Goal: Task Accomplishment & Management: Manage account settings

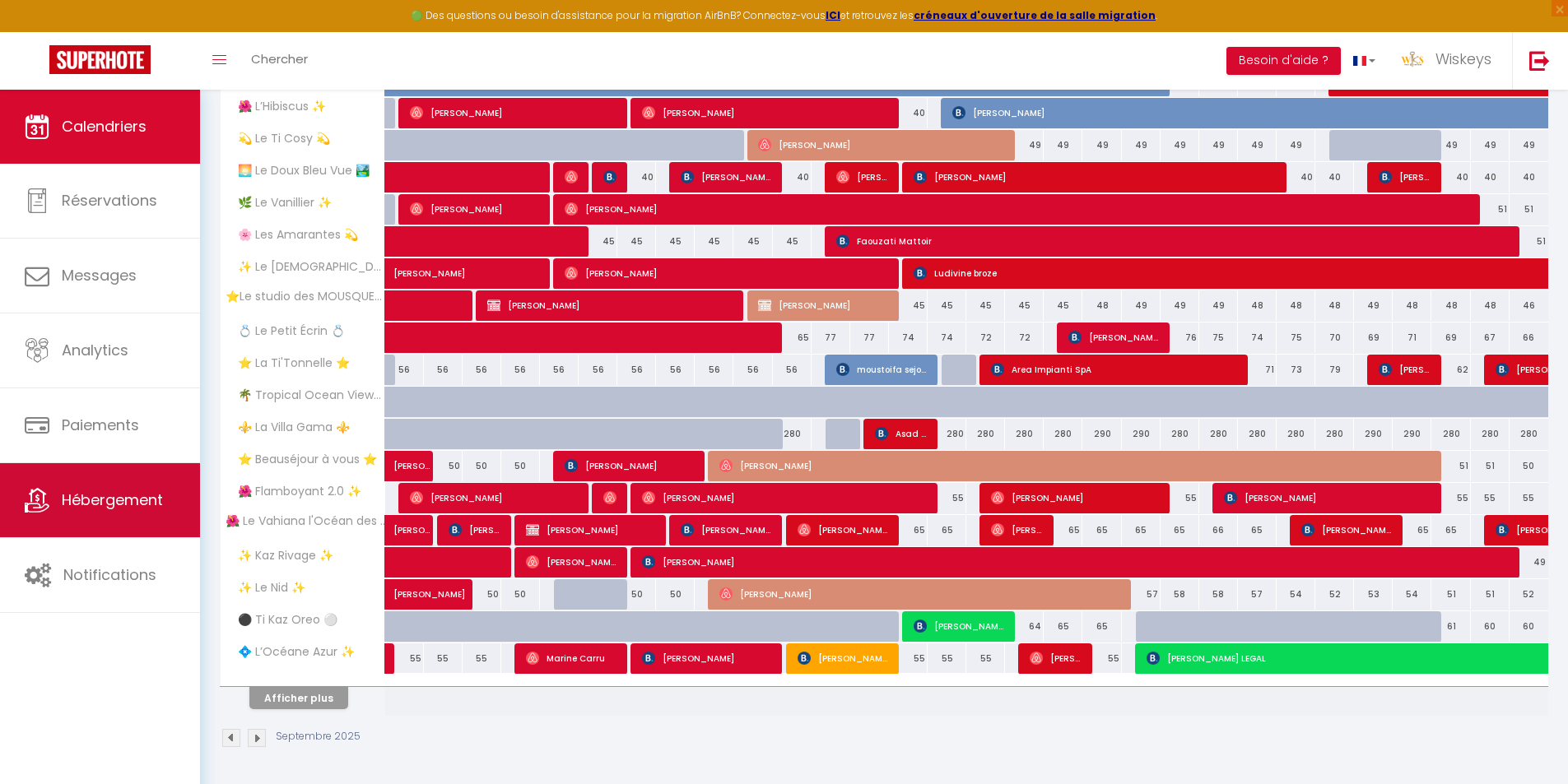
click at [73, 514] on link "Hébergement" at bounding box center [100, 500] width 200 height 74
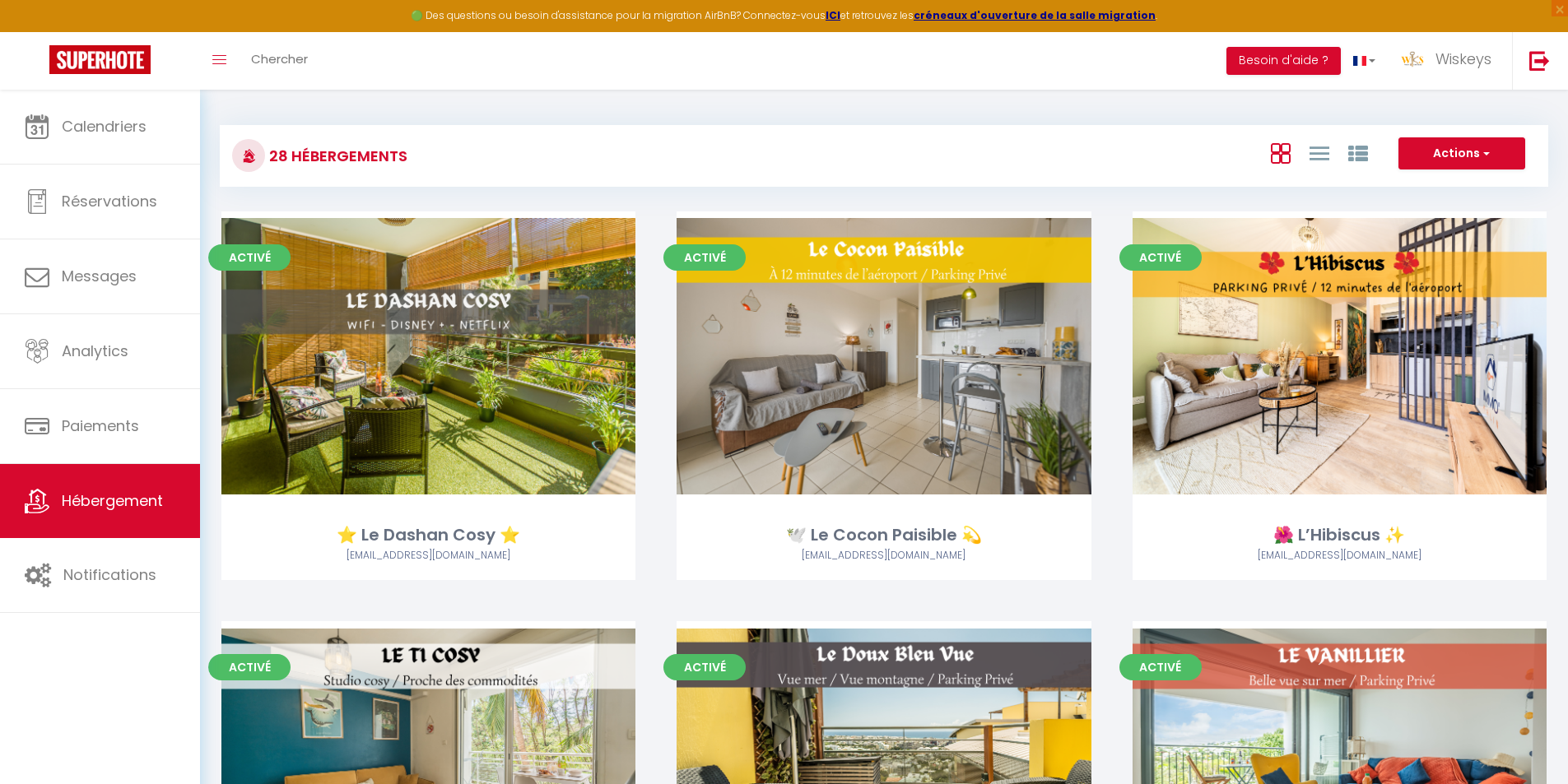
scroll to position [963, 0]
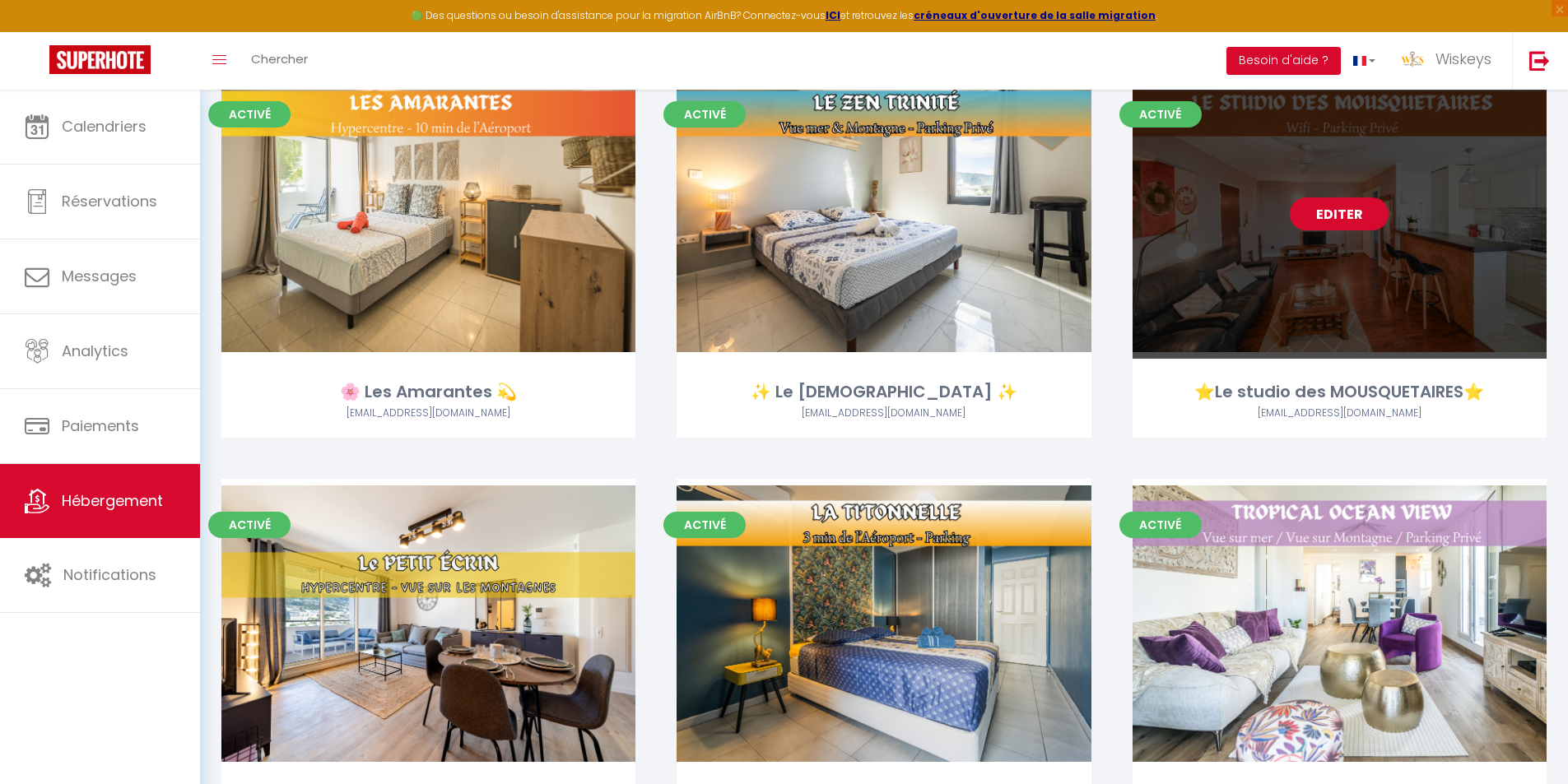
click at [1369, 220] on link "Editer" at bounding box center [1340, 213] width 99 height 33
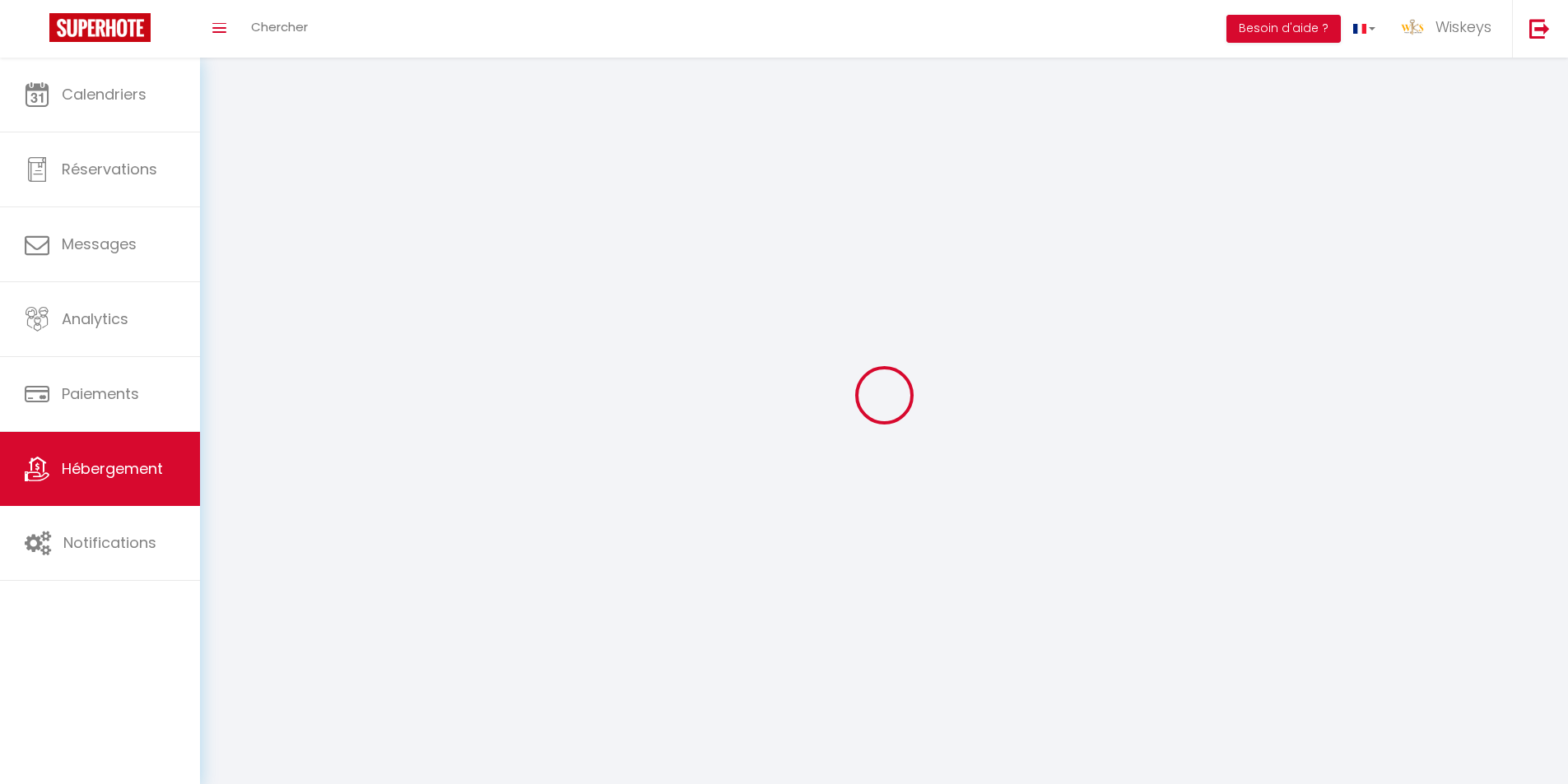
select select
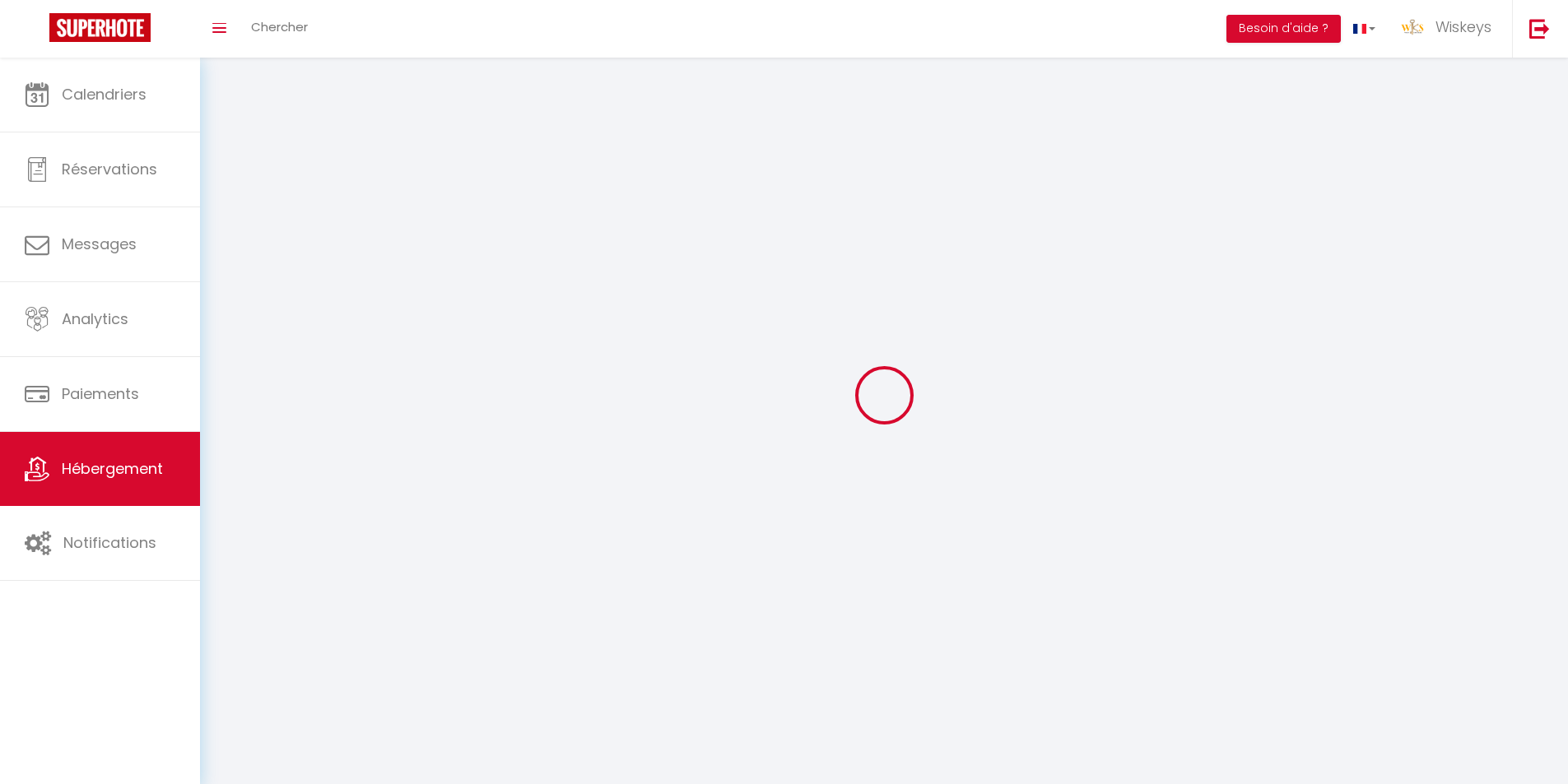
select select "1"
select select
checkbox input "false"
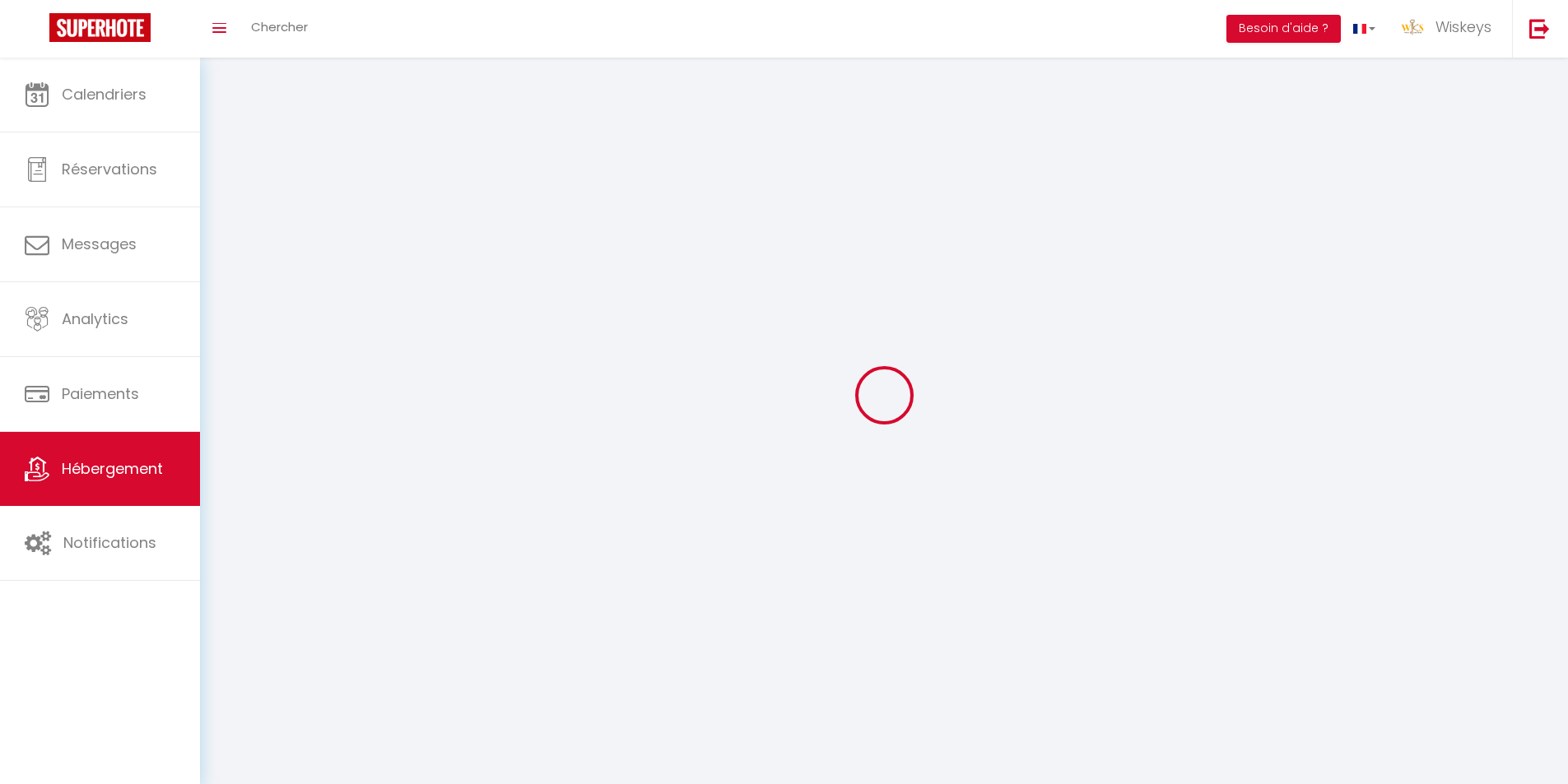
checkbox input "false"
select select "28"
select select
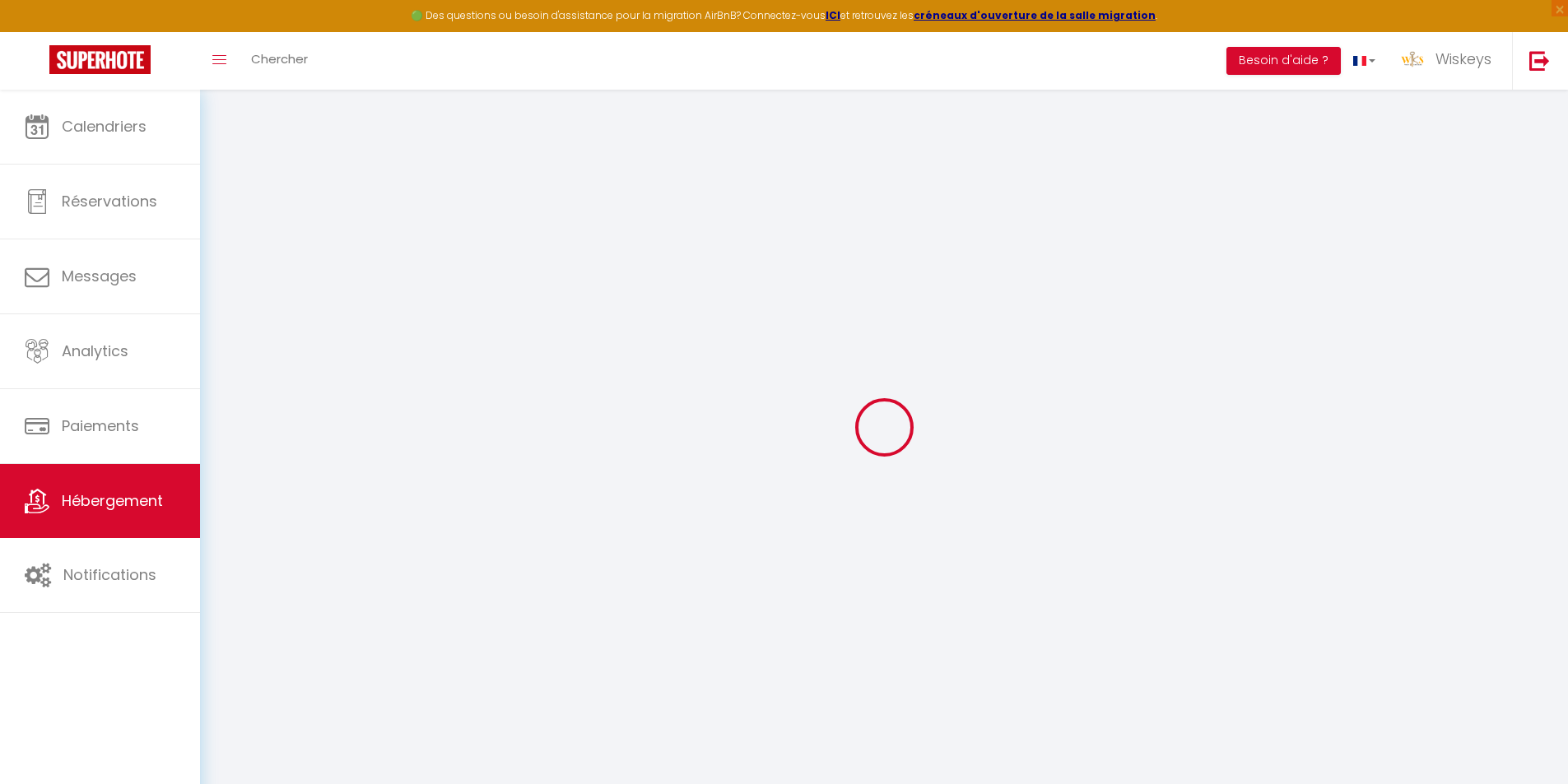
select select
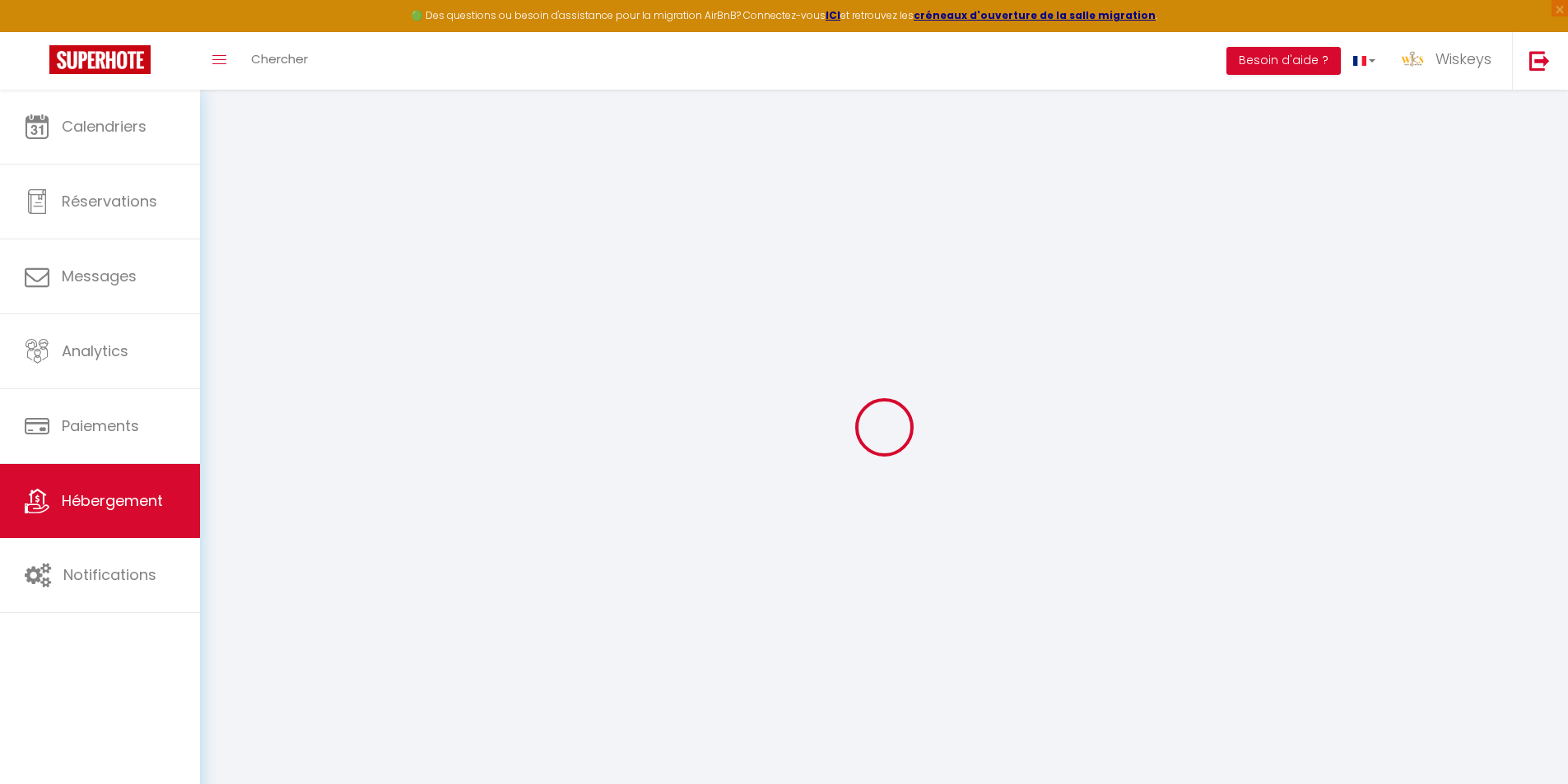
select select
checkbox input "false"
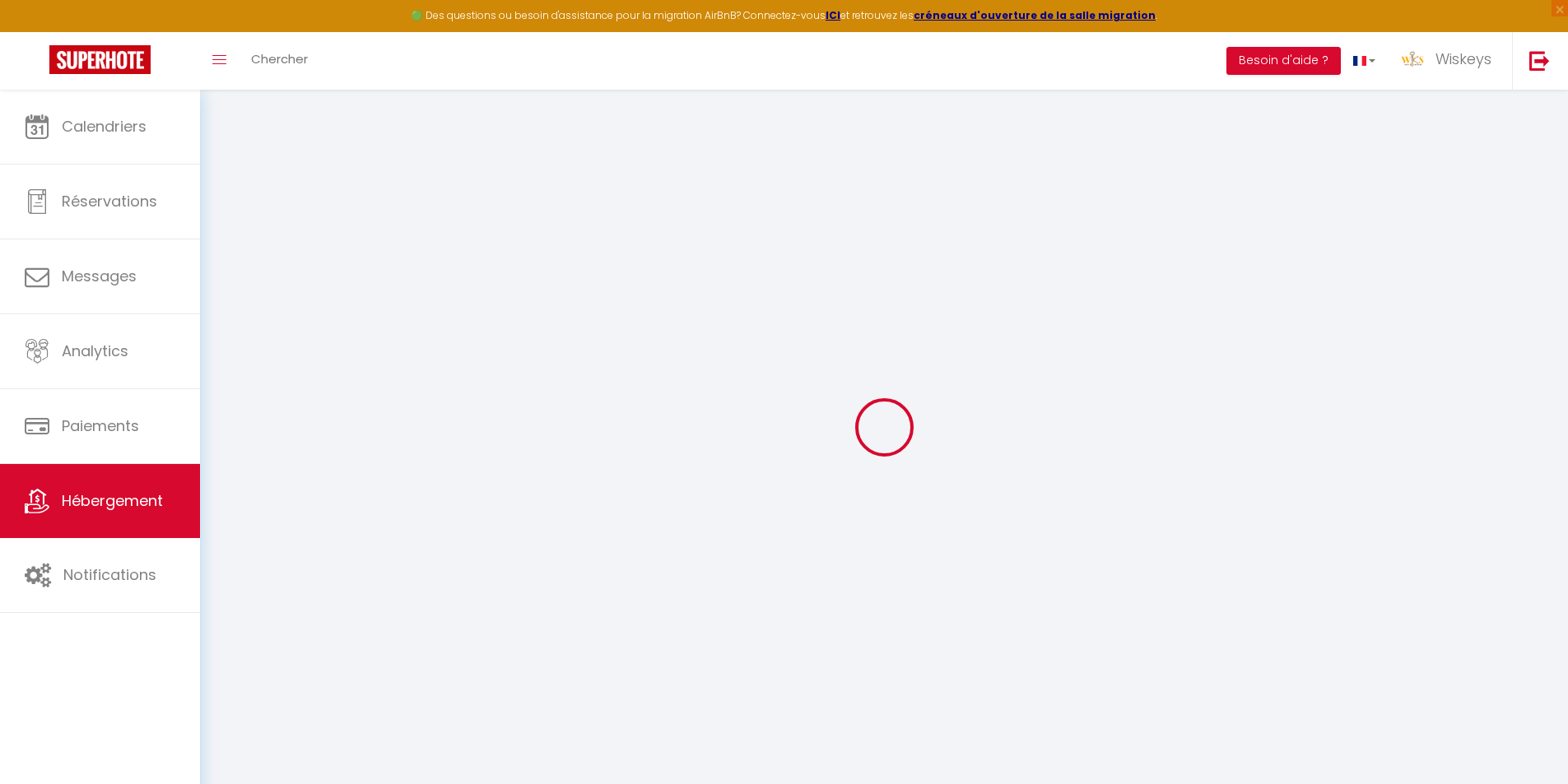
select select
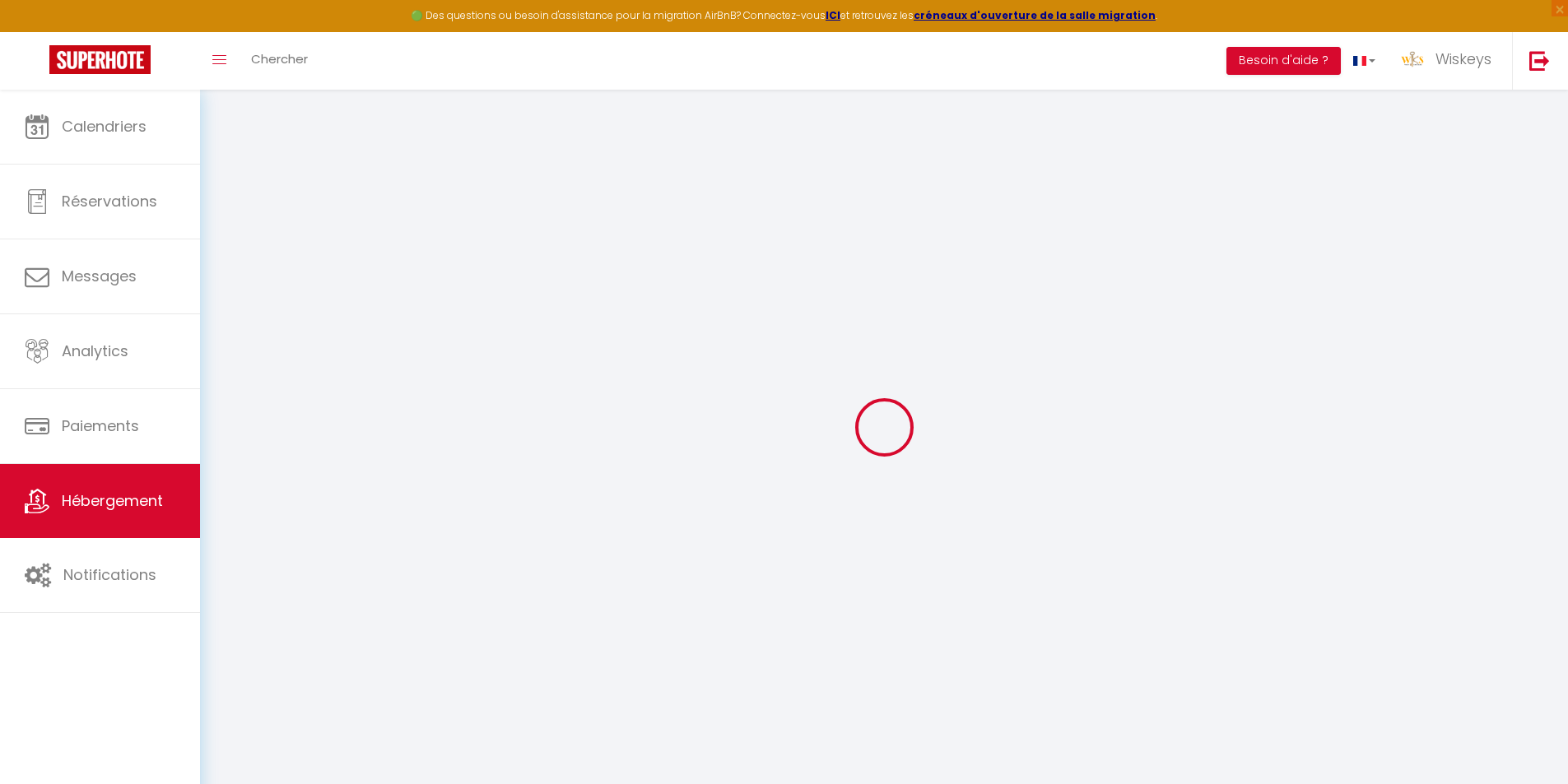
select select
checkbox input "false"
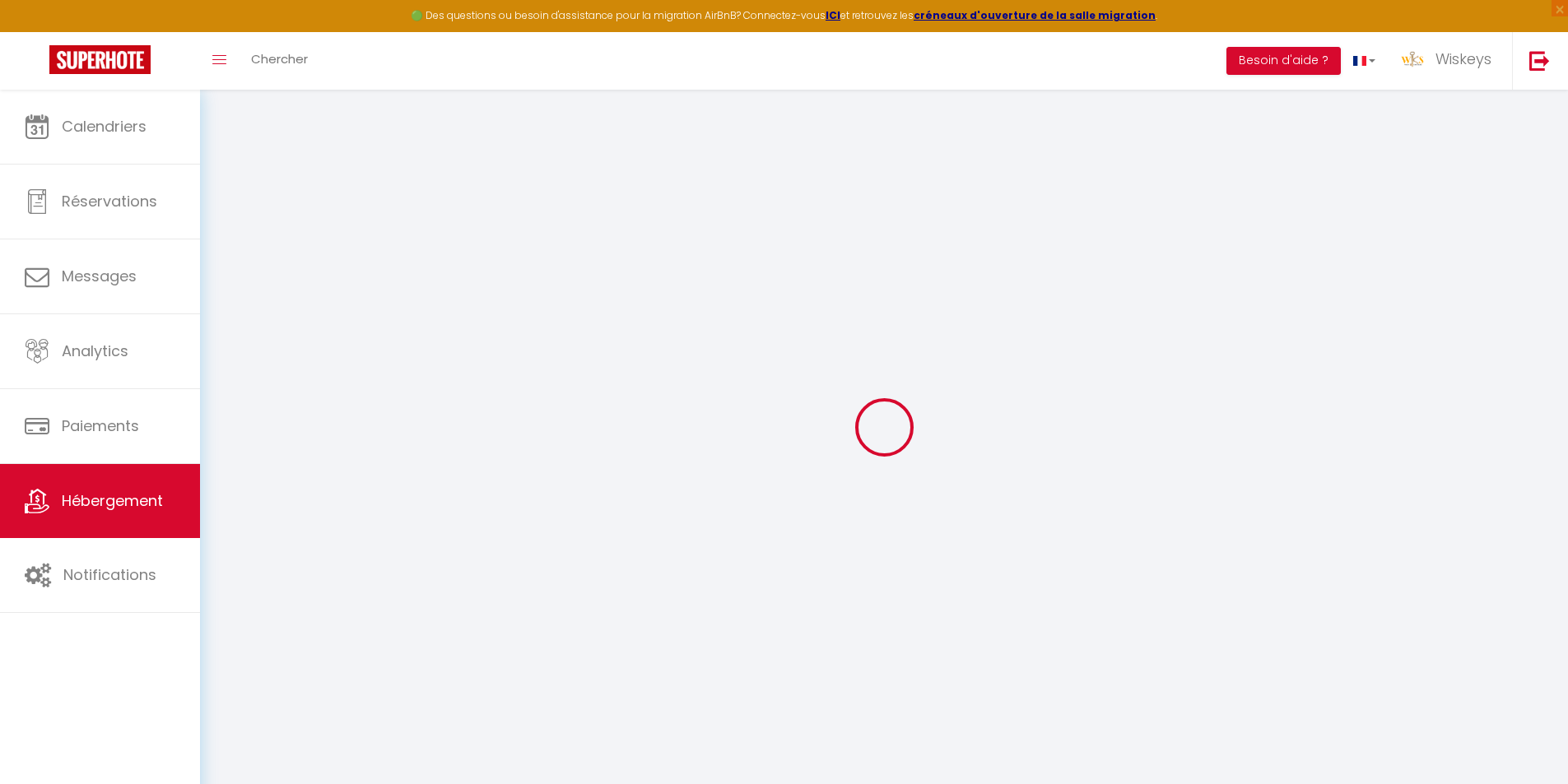
checkbox input "false"
select select
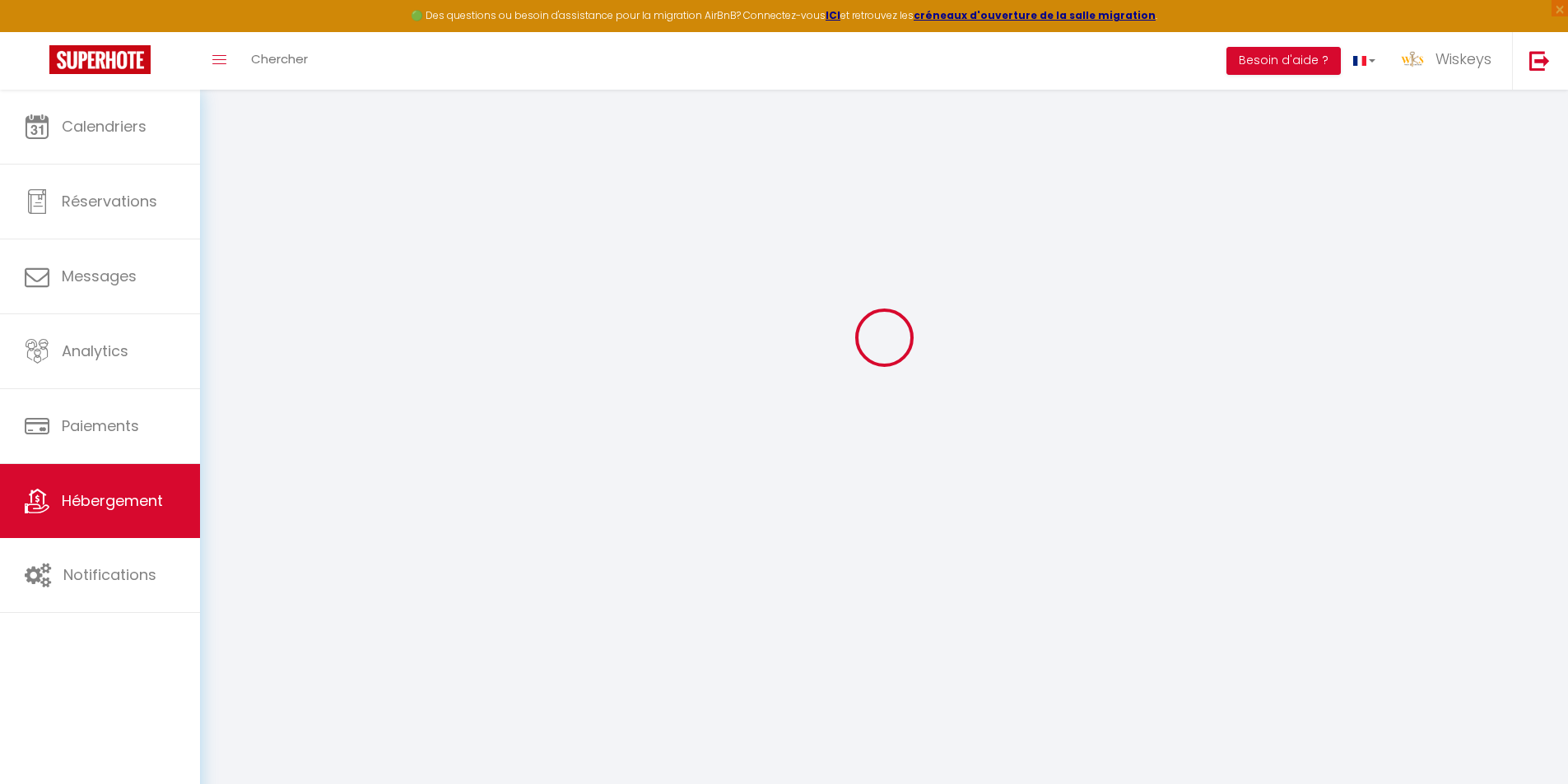
select select
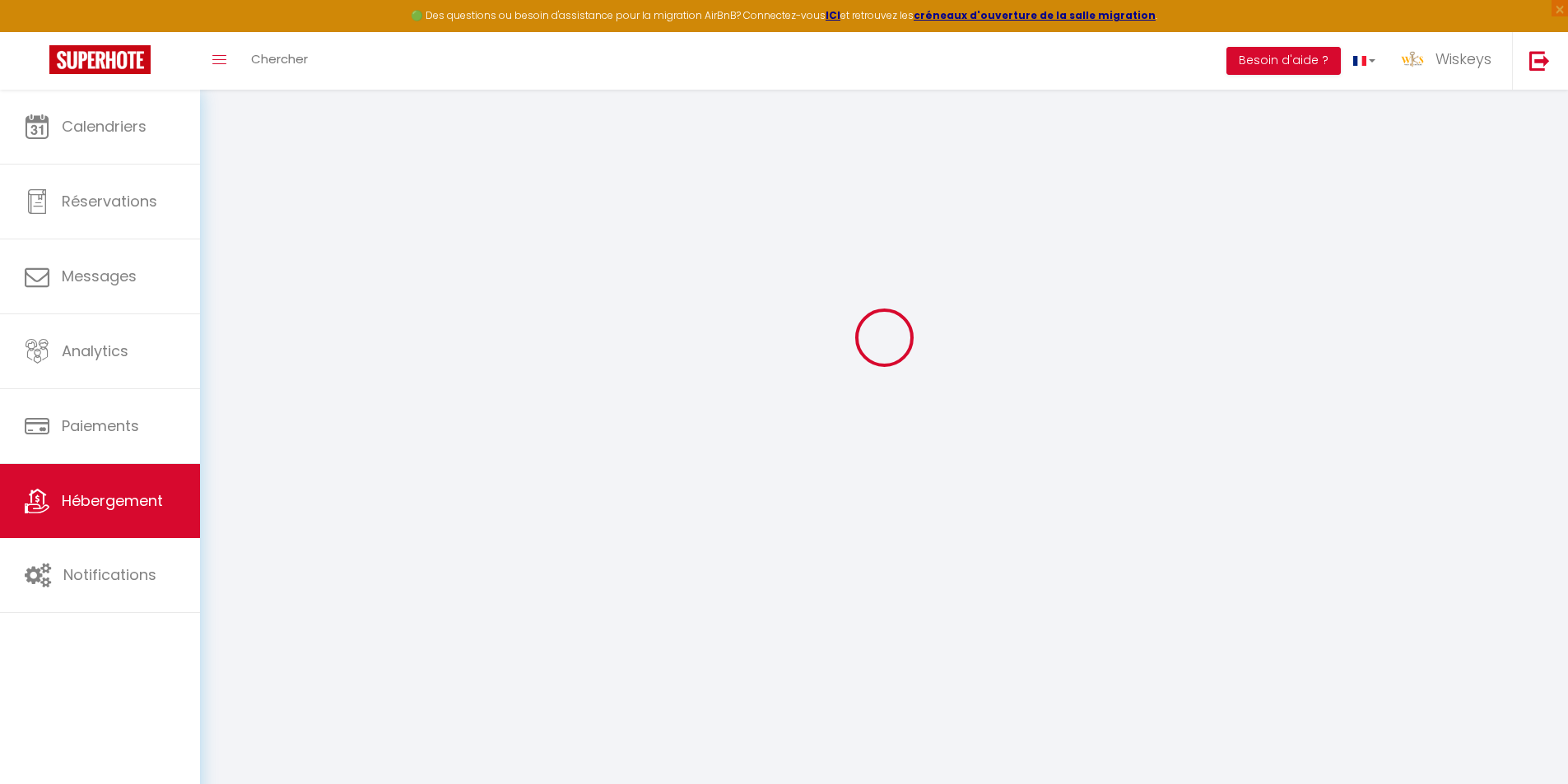
select select
checkbox input "false"
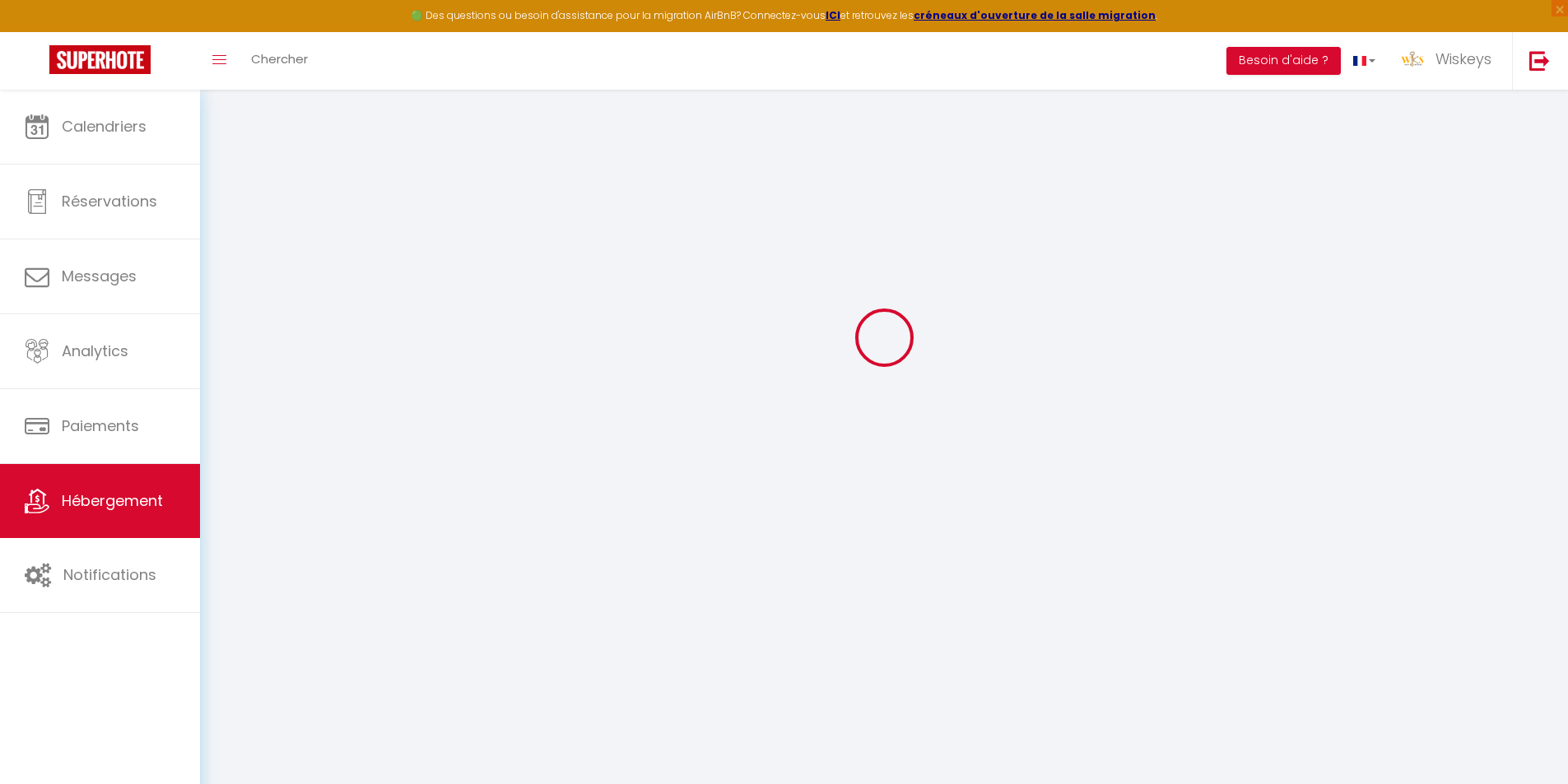
select select
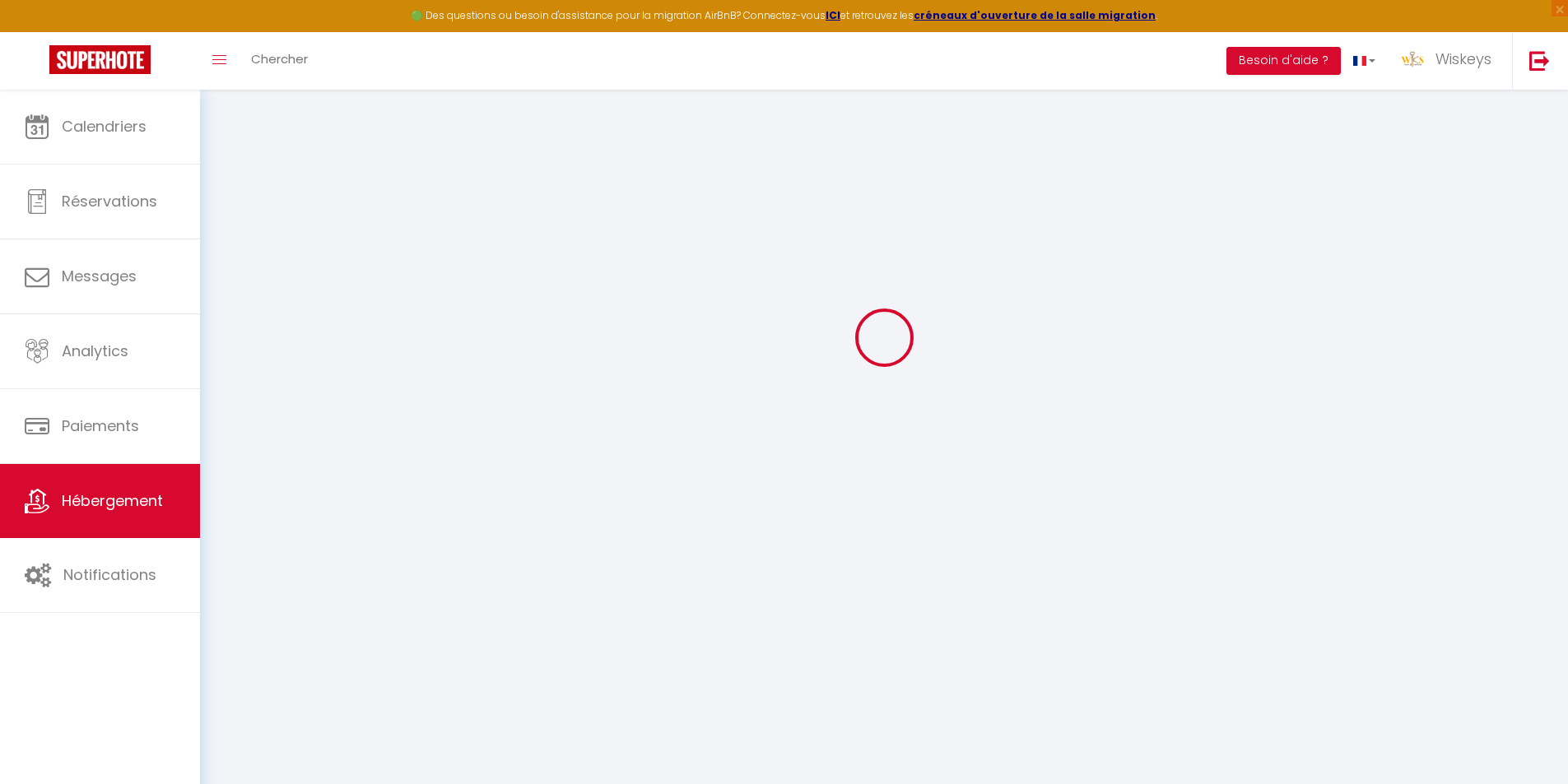
select select
checkbox input "false"
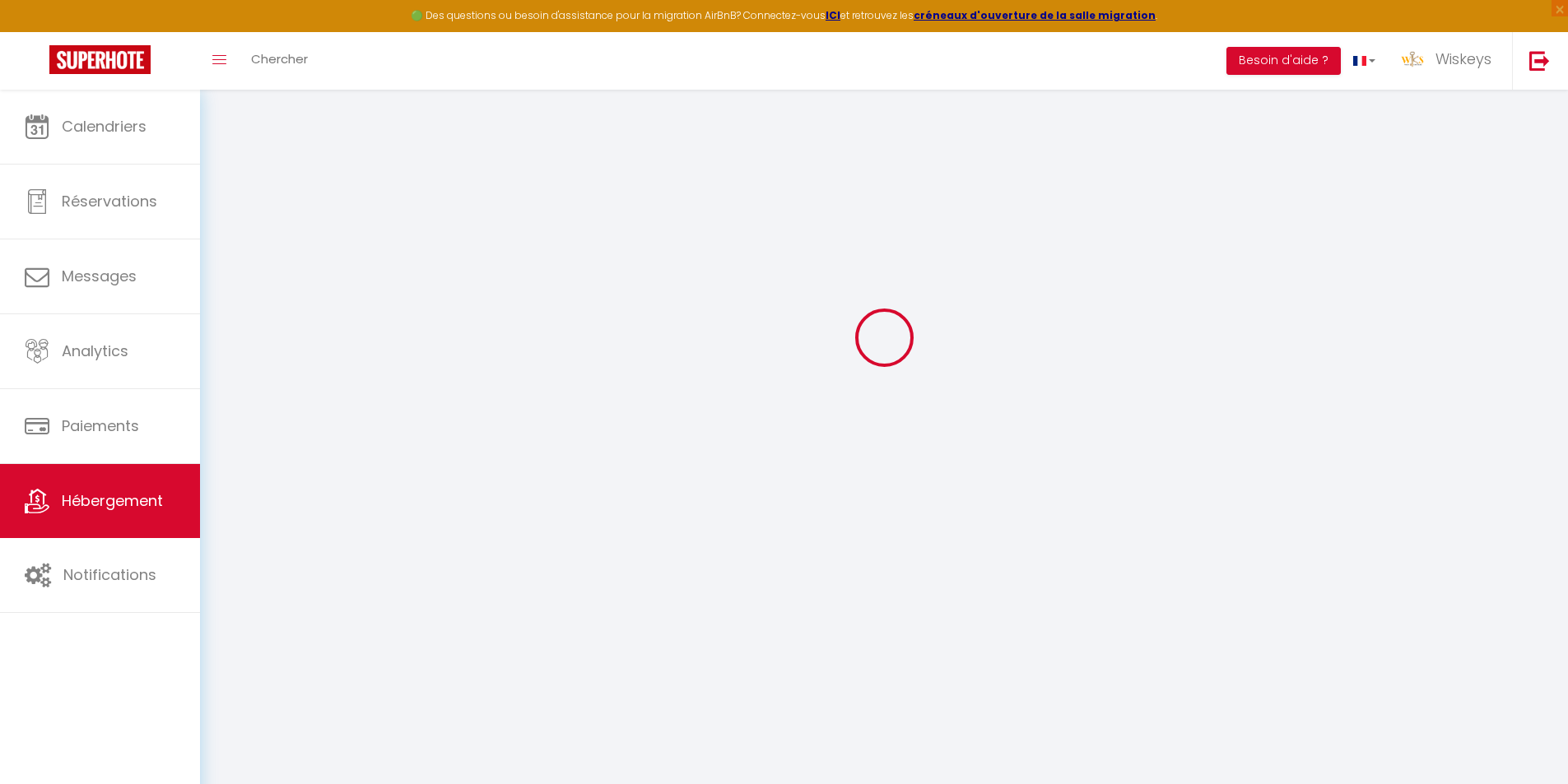
checkbox input "false"
select select
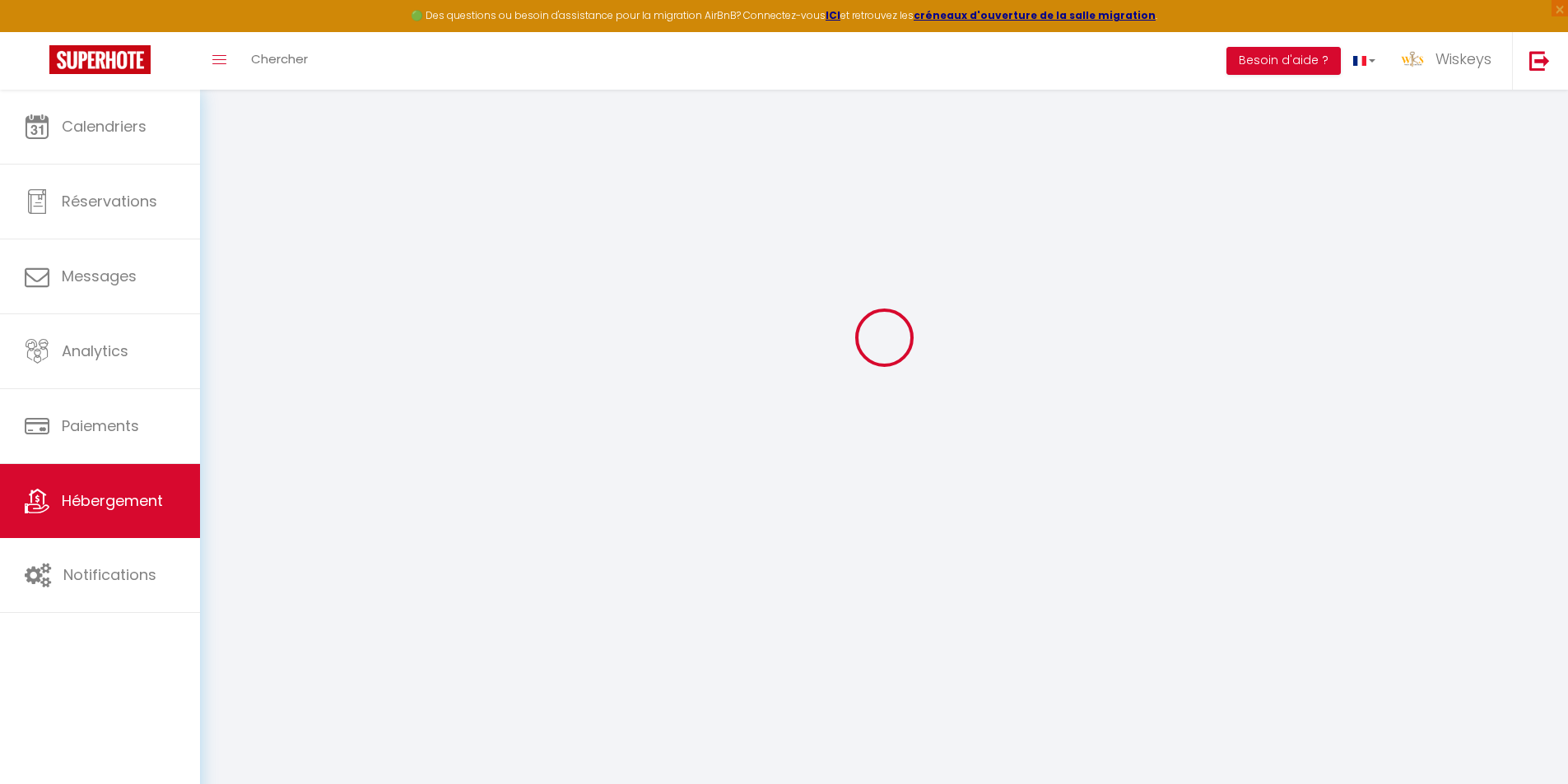
select select
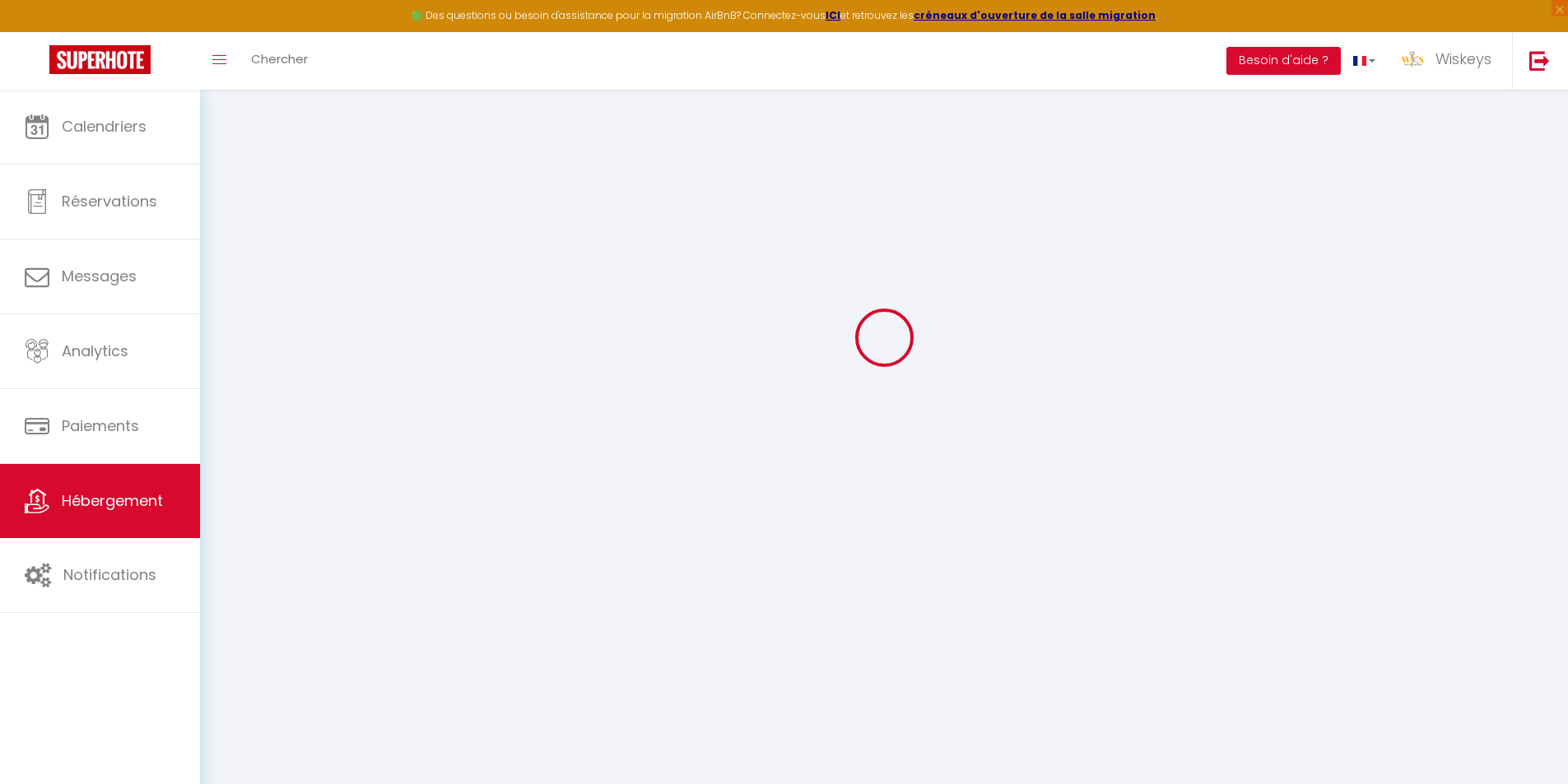
checkbox input "false"
select select
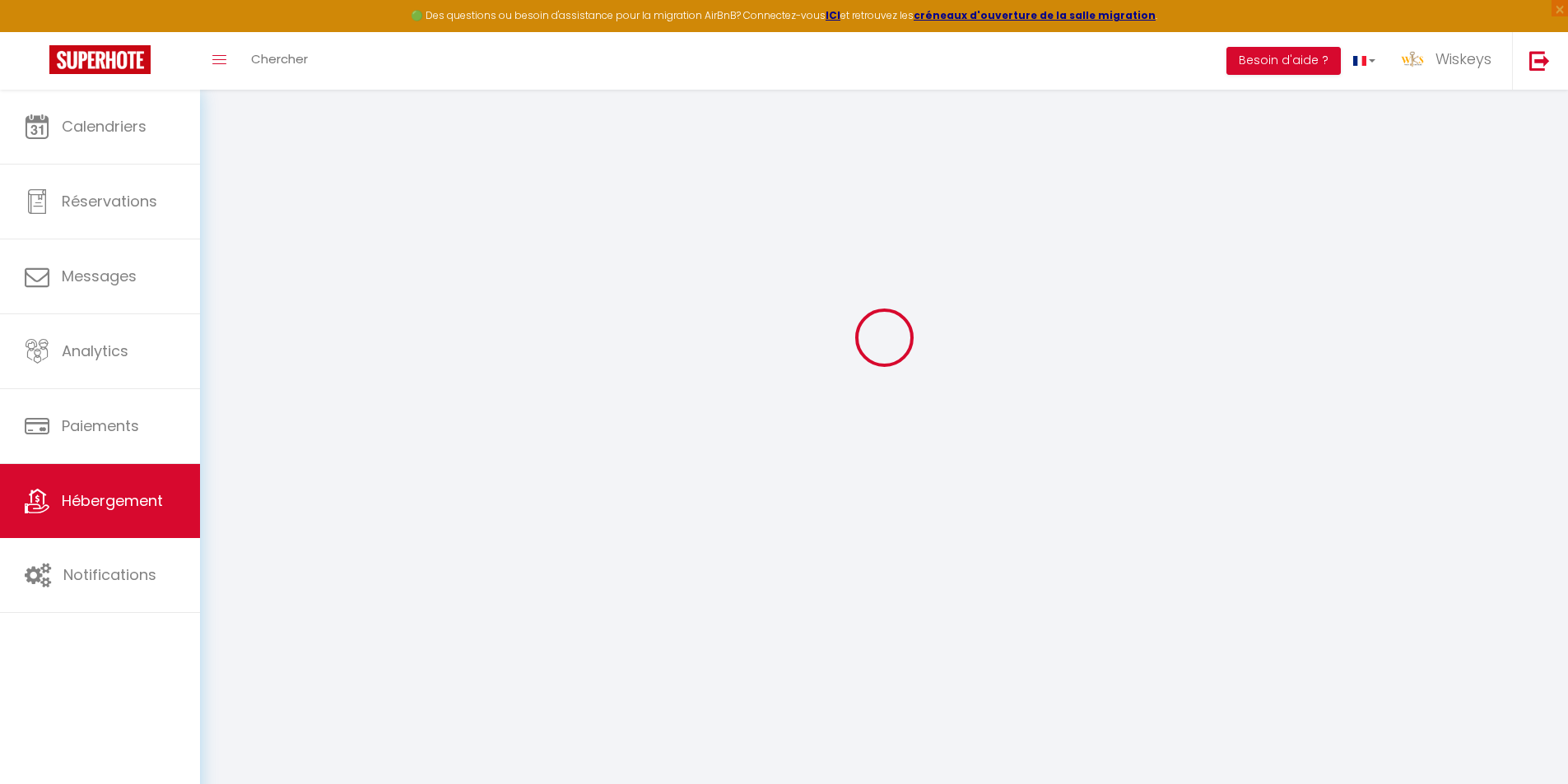
select select
type input "⭐Le studio des MOUSQUETAIRES⭐"
type input "Aidée"
type input "ODOU"
type input "12 rocade de l'oasis"
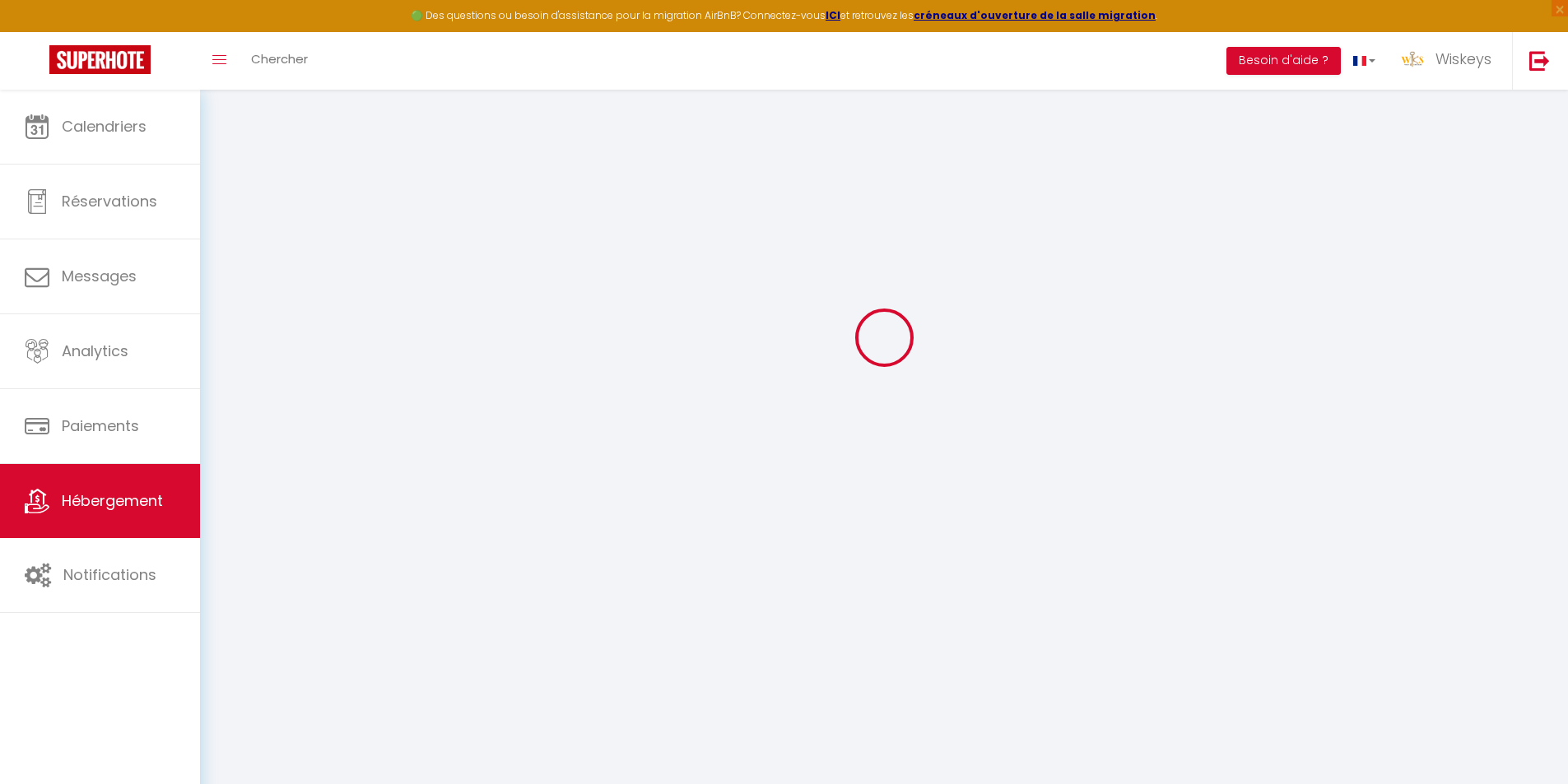
type input "97400"
type input "Saint Denis"
select select "2"
select select "0"
type input "45"
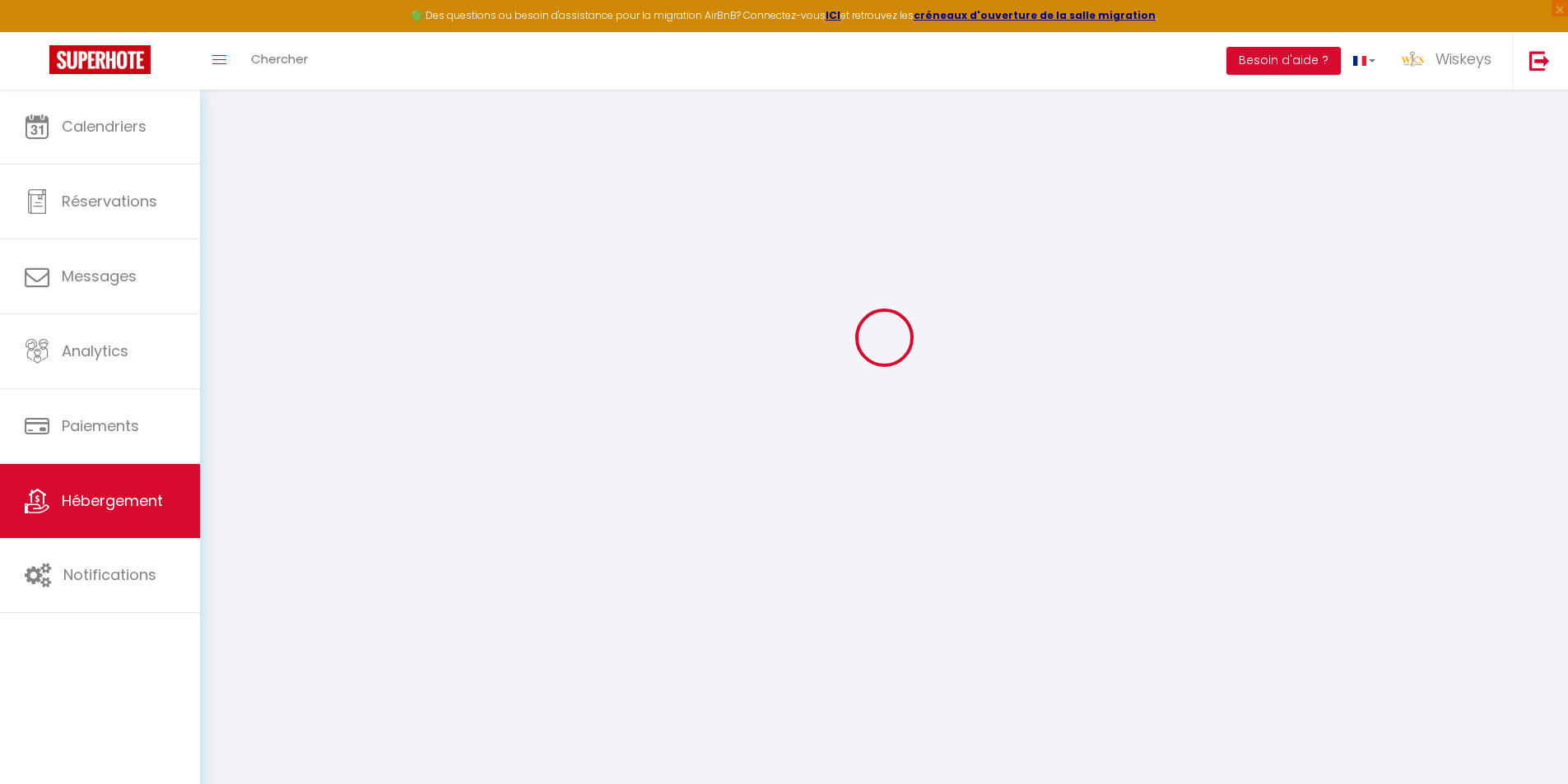
type input "50"
type input "5"
type input "1000"
type input "300"
select select
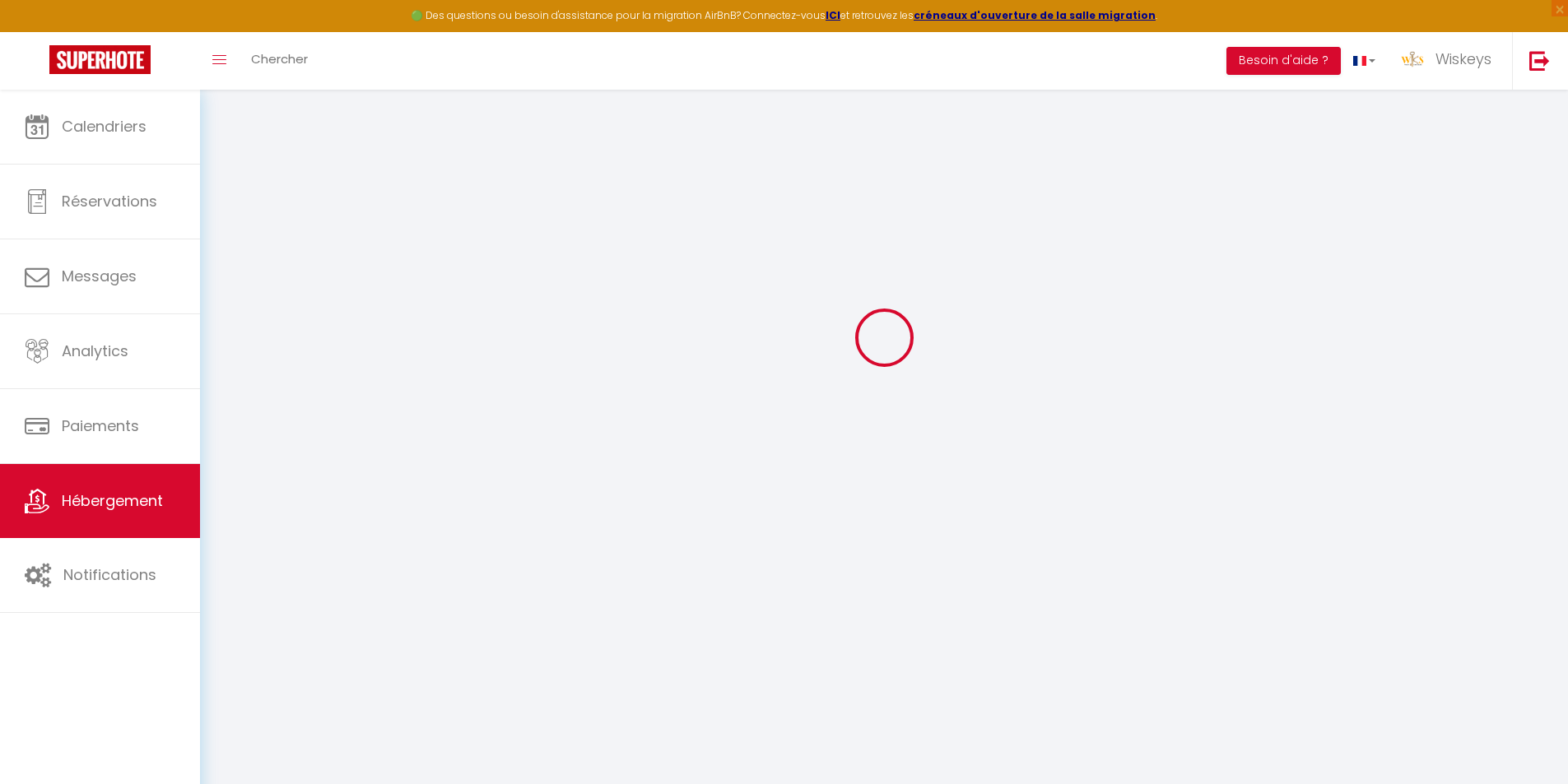
select select
type input "26 rue de Bourgogne res.les mousquetaires"
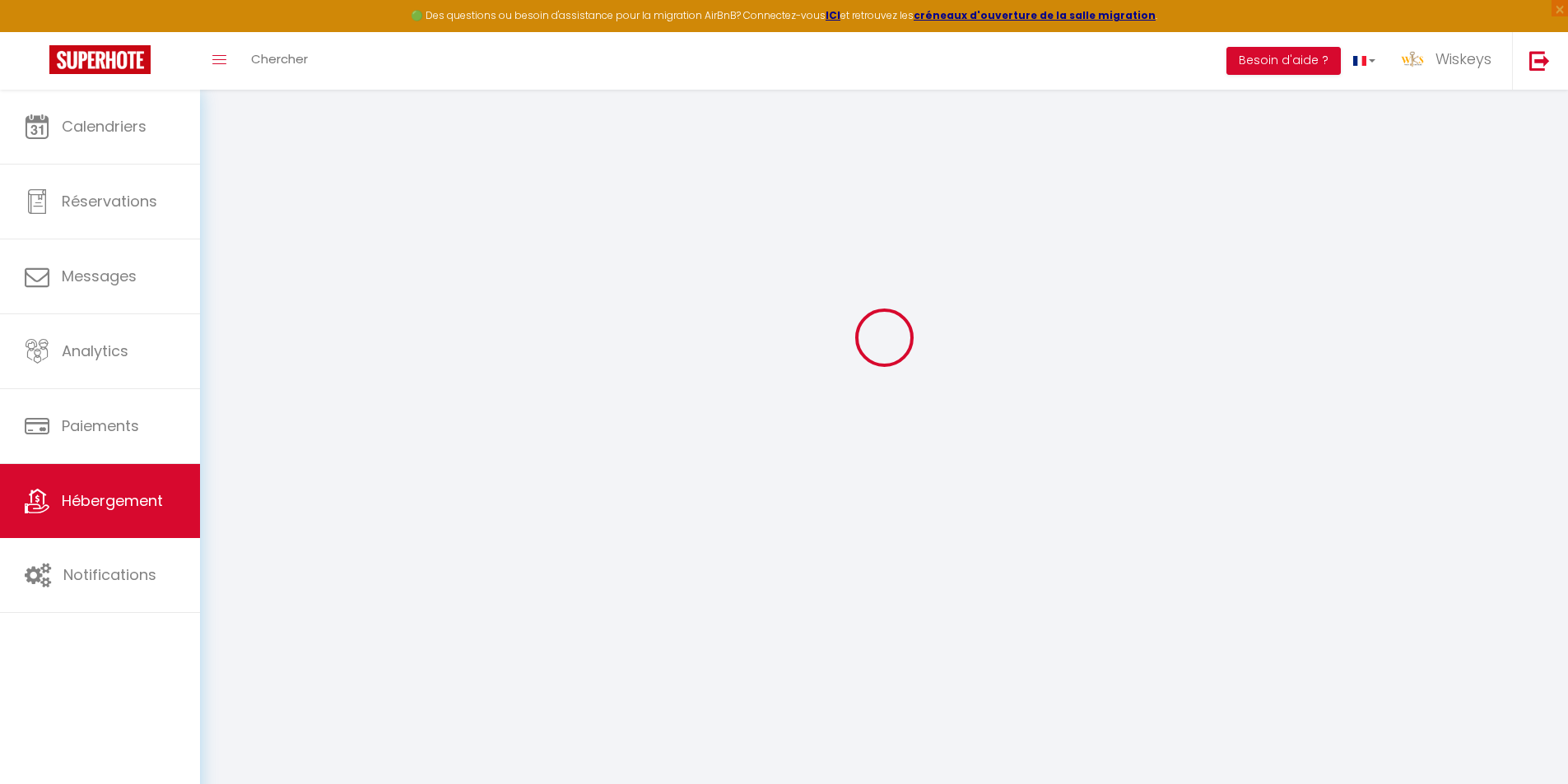
type input "97490"
type input "Sainte Clotilde"
select select "177"
type input "[EMAIL_ADDRESS][DOMAIN_NAME]"
select select "15056"
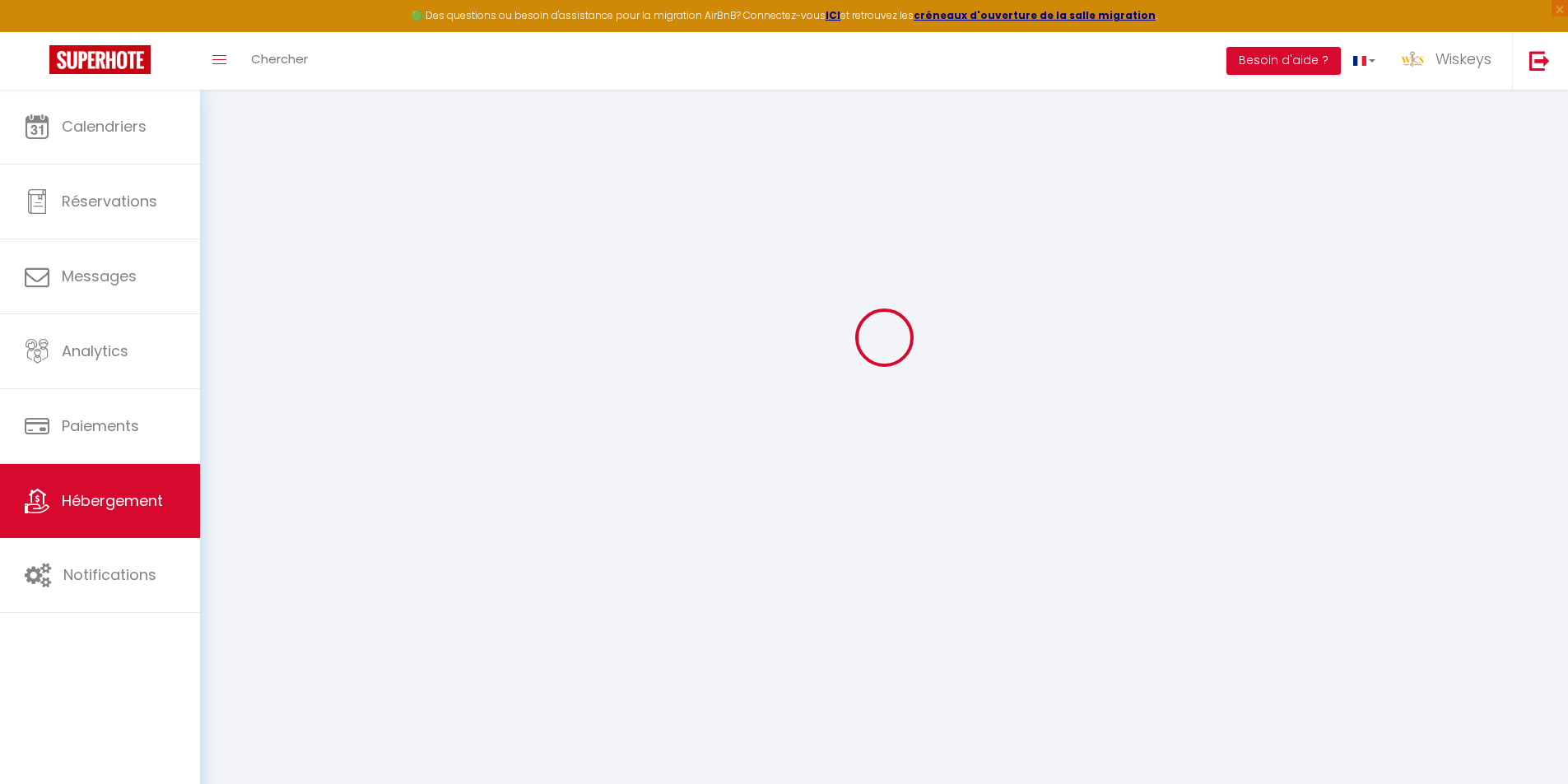
checkbox input "false"
checkbox input "true"
radio input "true"
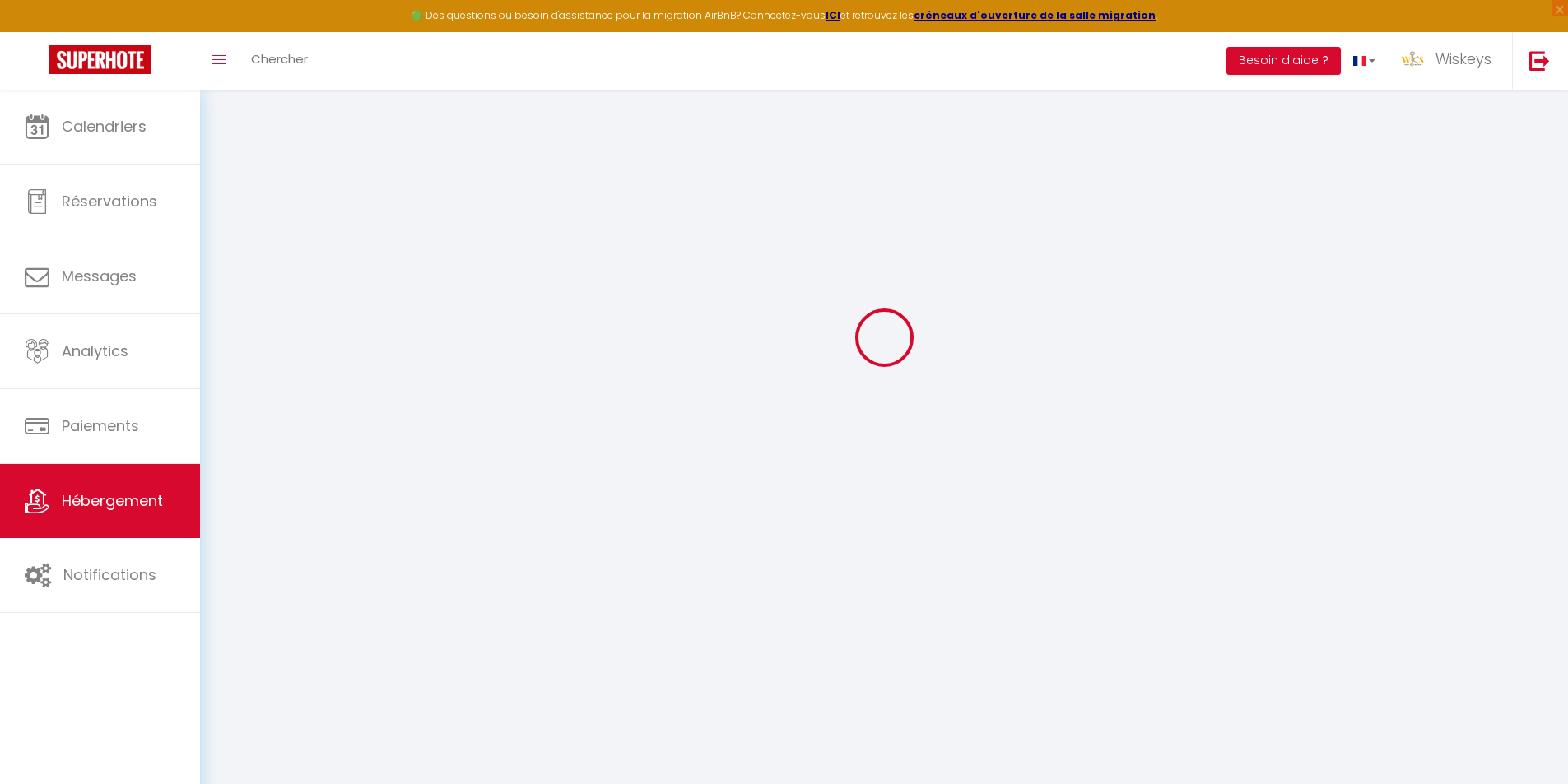
type input "0"
select select "51473"
select select "51503"
select select
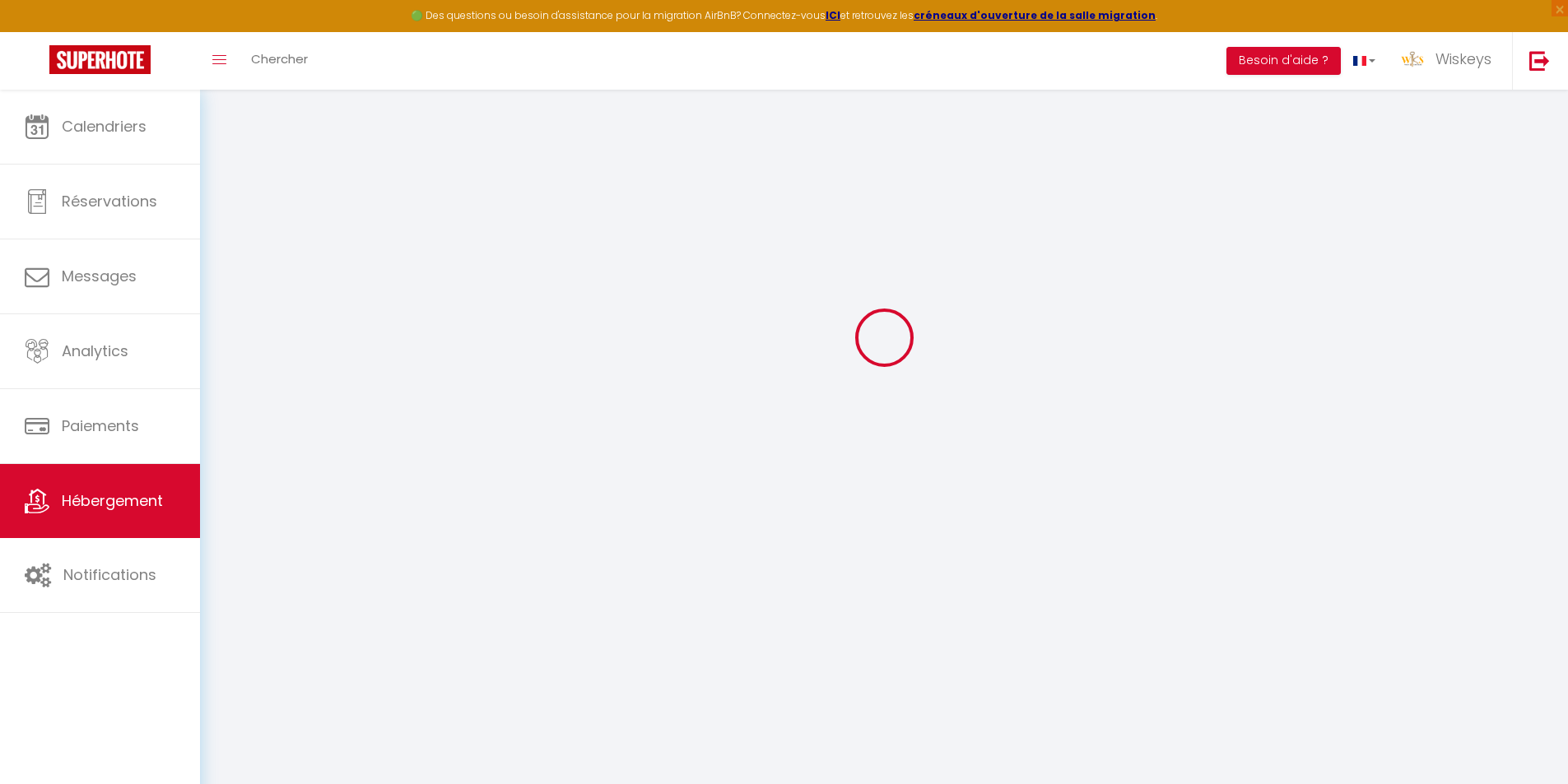
select select
checkbox input "false"
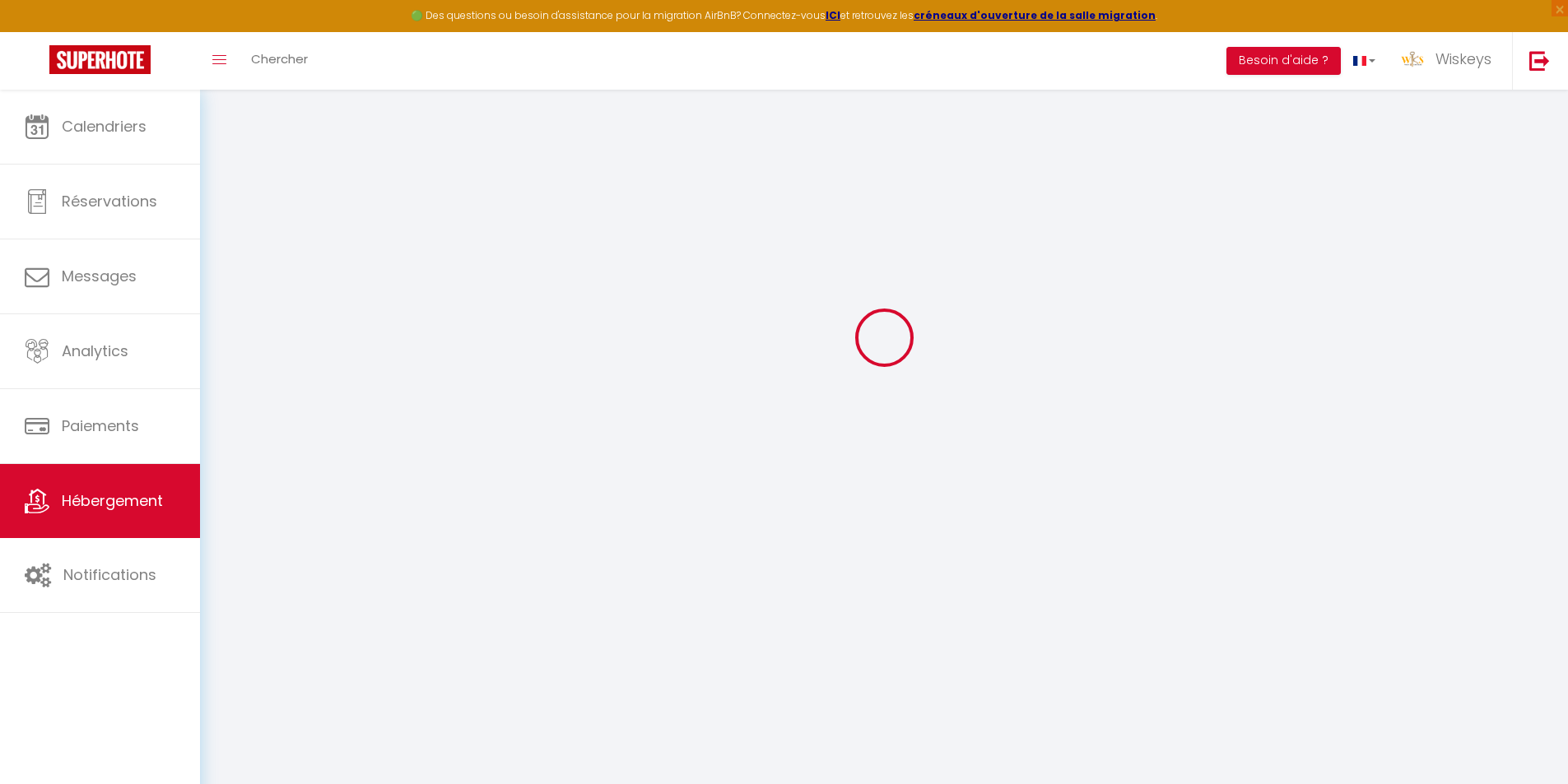
checkbox input "true"
select select
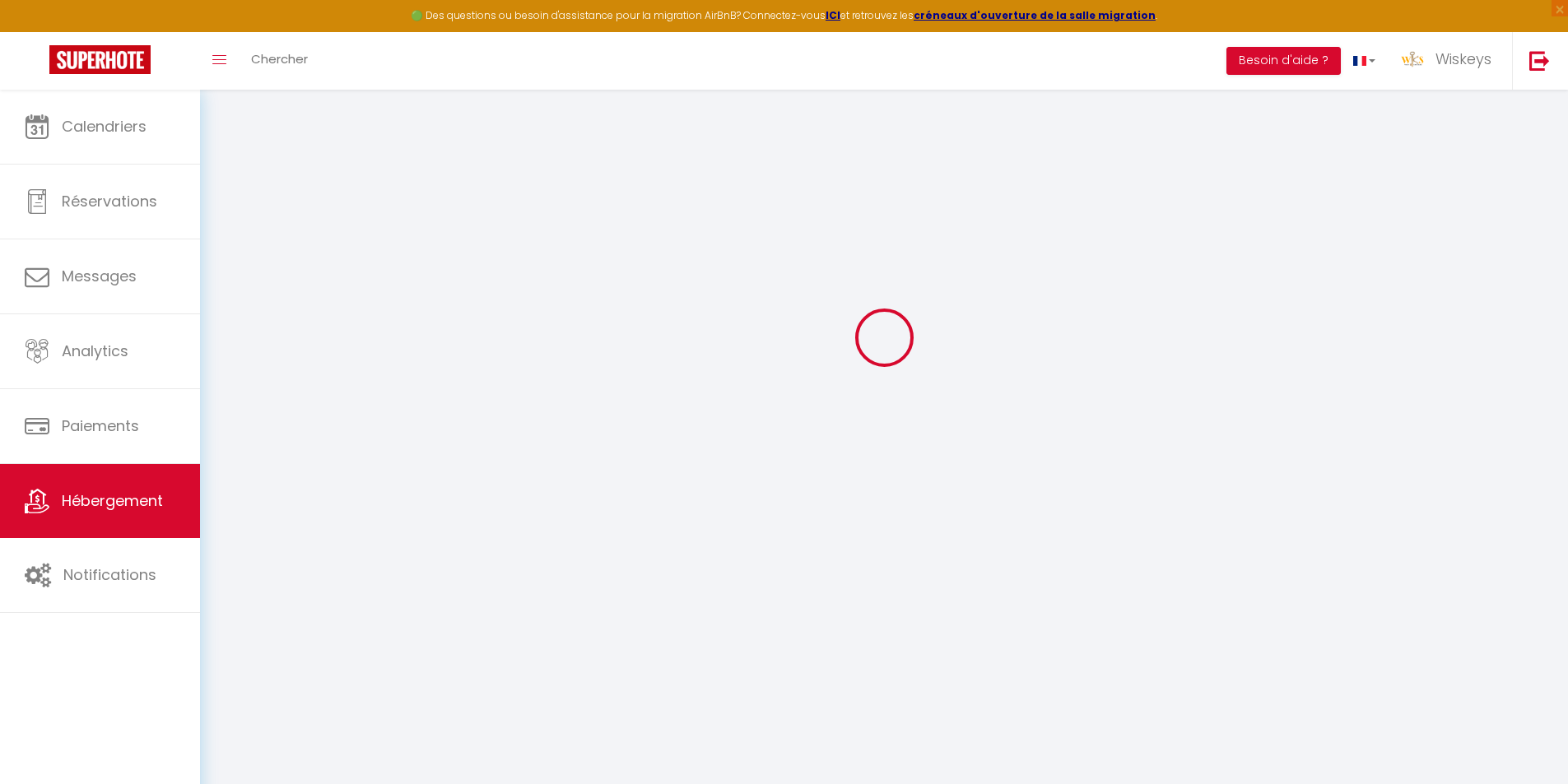
select select
checkbox input "false"
checkbox input "true"
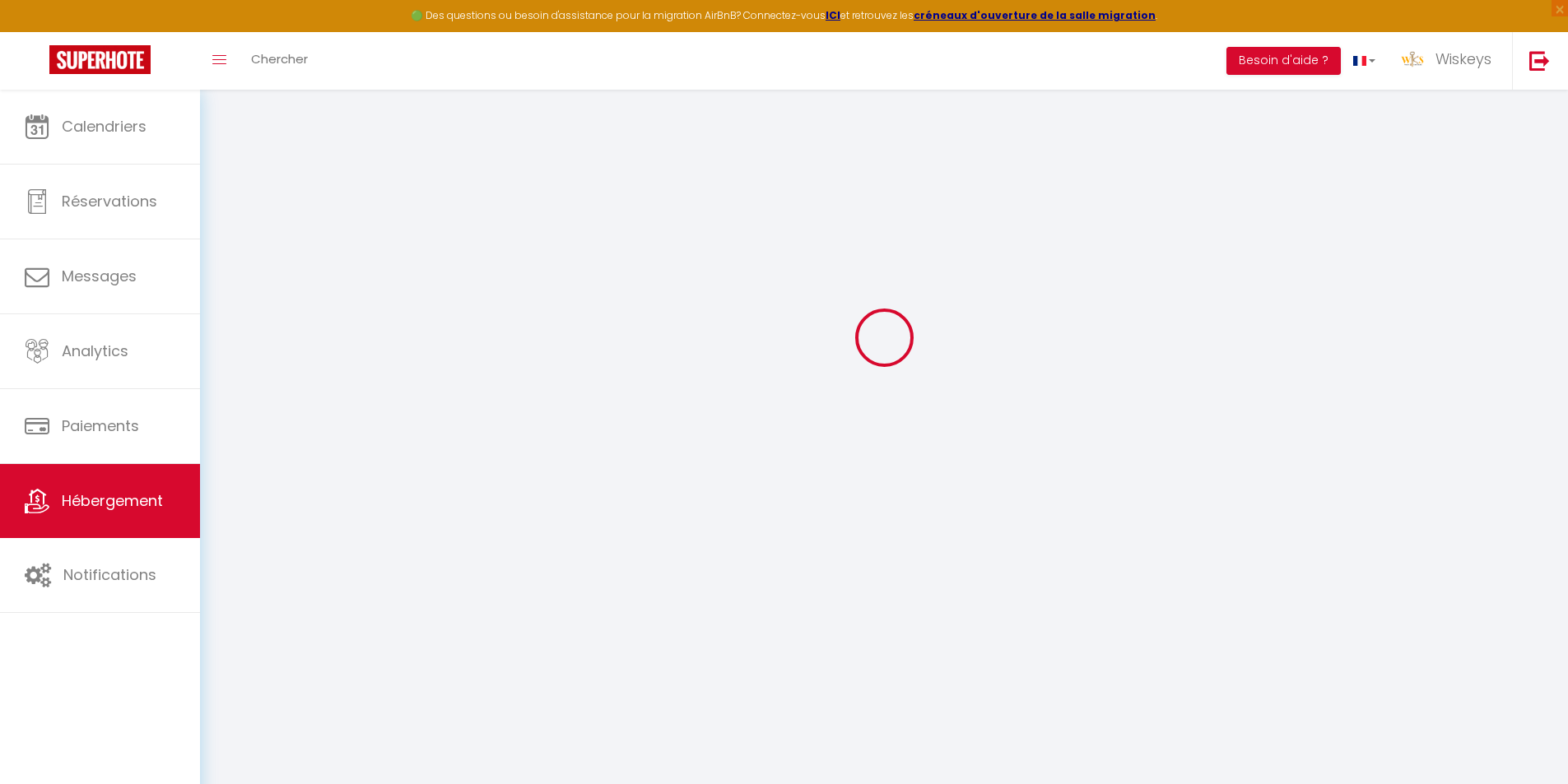
checkbox input "true"
checkbox input "false"
checkbox input "true"
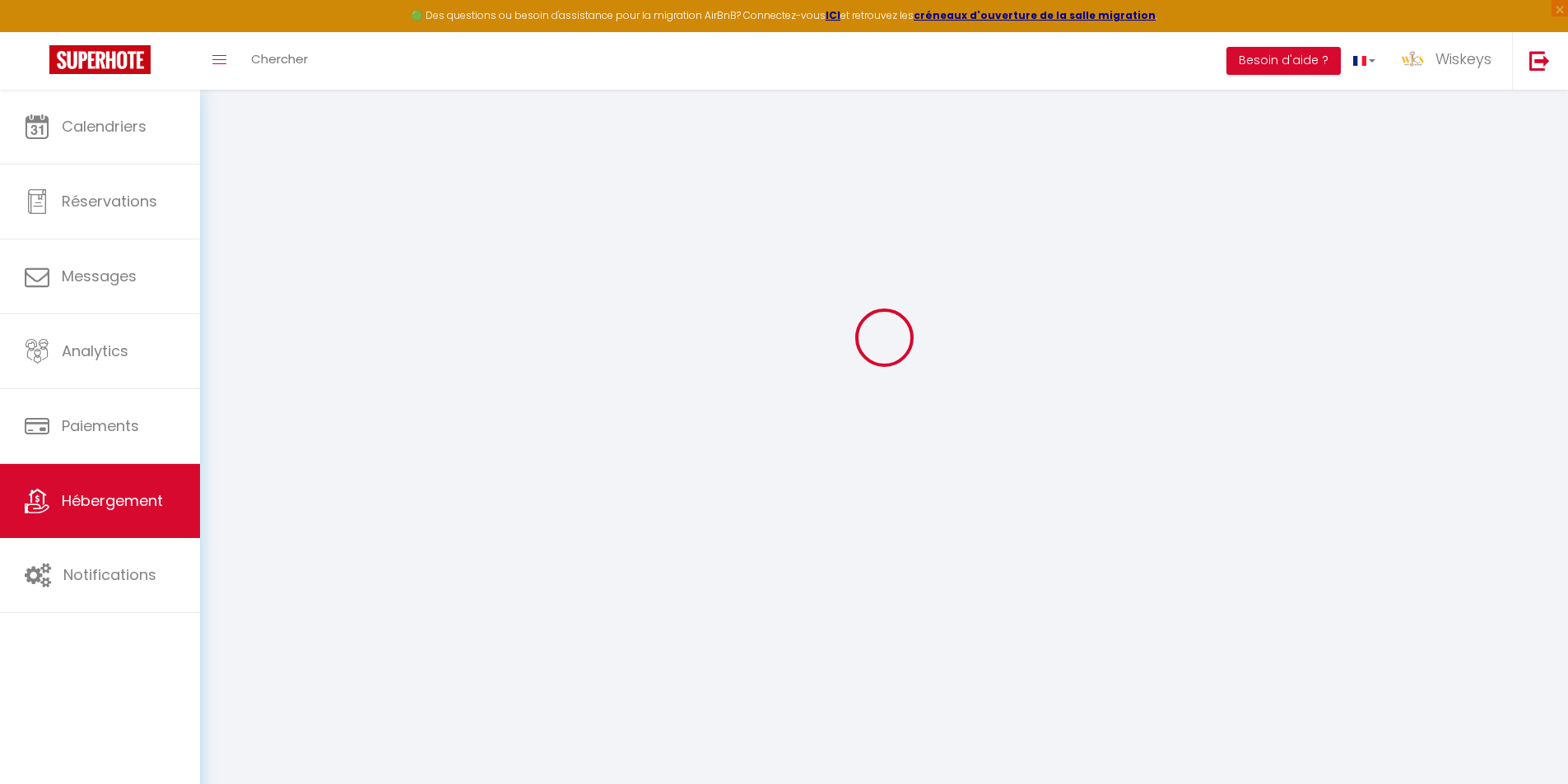
checkbox input "true"
select select "15:00"
select select "23:45"
select select "11:00"
select select "30"
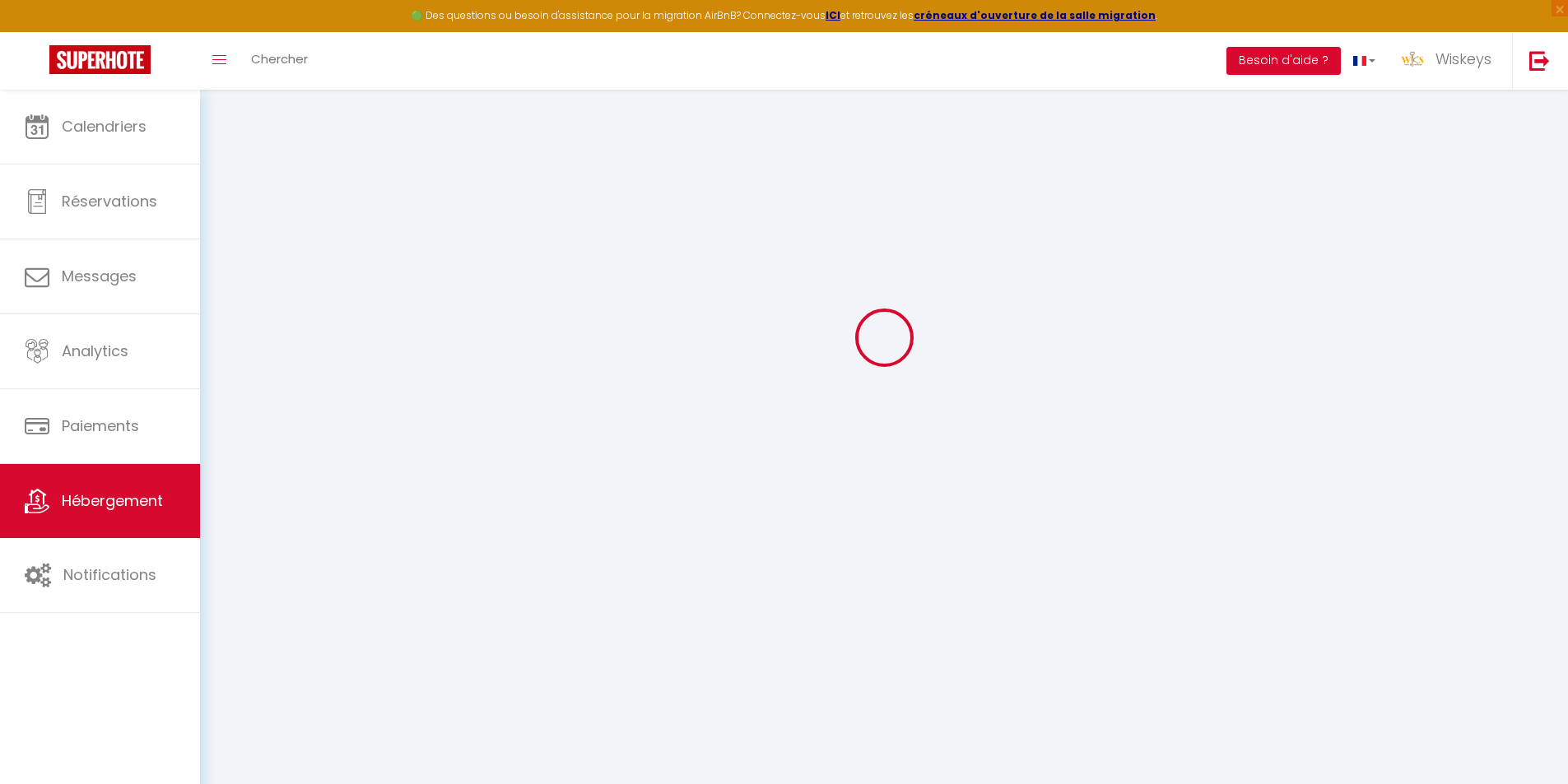
select select "120"
checkbox input "false"
checkbox input "true"
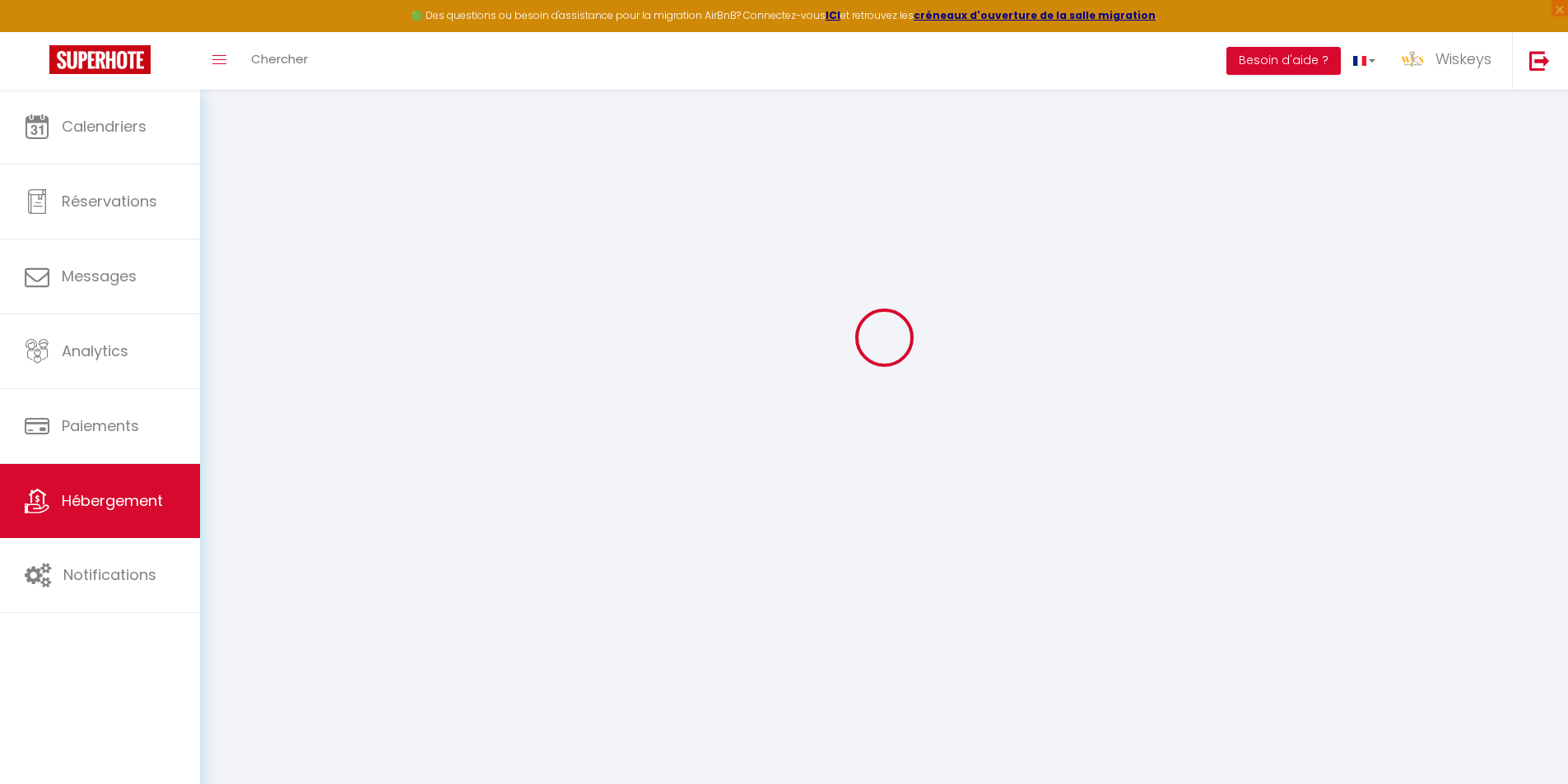
checkbox input "false"
checkbox input "true"
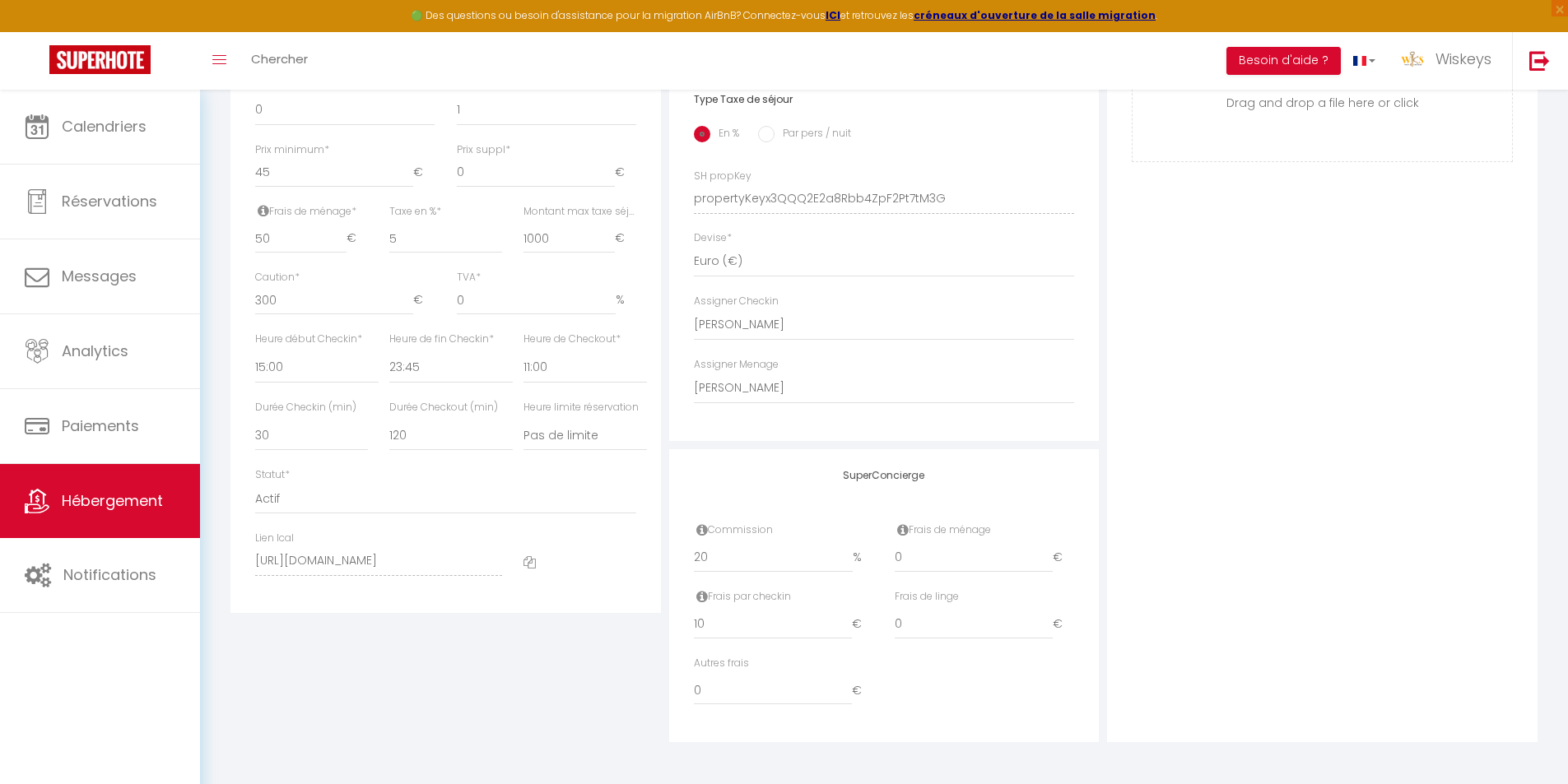
scroll to position [678, 0]
click at [795, 551] on input "20" at bounding box center [774, 558] width 159 height 30
type input "1"
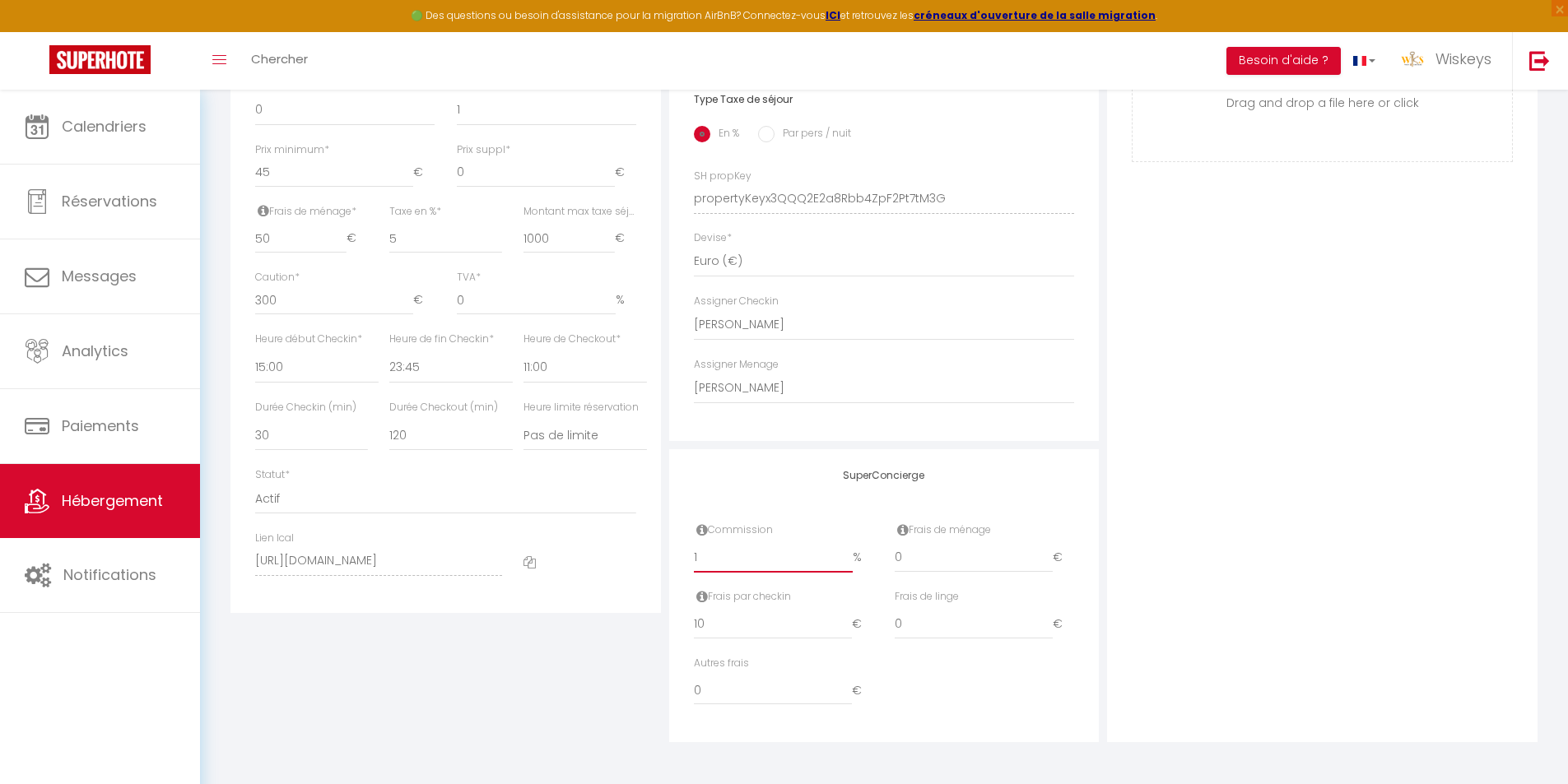
checkbox input "false"
checkbox input "true"
type input "18"
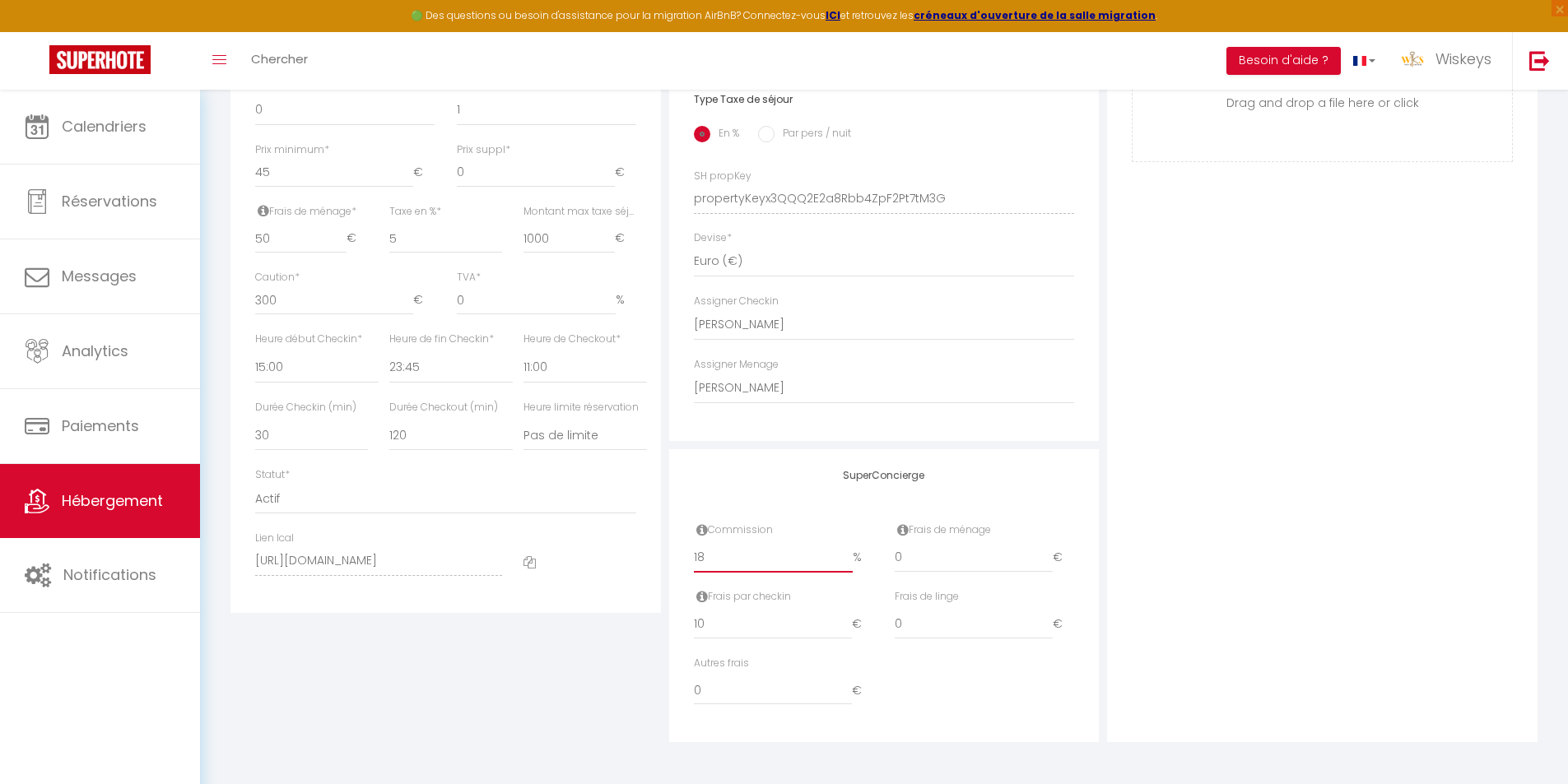
checkbox input "false"
checkbox input "true"
checkbox input "false"
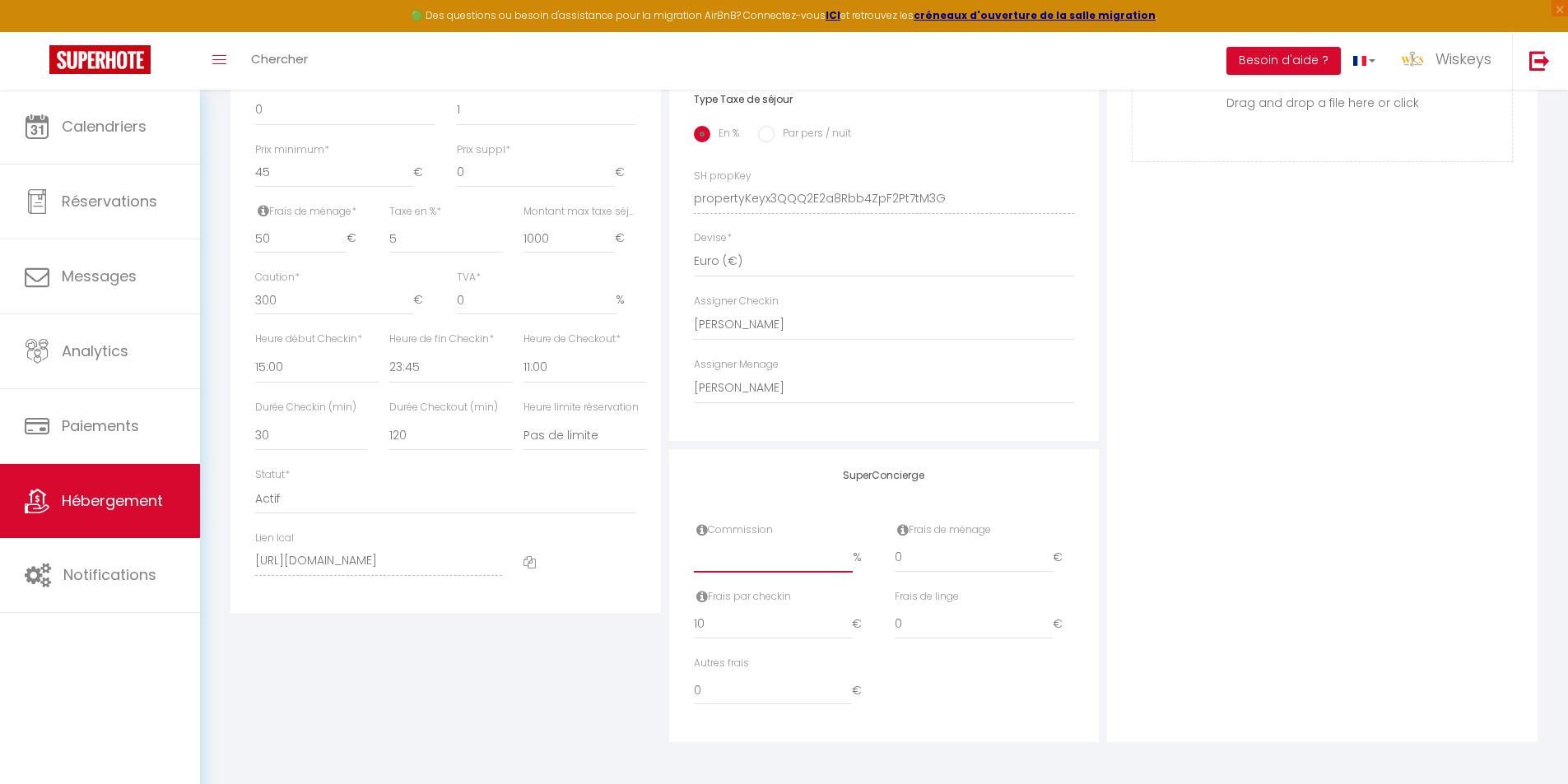
checkbox input "true"
type input "18.4"
checkbox input "false"
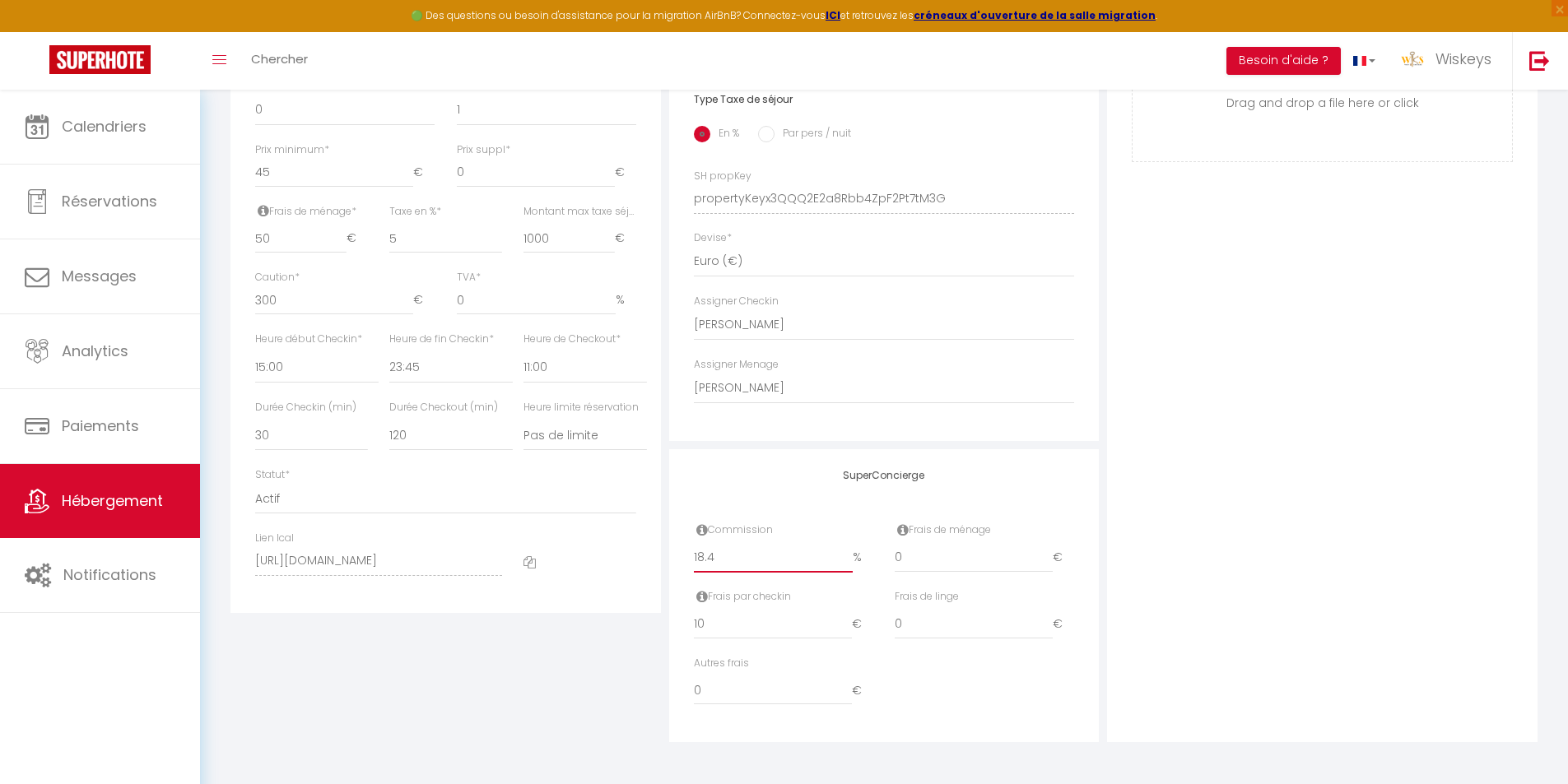
checkbox input "true"
type input "18.45"
checkbox input "false"
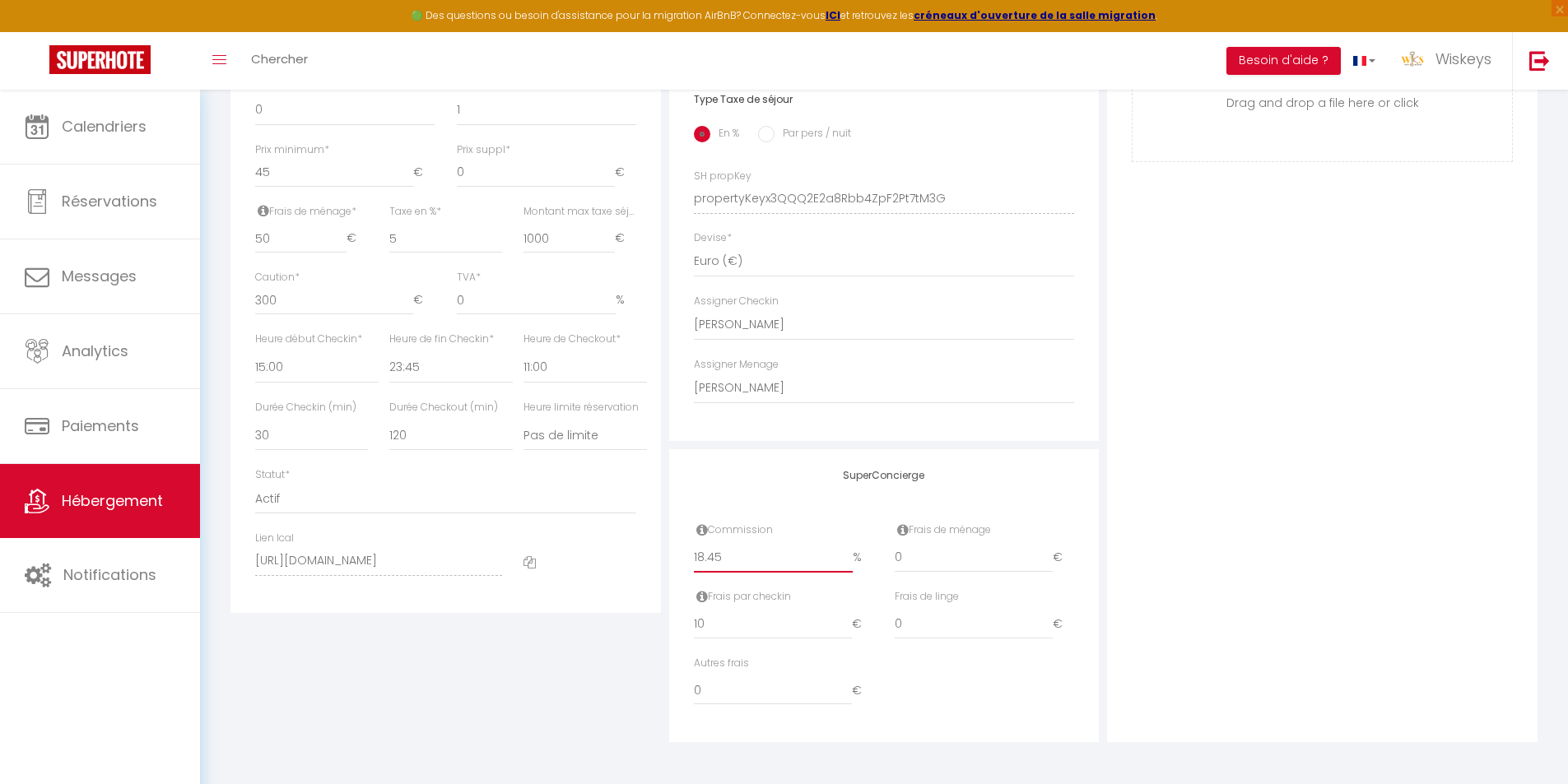
checkbox input "true"
type input "18.45"
click at [1189, 368] on div "Photo Photo Supprimer Drag and drop a file here or click Ooops, something wrong…" at bounding box center [1321, 187] width 430 height 1110
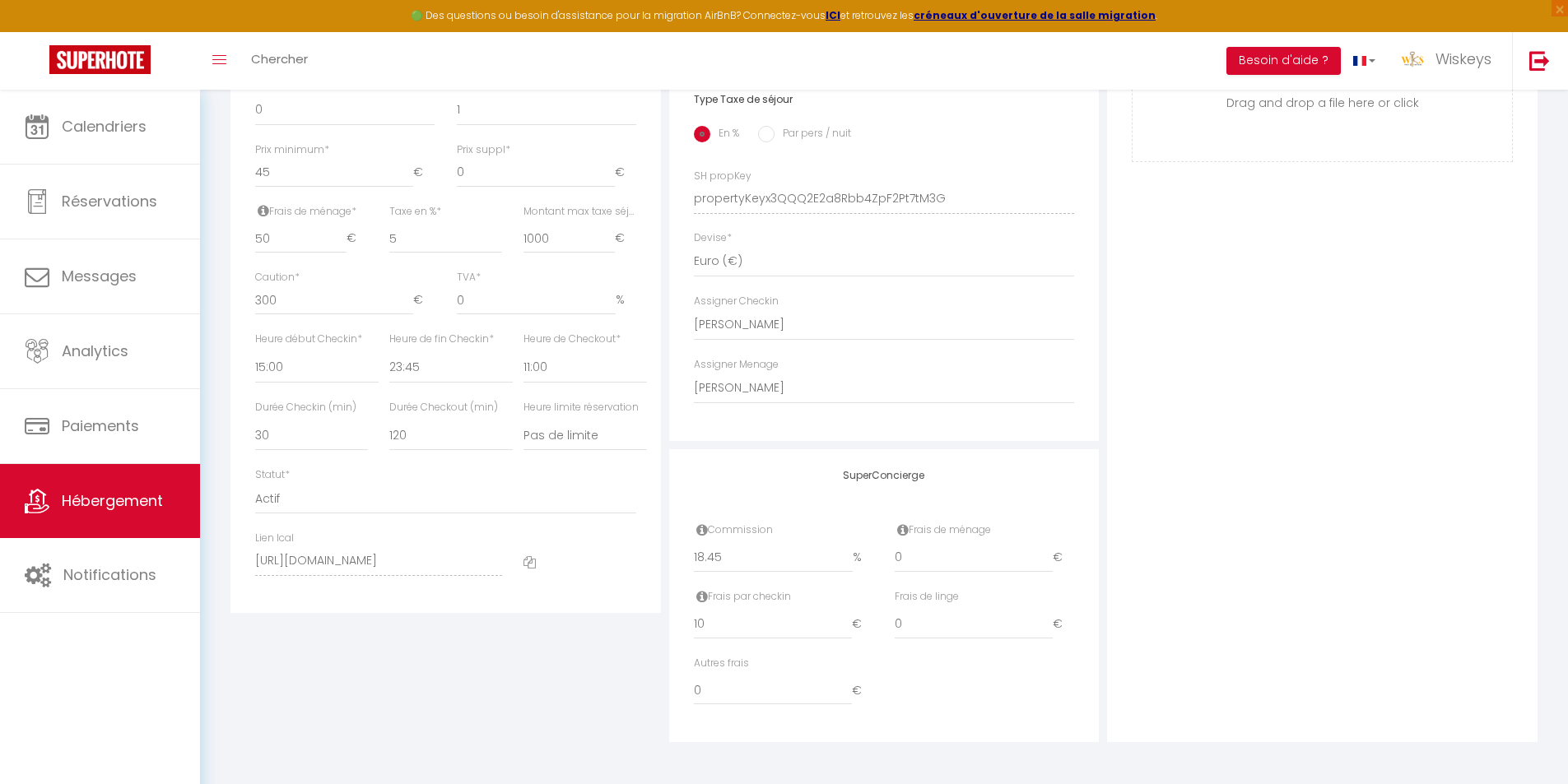
scroll to position [102, 0]
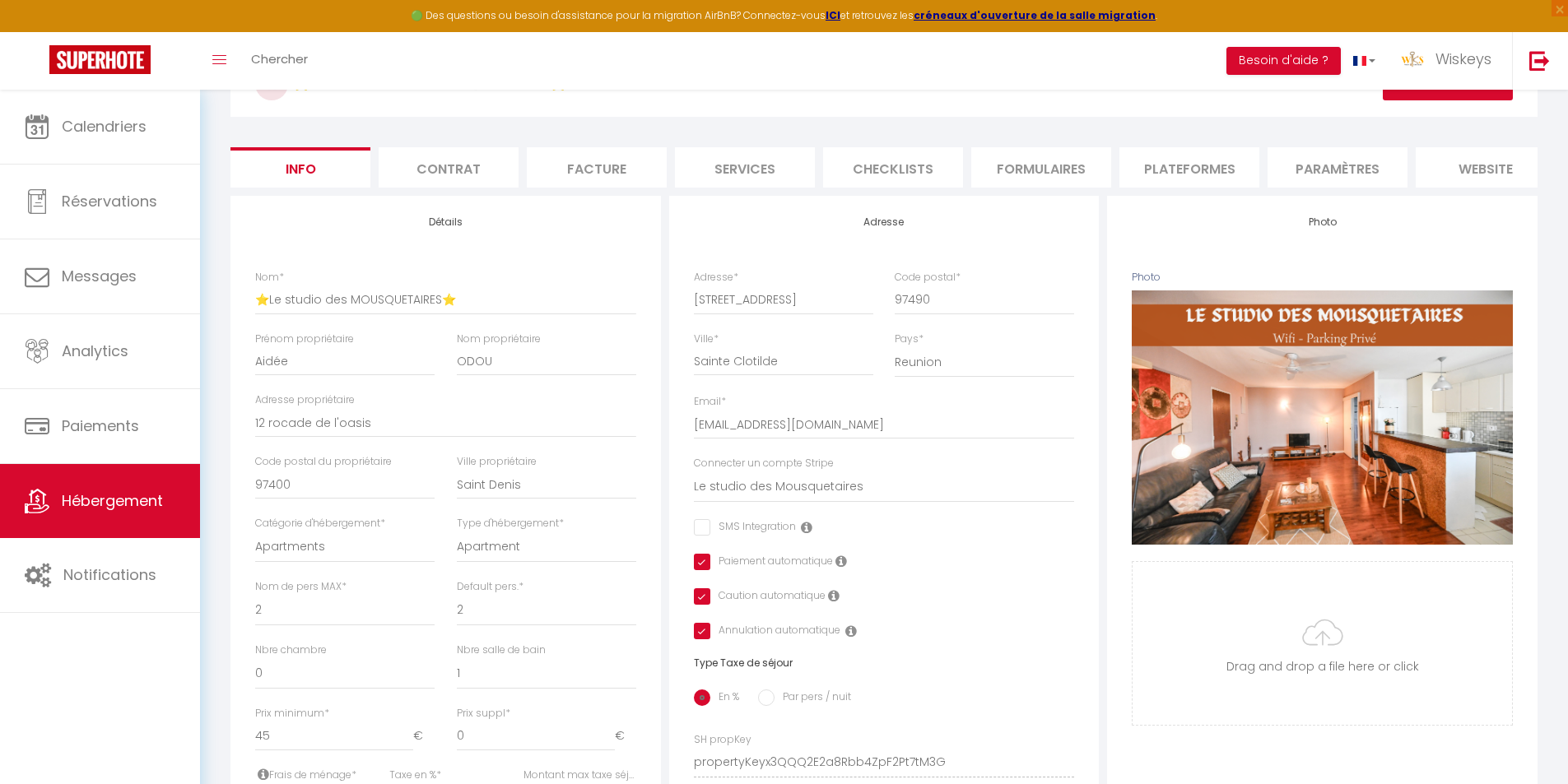
click at [1491, 101] on h3 "⭐Le studio des MOUSQUETAIRES⭐" at bounding box center [884, 84] width 1307 height 66
click at [1491, 100] on button "Actions" at bounding box center [1448, 84] width 130 height 33
click at [1399, 119] on input "Enregistrer" at bounding box center [1383, 119] width 61 height 16
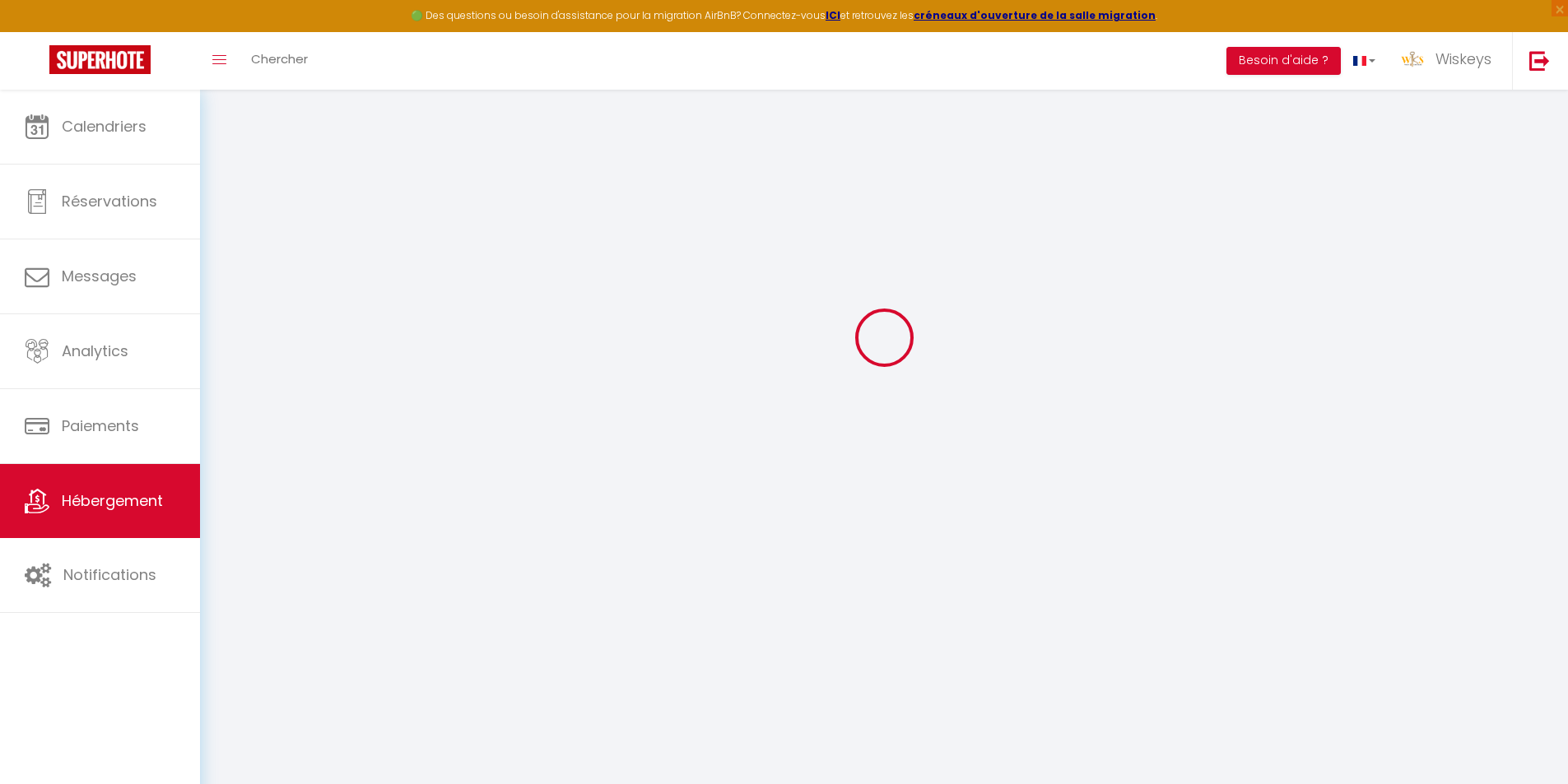
scroll to position [89, 0]
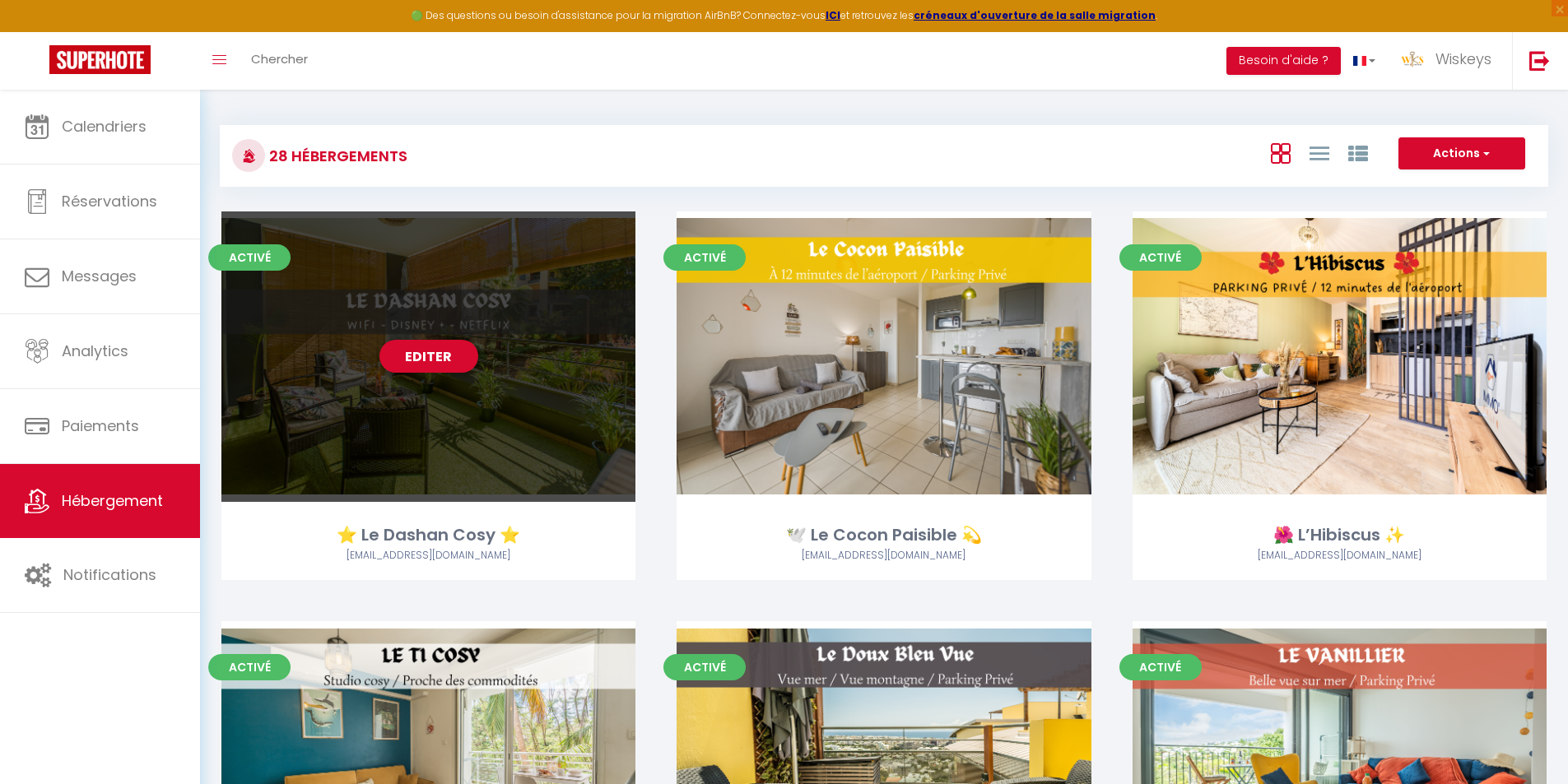
click at [436, 339] on div "Editer" at bounding box center [428, 356] width 414 height 290
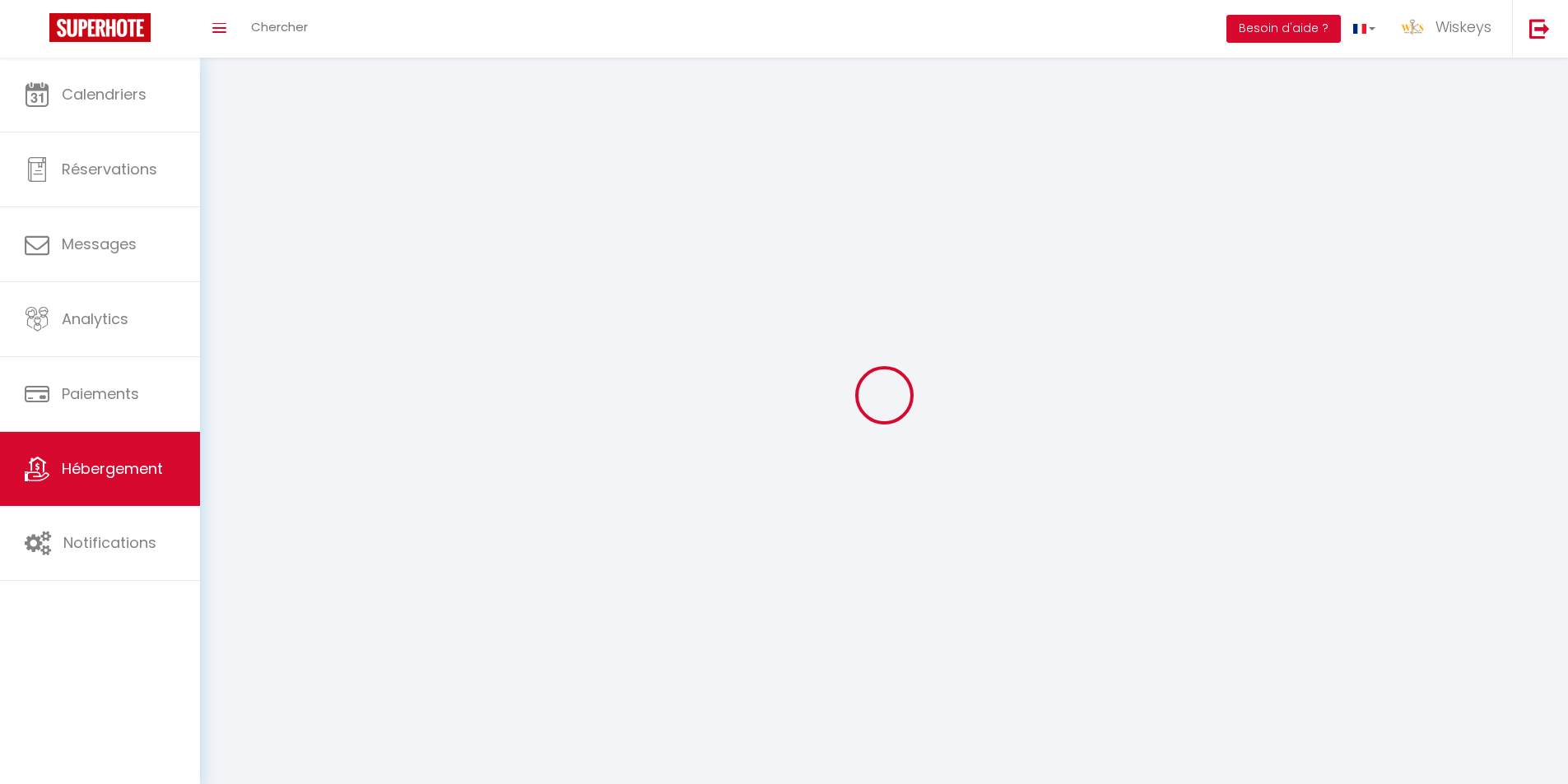
click at [436, 348] on div at bounding box center [884, 395] width 1329 height 636
select select "1"
select select
select select "28"
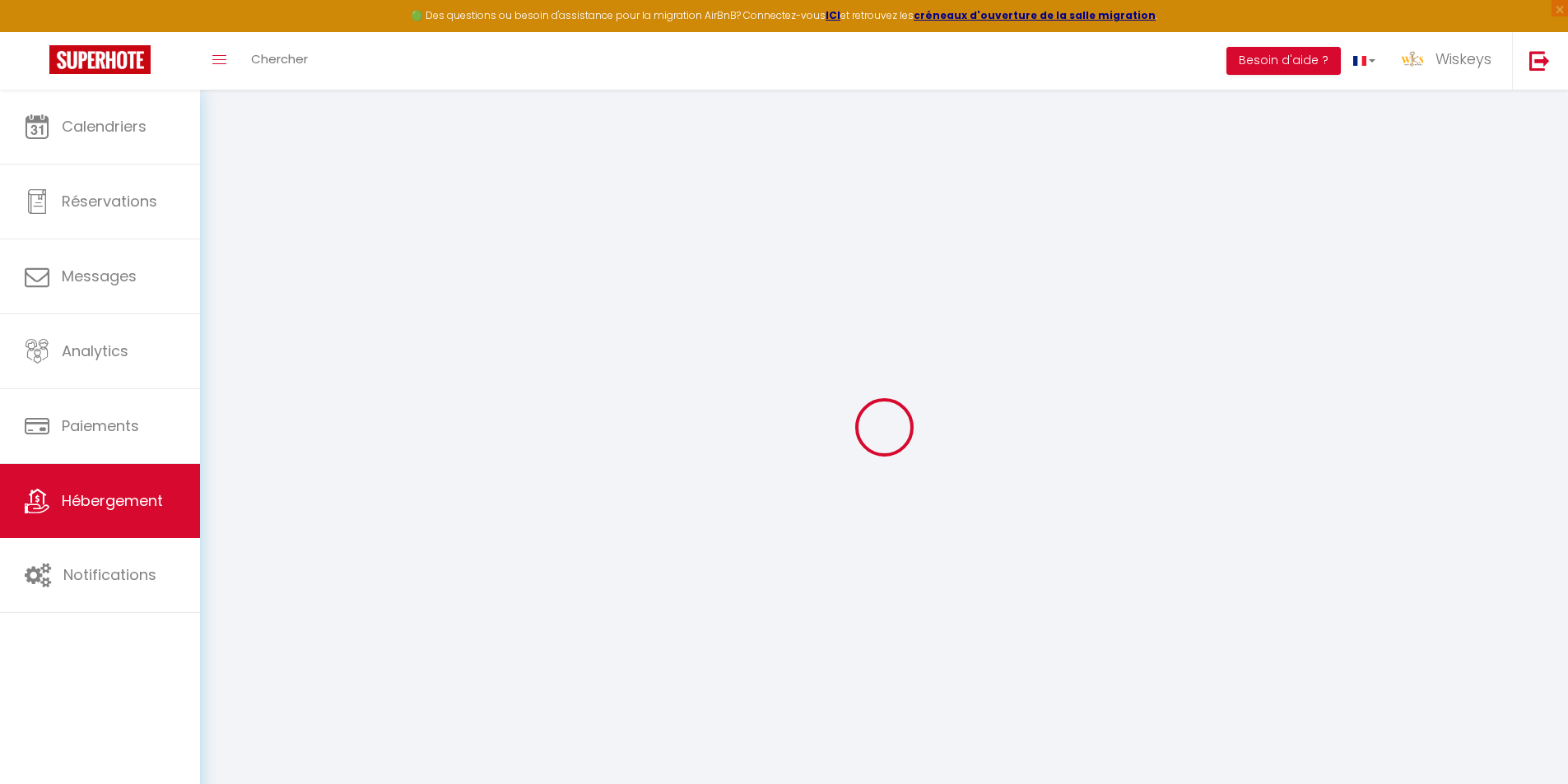
select select
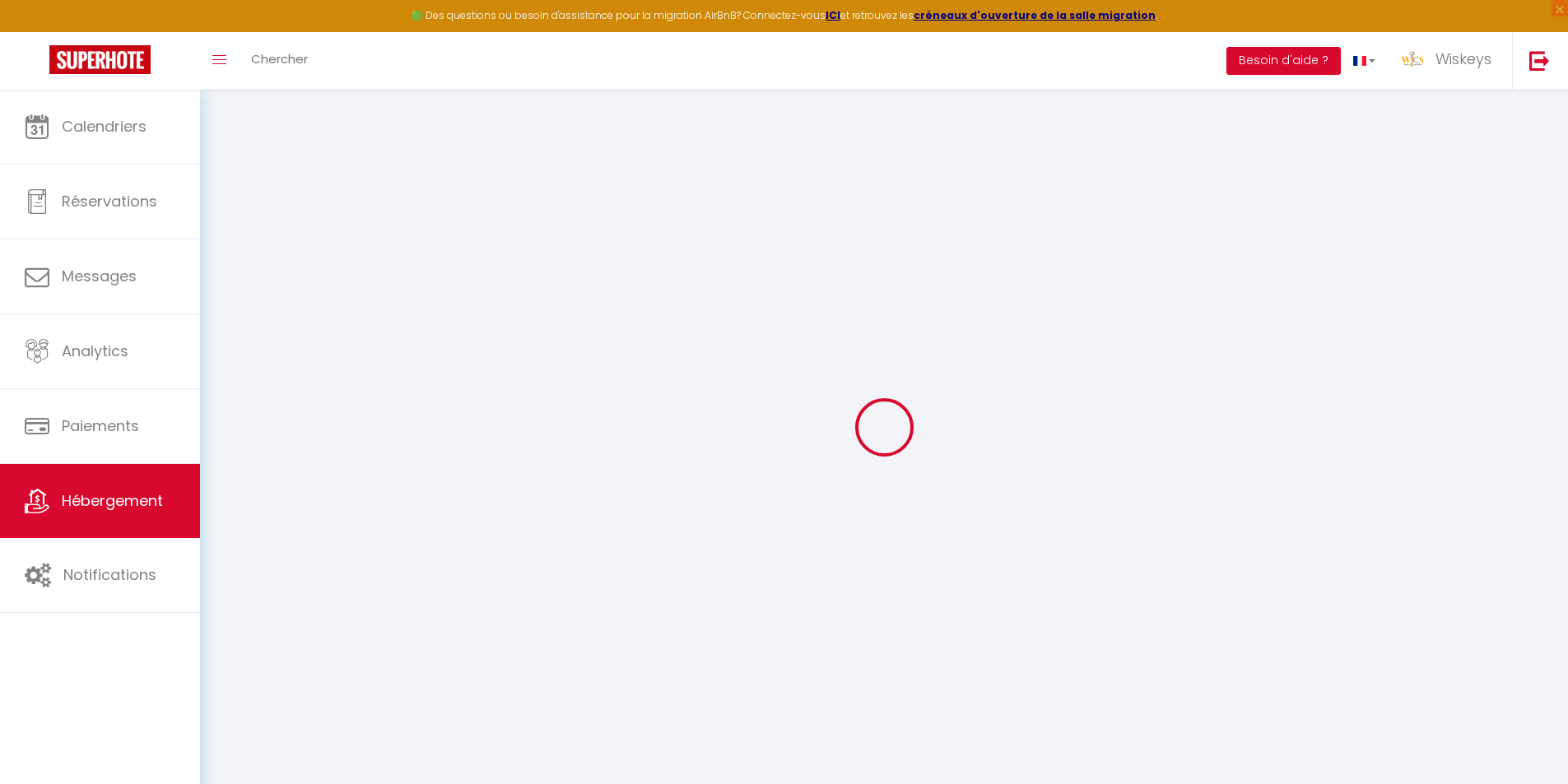
select select
checkbox input "false"
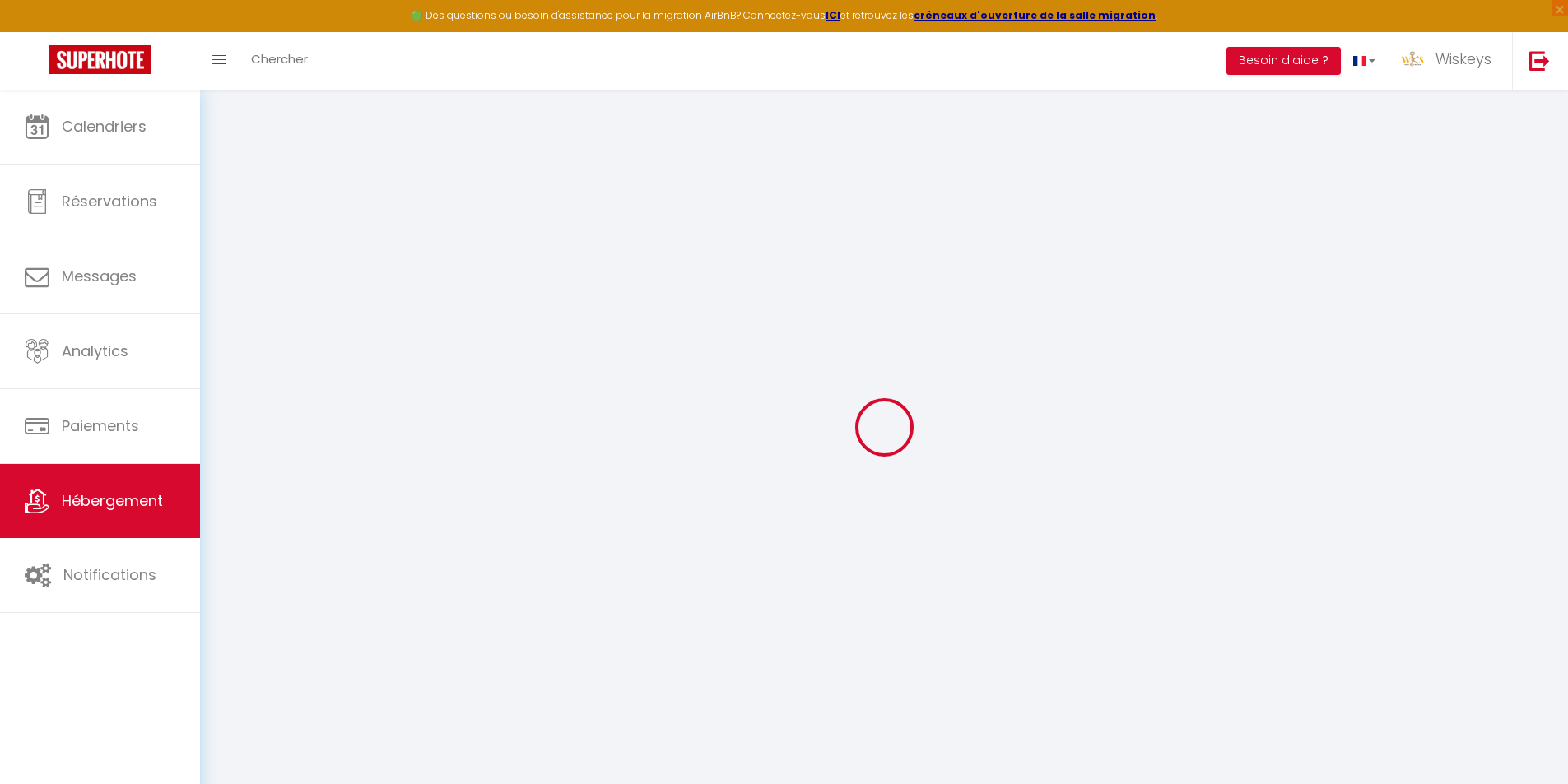
select select
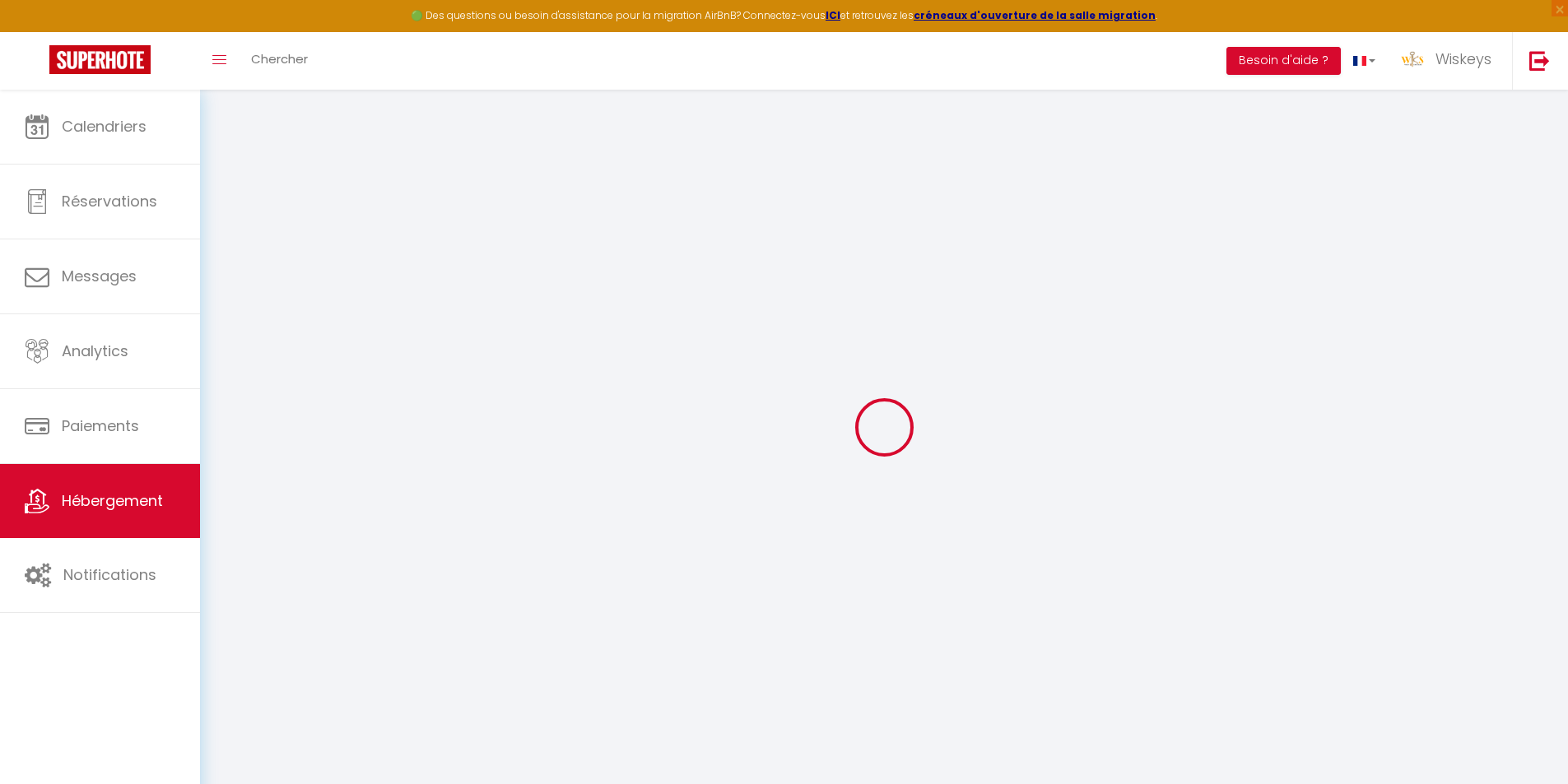
select select
checkbox input "false"
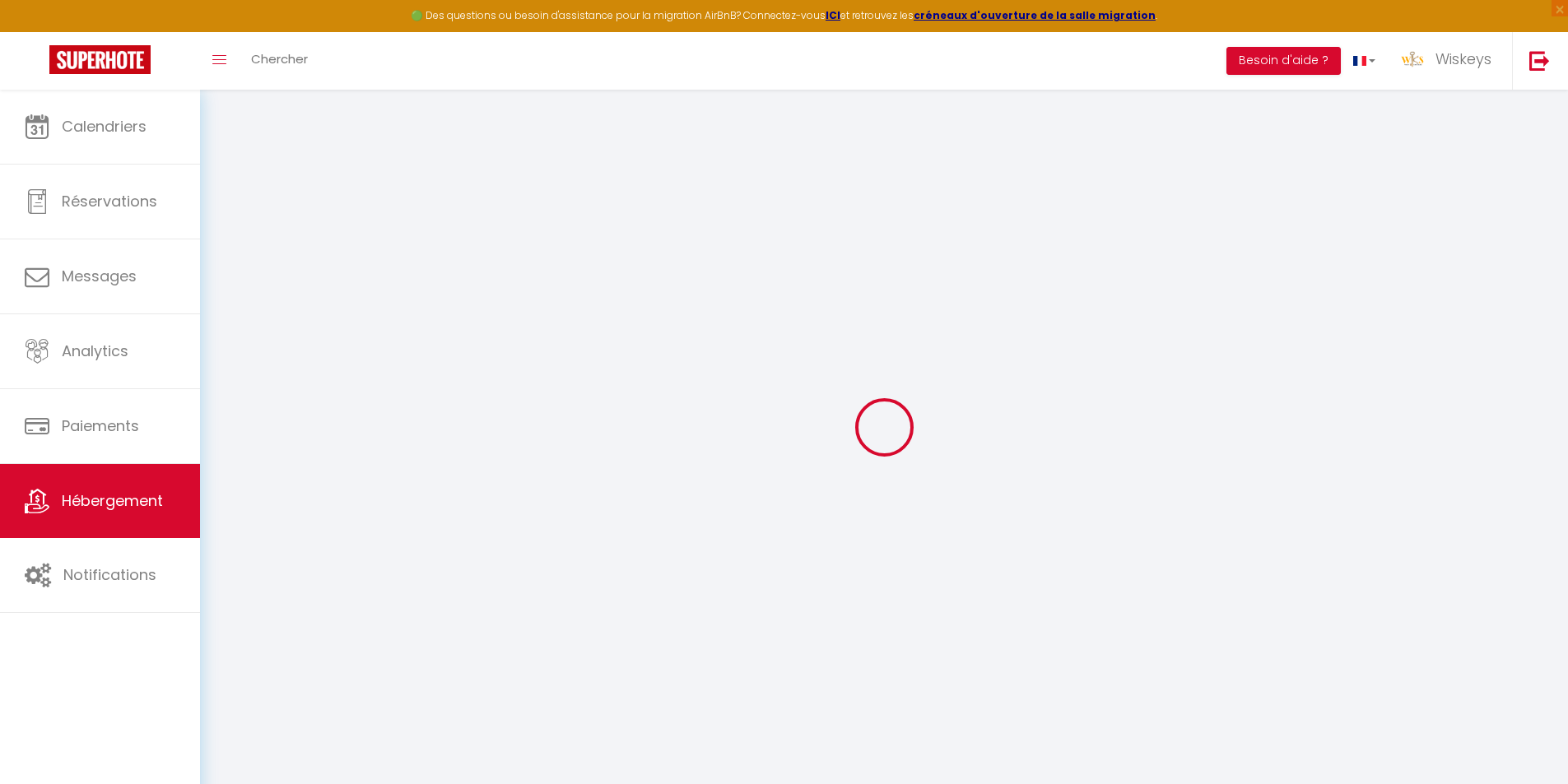
checkbox input "false"
select select
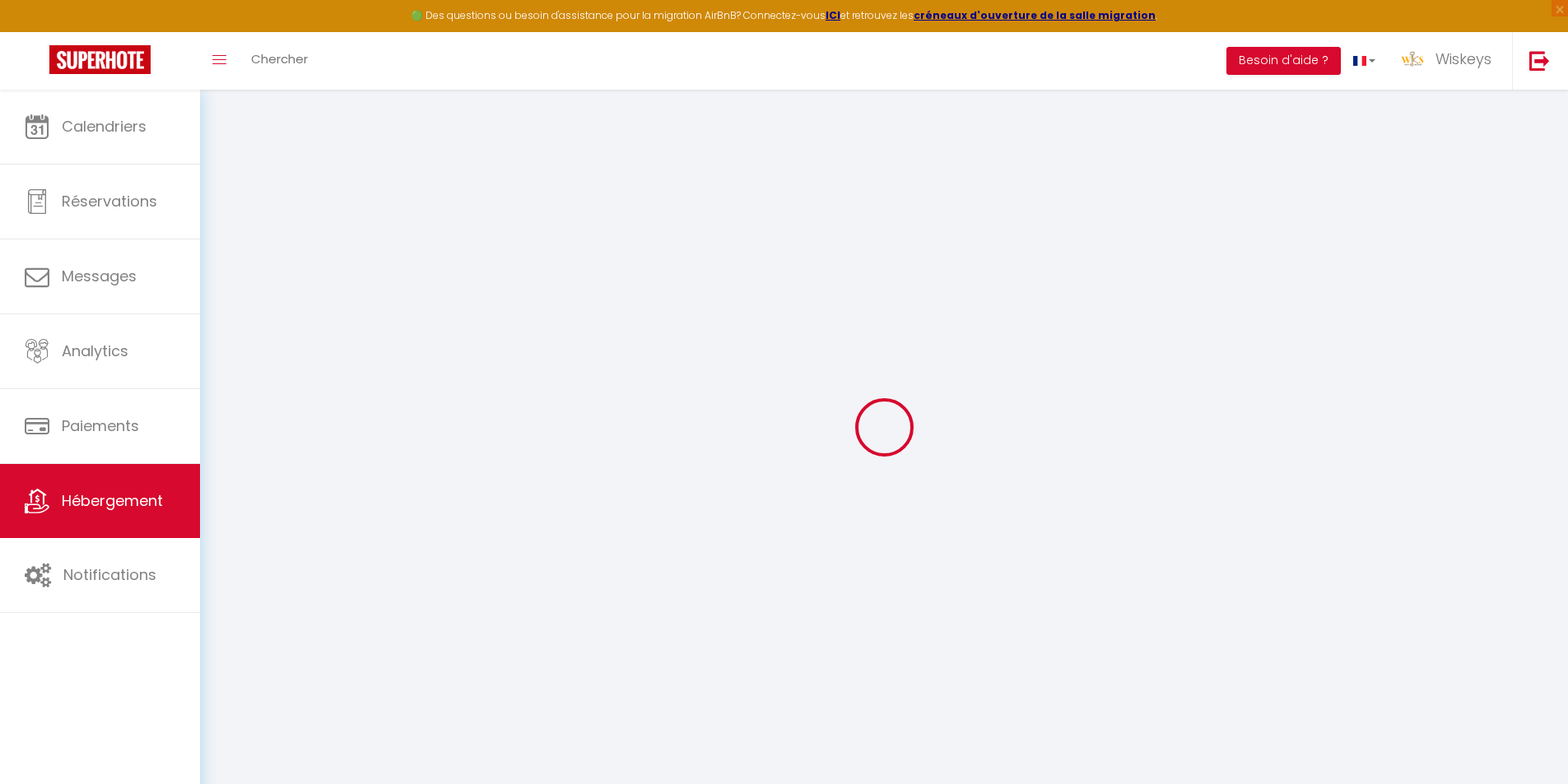
select select
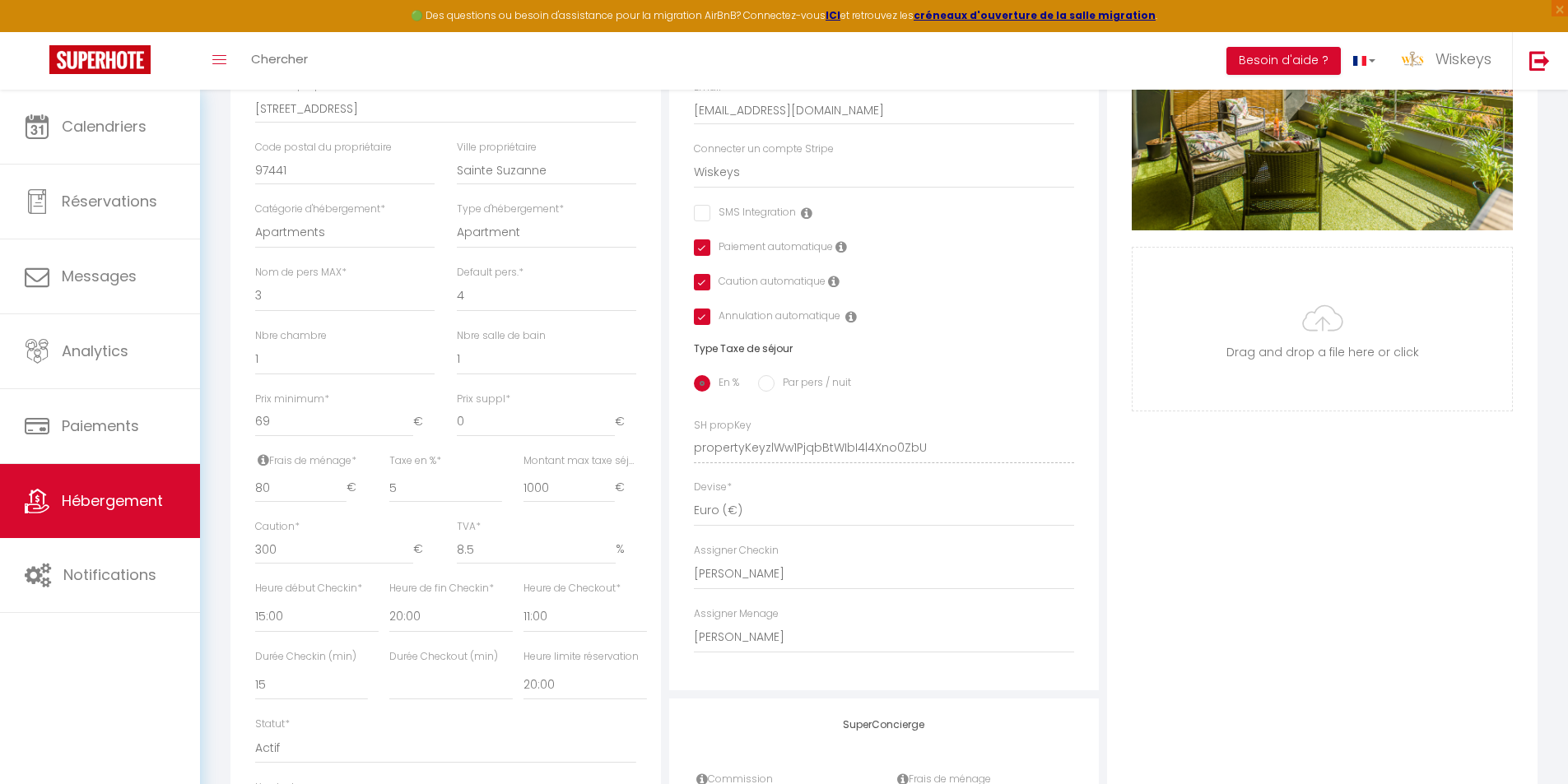
scroll to position [349, 0]
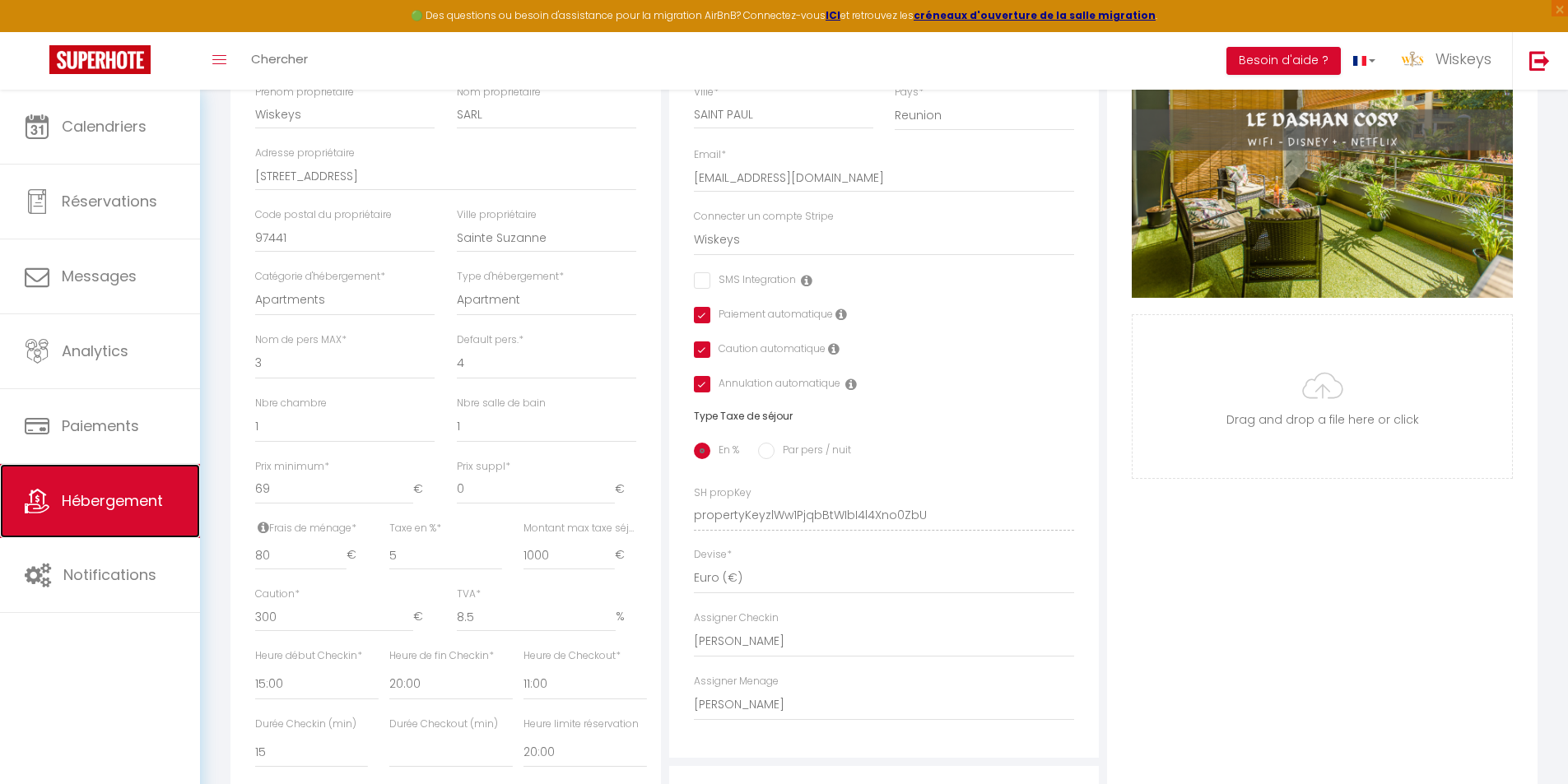
click at [144, 495] on span "Hébergement" at bounding box center [113, 500] width 101 height 20
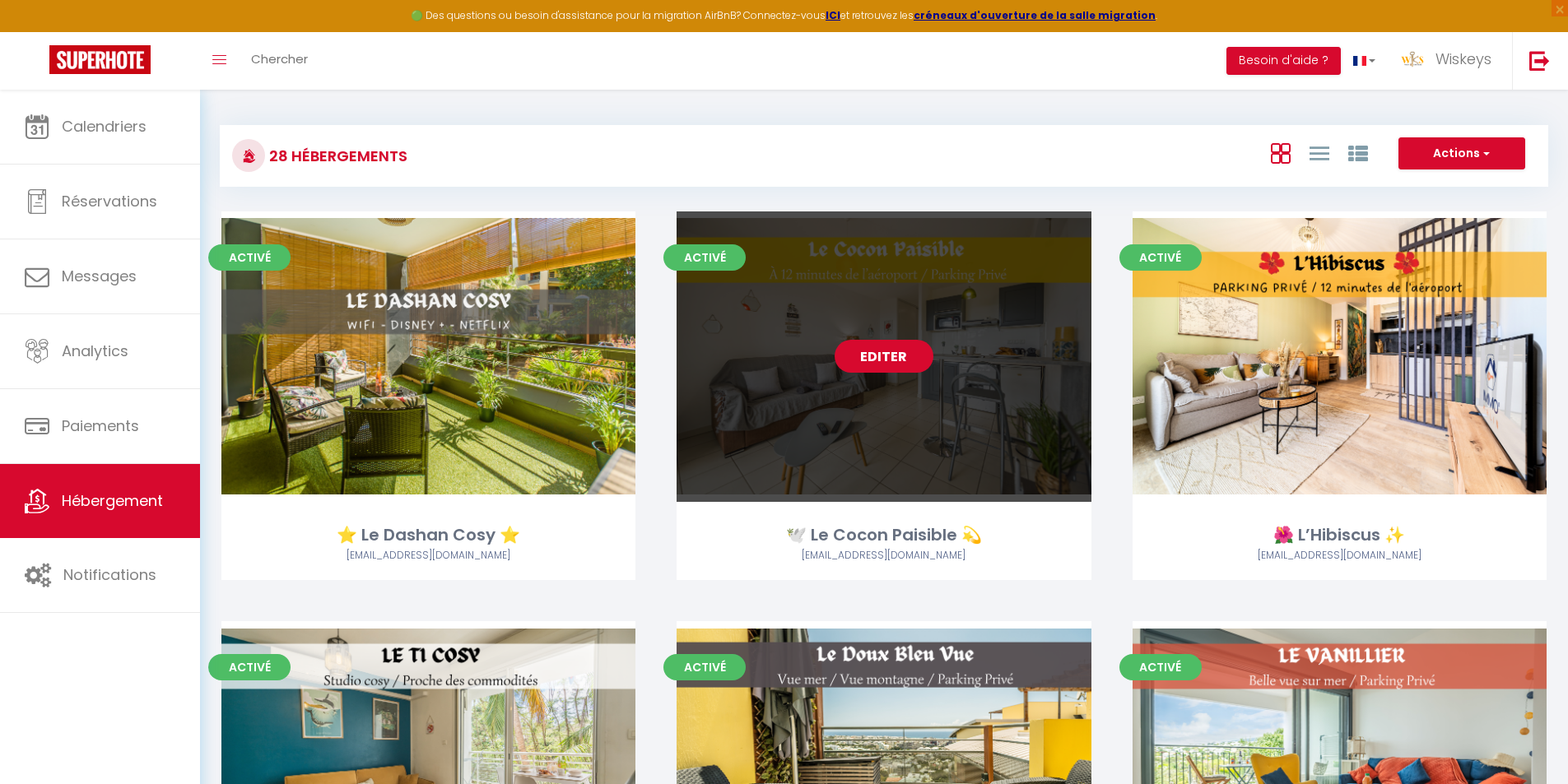
click at [849, 354] on link "Editer" at bounding box center [884, 356] width 99 height 33
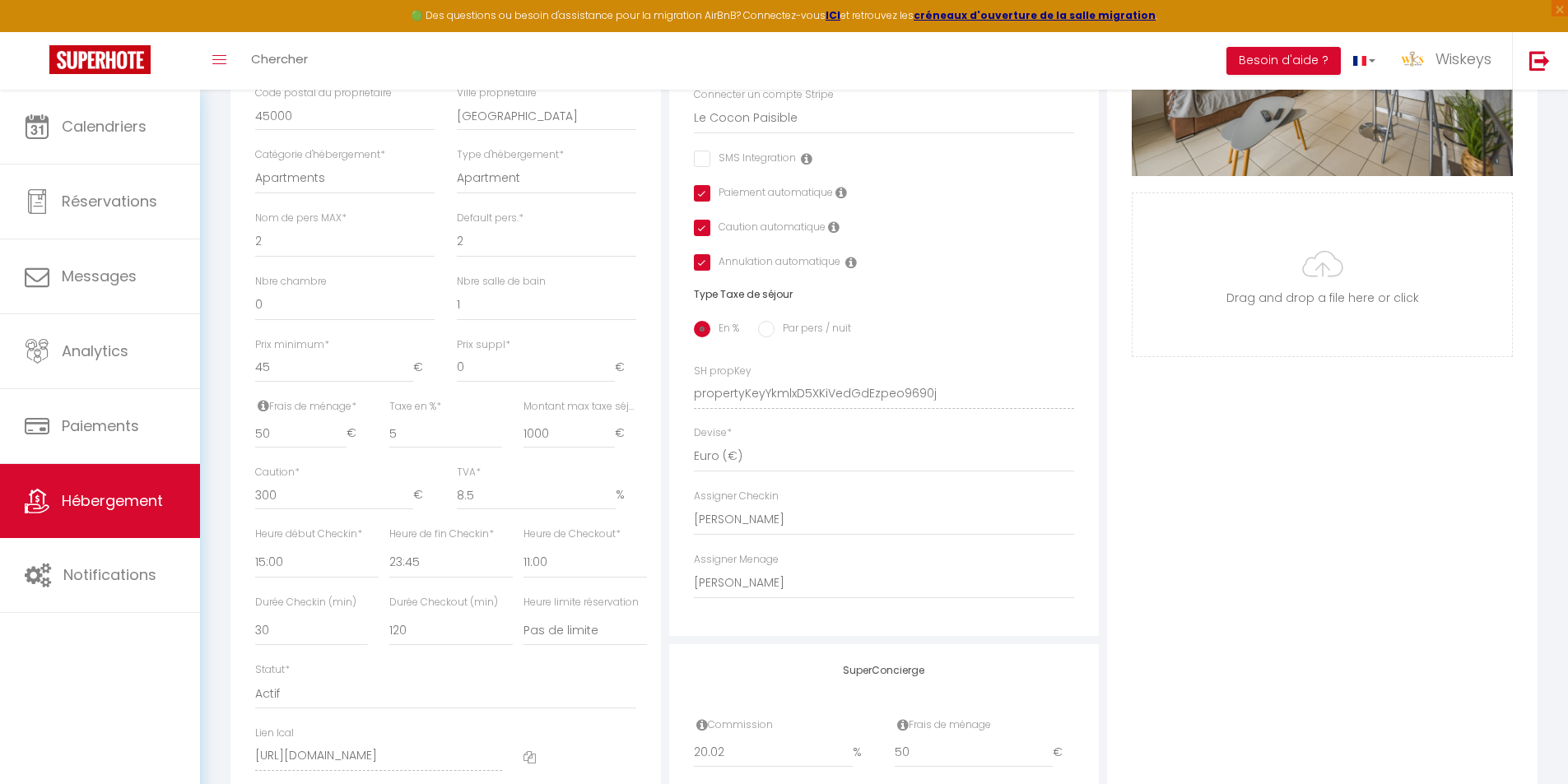
scroll to position [576, 0]
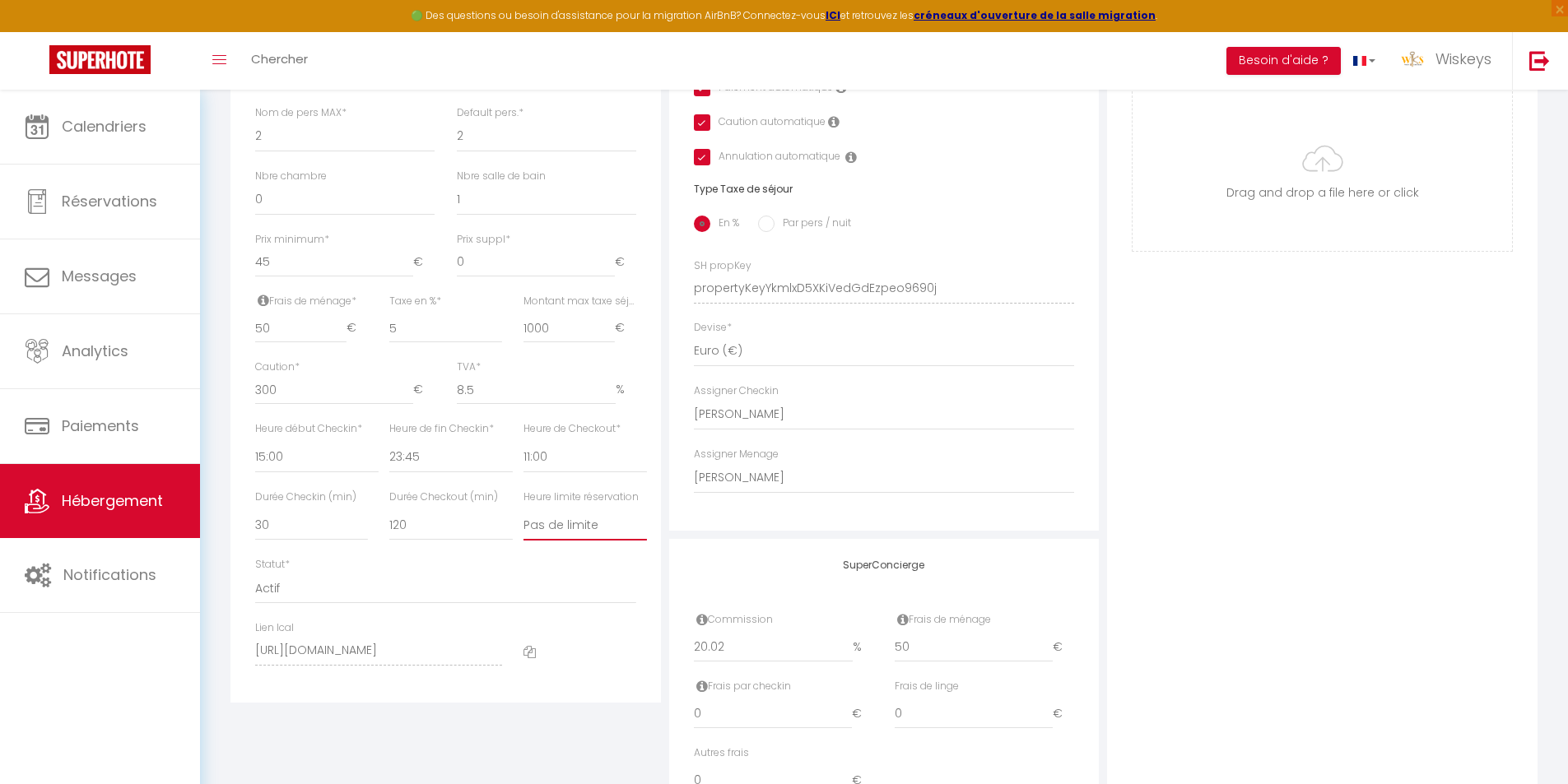
click at [622, 537] on select "Pas de limite 01:00 02:00 03:00 04:00 05:00 06:00 07:00 08:00 09:00 10:00 11:00…" at bounding box center [584, 525] width 123 height 31
click at [523, 522] on select "Pas de limite 01:00 02:00 03:00 04:00 05:00 06:00 07:00 08:00 09:00 10:00 11:00…" at bounding box center [584, 525] width 123 height 31
click at [768, 661] on input "20.02" at bounding box center [774, 647] width 159 height 30
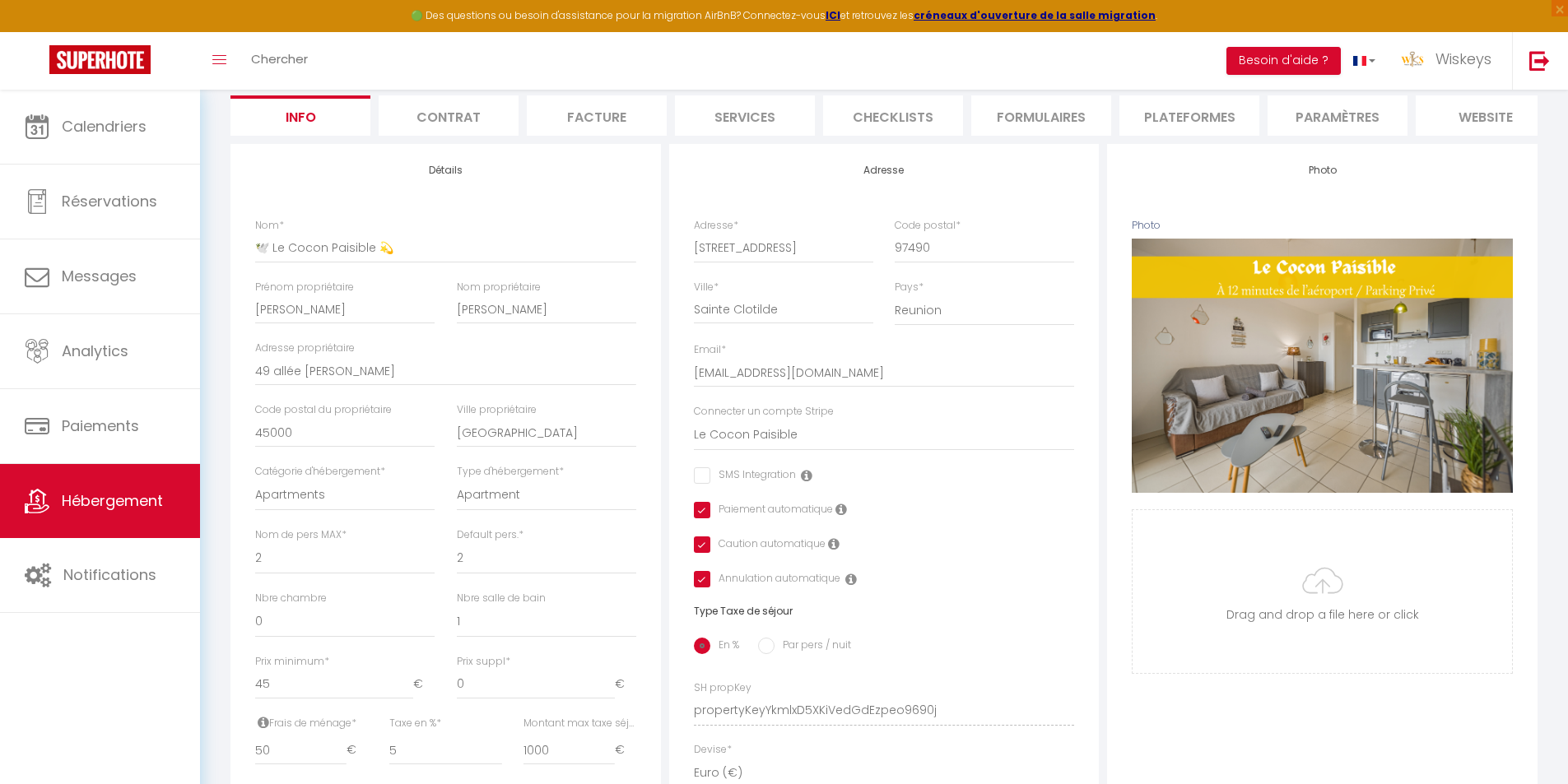
scroll to position [0, 0]
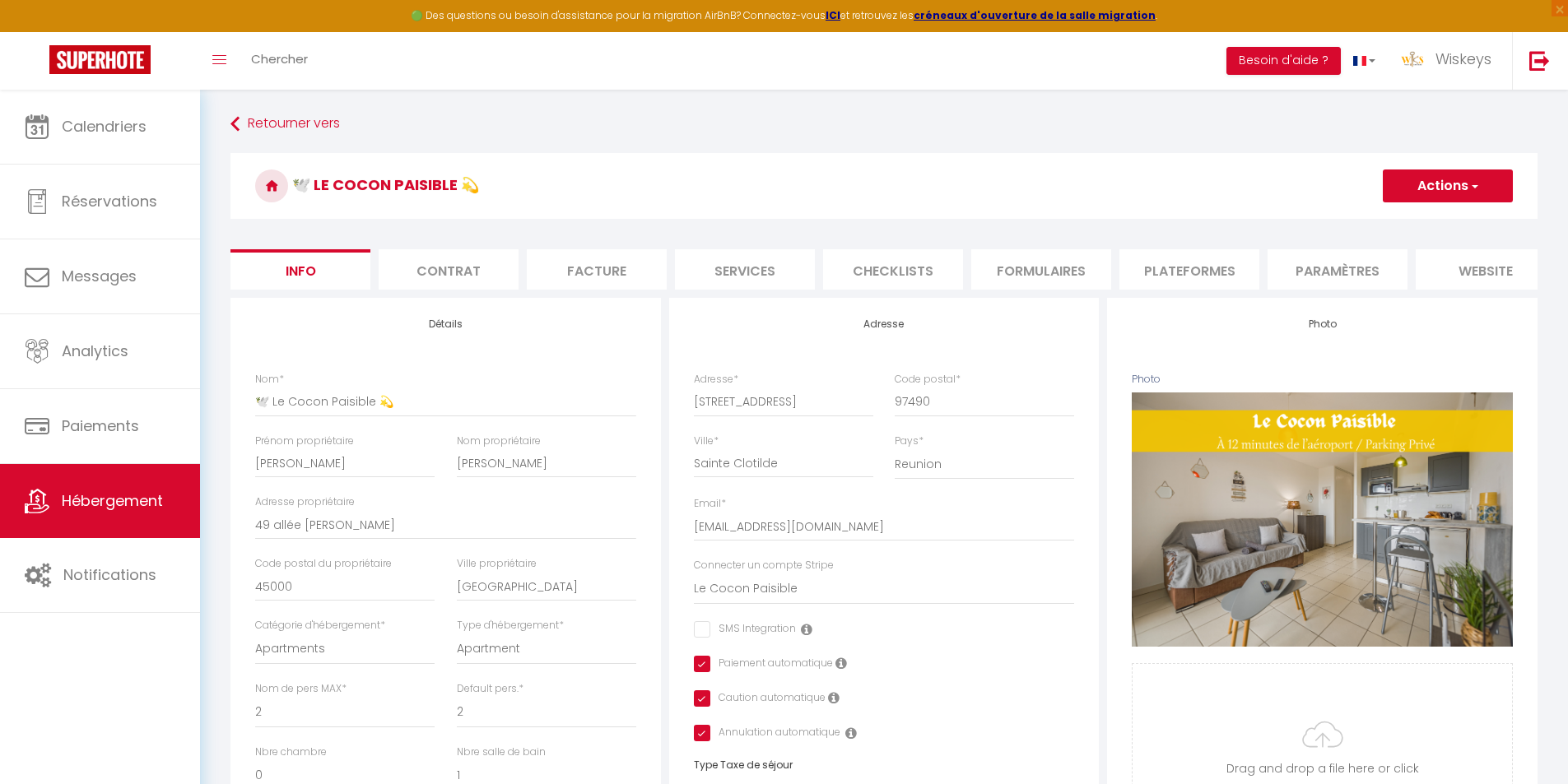
click at [1469, 185] on span "button" at bounding box center [1474, 185] width 11 height 16
click at [1399, 218] on input "Enregistrer" at bounding box center [1383, 221] width 61 height 16
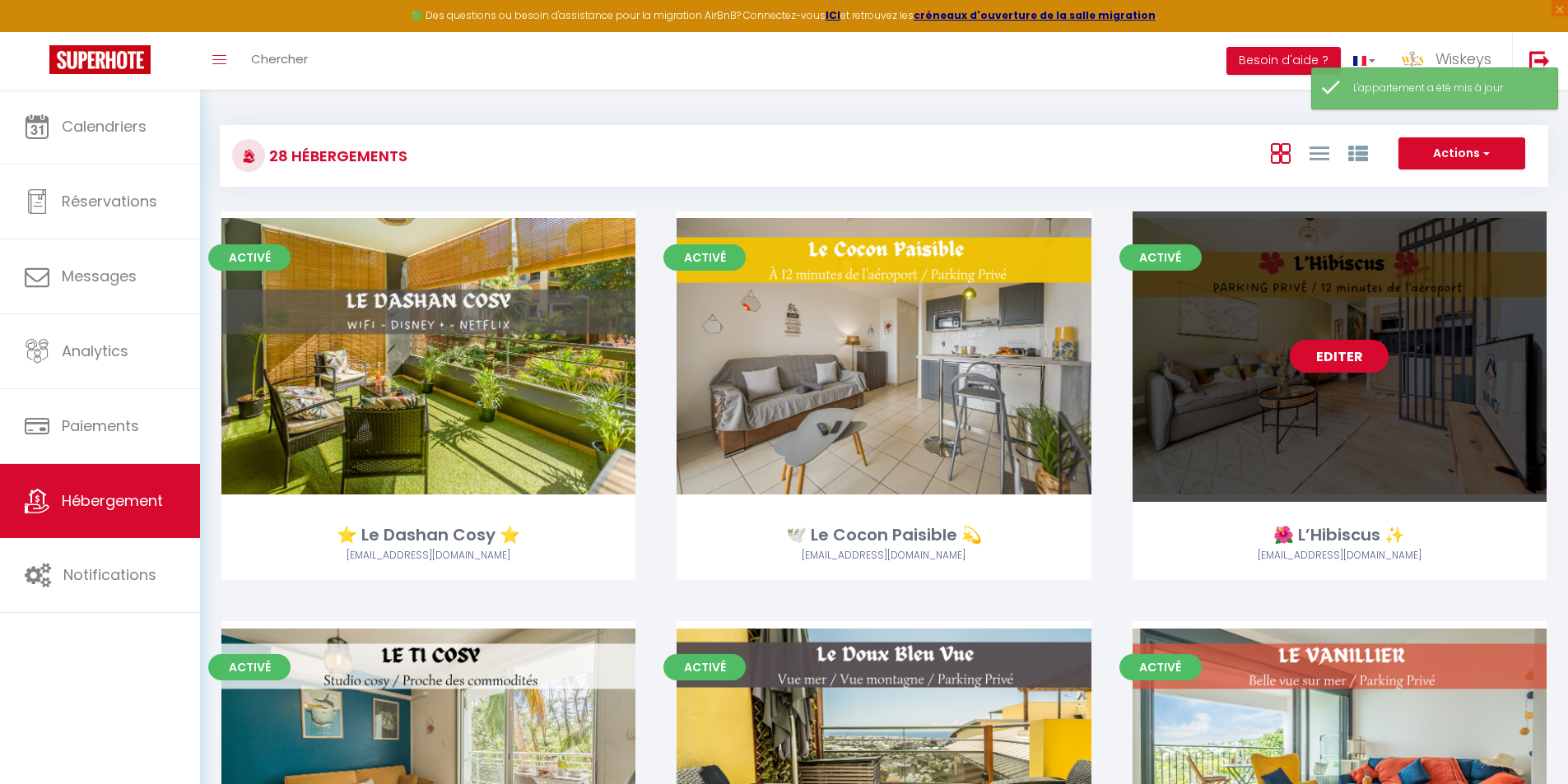
click at [1306, 350] on link "Editer" at bounding box center [1340, 356] width 99 height 33
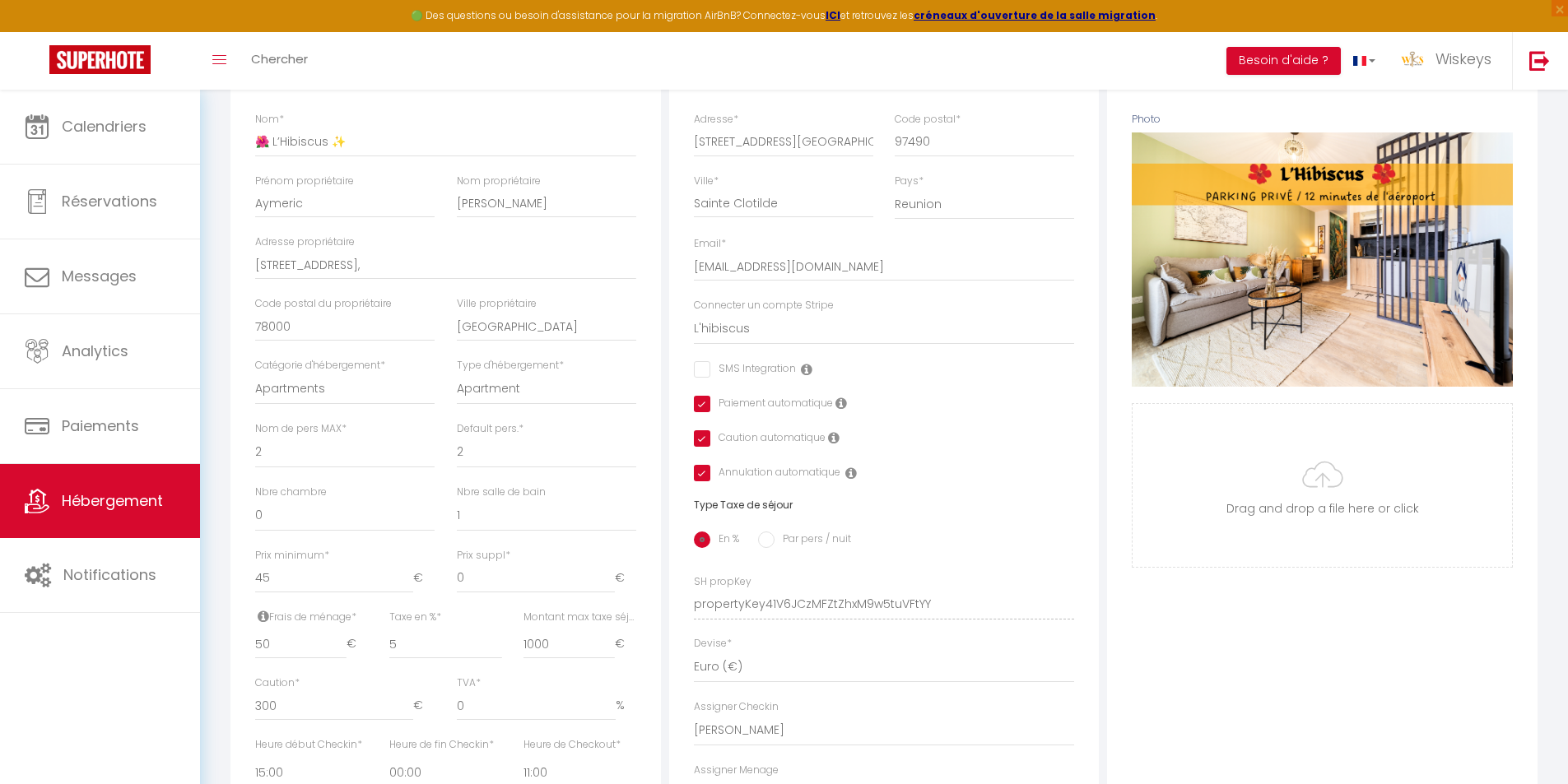
scroll to position [576, 0]
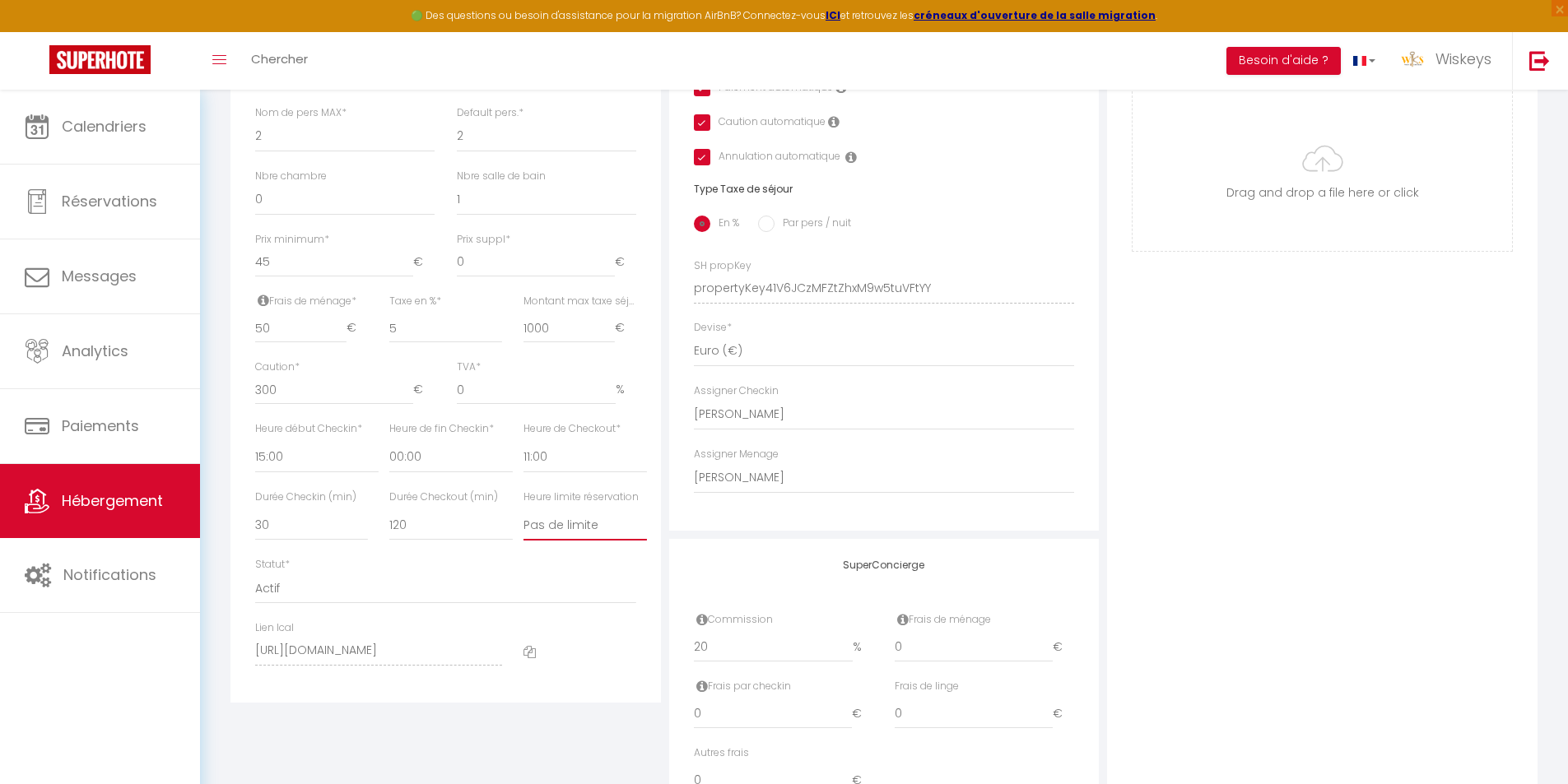
click at [592, 539] on select "Pas de limite 01:00 02:00 03:00 04:00 05:00 06:00 07:00 08:00 09:00 10:00 11:00…" at bounding box center [584, 525] width 123 height 31
click at [523, 522] on select "Pas de limite 01:00 02:00 03:00 04:00 05:00 06:00 07:00 08:00 09:00 10:00 11:00…" at bounding box center [584, 525] width 123 height 31
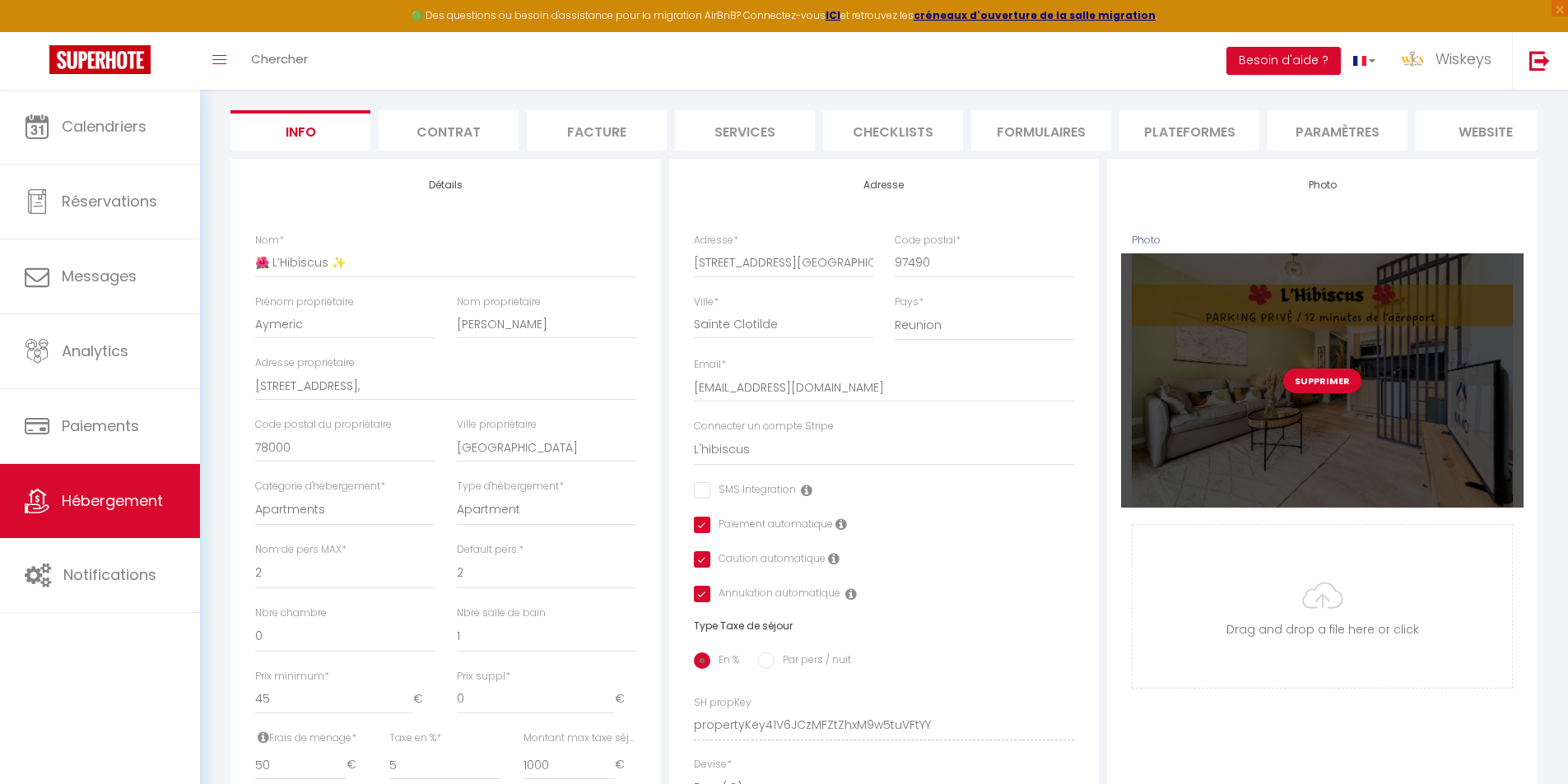
scroll to position [0, 0]
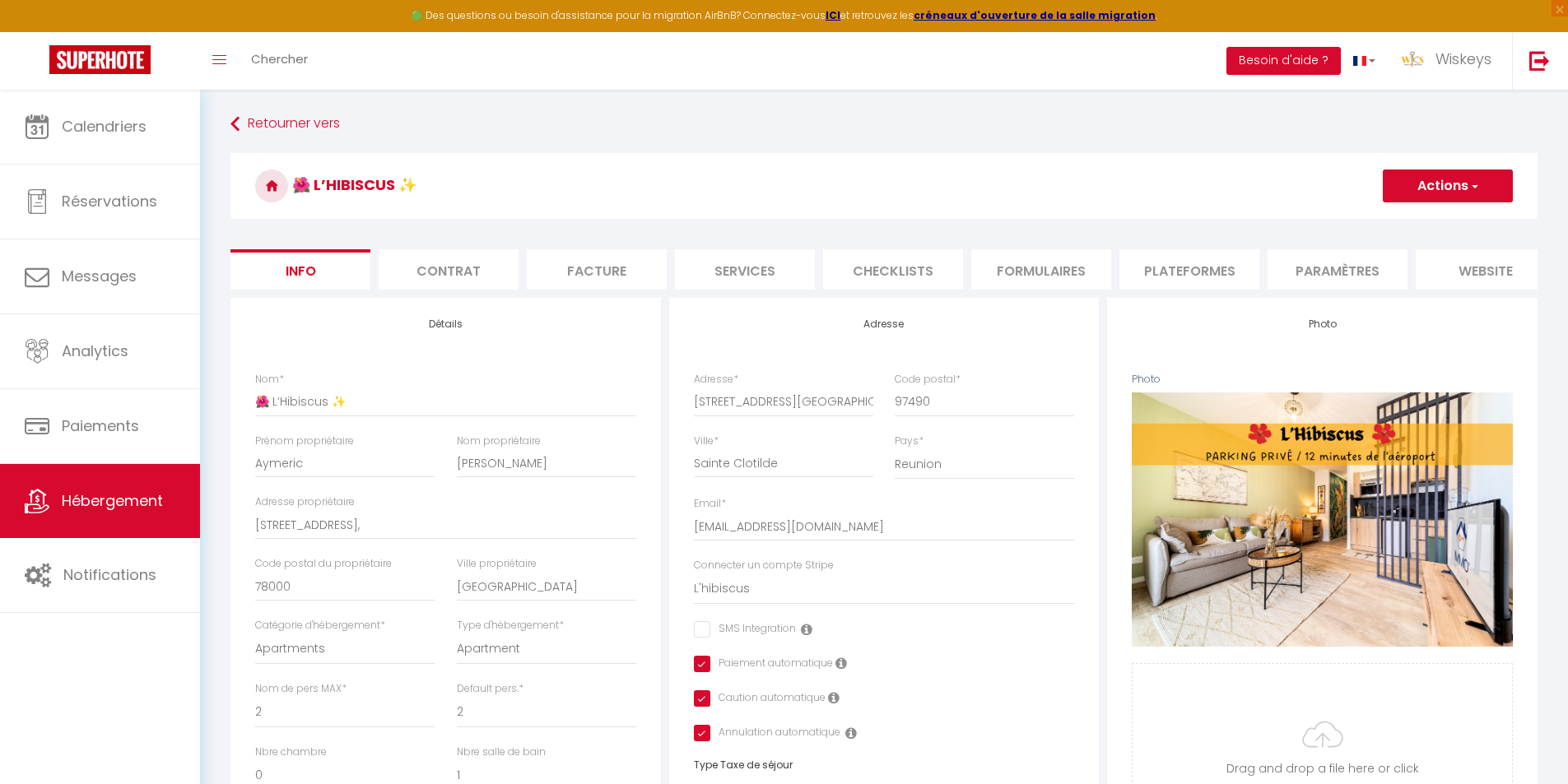
click at [1434, 194] on button "Actions" at bounding box center [1448, 186] width 130 height 33
click at [1401, 226] on input "Enregistrer" at bounding box center [1383, 221] width 61 height 16
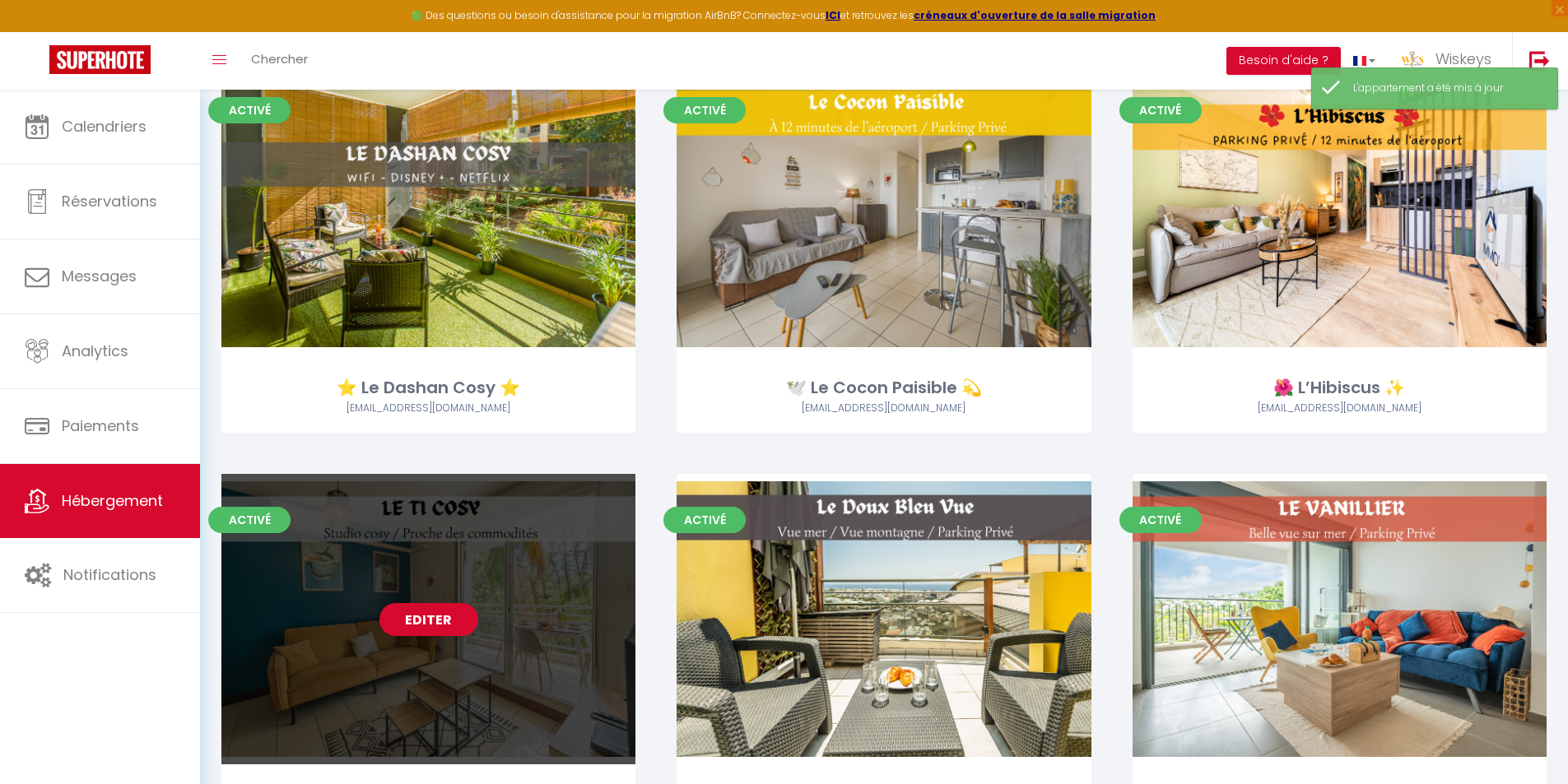
scroll to position [411, 0]
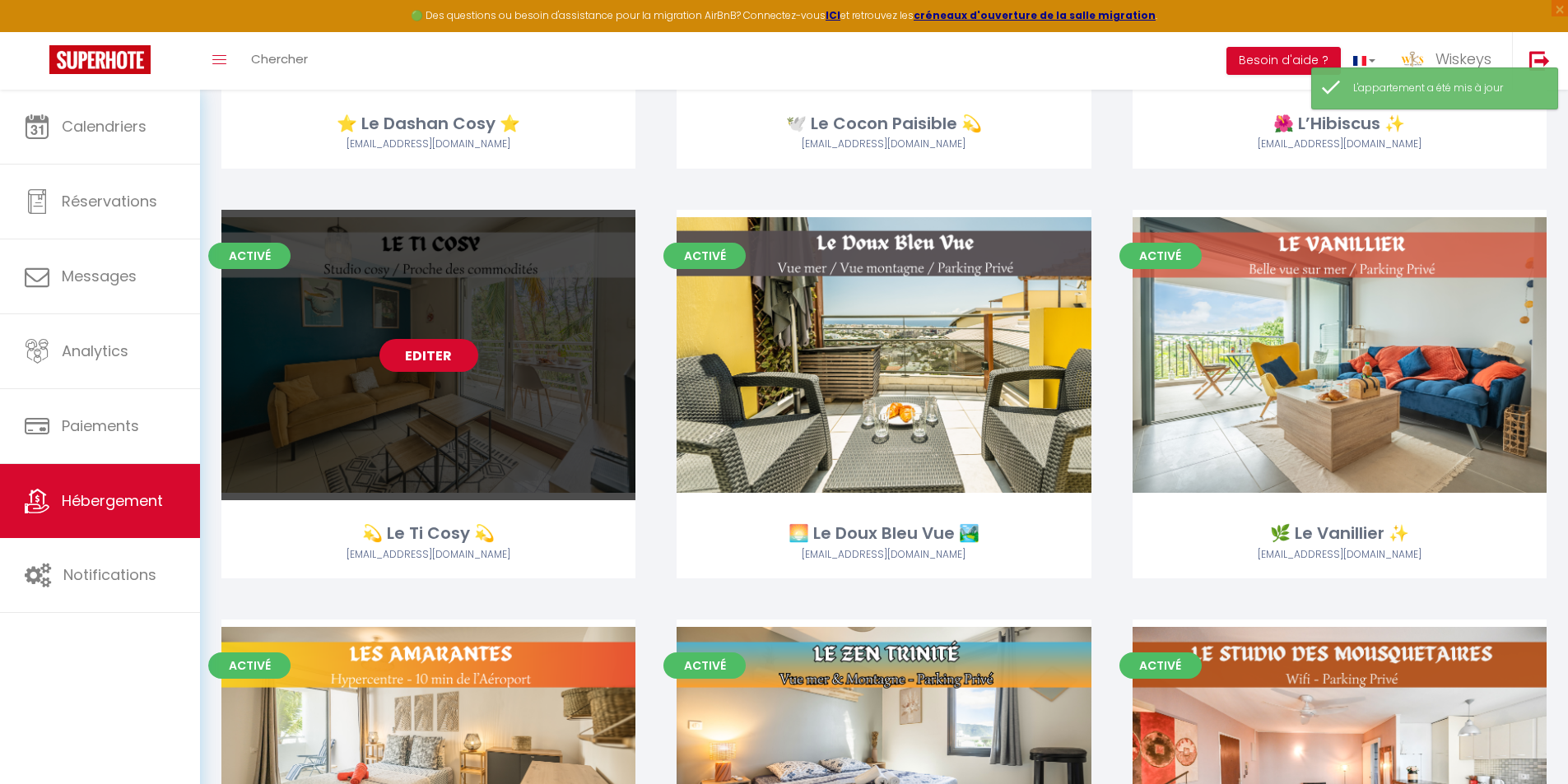
click at [431, 355] on link "Editer" at bounding box center [429, 355] width 99 height 33
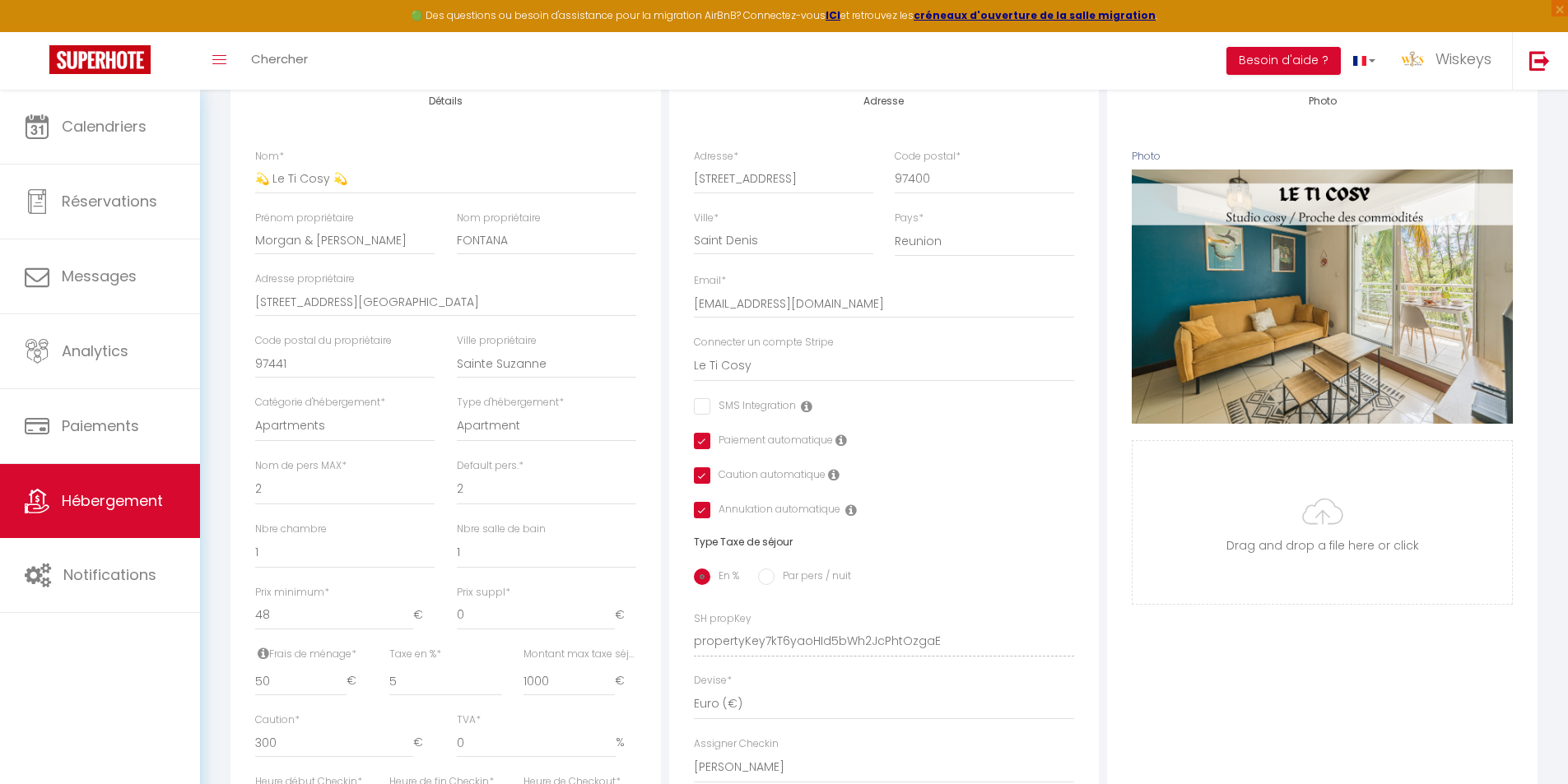
scroll to position [494, 0]
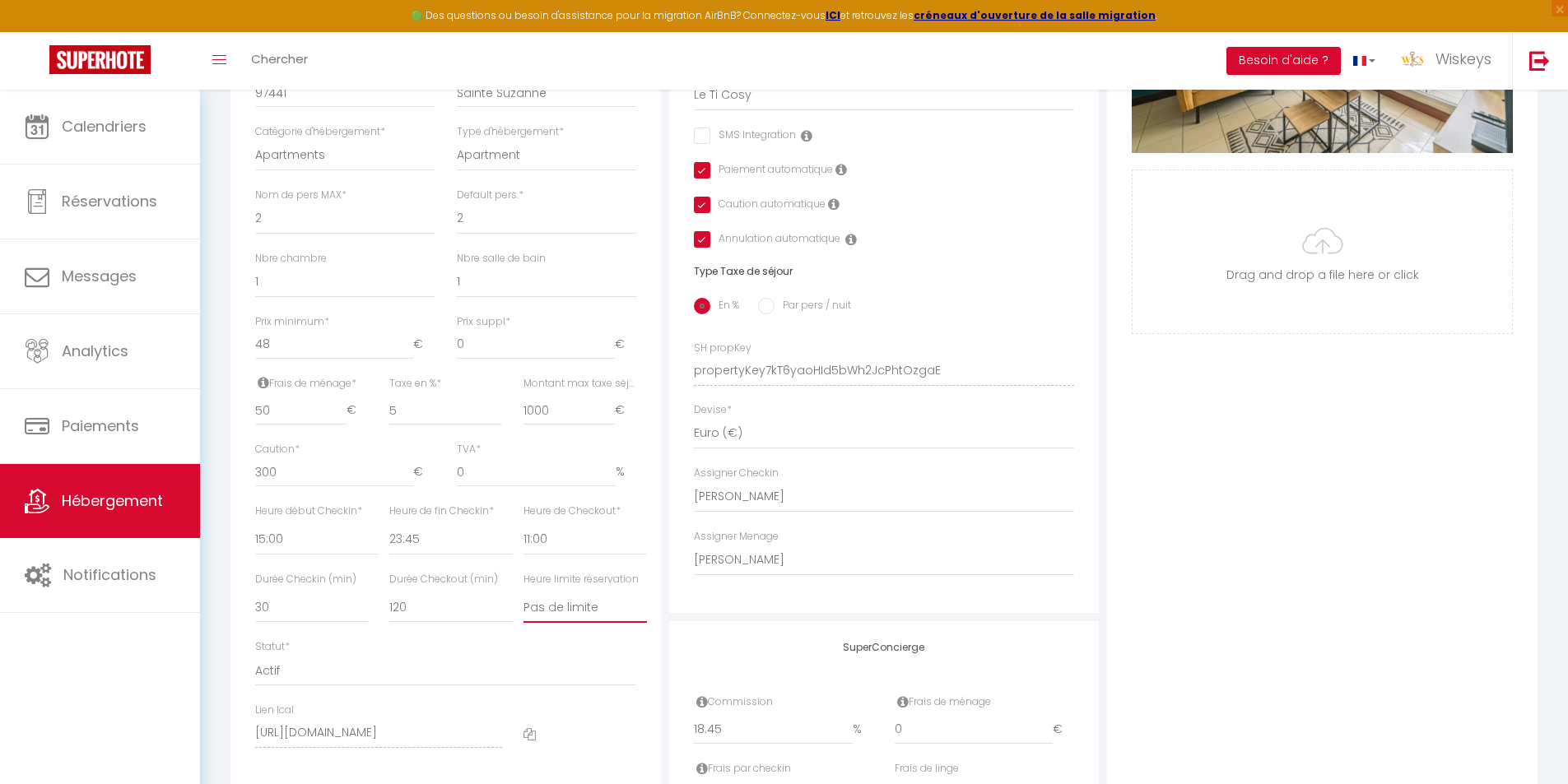
click at [553, 615] on select "Pas de limite 01:00 02:00 03:00 04:00 05:00 06:00 07:00 08:00 09:00 10:00 11:00…" at bounding box center [584, 607] width 123 height 31
click at [523, 604] on select "Pas de limite 01:00 02:00 03:00 04:00 05:00 06:00 07:00 08:00 09:00 10:00 11:00…" at bounding box center [584, 607] width 123 height 31
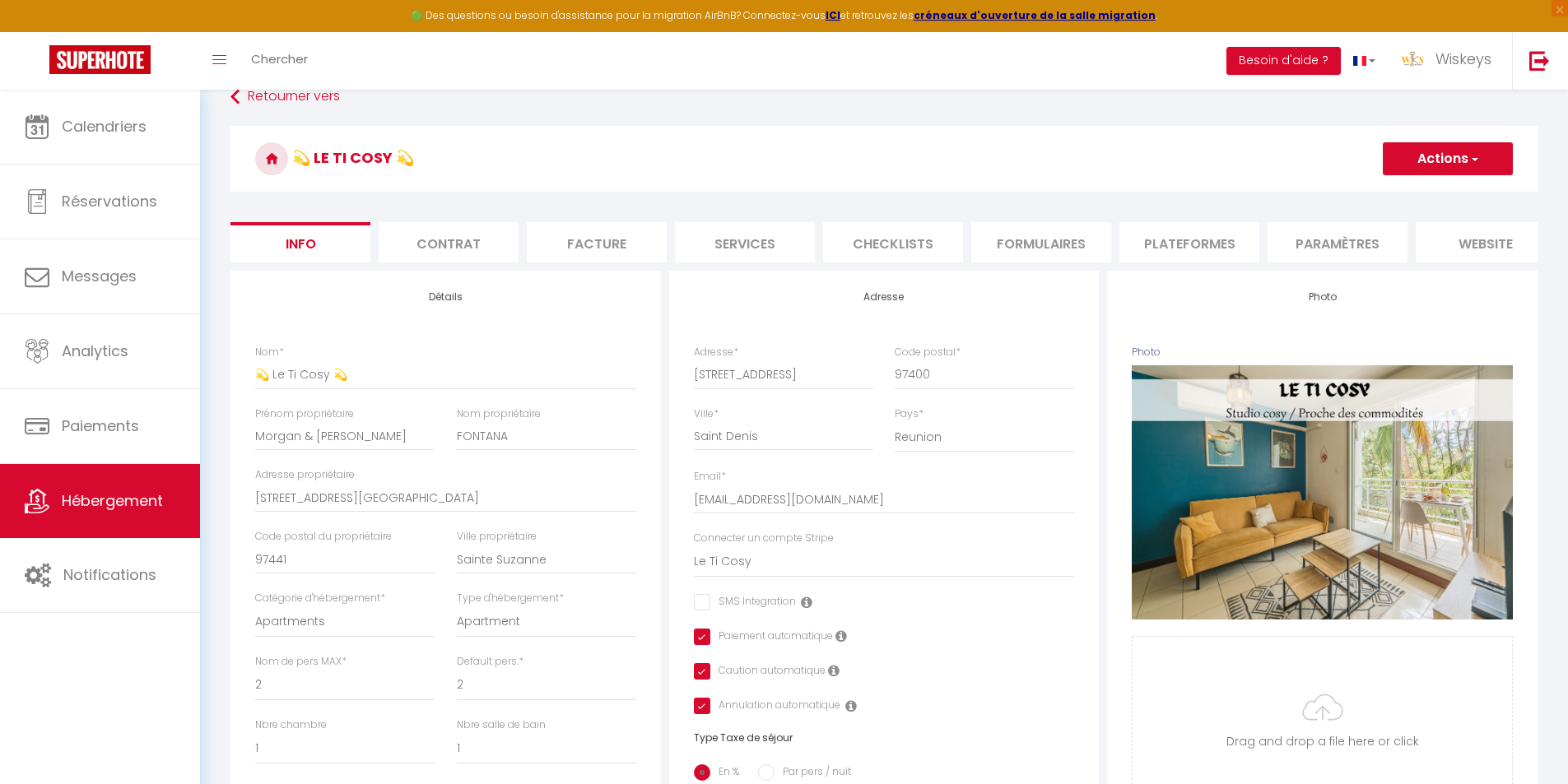
scroll to position [0, 0]
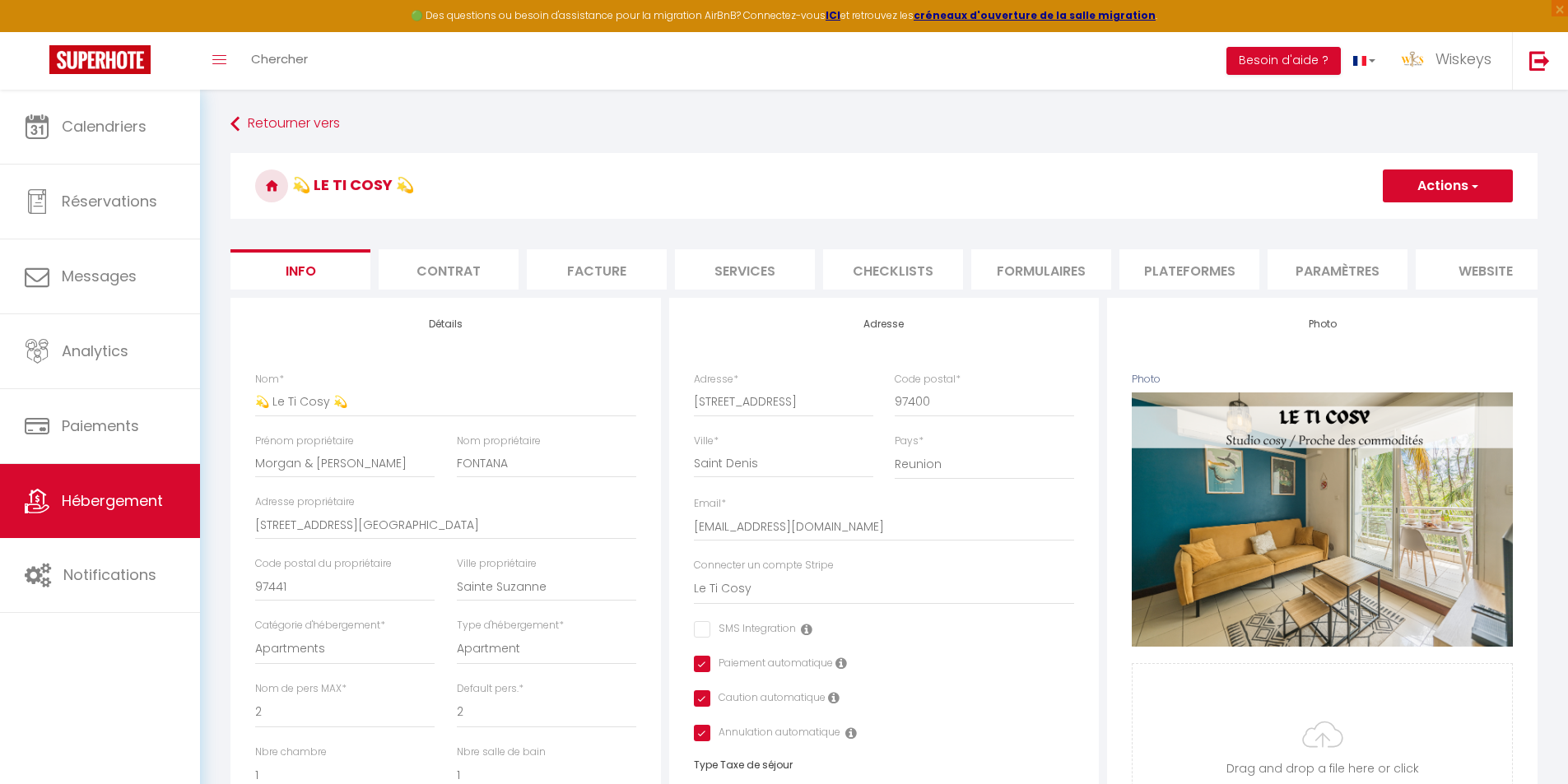
click at [1420, 184] on button "Actions" at bounding box center [1448, 186] width 130 height 33
click at [1399, 214] on input "Enregistrer" at bounding box center [1383, 221] width 61 height 16
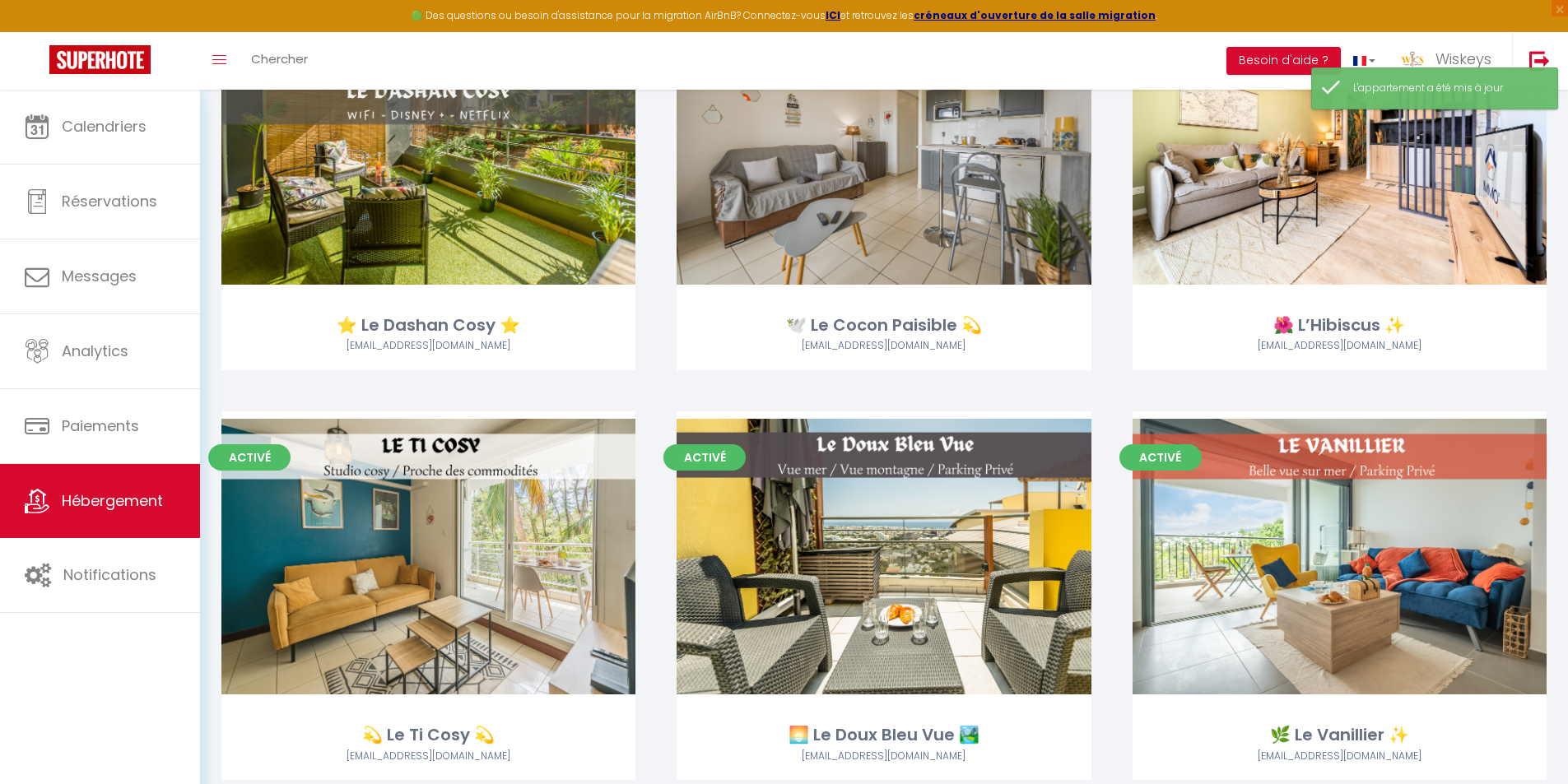
scroll to position [419, 0]
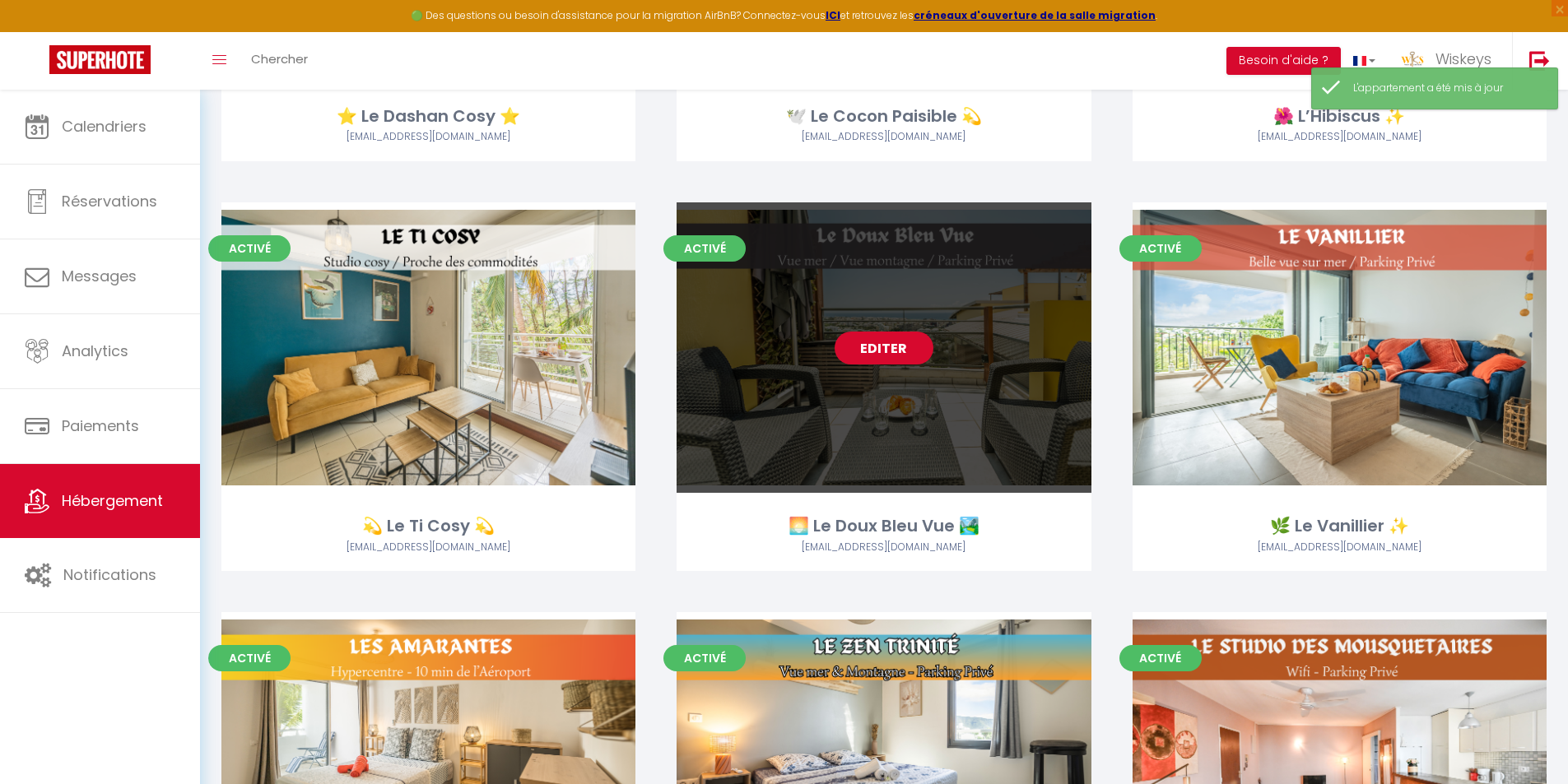
click at [843, 348] on link "Editer" at bounding box center [884, 348] width 99 height 33
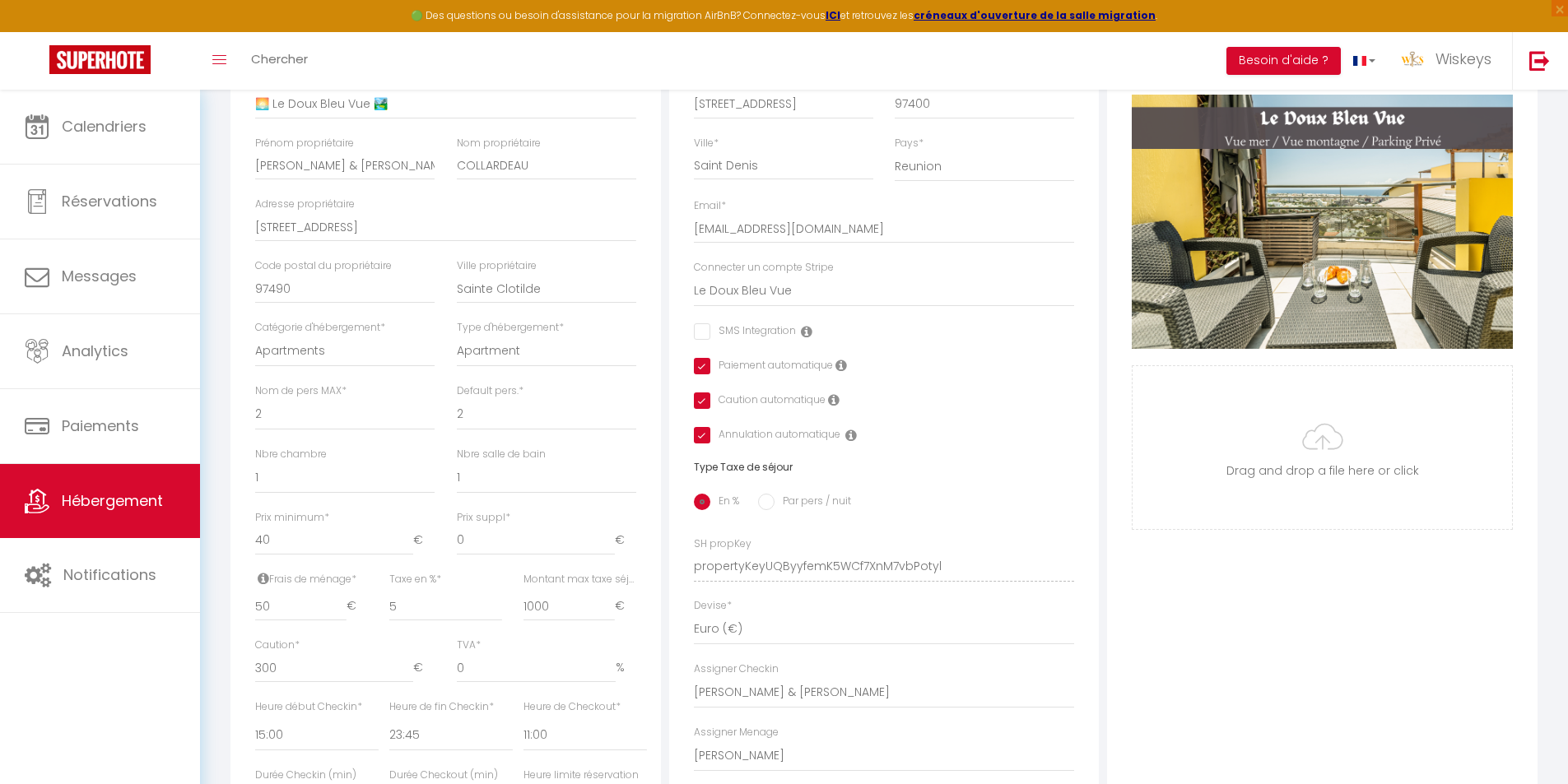
scroll to position [576, 0]
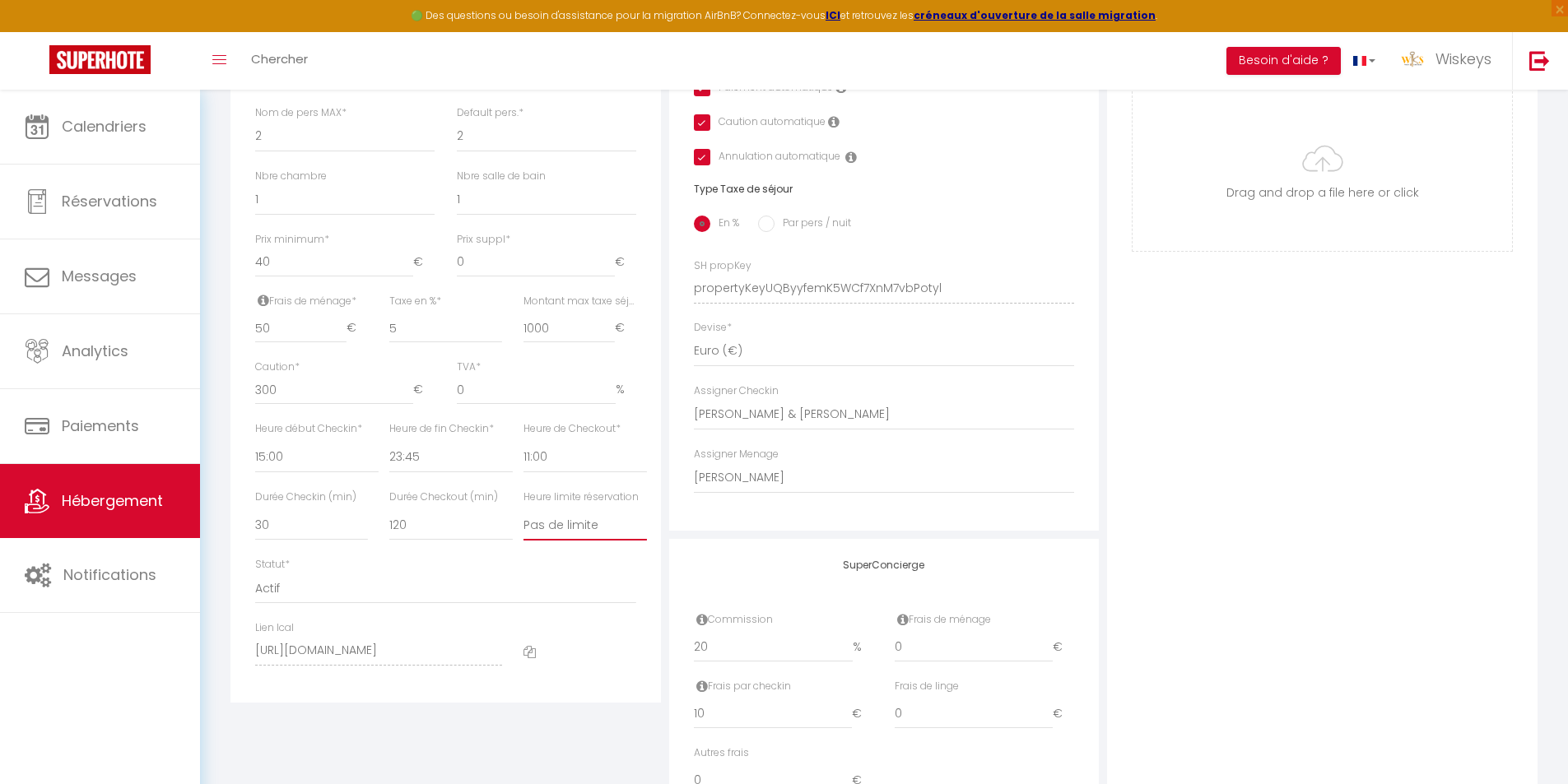
click at [612, 540] on select "Pas de limite 01:00 02:00 03:00 04:00 05:00 06:00 07:00 08:00 09:00 10:00 11:00…" at bounding box center [584, 525] width 123 height 31
click at [523, 522] on select "Pas de limite 01:00 02:00 03:00 04:00 05:00 06:00 07:00 08:00 09:00 10:00 11:00…" at bounding box center [584, 525] width 123 height 31
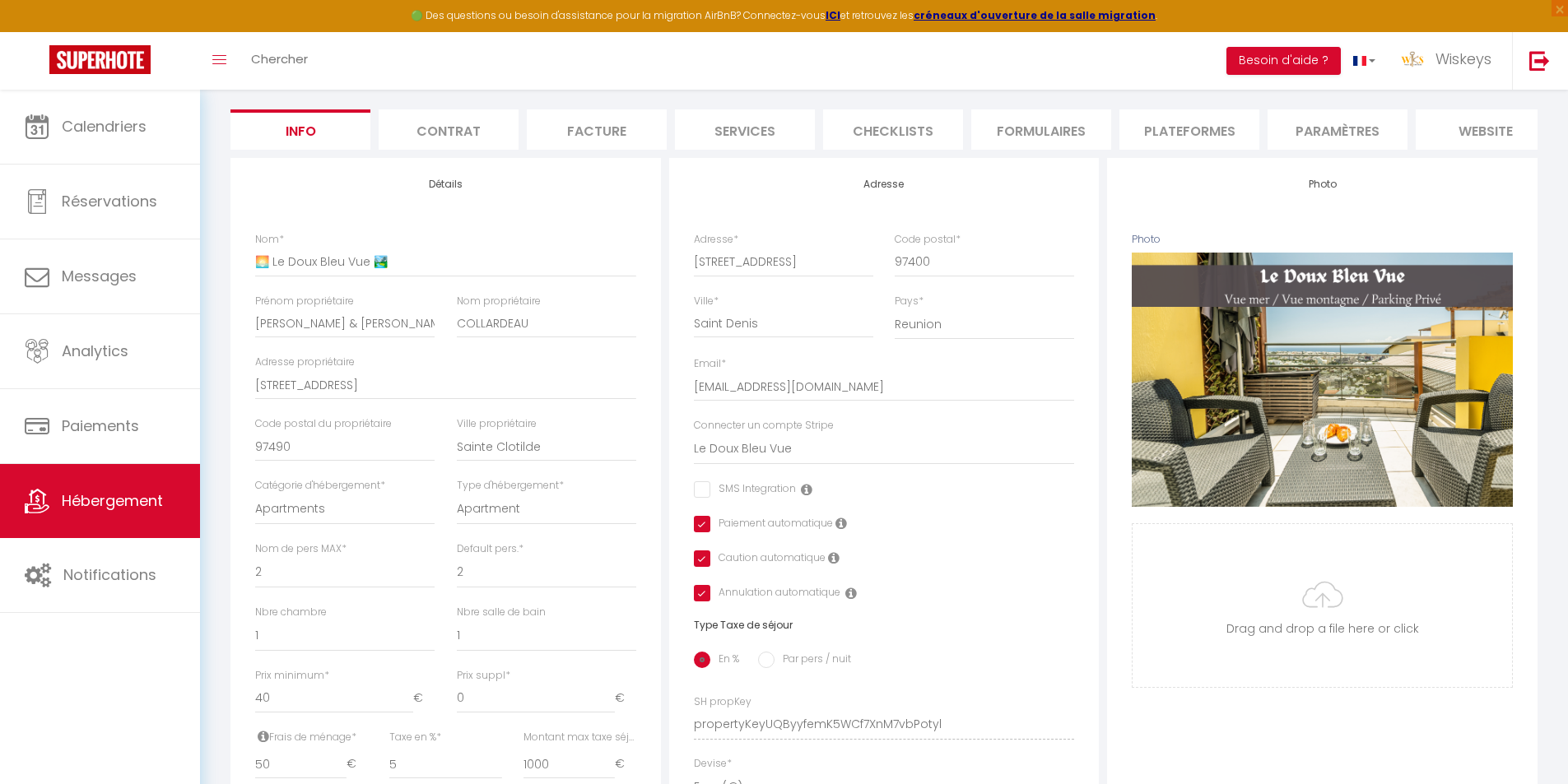
scroll to position [0, 0]
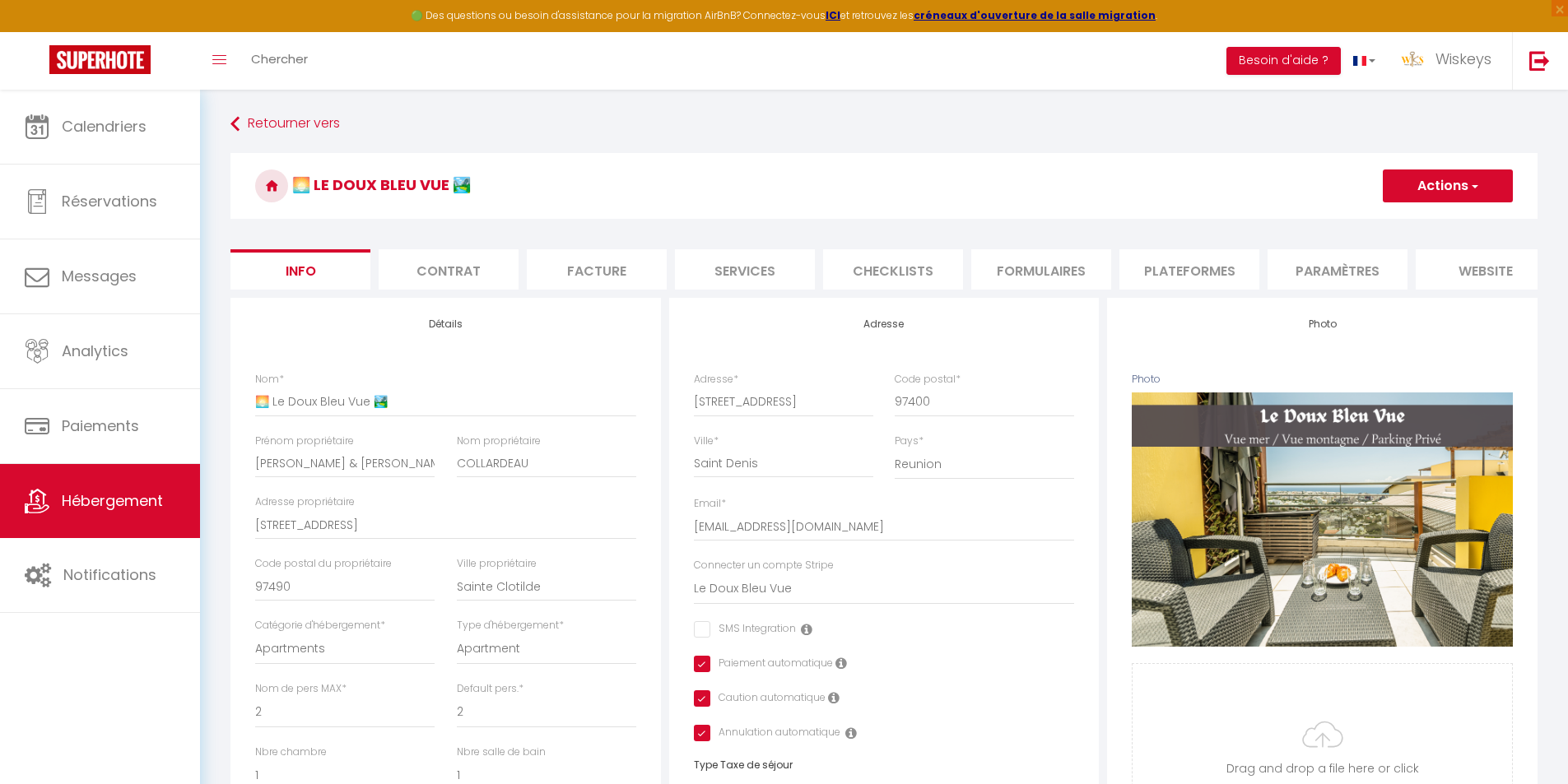
click at [1401, 192] on button "Actions" at bounding box center [1448, 186] width 130 height 33
click at [1388, 214] on input "Enregistrer" at bounding box center [1383, 221] width 61 height 16
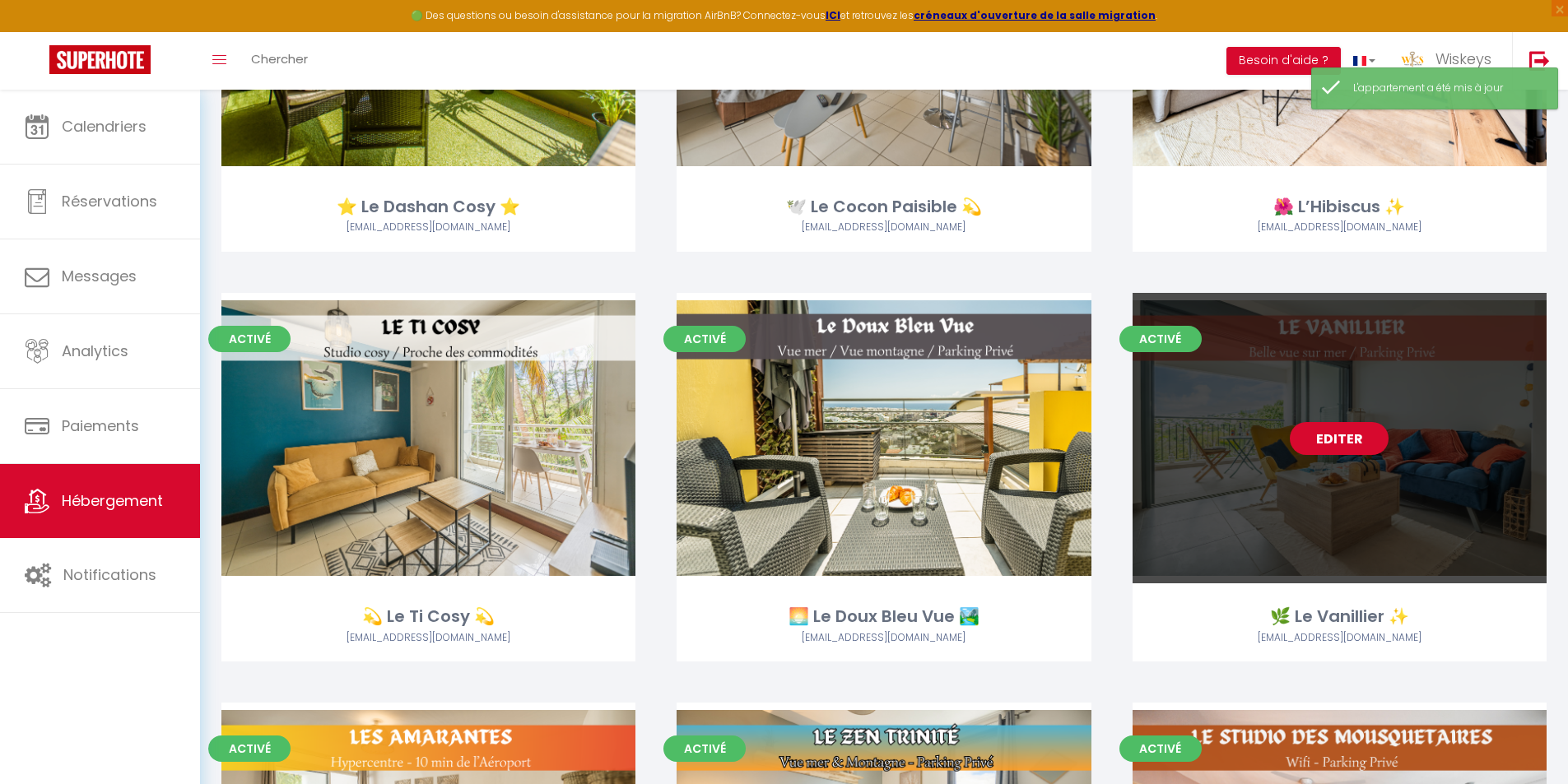
scroll to position [329, 0]
click at [1372, 426] on link "Editer" at bounding box center [1340, 438] width 99 height 33
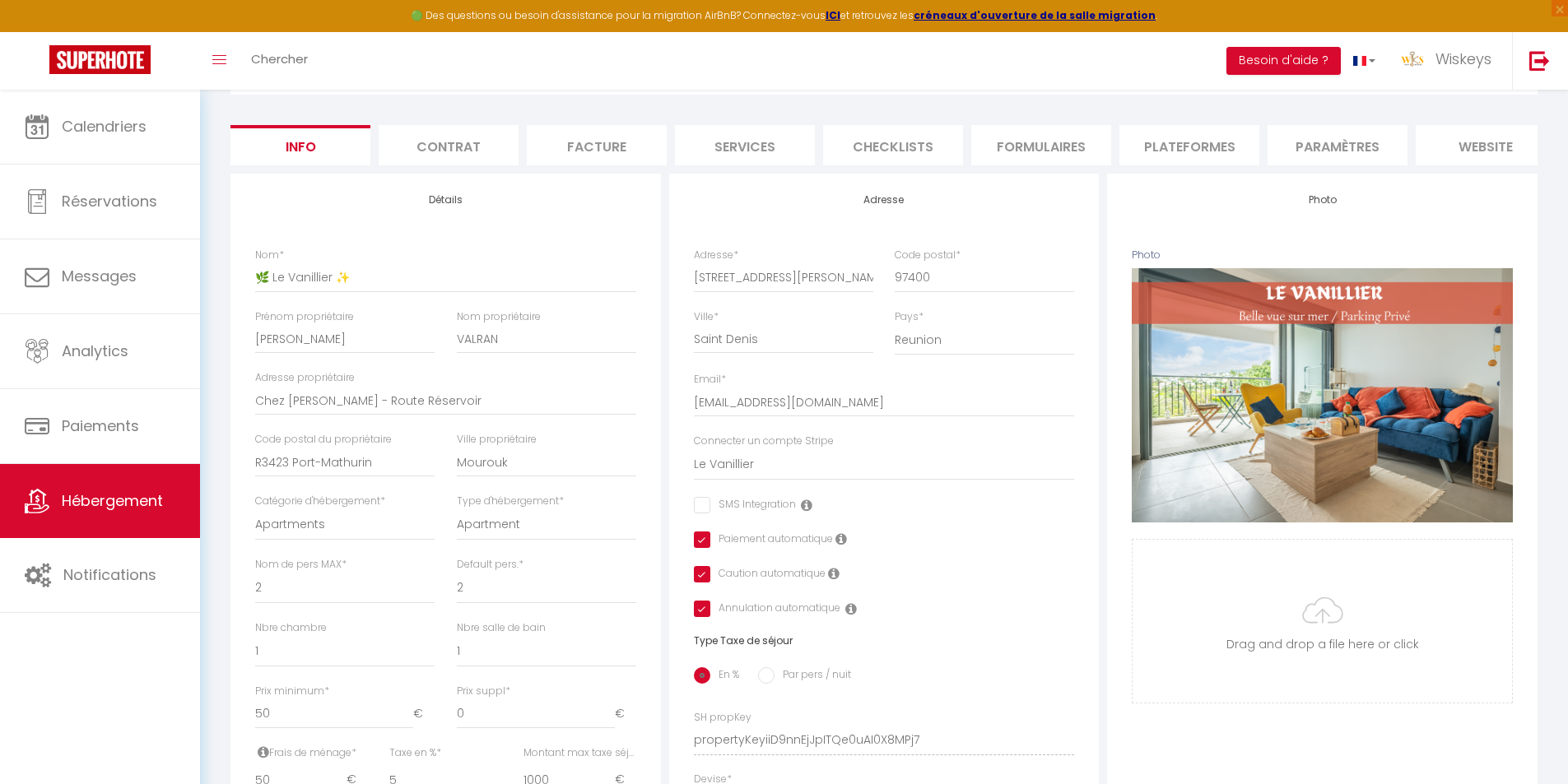
scroll to position [658, 0]
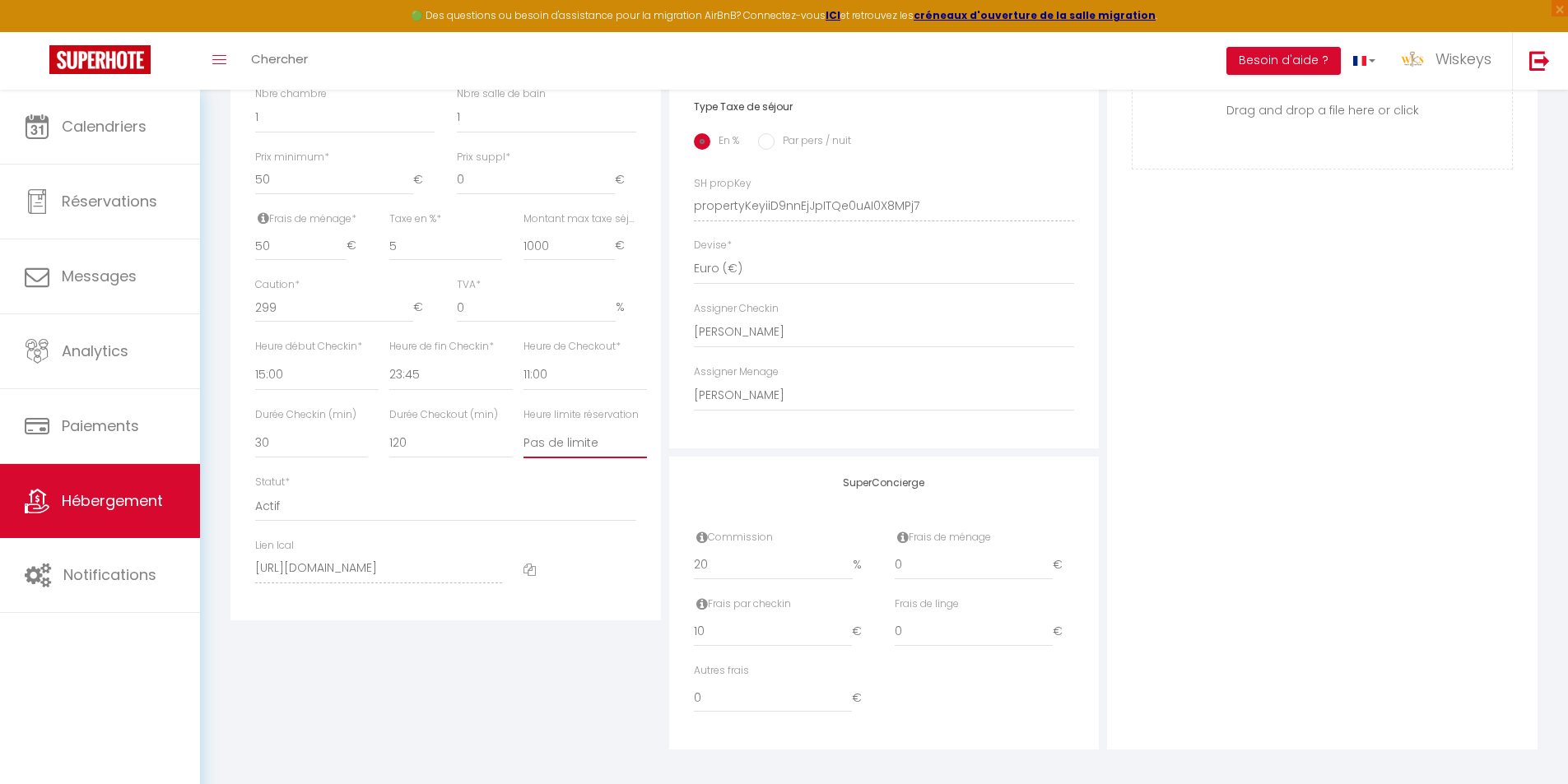
click at [611, 453] on select "Pas de limite 01:00 02:00 03:00 04:00 05:00 06:00 07:00 08:00 09:00 10:00 11:00…" at bounding box center [584, 442] width 123 height 31
click at [523, 440] on select "Pas de limite 01:00 02:00 03:00 04:00 05:00 06:00 07:00 08:00 09:00 10:00 11:00…" at bounding box center [584, 442] width 123 height 31
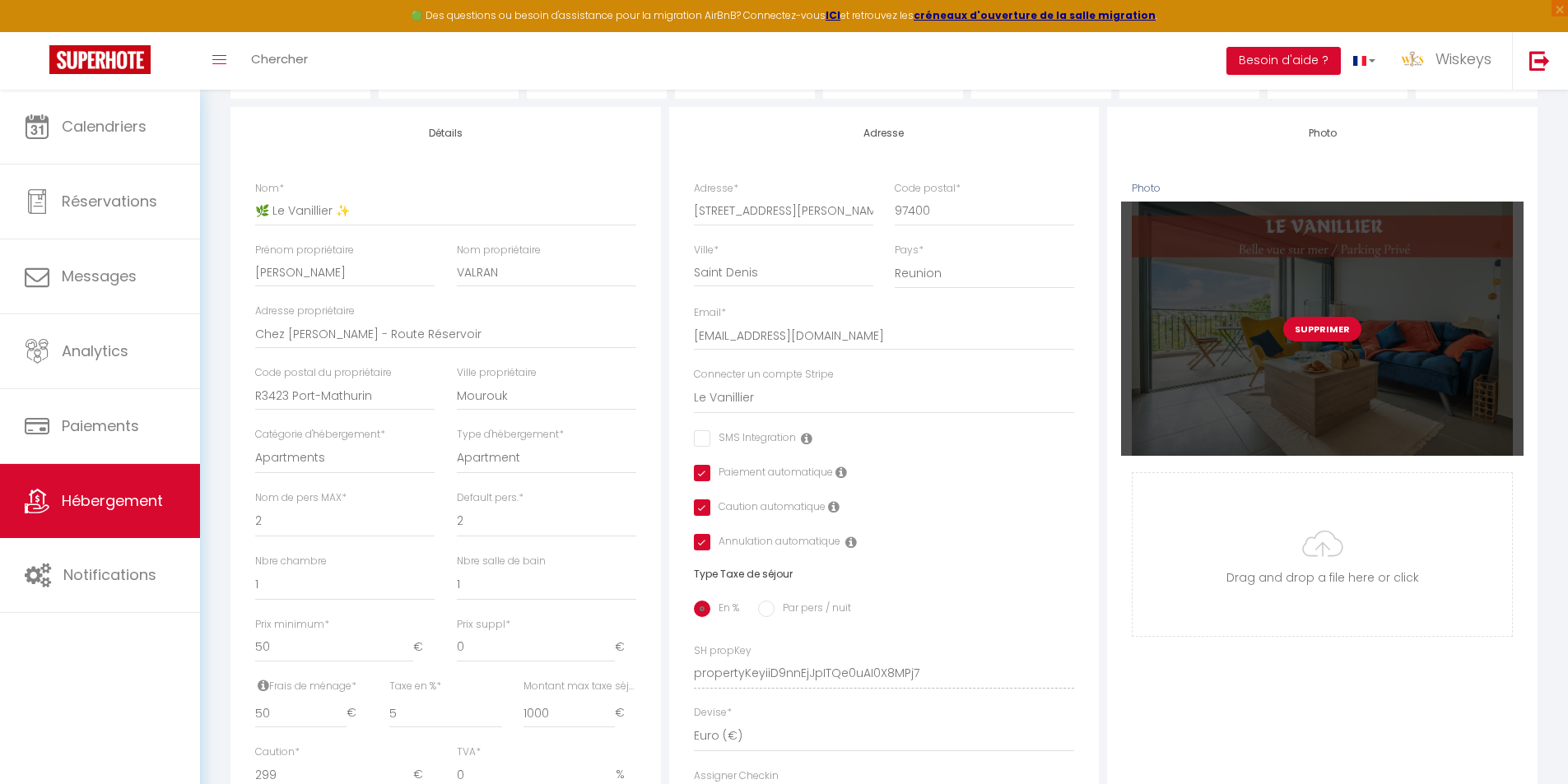
scroll to position [82, 0]
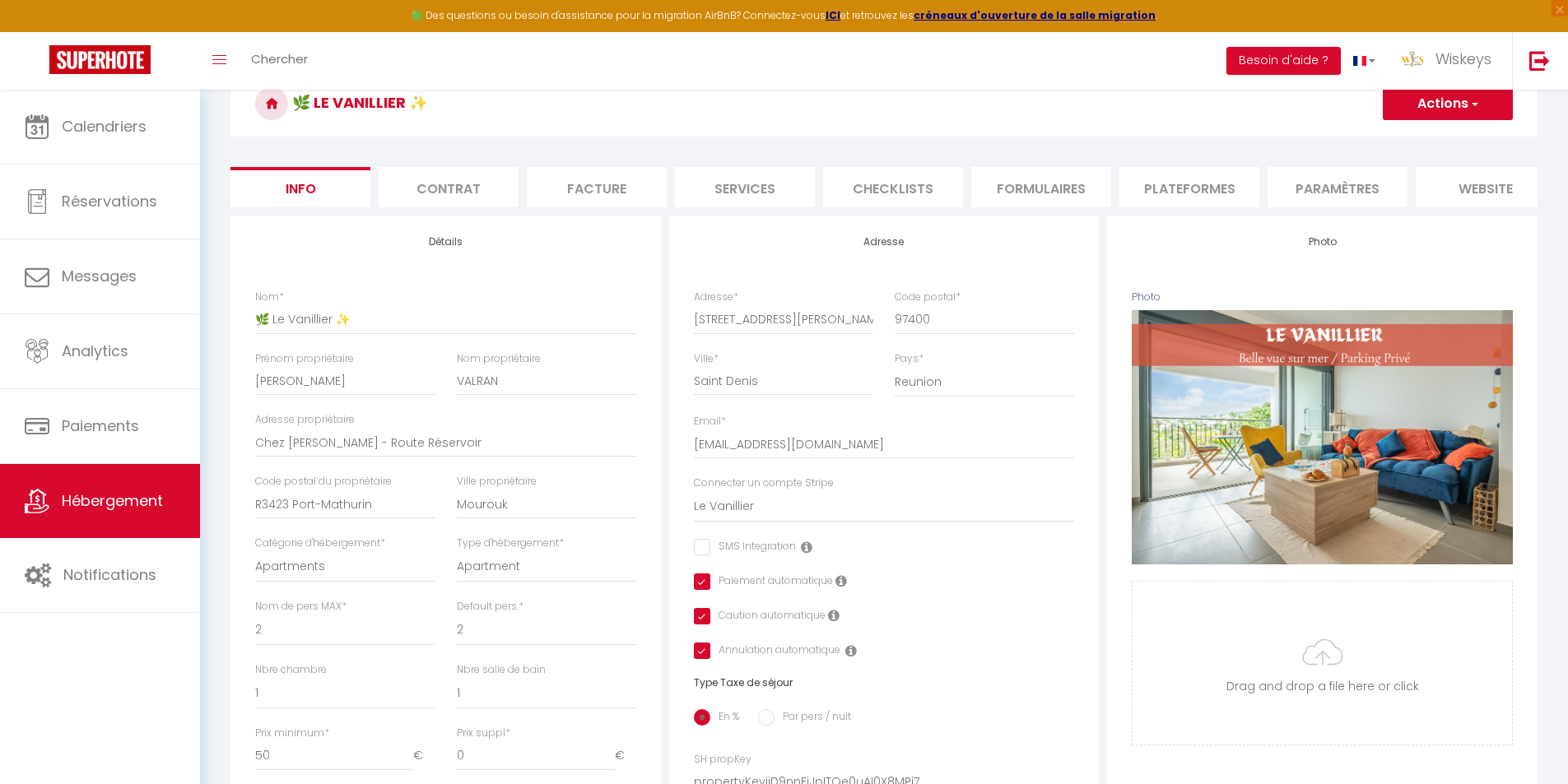
click at [1467, 100] on button "Actions" at bounding box center [1448, 104] width 130 height 33
click at [1394, 145] on input "Enregistrer" at bounding box center [1383, 140] width 61 height 16
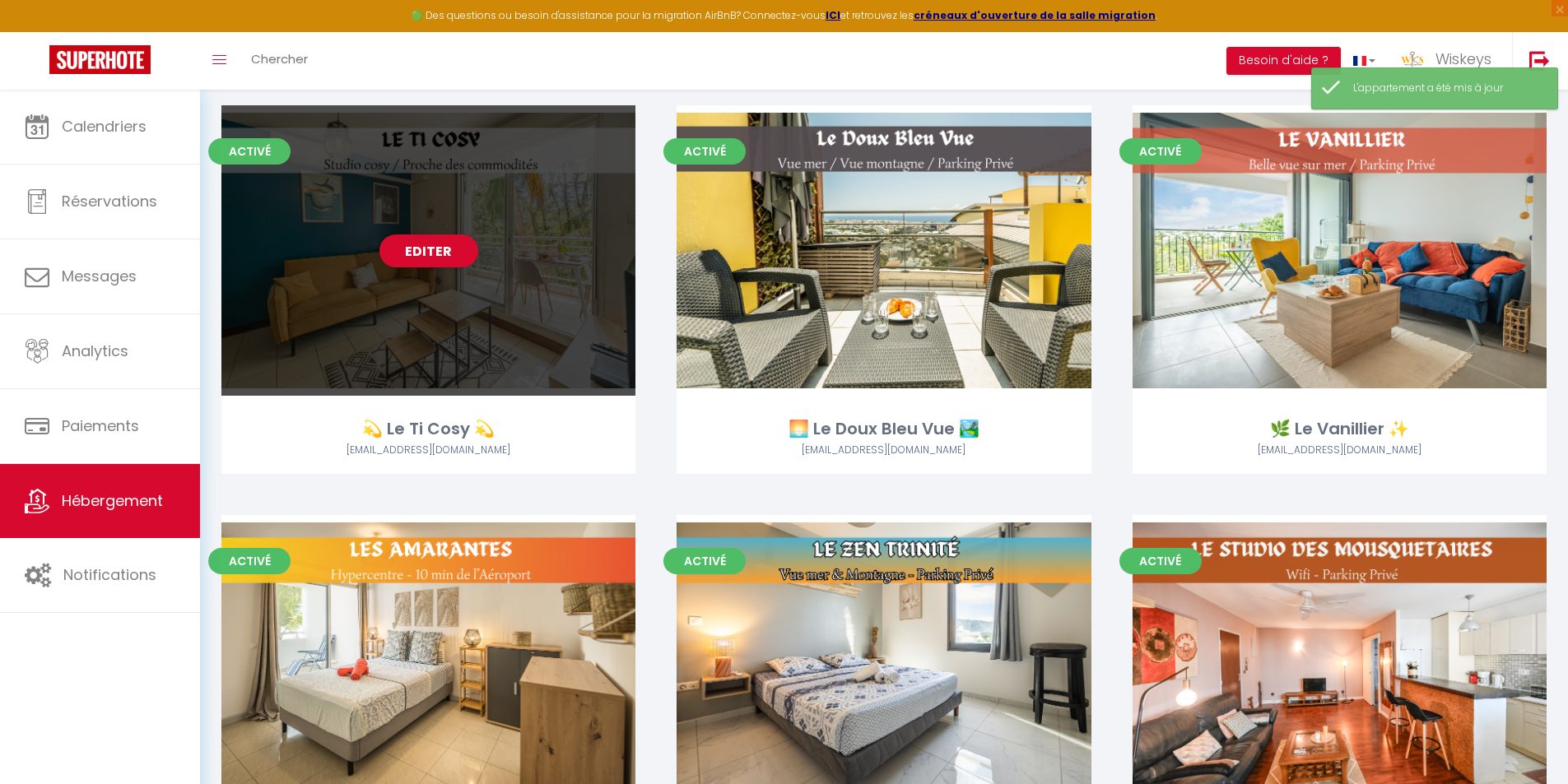
scroll to position [740, 0]
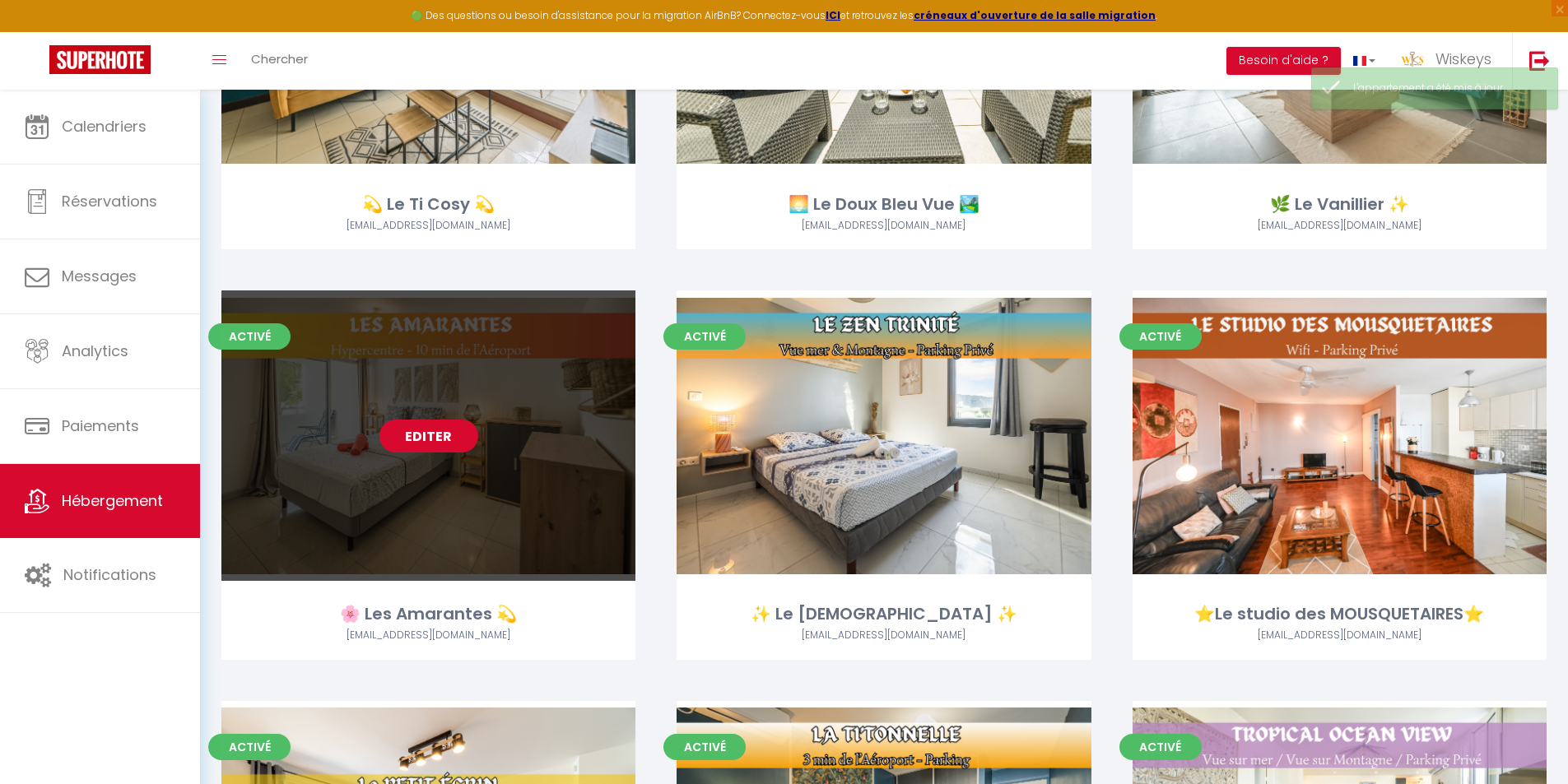
click at [428, 439] on link "Editer" at bounding box center [429, 436] width 99 height 33
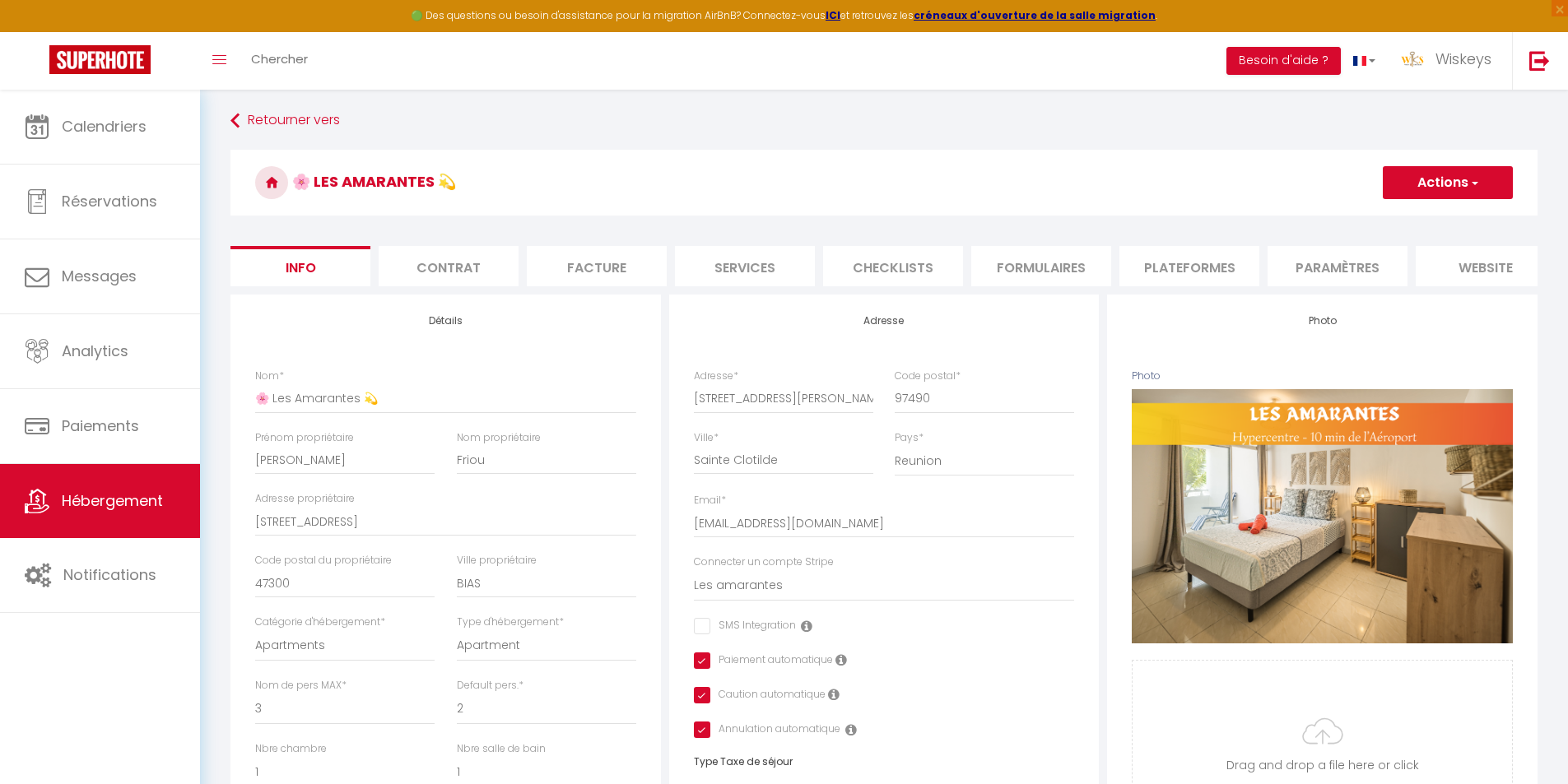
scroll to position [576, 0]
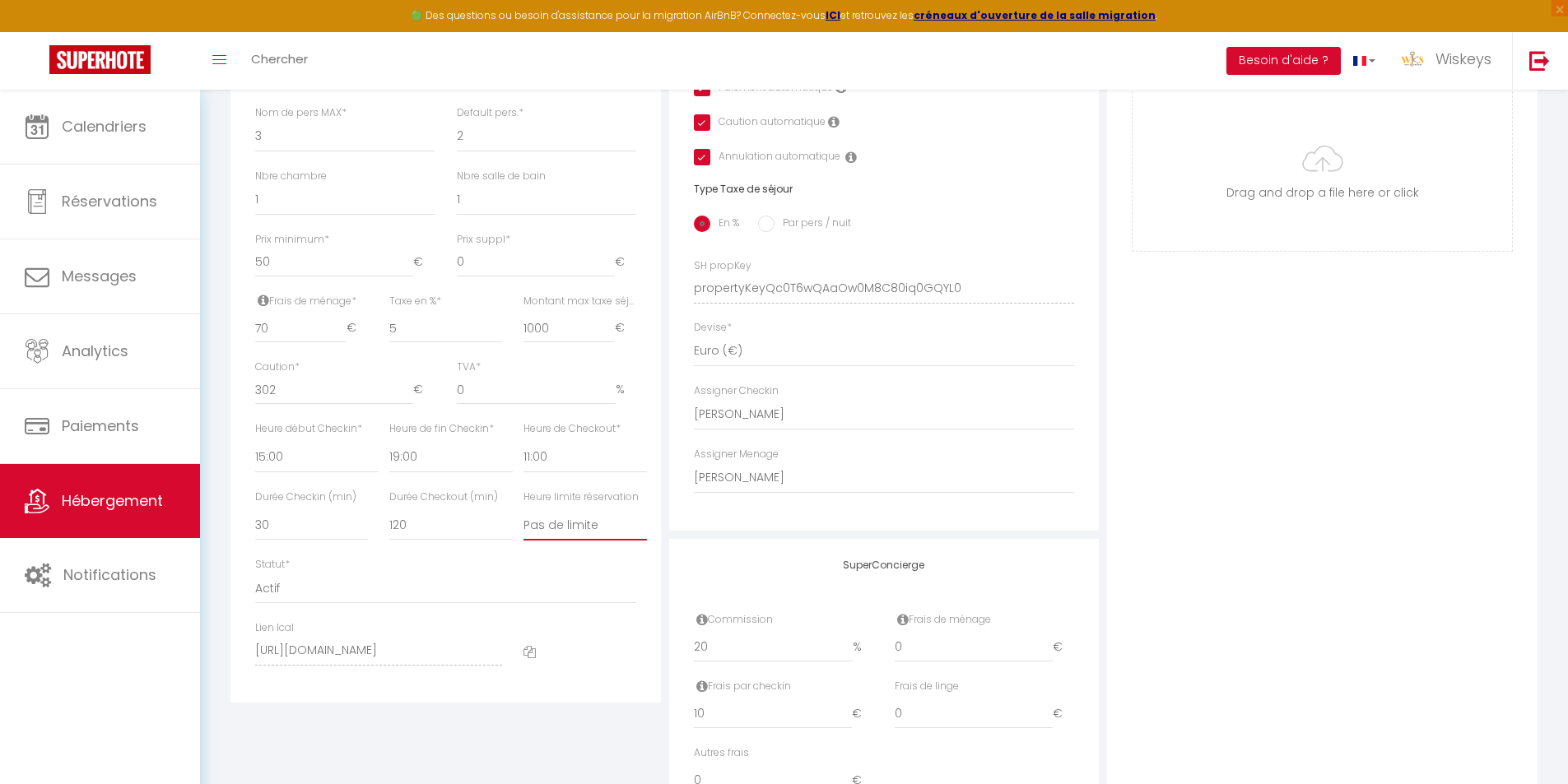
click at [587, 540] on select "Pas de limite 01:00 02:00 03:00 04:00 05:00 06:00 07:00 08:00 09:00 10:00 11:00…" at bounding box center [584, 525] width 123 height 31
click at [523, 522] on select "Pas de limite 01:00 02:00 03:00 04:00 05:00 06:00 07:00 08:00 09:00 10:00 11:00…" at bounding box center [584, 525] width 123 height 31
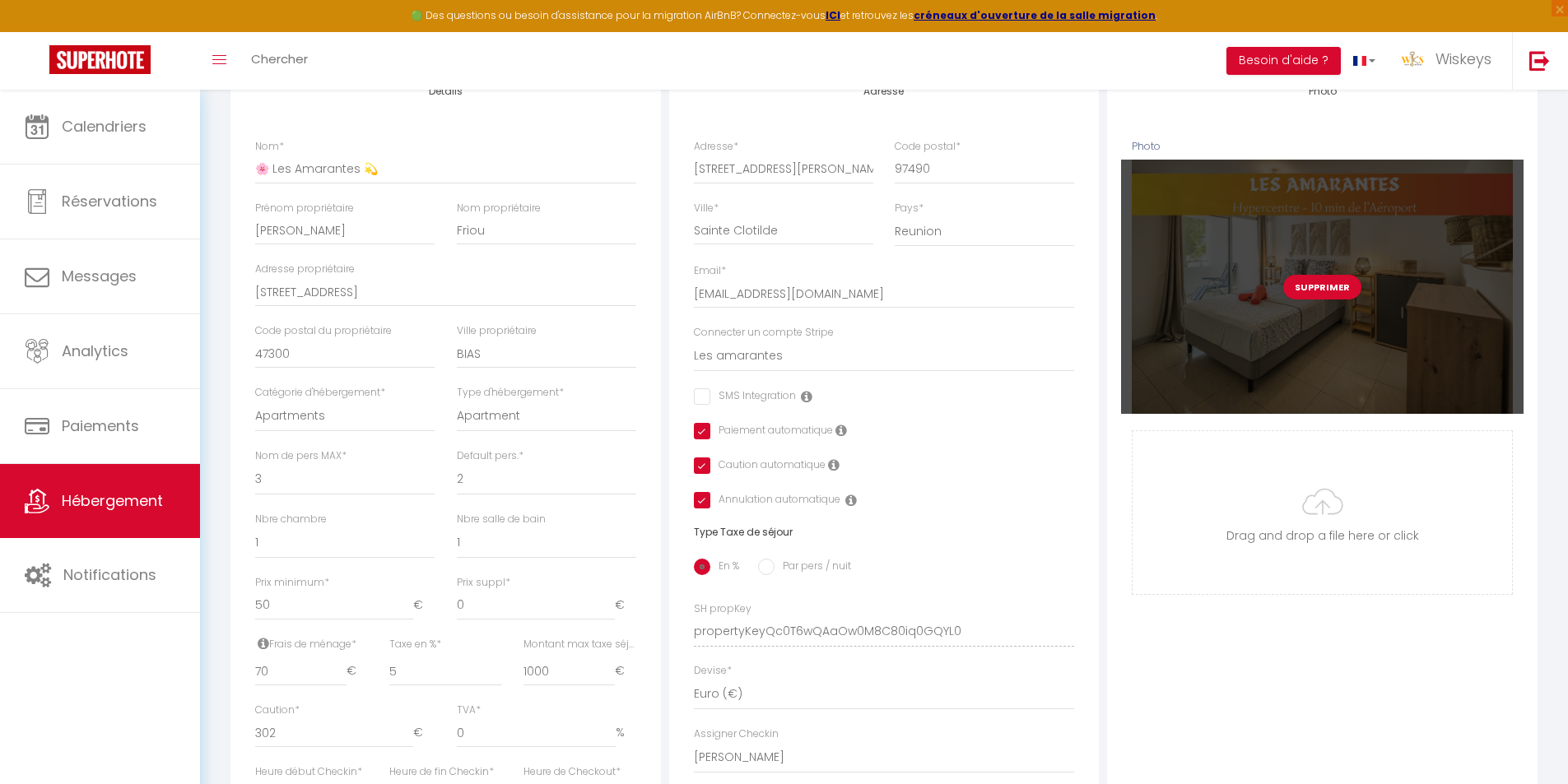
scroll to position [0, 0]
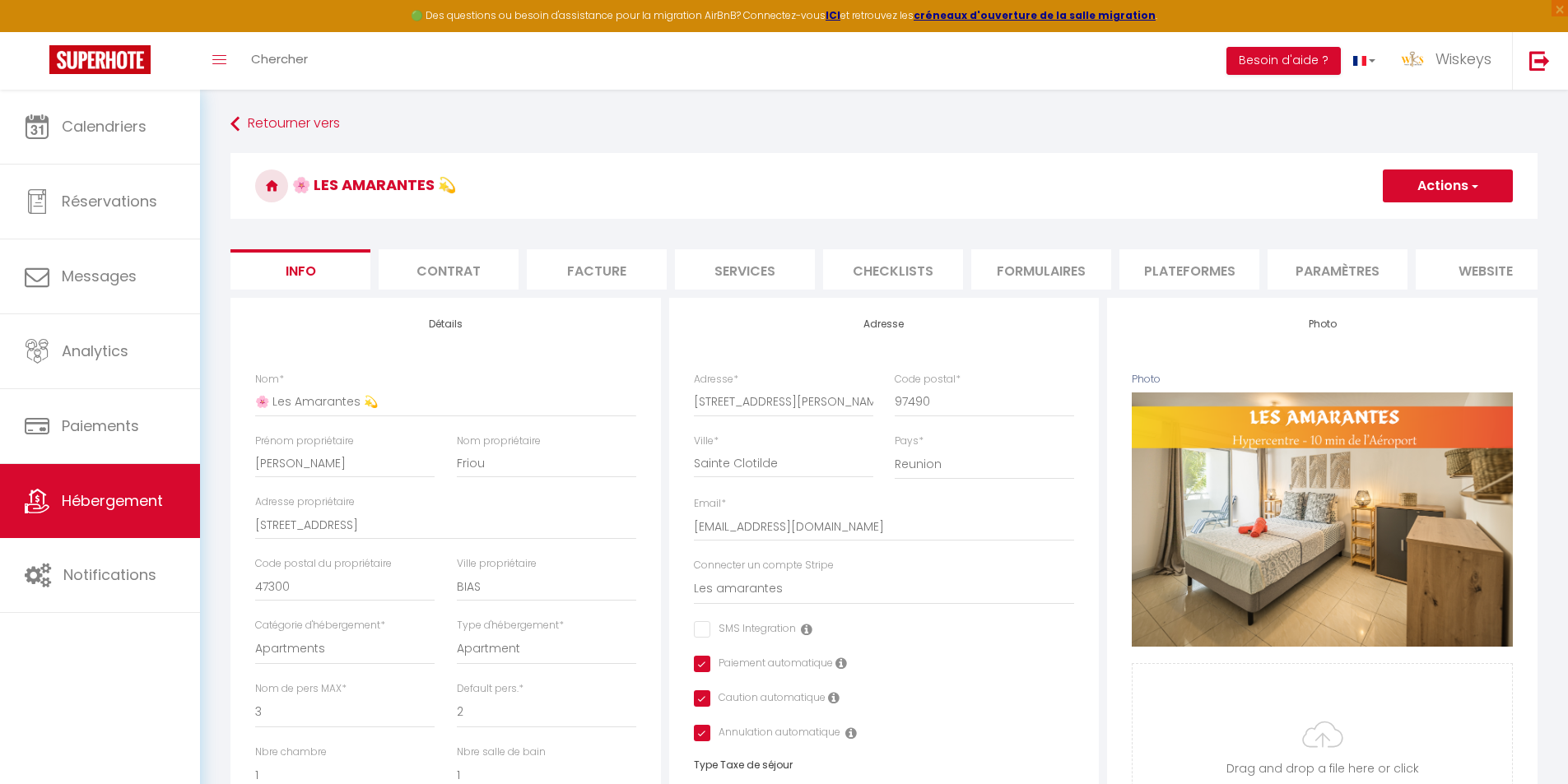
click at [1476, 187] on span "button" at bounding box center [1474, 185] width 11 height 16
click at [1379, 222] on input "Enregistrer" at bounding box center [1383, 221] width 61 height 16
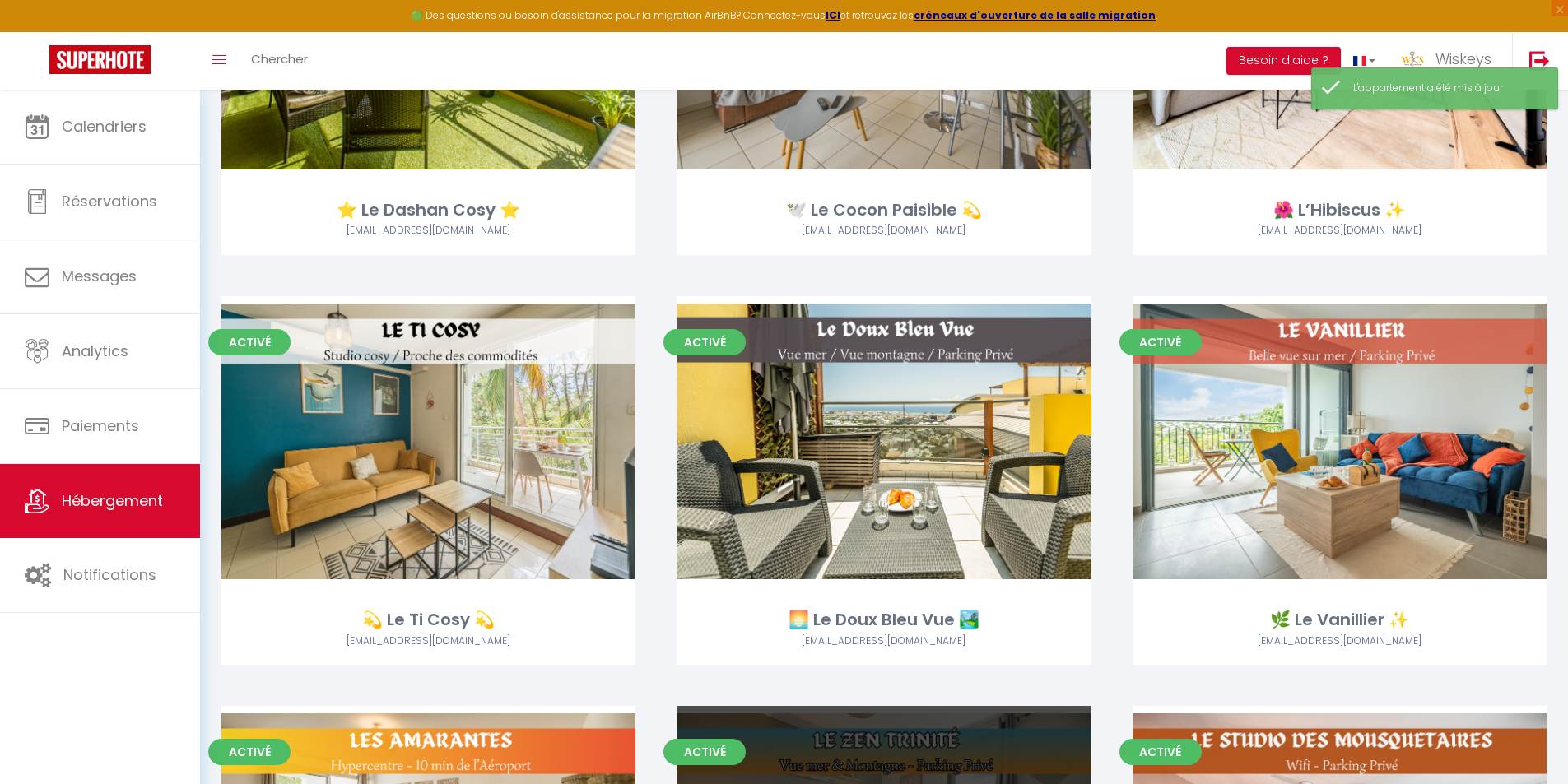
scroll to position [576, 0]
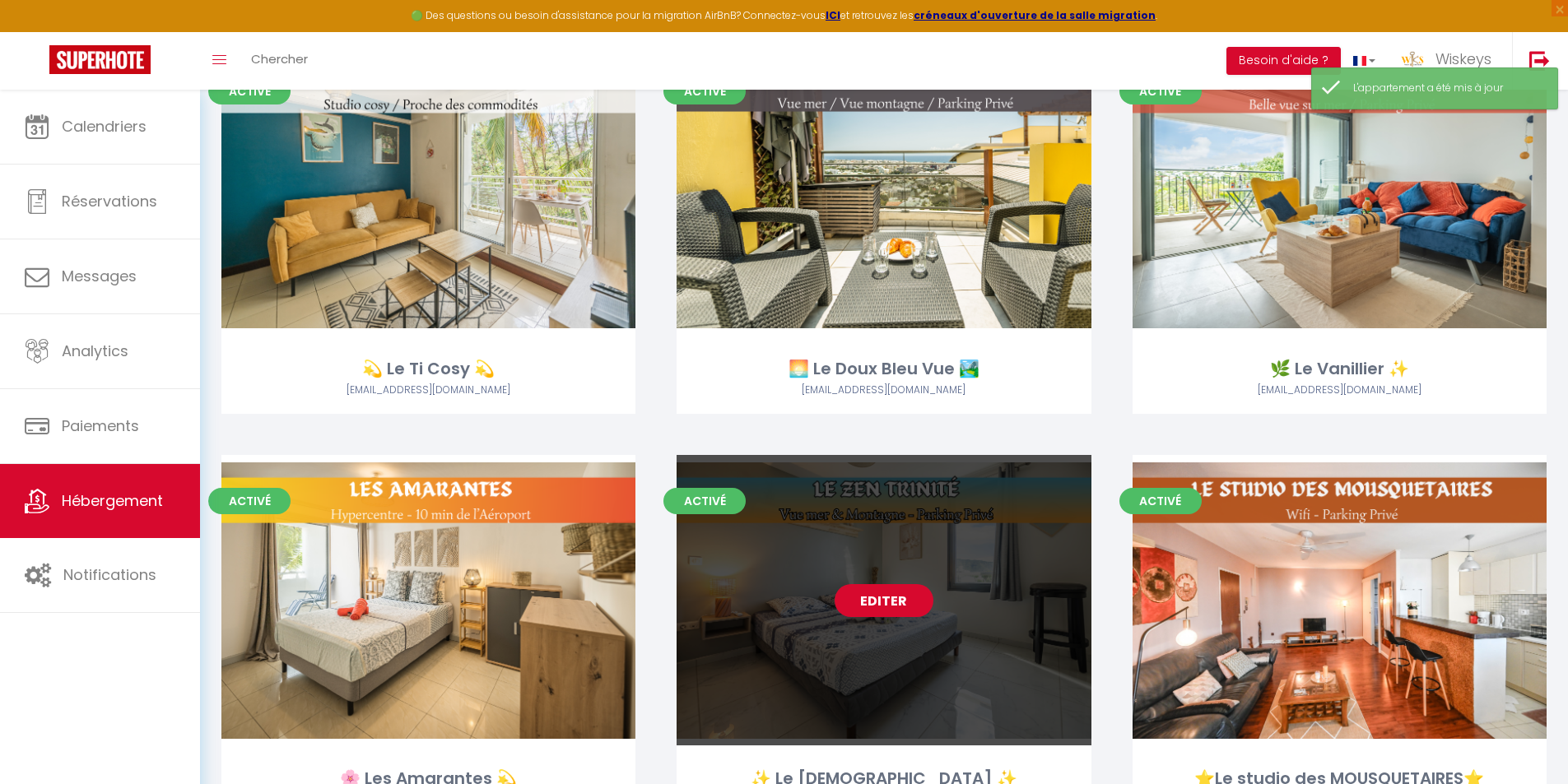
click at [884, 603] on link "Editer" at bounding box center [884, 601] width 99 height 33
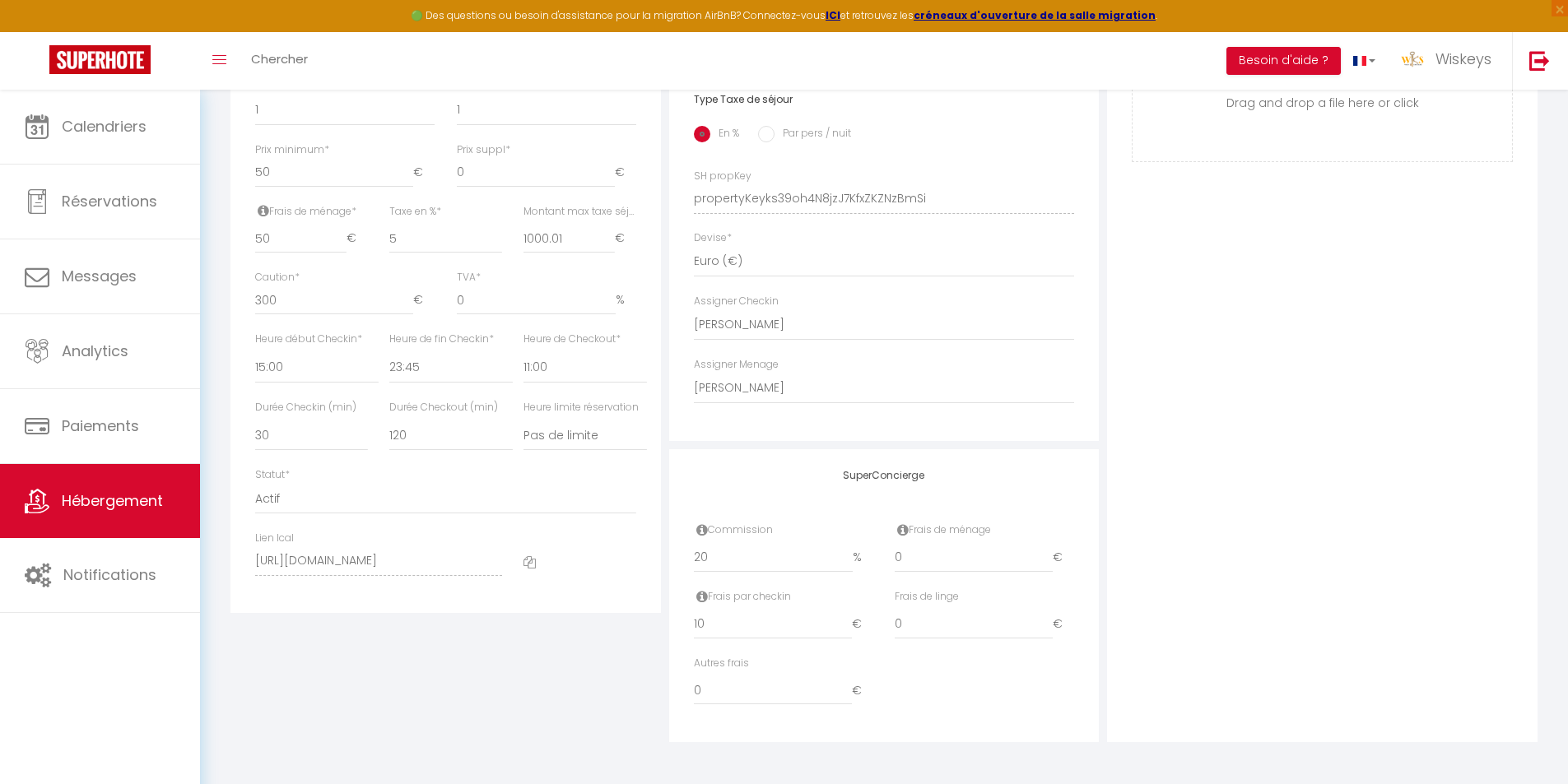
scroll to position [678, 0]
click at [553, 441] on select "Pas de limite 01:00 02:00 03:00 04:00 05:00 06:00 07:00 08:00 09:00 10:00 11:00…" at bounding box center [584, 435] width 123 height 31
click at [523, 419] on select "Pas de limite 01:00 02:00 03:00 04:00 05:00 06:00 07:00 08:00 09:00 10:00 11:00…" at bounding box center [584, 435] width 123 height 31
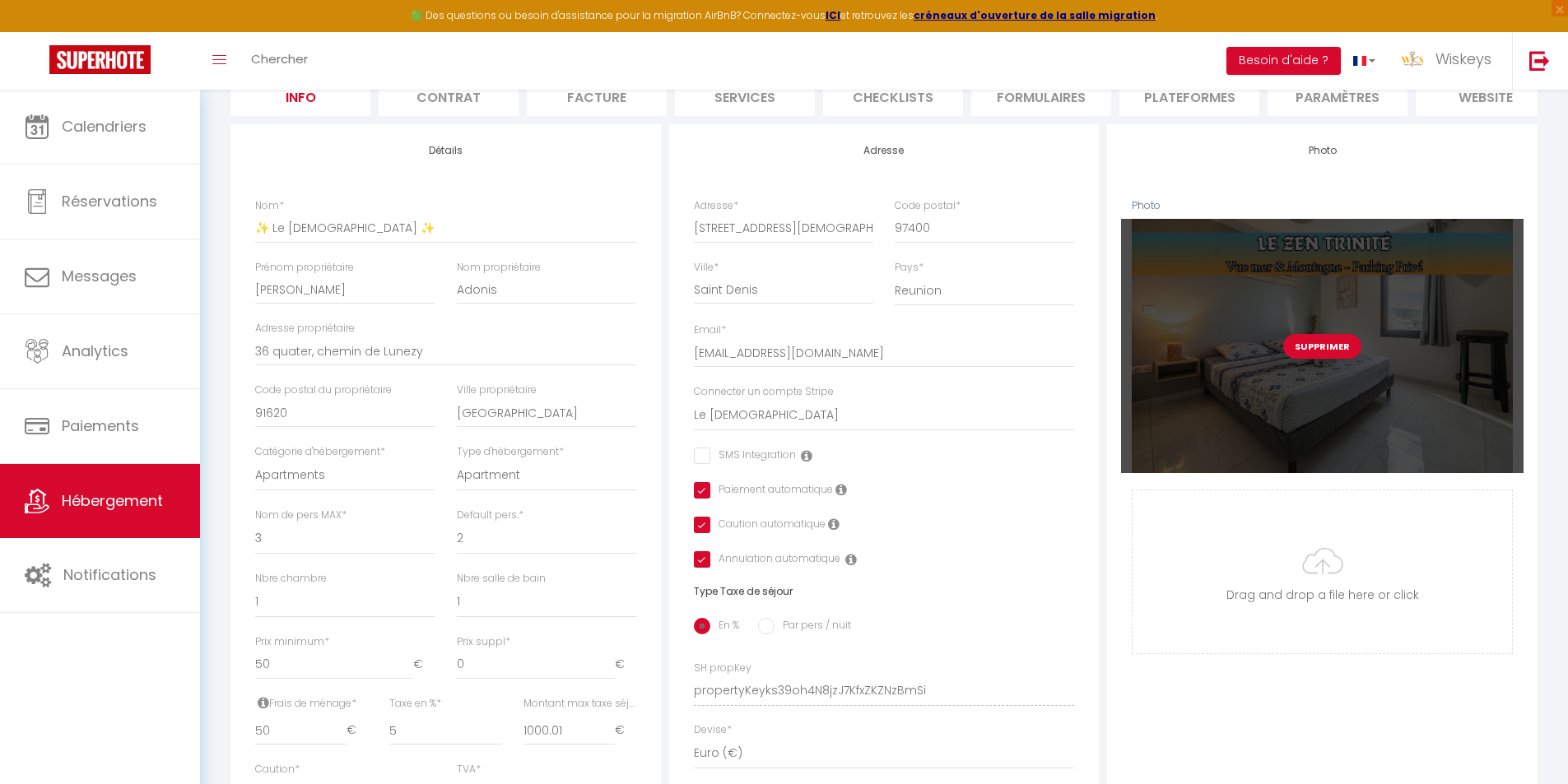
scroll to position [19, 0]
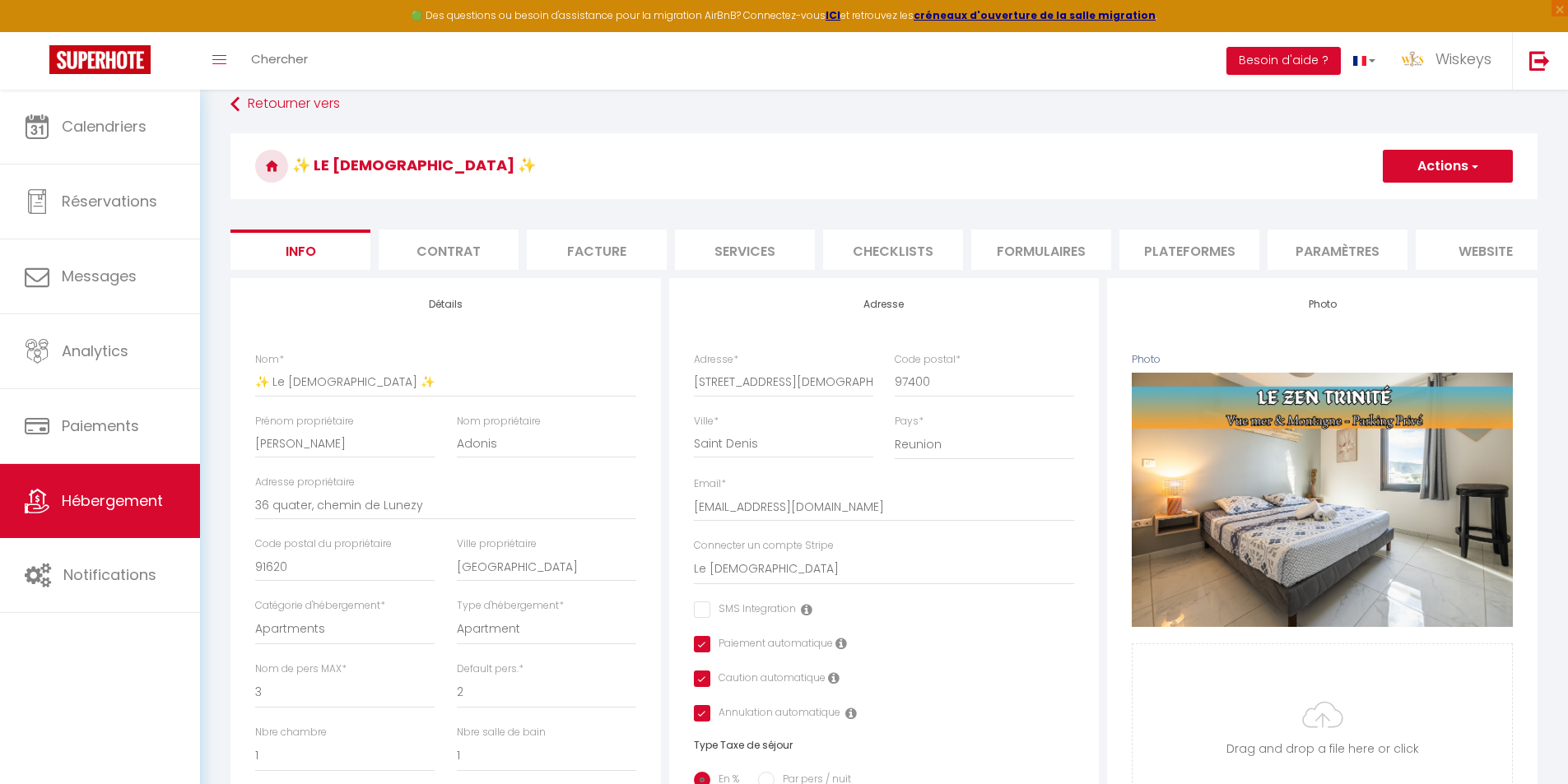
click at [1453, 158] on button "Actions" at bounding box center [1448, 166] width 130 height 33
click at [1398, 204] on input "Enregistrer" at bounding box center [1383, 202] width 61 height 16
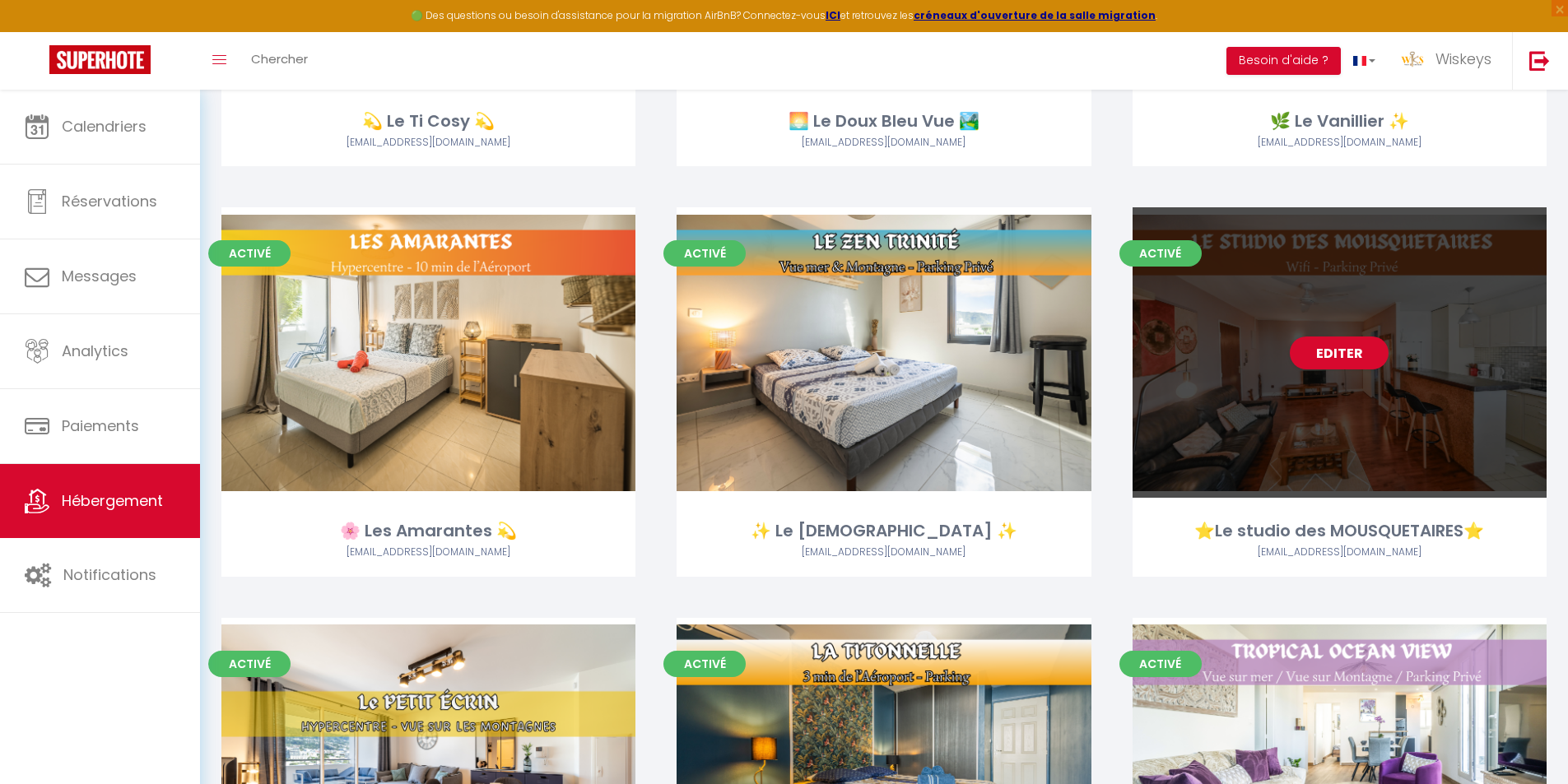
scroll to position [823, 0]
click at [1347, 342] on link "Editer" at bounding box center [1340, 354] width 99 height 33
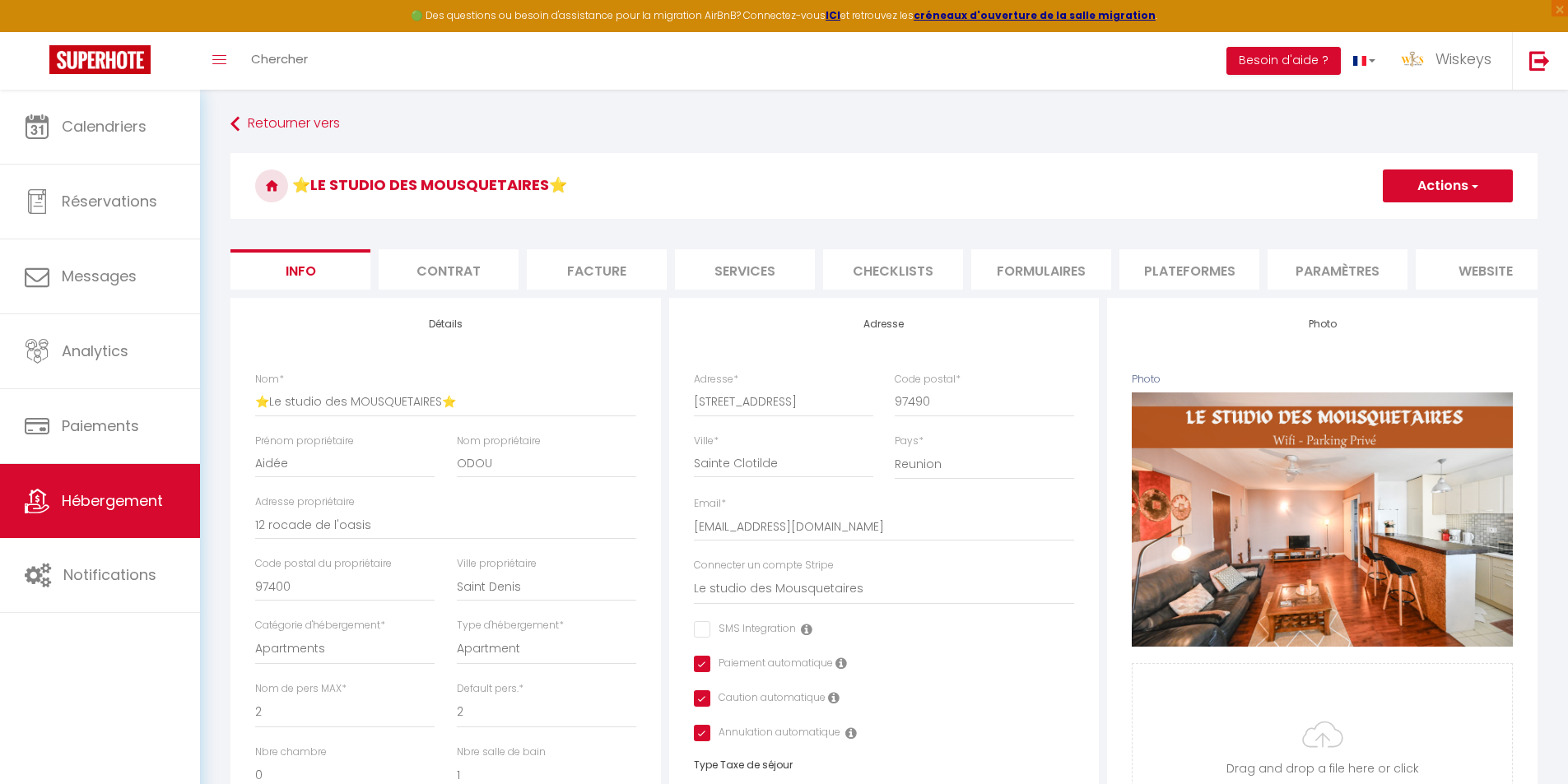
scroll to position [576, 0]
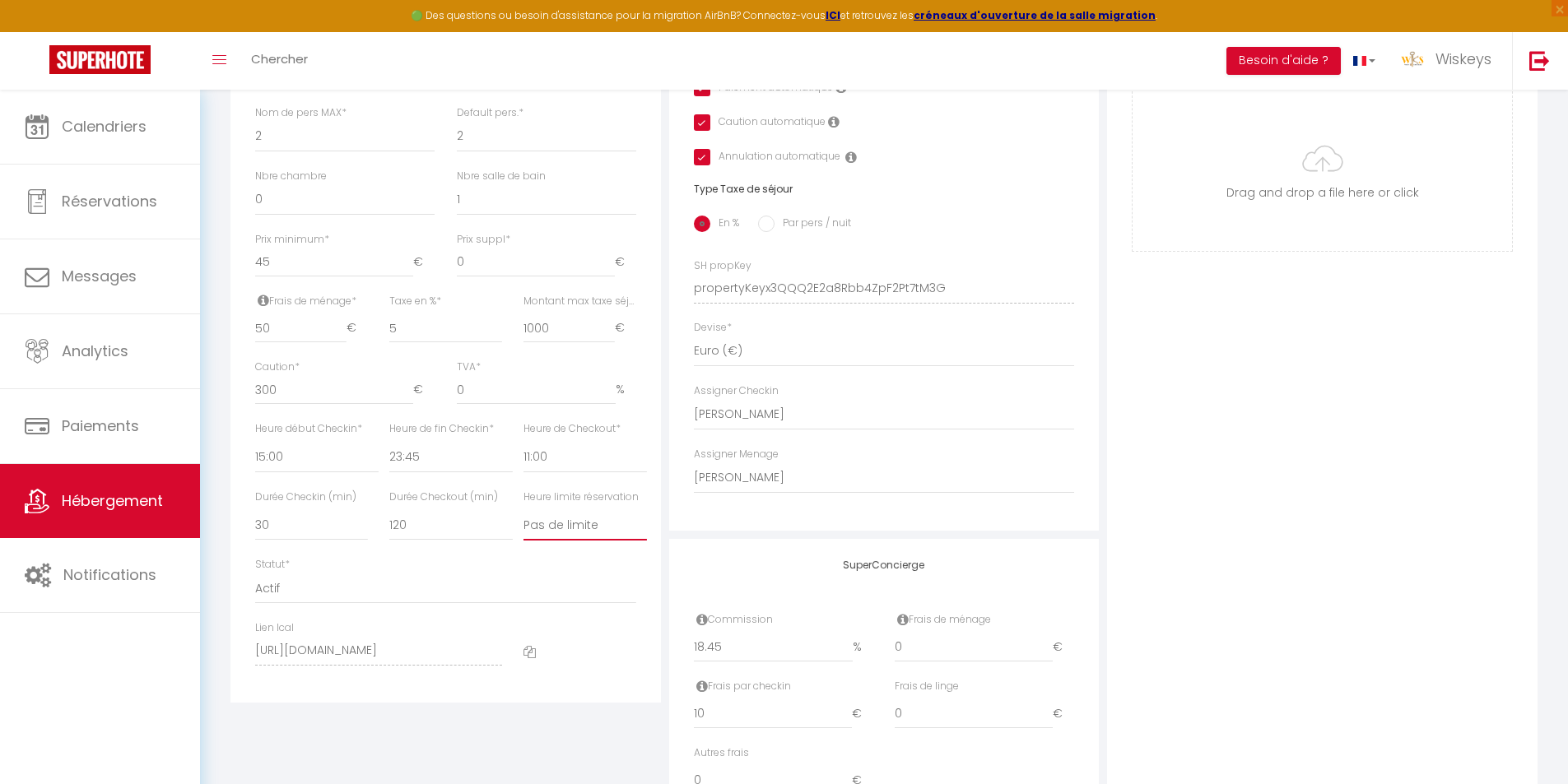
click at [630, 540] on select "Pas de limite 01:00 02:00 03:00 04:00 05:00 06:00 07:00 08:00 09:00 10:00 11:00…" at bounding box center [584, 525] width 123 height 31
click at [523, 522] on select "Pas de limite 01:00 02:00 03:00 04:00 05:00 06:00 07:00 08:00 09:00 10:00 11:00…" at bounding box center [584, 525] width 123 height 31
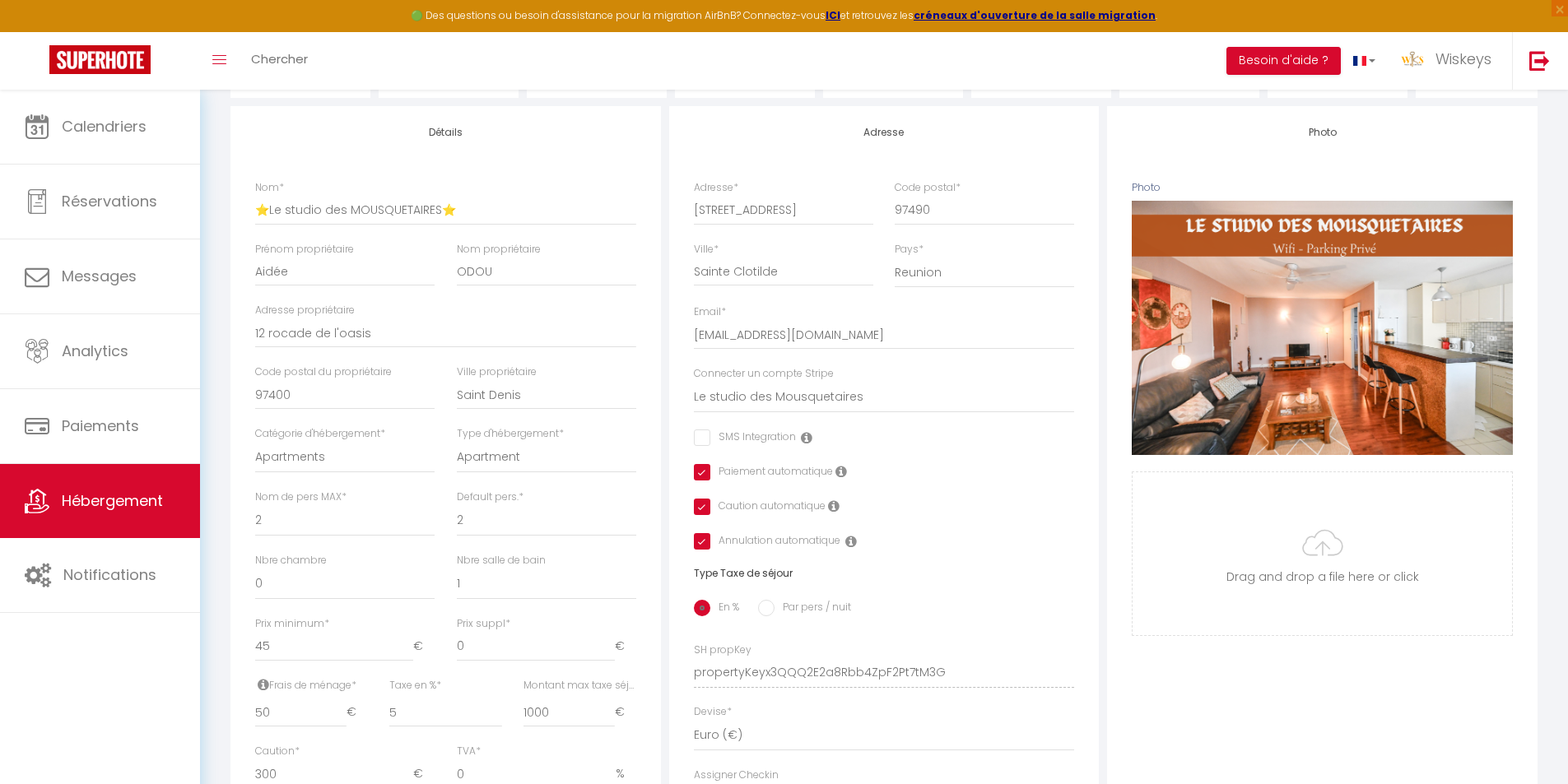
scroll to position [0, 0]
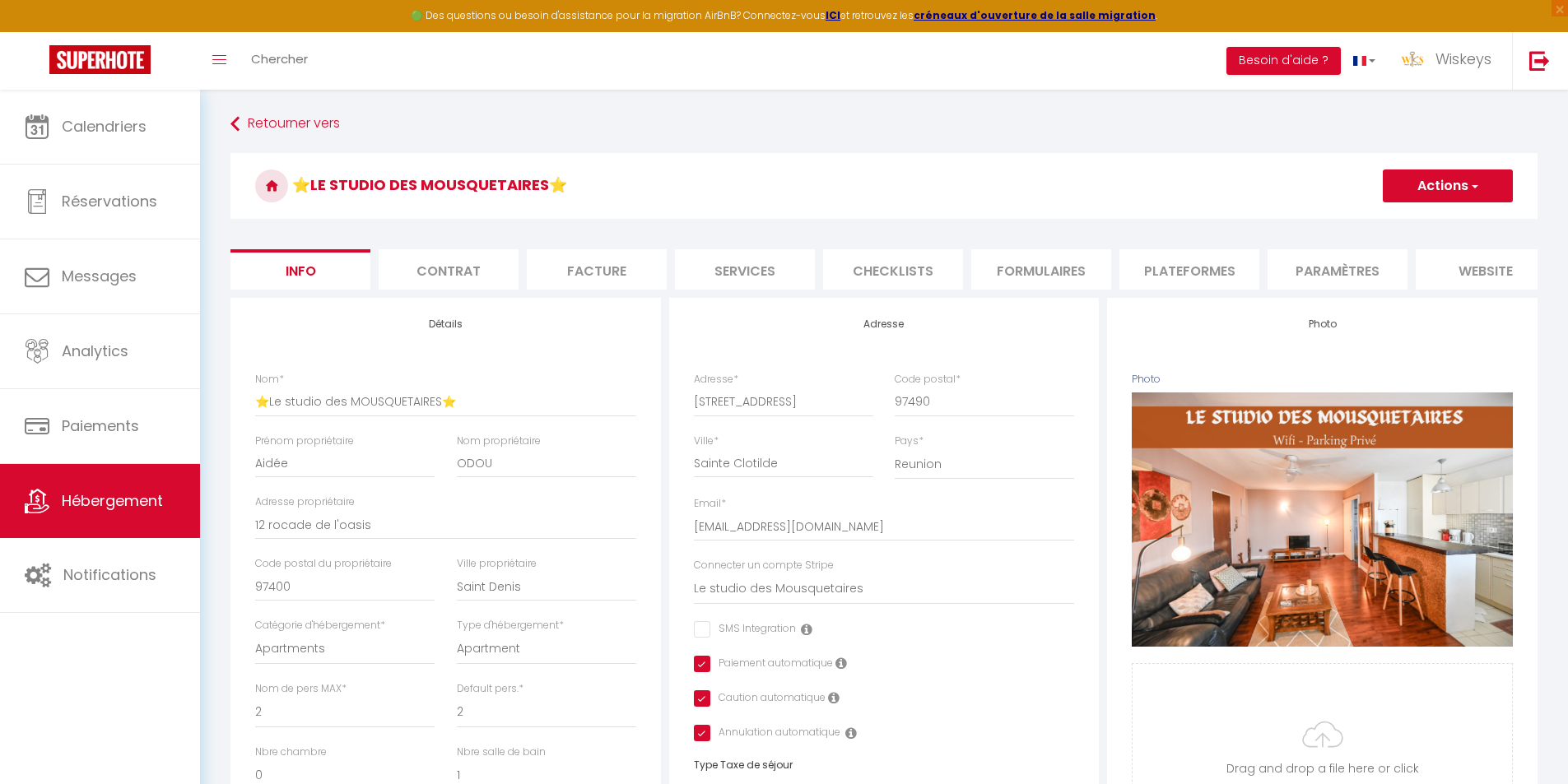
click at [1452, 175] on button "Actions" at bounding box center [1448, 186] width 130 height 33
click at [1385, 224] on input "Enregistrer" at bounding box center [1383, 221] width 61 height 16
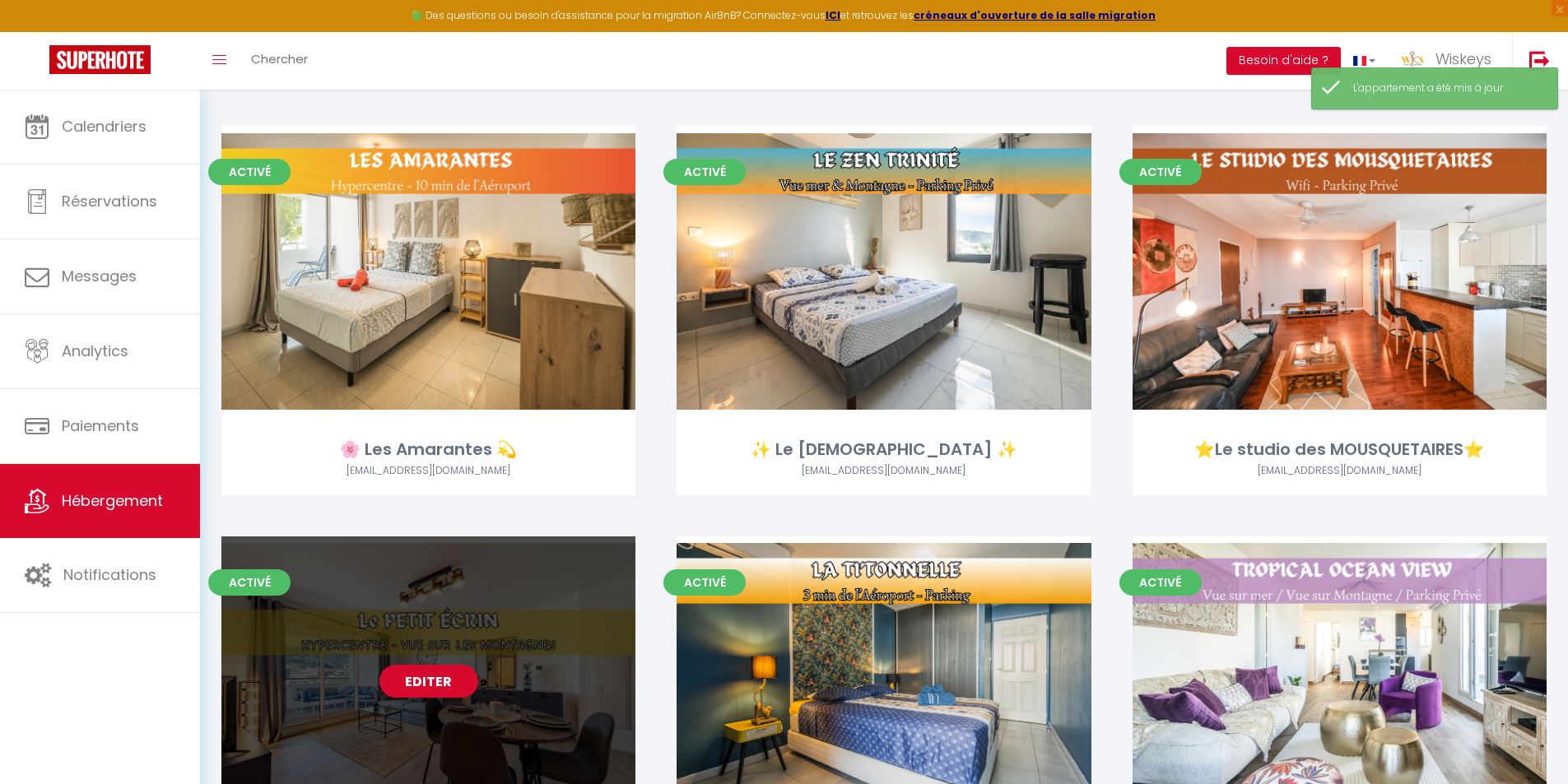
scroll to position [1317, 0]
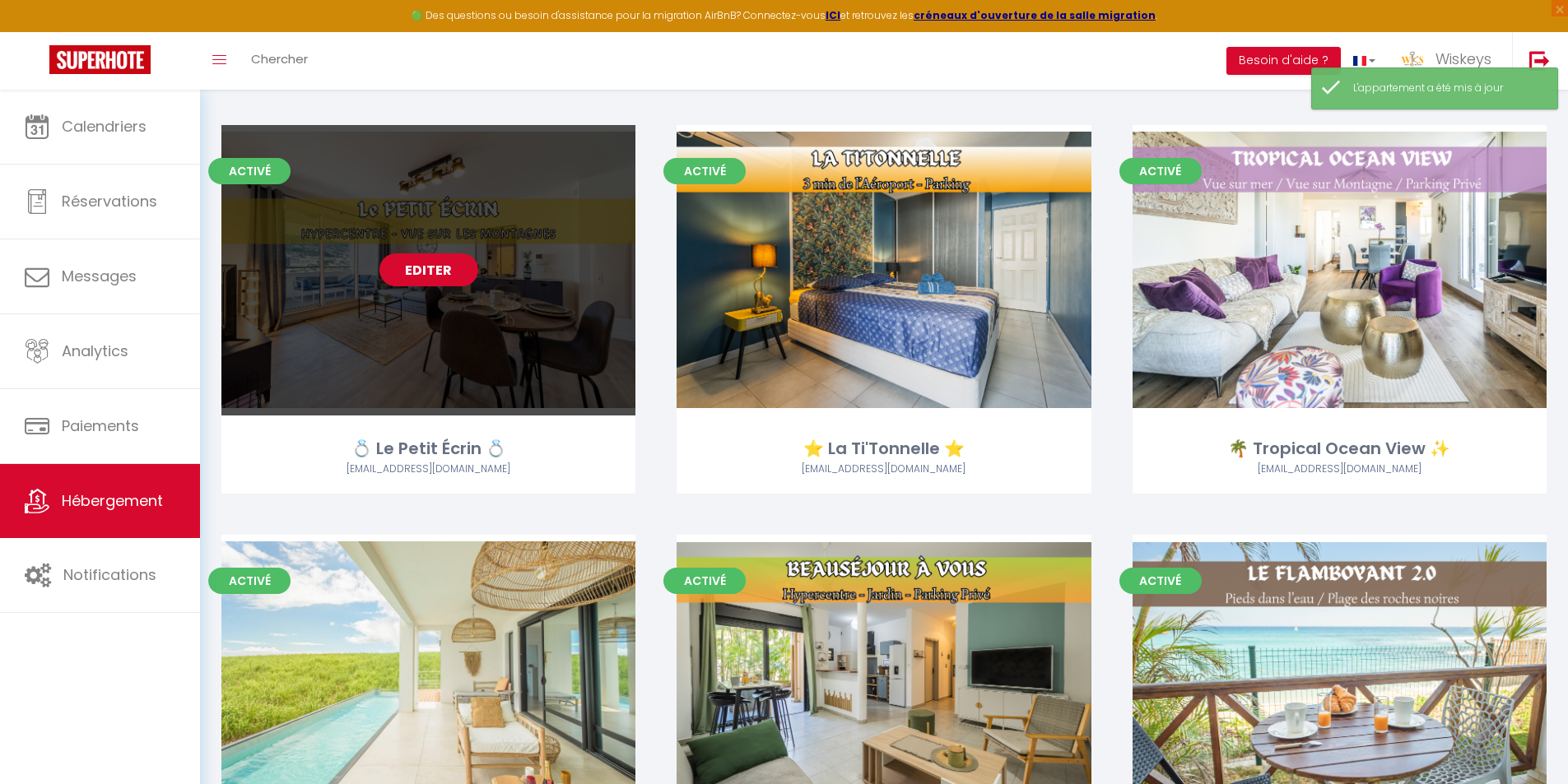
click at [443, 262] on link "Editer" at bounding box center [429, 270] width 99 height 33
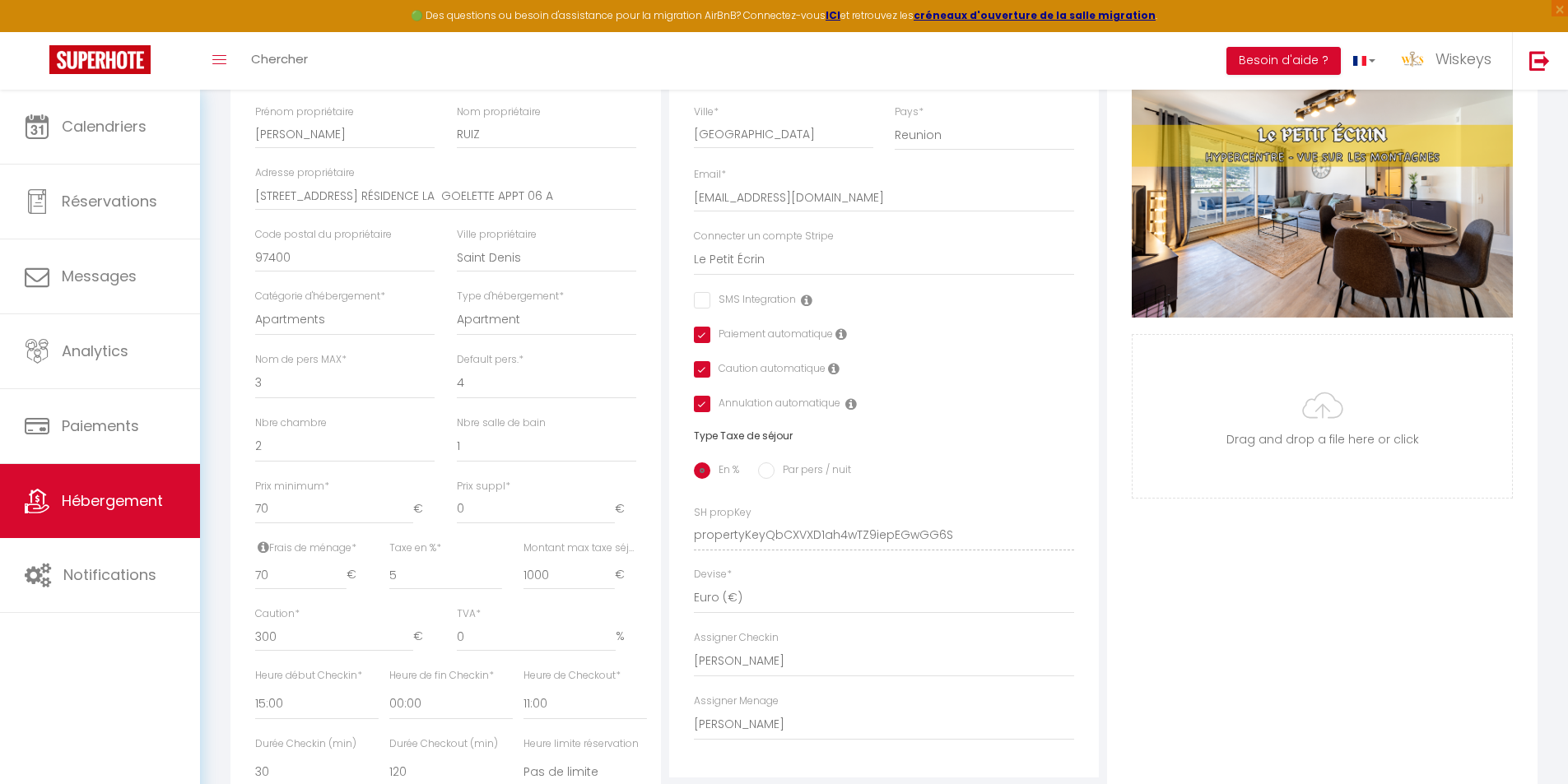
scroll to position [411, 0]
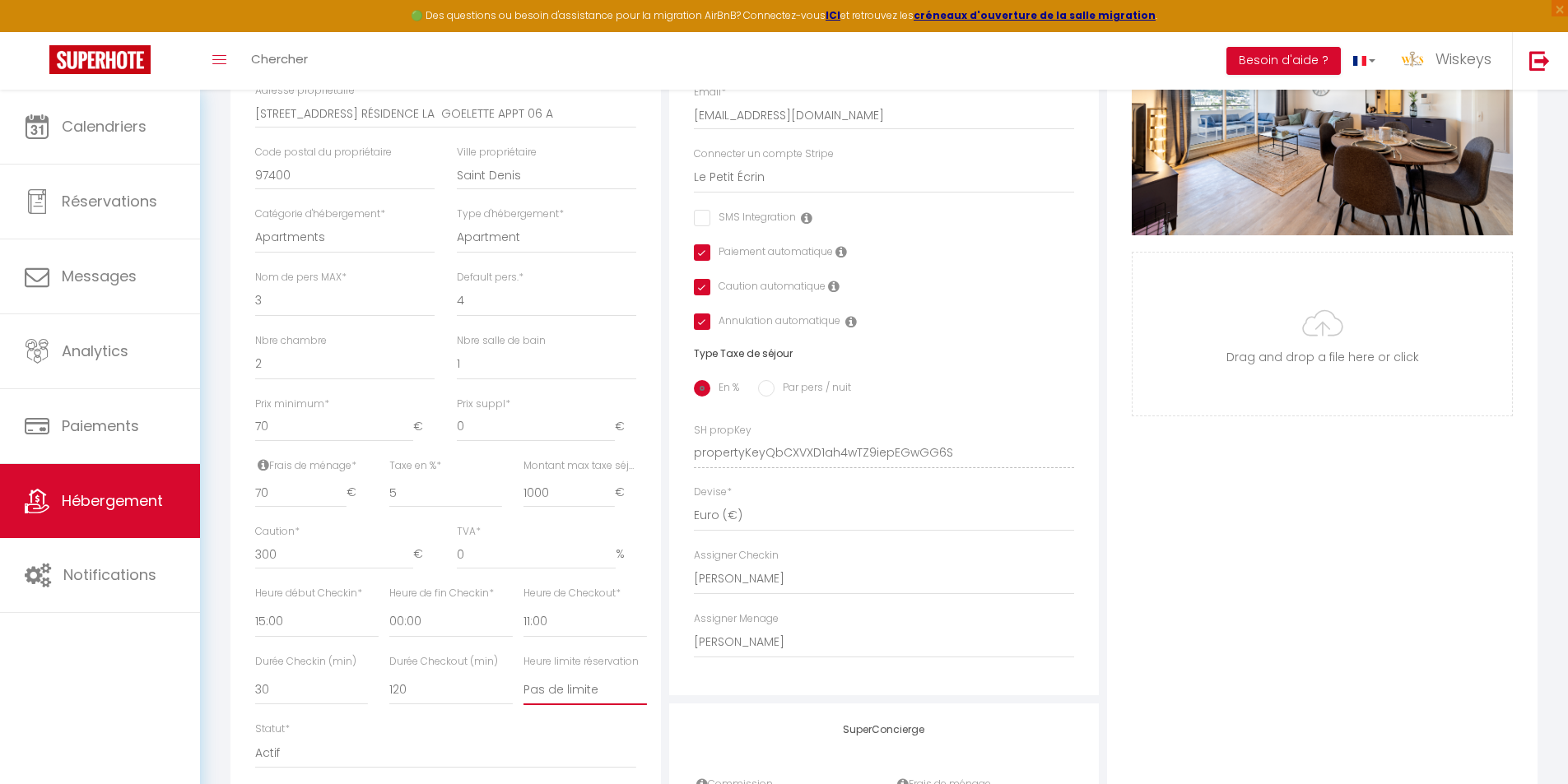
click at [568, 705] on select "Pas de limite 01:00 02:00 03:00 04:00 05:00 06:00 07:00 08:00 09:00 10:00 11:00…" at bounding box center [584, 689] width 123 height 31
click at [523, 686] on select "Pas de limite 01:00 02:00 03:00 04:00 05:00 06:00 07:00 08:00 09:00 10:00 11:00…" at bounding box center [584, 689] width 123 height 31
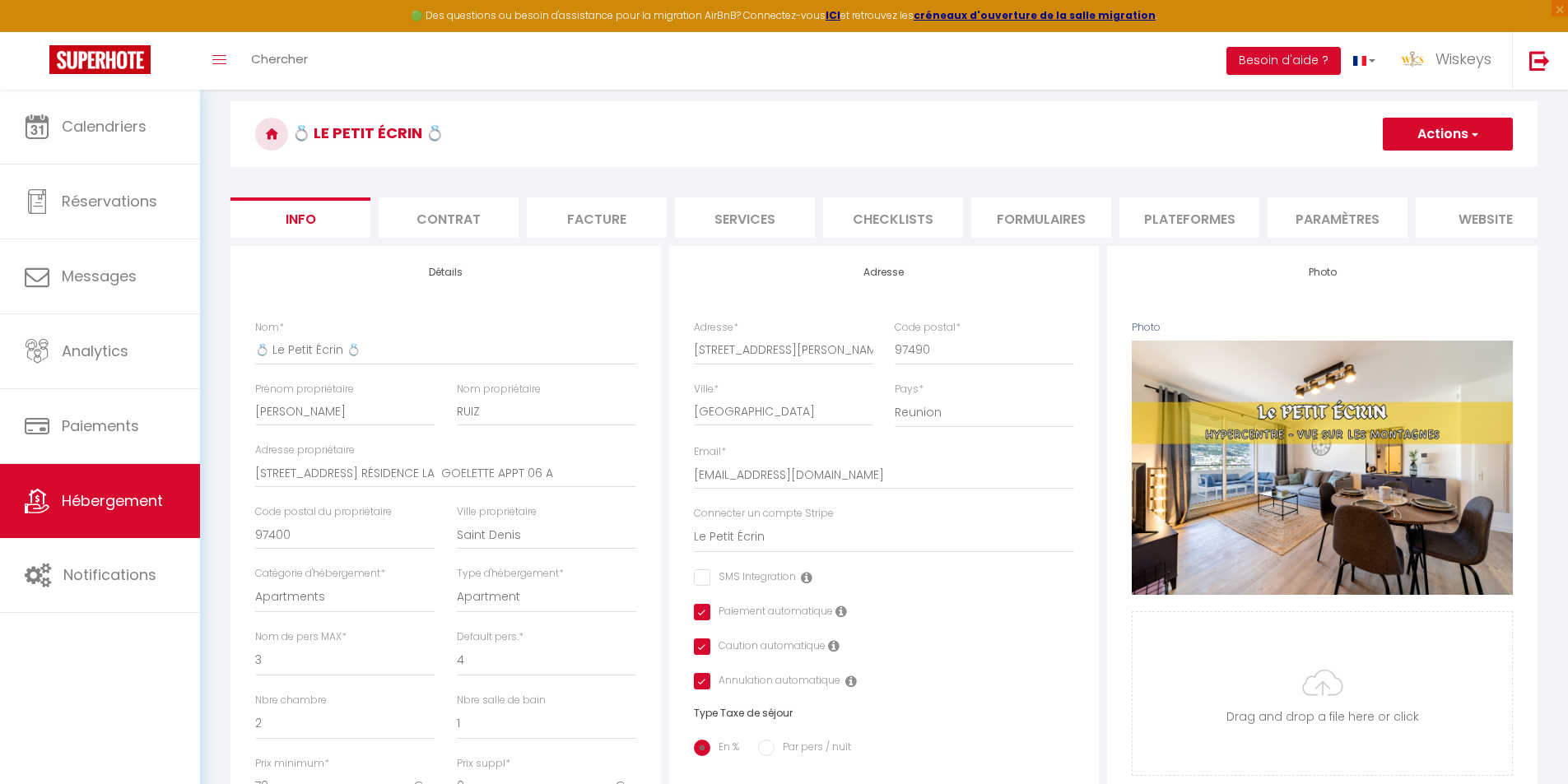
scroll to position [0, 0]
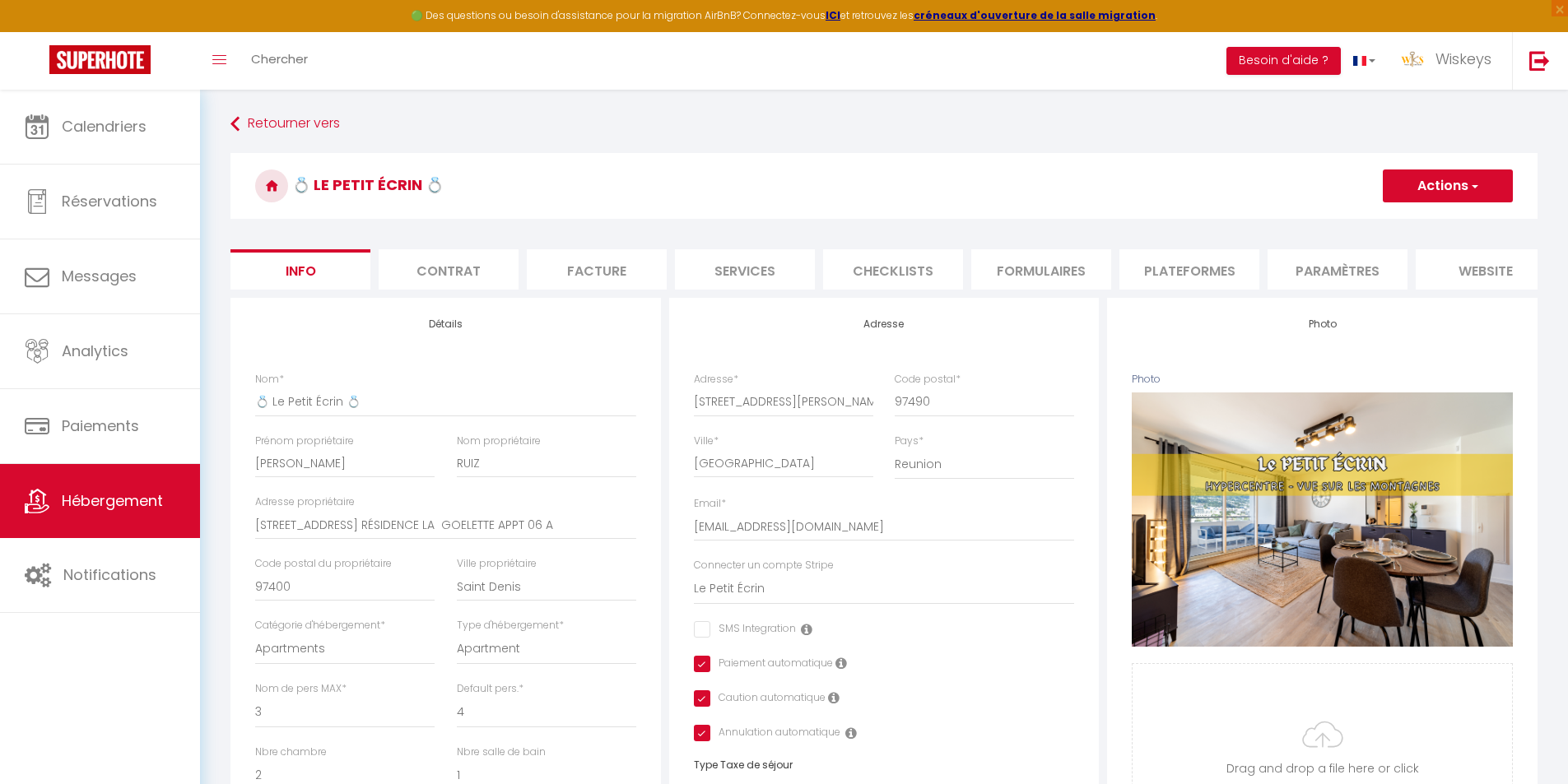
click at [1412, 185] on button "Actions" at bounding box center [1448, 186] width 130 height 33
click at [1385, 222] on input "Enregistrer" at bounding box center [1383, 221] width 61 height 16
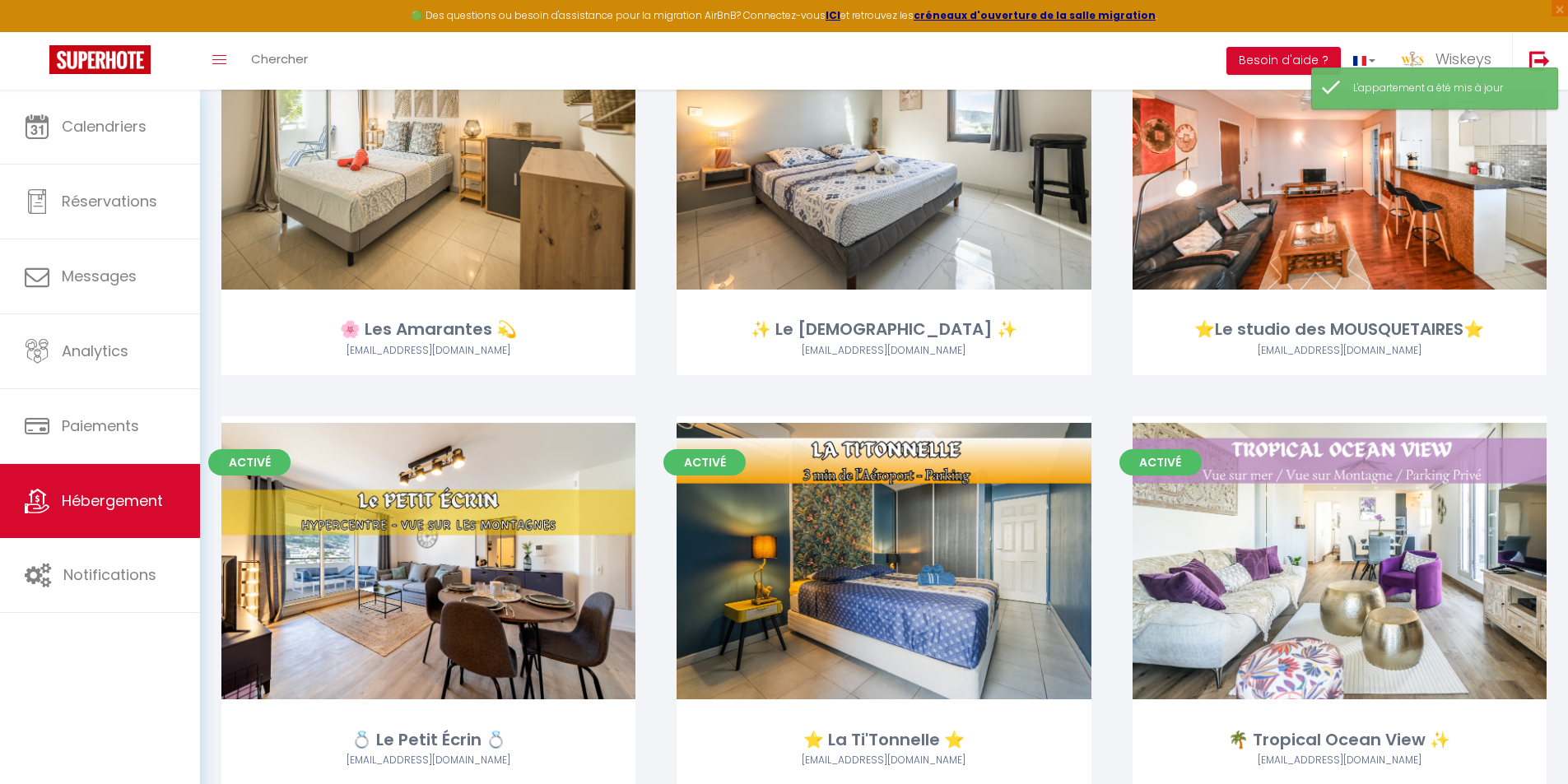
scroll to position [1152, 0]
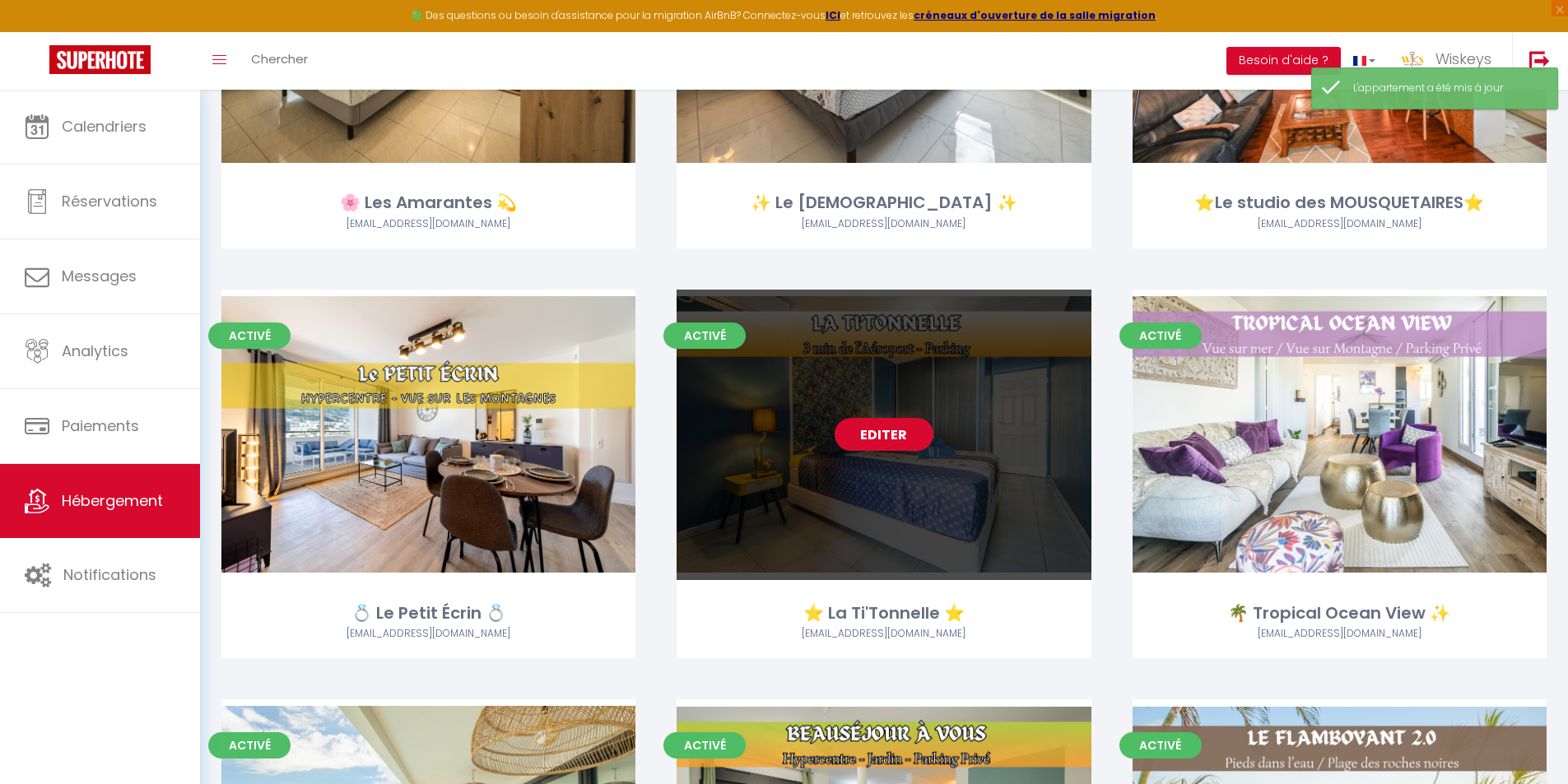
click at [905, 434] on link "Editer" at bounding box center [884, 435] width 99 height 33
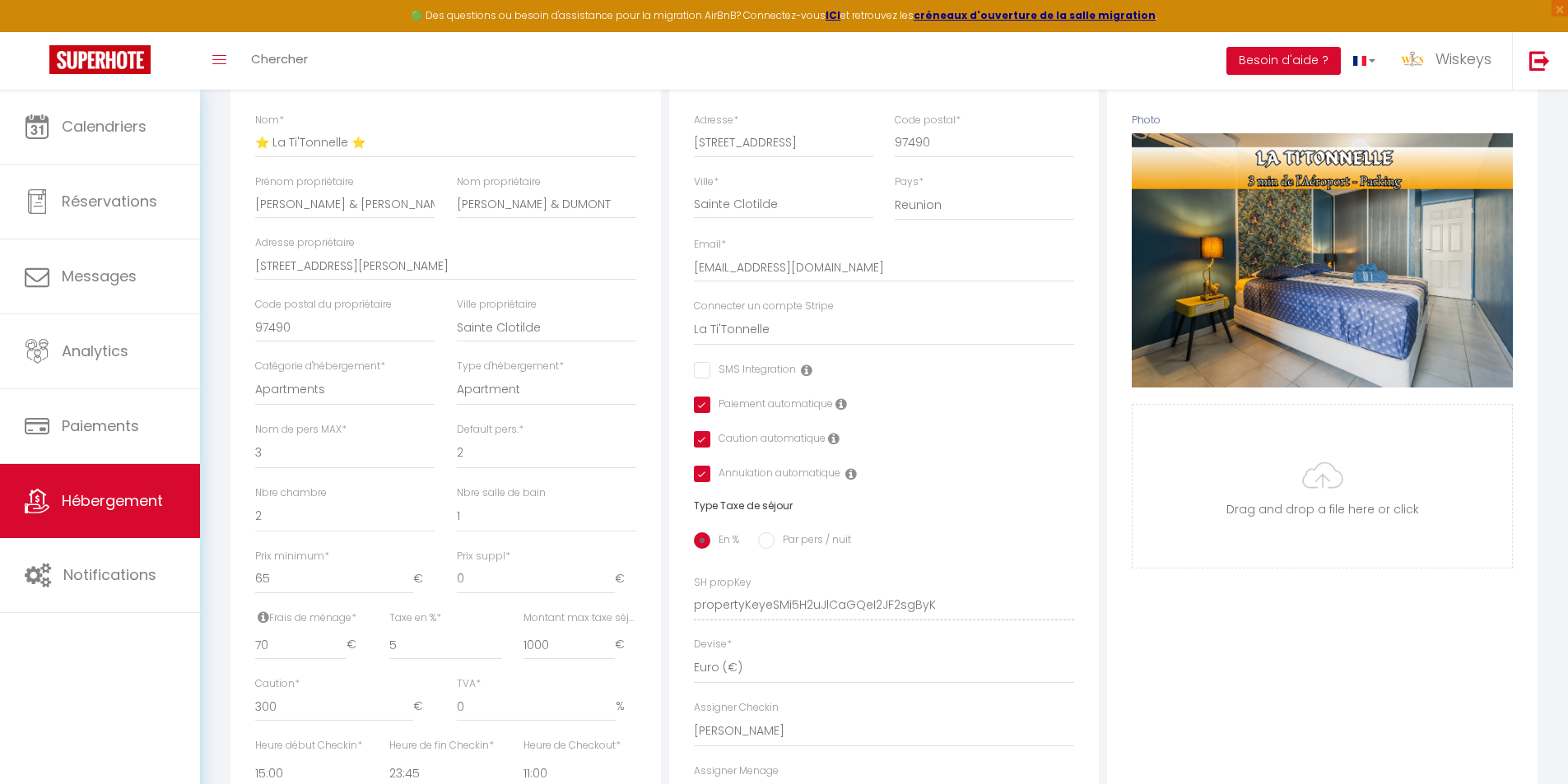
scroll to position [576, 0]
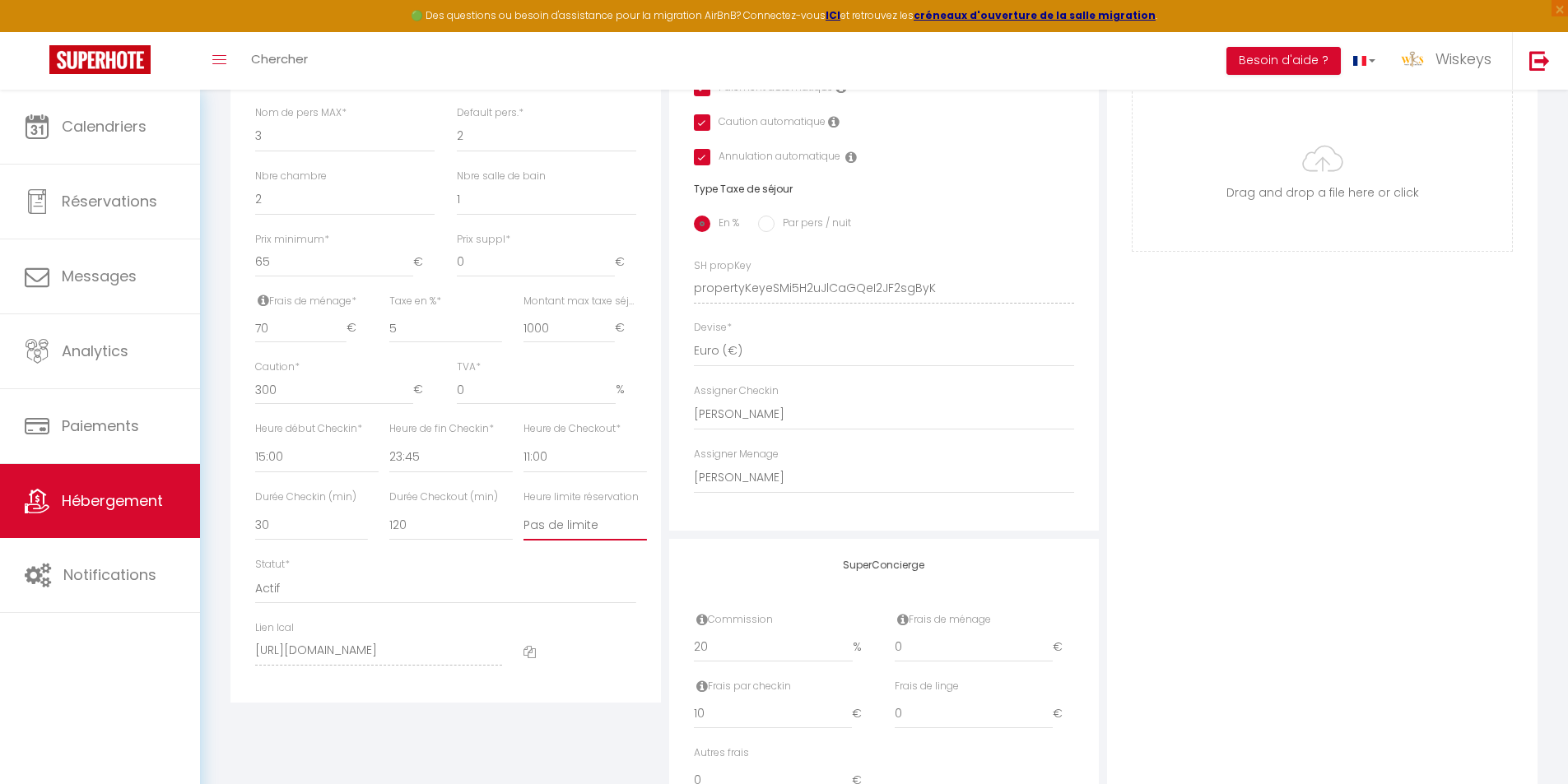
click at [598, 533] on select "Pas de limite 01:00 02:00 03:00 04:00 05:00 06:00 07:00 08:00 09:00 10:00 11:00…" at bounding box center [584, 525] width 123 height 31
click at [523, 522] on select "Pas de limite 01:00 02:00 03:00 04:00 05:00 06:00 07:00 08:00 09:00 10:00 11:00…" at bounding box center [584, 525] width 123 height 31
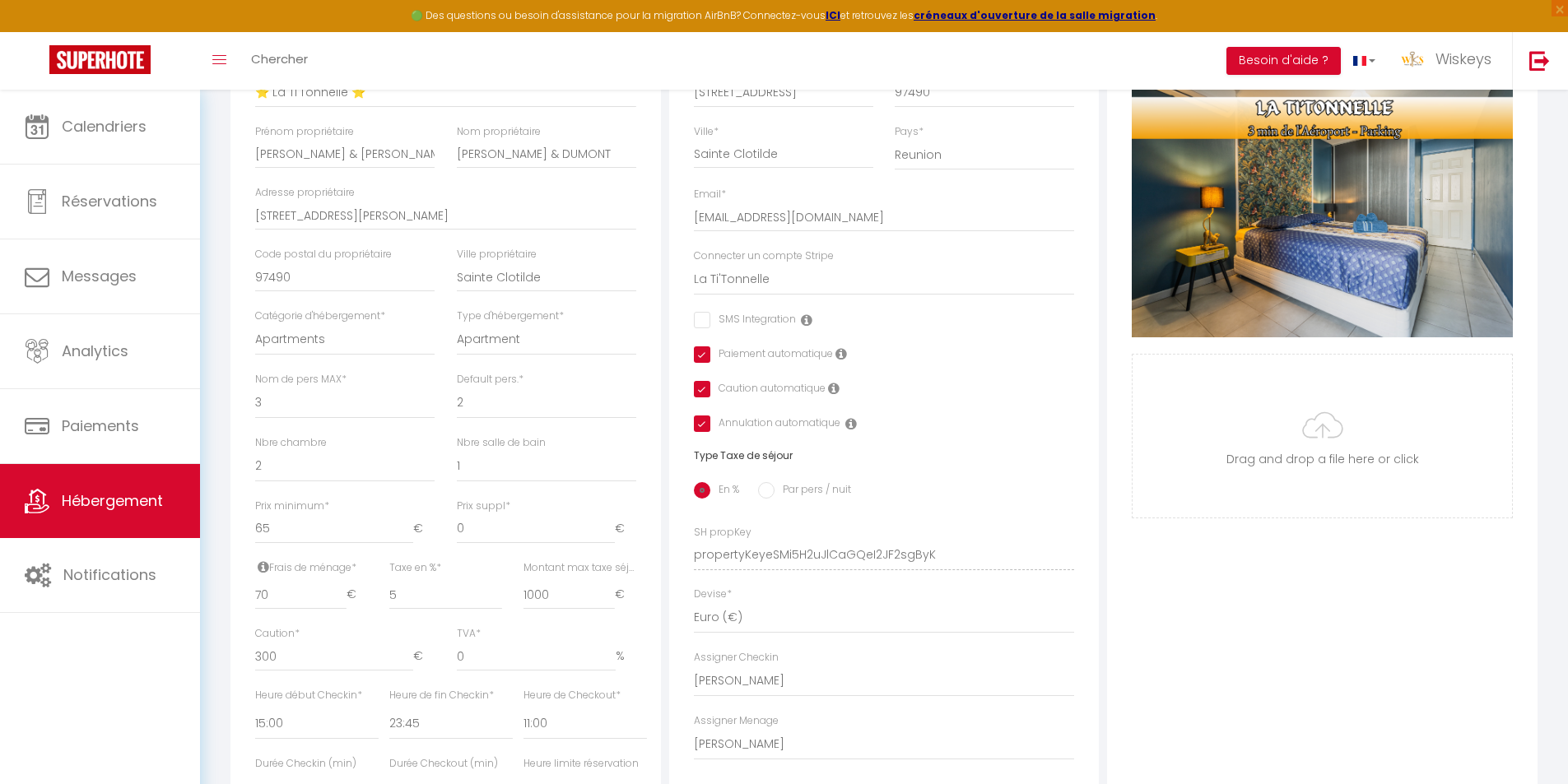
scroll to position [0, 0]
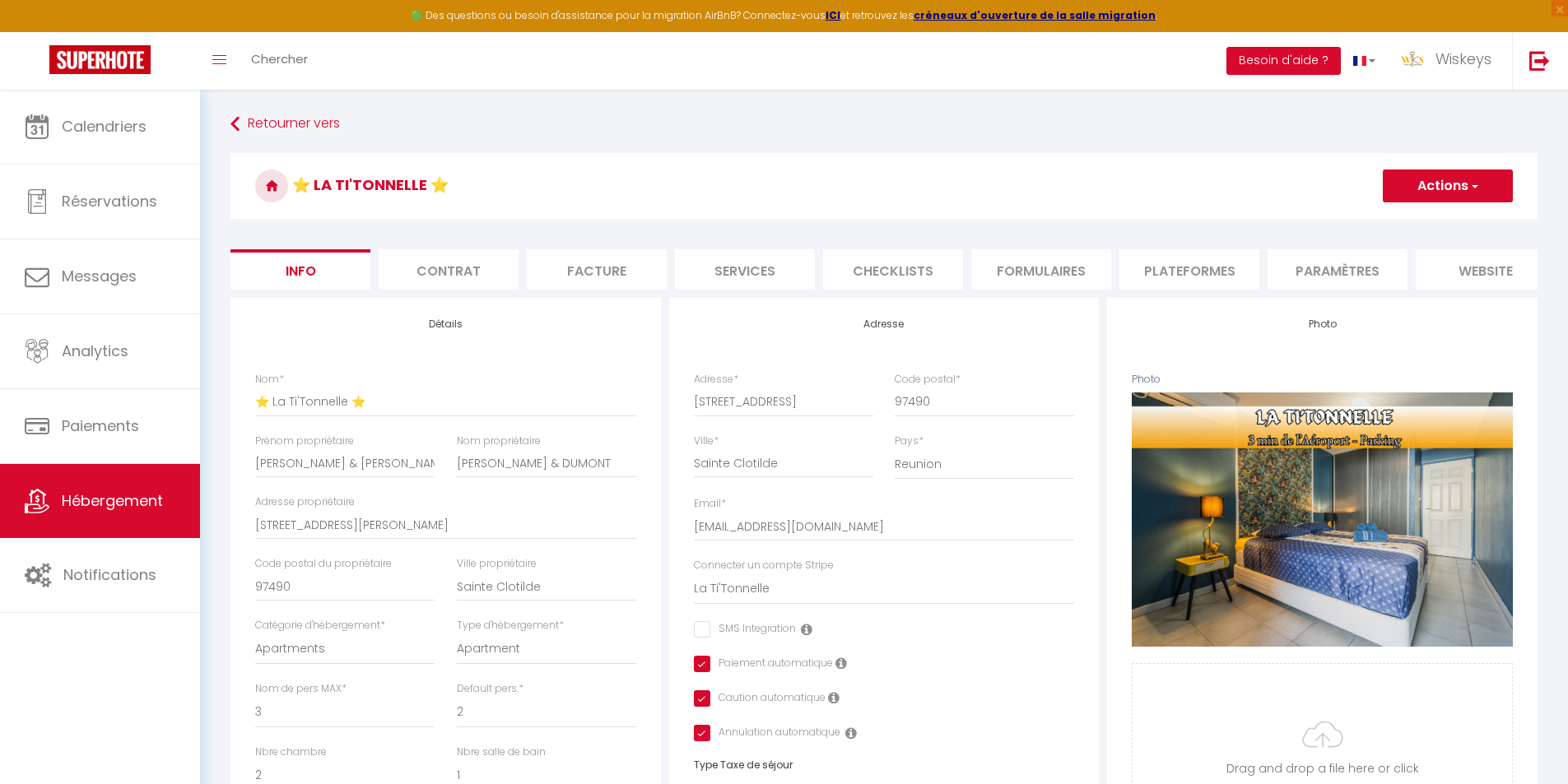
click at [1446, 186] on button "Actions" at bounding box center [1448, 186] width 130 height 33
click at [1405, 224] on input "Enregistrer" at bounding box center [1383, 221] width 61 height 16
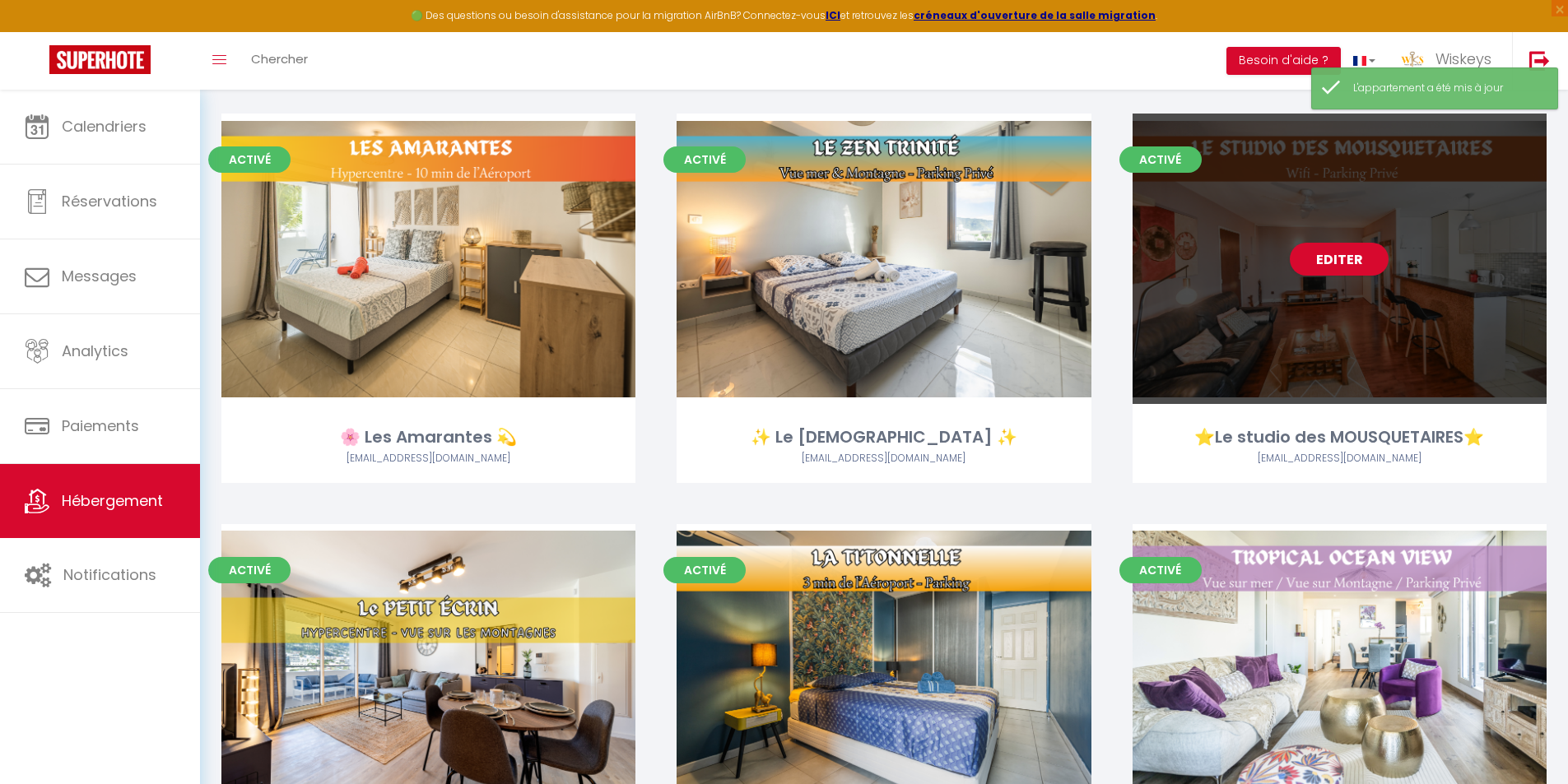
scroll to position [1317, 0]
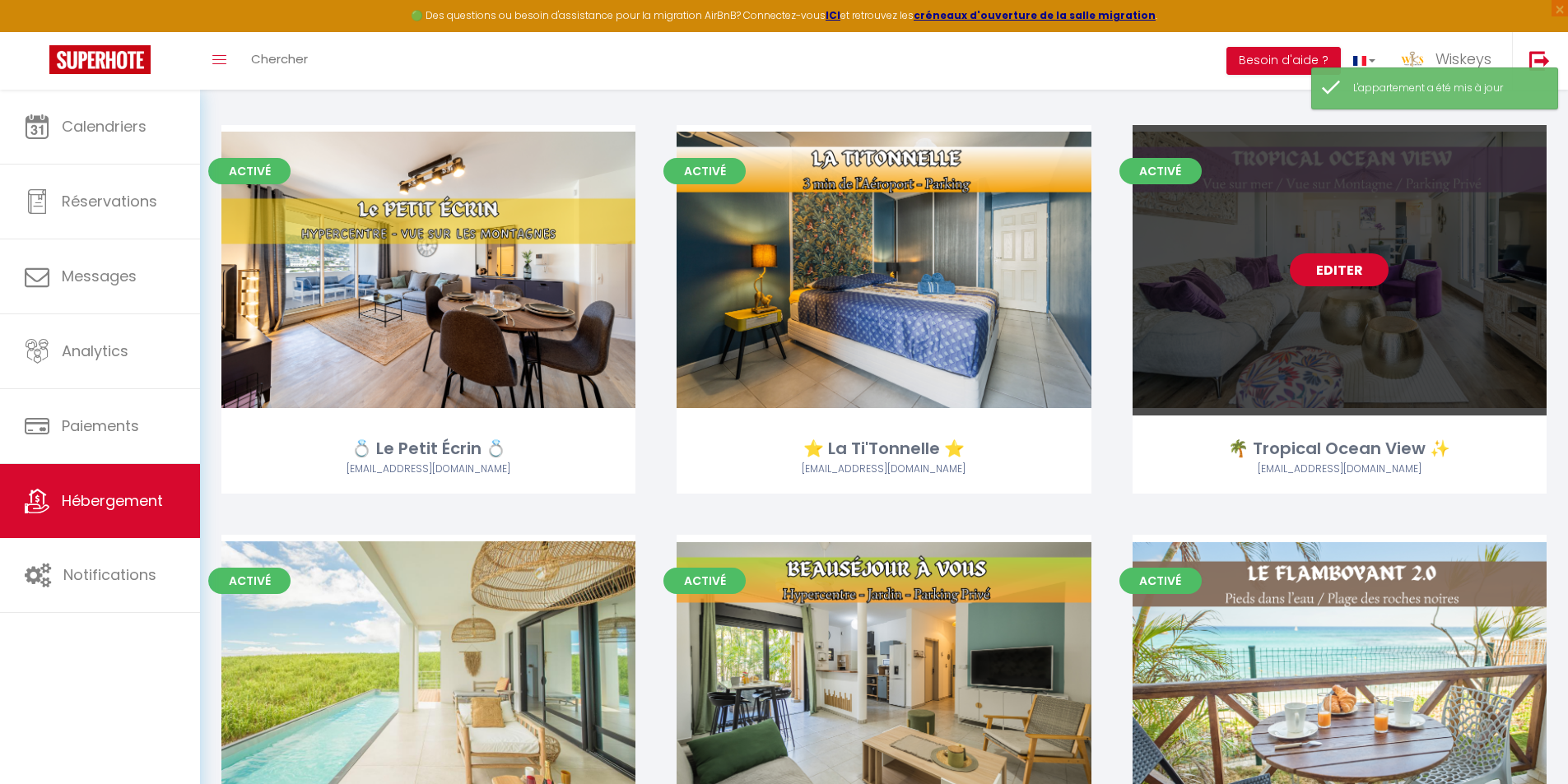
click at [1351, 268] on link "Editer" at bounding box center [1340, 270] width 99 height 33
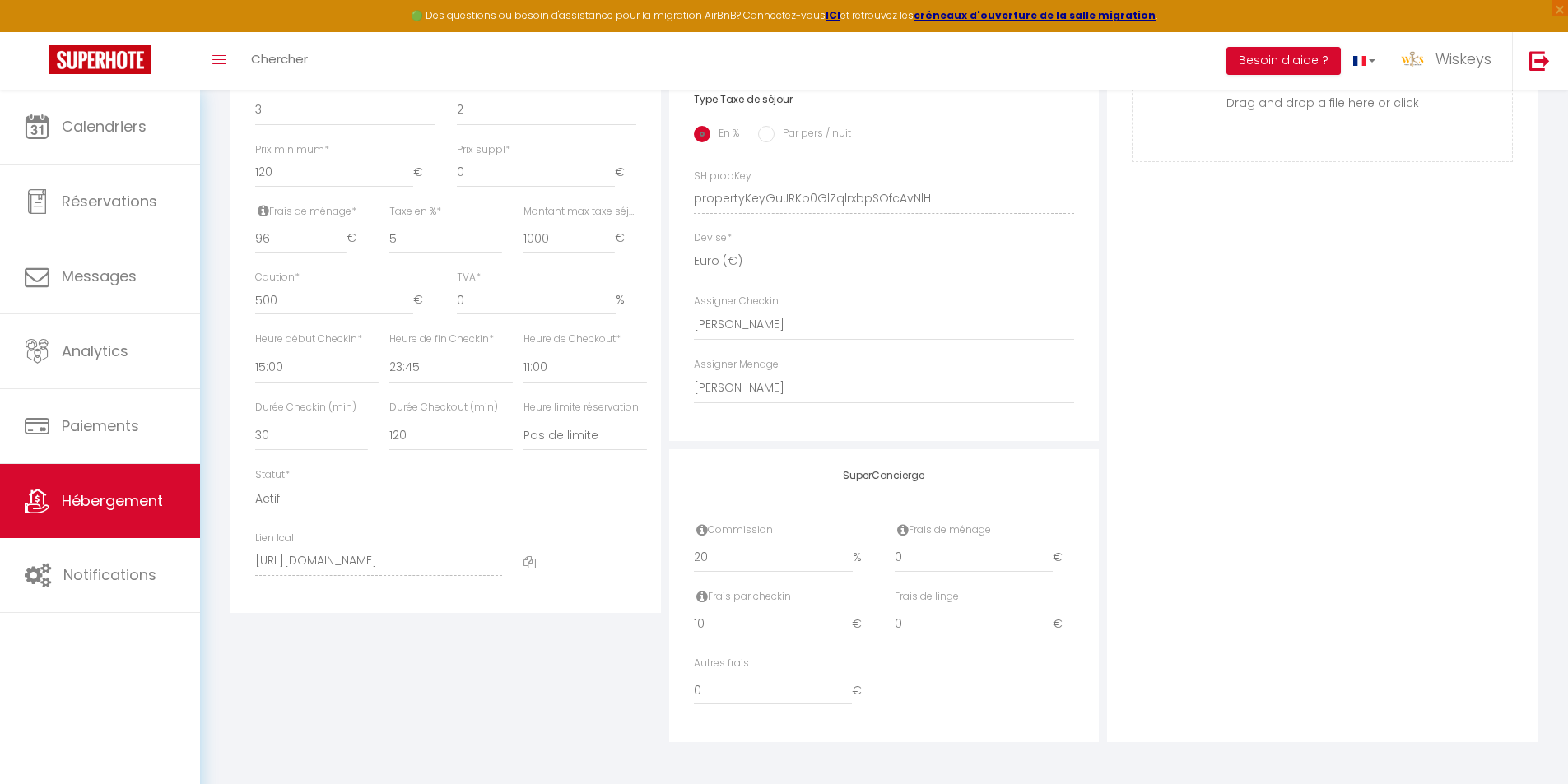
scroll to position [678, 0]
click at [581, 440] on select "Pas de limite 01:00 02:00 03:00 04:00 05:00 06:00 07:00 08:00 09:00 10:00 11:00…" at bounding box center [584, 435] width 123 height 31
click at [523, 419] on select "Pas de limite 01:00 02:00 03:00 04:00 05:00 06:00 07:00 08:00 09:00 10:00 11:00…" at bounding box center [584, 435] width 123 height 31
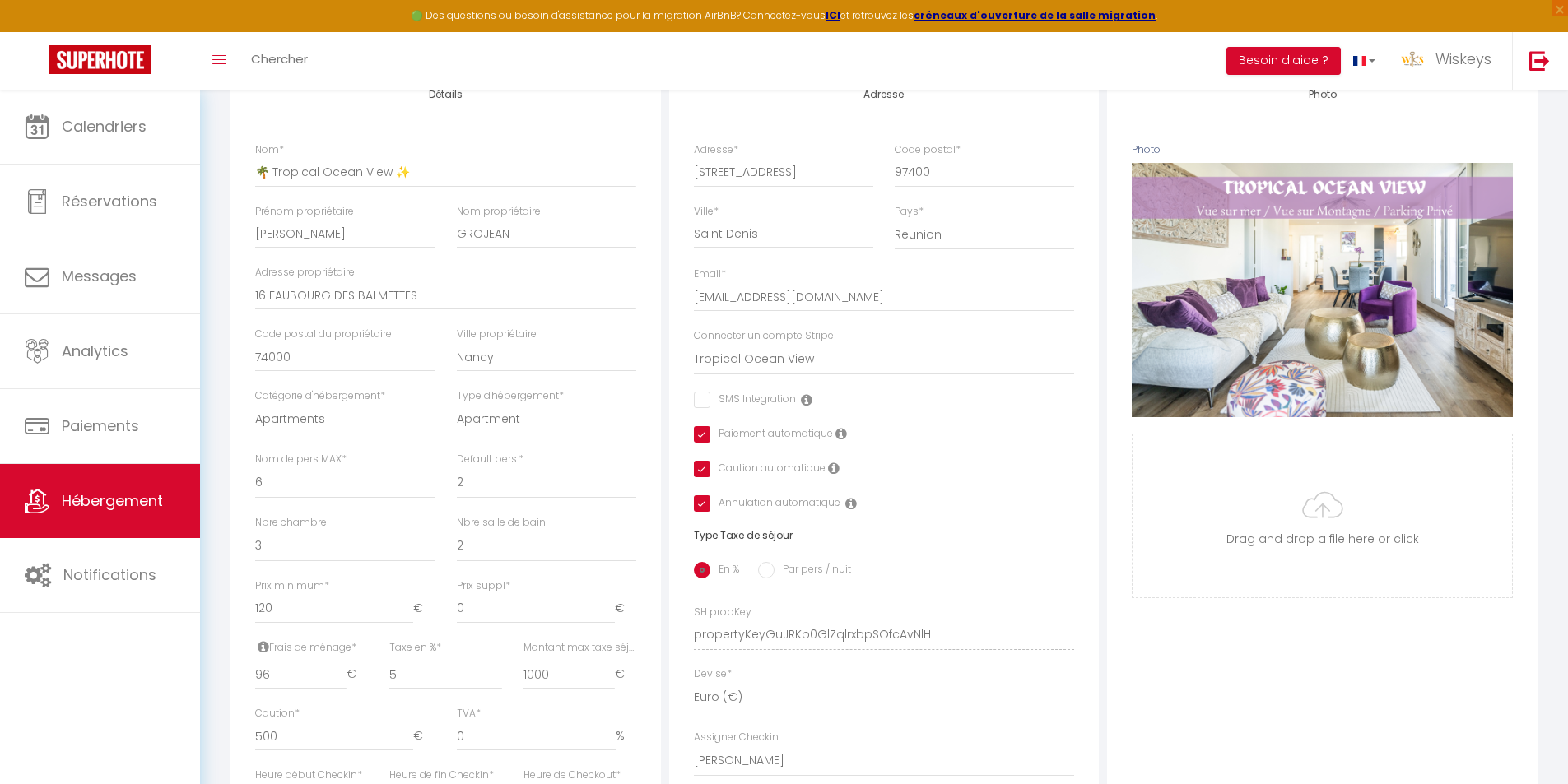
scroll to position [0, 0]
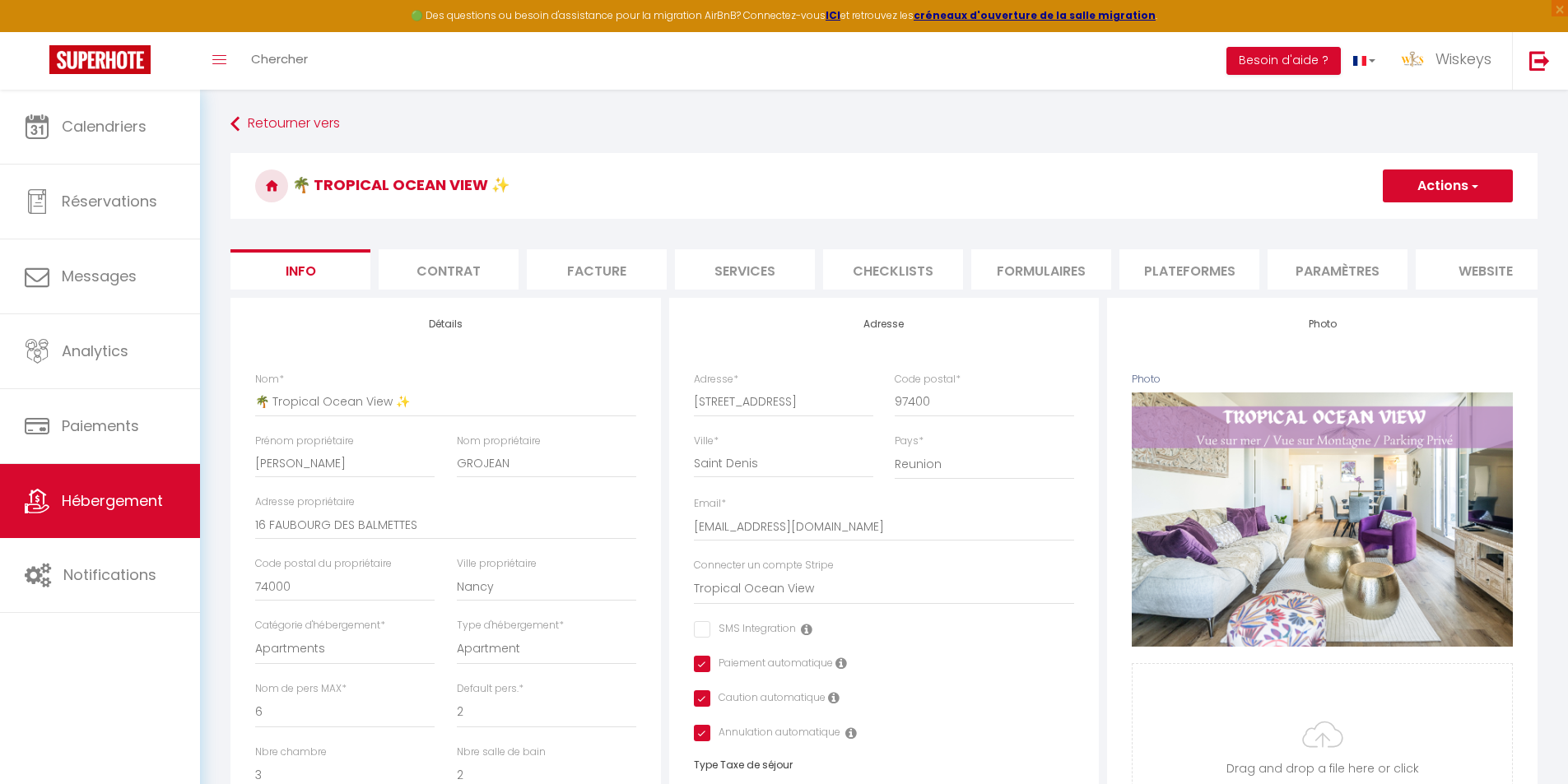
click at [1450, 189] on button "Actions" at bounding box center [1448, 186] width 130 height 33
click at [1389, 220] on input "Enregistrer" at bounding box center [1383, 221] width 61 height 16
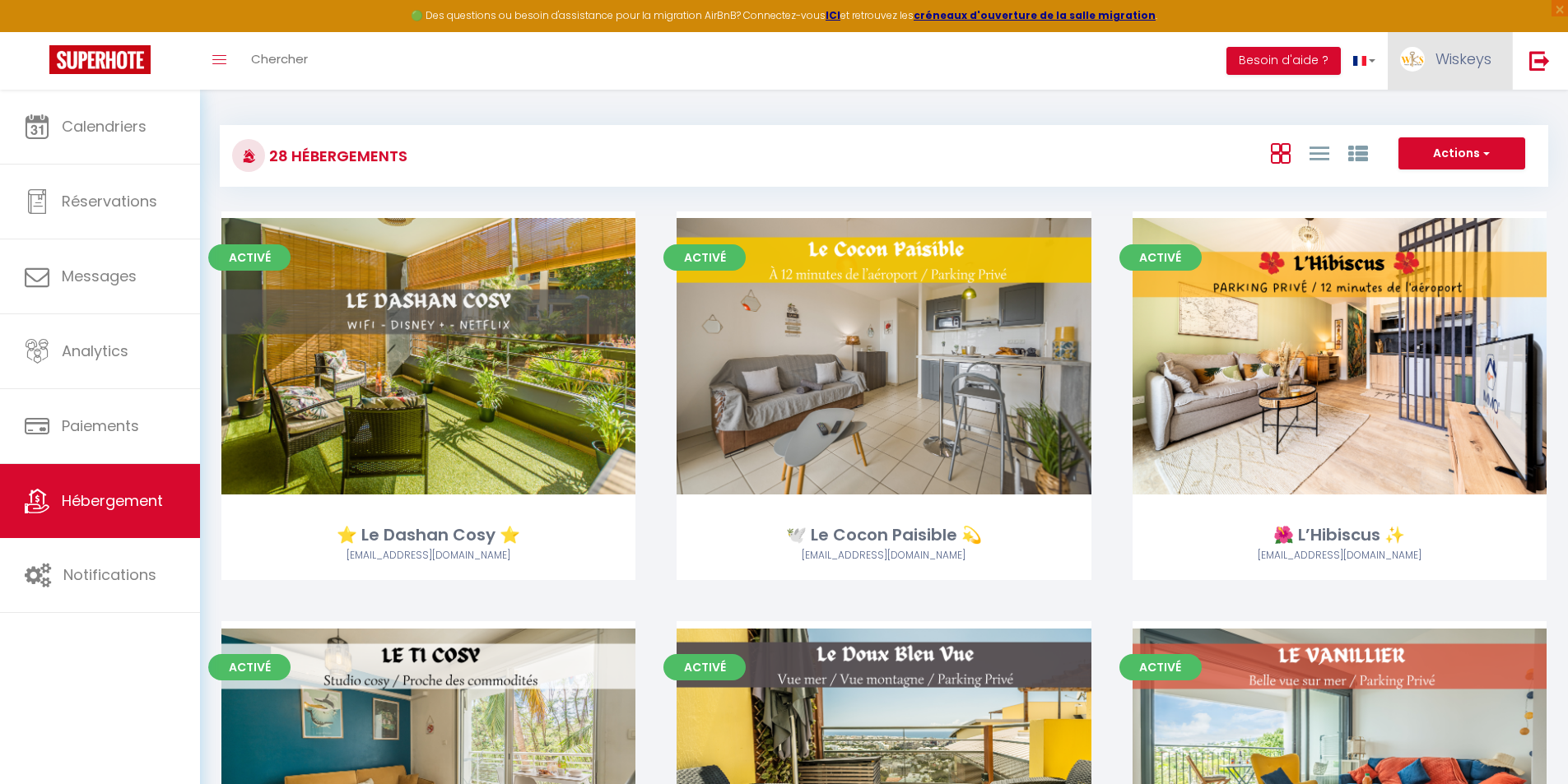
click at [1455, 60] on span "Wiskeys" at bounding box center [1464, 58] width 56 height 20
click at [1439, 147] on link "Équipe" at bounding box center [1446, 144] width 121 height 28
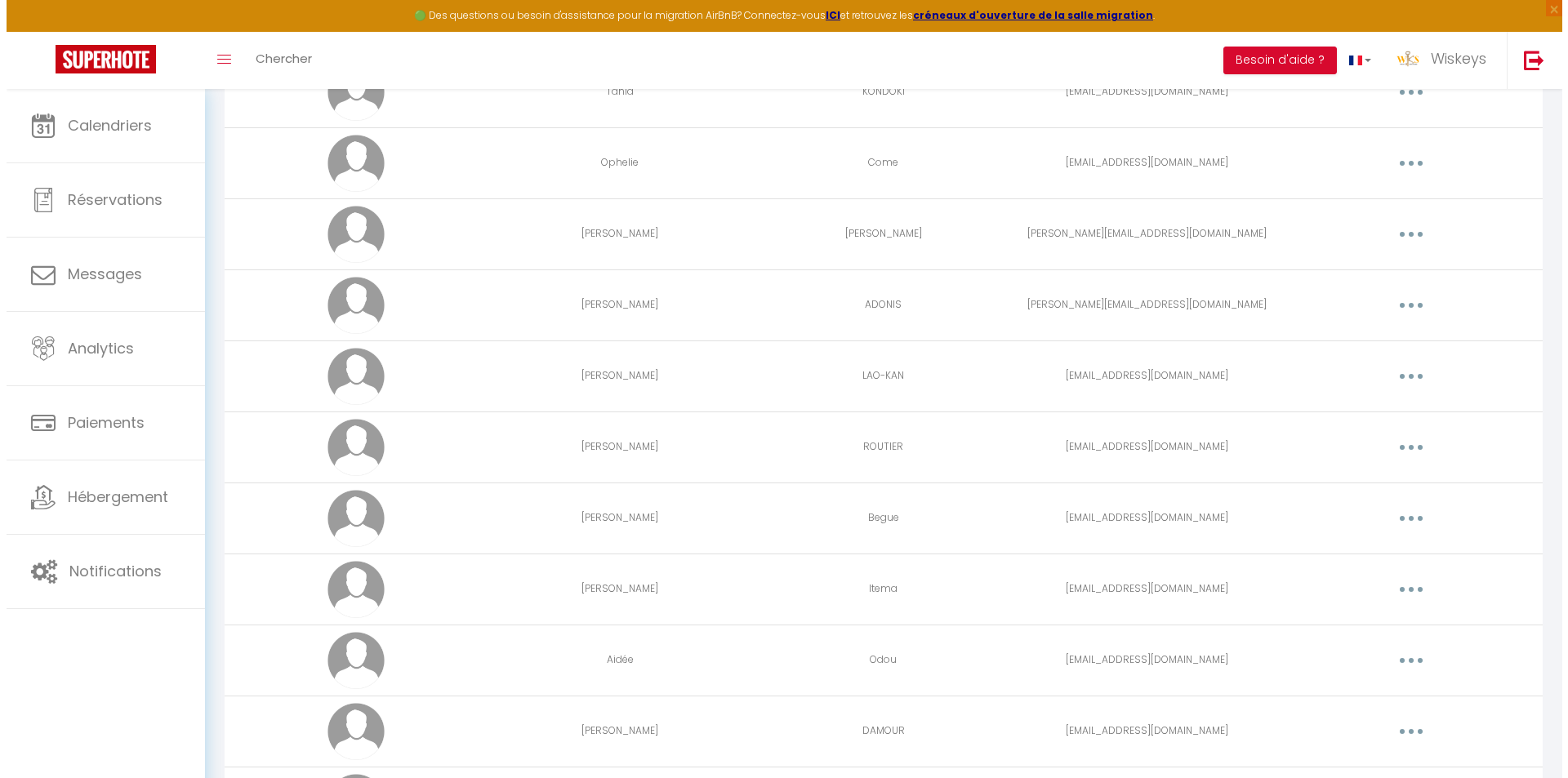
scroll to position [2270, 0]
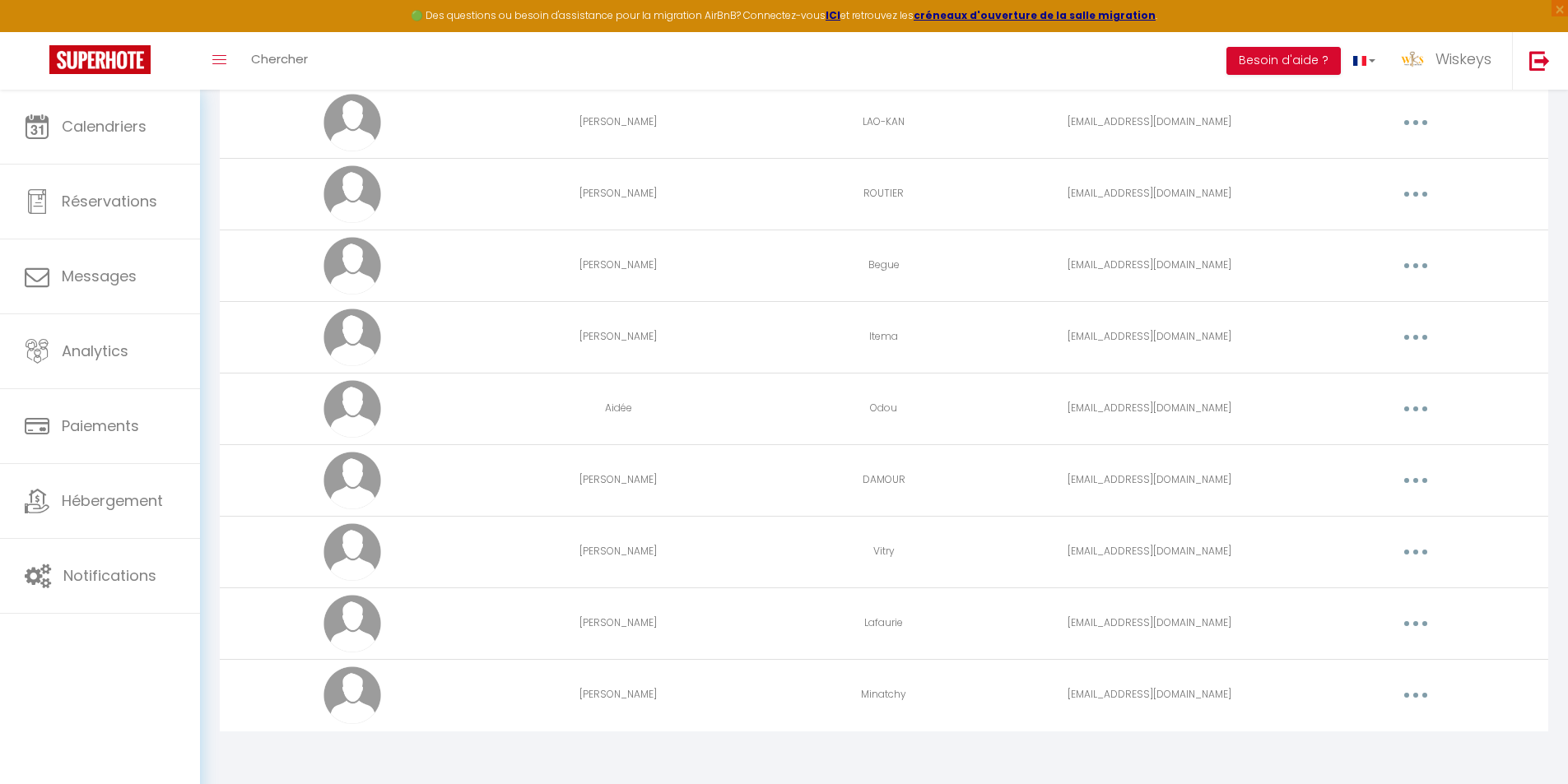
click at [1421, 620] on button "button" at bounding box center [1416, 623] width 46 height 26
click at [1383, 687] on link "Supprimer" at bounding box center [1373, 691] width 121 height 28
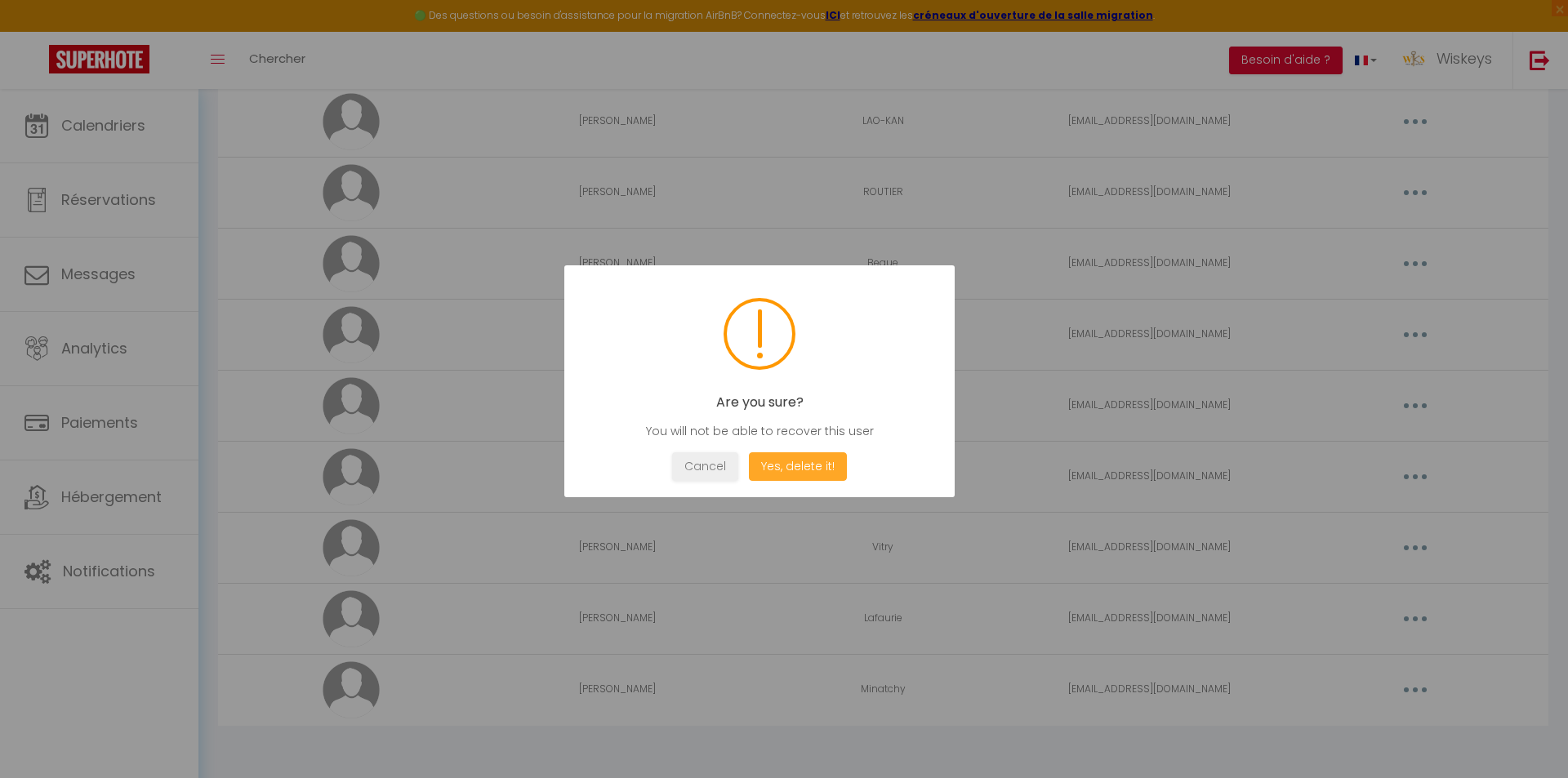
click at [805, 469] on button "Yes, delete it!" at bounding box center [798, 467] width 98 height 29
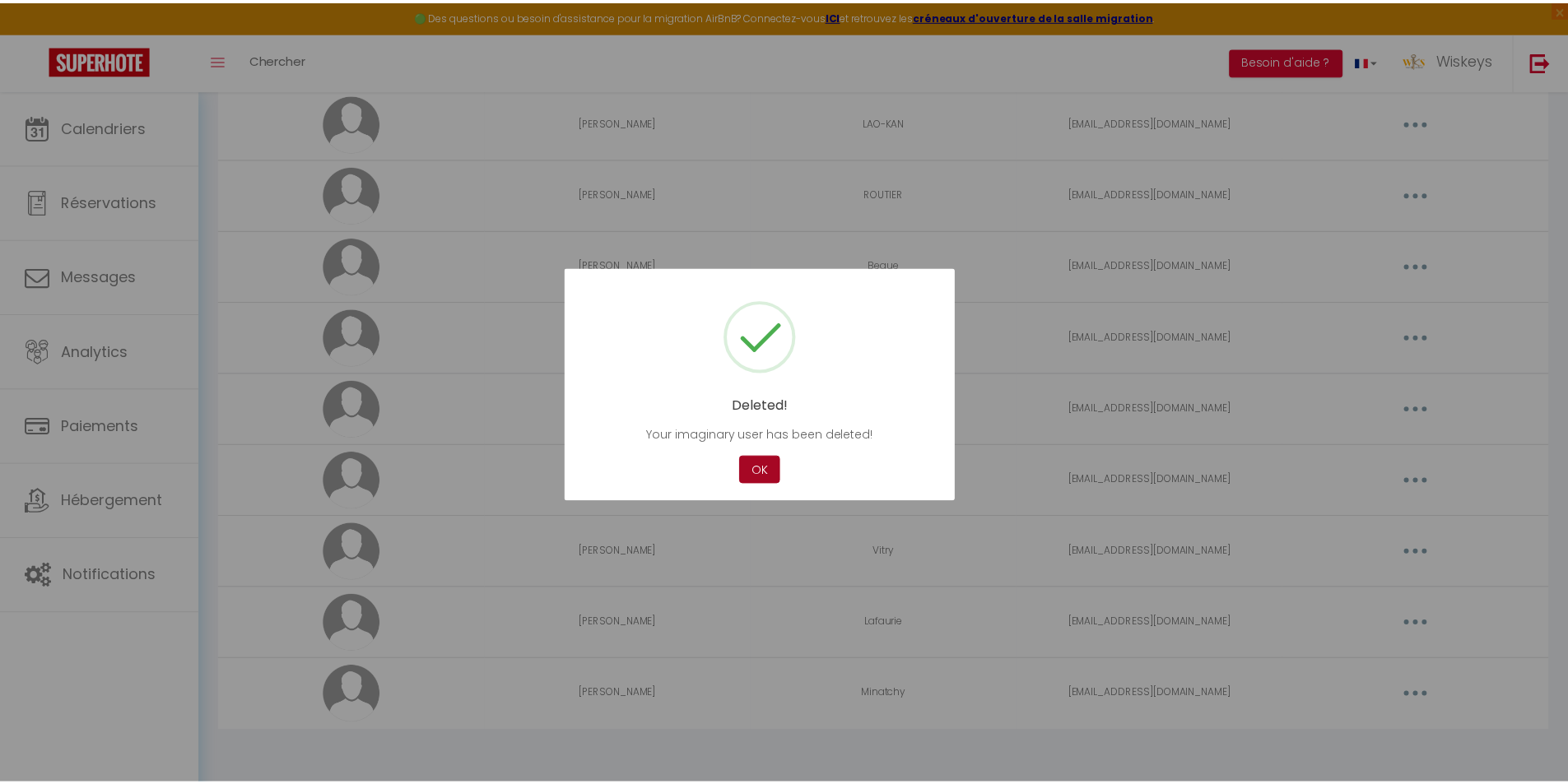
scroll to position [2216, 0]
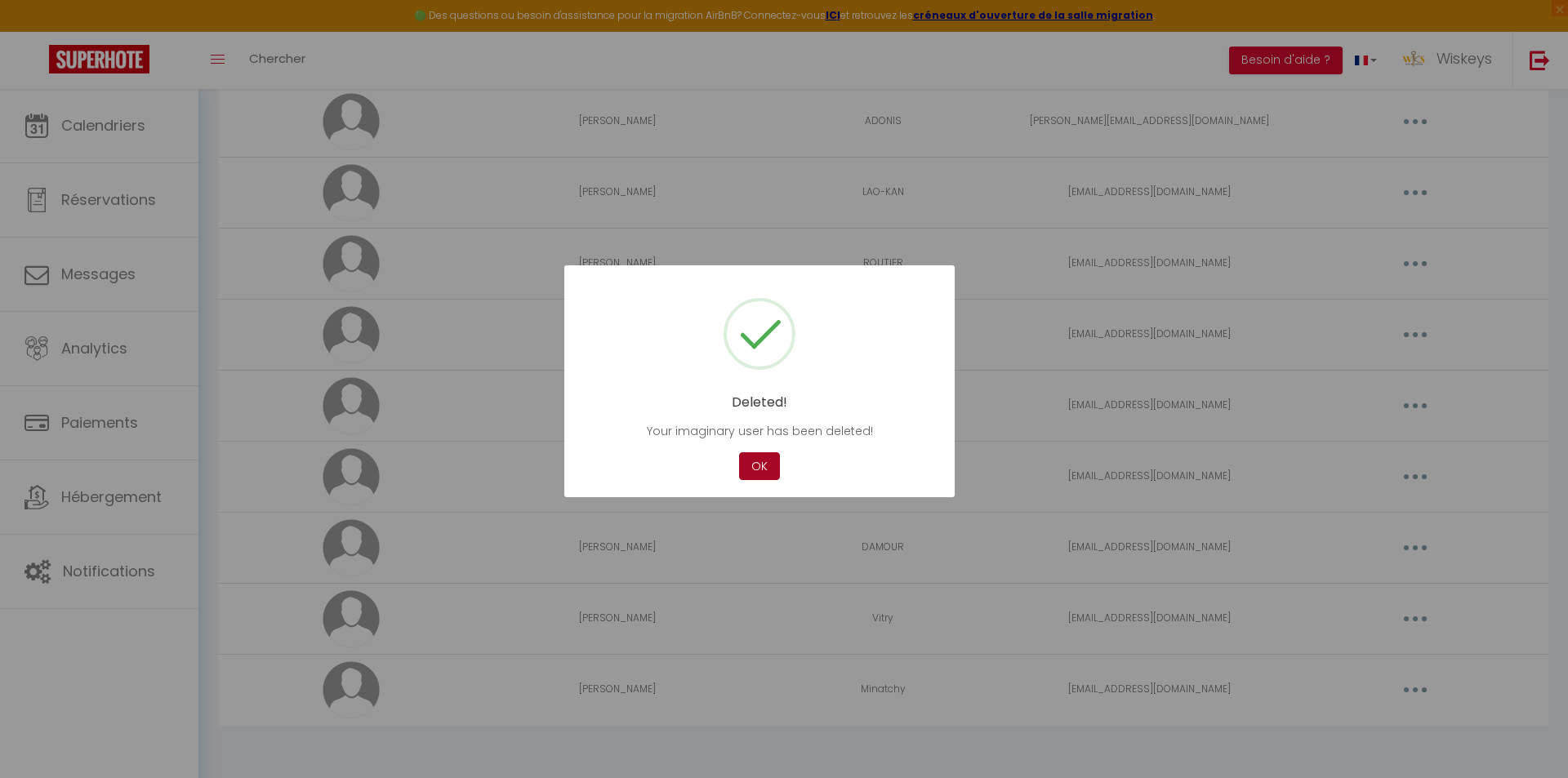
click at [768, 468] on button "OK" at bounding box center [759, 467] width 40 height 29
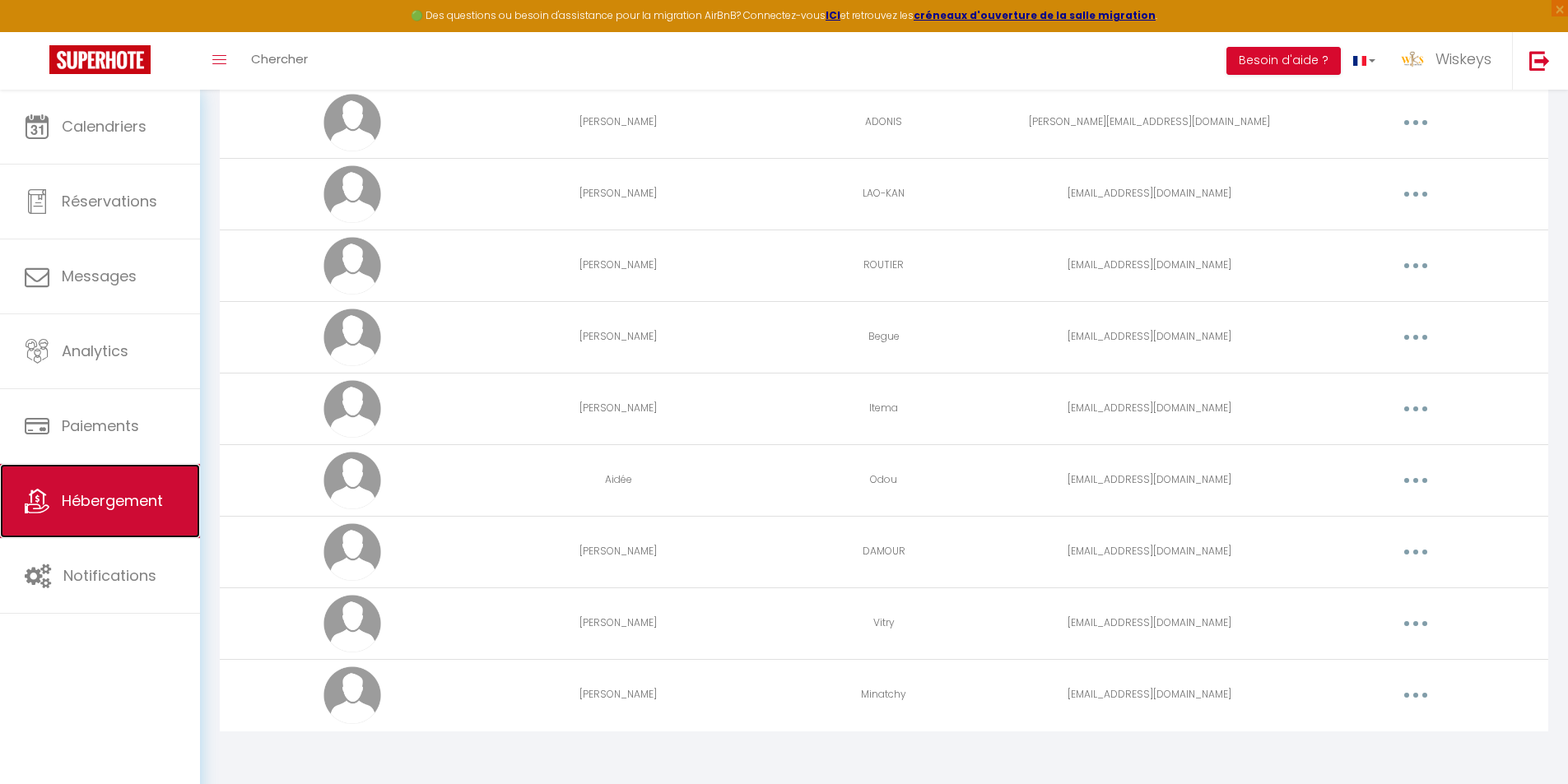
click at [140, 487] on link "Hébergement" at bounding box center [100, 501] width 200 height 74
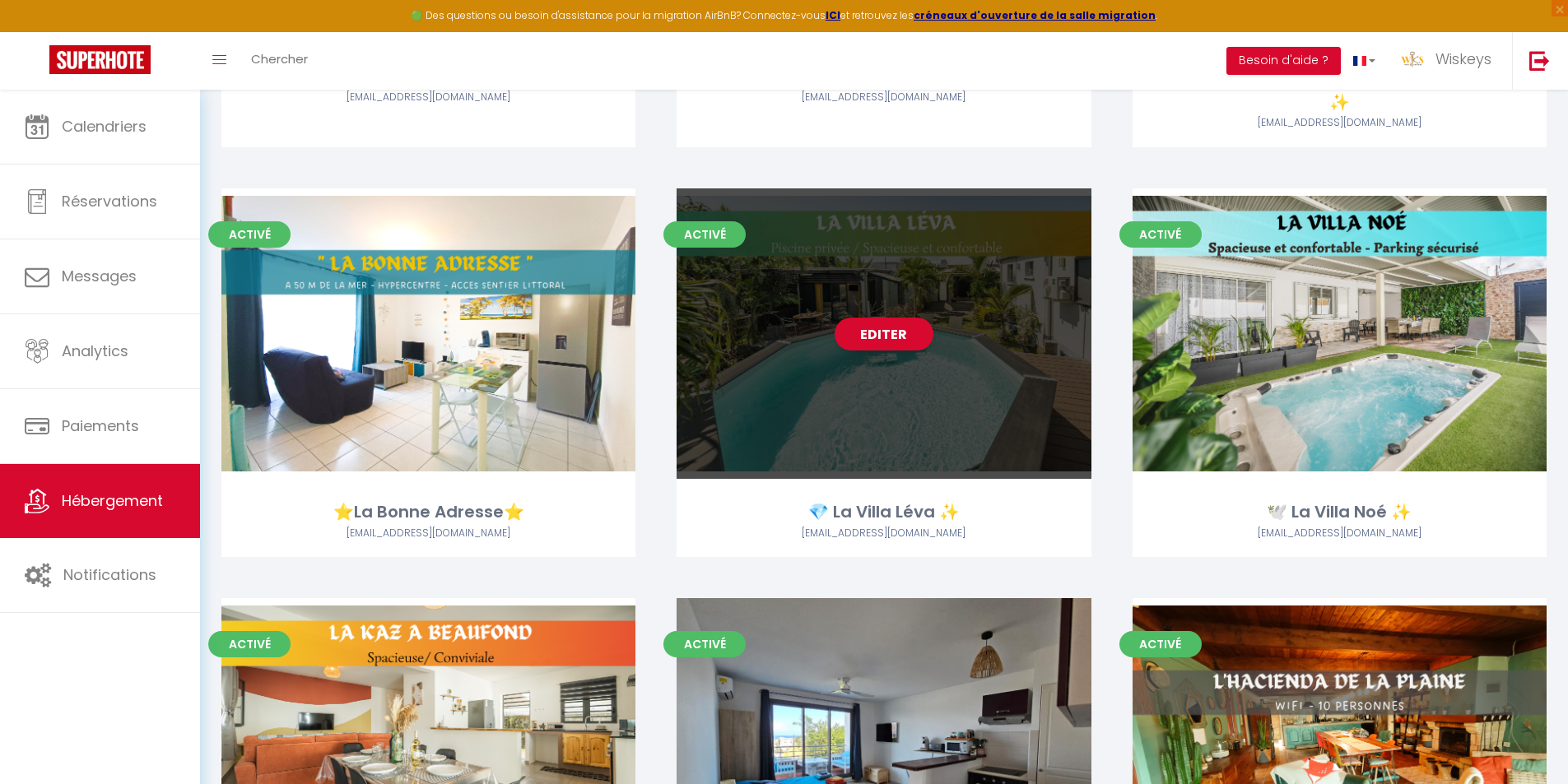
scroll to position [2880, 0]
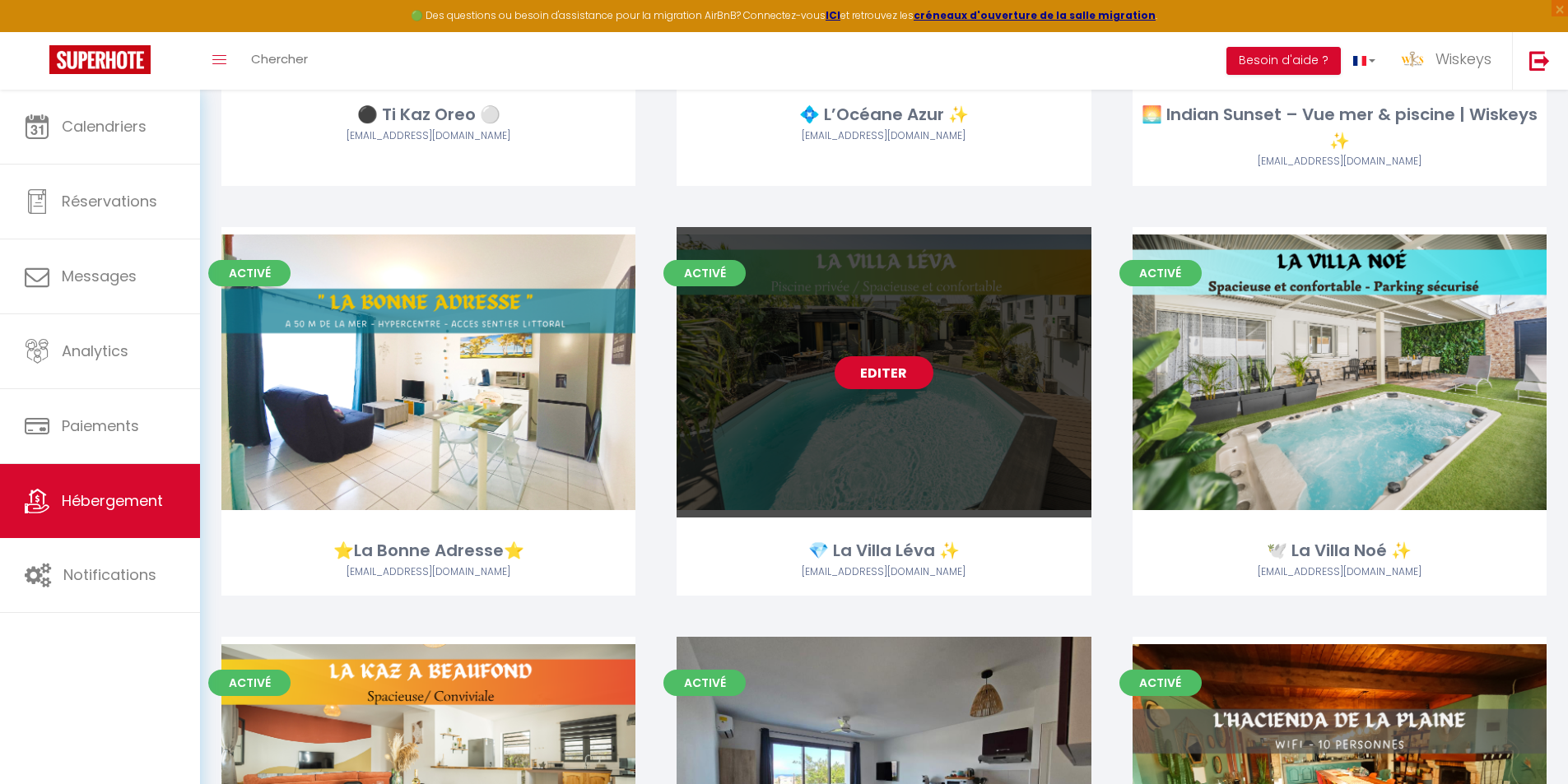
click at [883, 366] on link "Editer" at bounding box center [884, 373] width 99 height 33
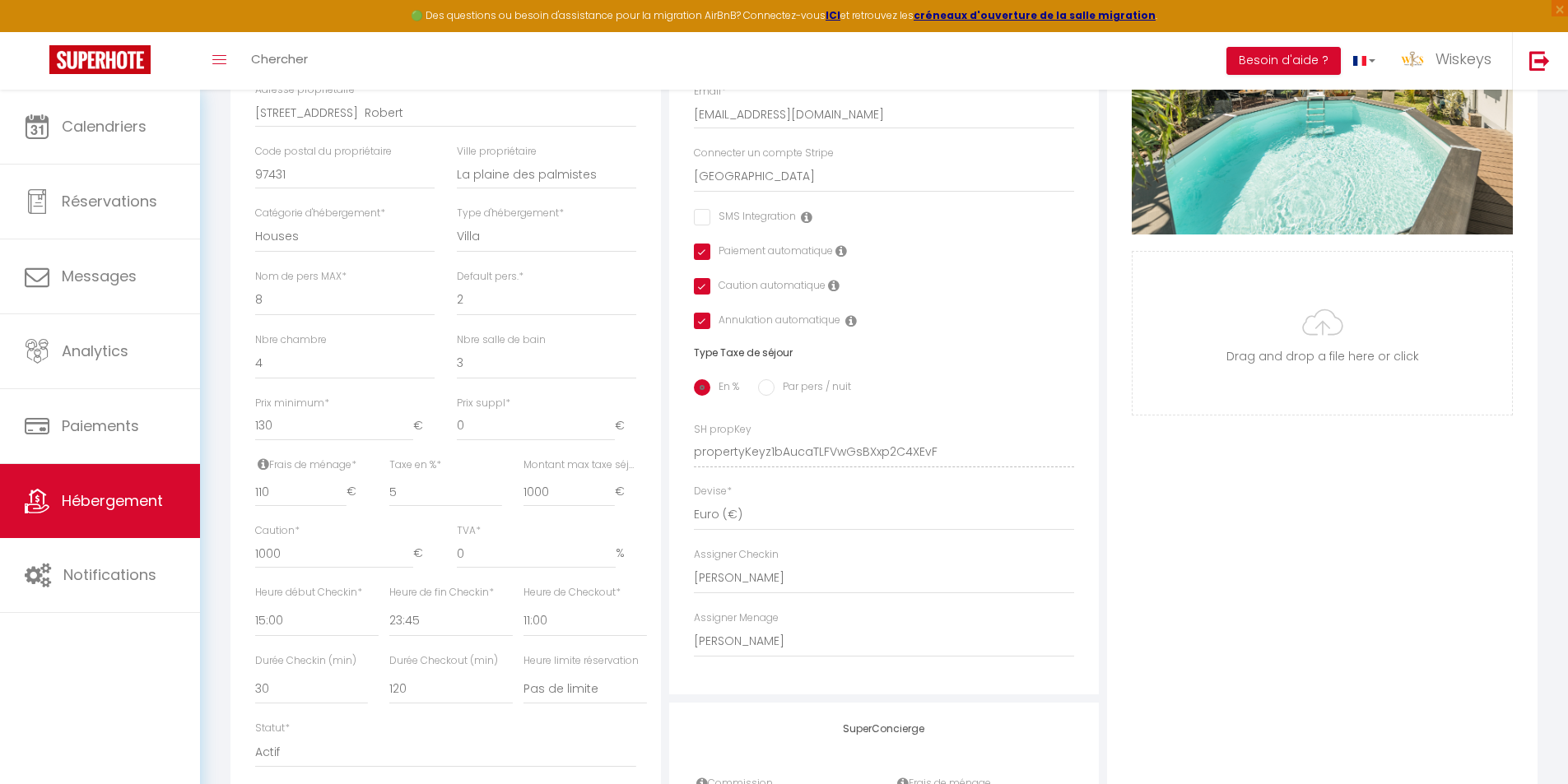
scroll to position [165, 0]
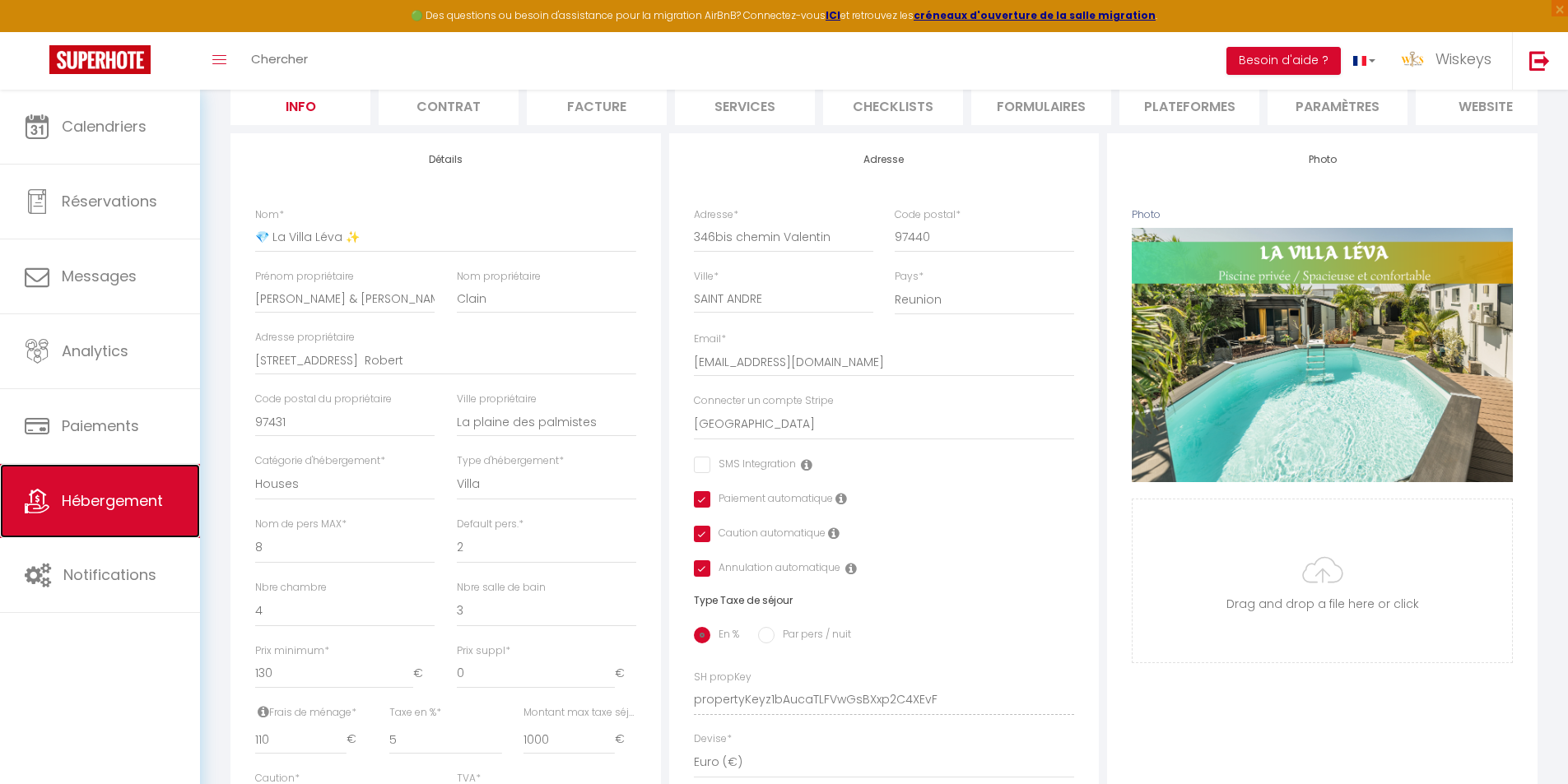
click at [144, 479] on link "Hébergement" at bounding box center [100, 501] width 200 height 74
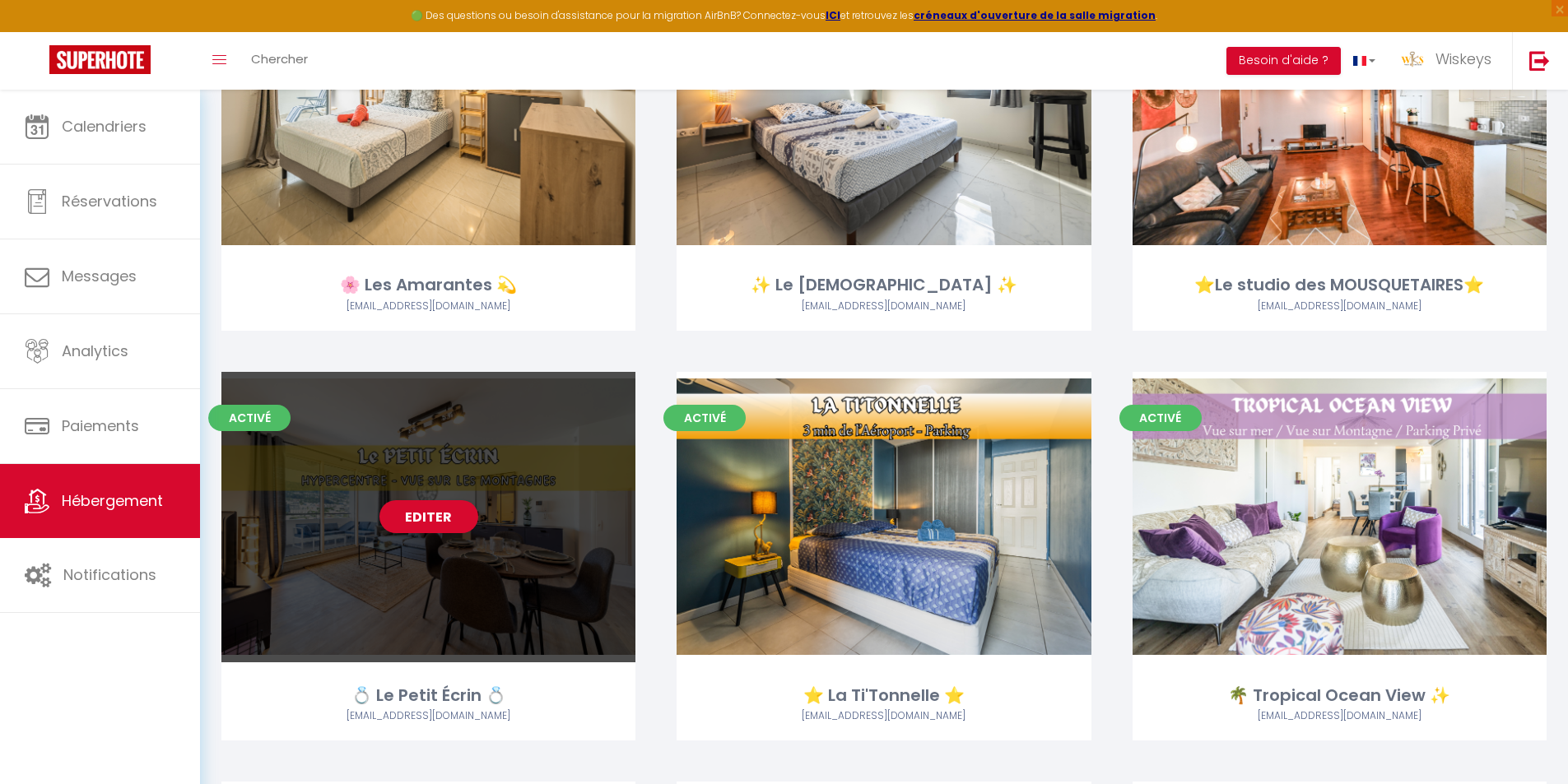
scroll to position [1563, 0]
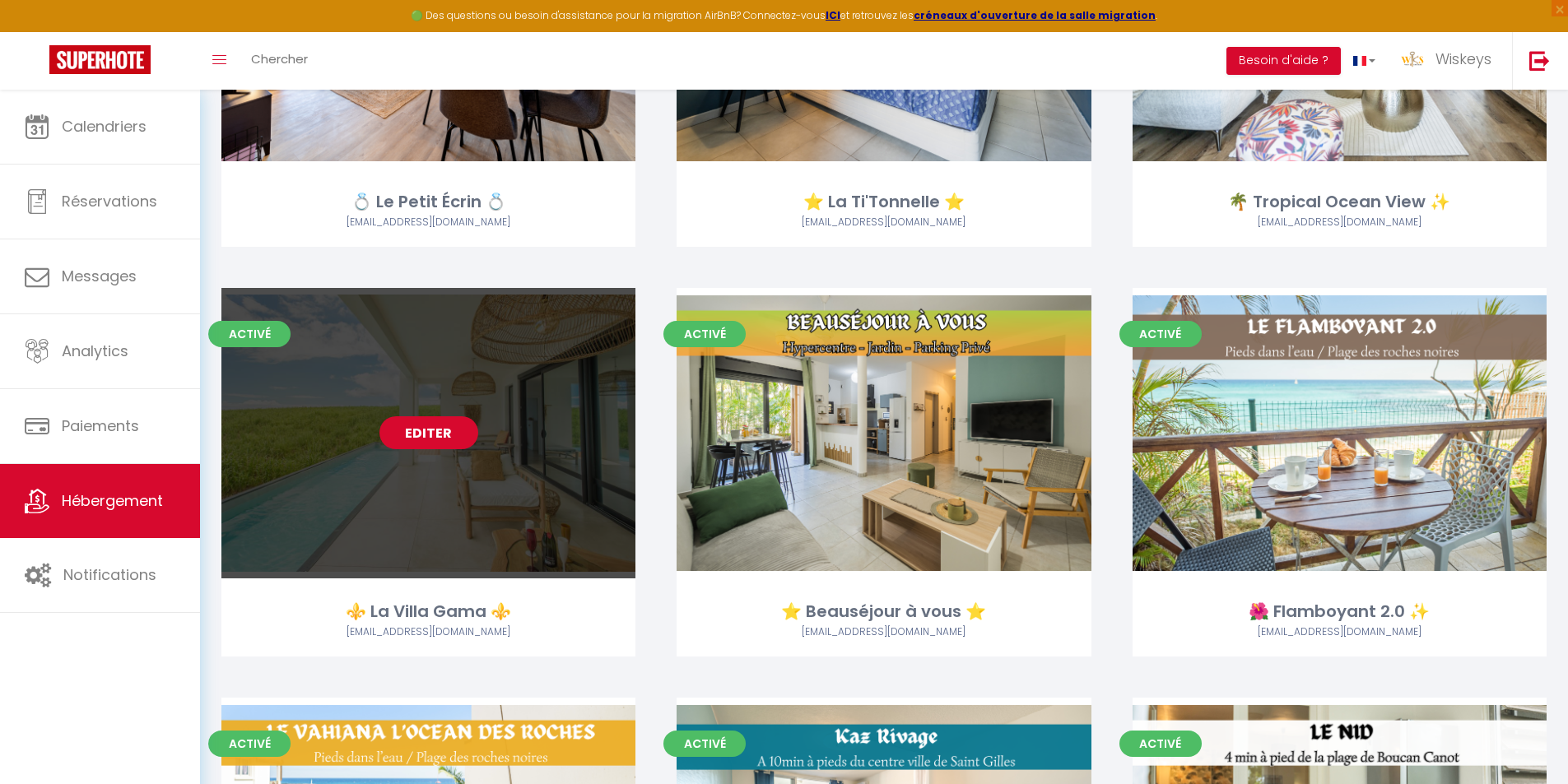
click at [449, 441] on link "Editer" at bounding box center [429, 433] width 99 height 33
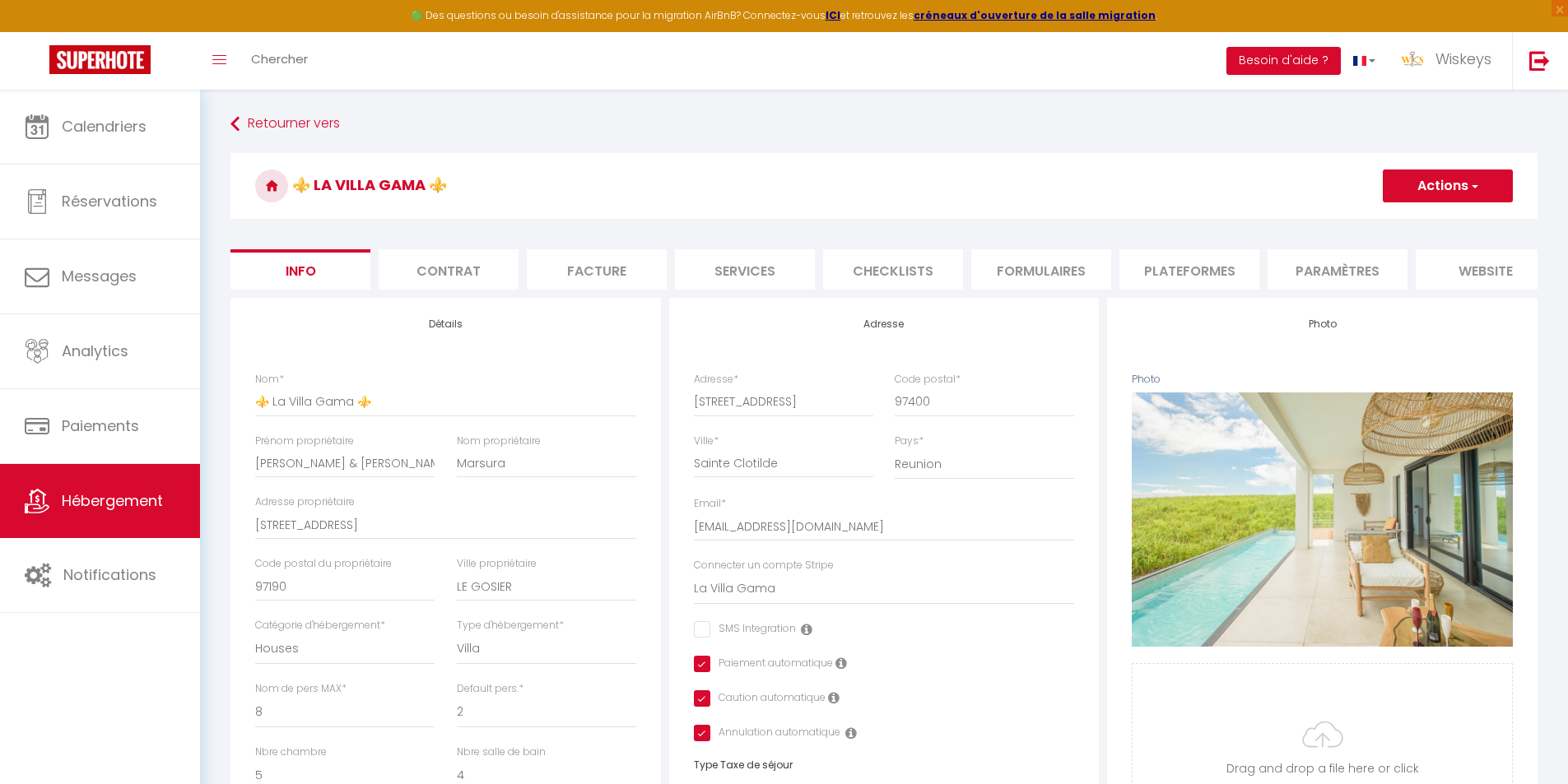
scroll to position [658, 0]
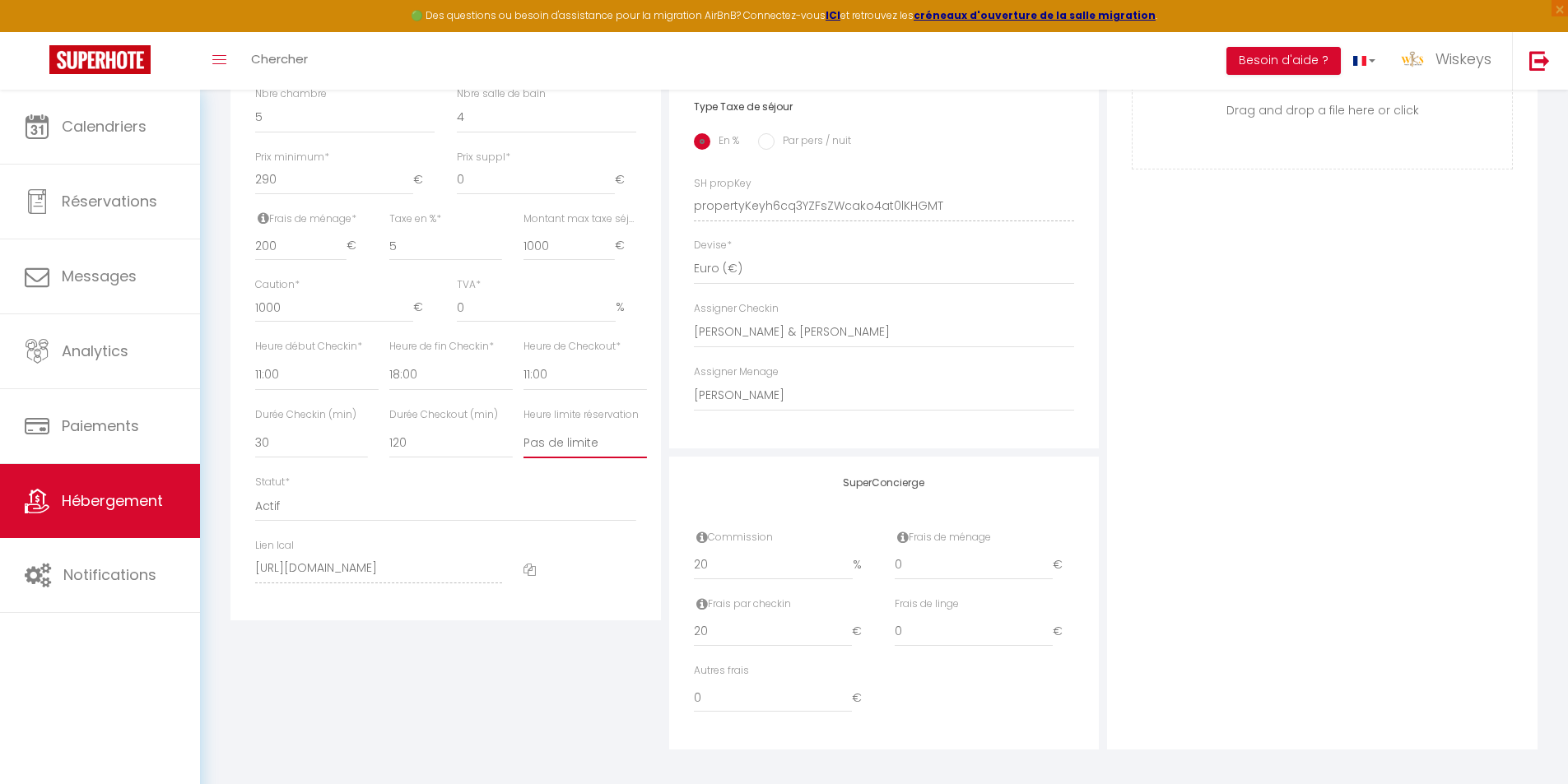
click at [647, 455] on select "Pas de limite 01:00 02:00 03:00 04:00 05:00 06:00 07:00 08:00 09:00 10:00 11:00…" at bounding box center [584, 442] width 123 height 31
click at [523, 440] on select "Pas de limite 01:00 02:00 03:00 04:00 05:00 06:00 07:00 08:00 09:00 10:00 11:00…" at bounding box center [584, 442] width 123 height 31
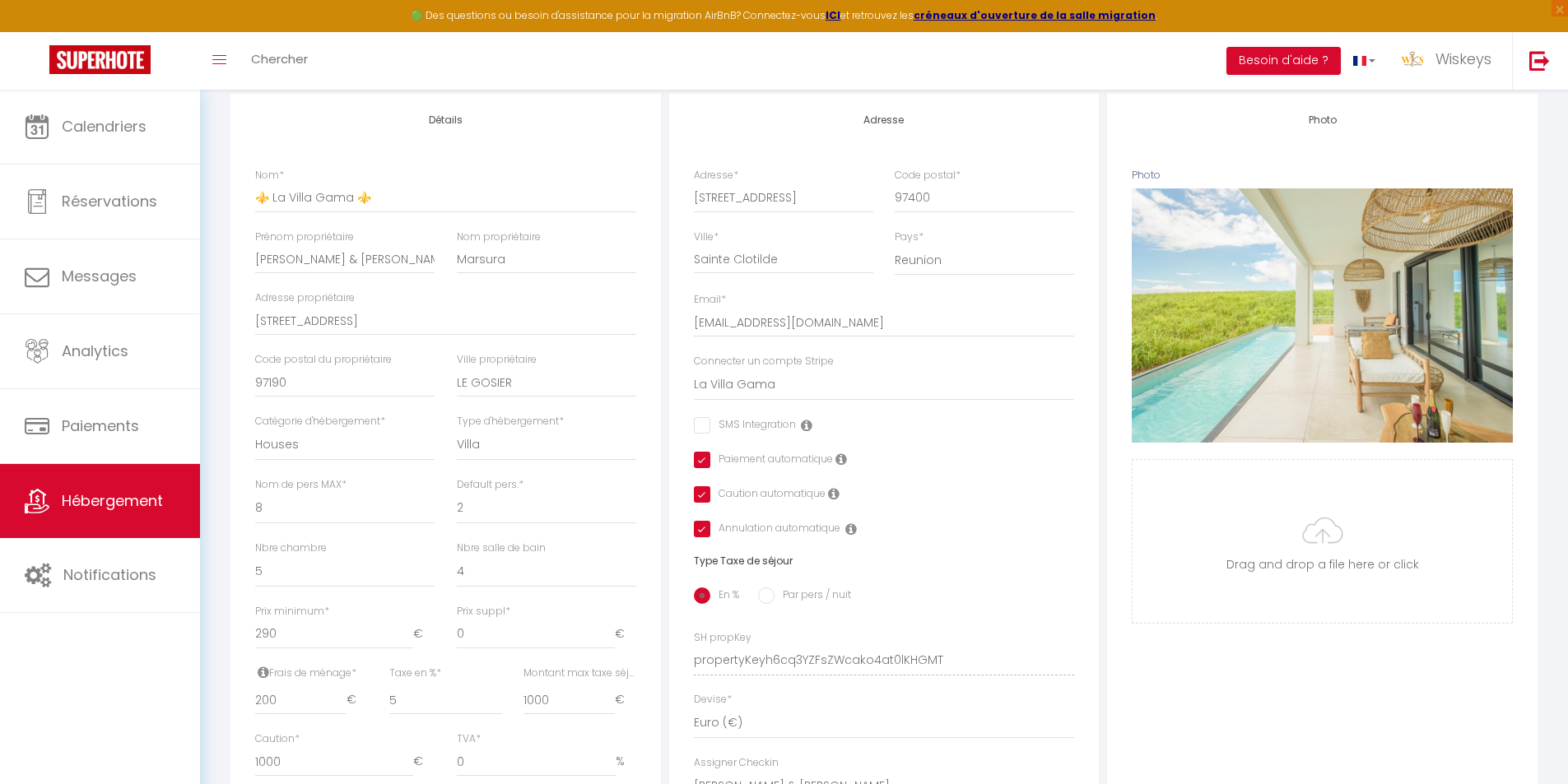
scroll to position [0, 0]
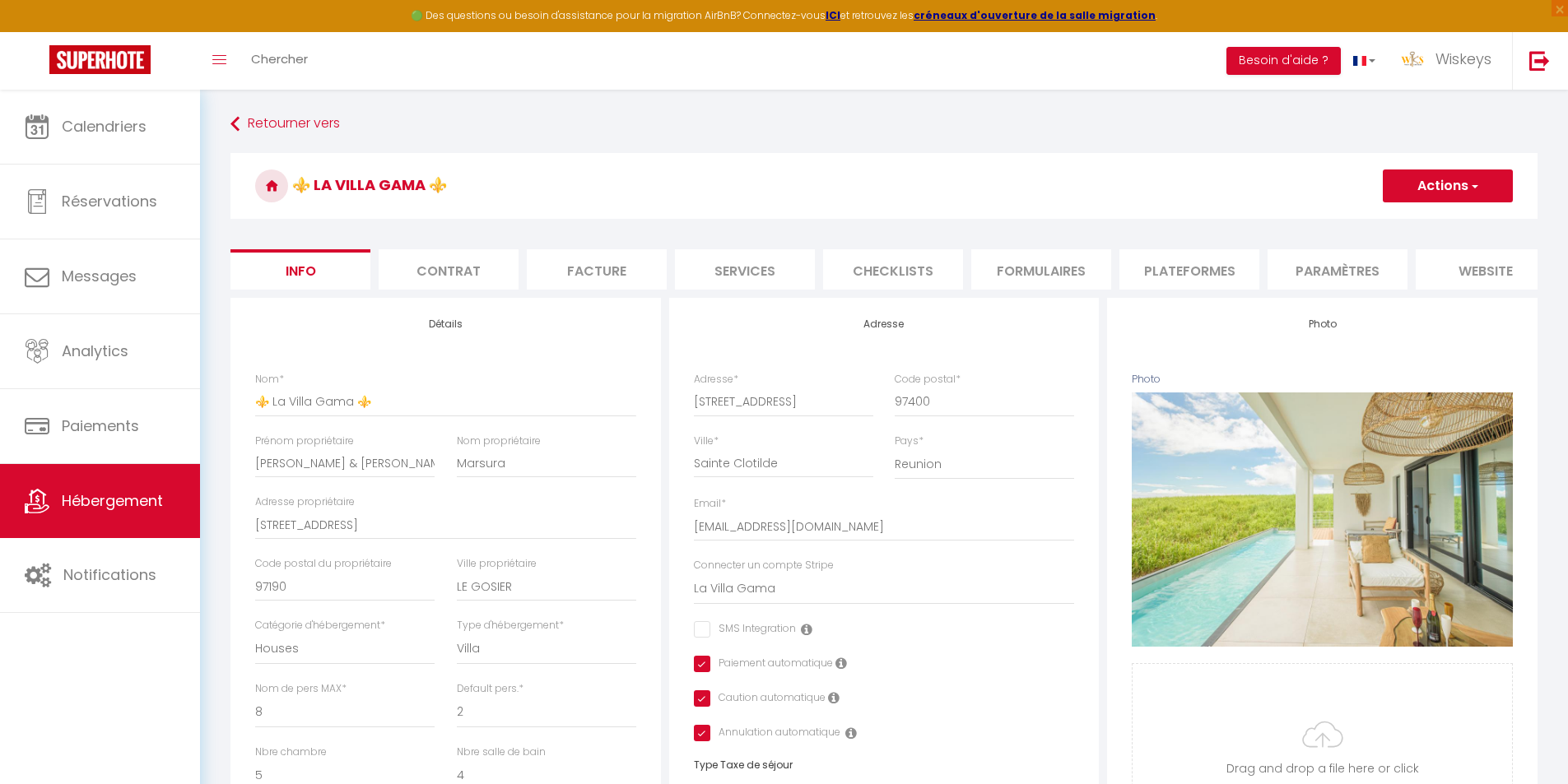
click at [1413, 200] on button "Actions" at bounding box center [1448, 186] width 130 height 33
click at [1399, 225] on input "Enregistrer" at bounding box center [1383, 221] width 61 height 16
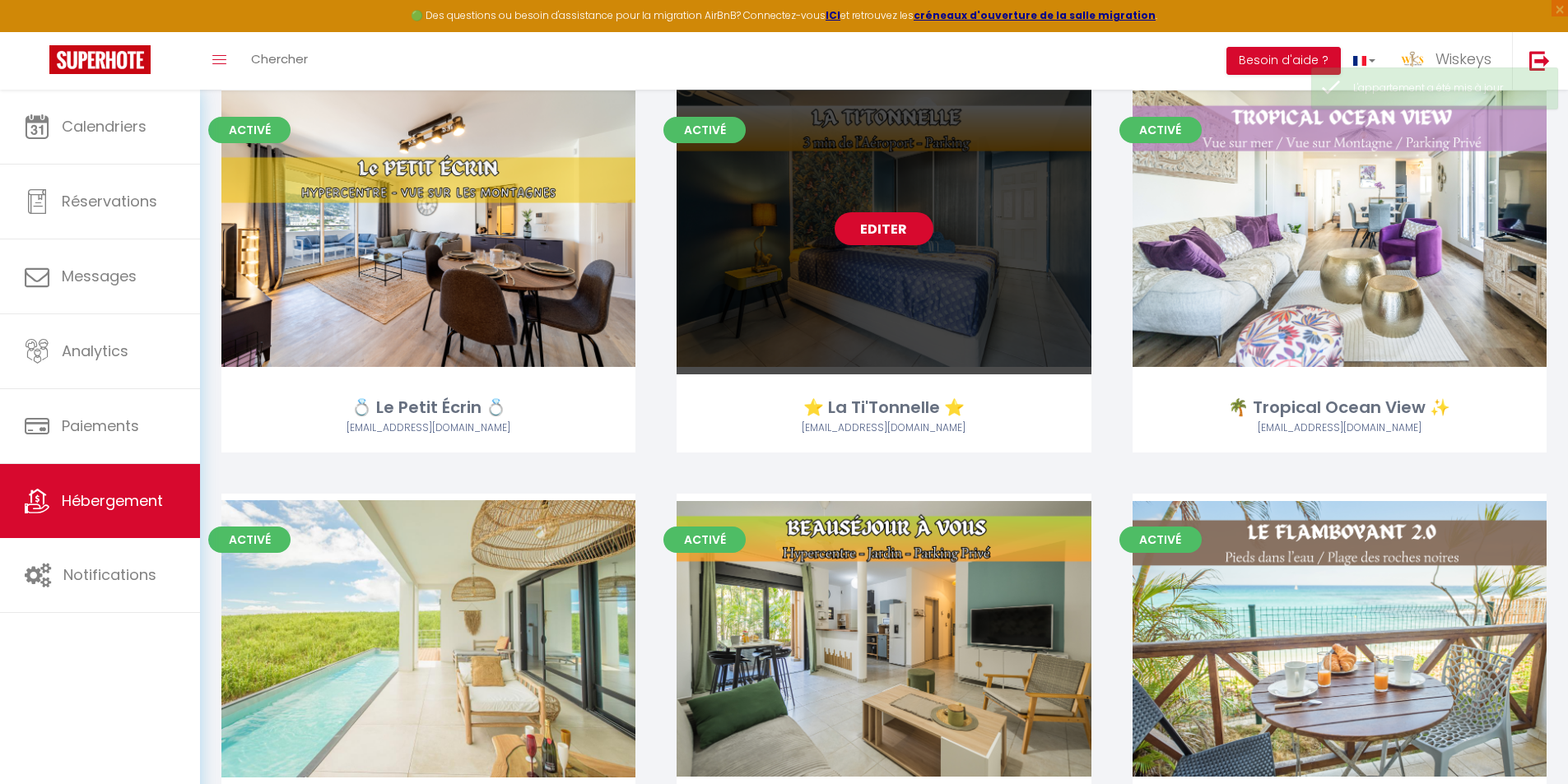
scroll to position [1563, 0]
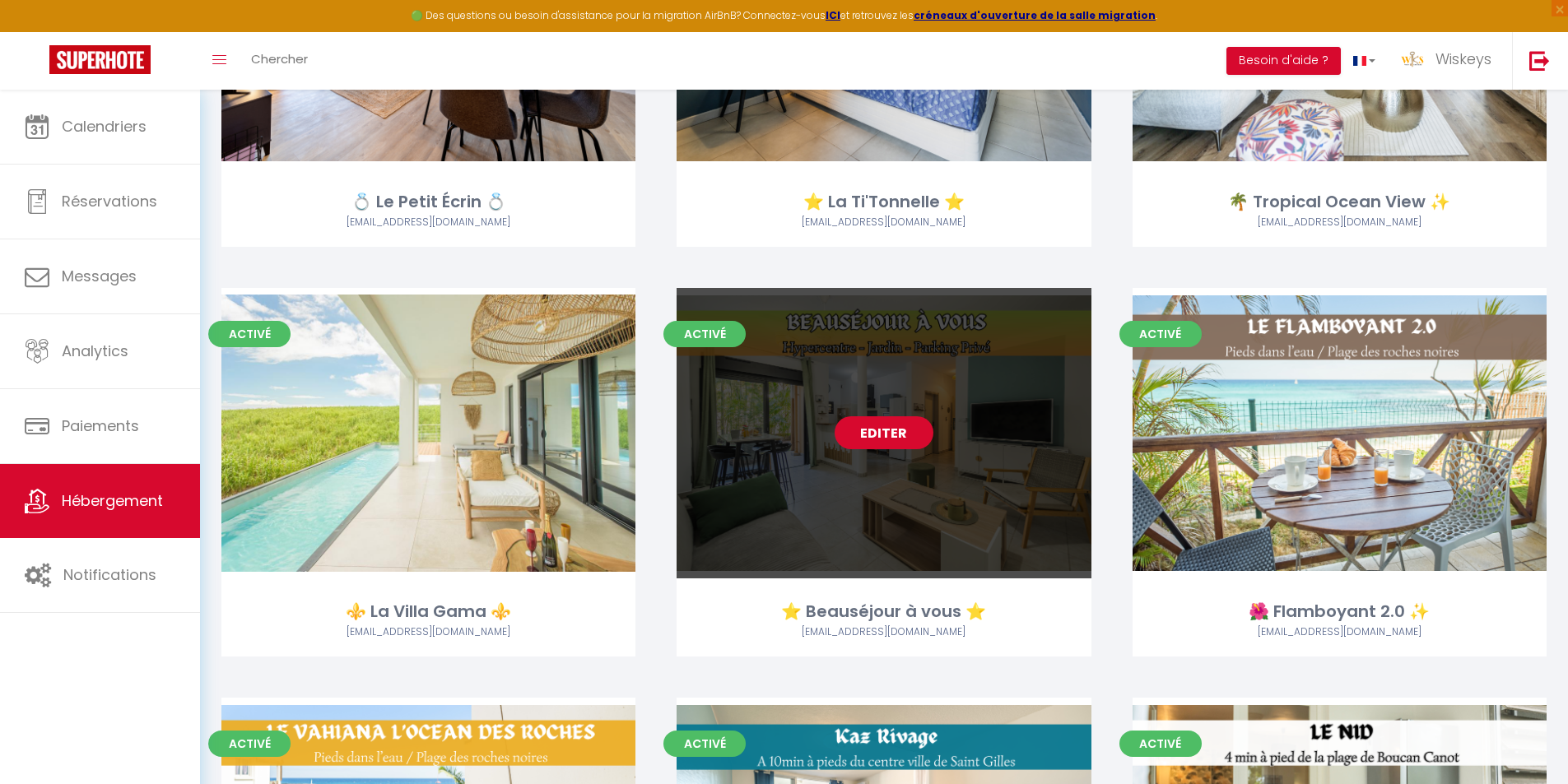
click at [849, 428] on link "Editer" at bounding box center [884, 433] width 99 height 33
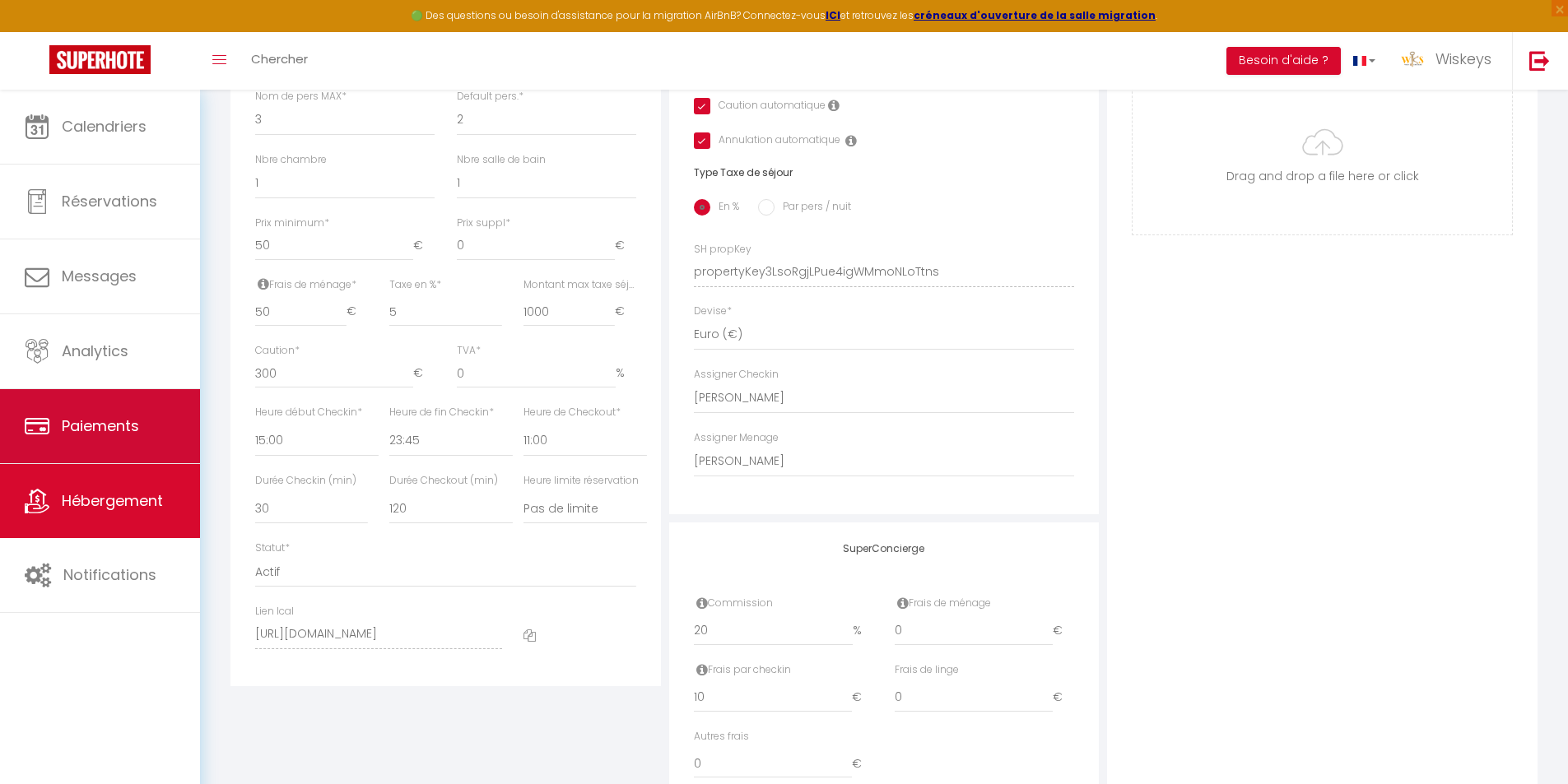
scroll to position [678, 0]
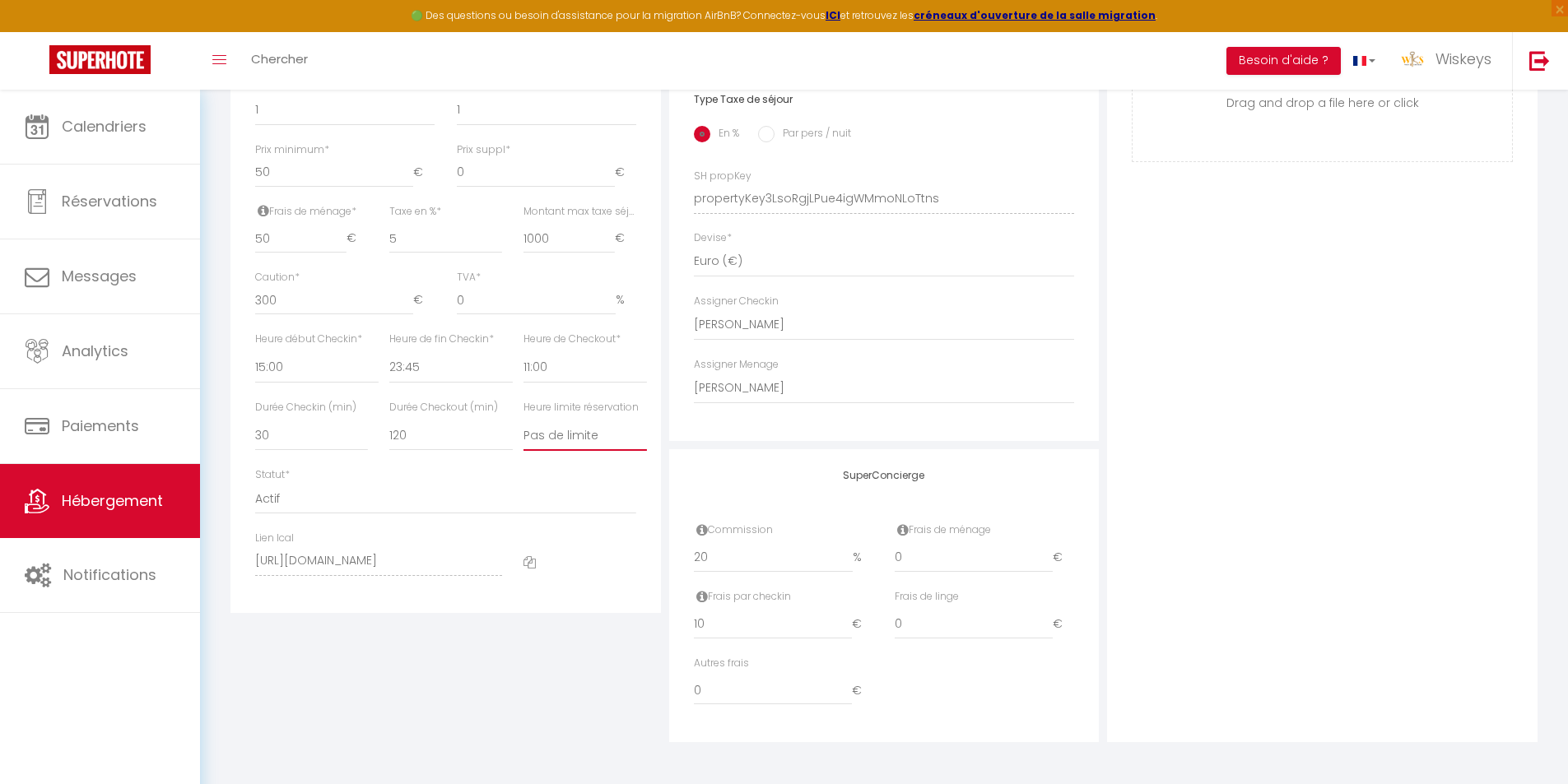
click at [544, 436] on select "Pas de limite 01:00 02:00 03:00 04:00 05:00 06:00 07:00 08:00 09:00 10:00 11:00…" at bounding box center [584, 435] width 123 height 31
click at [523, 419] on select "Pas de limite 01:00 02:00 03:00 04:00 05:00 06:00 07:00 08:00 09:00 10:00 11:00…" at bounding box center [584, 435] width 123 height 31
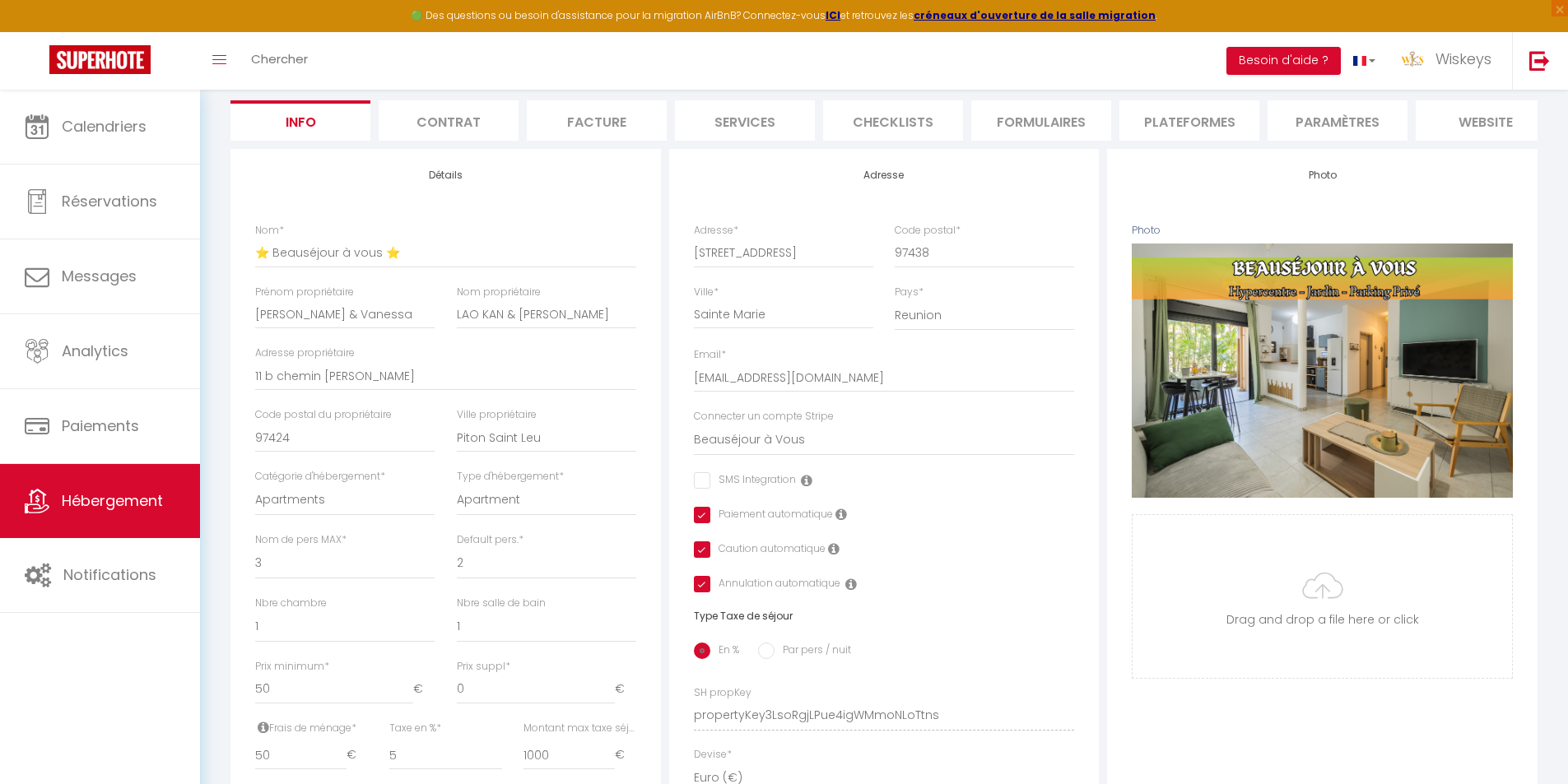
scroll to position [19, 0]
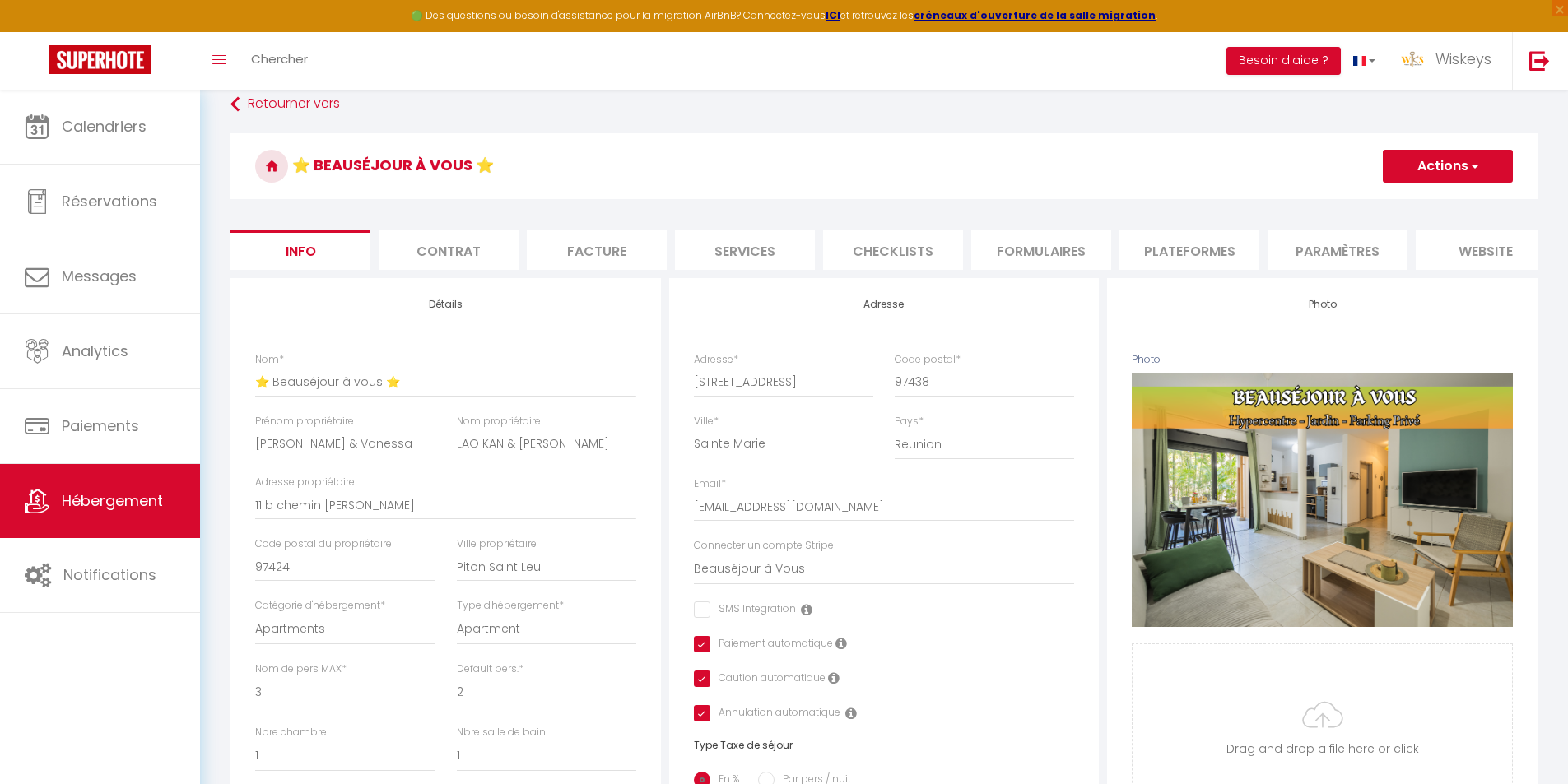
click at [1445, 176] on button "Actions" at bounding box center [1448, 166] width 130 height 33
click at [1405, 200] on input "Enregistrer" at bounding box center [1383, 202] width 61 height 16
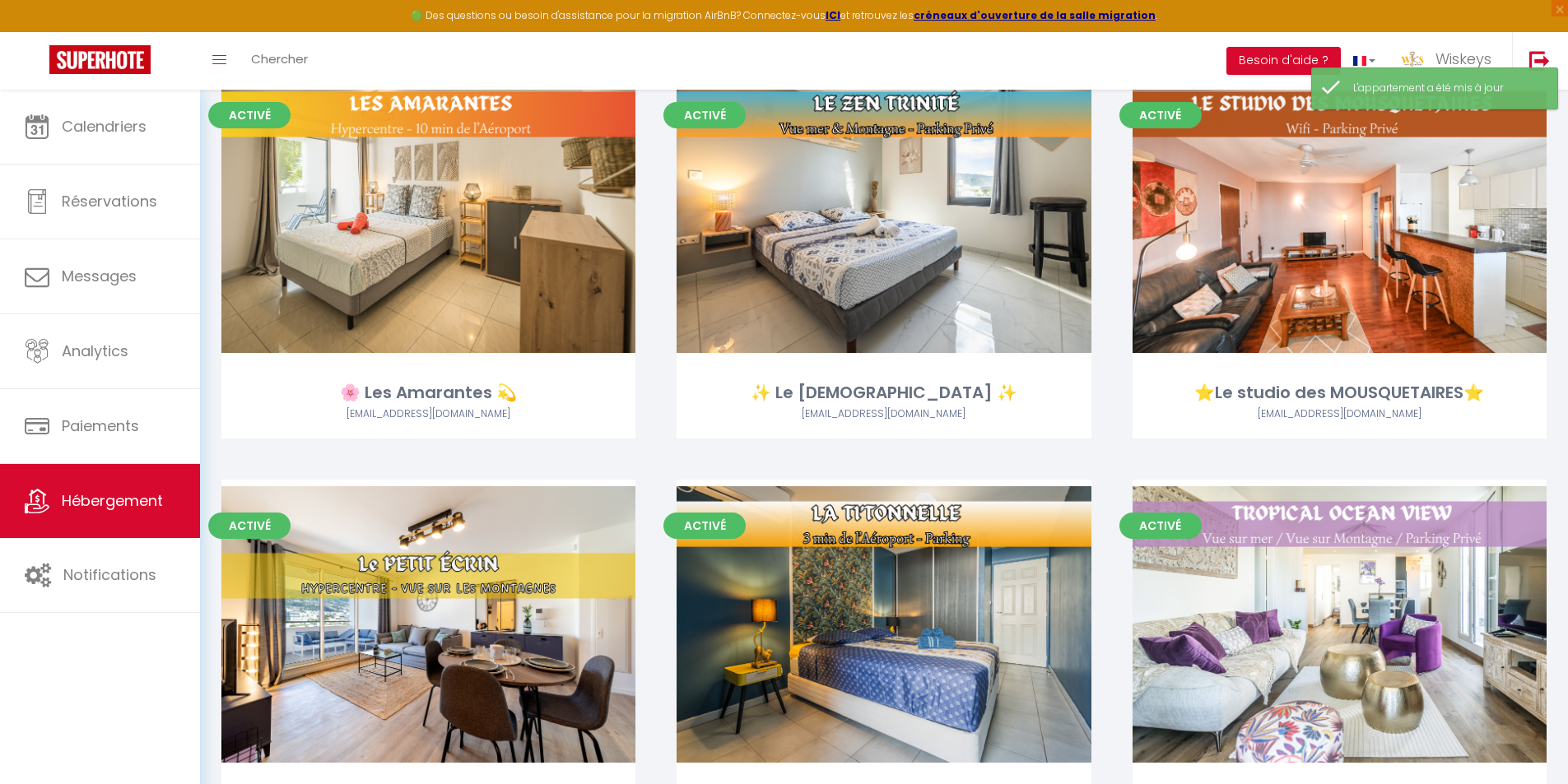
scroll to position [1398, 0]
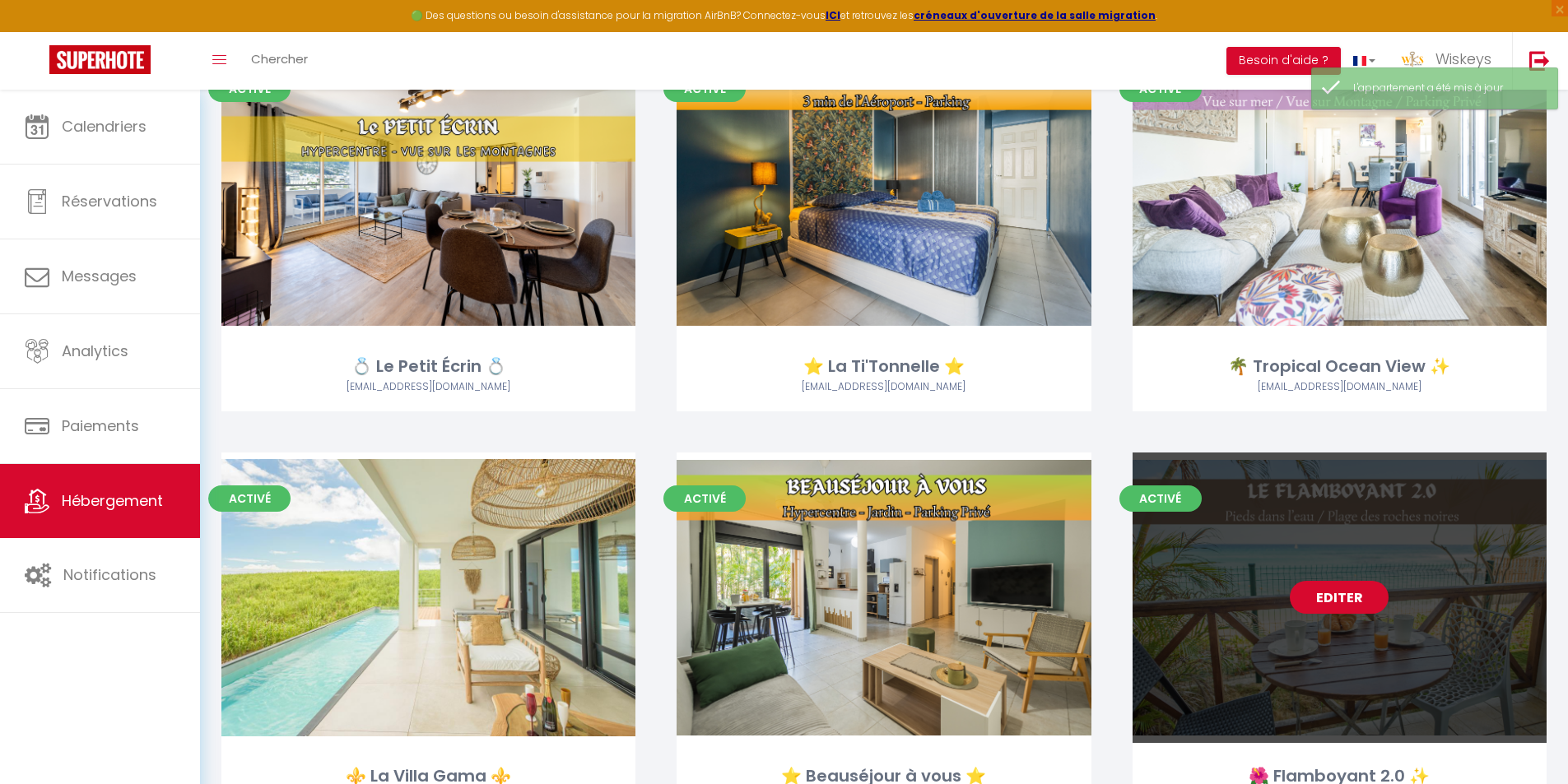
click at [1351, 609] on link "Editer" at bounding box center [1340, 598] width 99 height 33
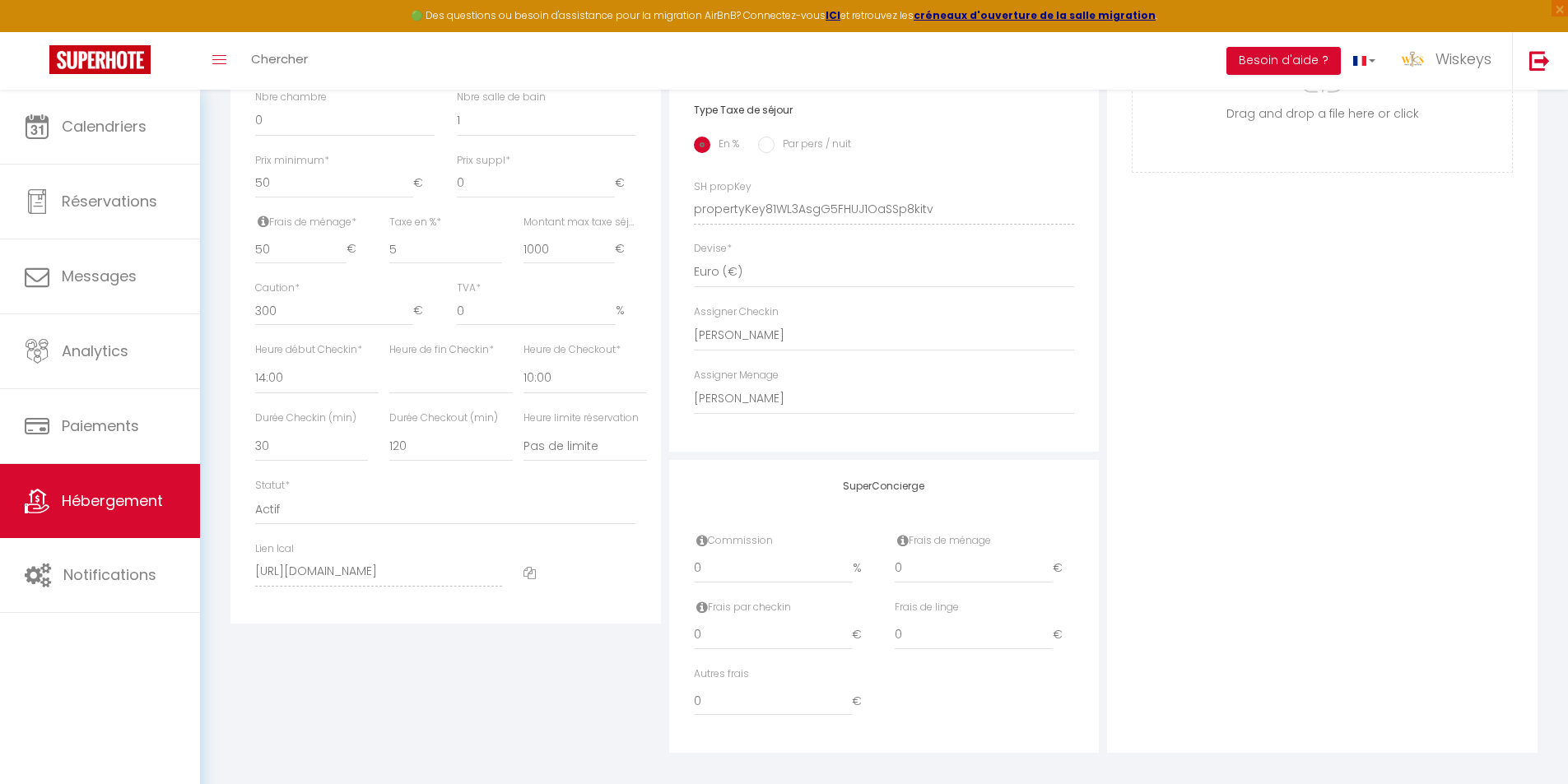
scroll to position [678, 0]
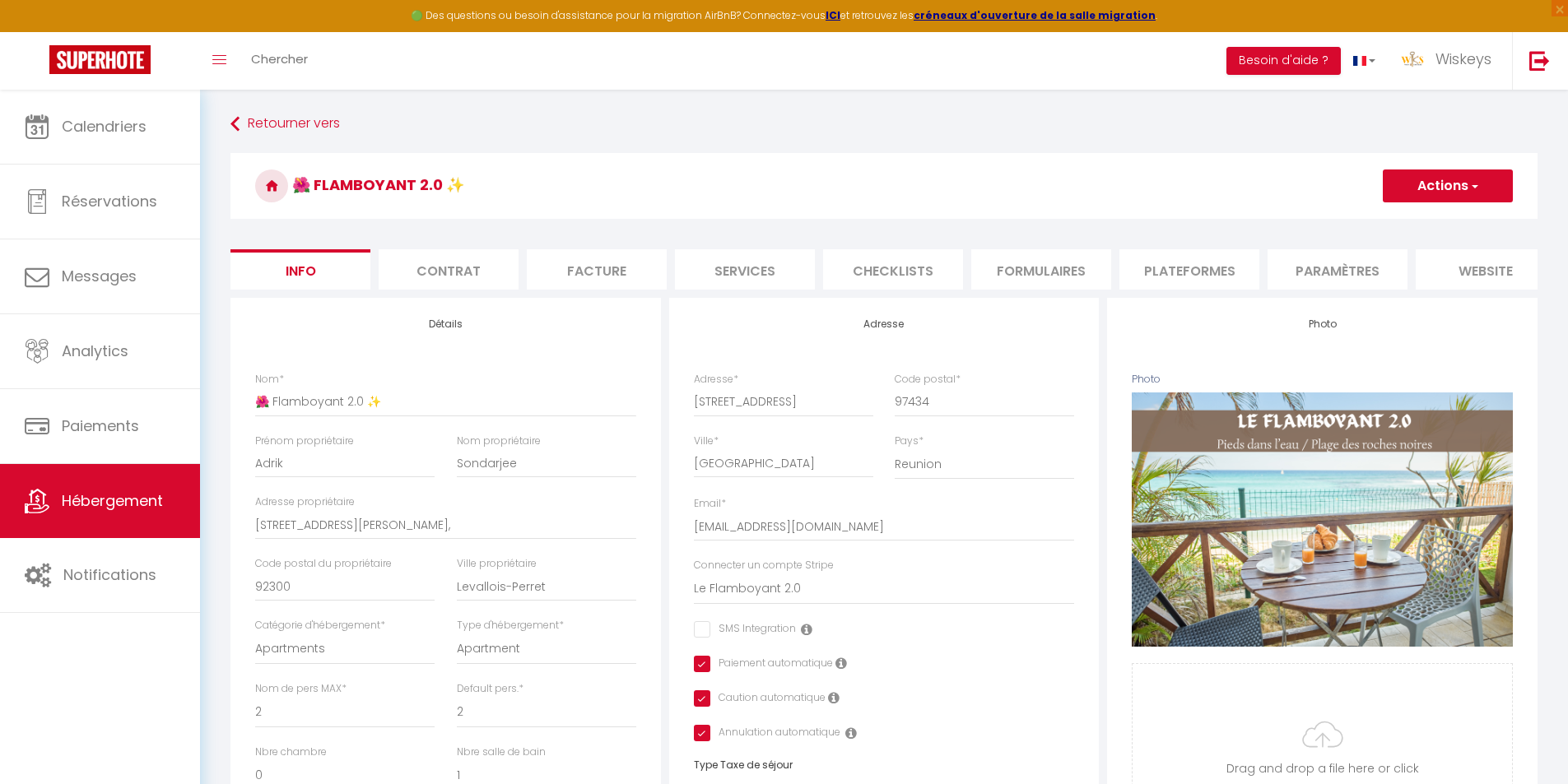
select select "2"
select select "1"
select select "14:00"
select select
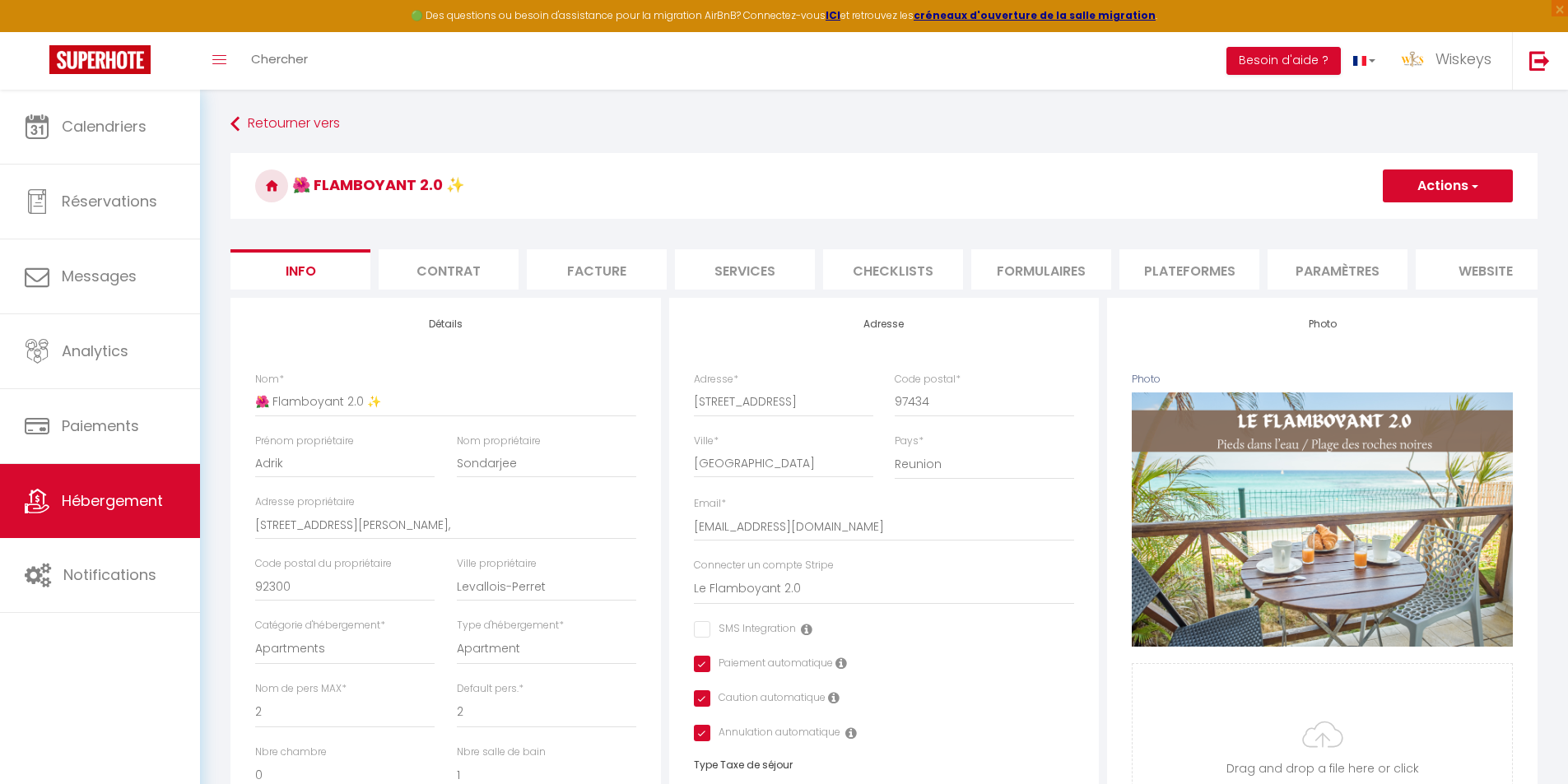
select select "10:00"
select select "30"
select select "120"
select select "177"
select select "8724"
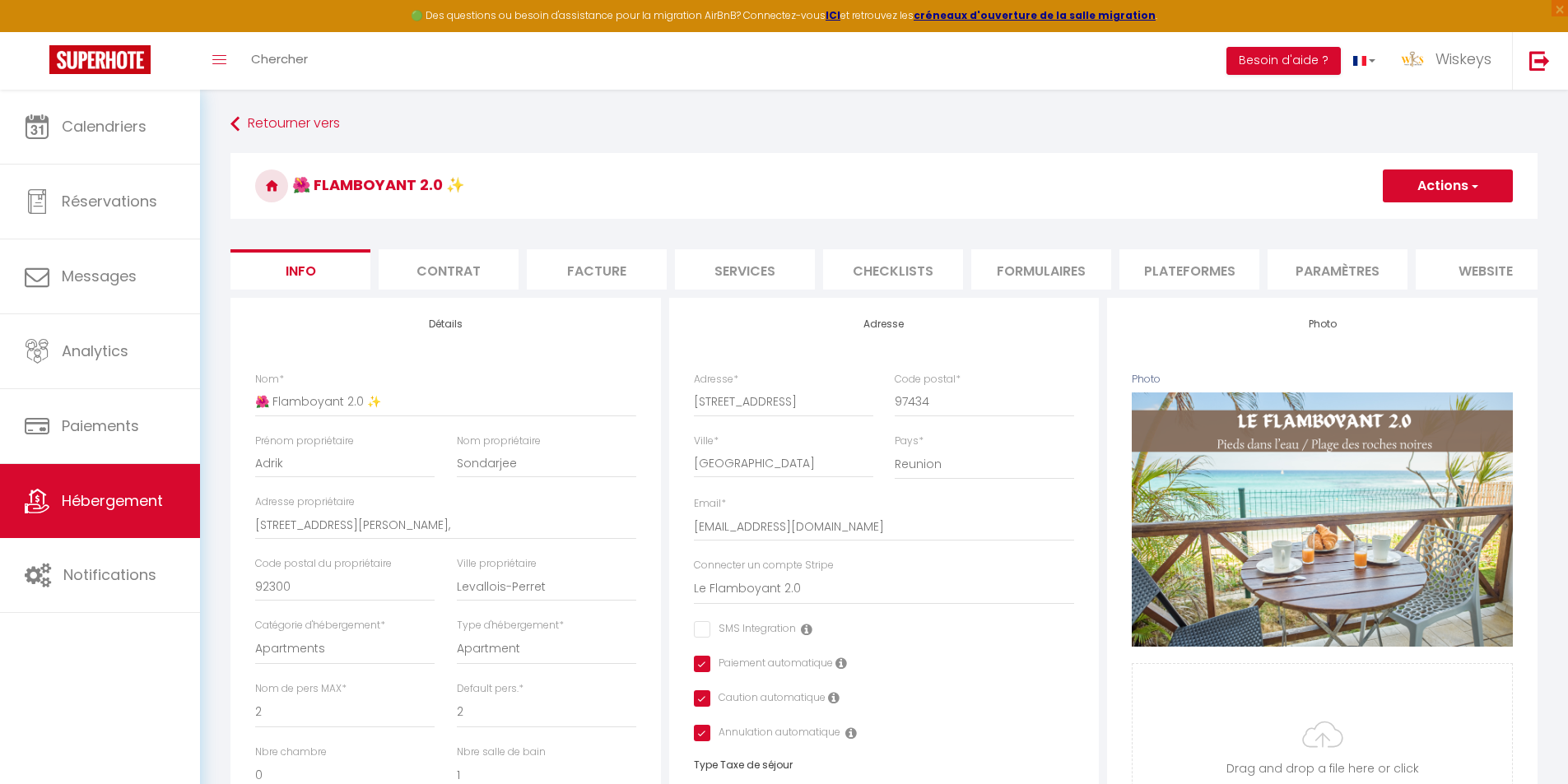
select select "28"
select select "29211"
select select "35951"
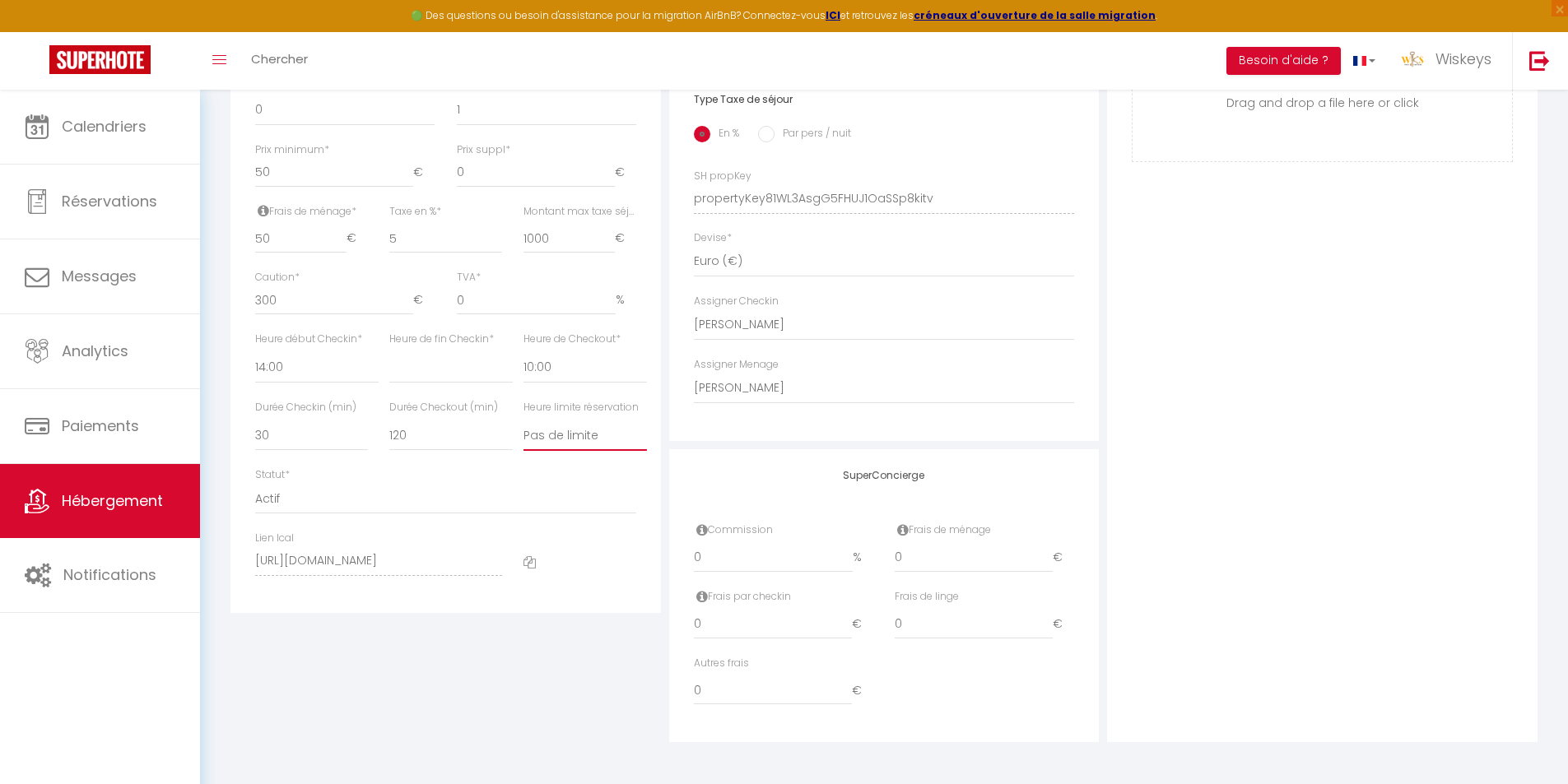
drag, startPoint x: 0, startPoint y: 0, endPoint x: 576, endPoint y: 438, distance: 723.6
click at [576, 438] on select "Pas de limite 01:00 02:00 03:00 04:00 05:00 06:00 07:00 08:00 09:00 10:00 11:00…" at bounding box center [584, 435] width 123 height 31
select select "20:00"
click at [523, 419] on select "Pas de limite 01:00 02:00 03:00 04:00 05:00 06:00 07:00 08:00 09:00 10:00 11:00…" at bounding box center [584, 435] width 123 height 31
select select
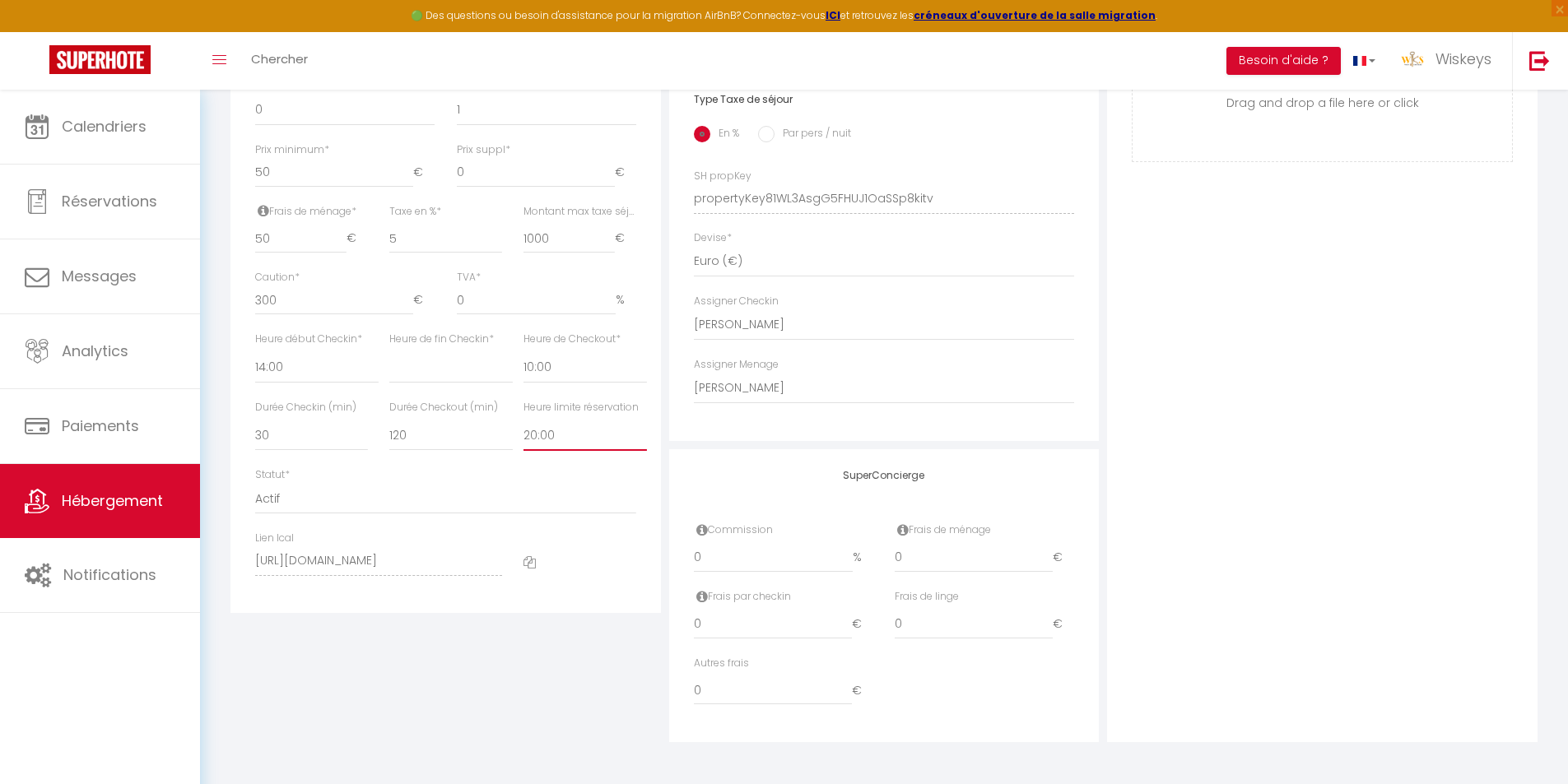
checkbox input "false"
checkbox input "true"
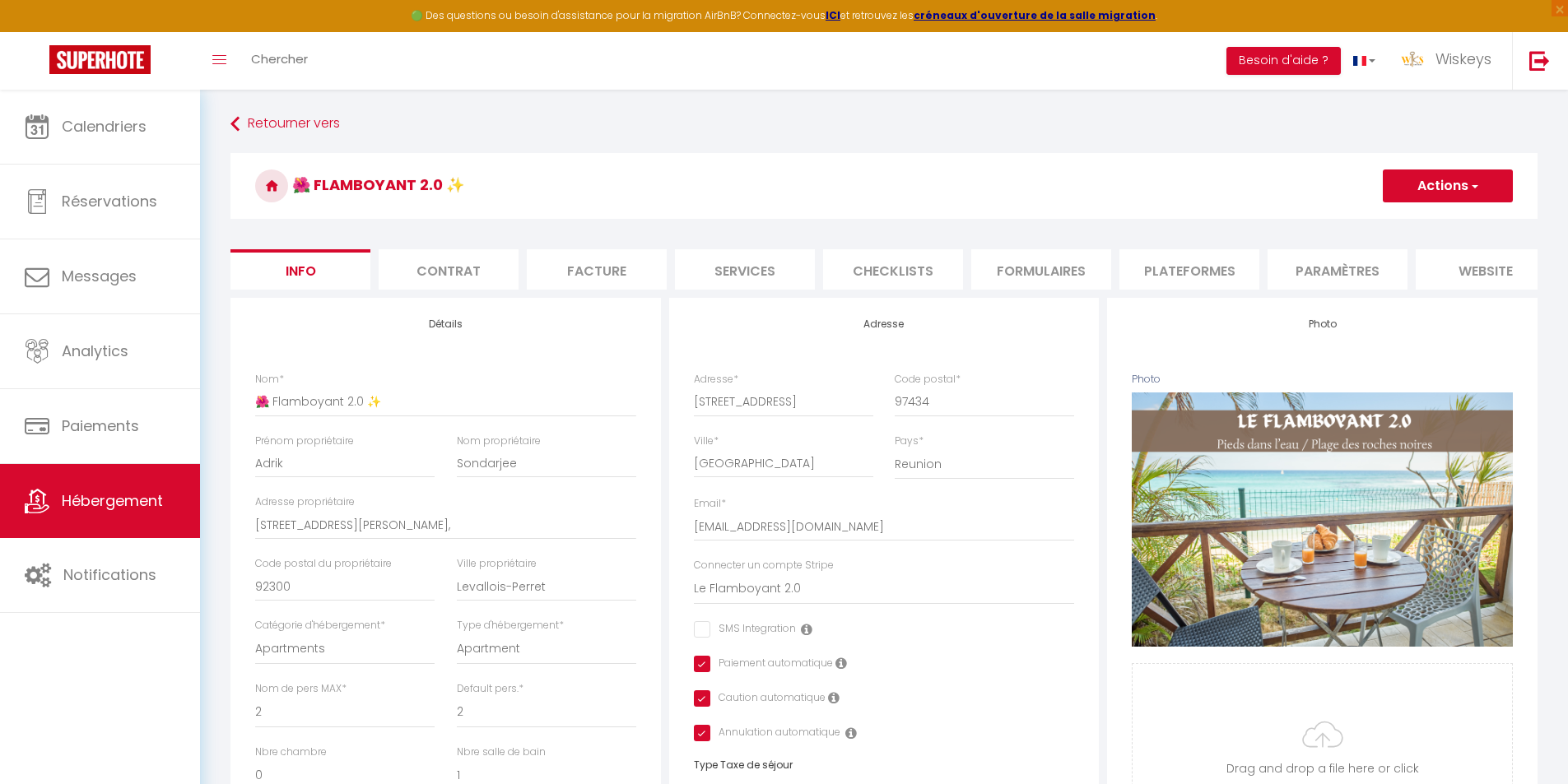
click at [1401, 190] on button "Actions" at bounding box center [1448, 186] width 130 height 33
click at [1396, 224] on input "Enregistrer" at bounding box center [1383, 221] width 61 height 16
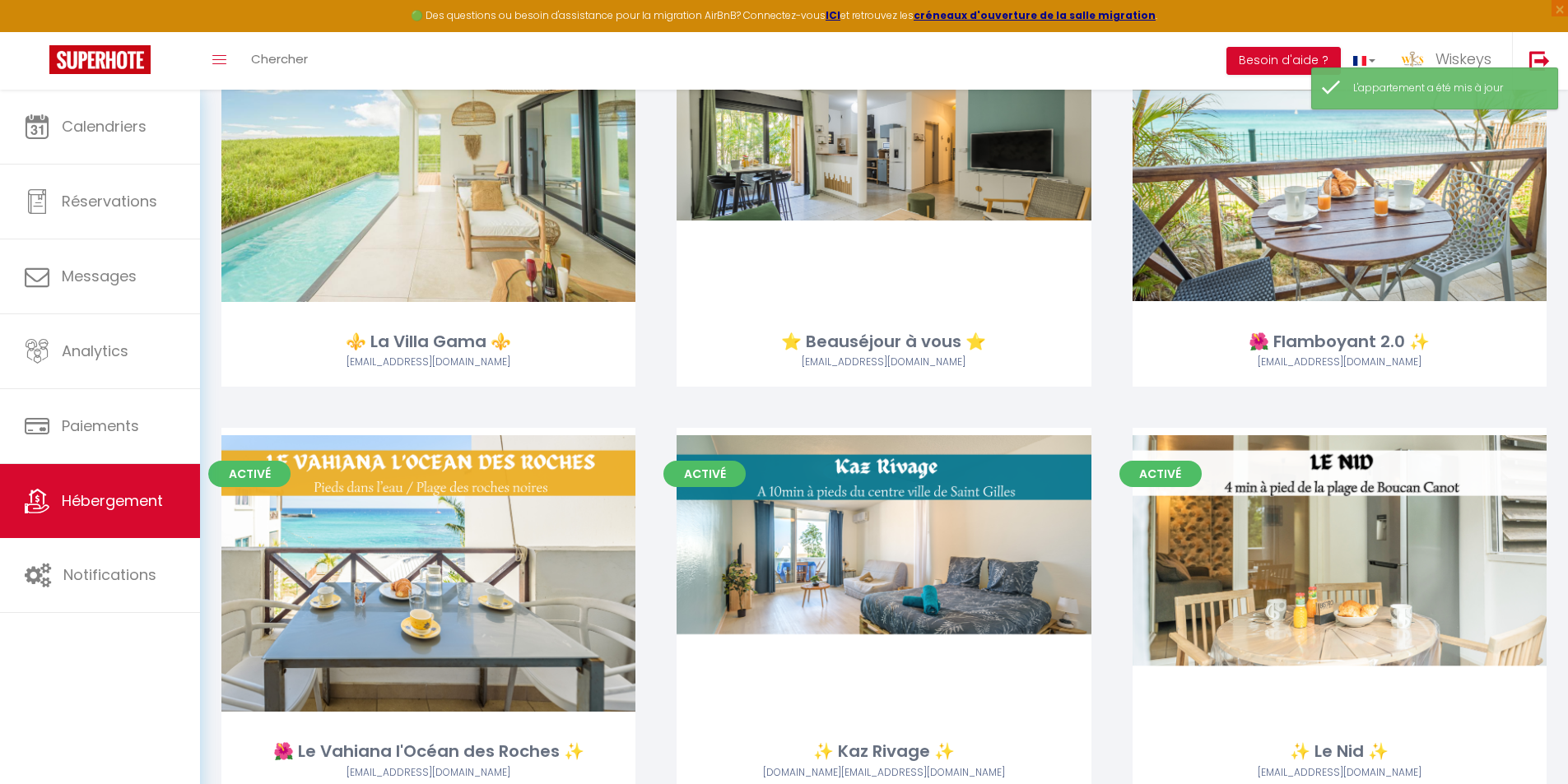
scroll to position [2057, 0]
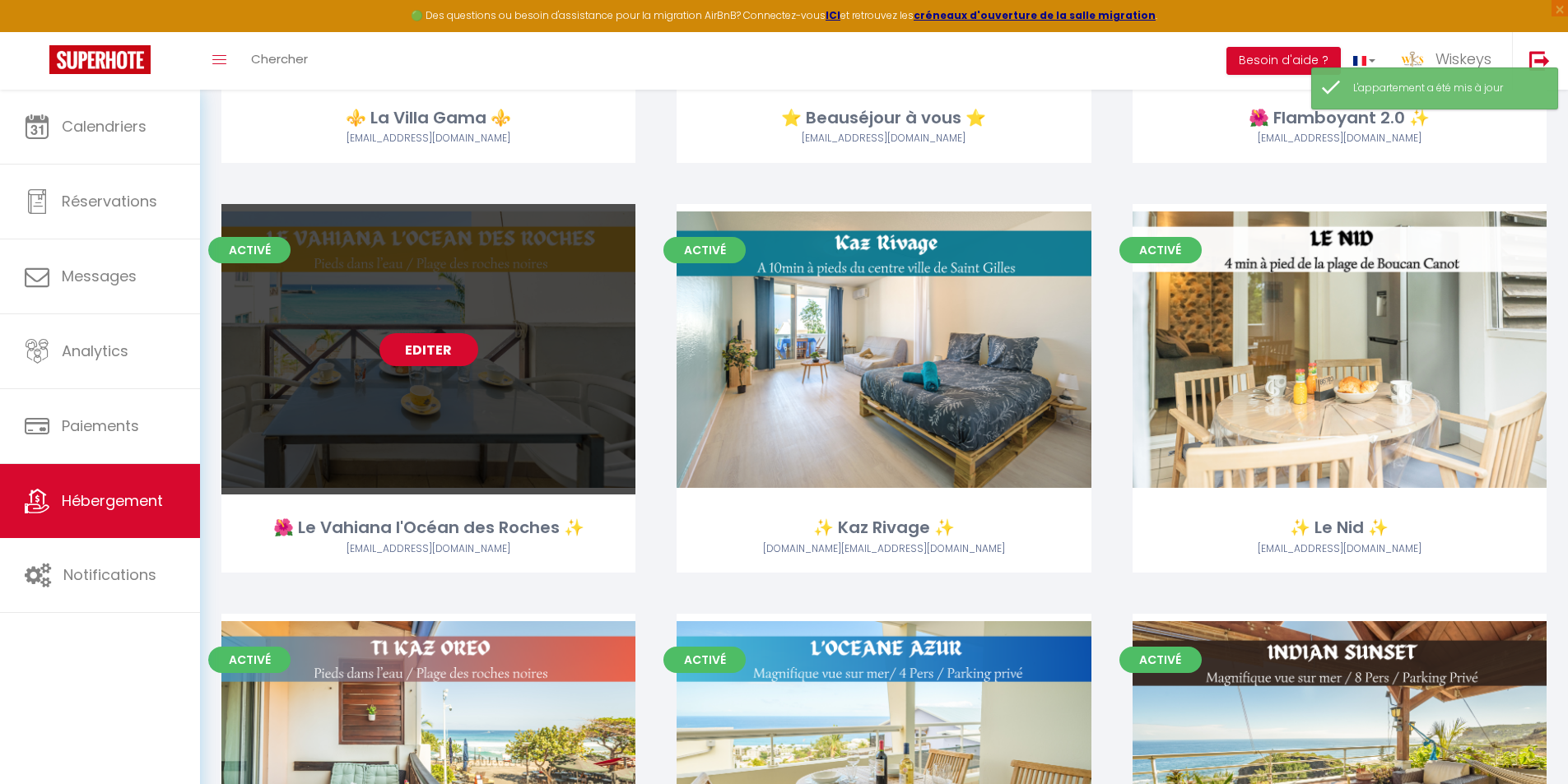
click at [448, 351] on link "Editer" at bounding box center [429, 349] width 99 height 33
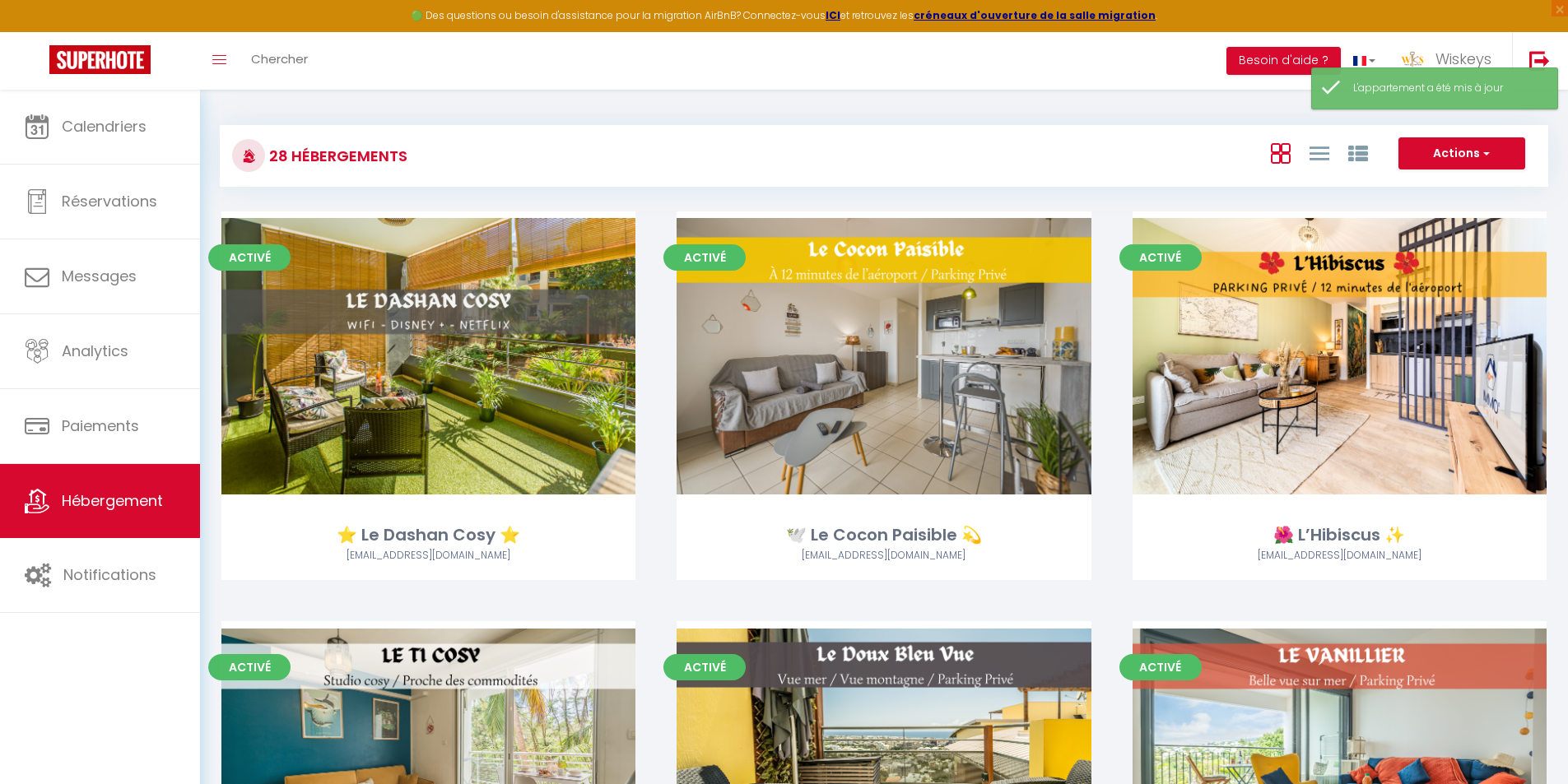
select select "3"
select select "2"
select select "1"
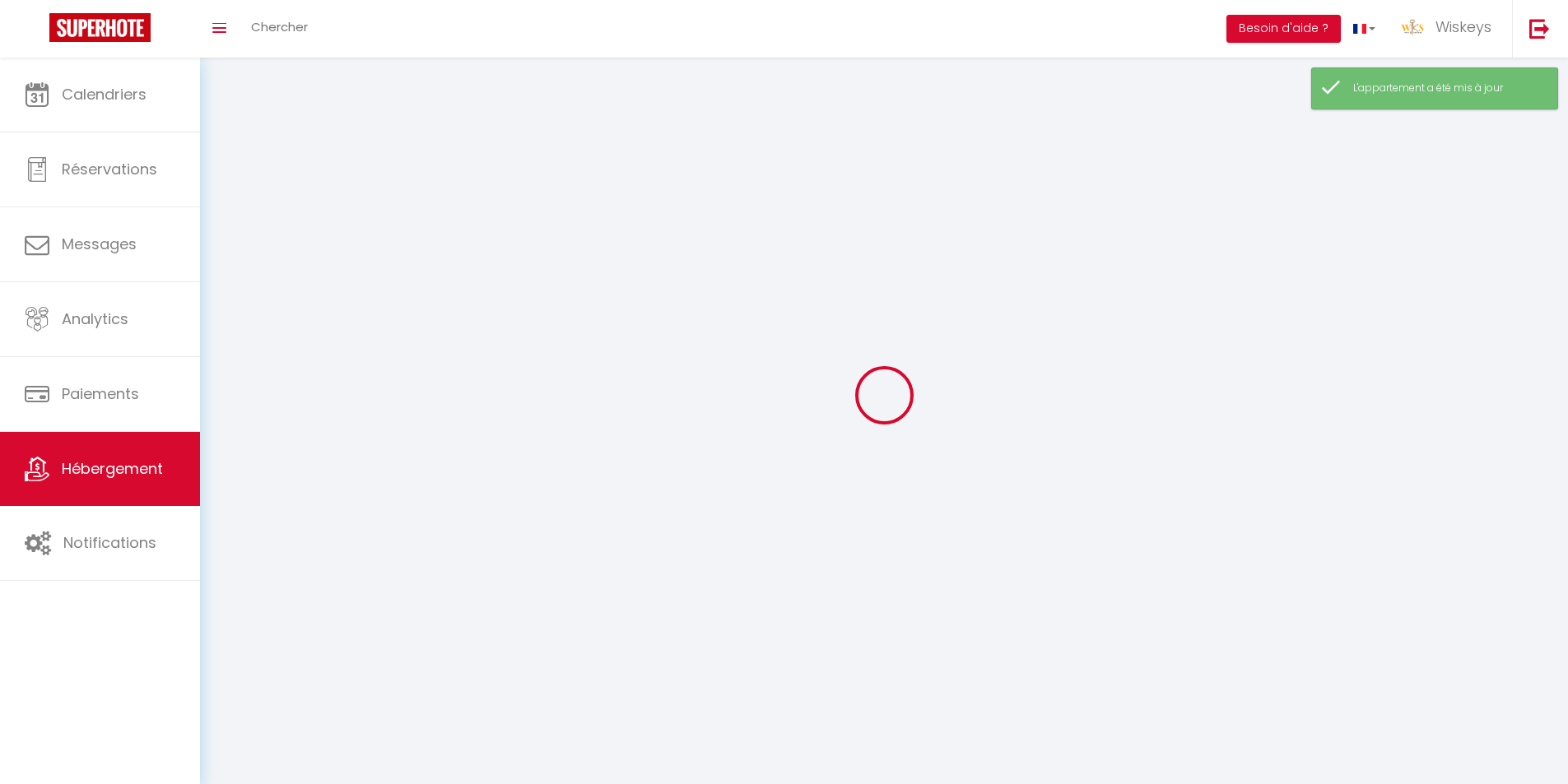
select select
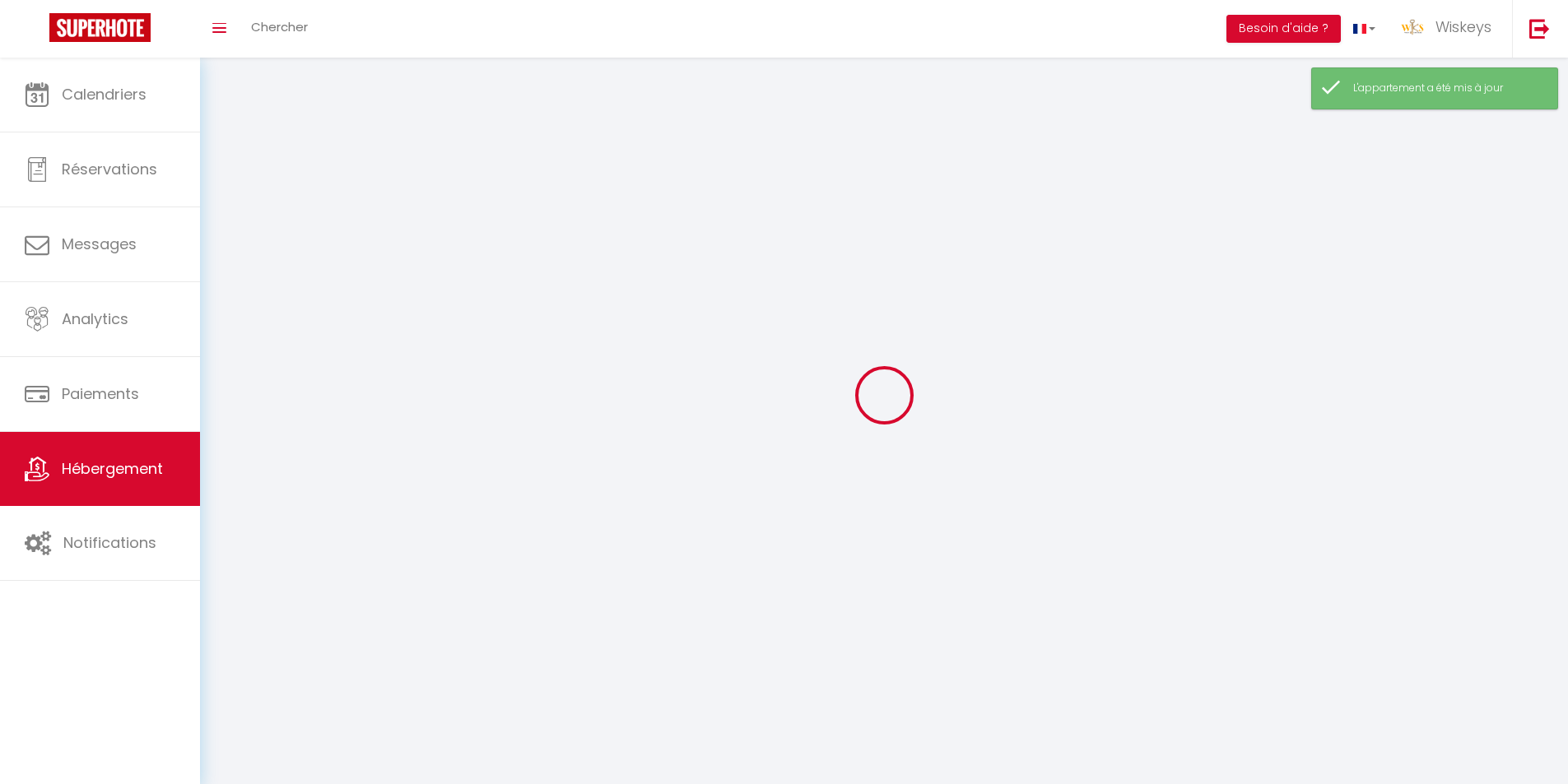
checkbox input "false"
select select
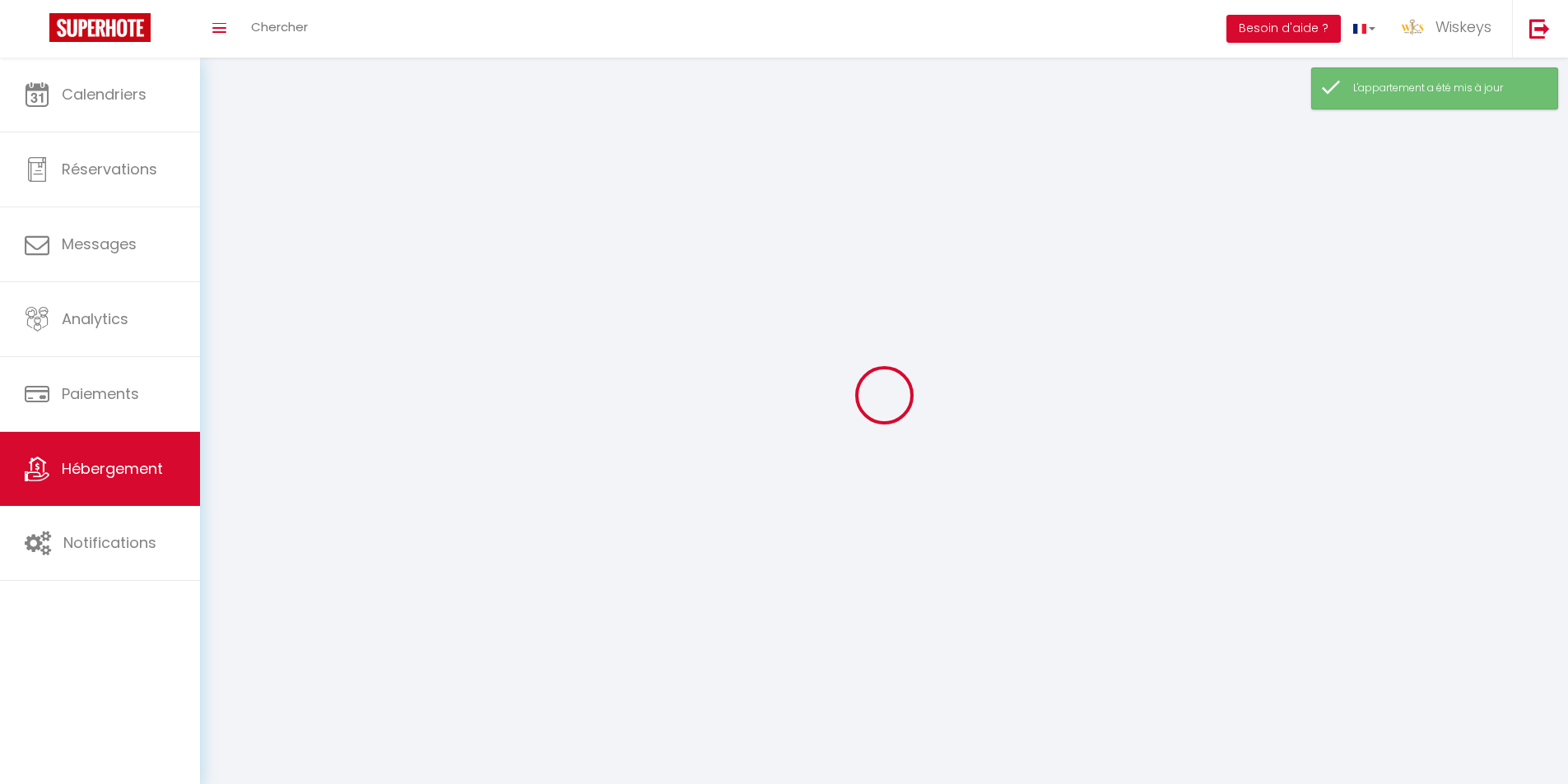
select select
select select "1"
select select
select select "28"
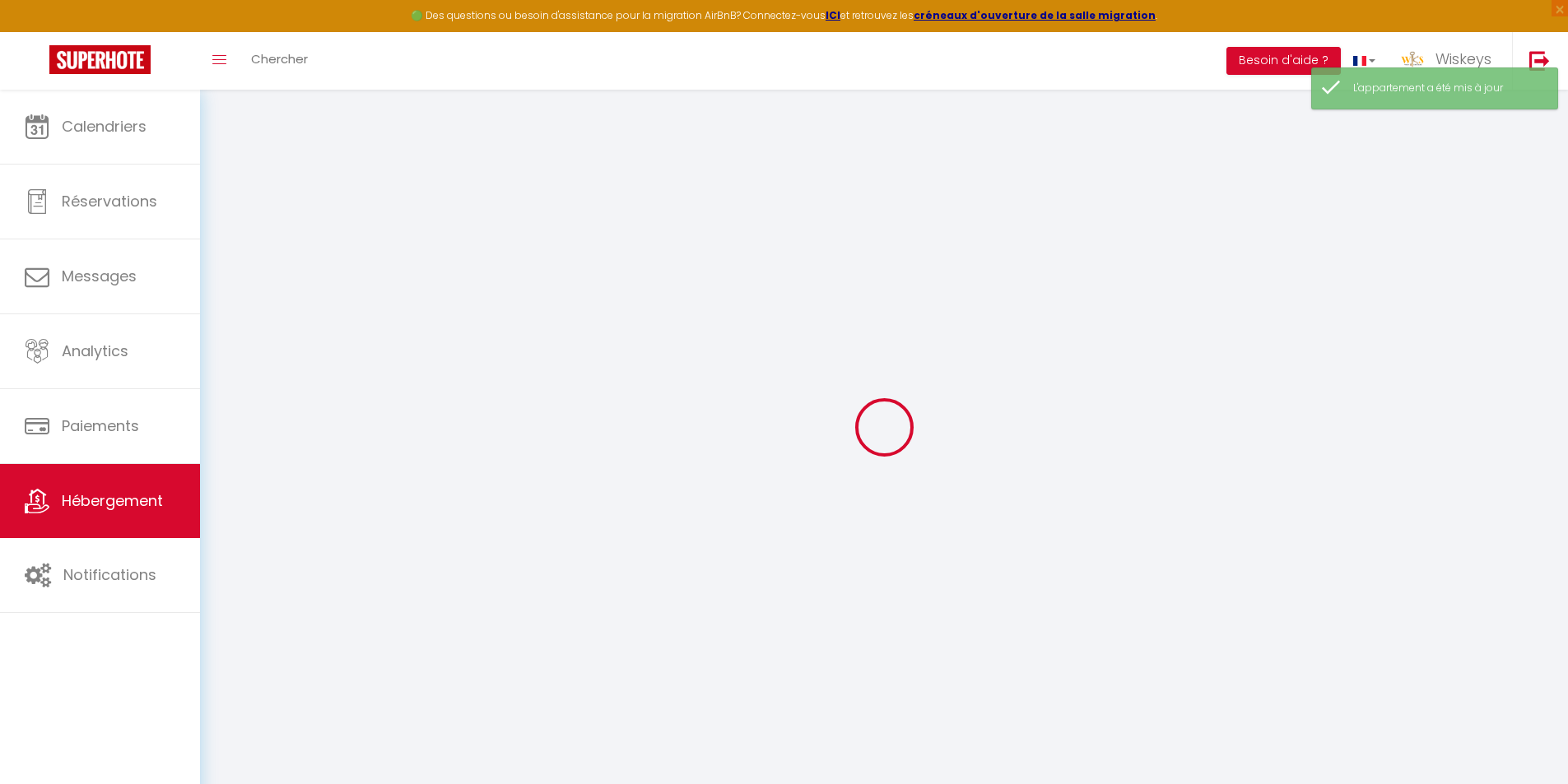
select select
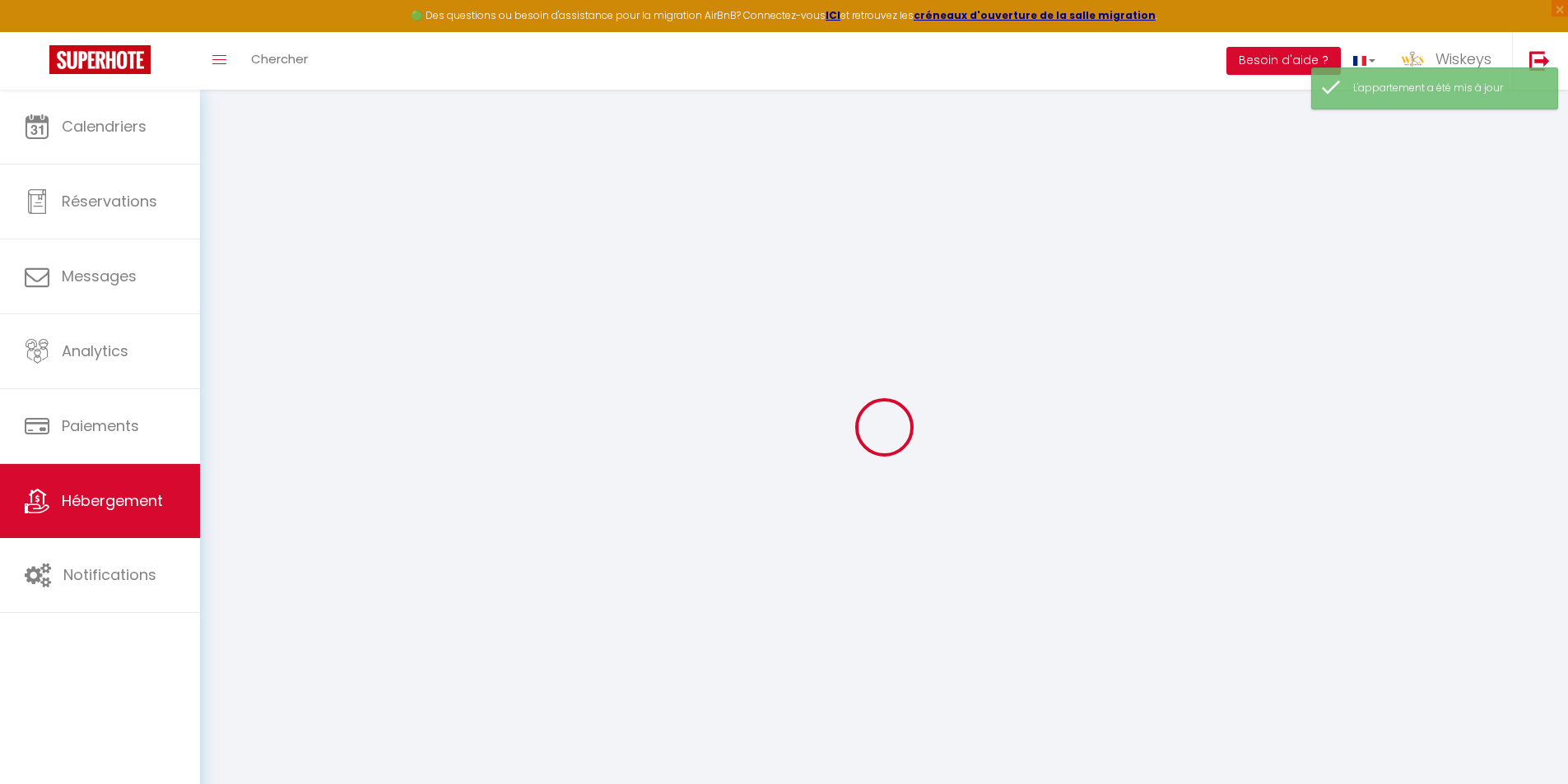
select select
checkbox input "false"
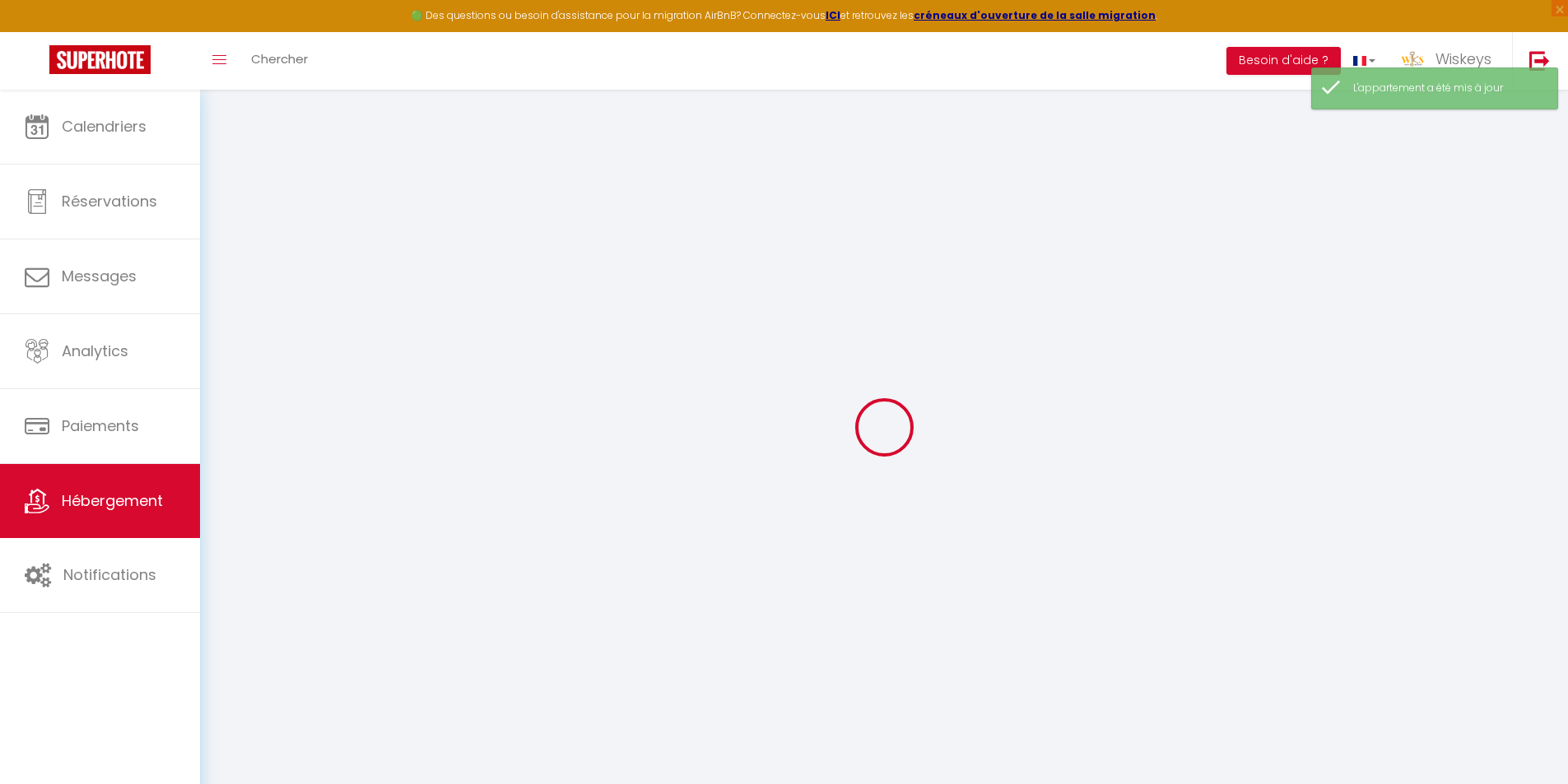
select select
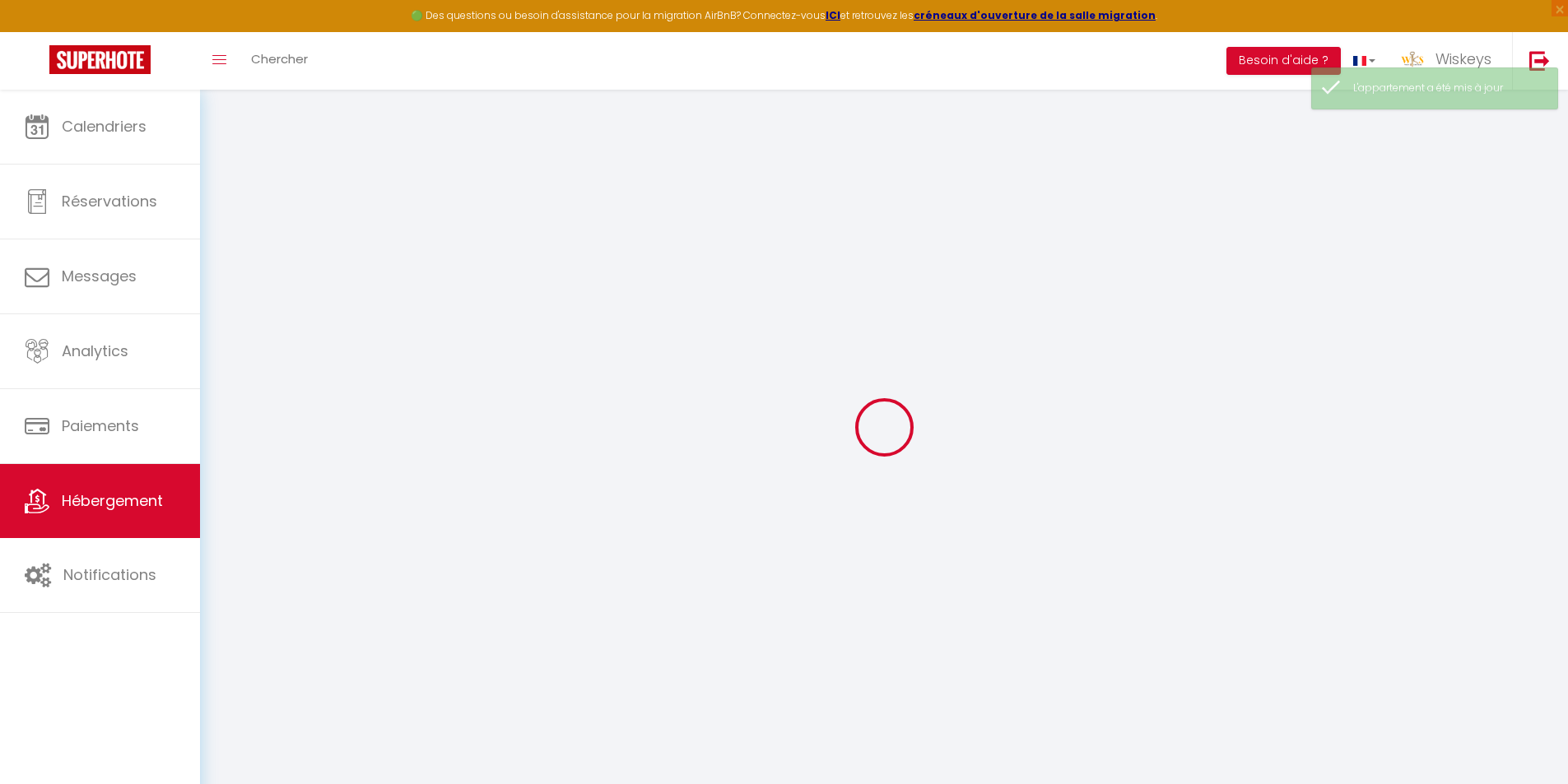
select select
checkbox input "false"
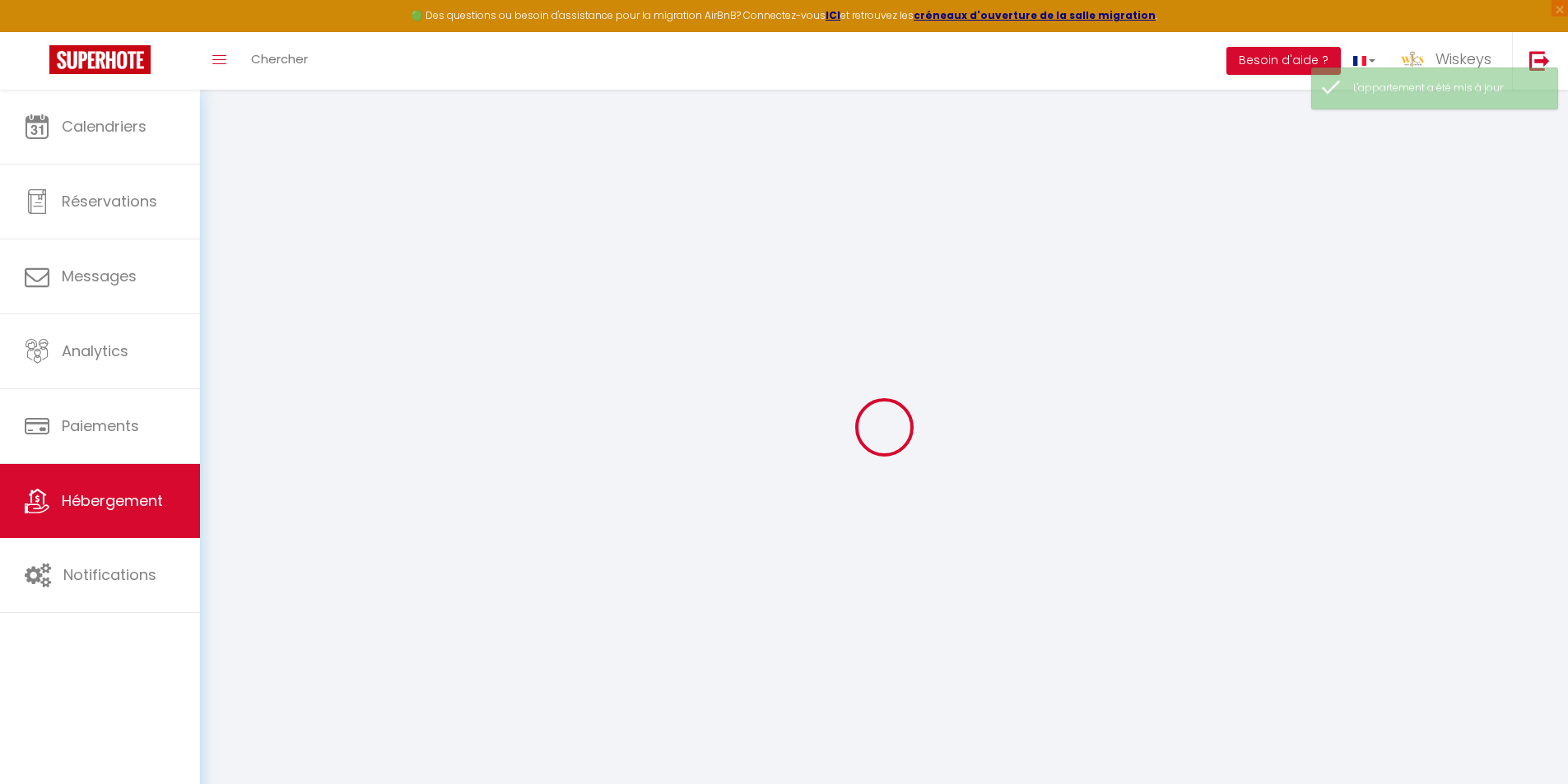
checkbox input "false"
select select
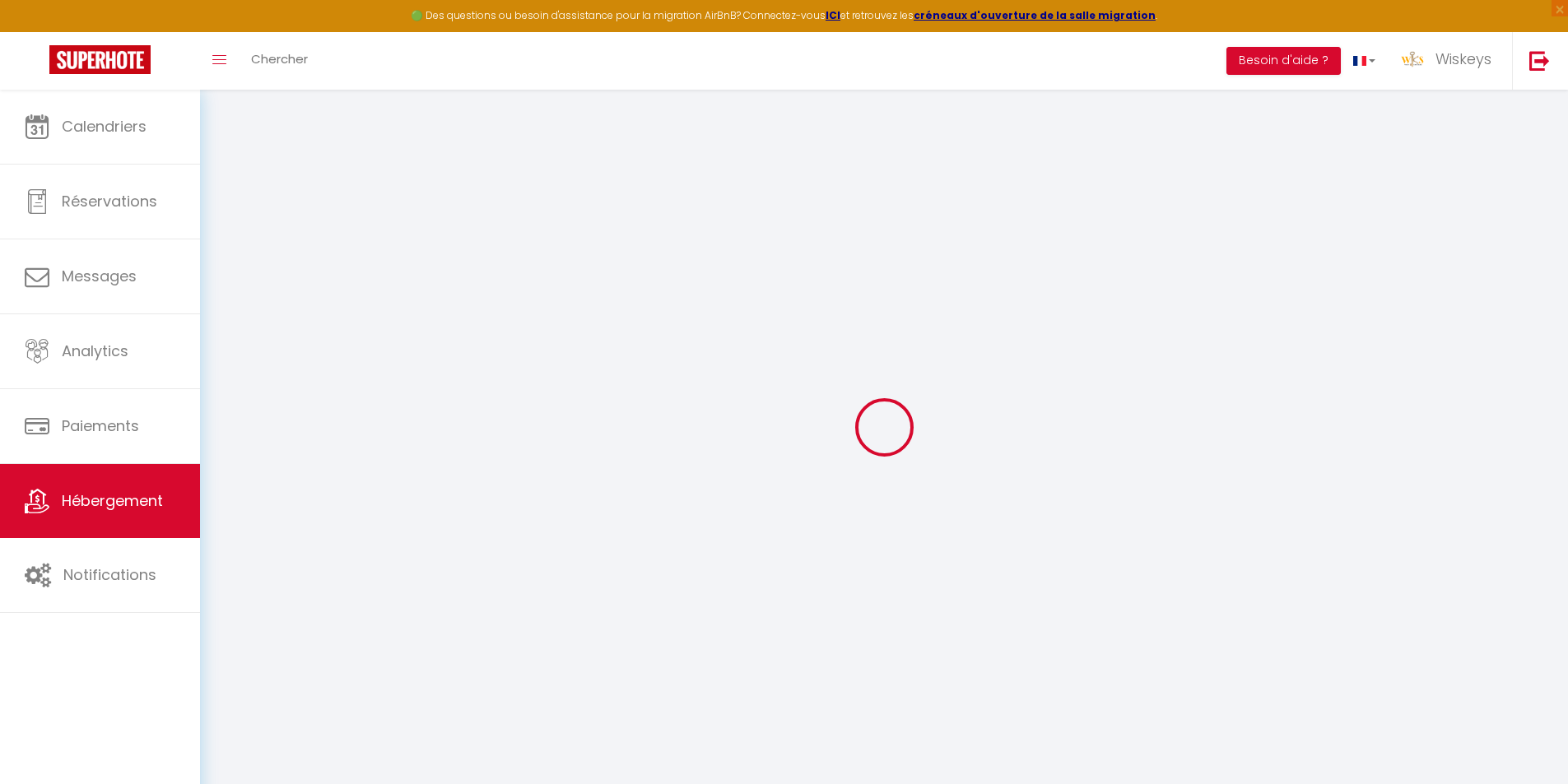
select select
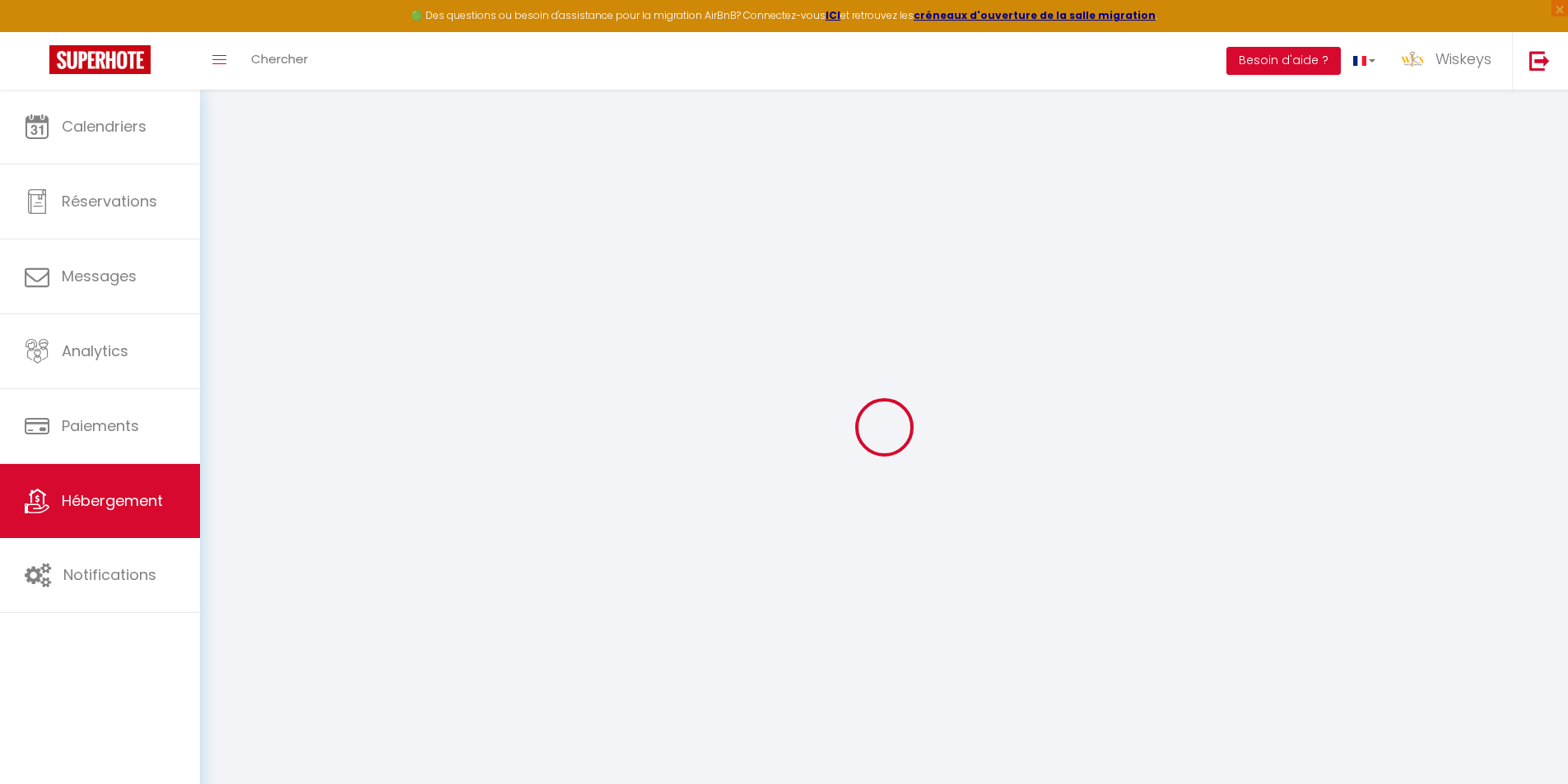
checkbox input "false"
select select
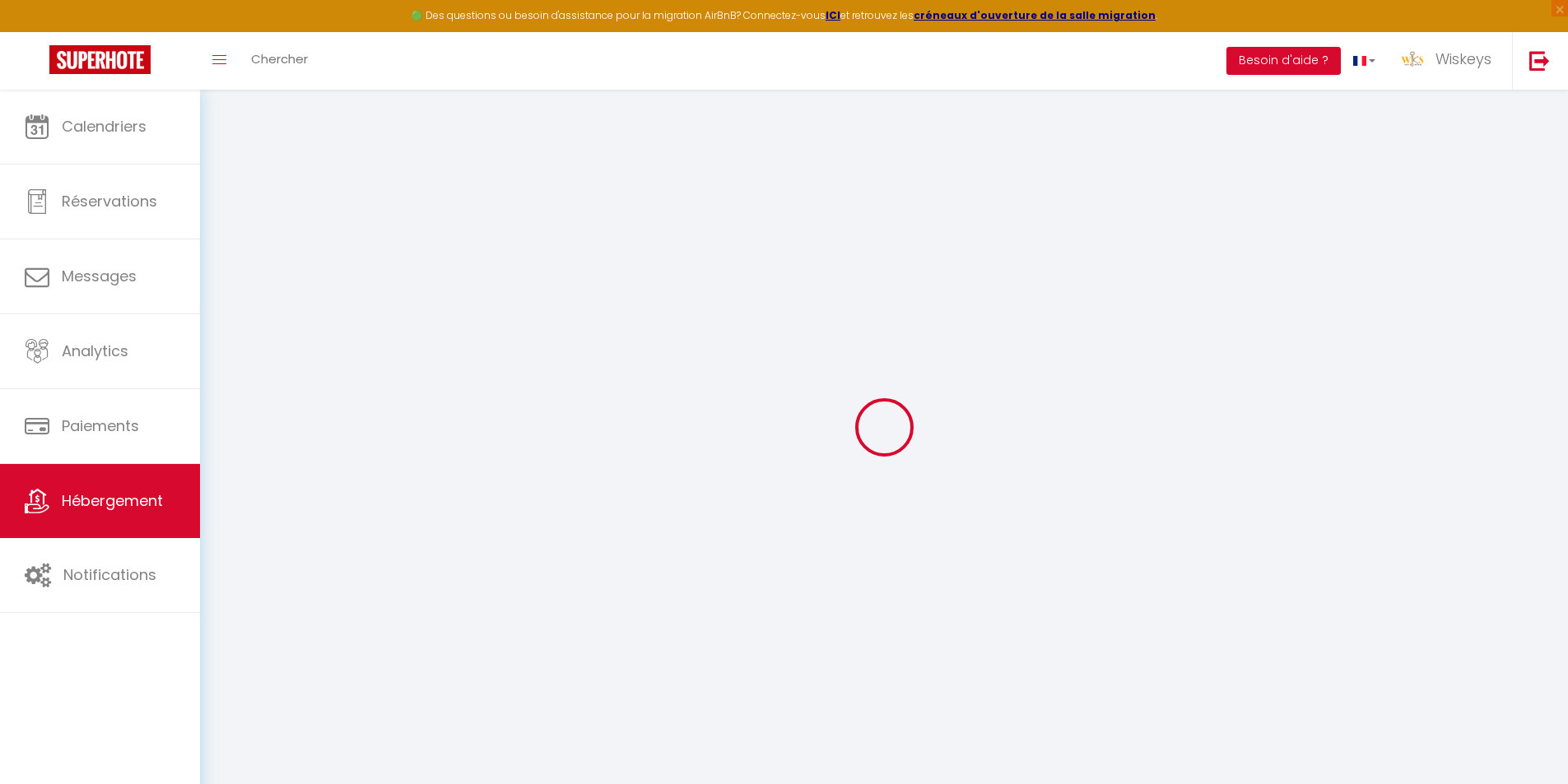
select select
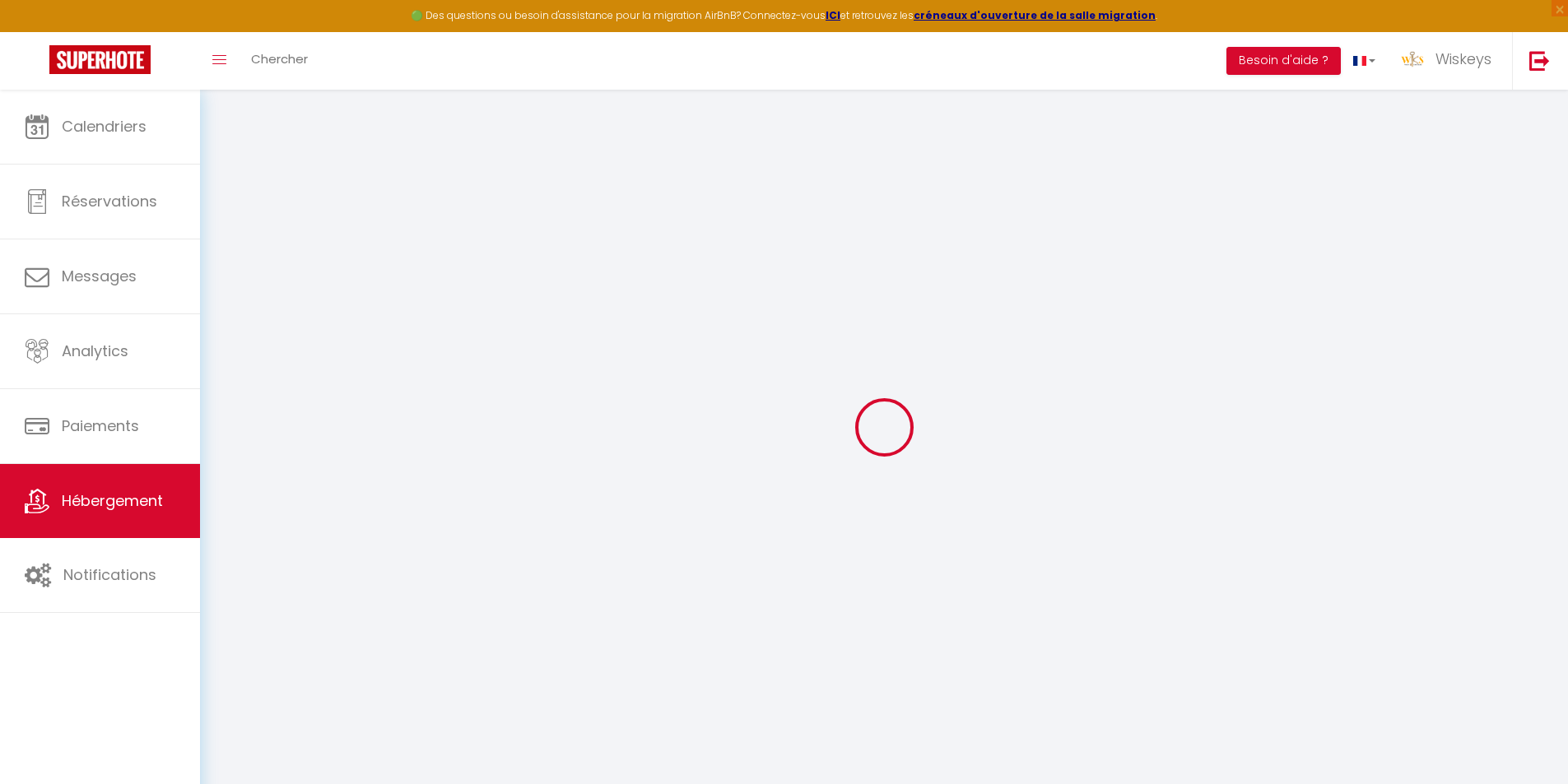
select select
checkbox input "false"
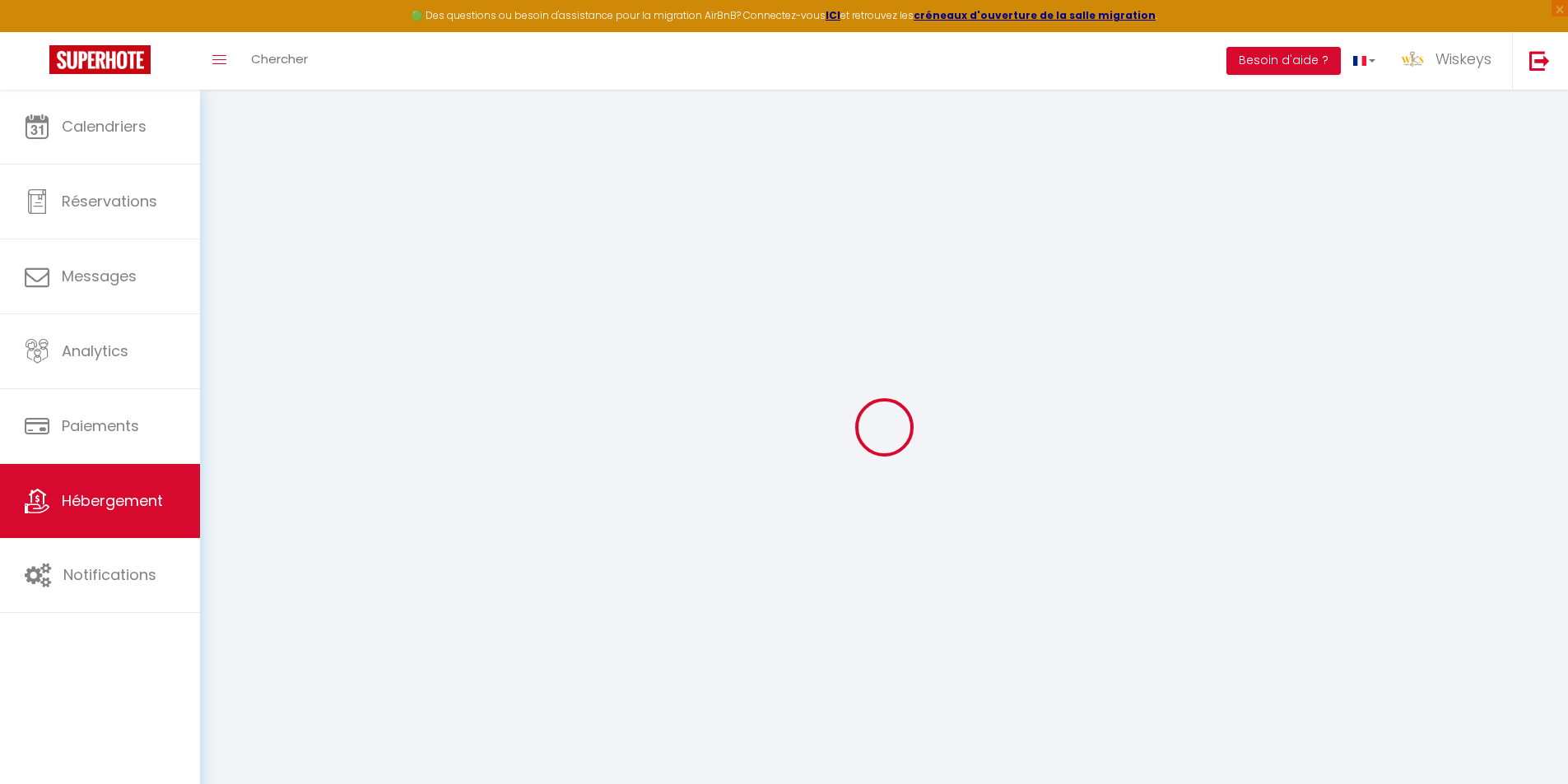
checkbox input "false"
select select
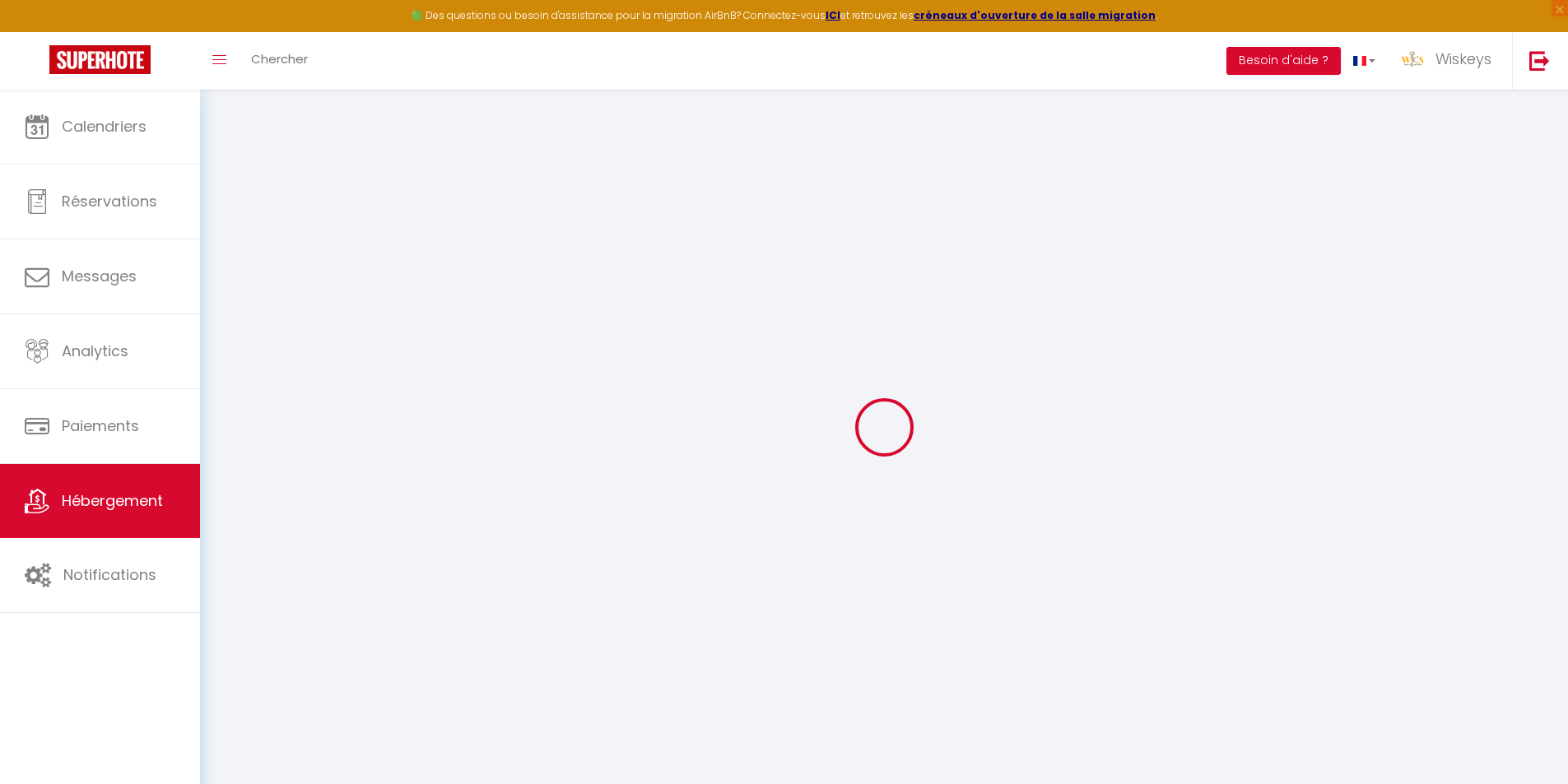
select select
checkbox input "false"
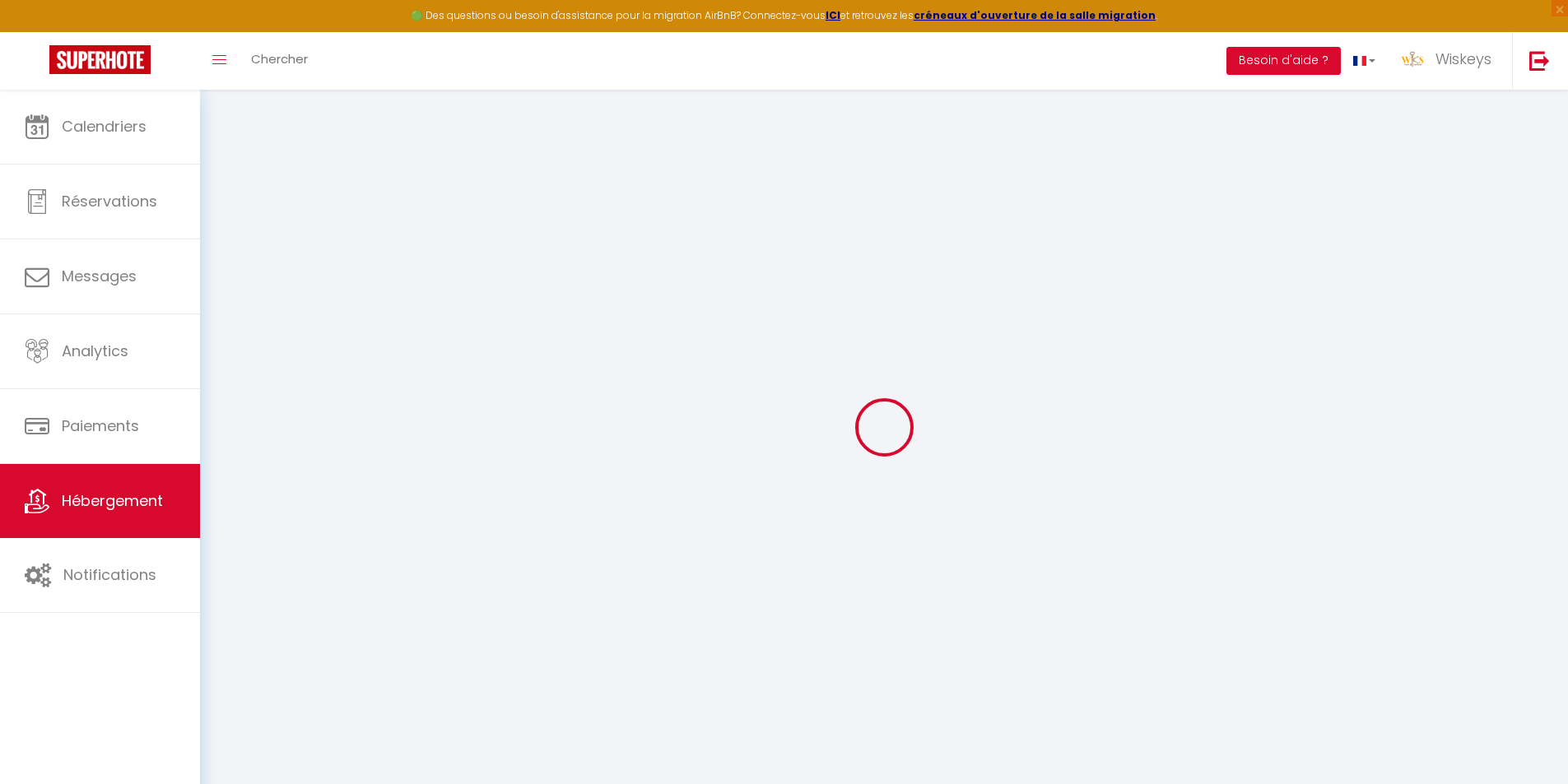
checkbox input "false"
select select
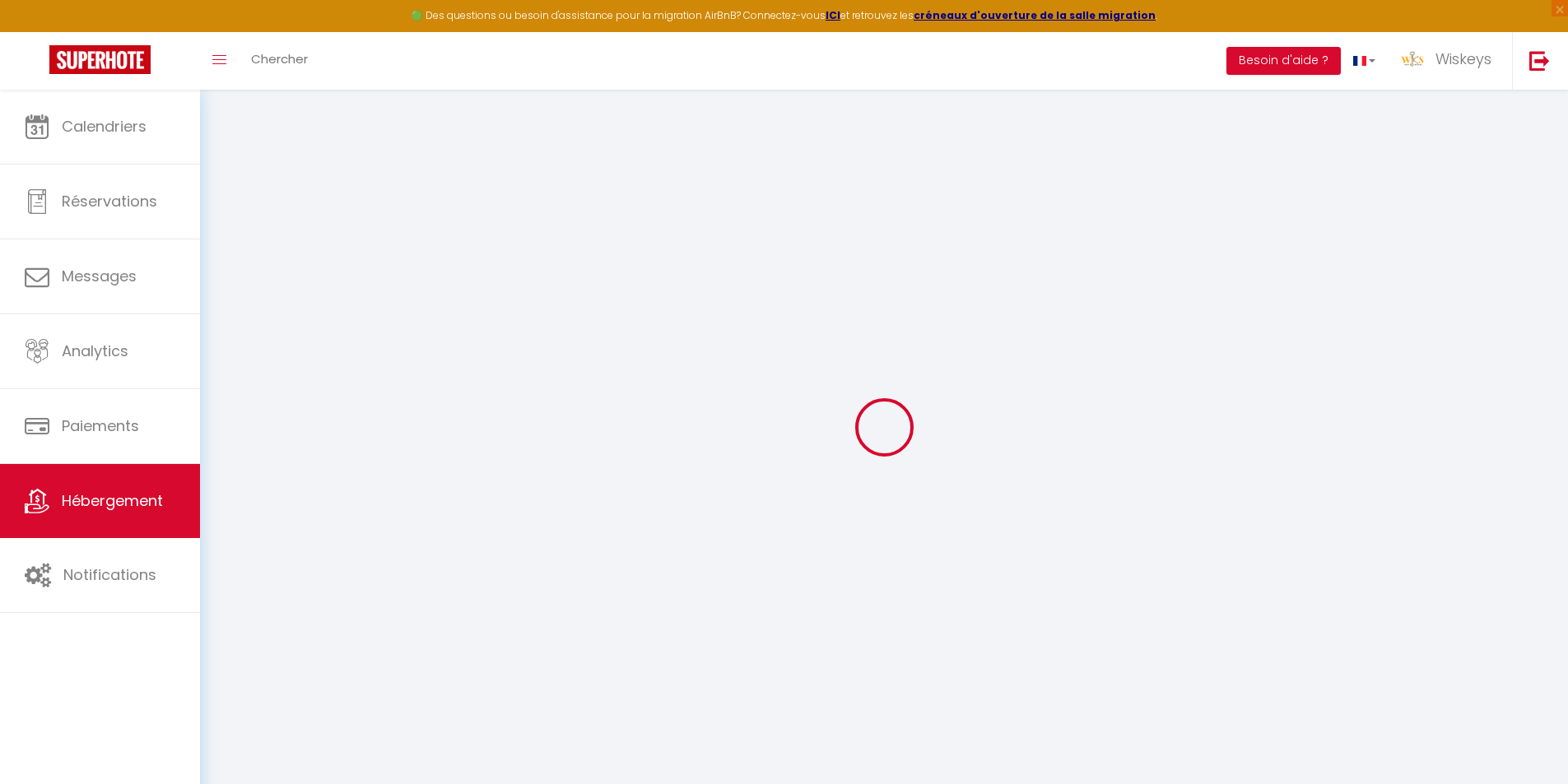
type input "🌺 Le Vahiana l'Océan des Roches ✨"
type input "Adrik"
type input "Sondarjee"
type input "[STREET_ADDRESS][PERSON_NAME],"
type input "92300"
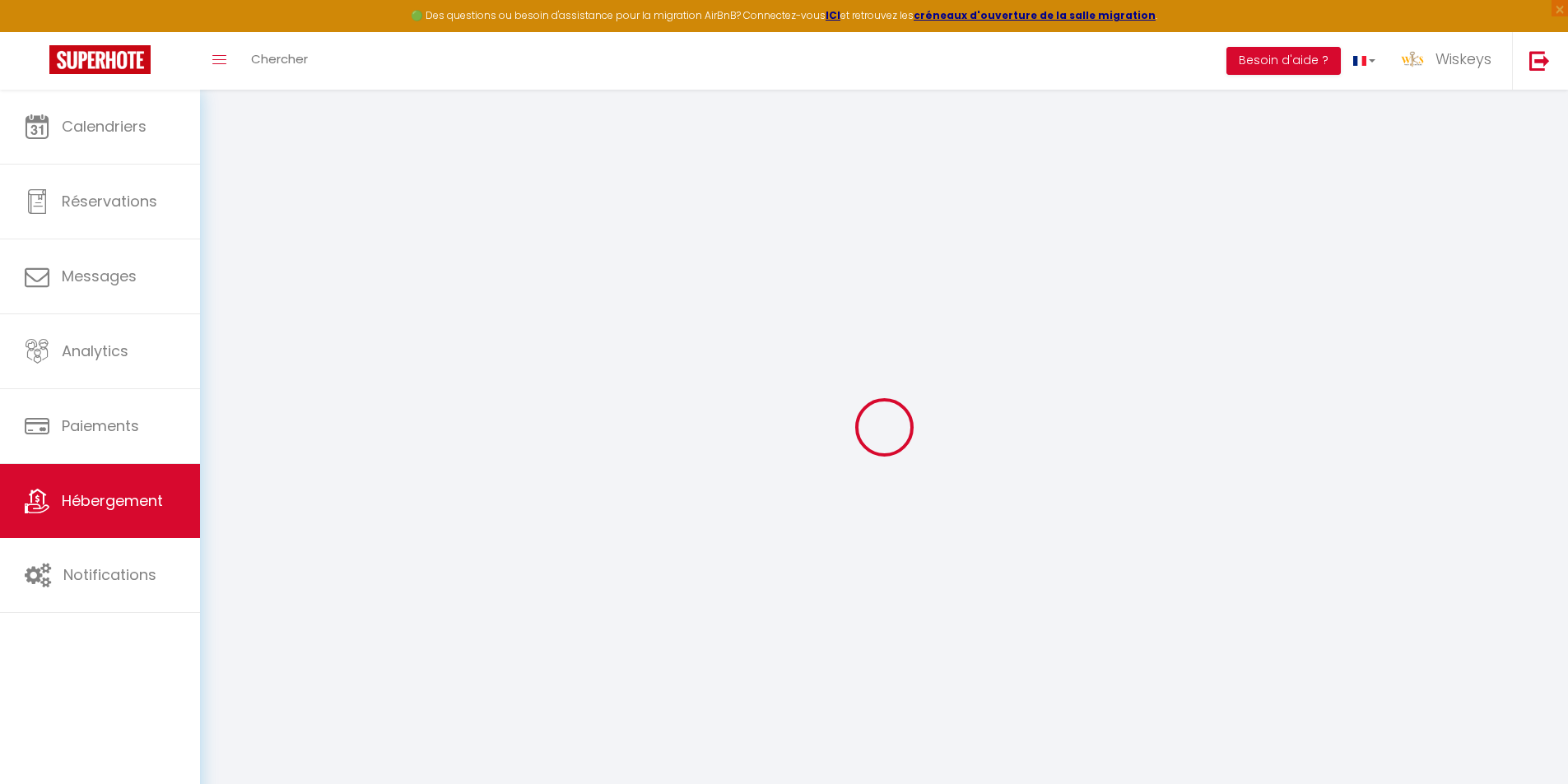
type input "Levallois-Perret"
type input "55"
type input "50"
type input "5"
type input "1000"
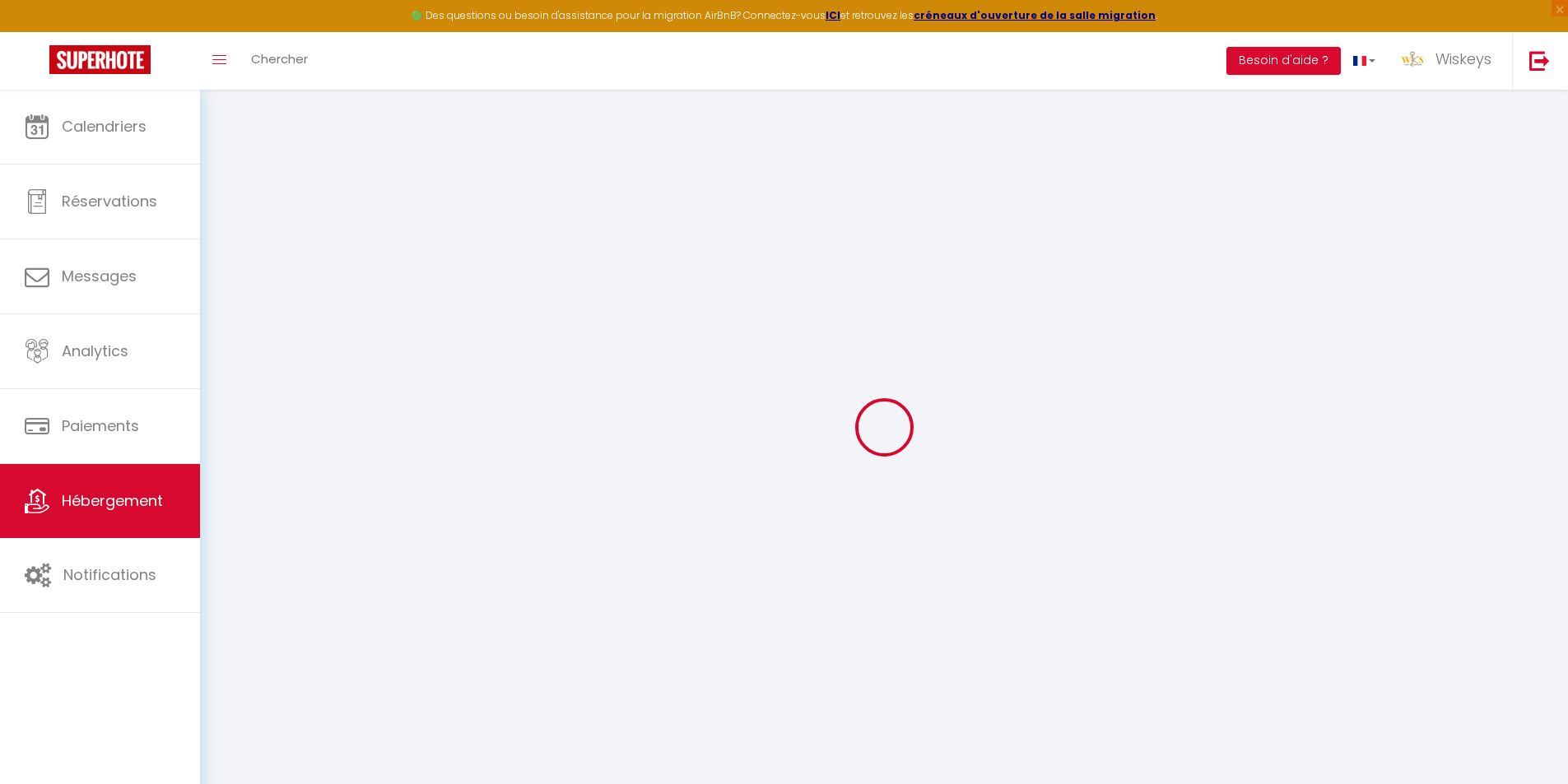
type input "300"
select select
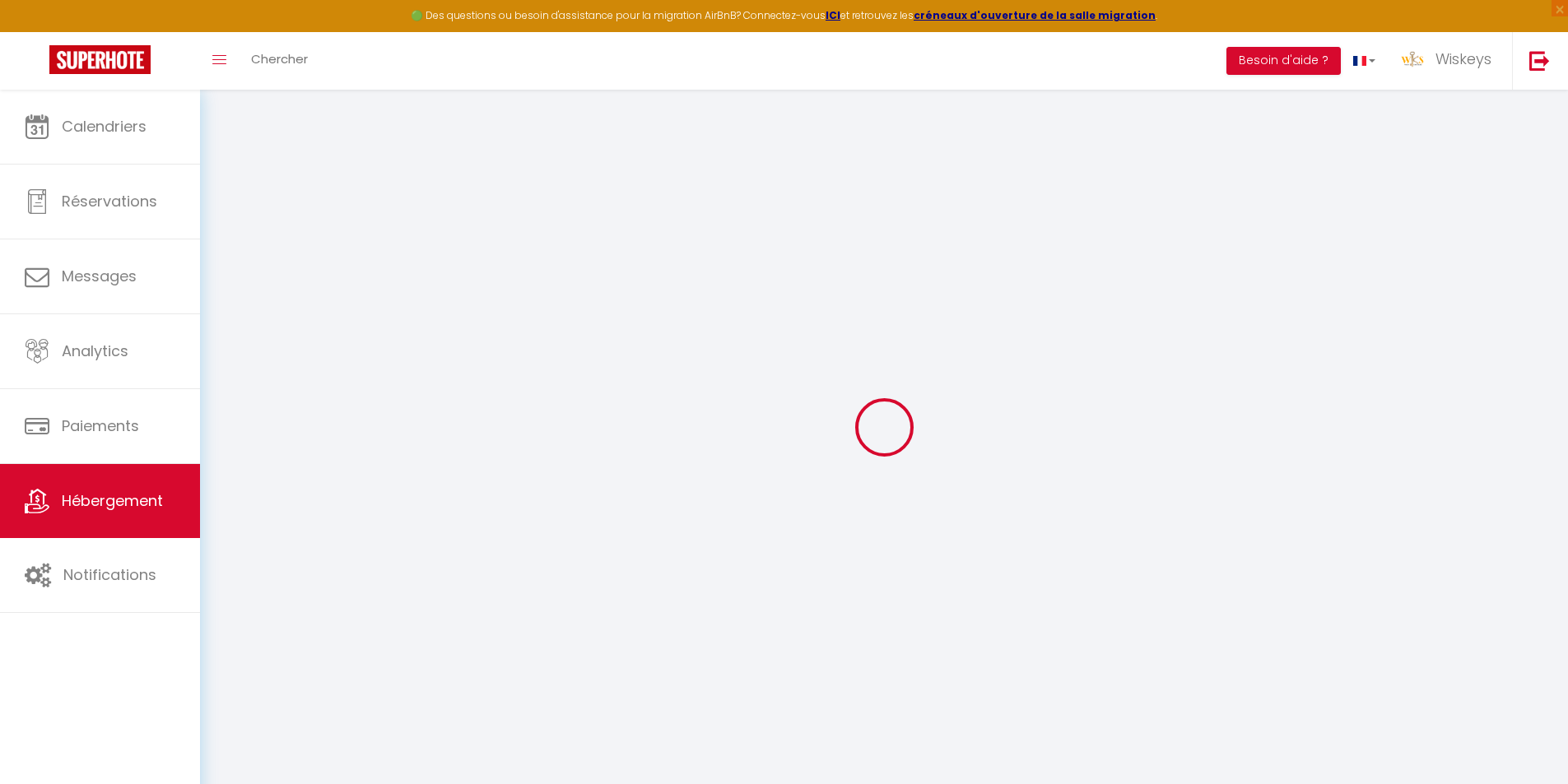
select select
type input "[STREET_ADDRESS]"
type input "97434"
type input "[GEOGRAPHIC_DATA]"
select select "177"
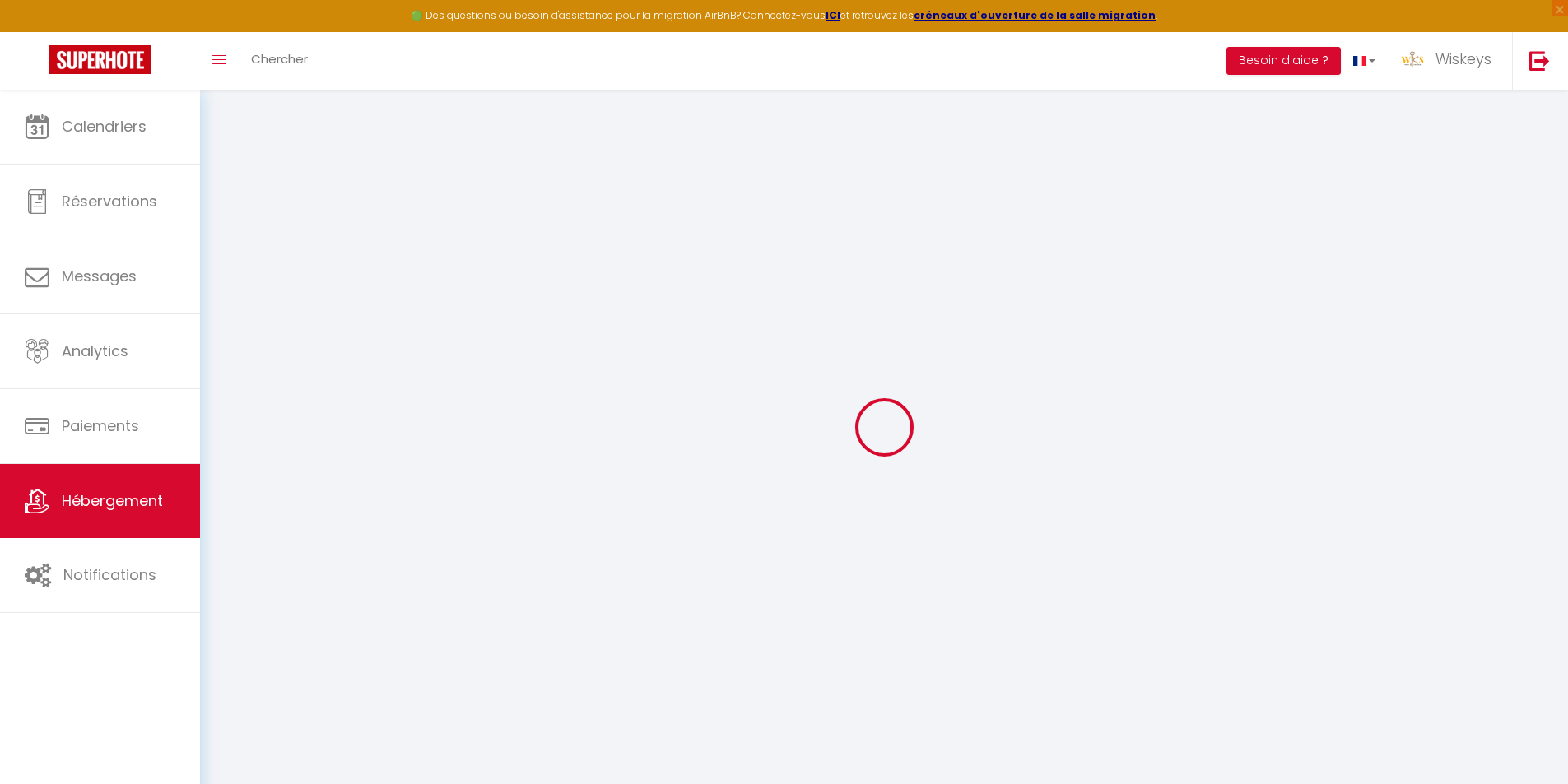
type input "[EMAIL_ADDRESS][PERSON_NAME][DOMAIN_NAME]"
select select "8772"
checkbox input "false"
checkbox input "true"
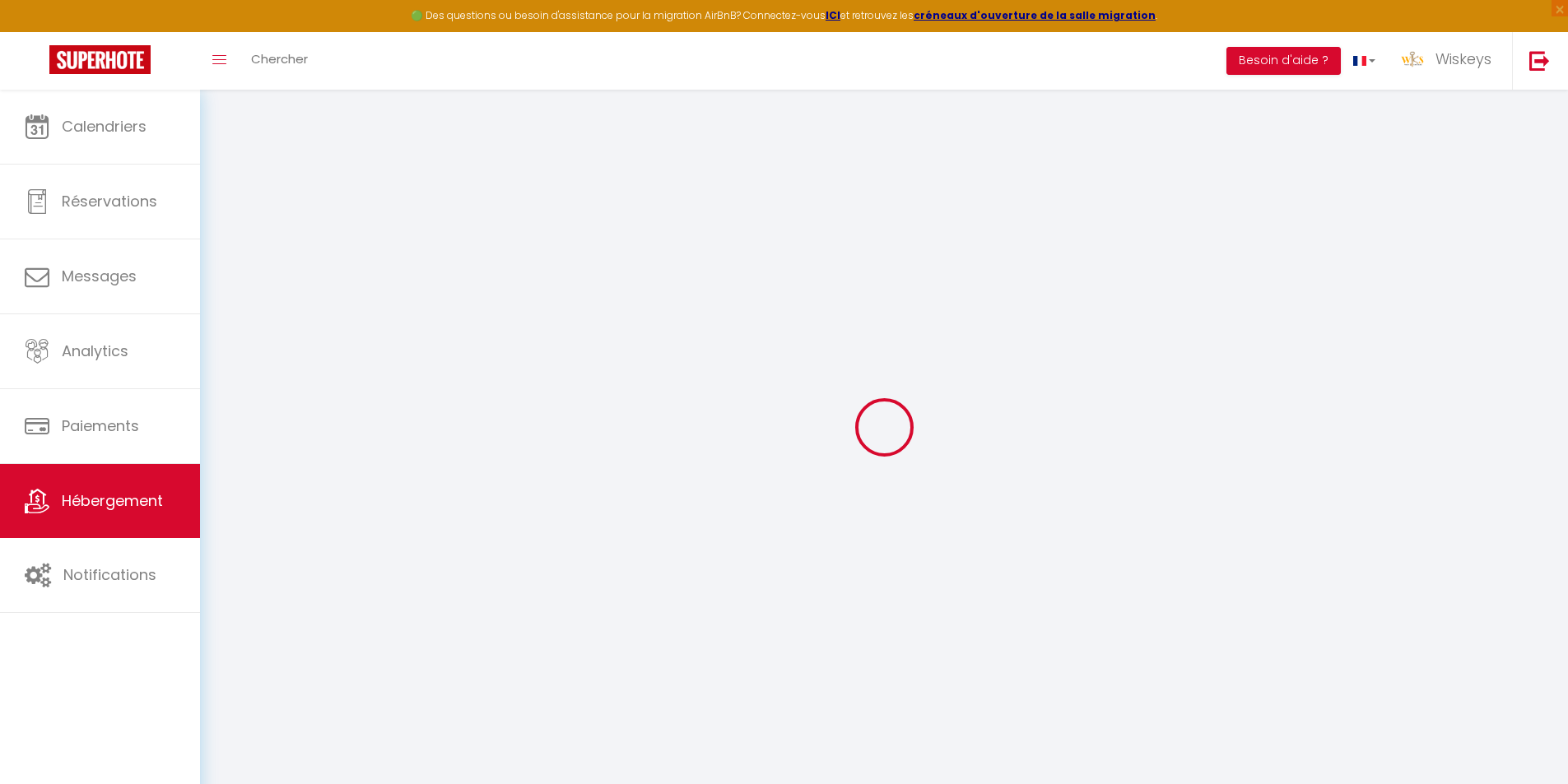
checkbox input "true"
radio input "true"
type input "19"
type input "50"
type input "0"
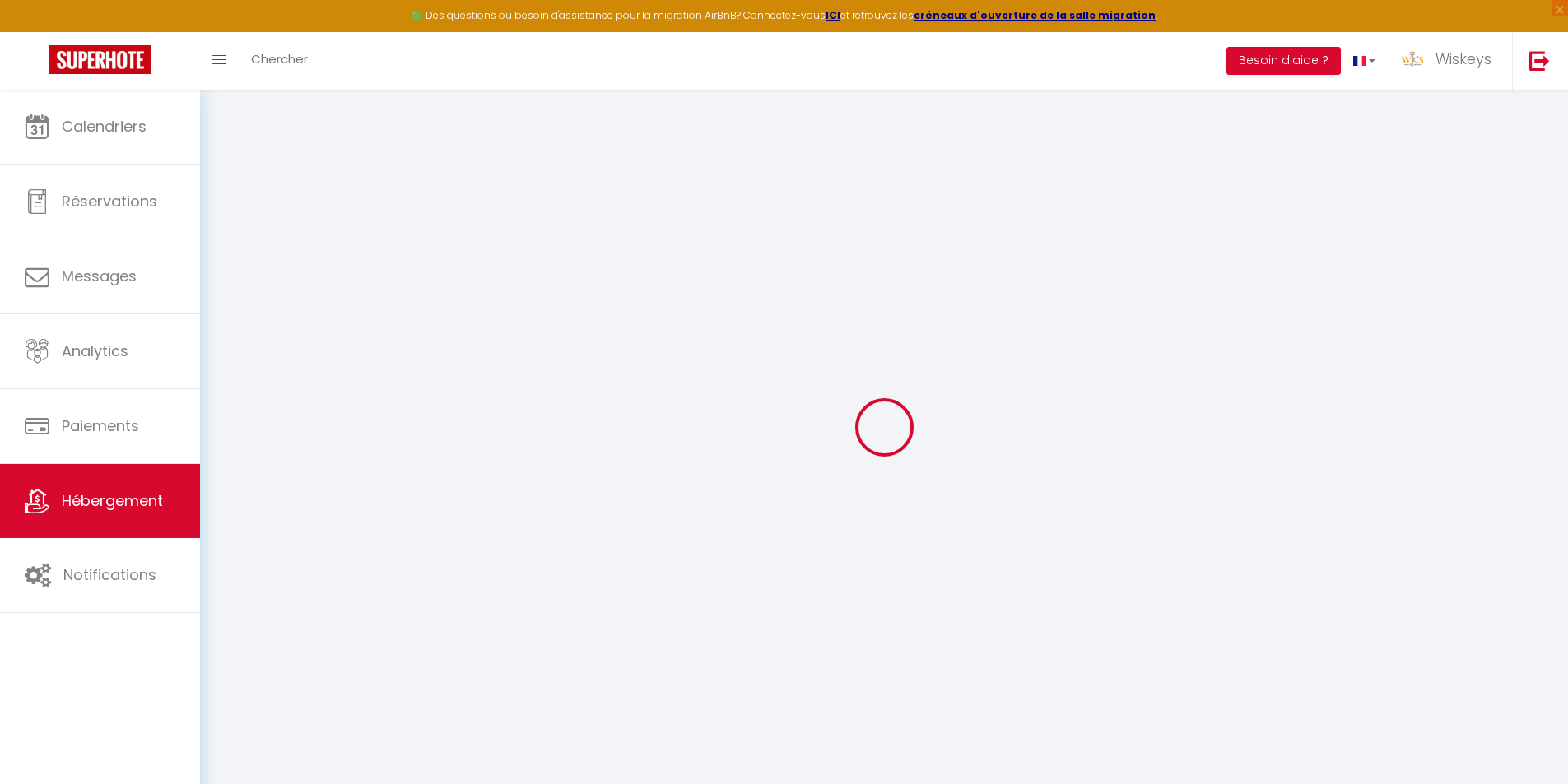
type input "0"
select select
checkbox input "false"
checkbox input "true"
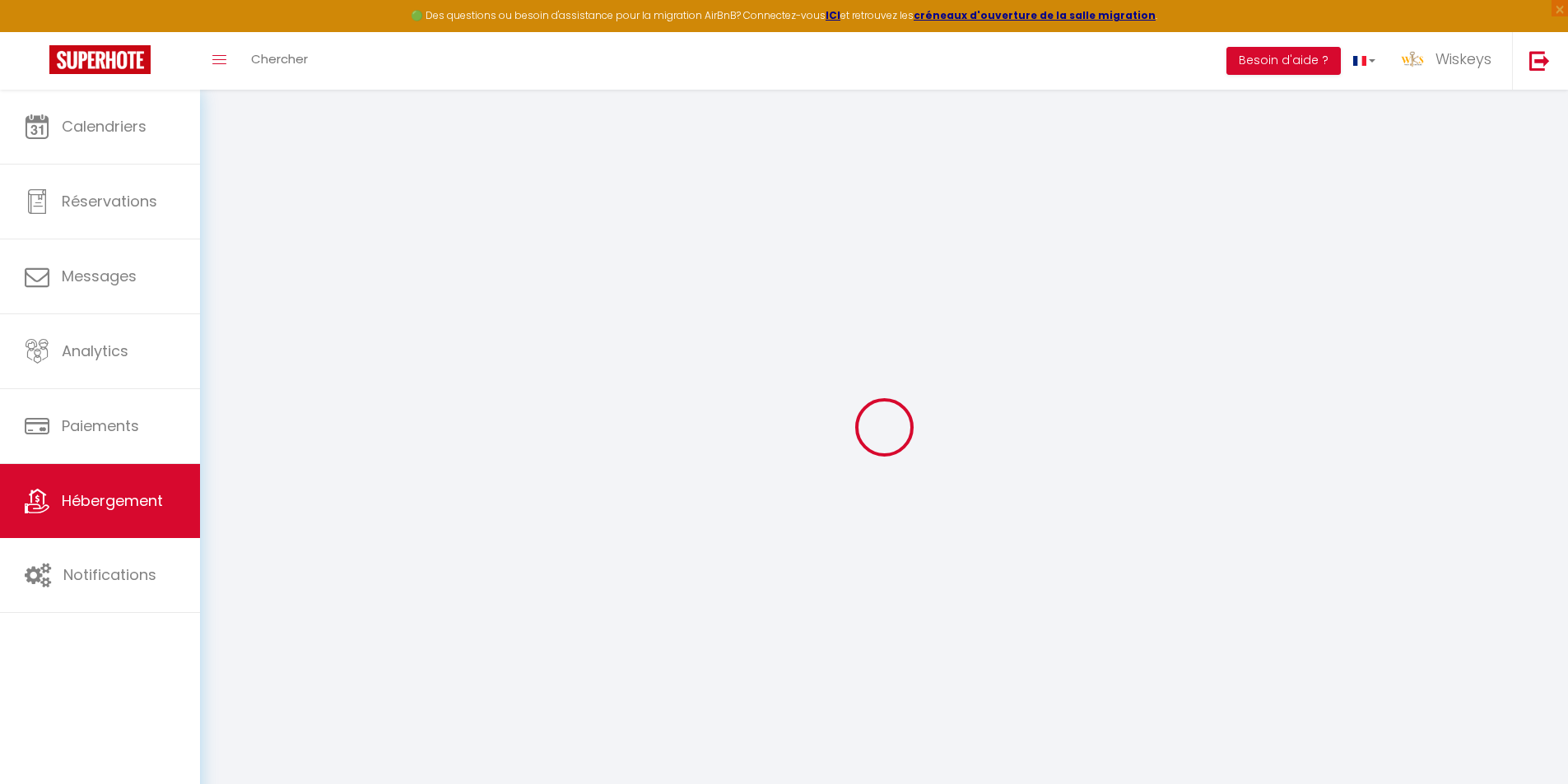
checkbox input "true"
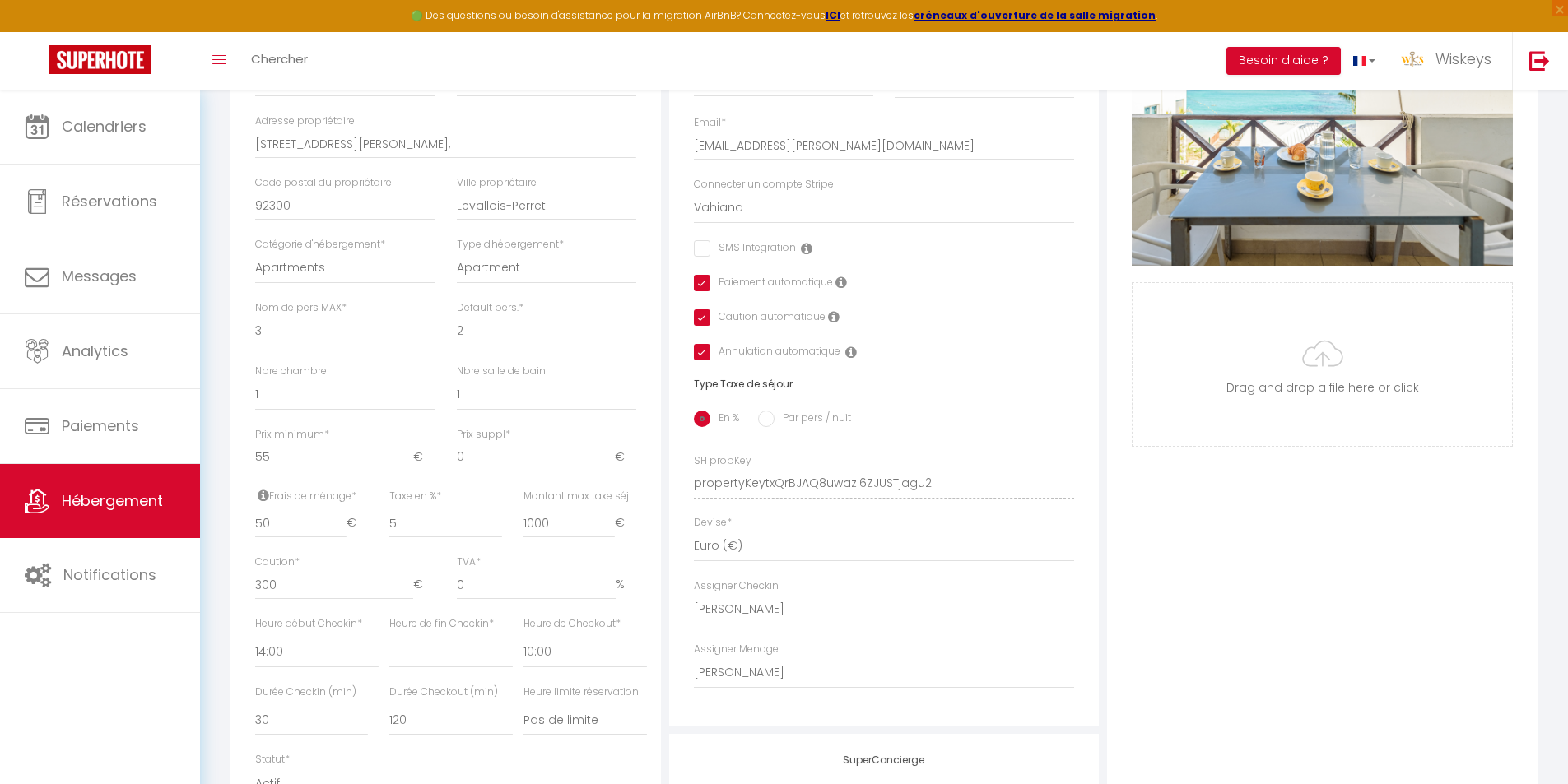
scroll to position [494, 0]
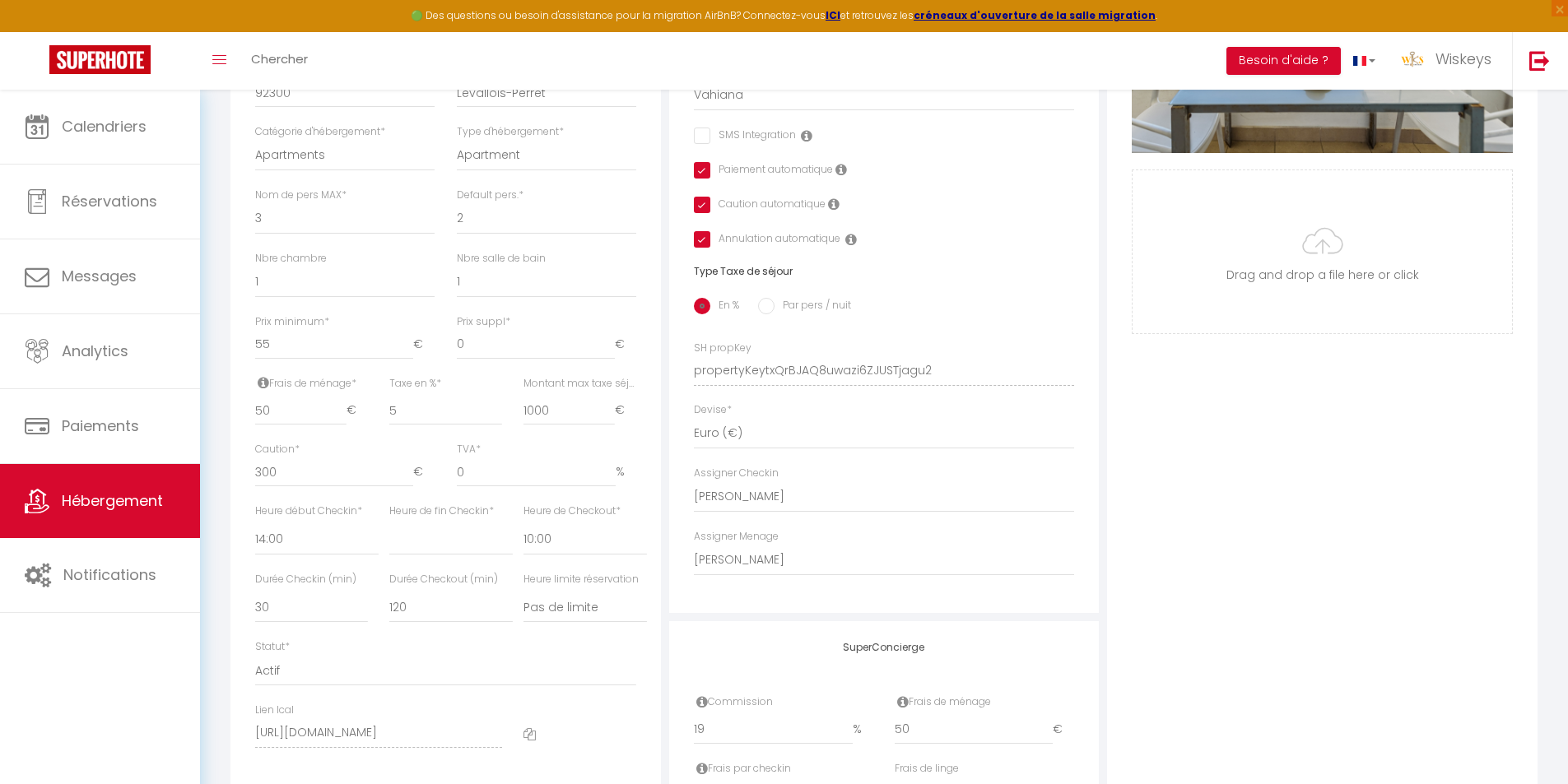
click at [573, 604] on div "Heure limite réservation Pas de limite 01:00 02:00 03:00 04:00 05:00 06:00 07:0…" at bounding box center [584, 597] width 123 height 51
click at [576, 622] on select "Pas de limite 01:00 02:00 03:00 04:00 05:00 06:00 07:00 08:00 09:00 10:00 11:00…" at bounding box center [584, 607] width 123 height 31
select select "20:00"
click at [523, 604] on select "Pas de limite 01:00 02:00 03:00 04:00 05:00 06:00 07:00 08:00 09:00 10:00 11:00…" at bounding box center [584, 607] width 123 height 31
select select
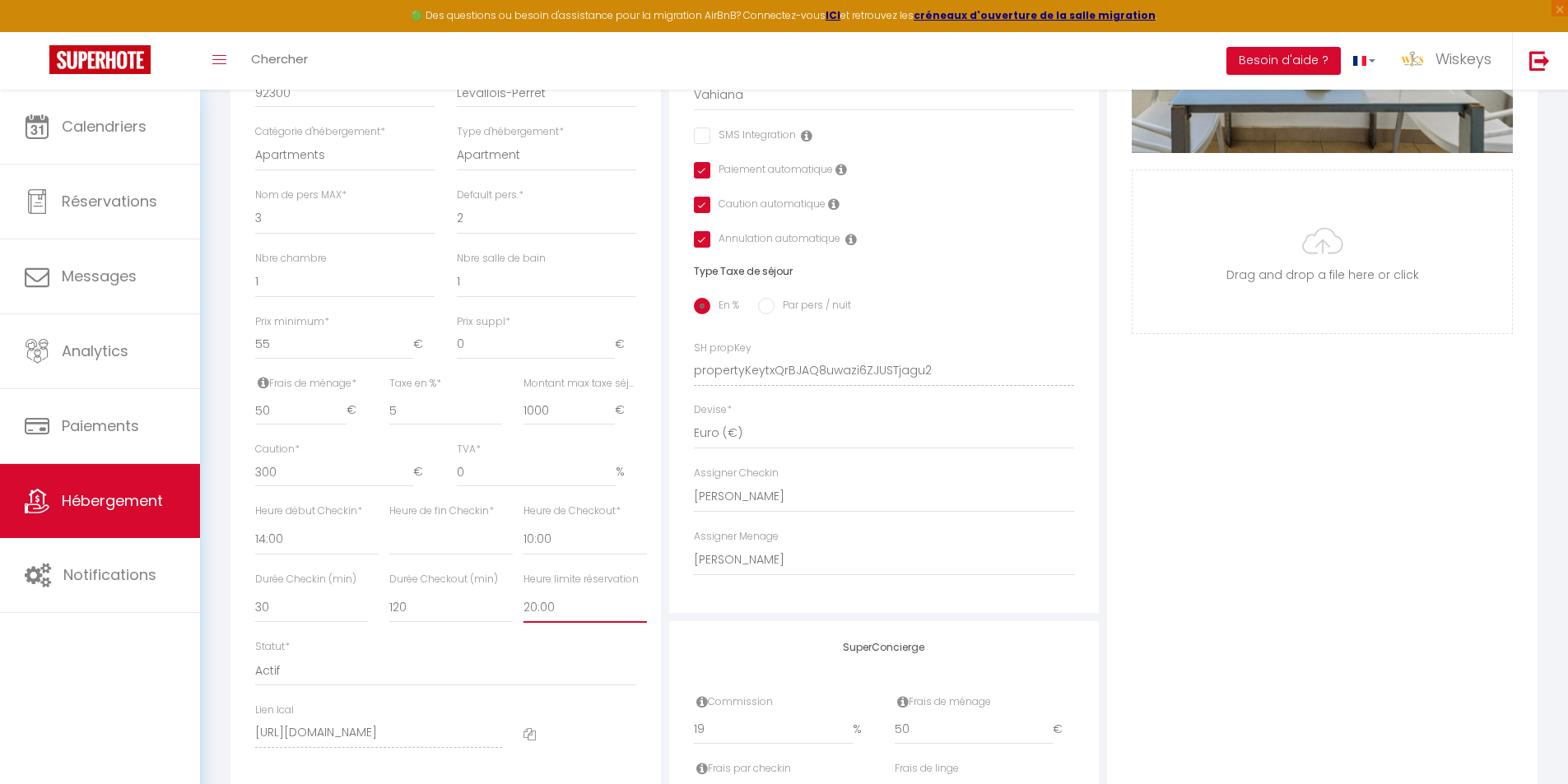
checkbox input "false"
checkbox input "true"
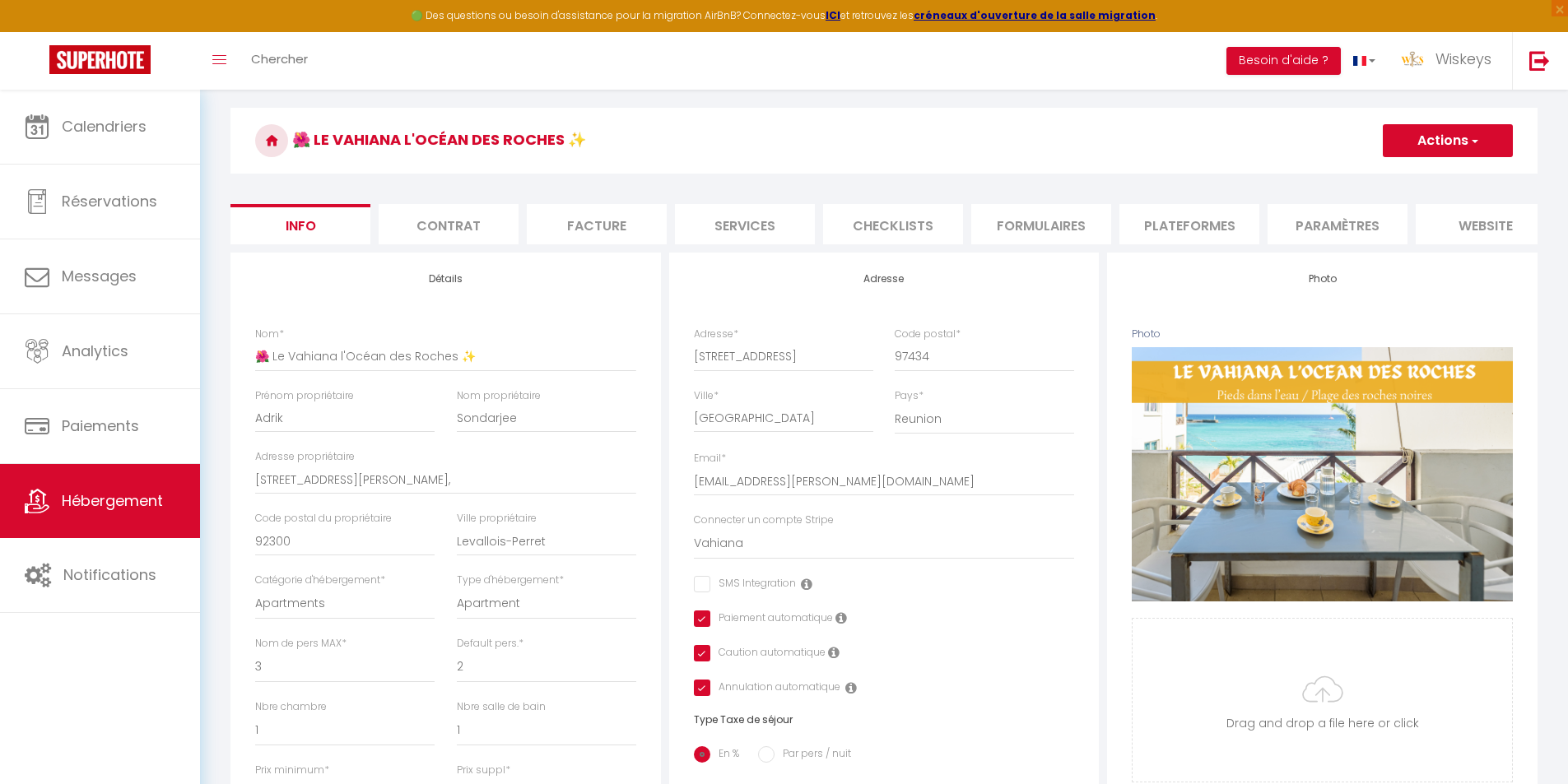
scroll to position [0, 0]
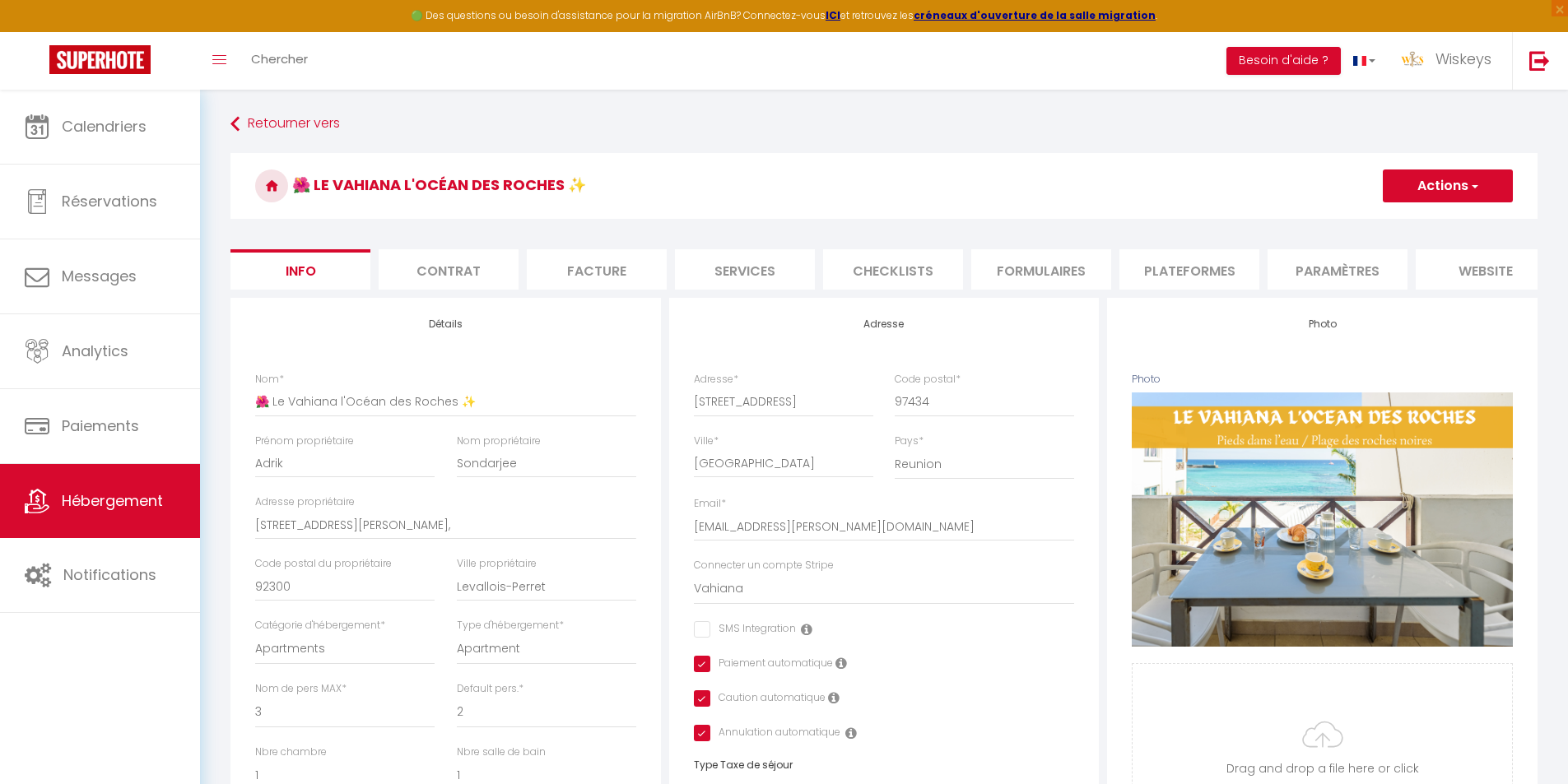
click at [1417, 178] on button "Actions" at bounding box center [1448, 186] width 130 height 33
click at [1399, 217] on input "Enregistrer" at bounding box center [1383, 221] width 61 height 16
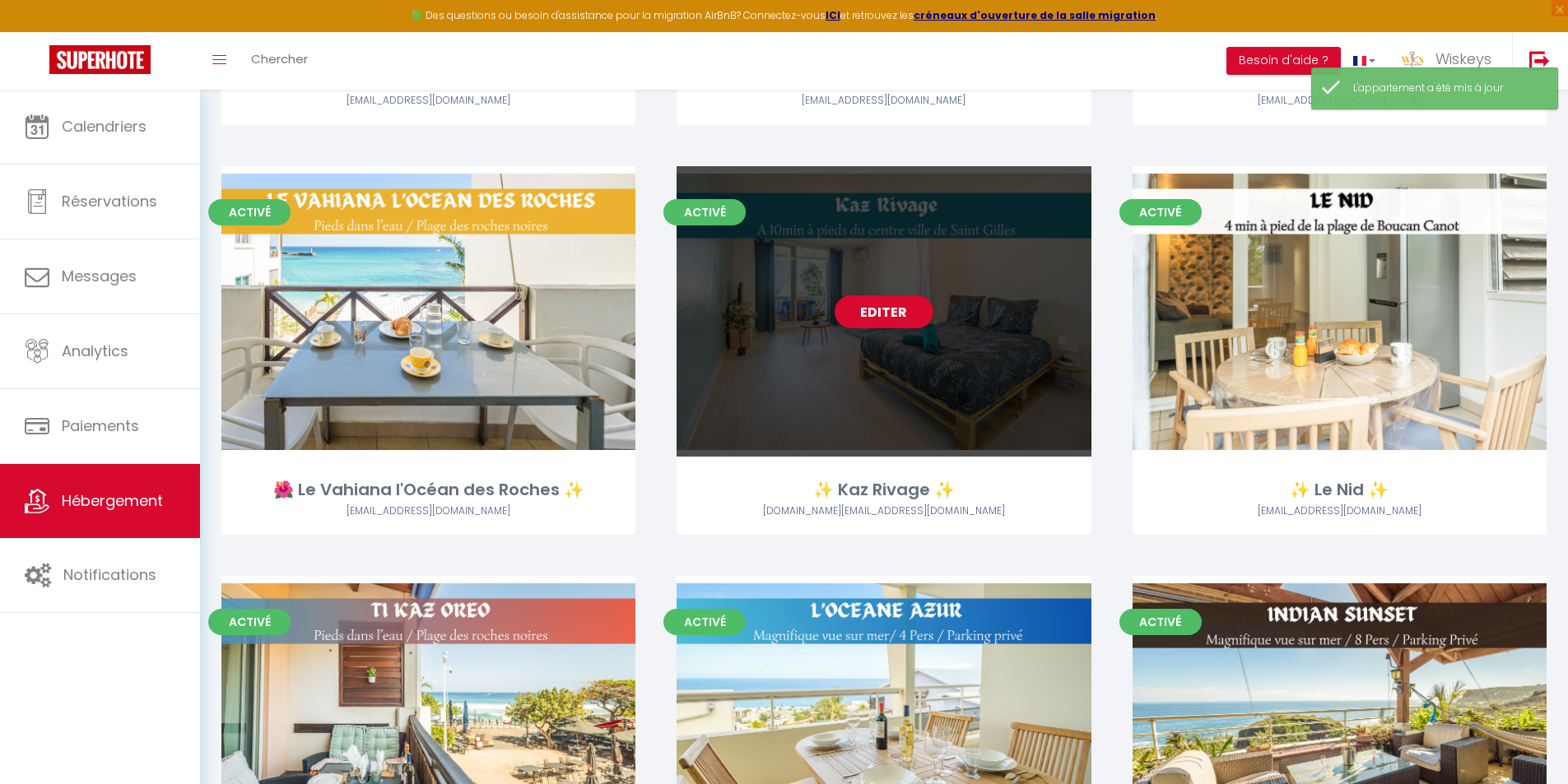
scroll to position [2057, 0]
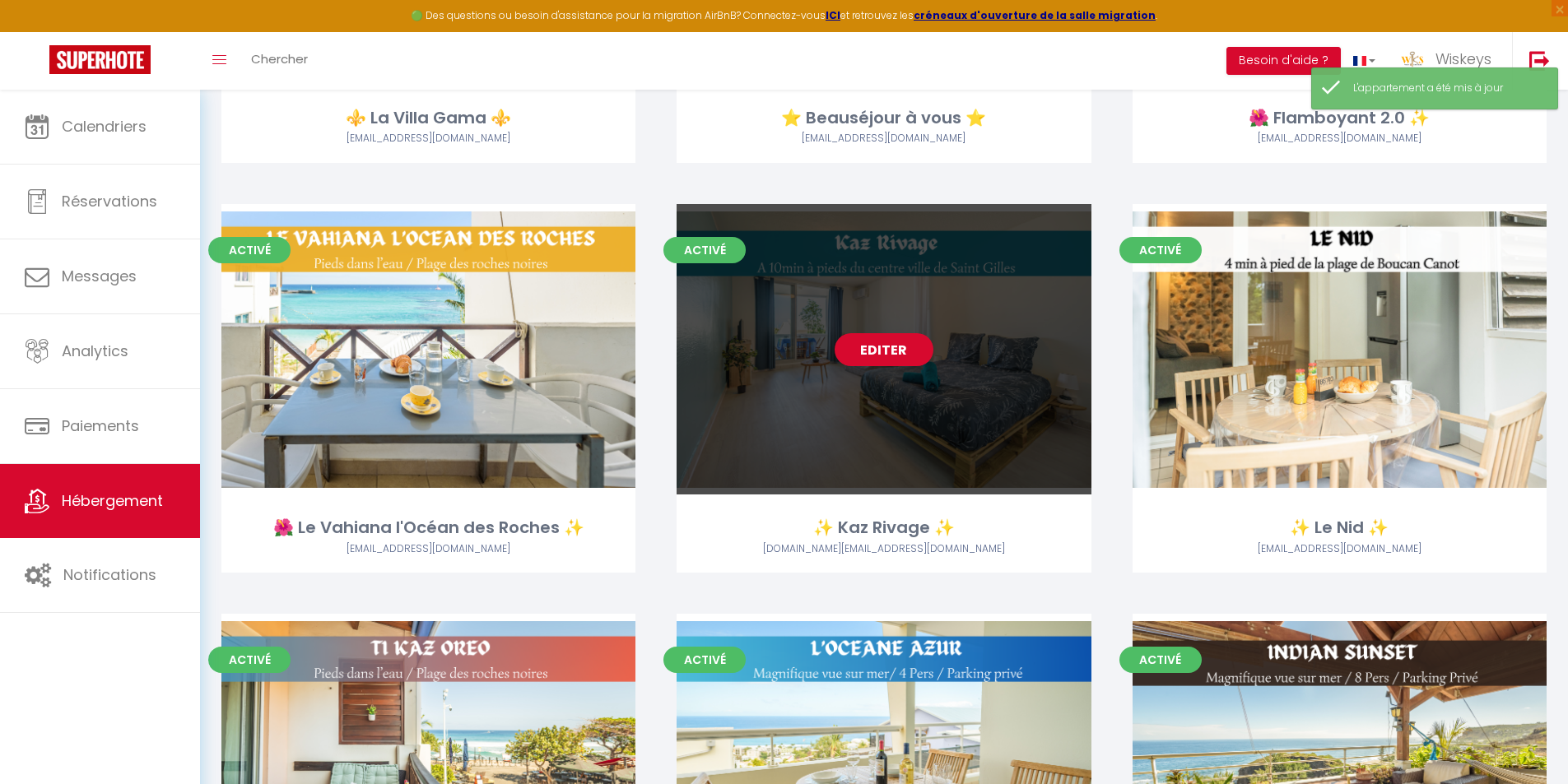
click at [902, 358] on link "Editer" at bounding box center [884, 349] width 99 height 33
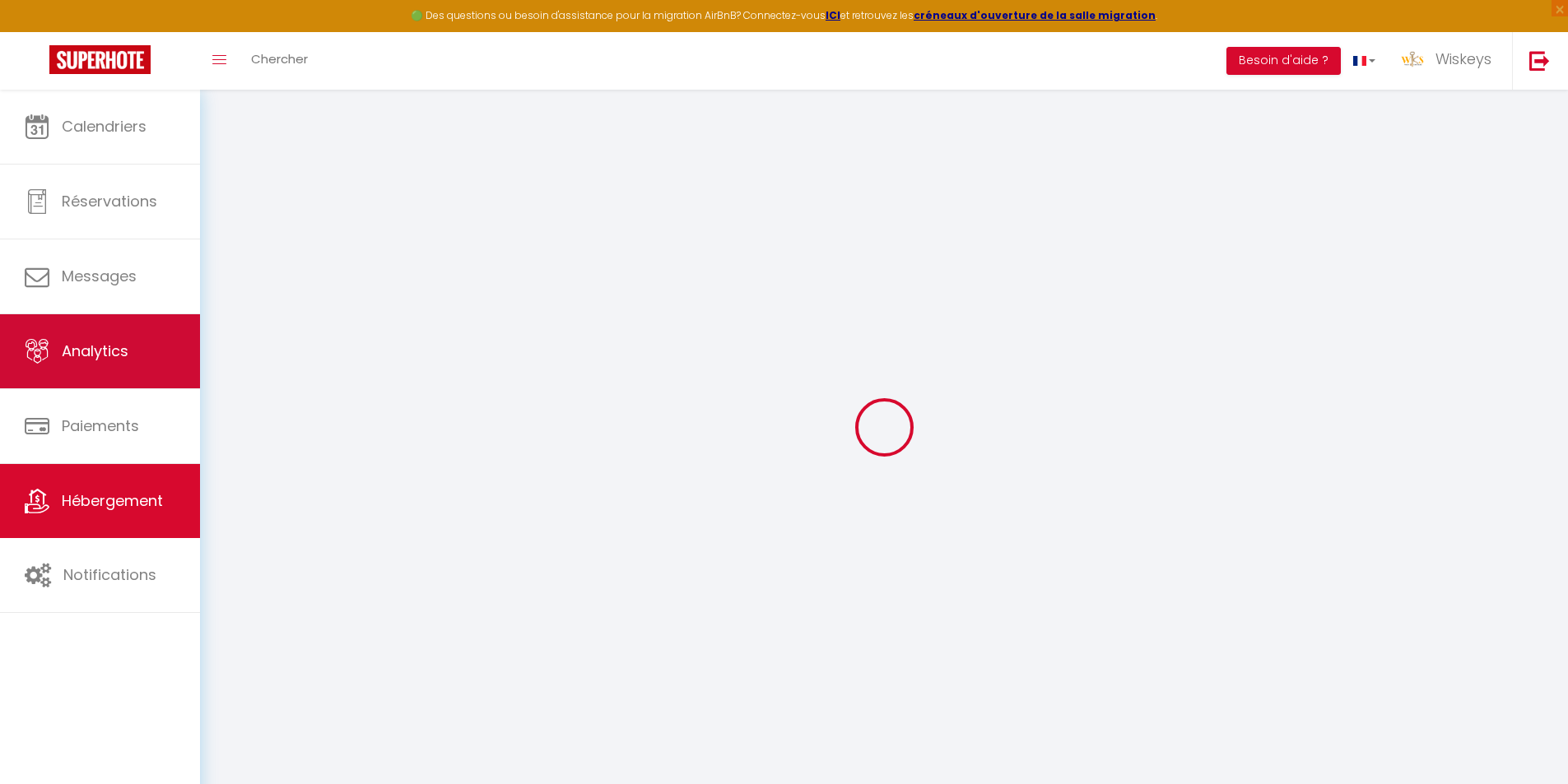
select select
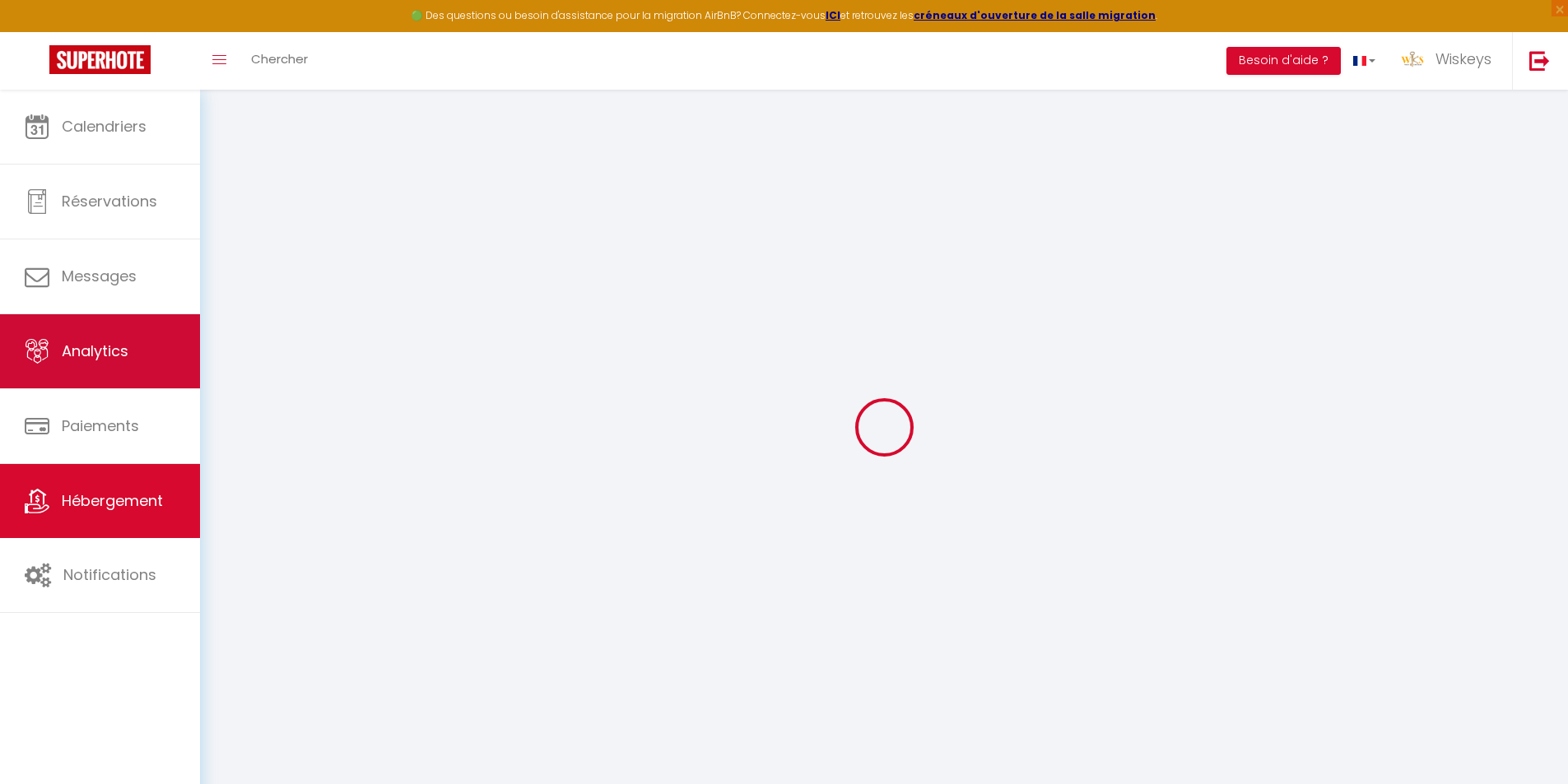
select select
checkbox input "false"
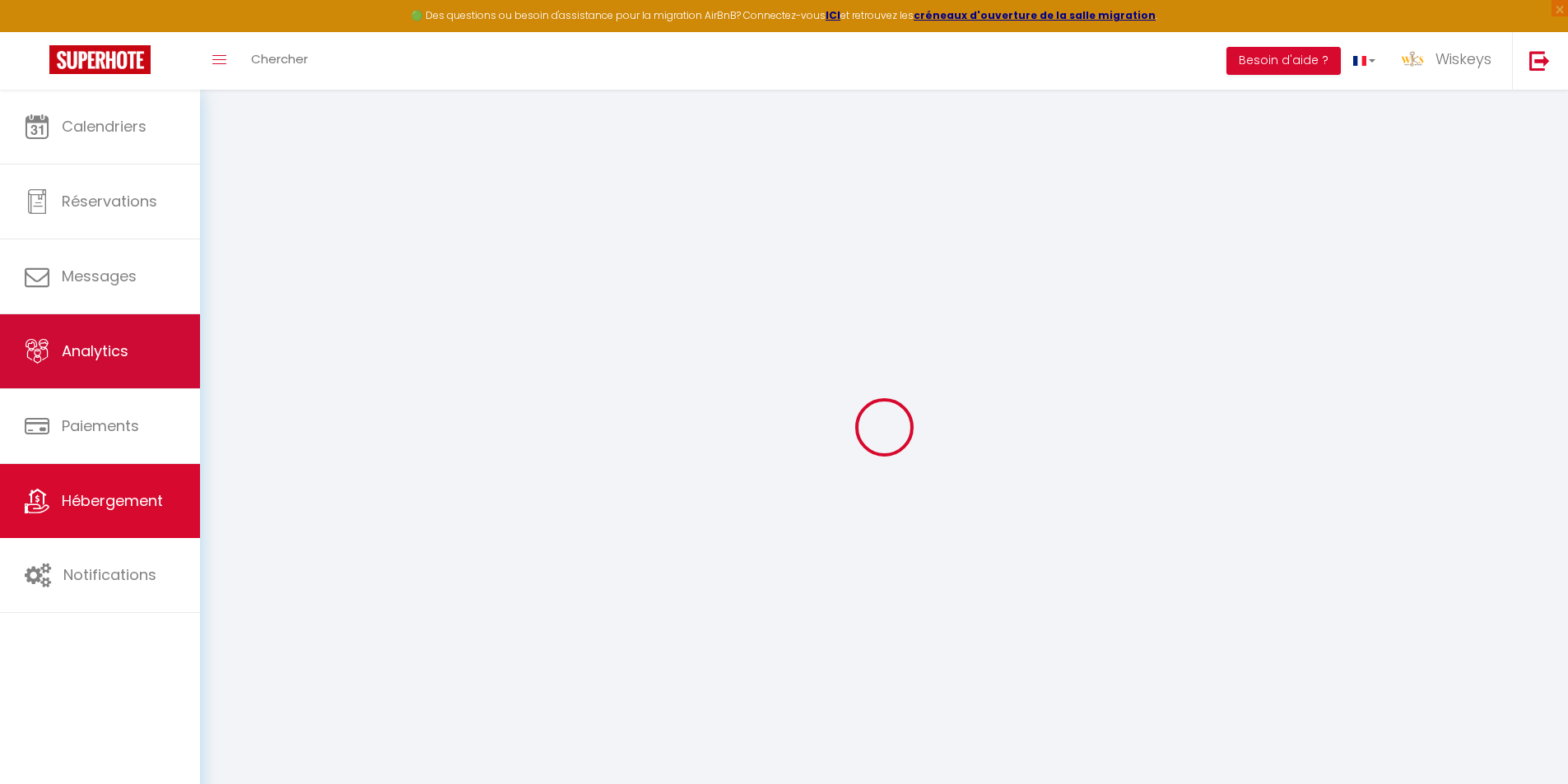
select select
type input "✨ Kaz Rivage ✨"
type input "[PERSON_NAME]"
type input "DUPUIS"
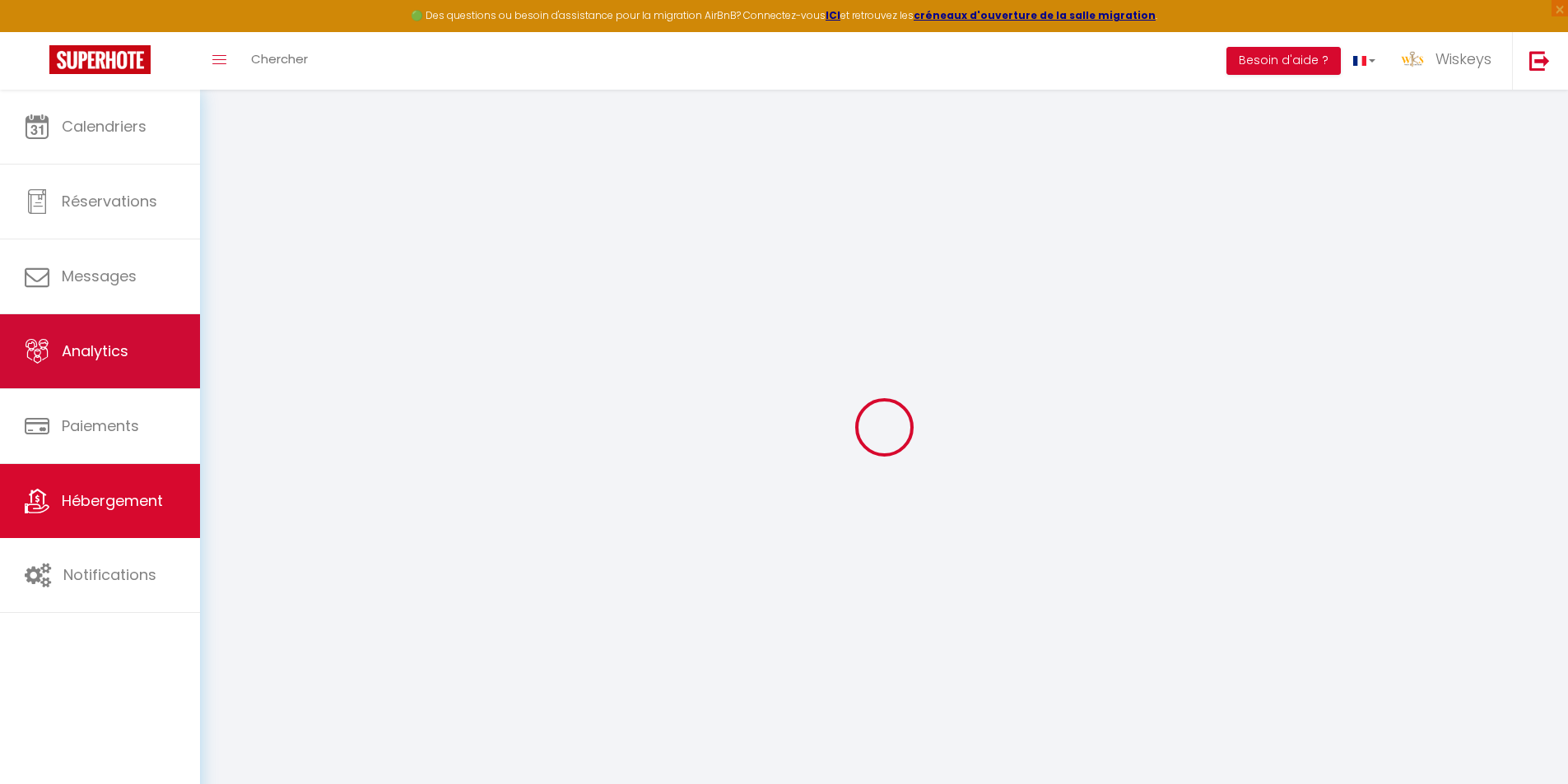
type input "[STREET_ADDRESS]"
type input "75015"
type input "[GEOGRAPHIC_DATA]"
select select "0"
type input "50"
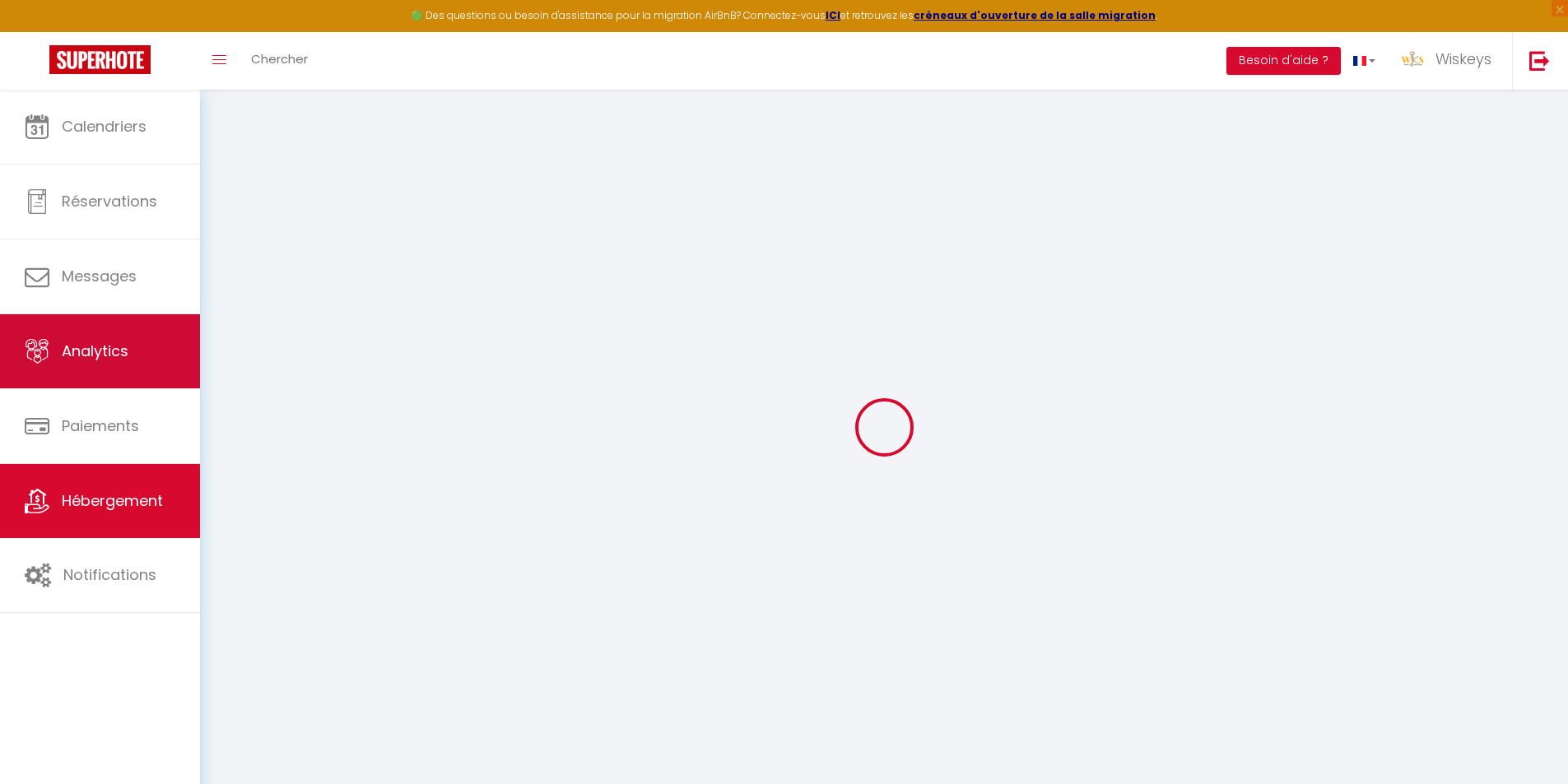
type input "50"
type input "5"
type input "1000"
type input "300"
select select
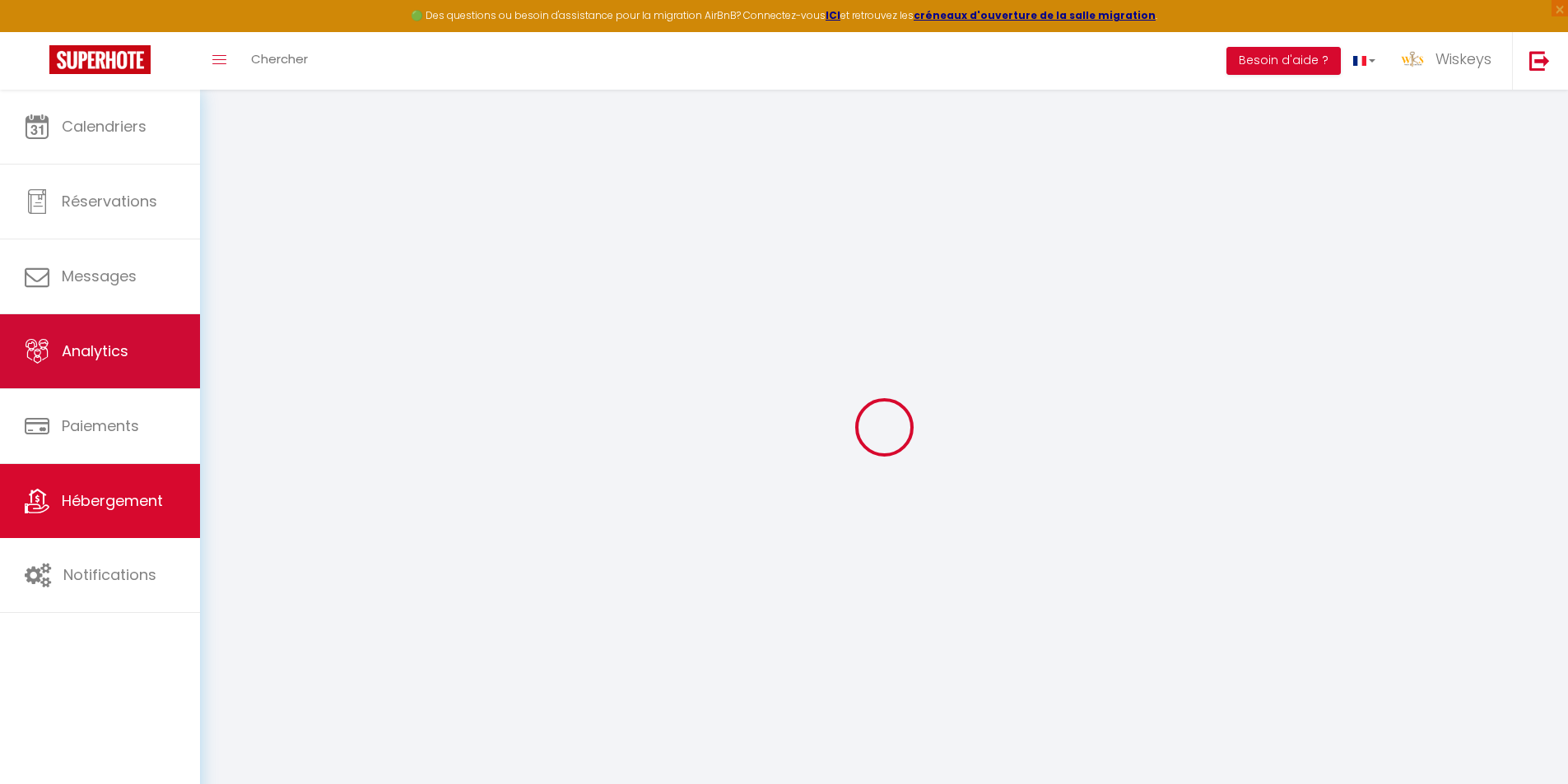
select select
type input "[STREET_ADDRESS]"
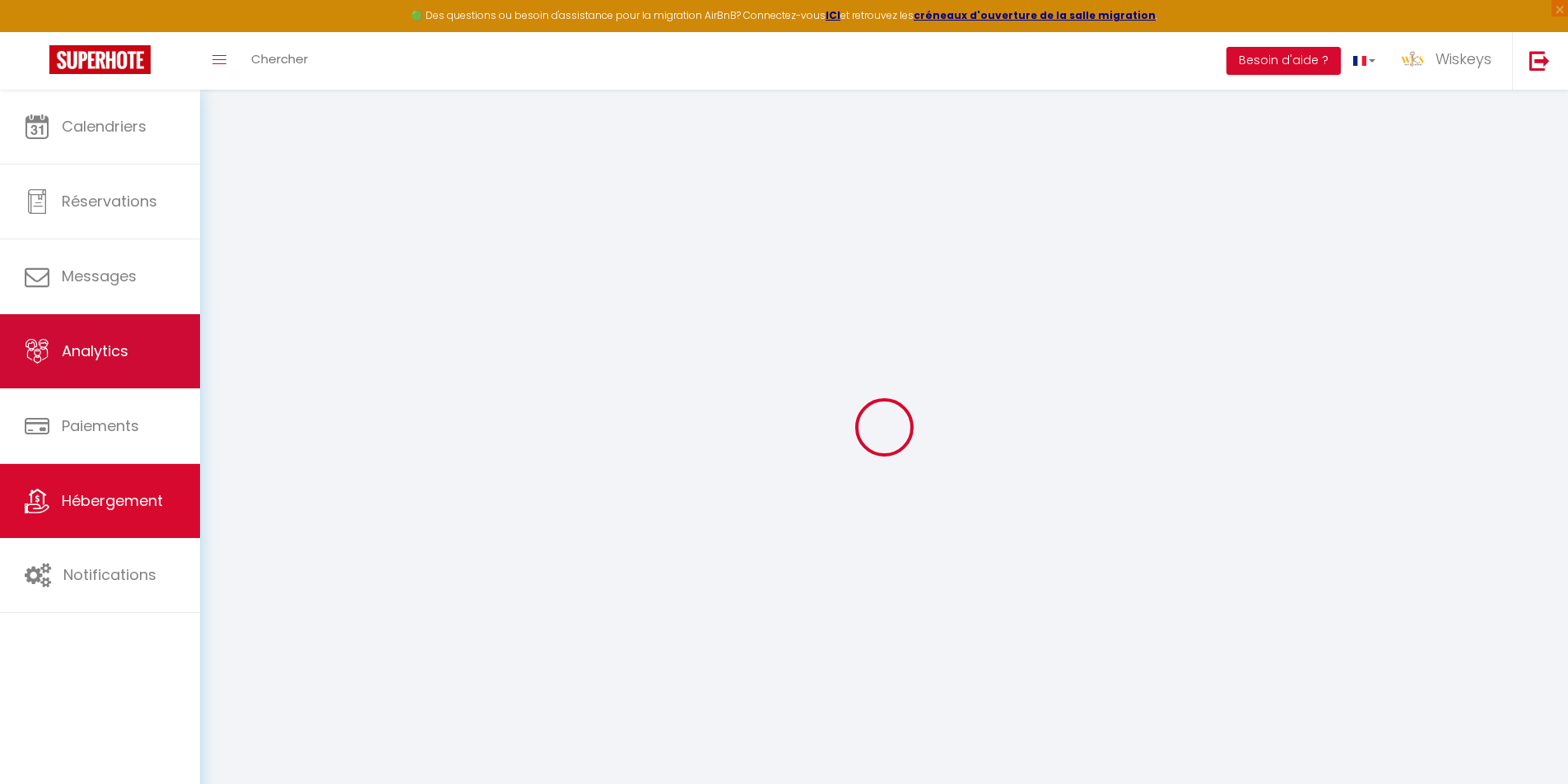
type input "97434"
type input "[GEOGRAPHIC_DATA]"
select select "177"
type input "[EMAIL_ADDRESS][DOMAIN_NAME]"
select select "7680"
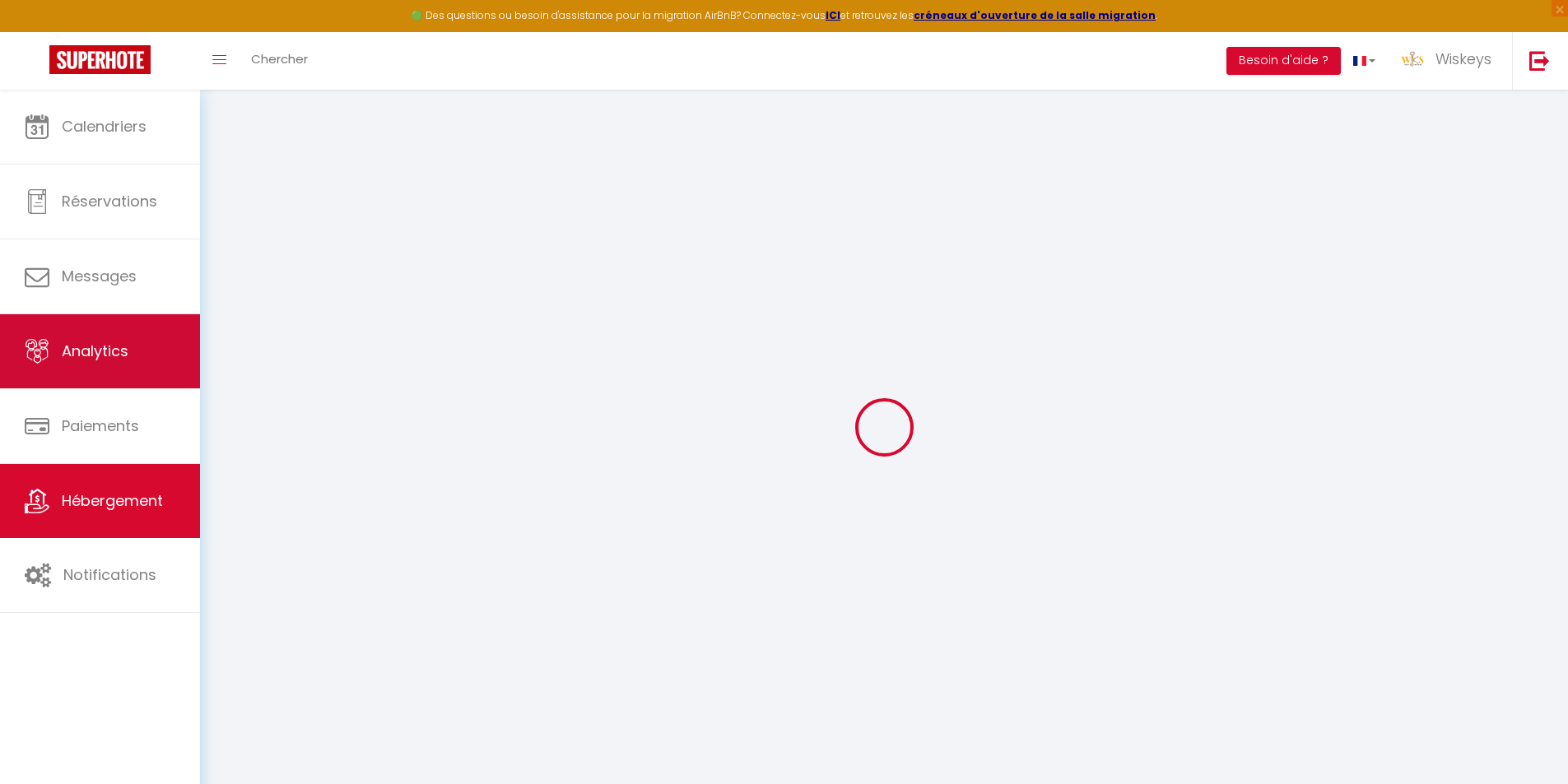
checkbox input "false"
checkbox input "true"
radio input "true"
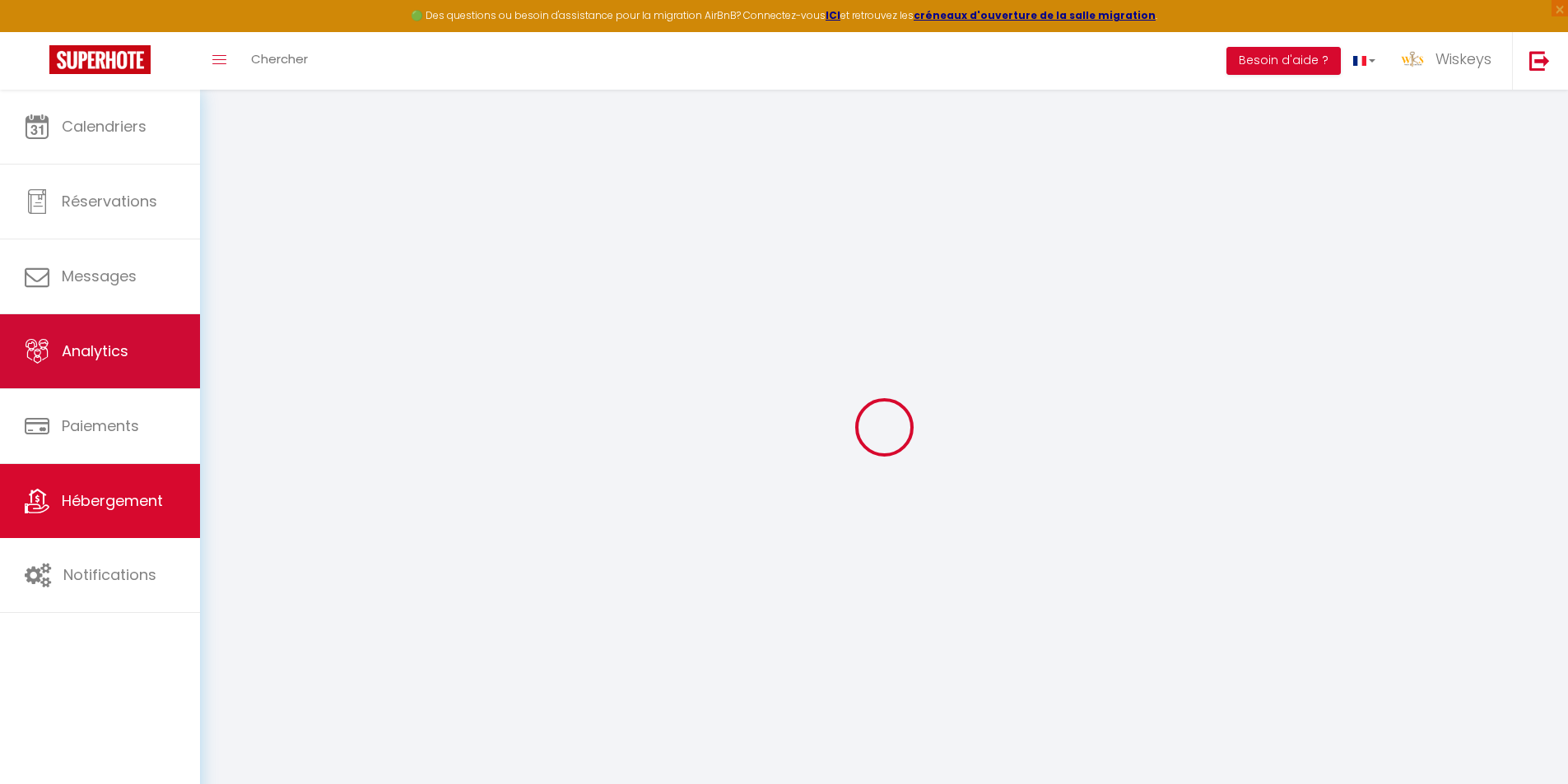
type input "0"
select select "26041"
select select "35951"
select select
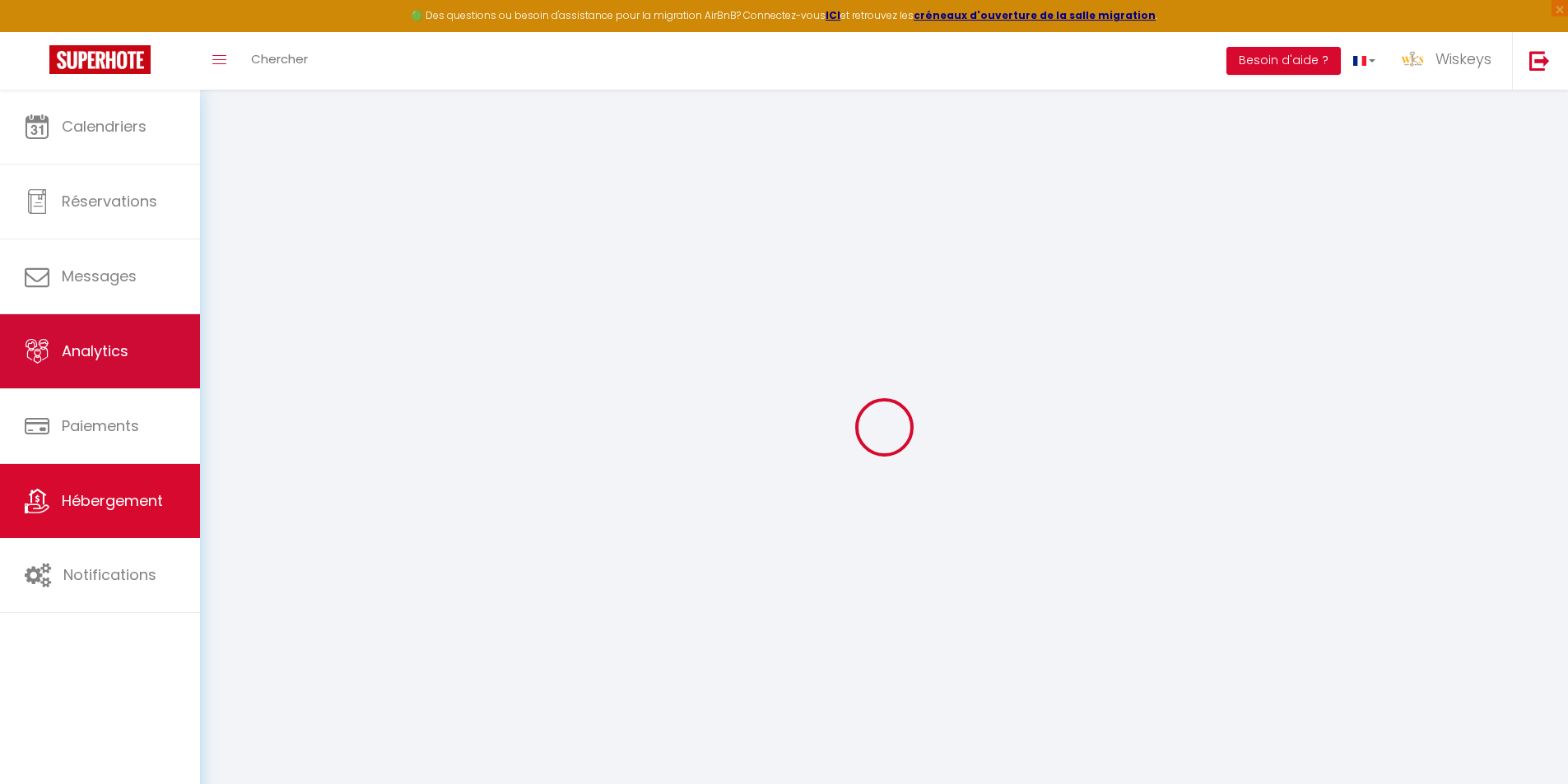
select select
checkbox input "false"
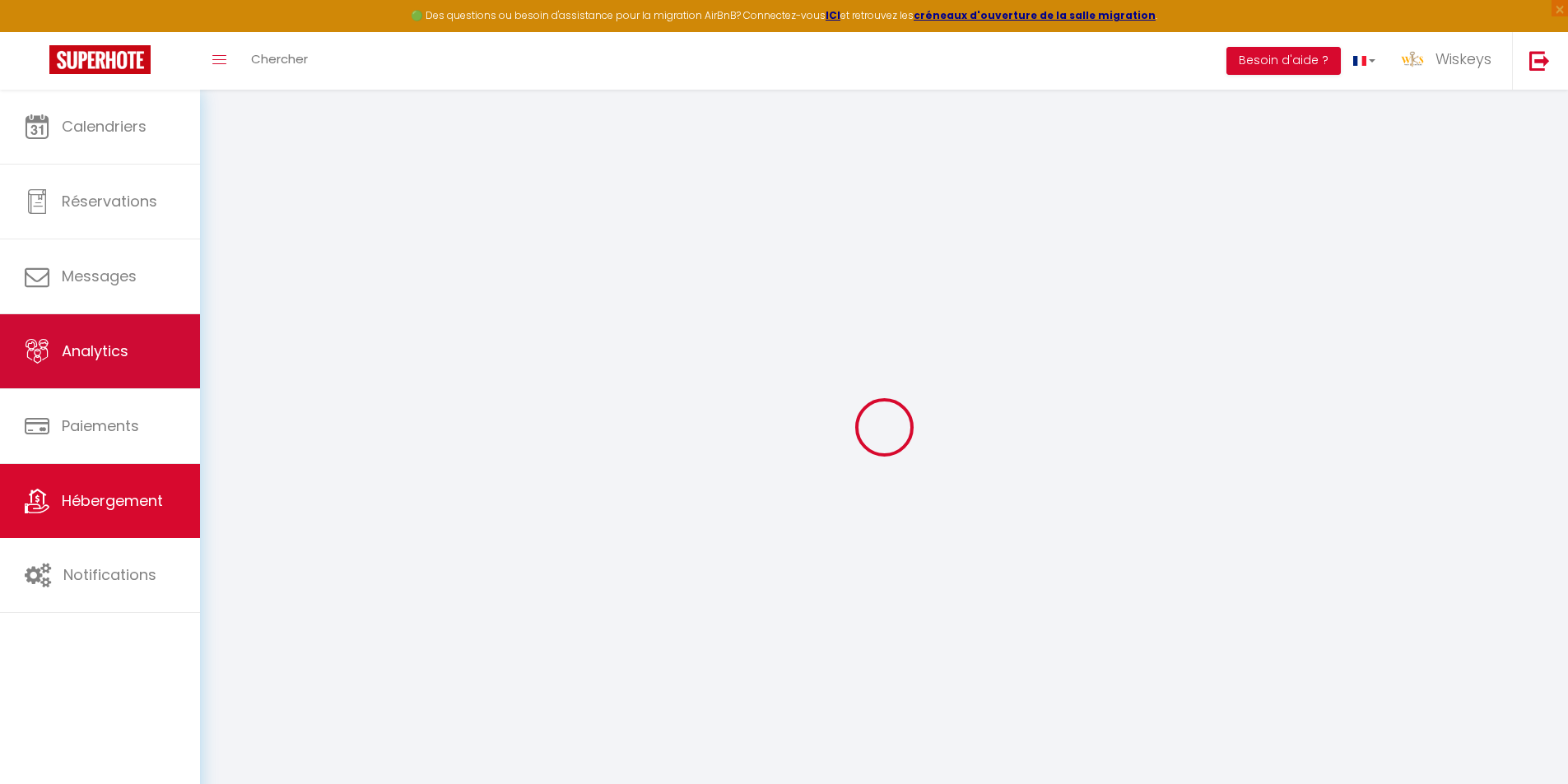
checkbox input "true"
select select
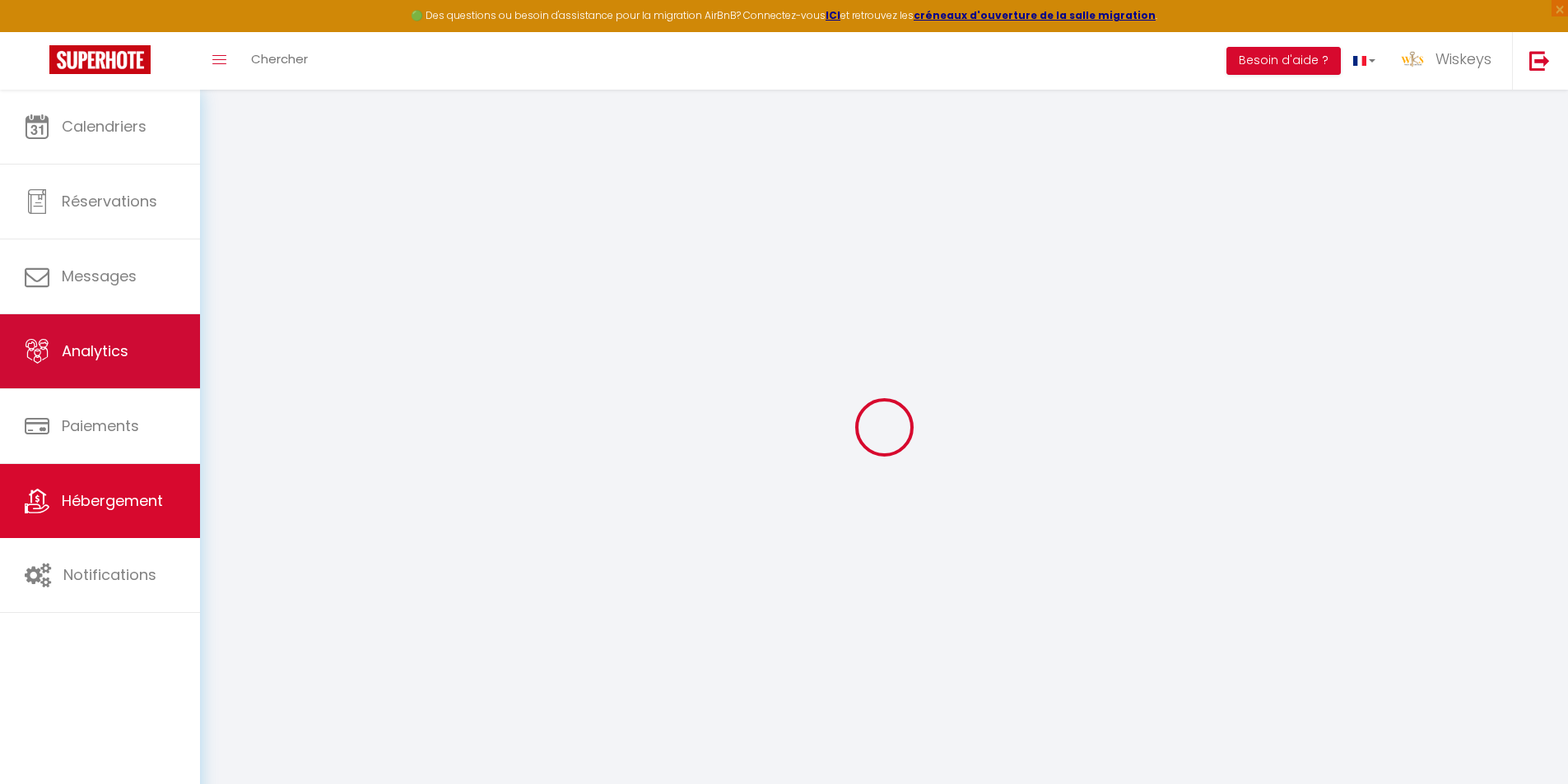
select select
checkbox input "false"
checkbox input "true"
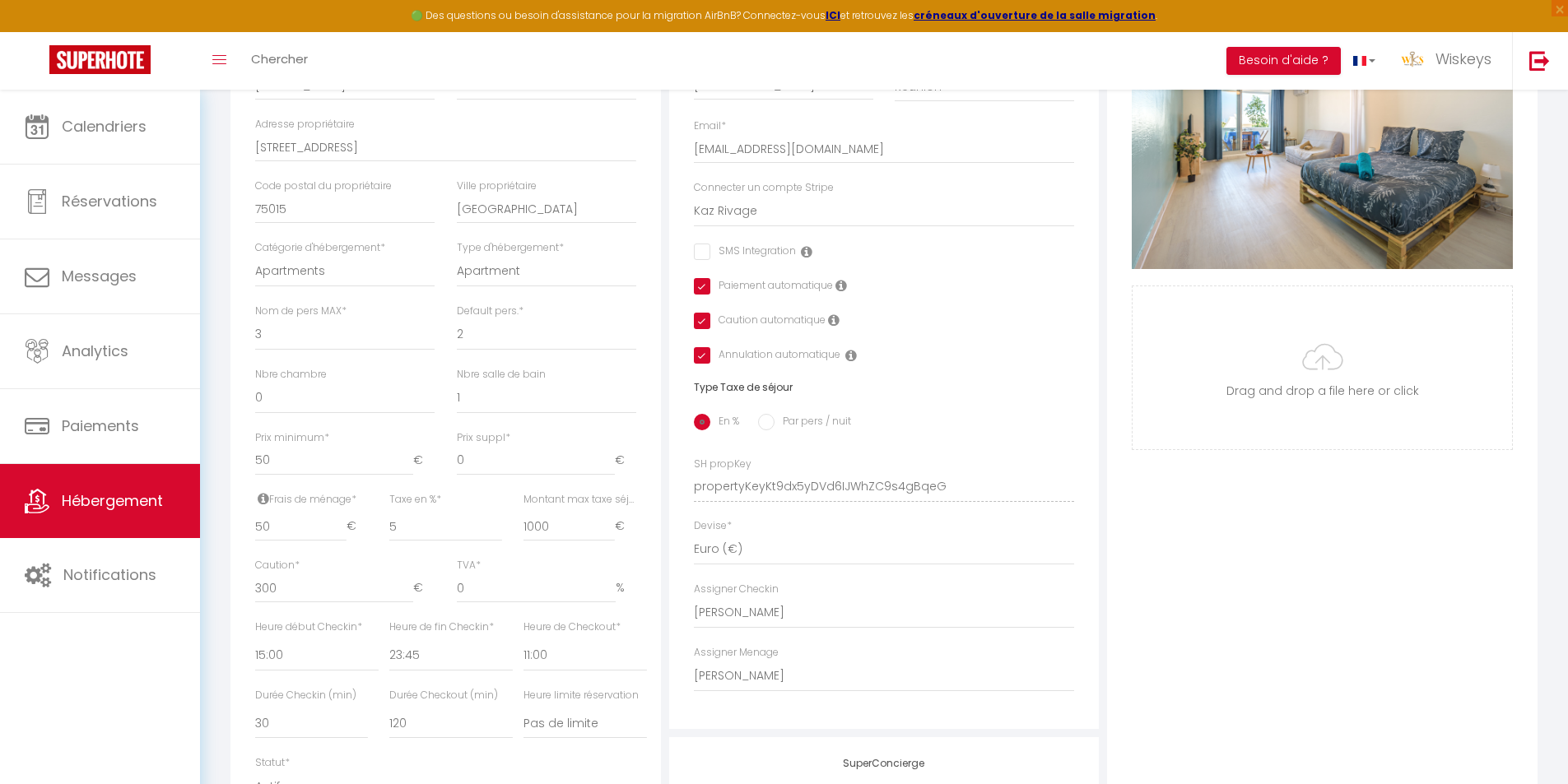
scroll to position [658, 0]
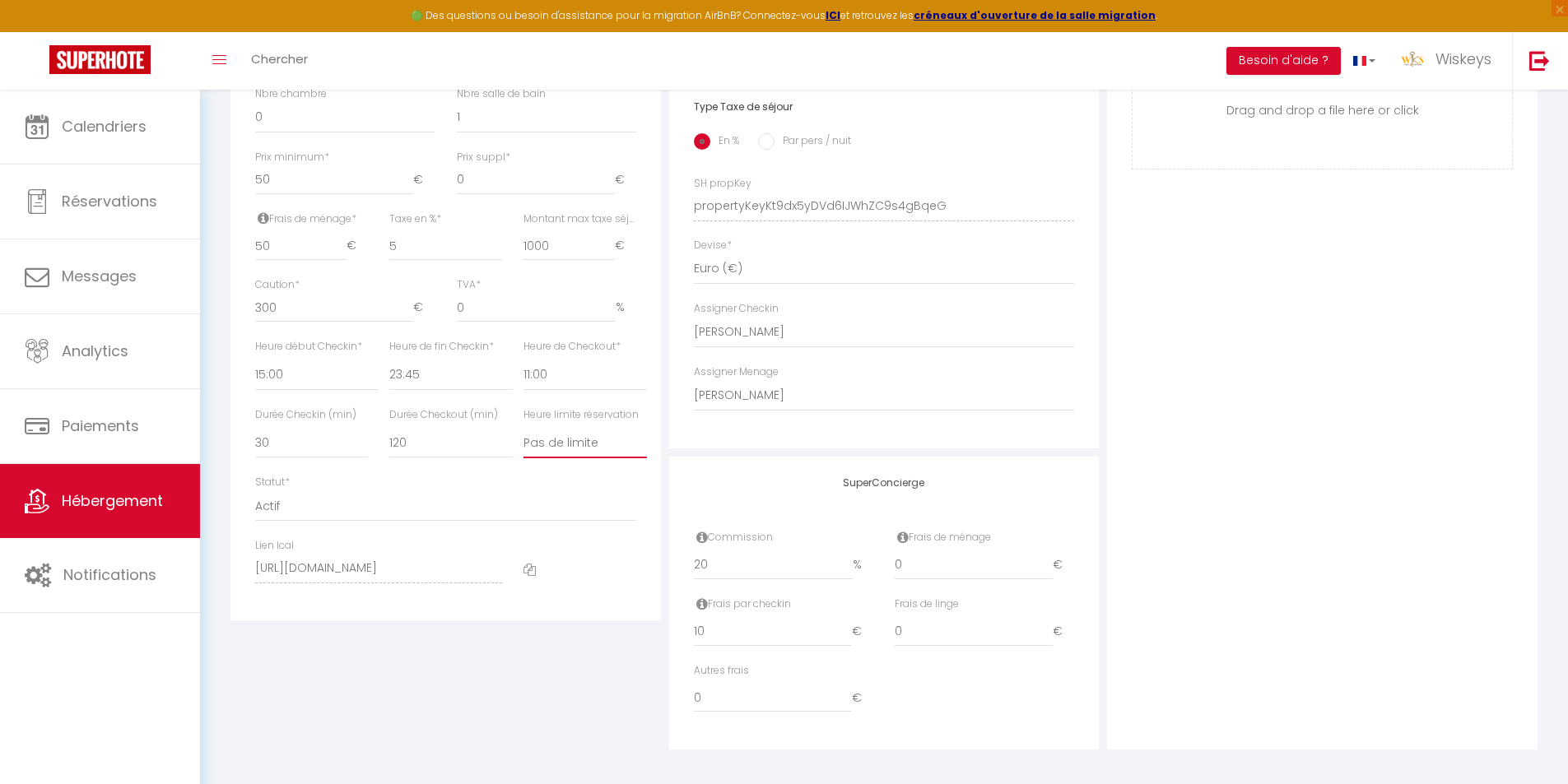
click at [555, 458] on select "Pas de limite 01:00 02:00 03:00 04:00 05:00 06:00 07:00 08:00 09:00 10:00 11:00…" at bounding box center [584, 442] width 123 height 31
click at [523, 440] on select "Pas de limite 01:00 02:00 03:00 04:00 05:00 06:00 07:00 08:00 09:00 10:00 11:00…" at bounding box center [584, 442] width 123 height 31
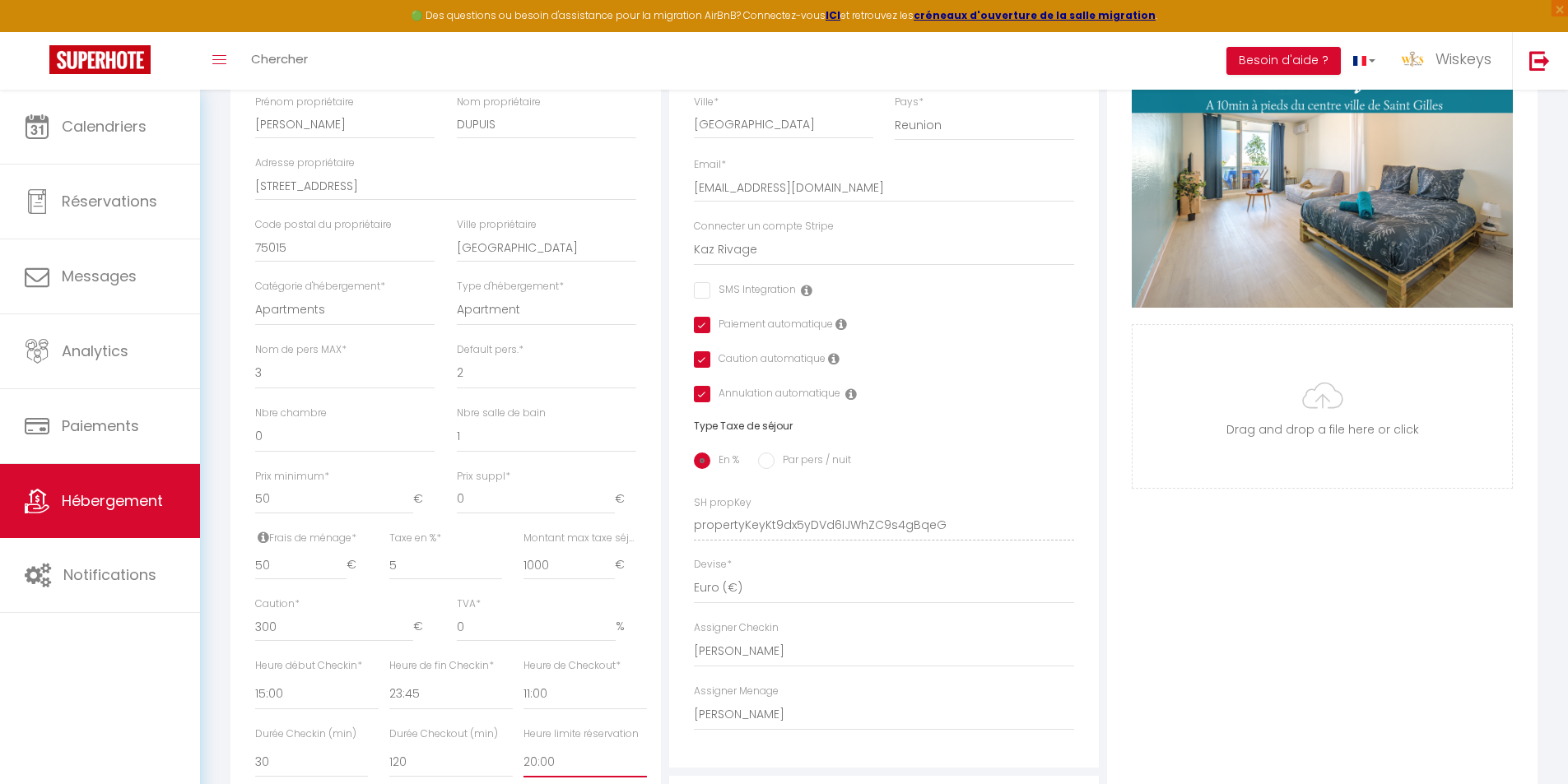
scroll to position [82, 0]
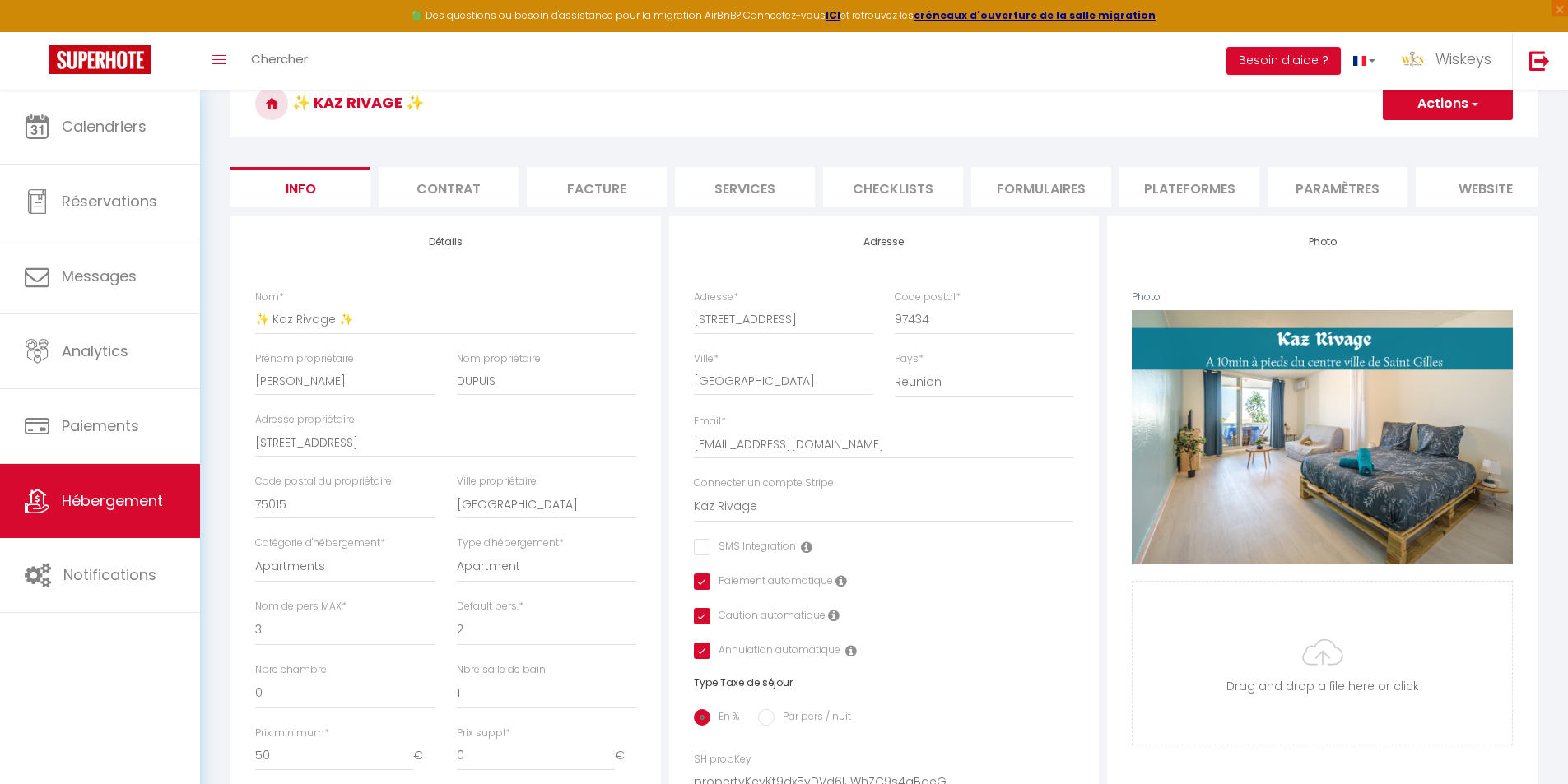
click at [1465, 117] on button "Actions" at bounding box center [1448, 104] width 130 height 33
click at [1403, 144] on input "Enregistrer" at bounding box center [1383, 140] width 61 height 16
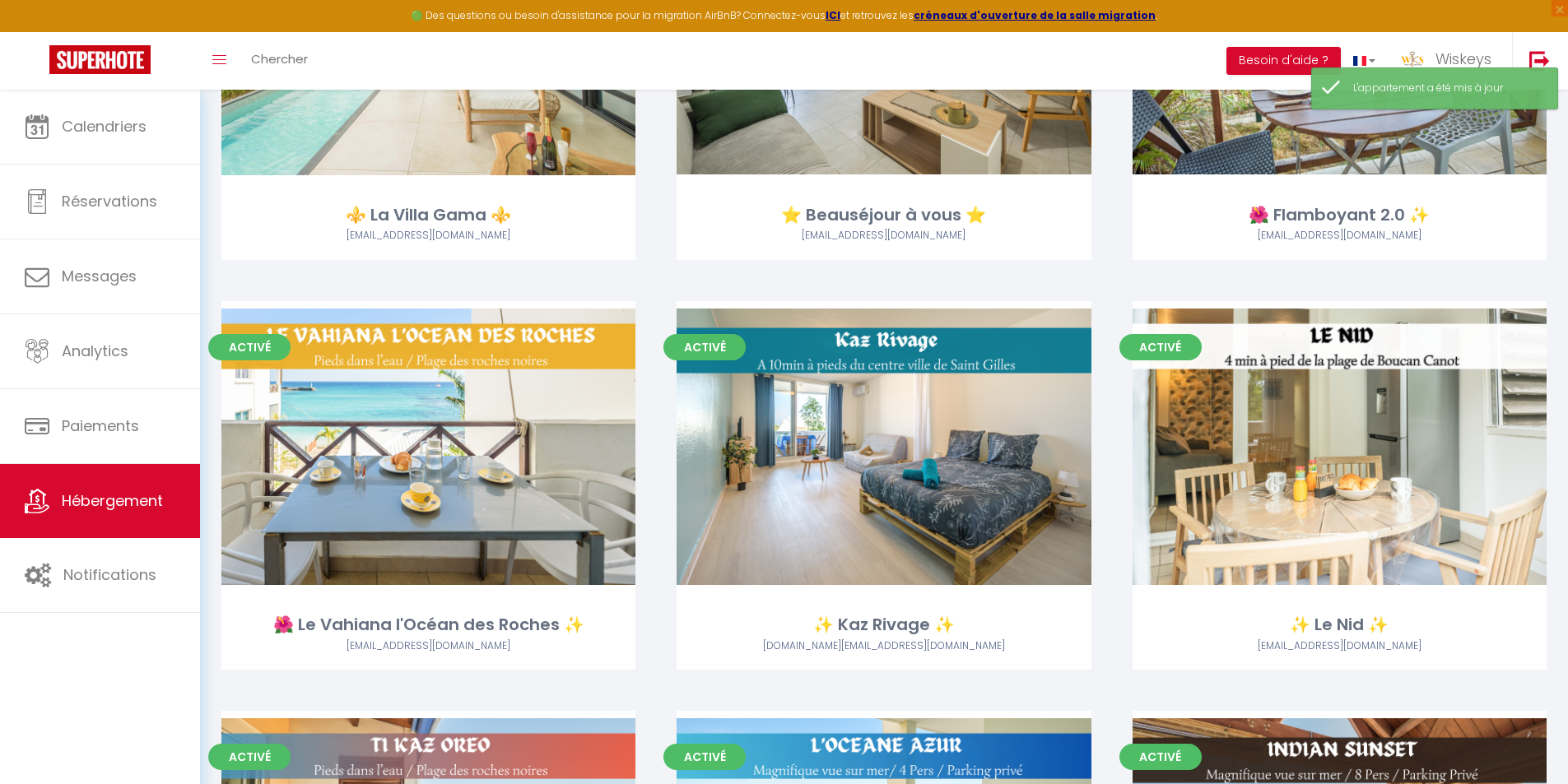
scroll to position [1975, 0]
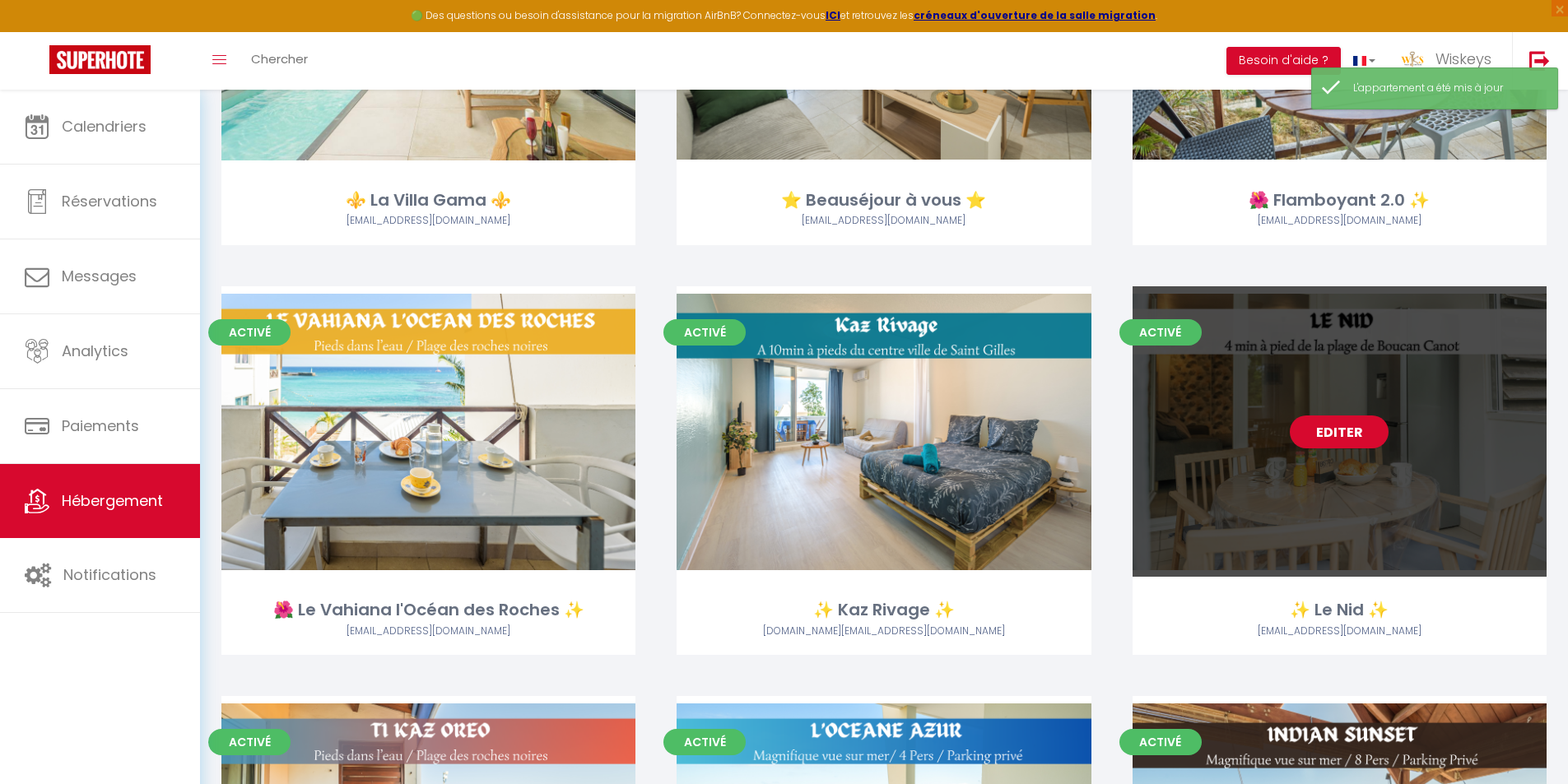
click at [1360, 434] on link "Editer" at bounding box center [1340, 432] width 99 height 33
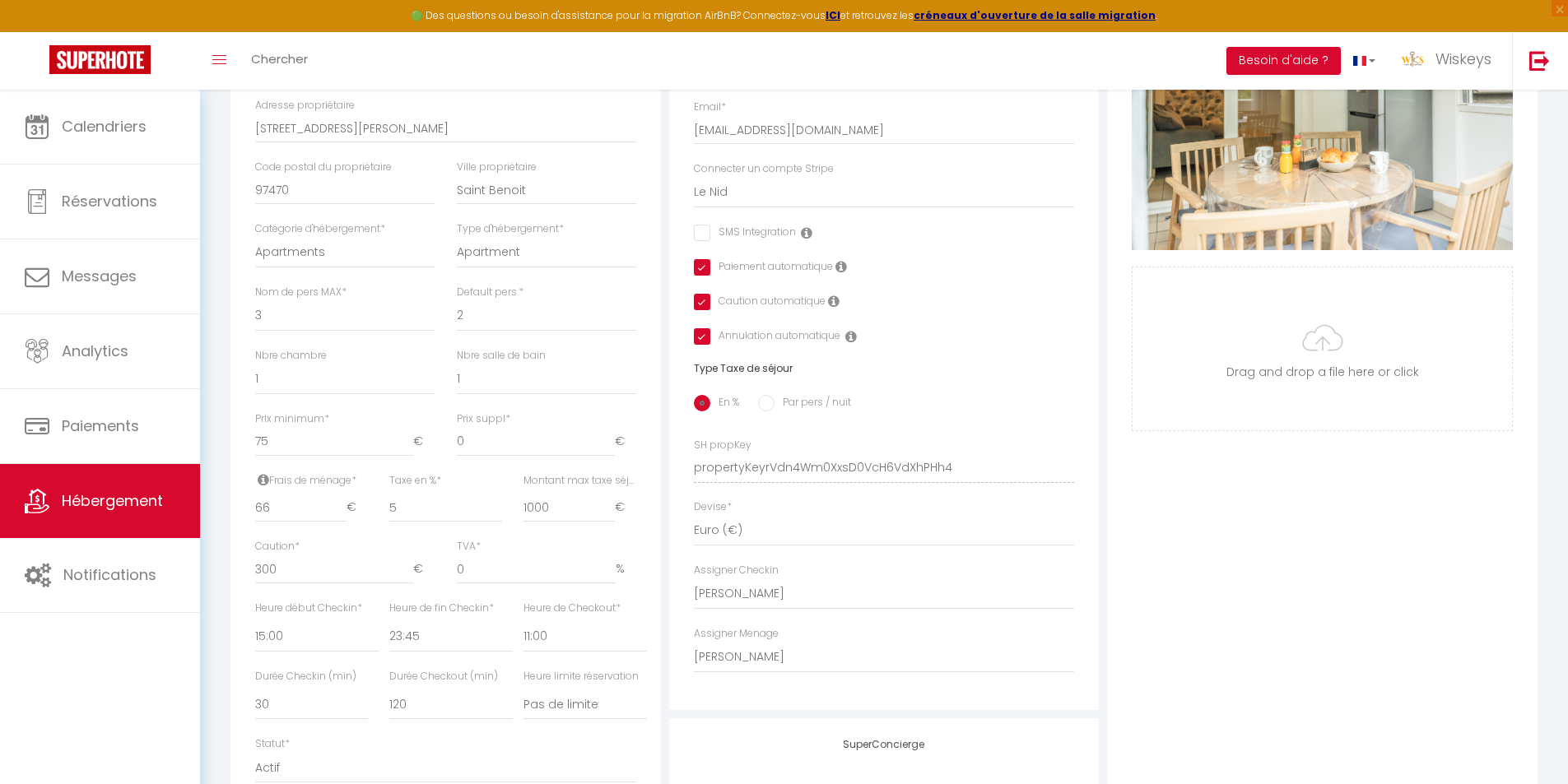
scroll to position [678, 0]
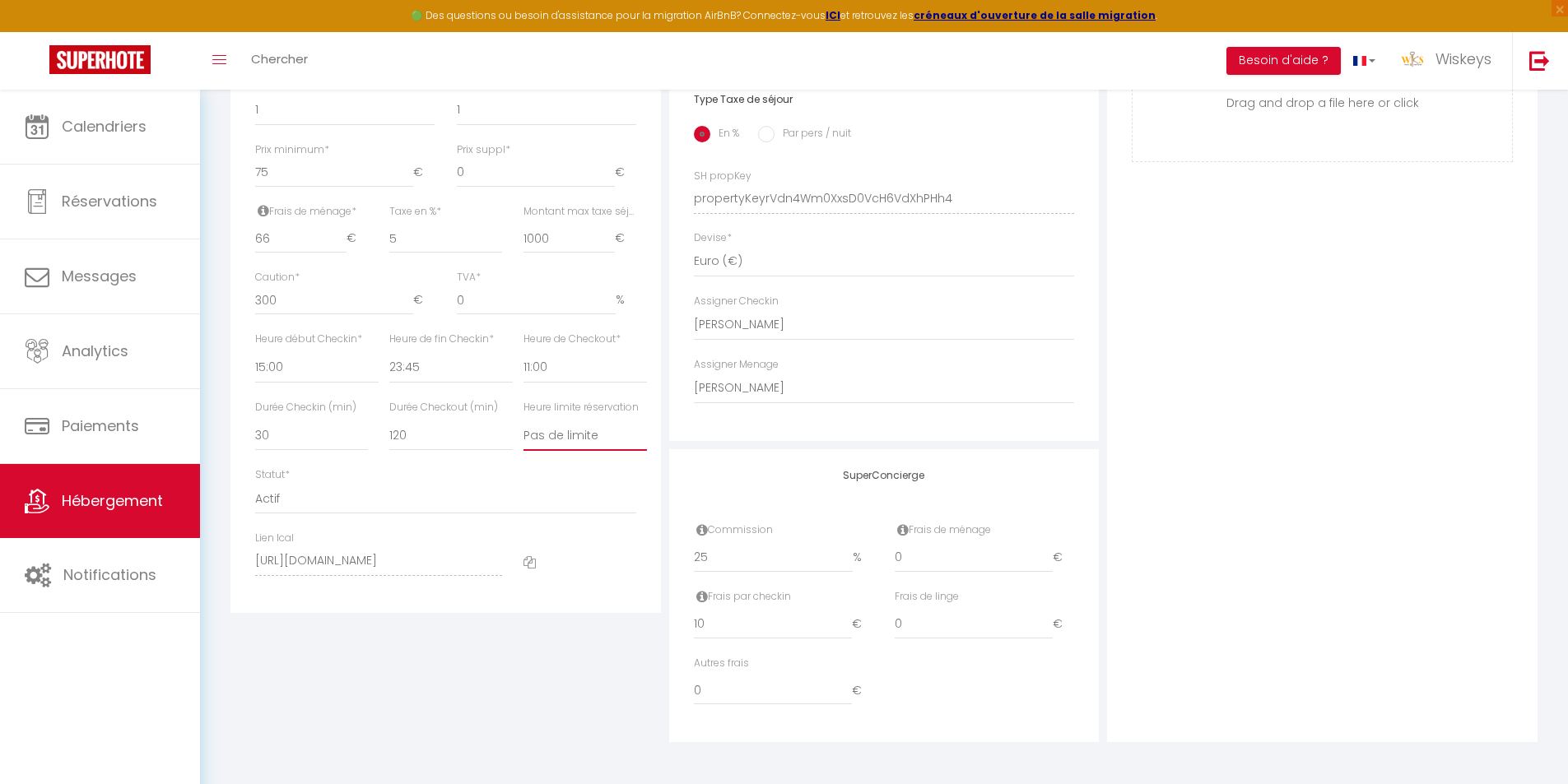
click at [585, 426] on select "Pas de limite 01:00 02:00 03:00 04:00 05:00 06:00 07:00 08:00 09:00 10:00 11:00…" at bounding box center [584, 435] width 123 height 31
click at [523, 419] on select "Pas de limite 01:00 02:00 03:00 04:00 05:00 06:00 07:00 08:00 09:00 10:00 11:00…" at bounding box center [584, 435] width 123 height 31
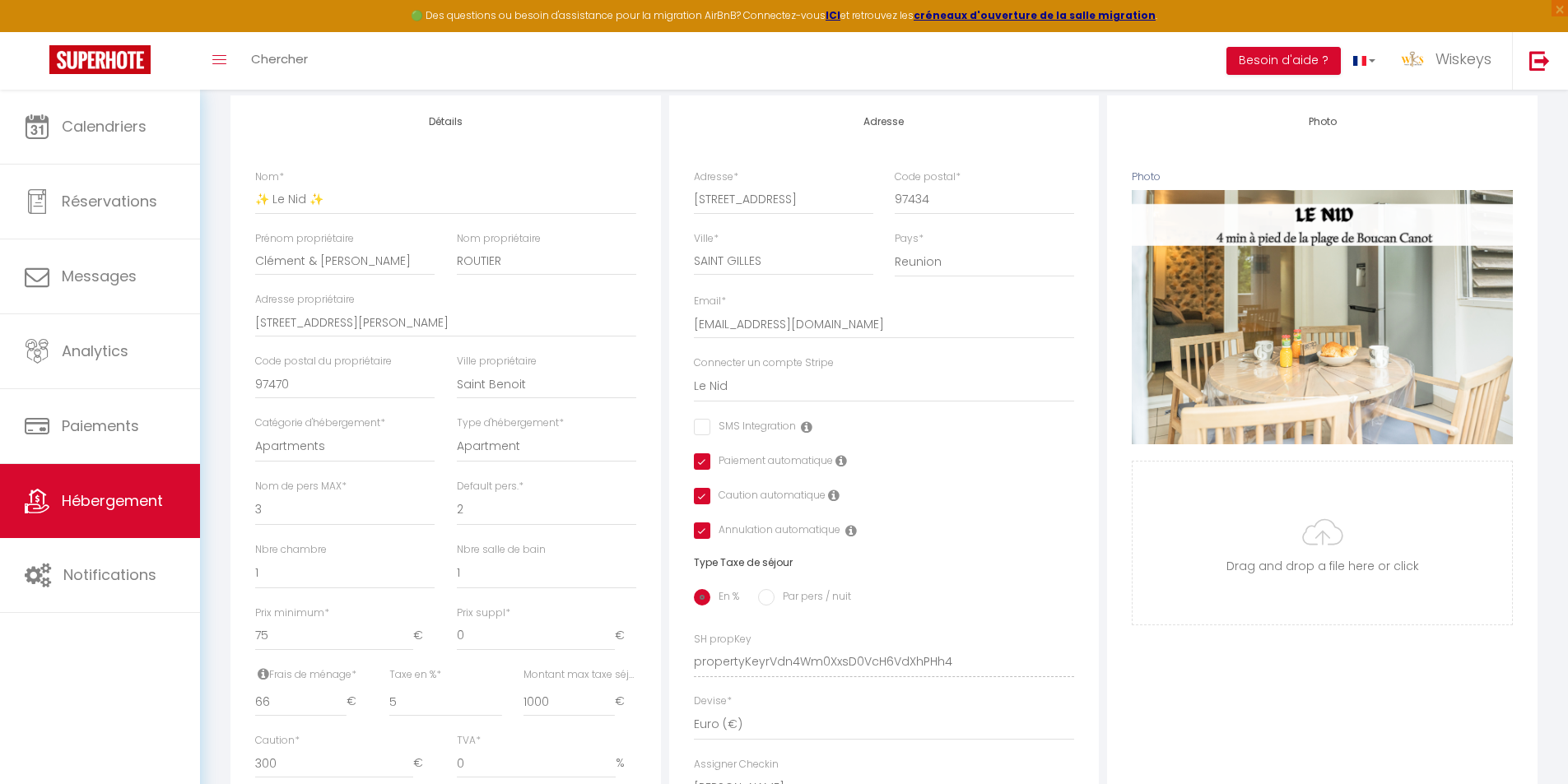
scroll to position [0, 0]
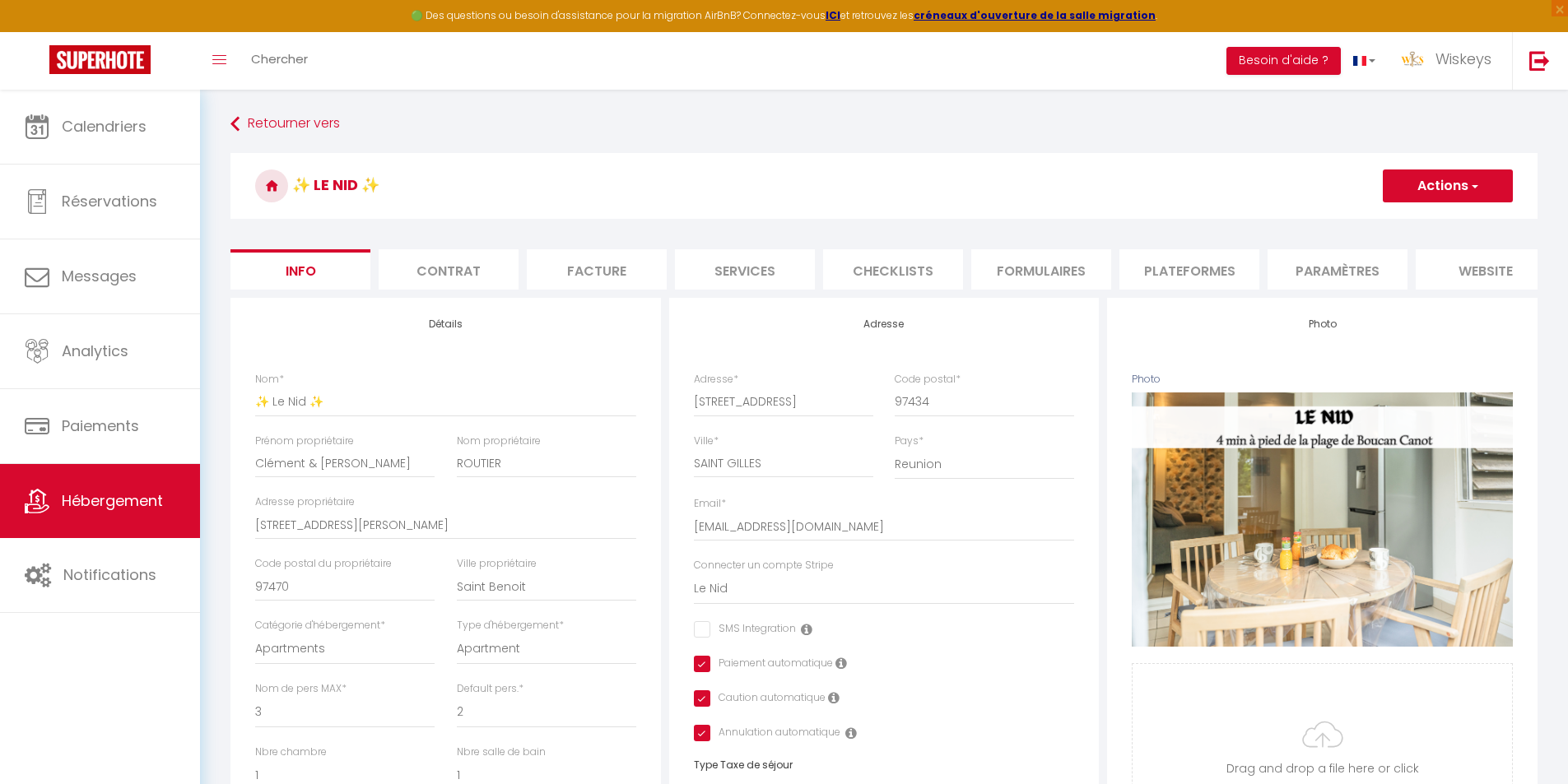
click at [1406, 179] on button "Actions" at bounding box center [1448, 186] width 130 height 33
click at [1393, 219] on input "Enregistrer" at bounding box center [1383, 221] width 61 height 16
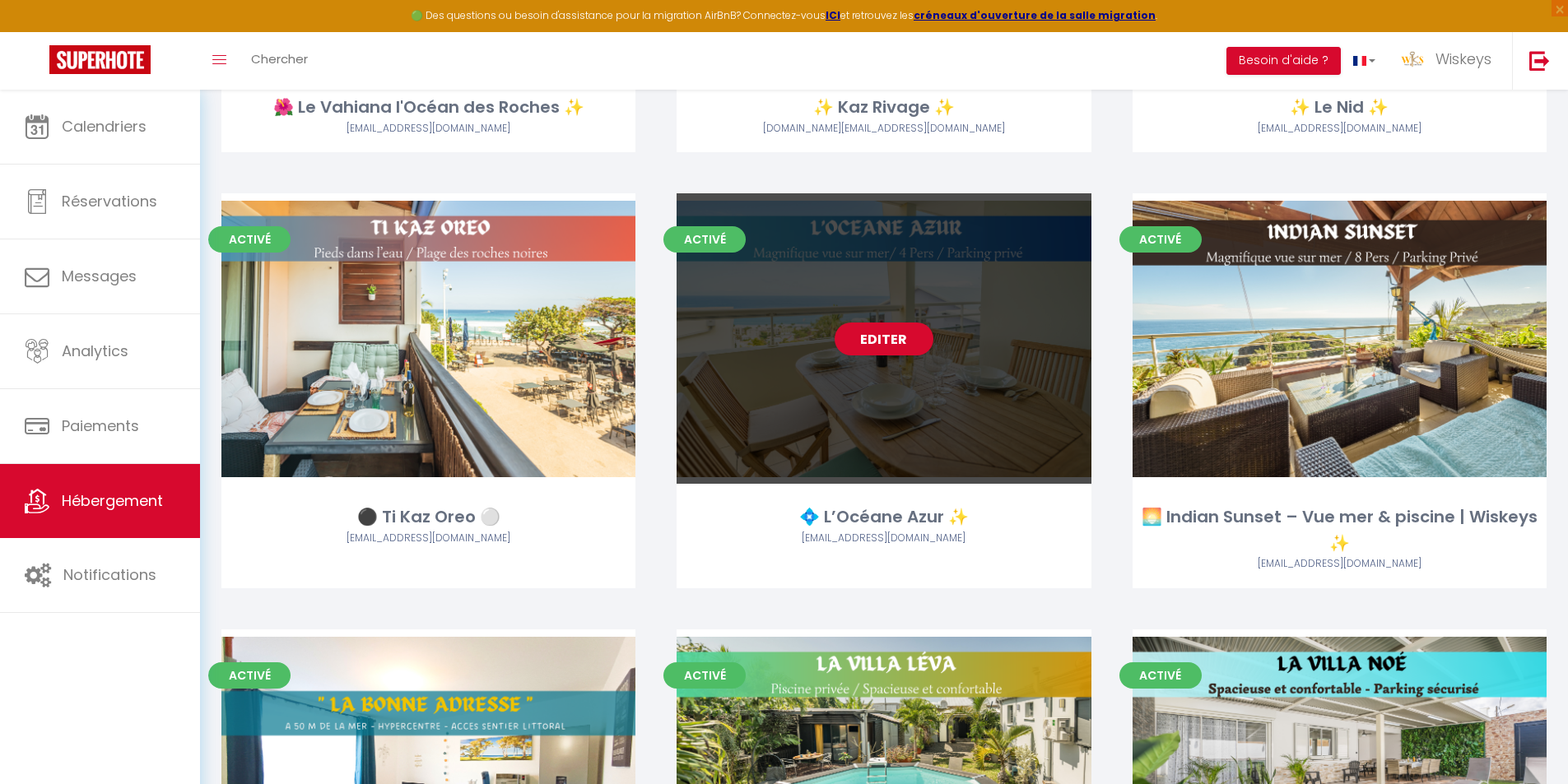
scroll to position [2386, 0]
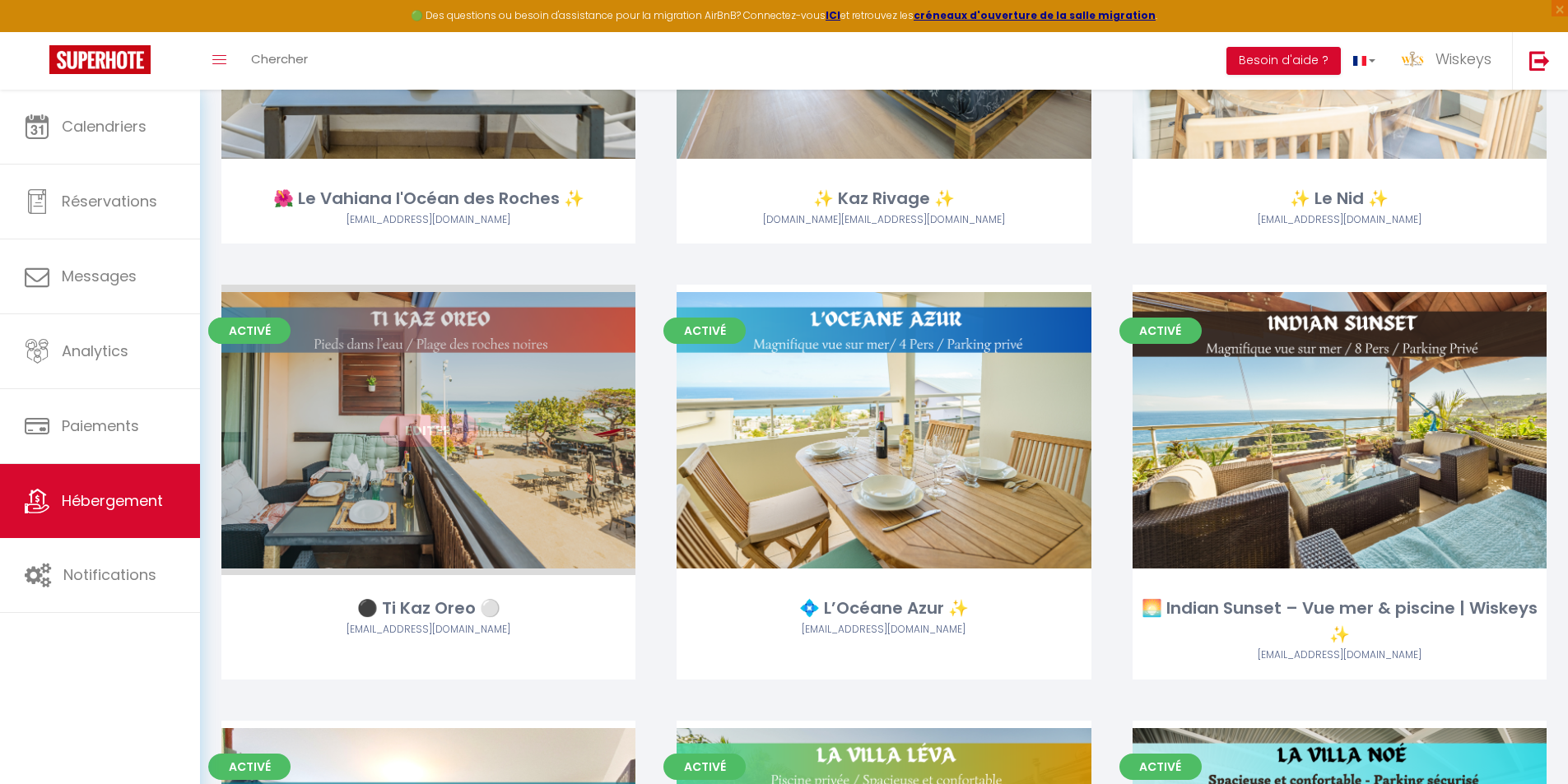
click at [435, 423] on link "Editer" at bounding box center [429, 430] width 99 height 33
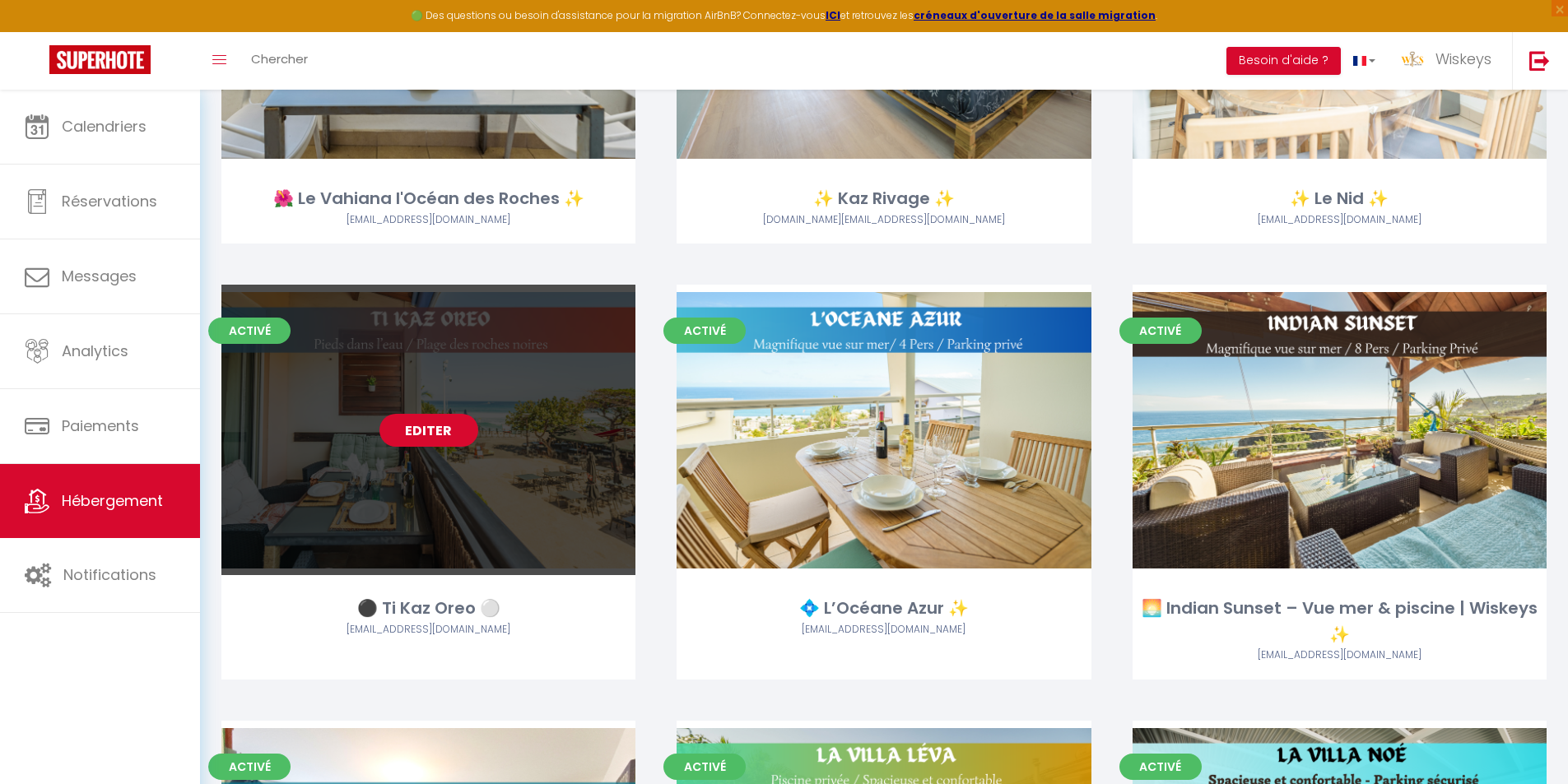
click at [435, 423] on link "Editer" at bounding box center [429, 430] width 99 height 33
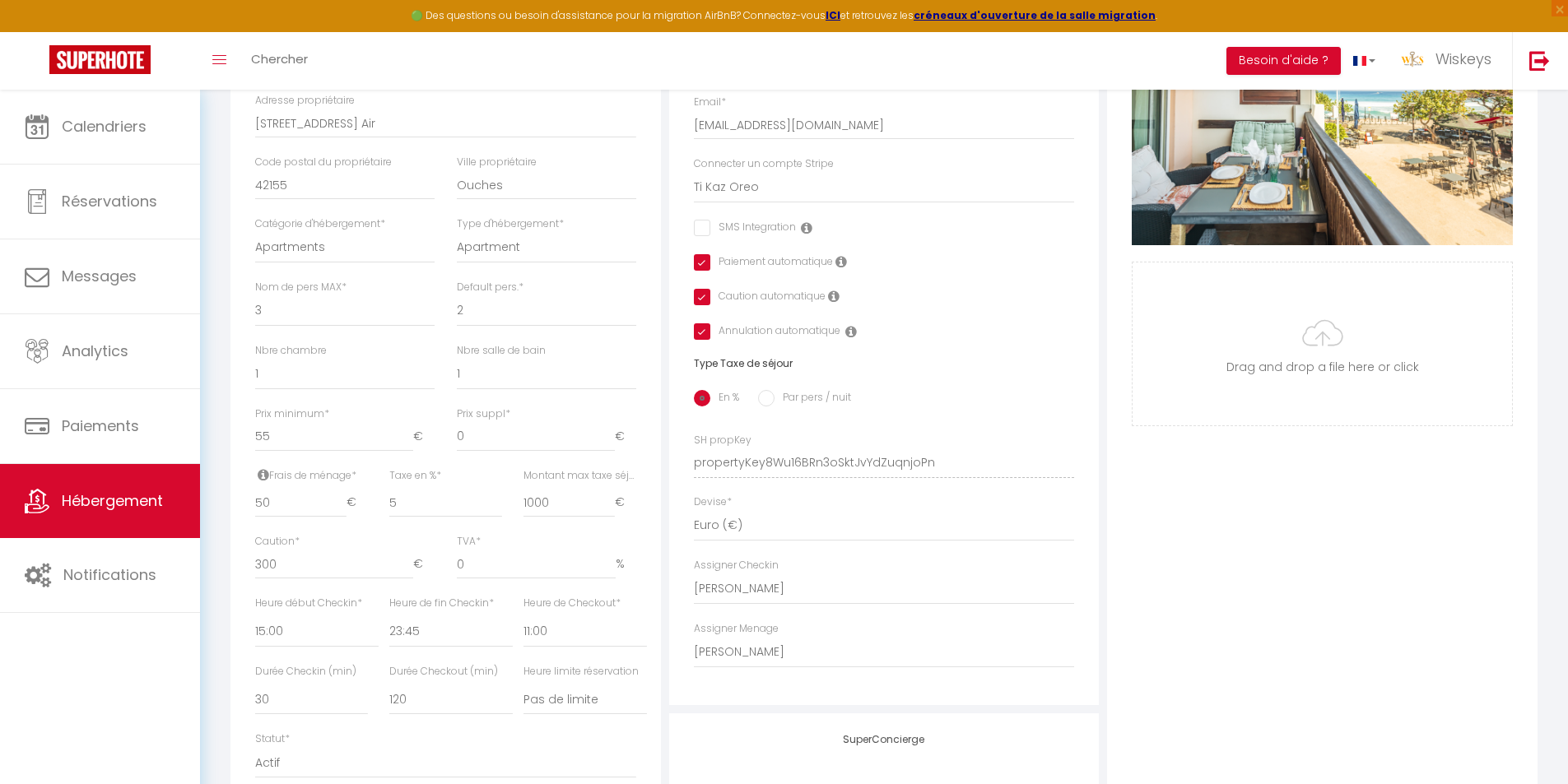
scroll to position [678, 0]
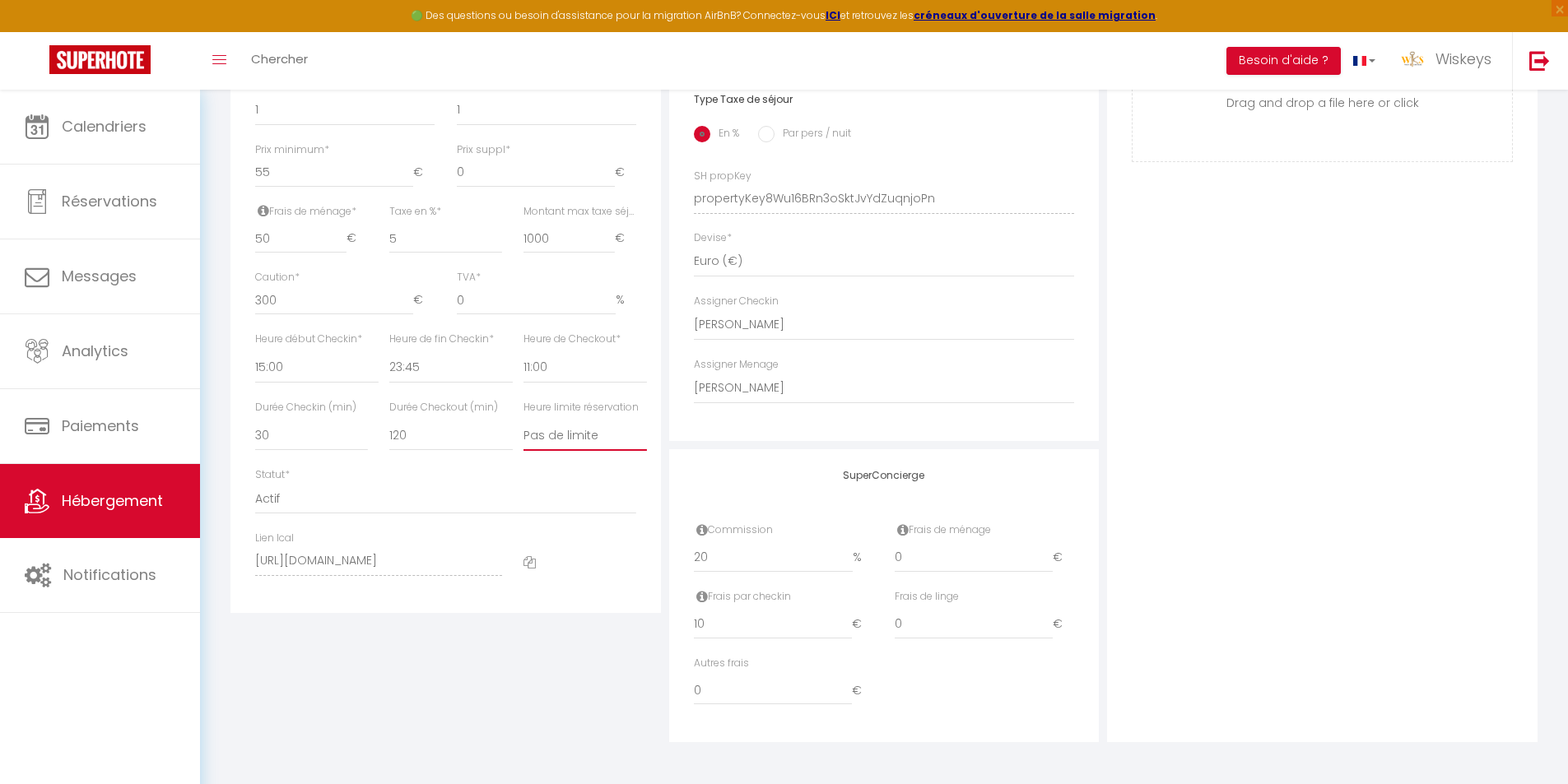
click at [604, 435] on select "Pas de limite 01:00 02:00 03:00 04:00 05:00 06:00 07:00 08:00 09:00 10:00 11:00…" at bounding box center [584, 435] width 123 height 31
click at [523, 419] on select "Pas de limite 01:00 02:00 03:00 04:00 05:00 06:00 07:00 08:00 09:00 10:00 11:00…" at bounding box center [584, 435] width 123 height 31
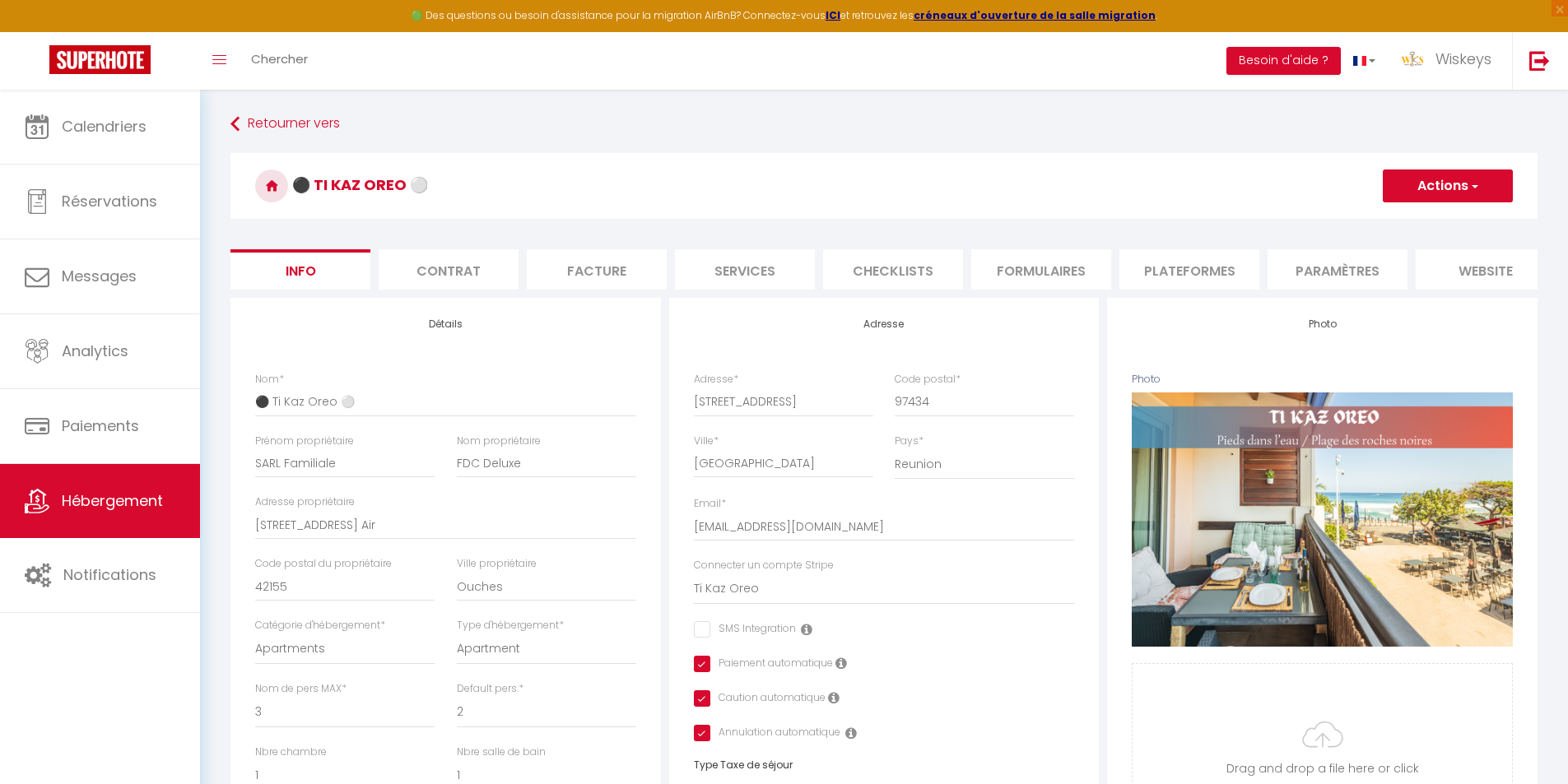
click at [1459, 172] on button "Actions" at bounding box center [1448, 186] width 130 height 33
click at [1393, 218] on input "Enregistrer" at bounding box center [1383, 221] width 61 height 16
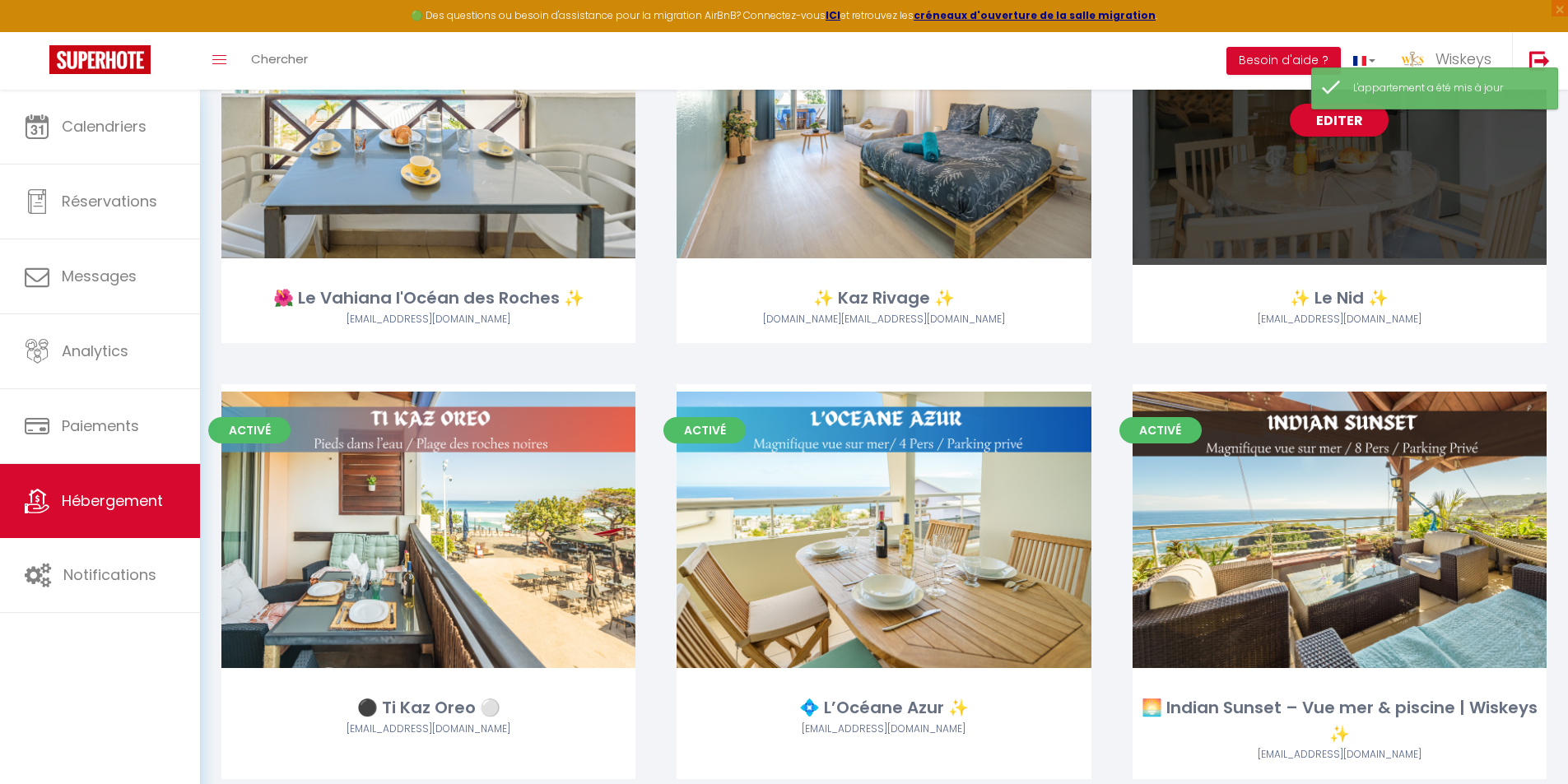
scroll to position [2303, 0]
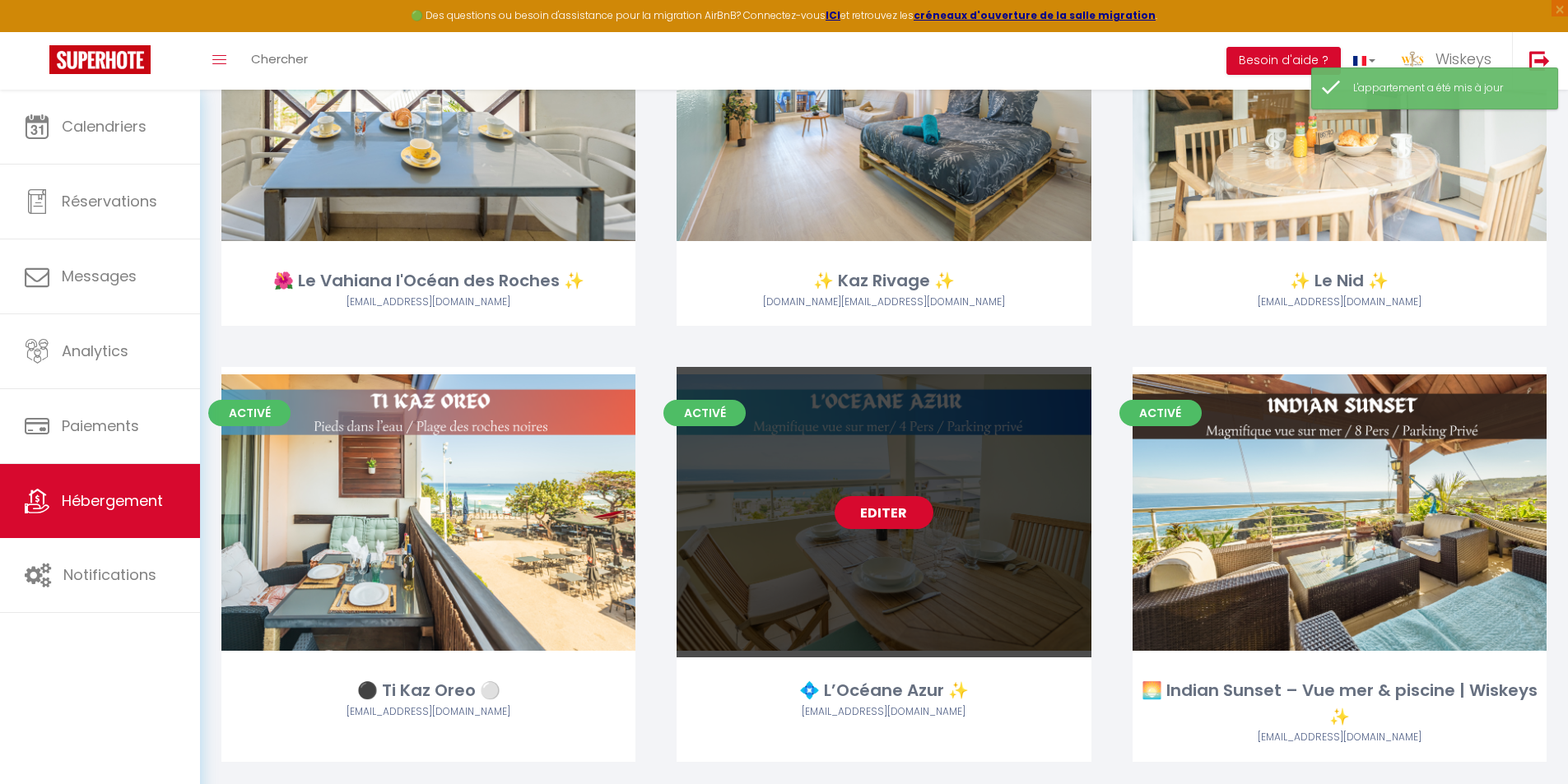
click at [915, 506] on link "Editer" at bounding box center [884, 512] width 99 height 33
click at [917, 506] on link "Editer" at bounding box center [884, 512] width 99 height 33
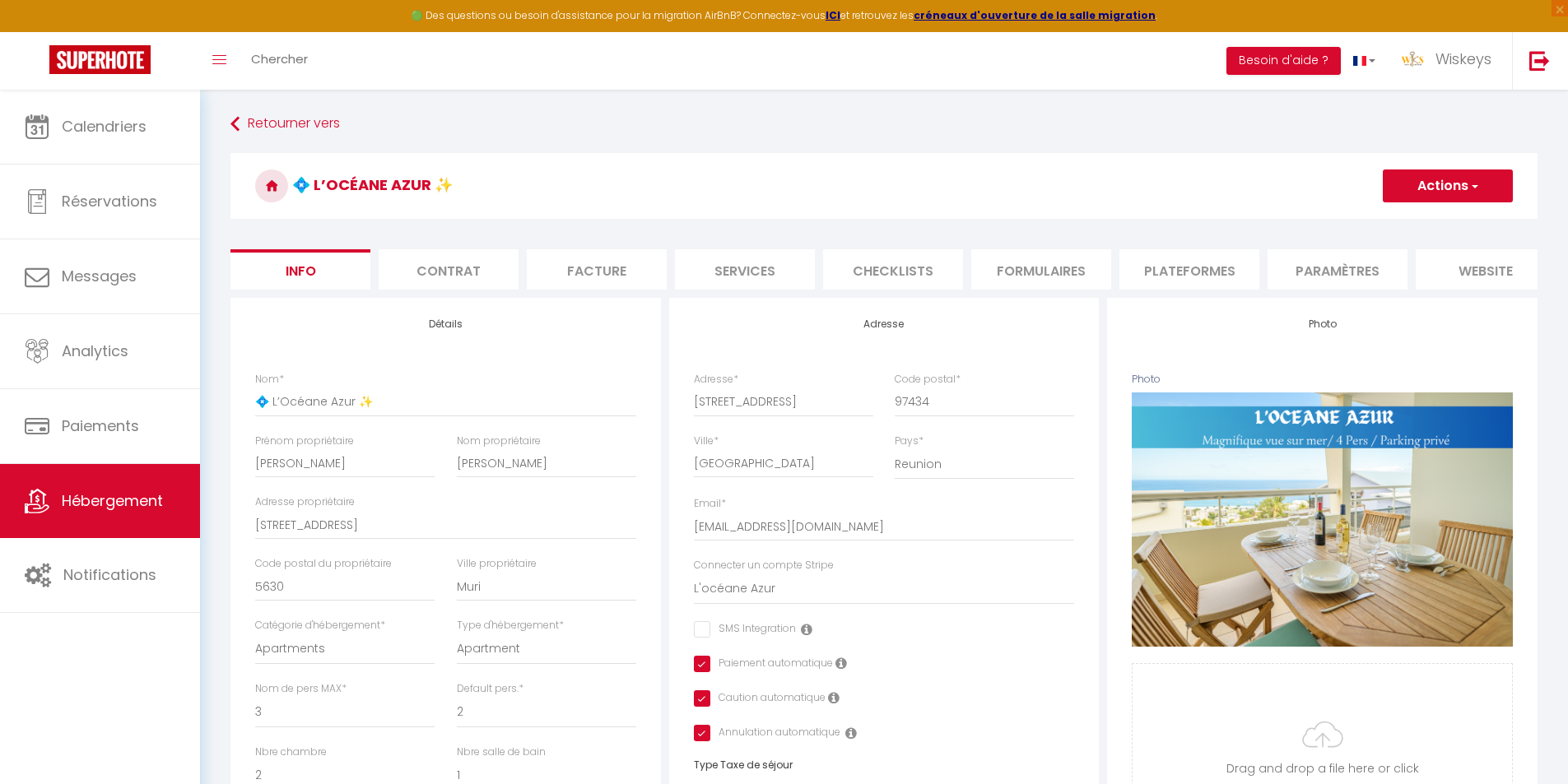
scroll to position [678, 0]
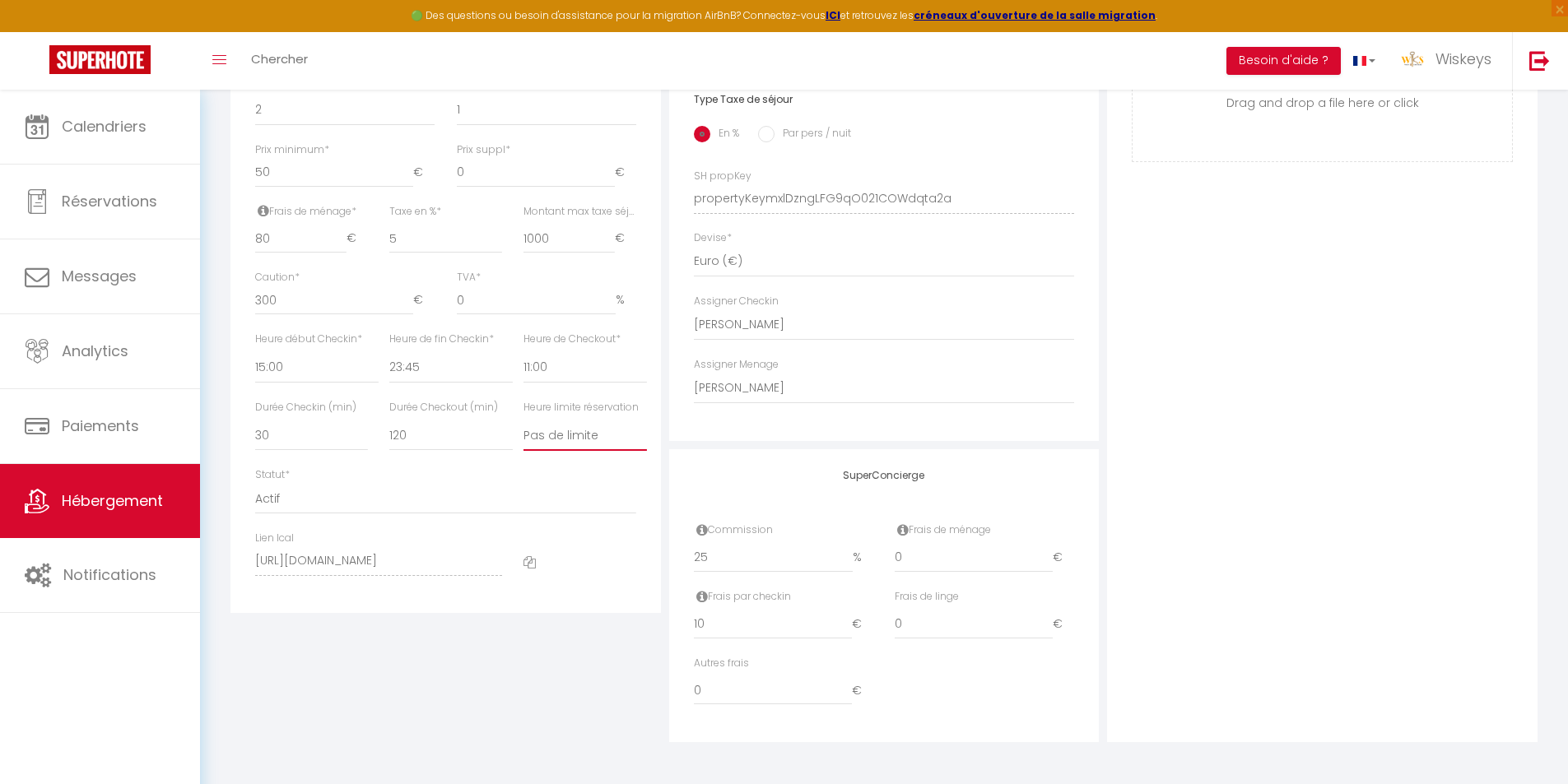
click at [593, 434] on select "Pas de limite 01:00 02:00 03:00 04:00 05:00 06:00 07:00 08:00 09:00 10:00 11:00…" at bounding box center [584, 435] width 123 height 31
click at [523, 419] on select "Pas de limite 01:00 02:00 03:00 04:00 05:00 06:00 07:00 08:00 09:00 10:00 11:00…" at bounding box center [584, 435] width 123 height 31
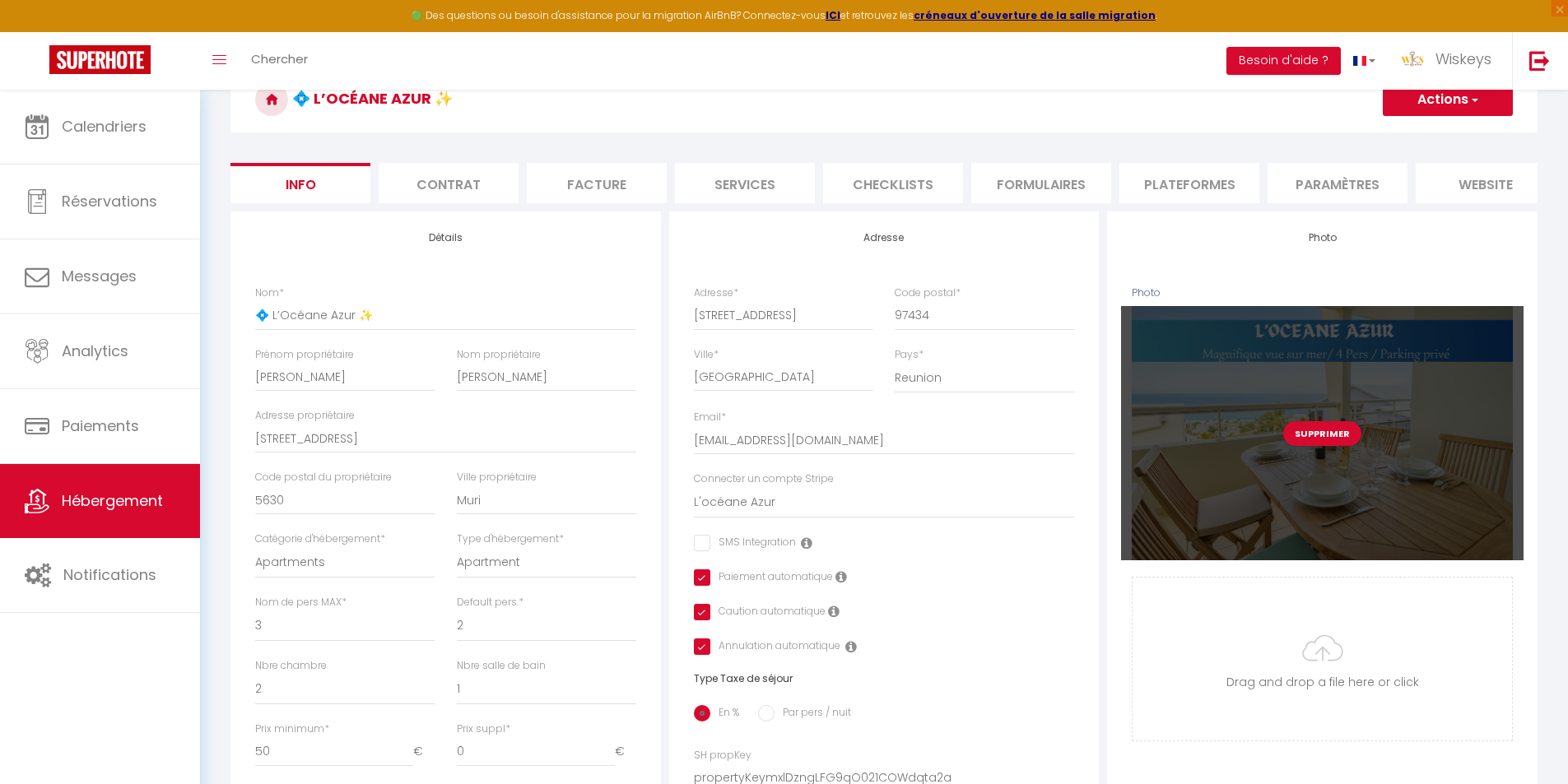
scroll to position [0, 0]
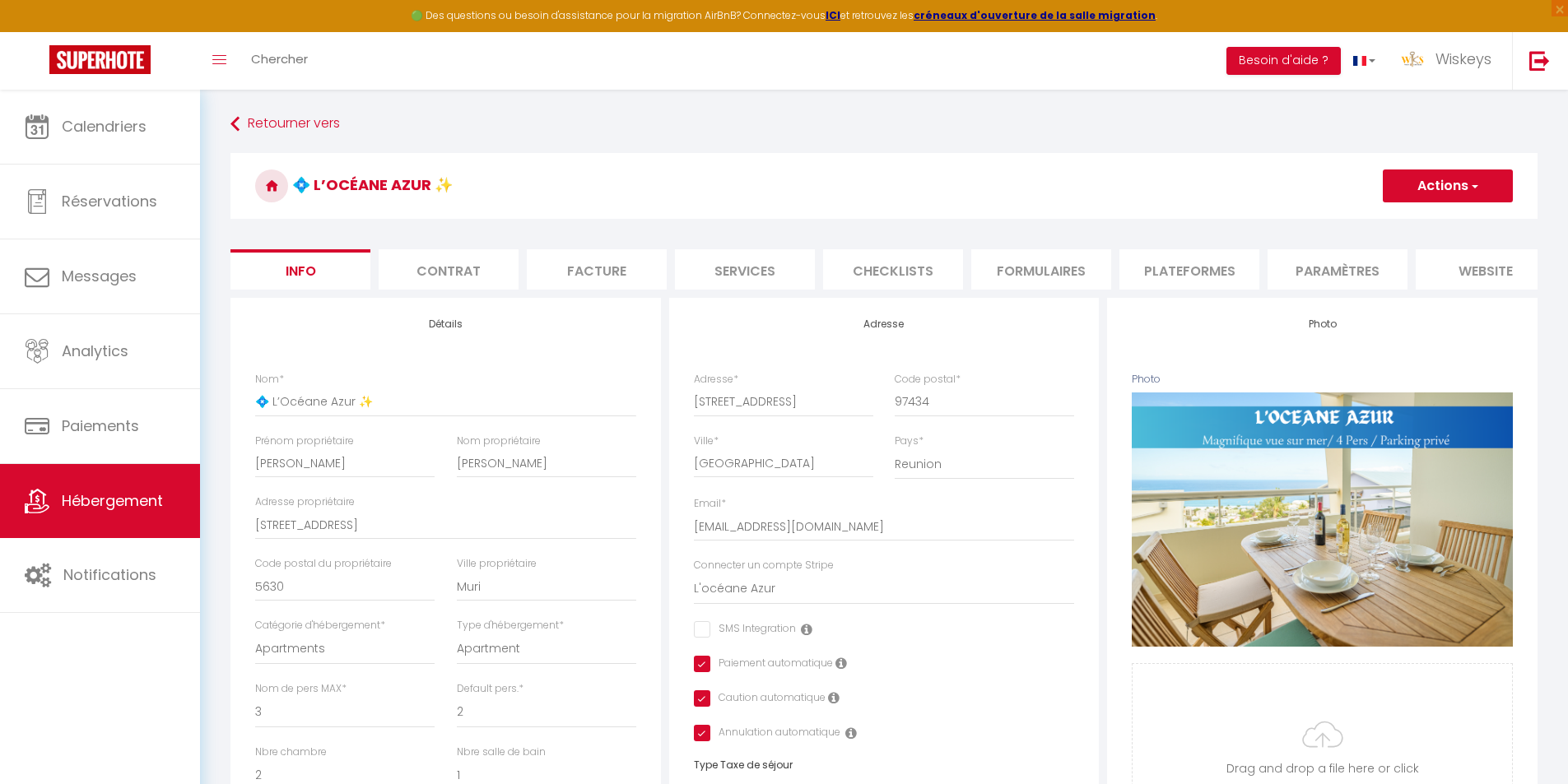
click at [1458, 169] on h3 "💠 L’Océane Azur ✨" at bounding box center [884, 186] width 1307 height 66
click at [1439, 196] on button "Actions" at bounding box center [1448, 186] width 130 height 33
click at [1404, 224] on input "Enregistrer" at bounding box center [1383, 221] width 61 height 16
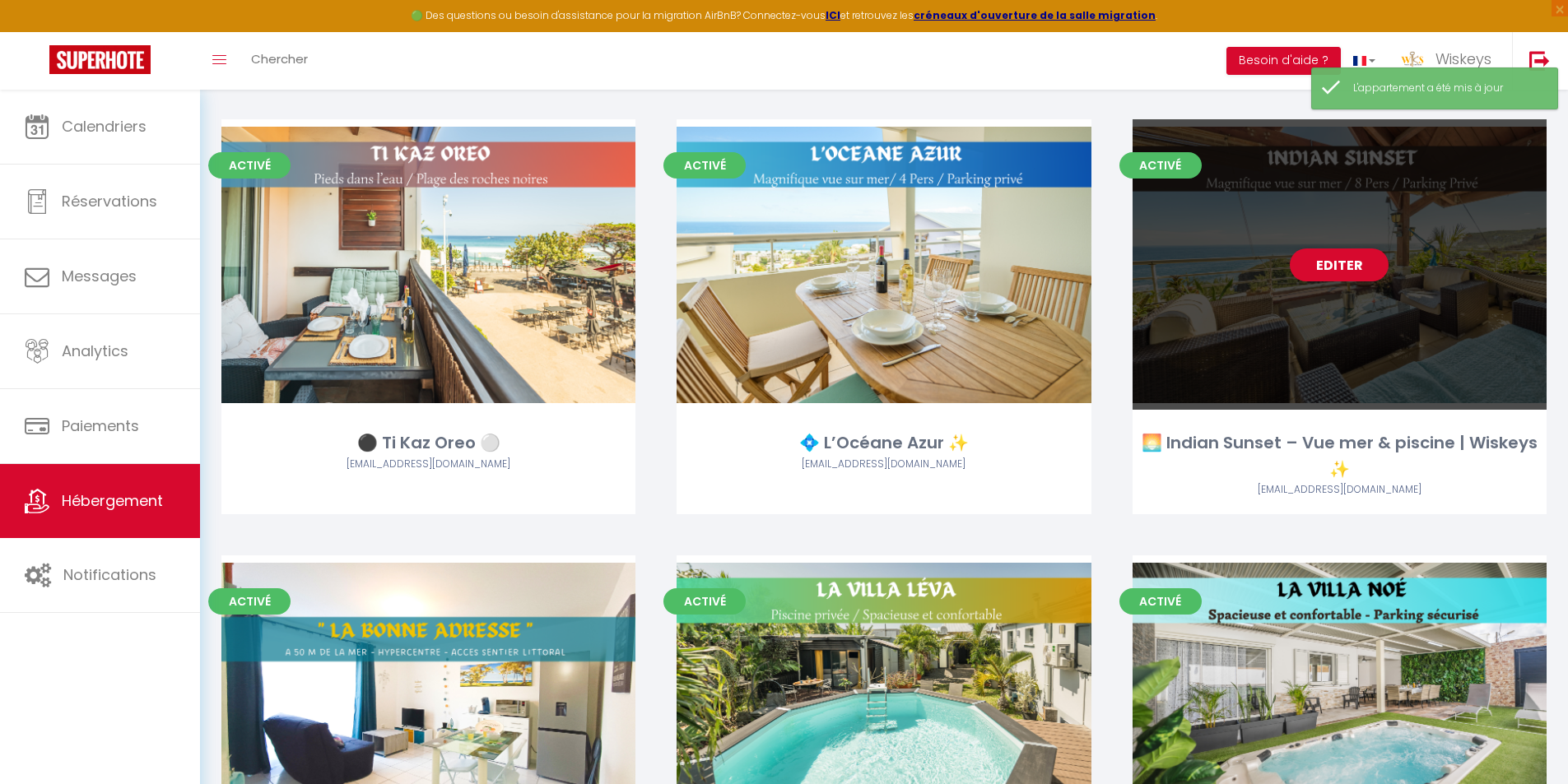
scroll to position [2550, 0]
click at [1342, 257] on link "Editer" at bounding box center [1340, 266] width 99 height 33
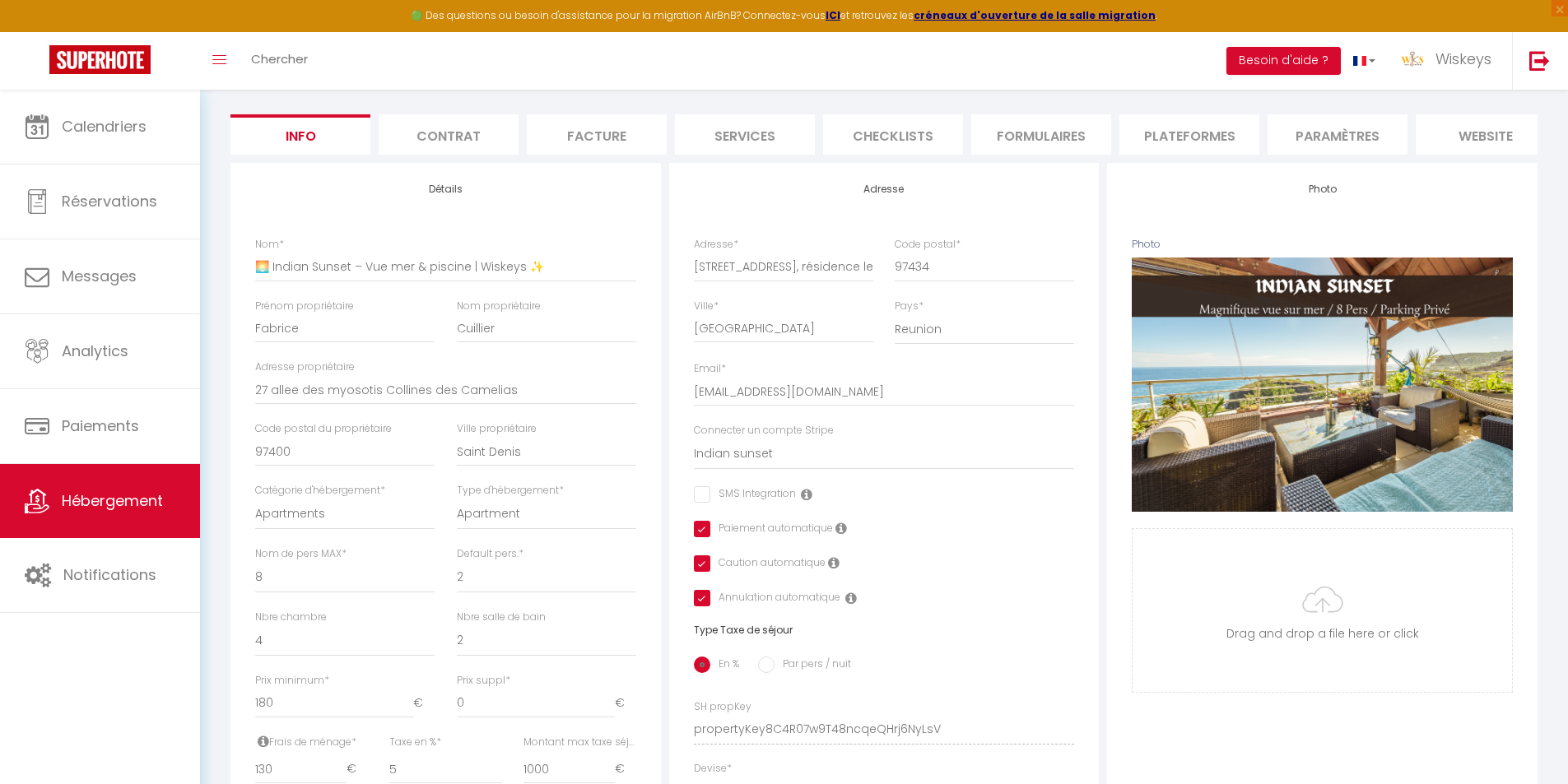
scroll to position [678, 0]
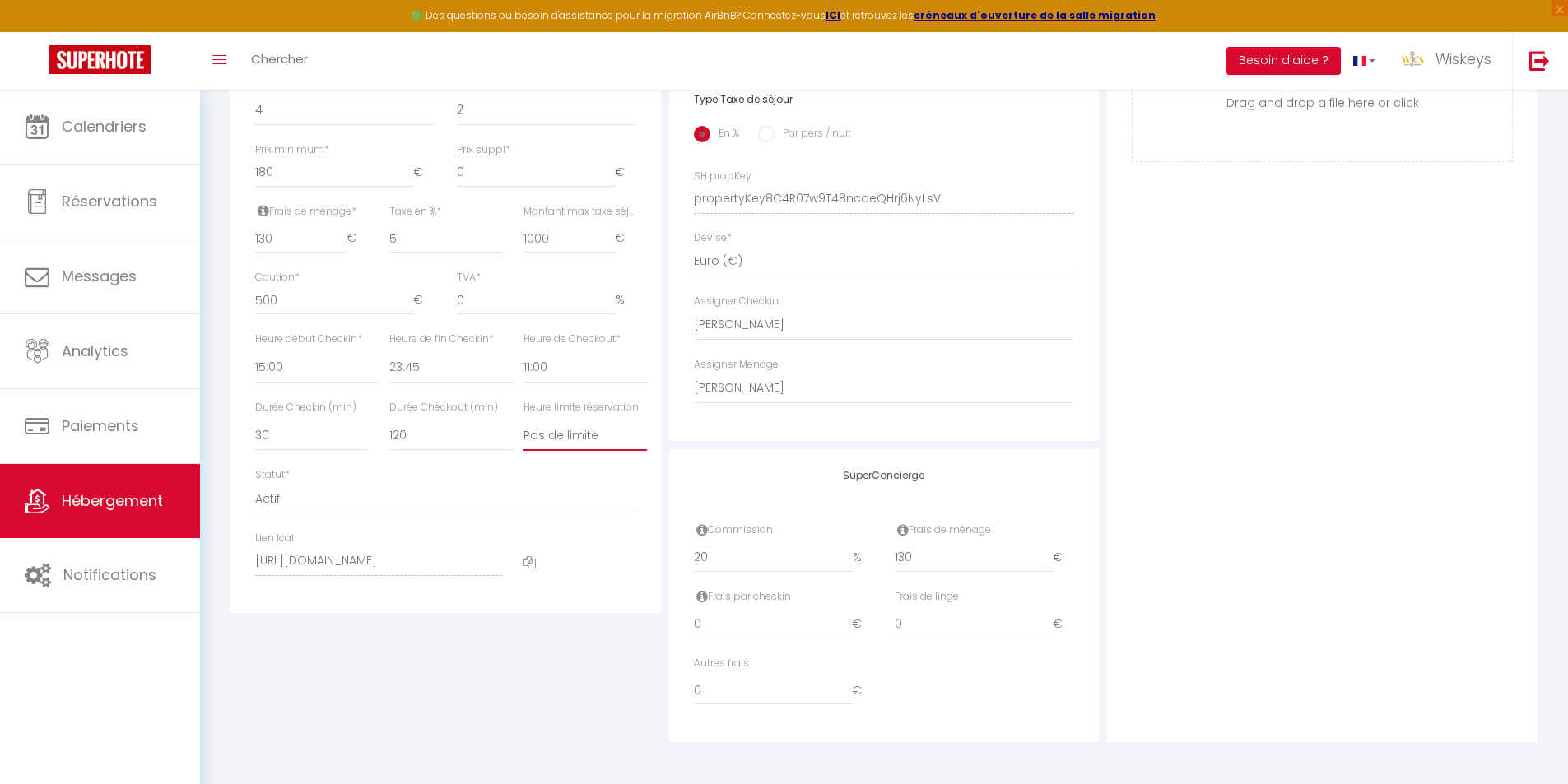
click at [598, 441] on select "Pas de limite 01:00 02:00 03:00 04:00 05:00 06:00 07:00 08:00 09:00 10:00 11:00…" at bounding box center [584, 435] width 123 height 31
click at [523, 419] on select "Pas de limite 01:00 02:00 03:00 04:00 05:00 06:00 07:00 08:00 09:00 10:00 11:00…" at bounding box center [584, 435] width 123 height 31
click at [1396, 416] on div "Photo Photo Supprimer Drag and drop a file here or click Ooops, something wrong…" at bounding box center [1321, 187] width 430 height 1110
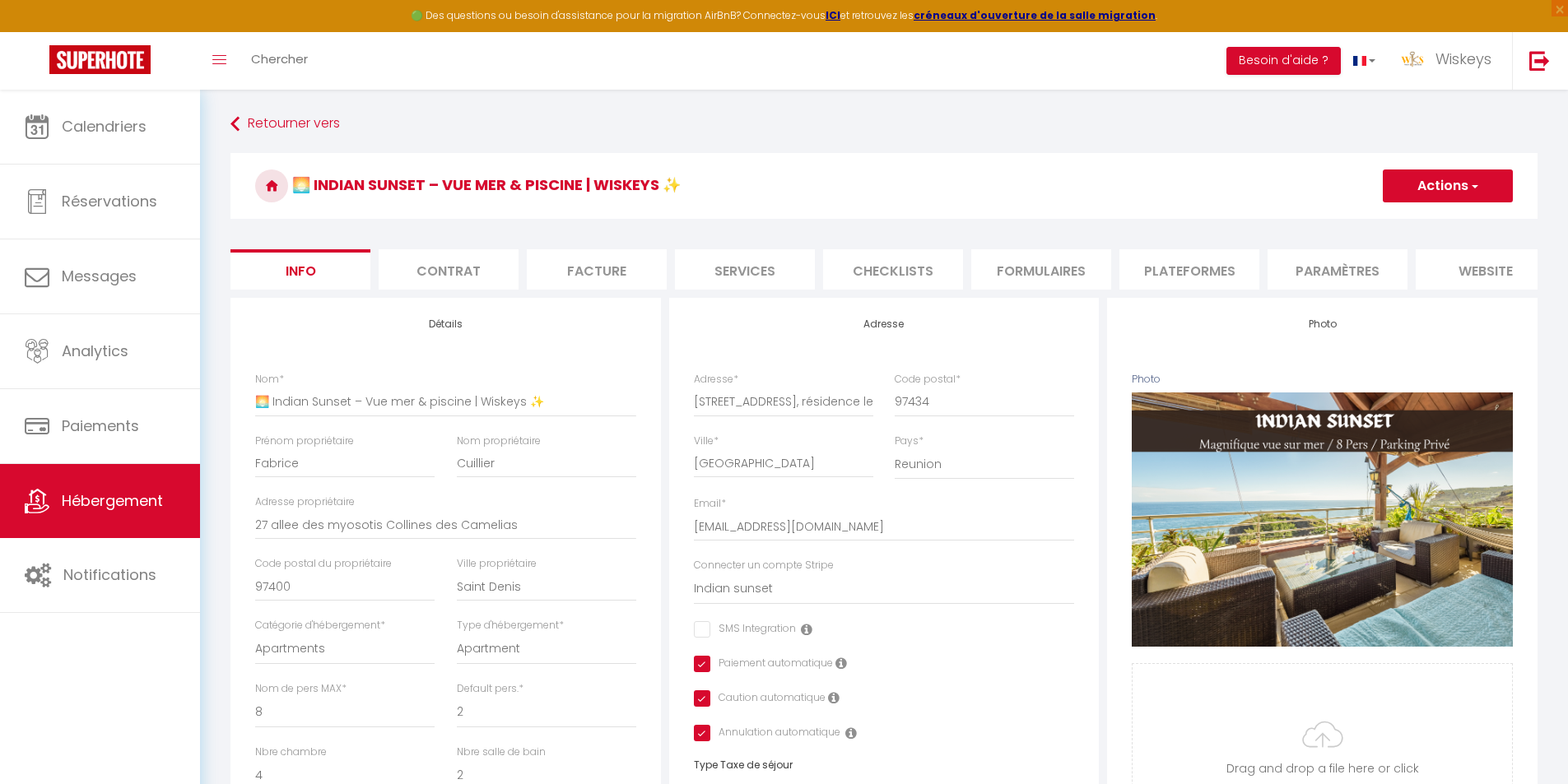
drag, startPoint x: 1405, startPoint y: 198, endPoint x: 1395, endPoint y: 224, distance: 27.9
click at [1405, 198] on button "Actions" at bounding box center [1448, 186] width 130 height 33
click at [1388, 216] on input "Enregistrer" at bounding box center [1383, 221] width 61 height 16
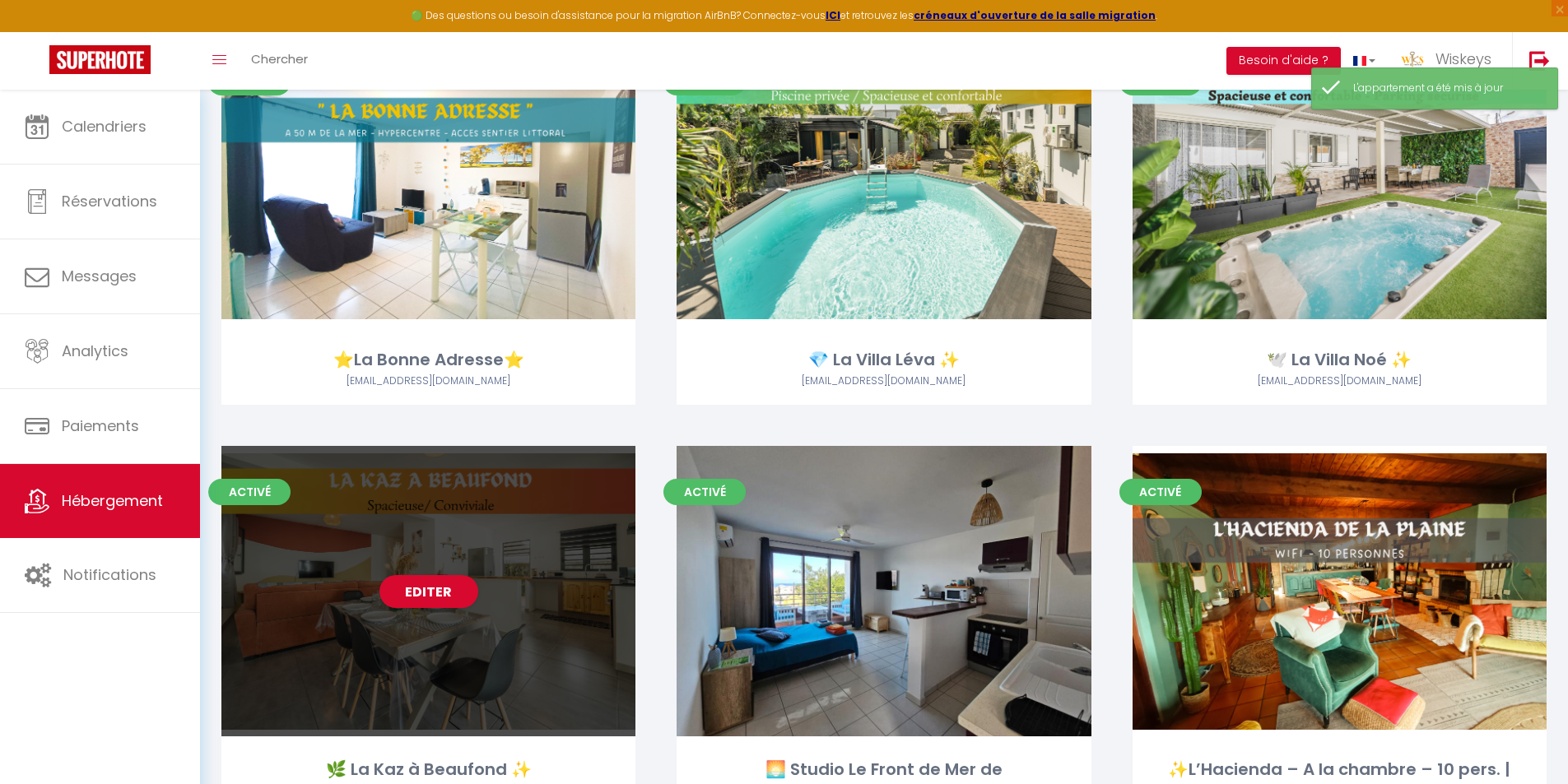
scroll to position [2961, 0]
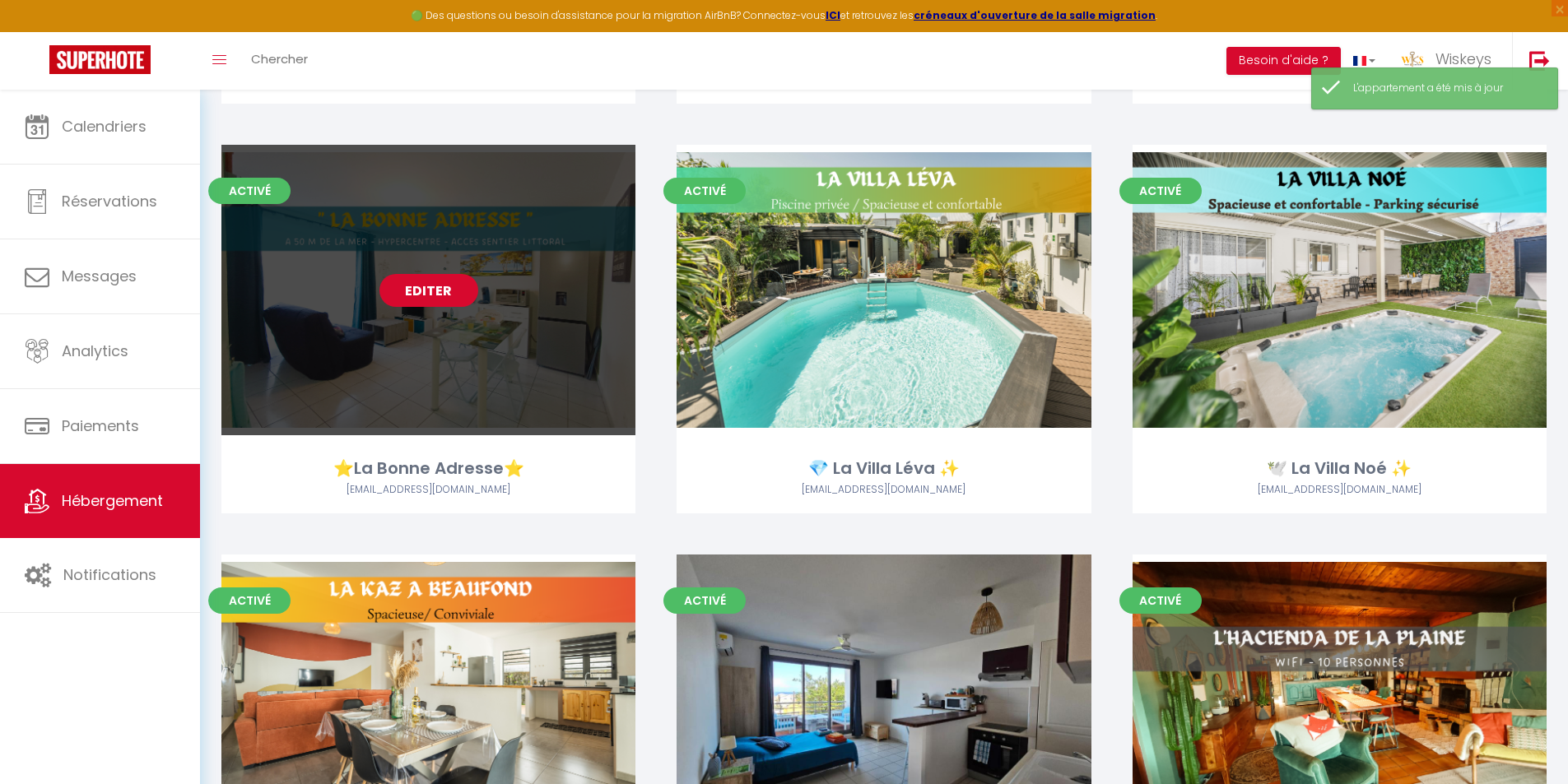
click at [449, 297] on link "Editer" at bounding box center [429, 290] width 99 height 33
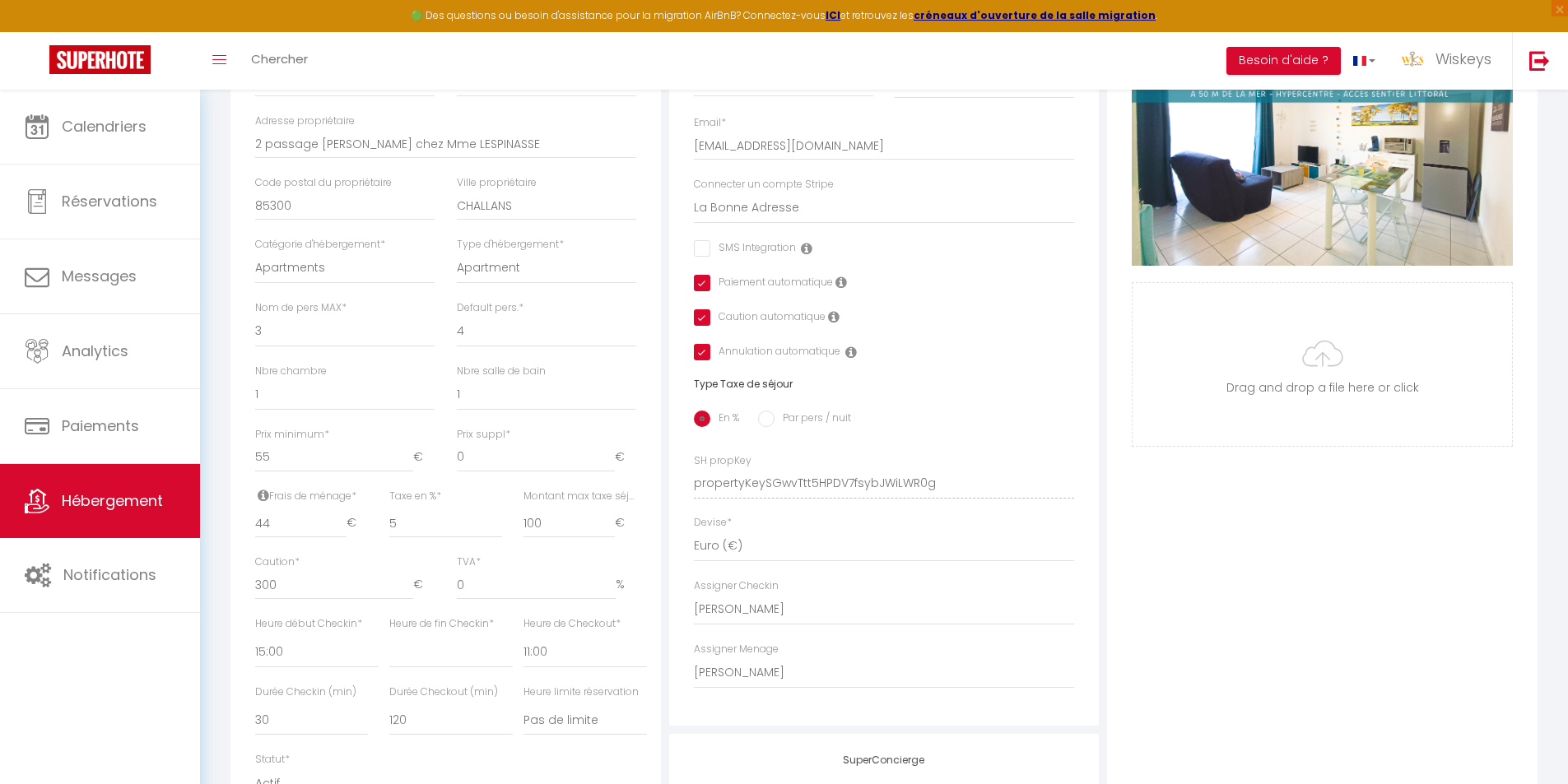
scroll to position [678, 0]
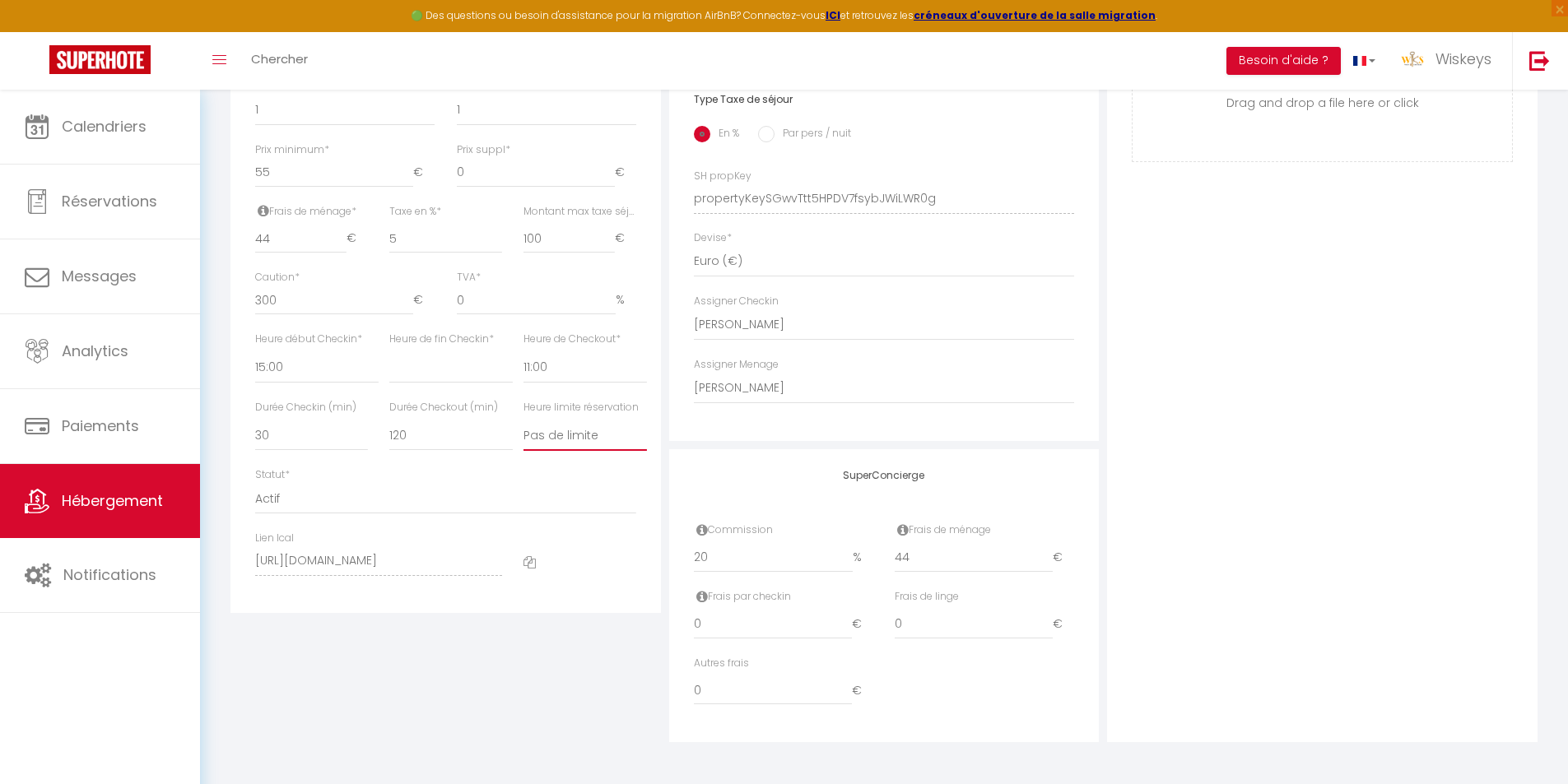
click at [606, 433] on select "Pas de limite 01:00 02:00 03:00 04:00 05:00 06:00 07:00 08:00 09:00 10:00 11:00…" at bounding box center [584, 435] width 123 height 31
click at [523, 419] on select "Pas de limite 01:00 02:00 03:00 04:00 05:00 06:00 07:00 08:00 09:00 10:00 11:00…" at bounding box center [584, 435] width 123 height 31
click at [589, 442] on select "Pas de limite 01:00 02:00 03:00 04:00 05:00 06:00 07:00 08:00 09:00 10:00 11:00…" at bounding box center [584, 435] width 123 height 31
click at [523, 419] on select "Pas de limite 01:00 02:00 03:00 04:00 05:00 06:00 07:00 08:00 09:00 10:00 11:00…" at bounding box center [584, 435] width 123 height 31
click at [1144, 431] on div "Photo Photo Supprimer Drag and drop a file here or click Ooops, something wrong…" at bounding box center [1321, 187] width 430 height 1110
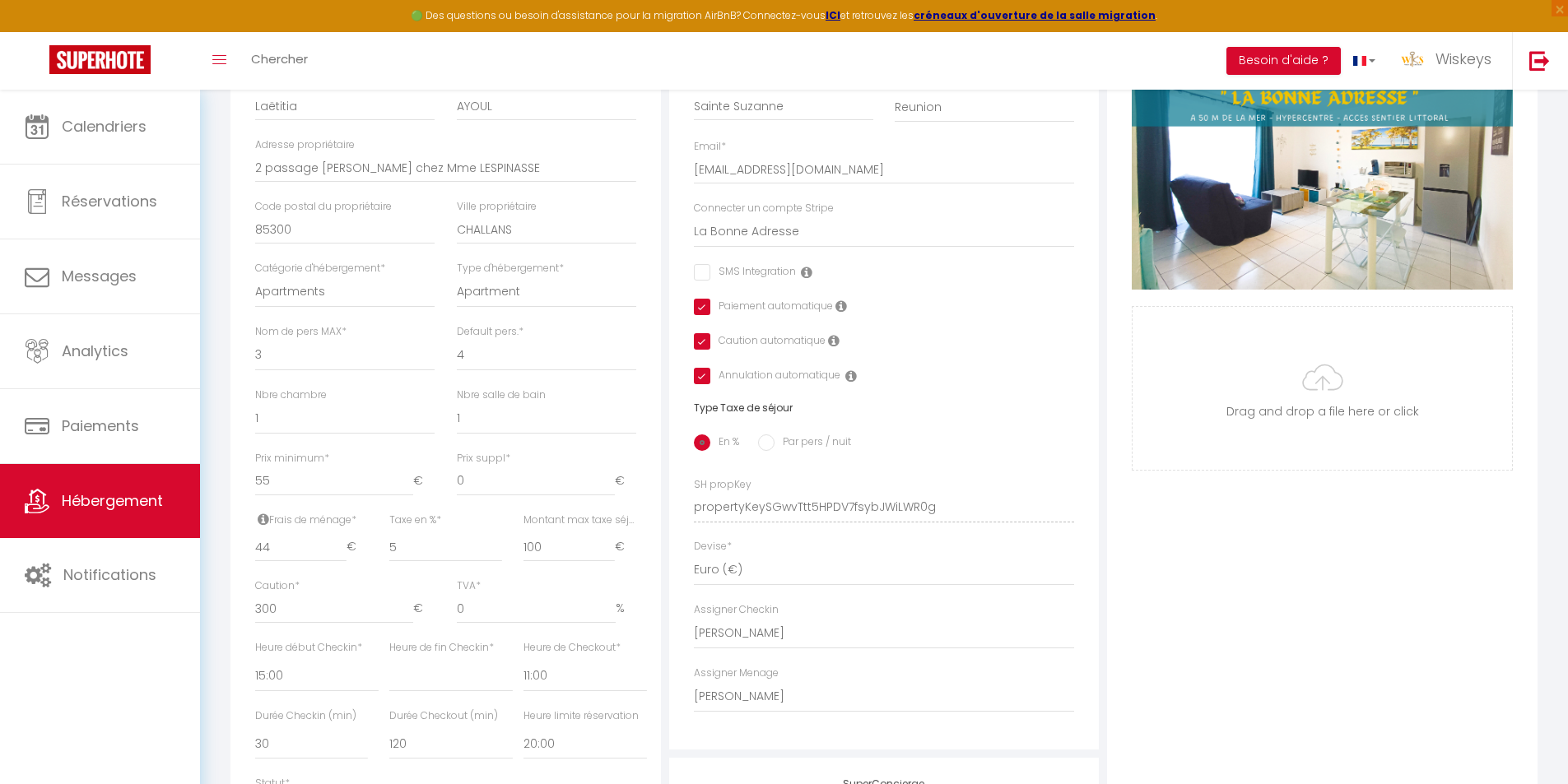
scroll to position [19, 0]
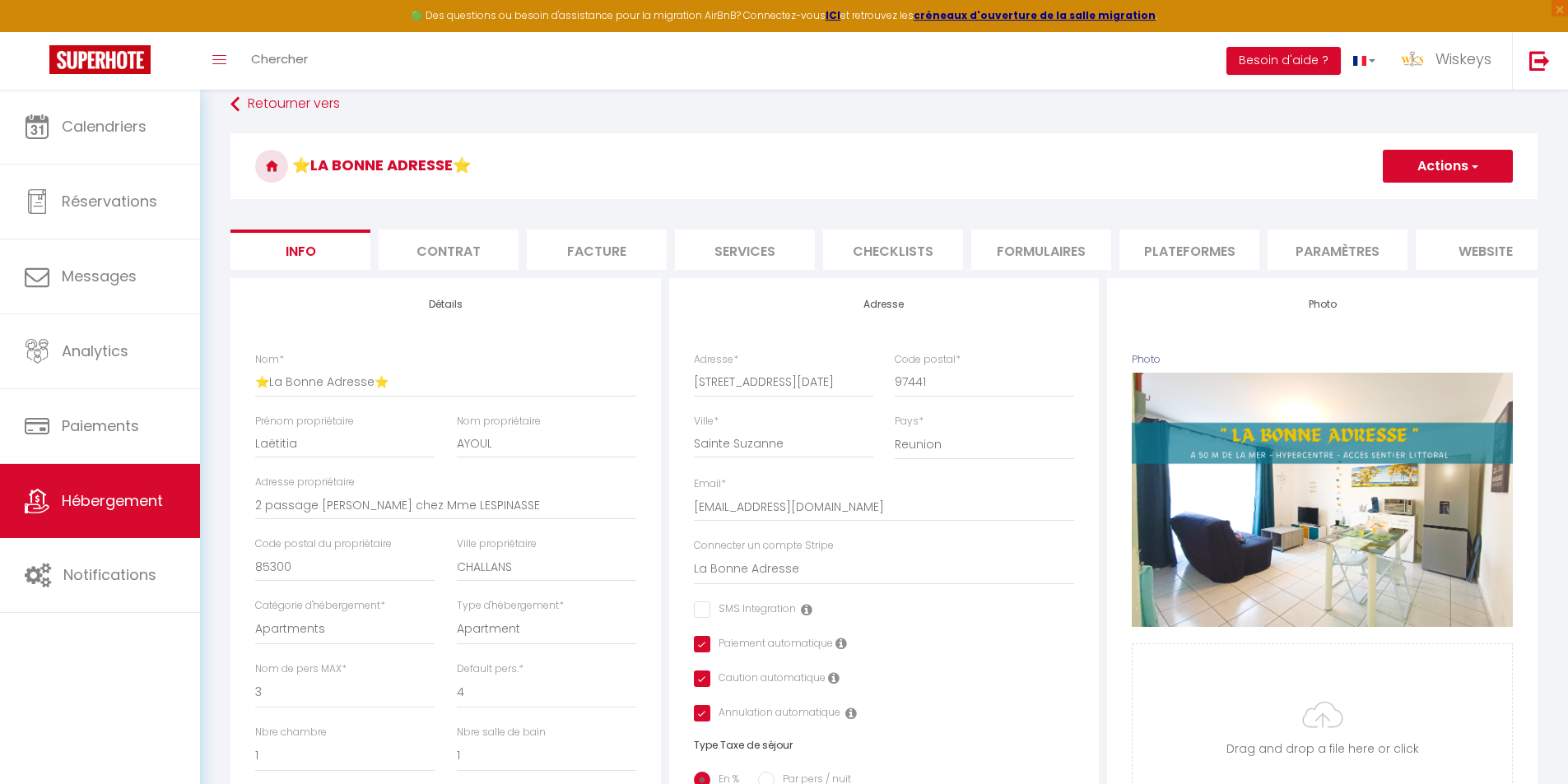
click at [1428, 171] on button "Actions" at bounding box center [1448, 166] width 130 height 33
click at [1403, 204] on input "Enregistrer" at bounding box center [1383, 202] width 61 height 16
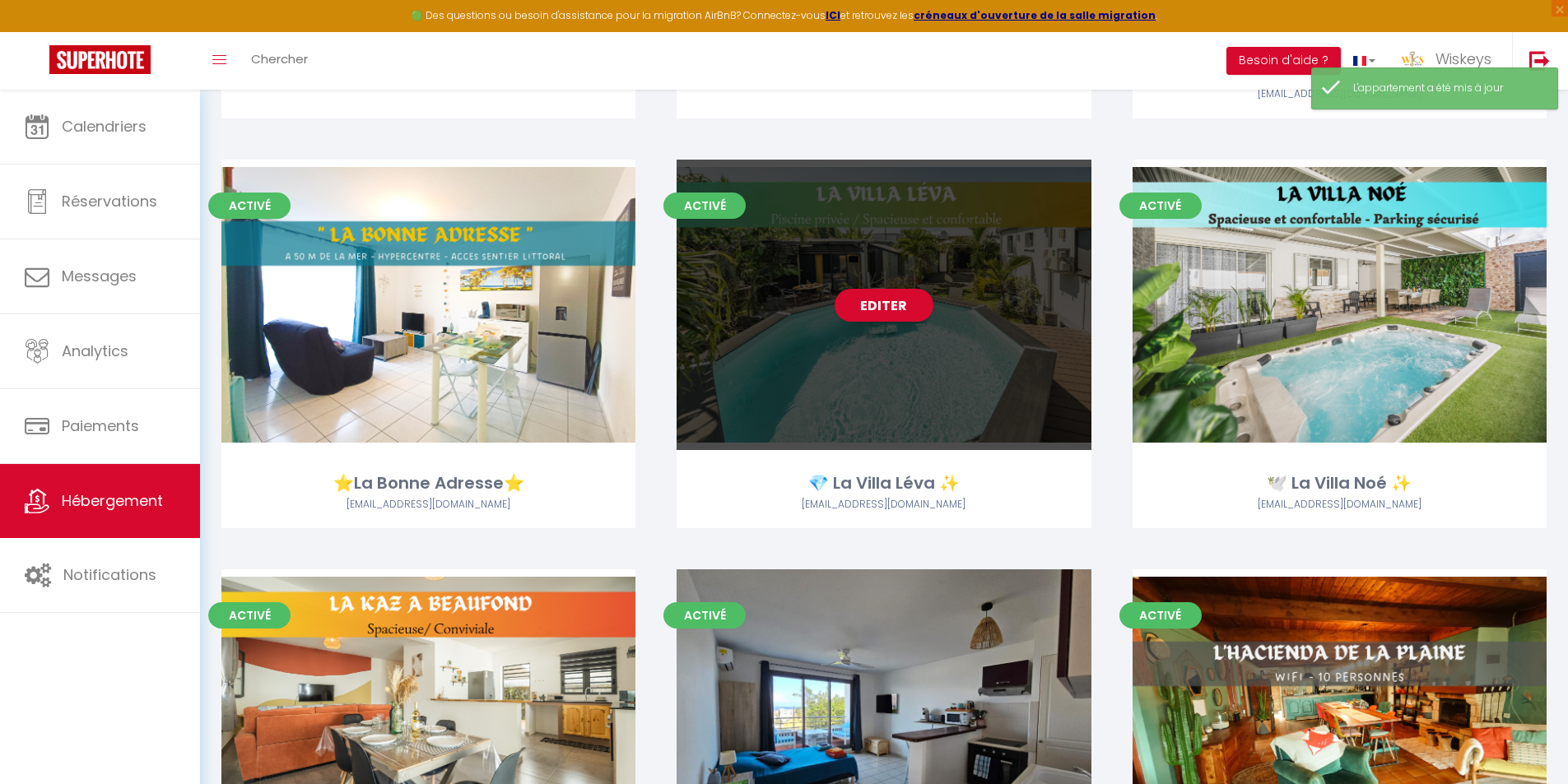
scroll to position [2880, 0]
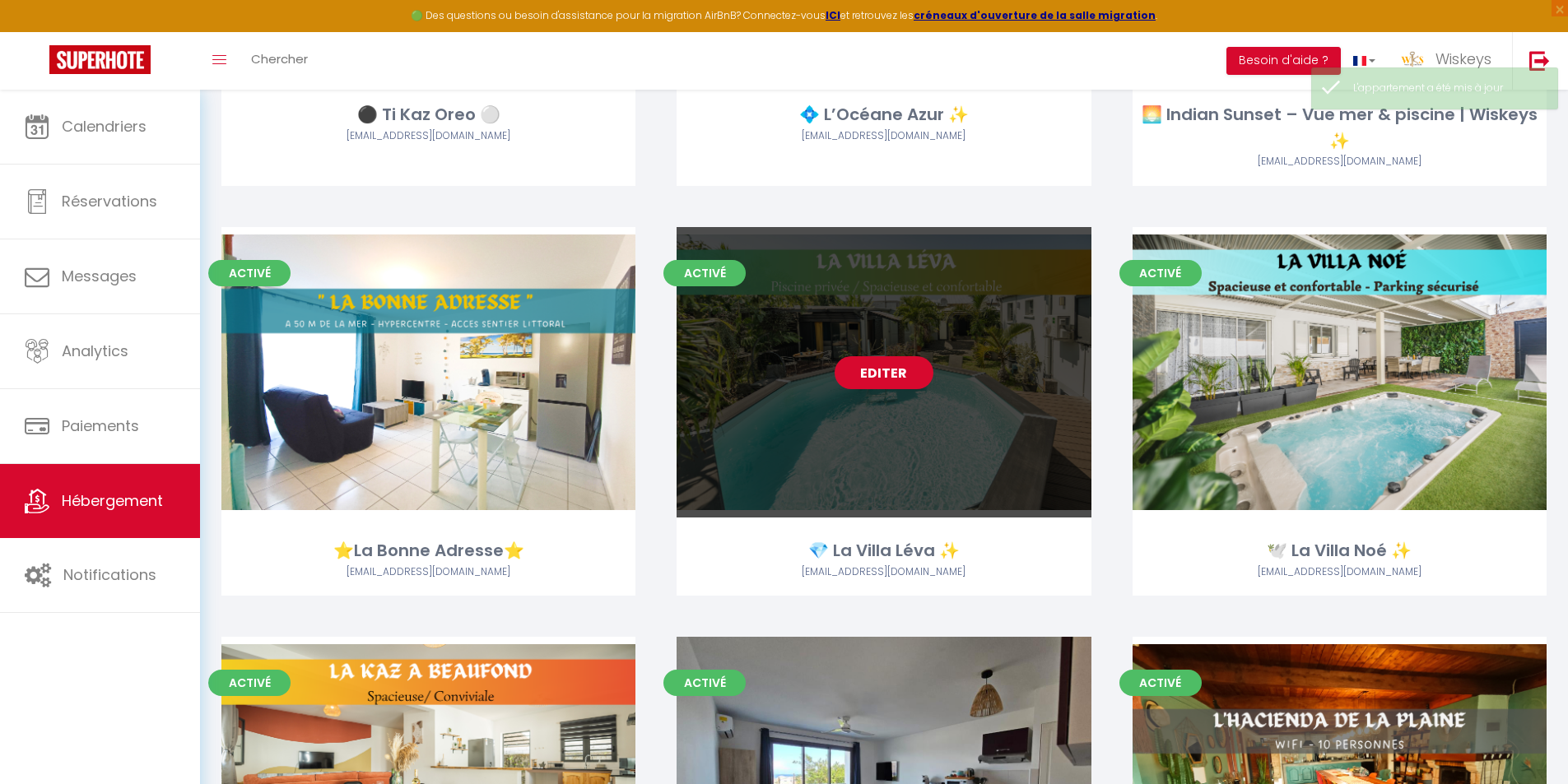
click at [896, 377] on link "Editer" at bounding box center [884, 373] width 99 height 33
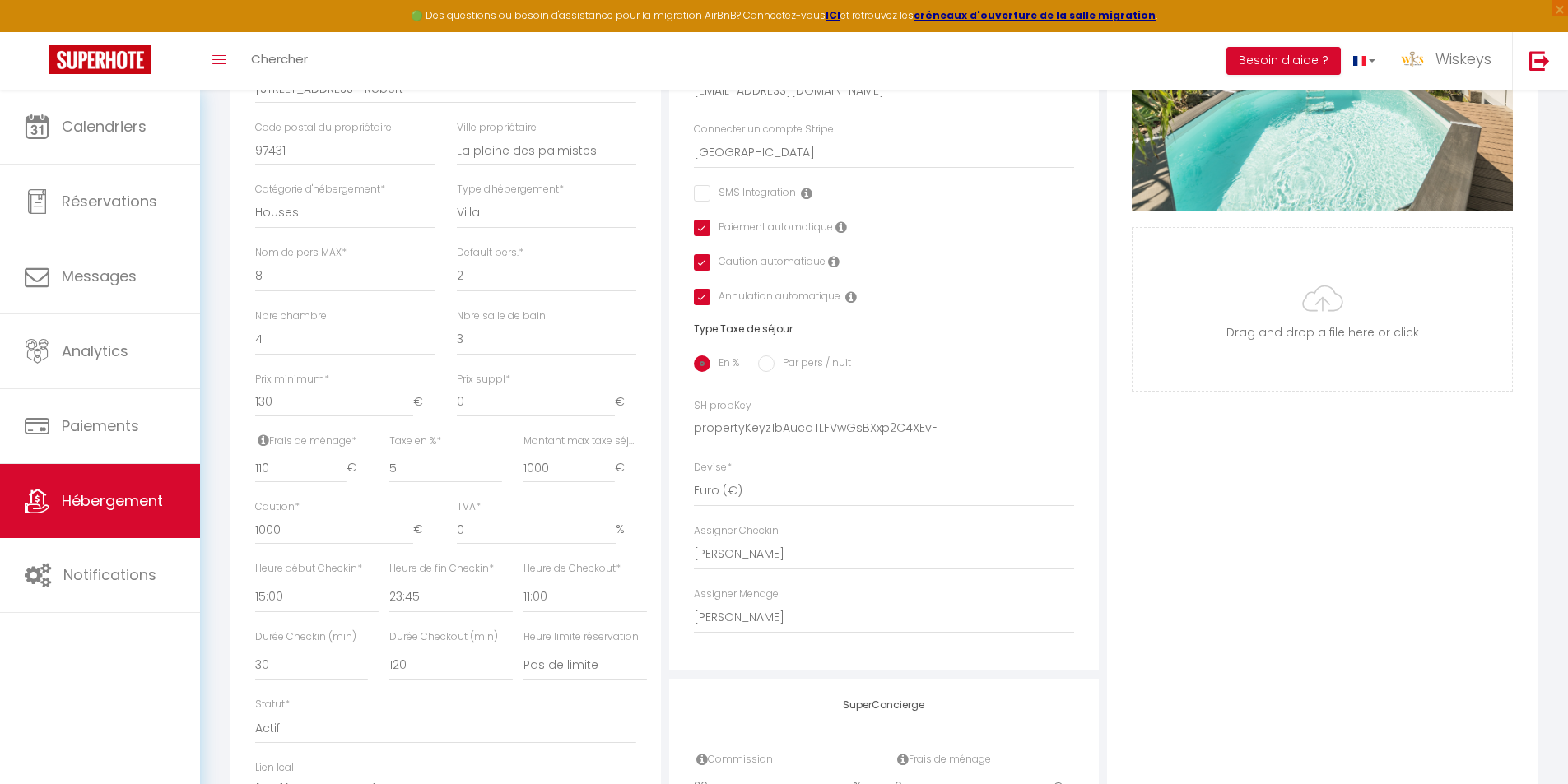
scroll to position [658, 0]
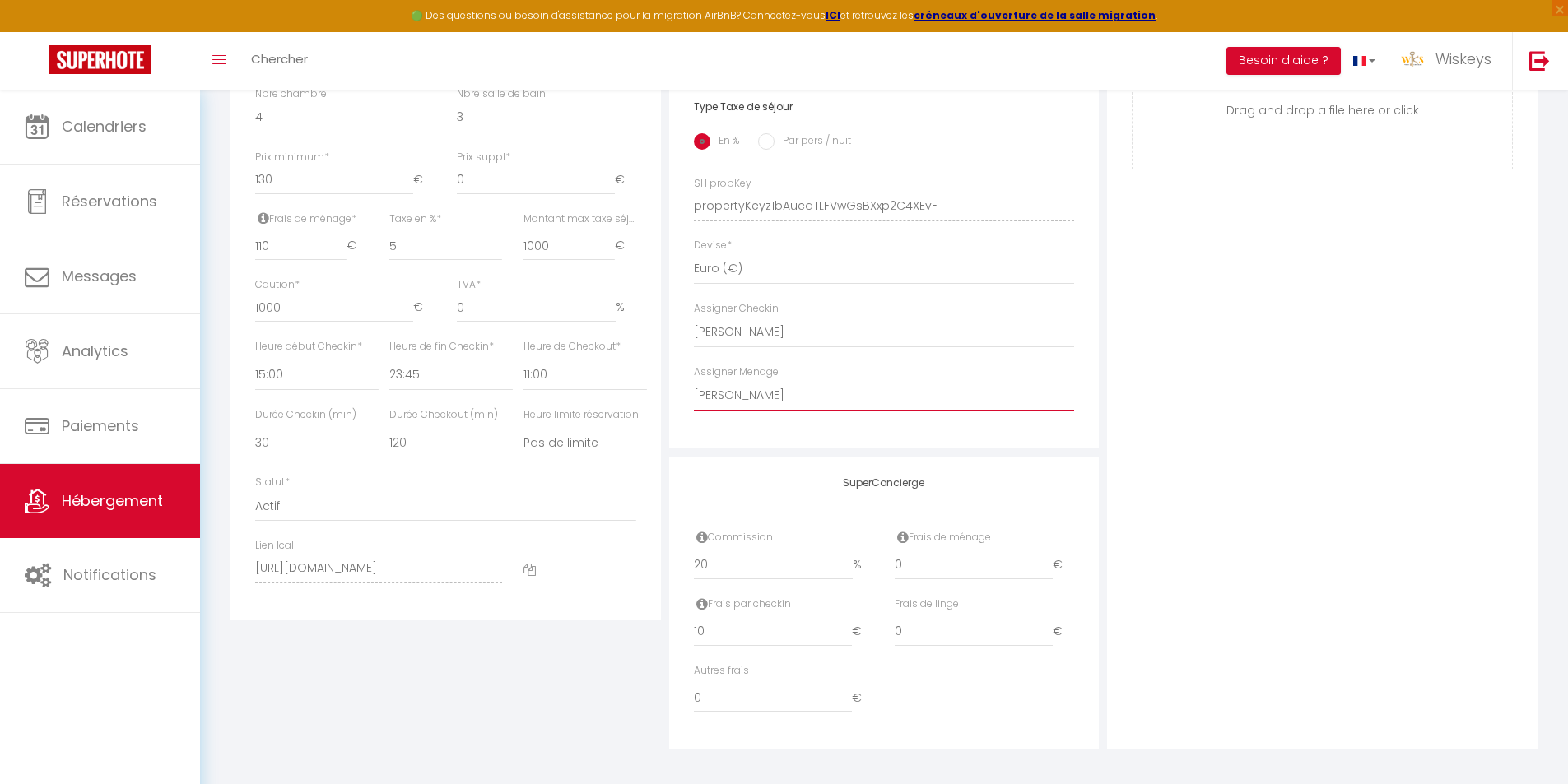
click at [741, 411] on select "- [PERSON_NAME] [PERSON_NAME] [PERSON_NAME] [PERSON_NAME] [PERSON_NAME] [PERSON…" at bounding box center [884, 396] width 382 height 31
click at [590, 458] on select "Pas de limite 01:00 02:00 03:00 04:00 05:00 06:00 07:00 08:00 09:00 10:00 11:00…" at bounding box center [584, 442] width 123 height 31
click at [576, 451] on select "Pas de limite 01:00 02:00 03:00 04:00 05:00 06:00 07:00 08:00 09:00 10:00 11:00…" at bounding box center [584, 442] width 123 height 31
click at [523, 440] on select "Pas de limite 01:00 02:00 03:00 04:00 05:00 06:00 07:00 08:00 09:00 10:00 11:00…" at bounding box center [584, 442] width 123 height 31
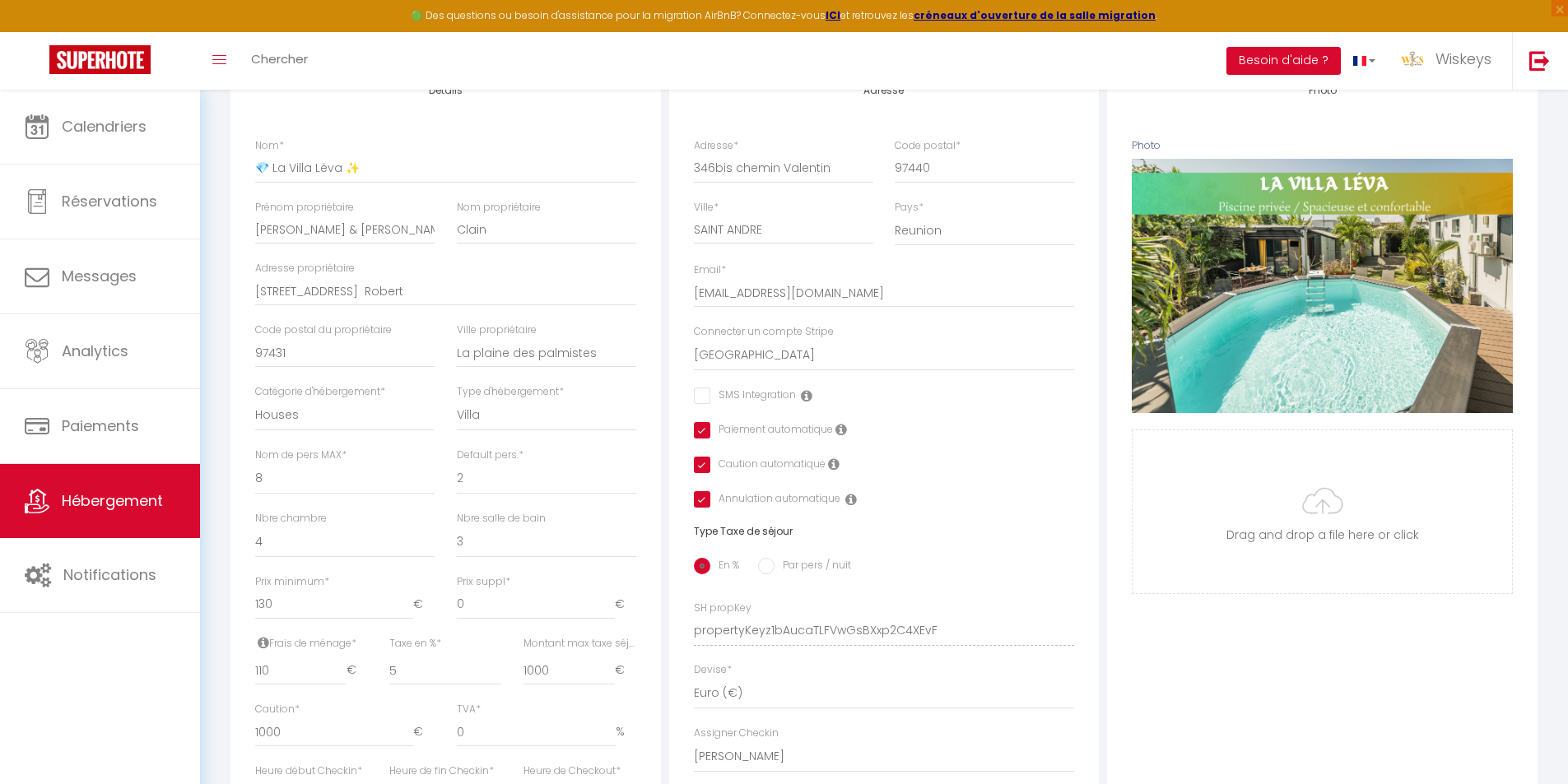
scroll to position [0, 0]
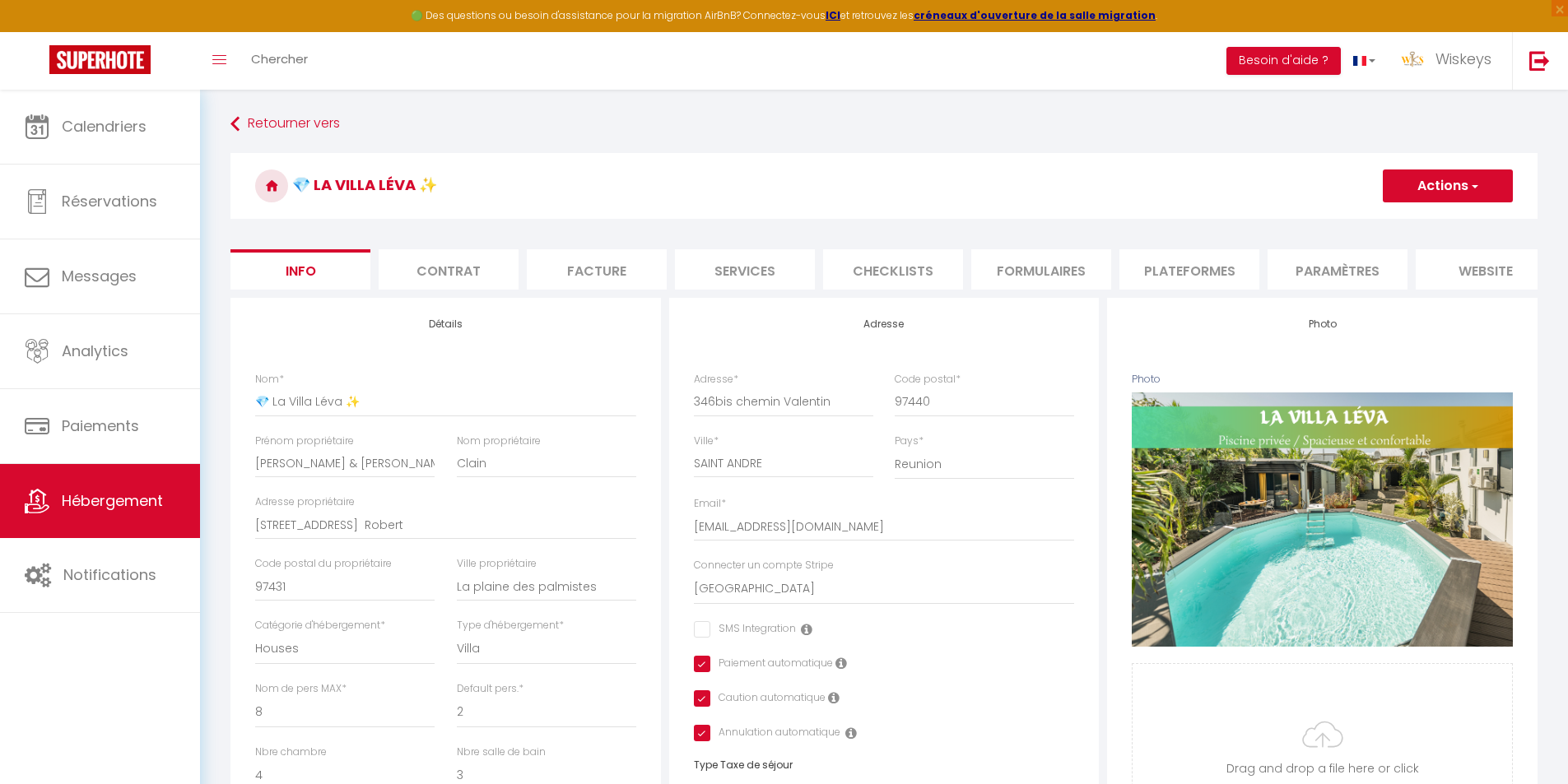
click at [1446, 196] on button "Actions" at bounding box center [1448, 186] width 130 height 33
click at [1393, 219] on input "Enregistrer" at bounding box center [1383, 221] width 61 height 16
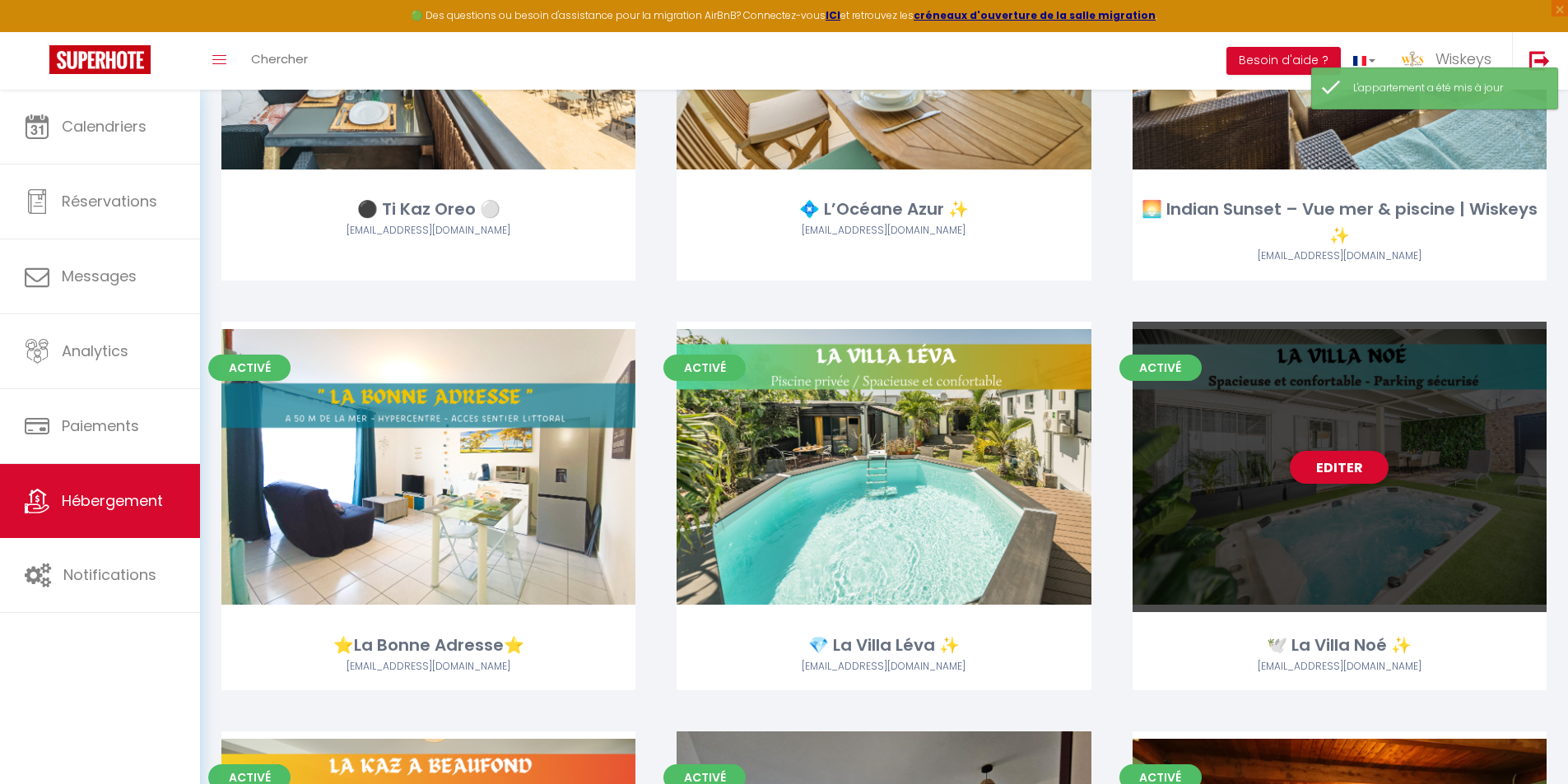
scroll to position [2797, 0]
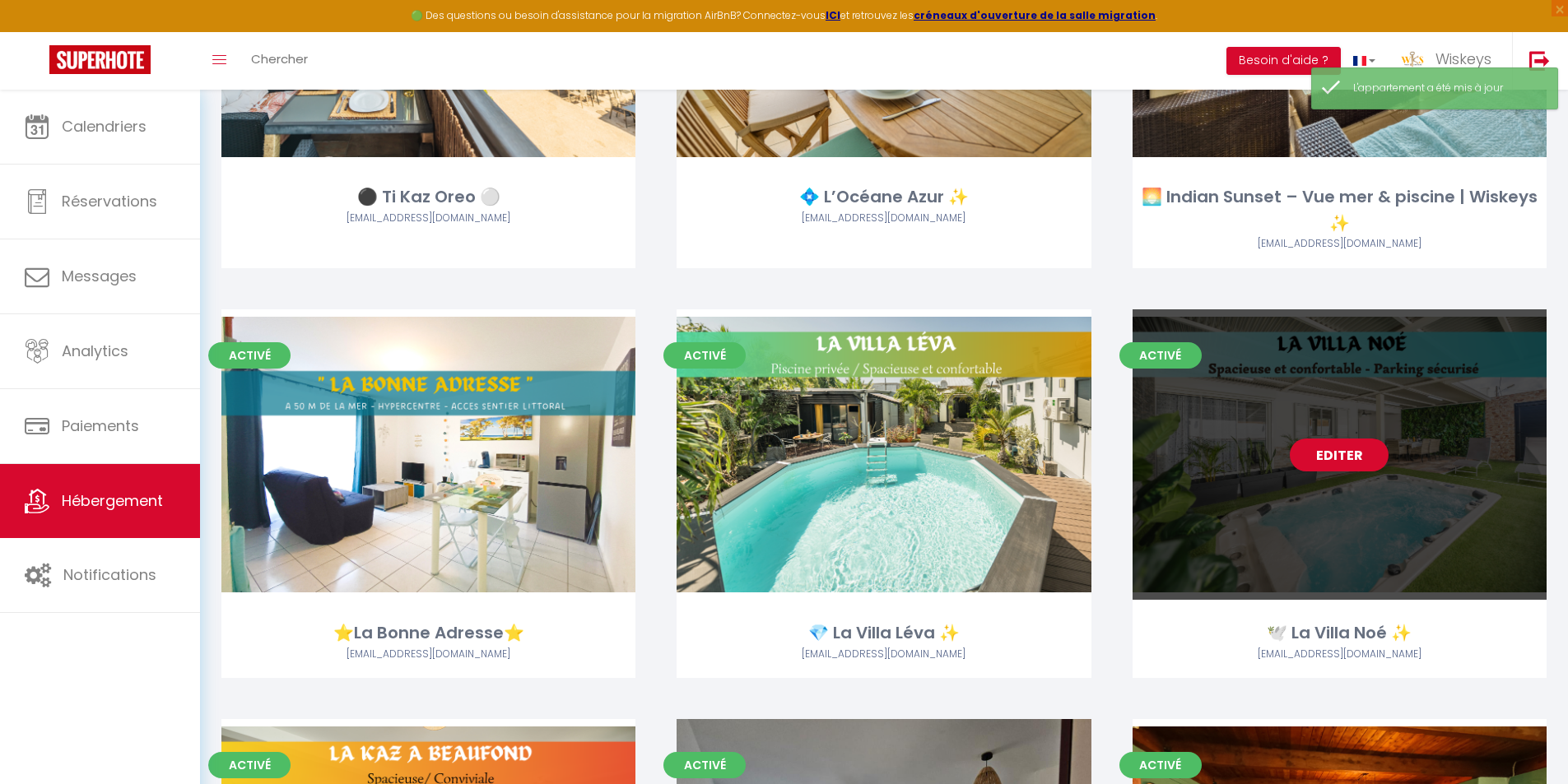
click at [1328, 451] on link "Editer" at bounding box center [1340, 455] width 99 height 33
click at [1329, 451] on link "Editer" at bounding box center [1340, 455] width 99 height 33
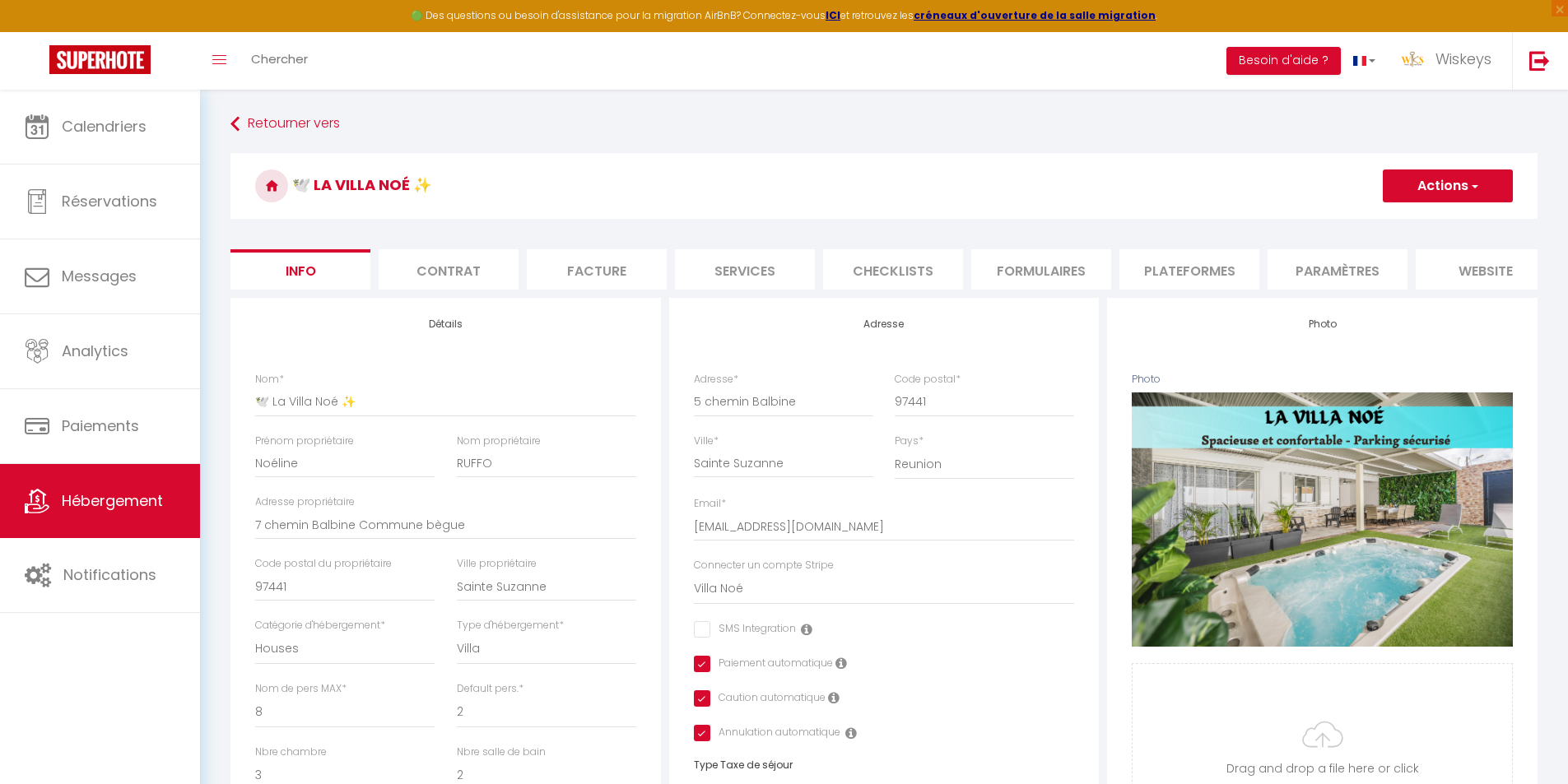
scroll to position [678, 0]
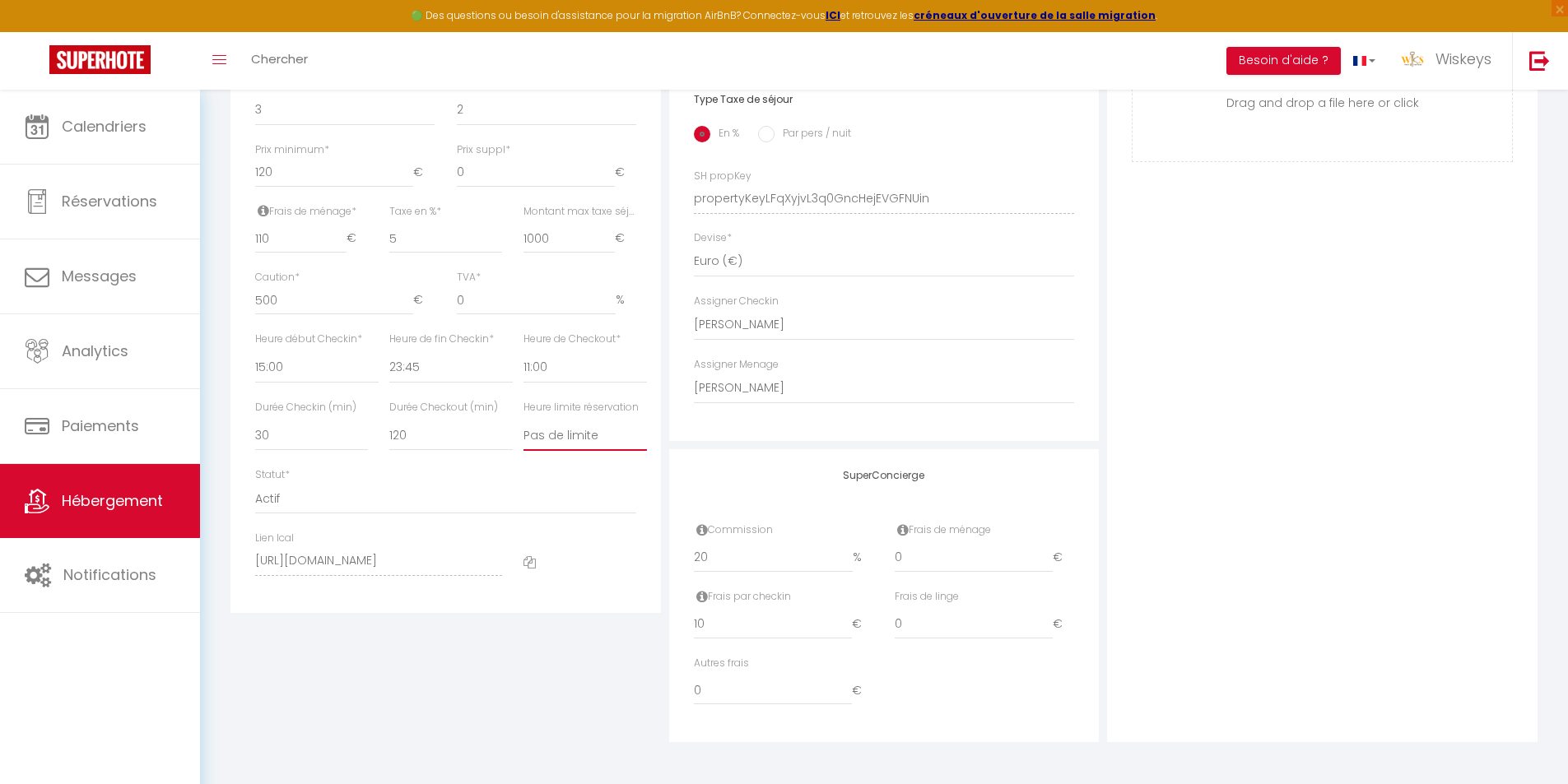
click at [616, 428] on select "Pas de limite 01:00 02:00 03:00 04:00 05:00 06:00 07:00 08:00 09:00 10:00 11:00…" at bounding box center [584, 435] width 123 height 31
click at [523, 419] on select "Pas de limite 01:00 02:00 03:00 04:00 05:00 06:00 07:00 08:00 09:00 10:00 11:00…" at bounding box center [584, 435] width 123 height 31
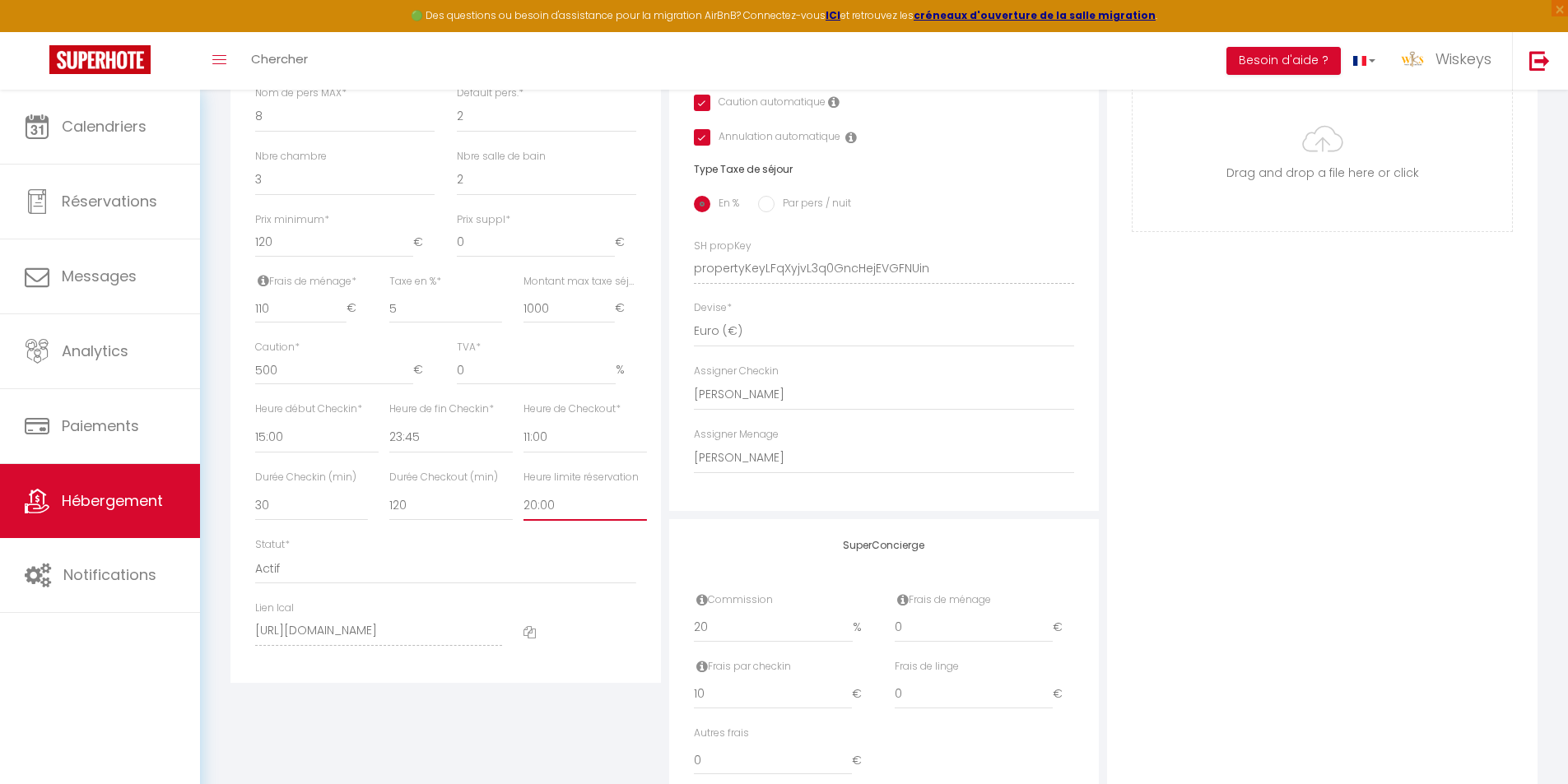
scroll to position [19, 0]
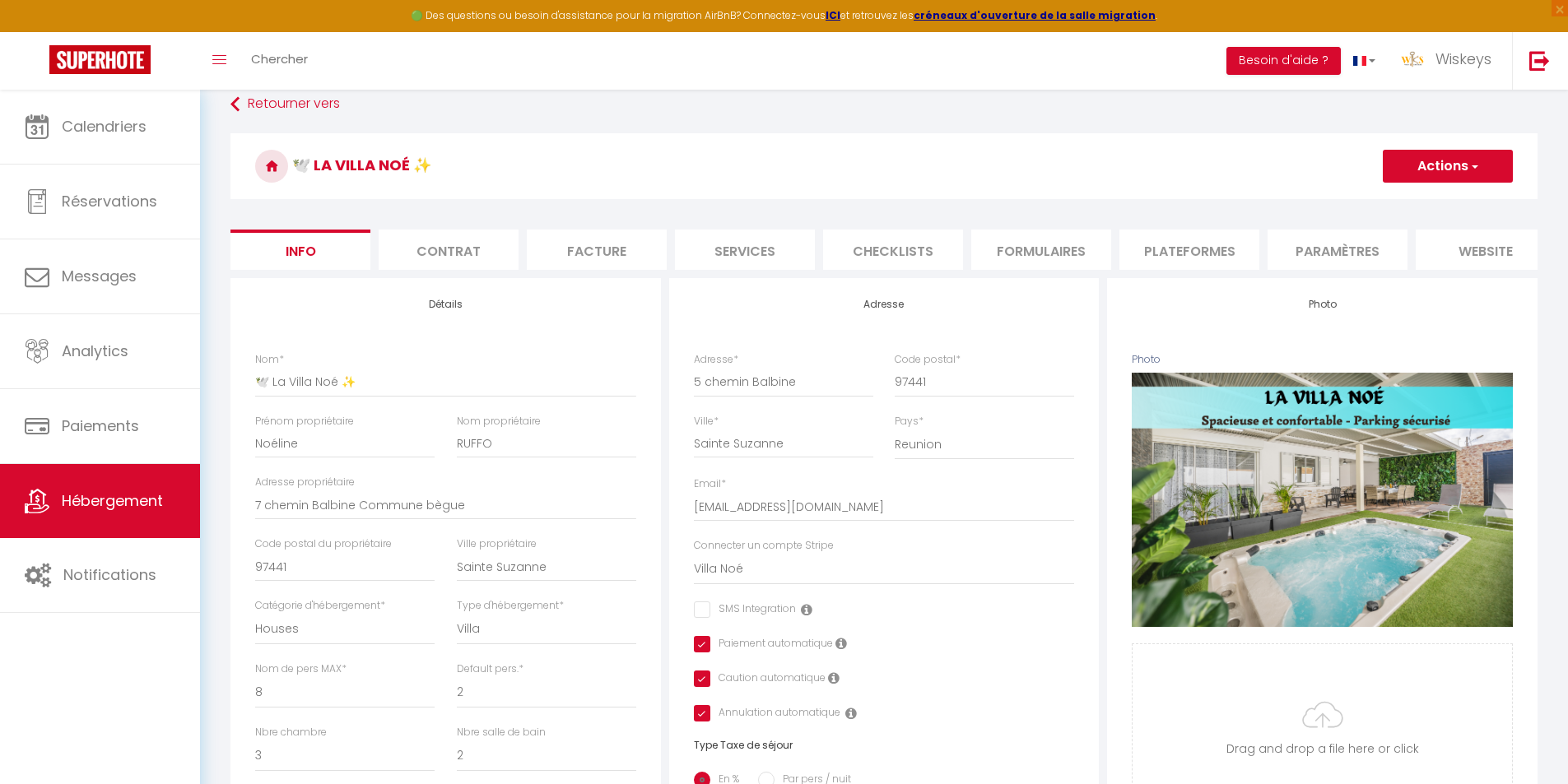
click at [1463, 163] on button "Actions" at bounding box center [1448, 166] width 130 height 33
click at [1393, 194] on input "Enregistrer" at bounding box center [1383, 202] width 61 height 16
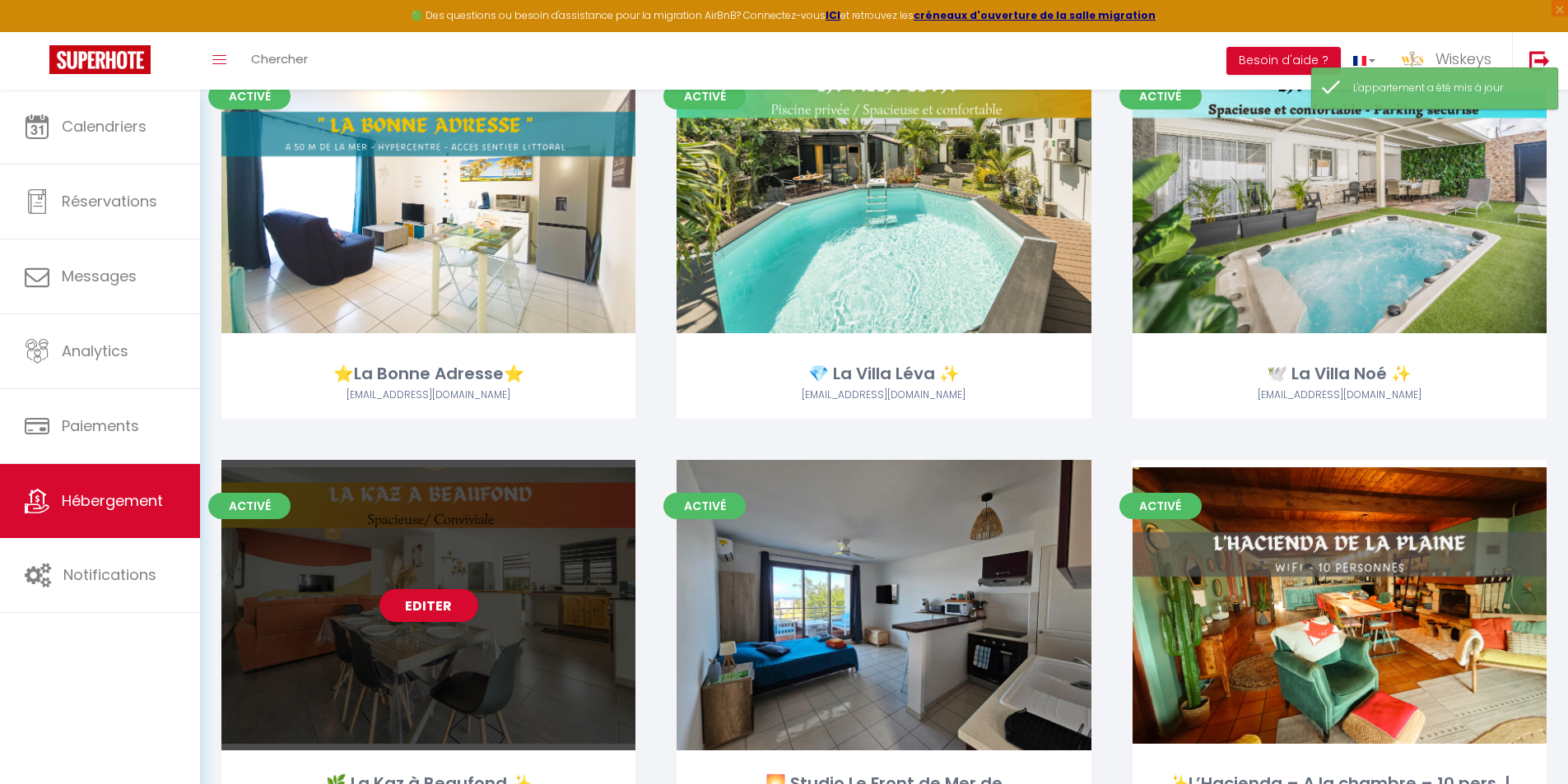
scroll to position [3209, 0]
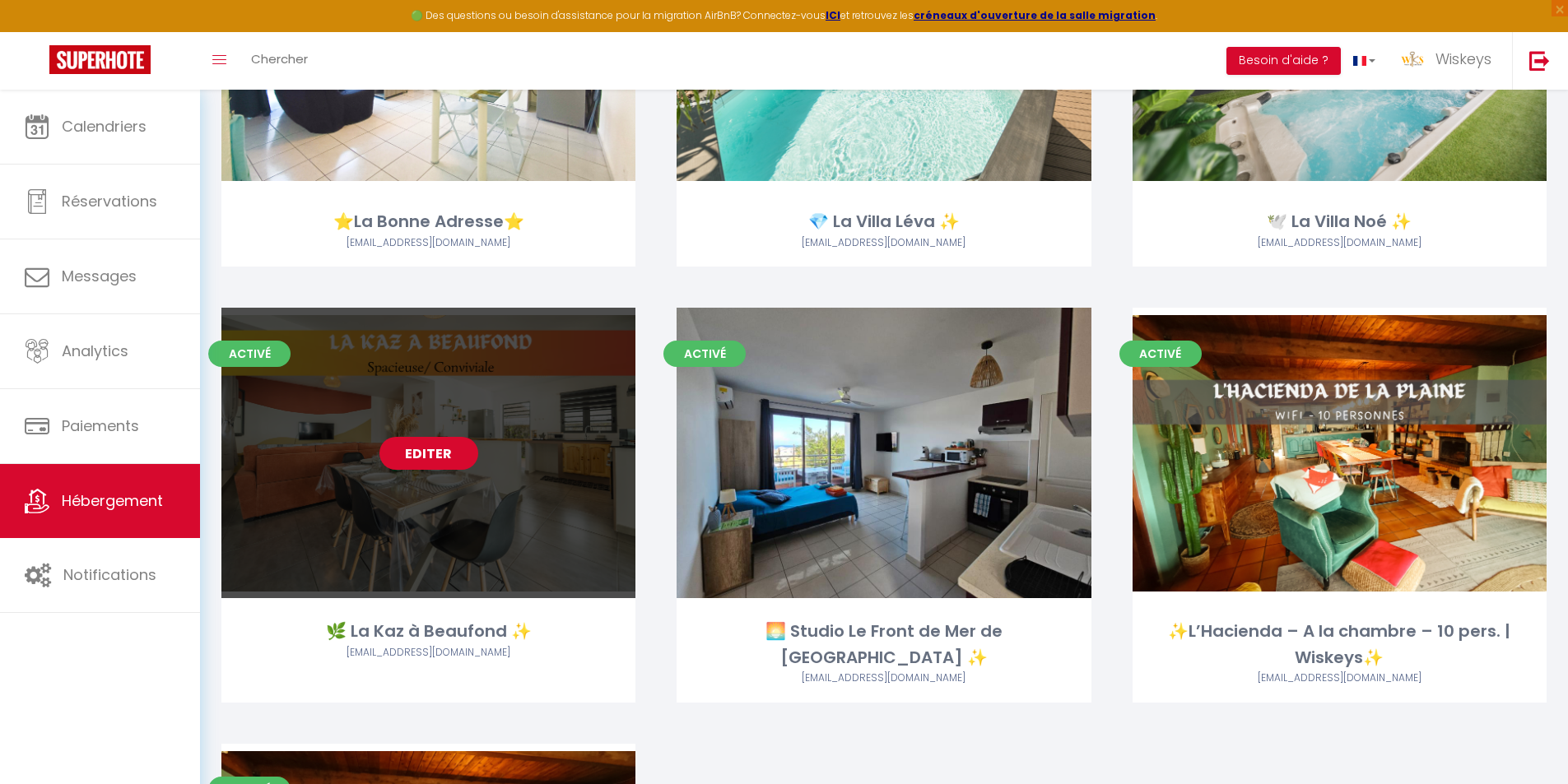
click at [453, 450] on link "Editer" at bounding box center [429, 453] width 99 height 33
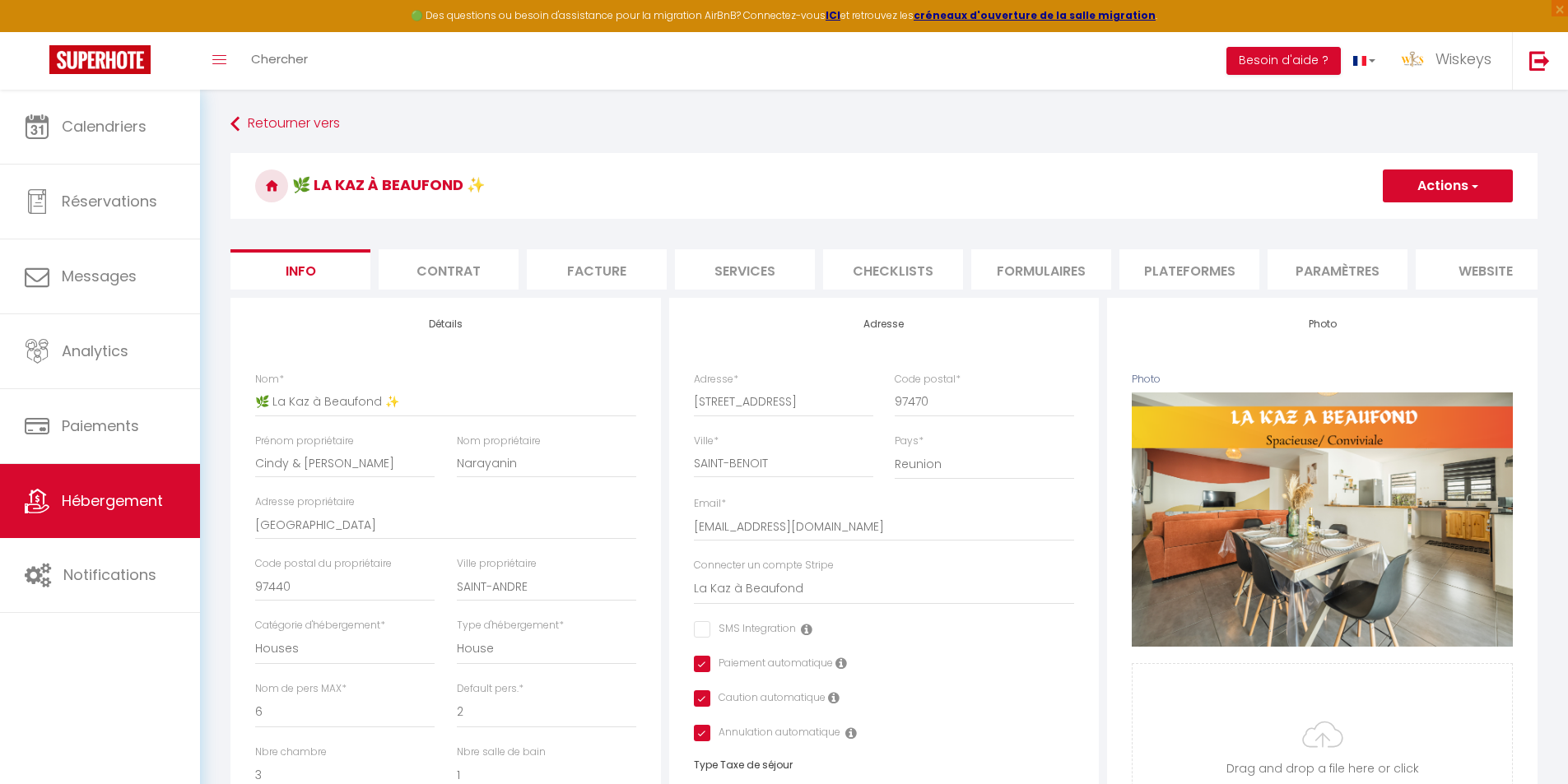
scroll to position [678, 0]
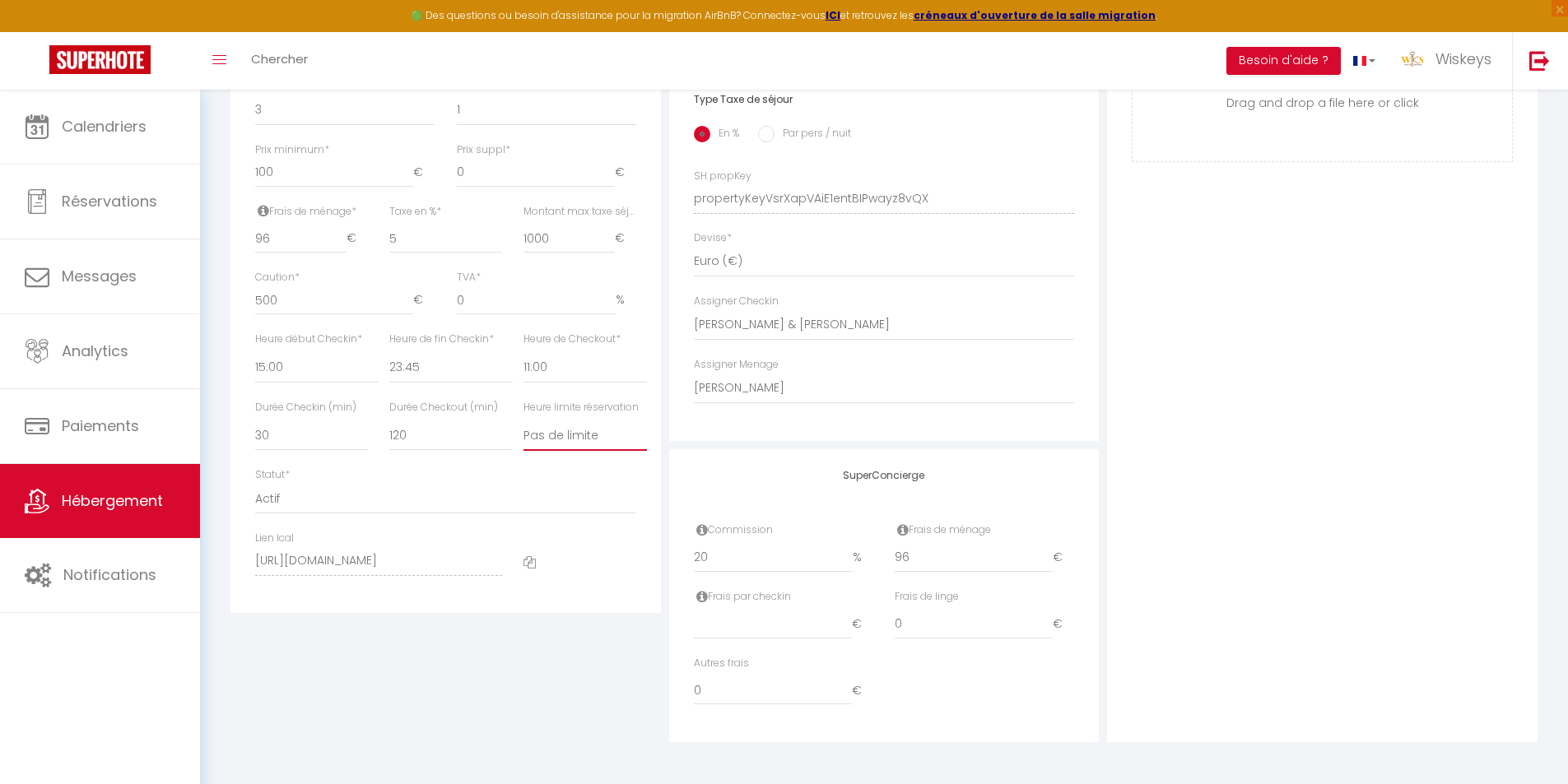
click at [592, 433] on select "Pas de limite 01:00 02:00 03:00 04:00 05:00 06:00 07:00 08:00 09:00 10:00 11:00…" at bounding box center [584, 435] width 123 height 31
click at [523, 419] on select "Pas de limite 01:00 02:00 03:00 04:00 05:00 06:00 07:00 08:00 09:00 10:00 11:00…" at bounding box center [584, 435] width 123 height 31
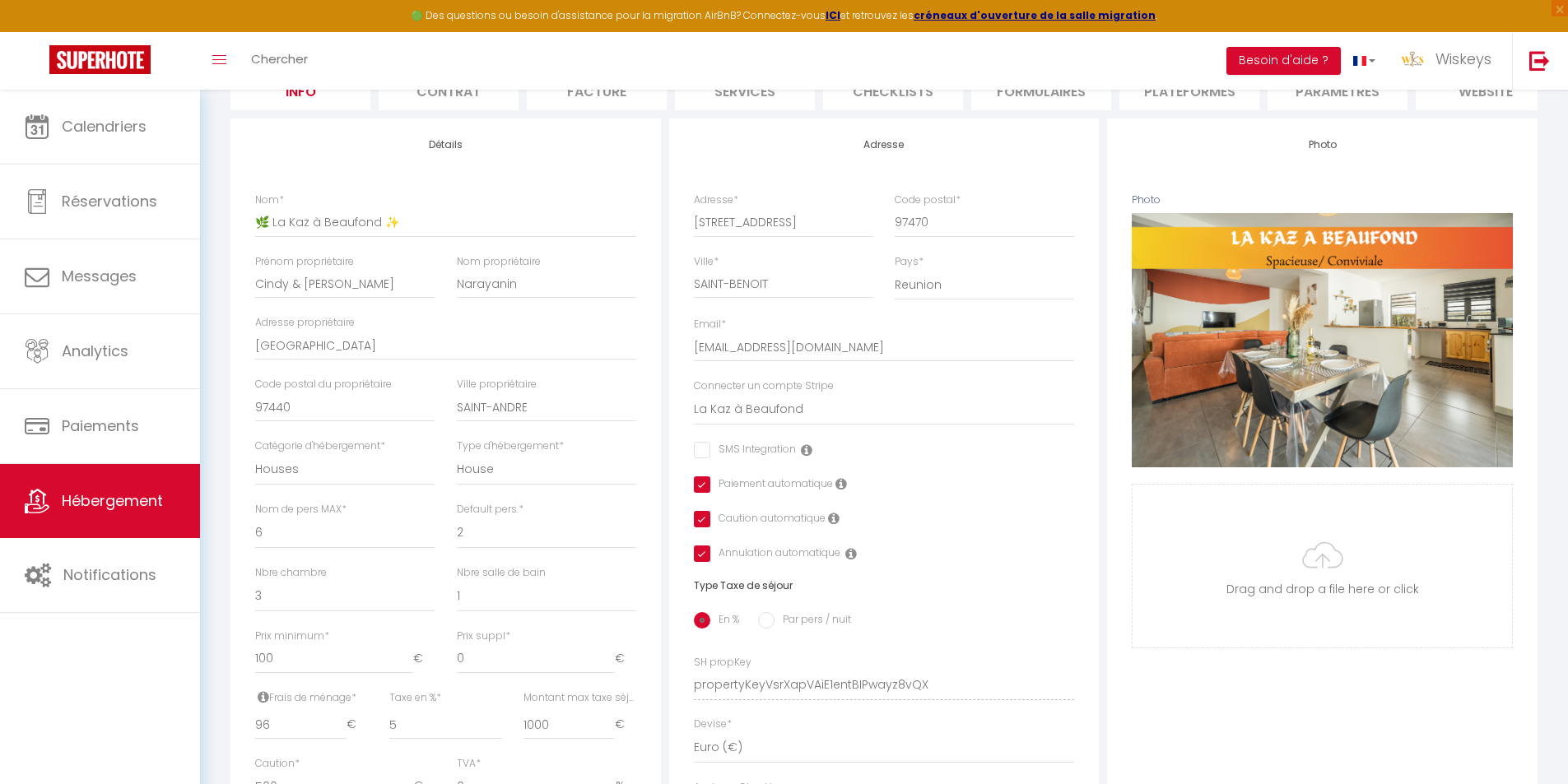
scroll to position [0, 0]
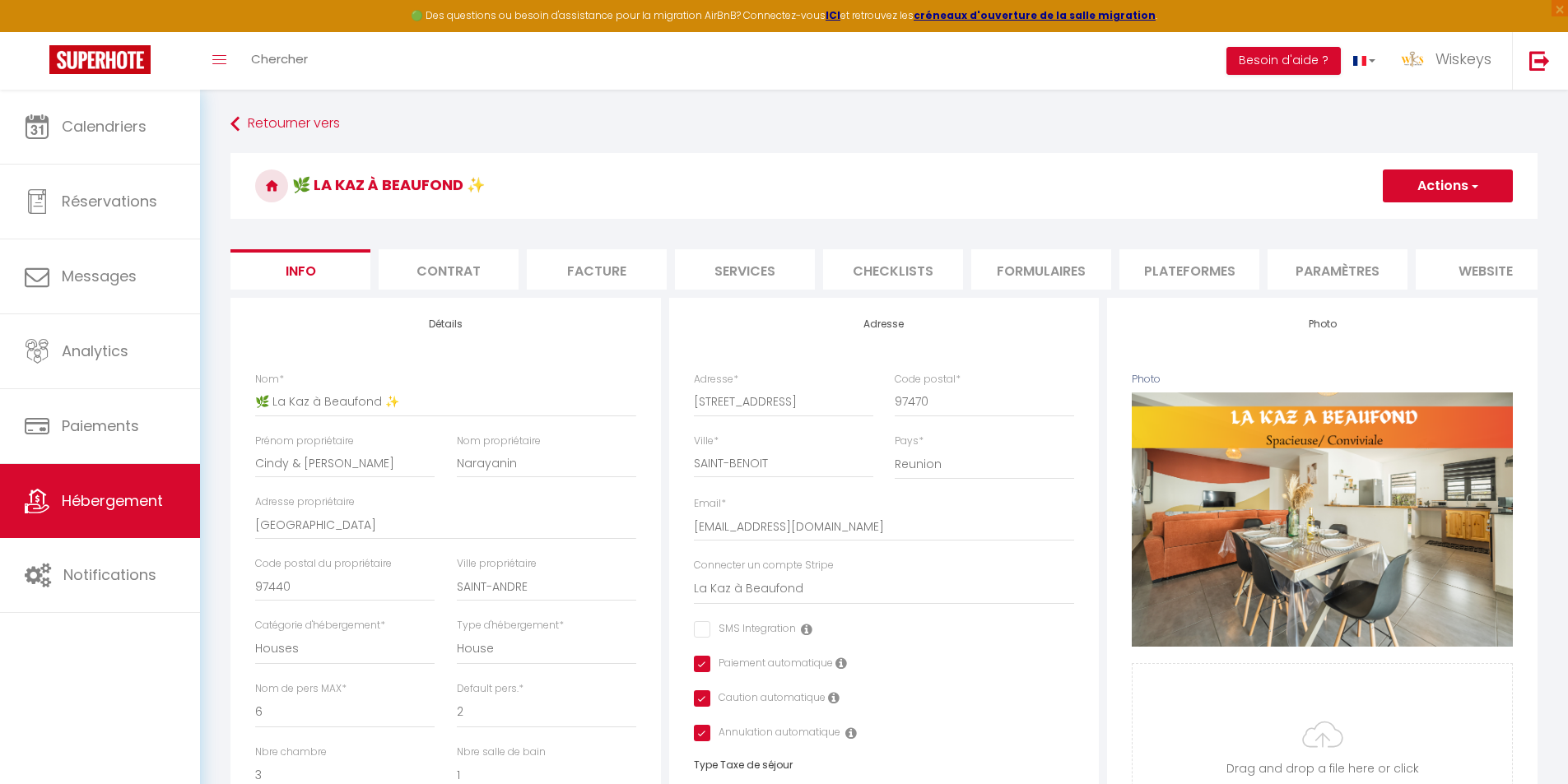
click at [1390, 187] on button "Actions" at bounding box center [1448, 186] width 130 height 33
click at [1383, 222] on input "Enregistrer" at bounding box center [1383, 221] width 61 height 16
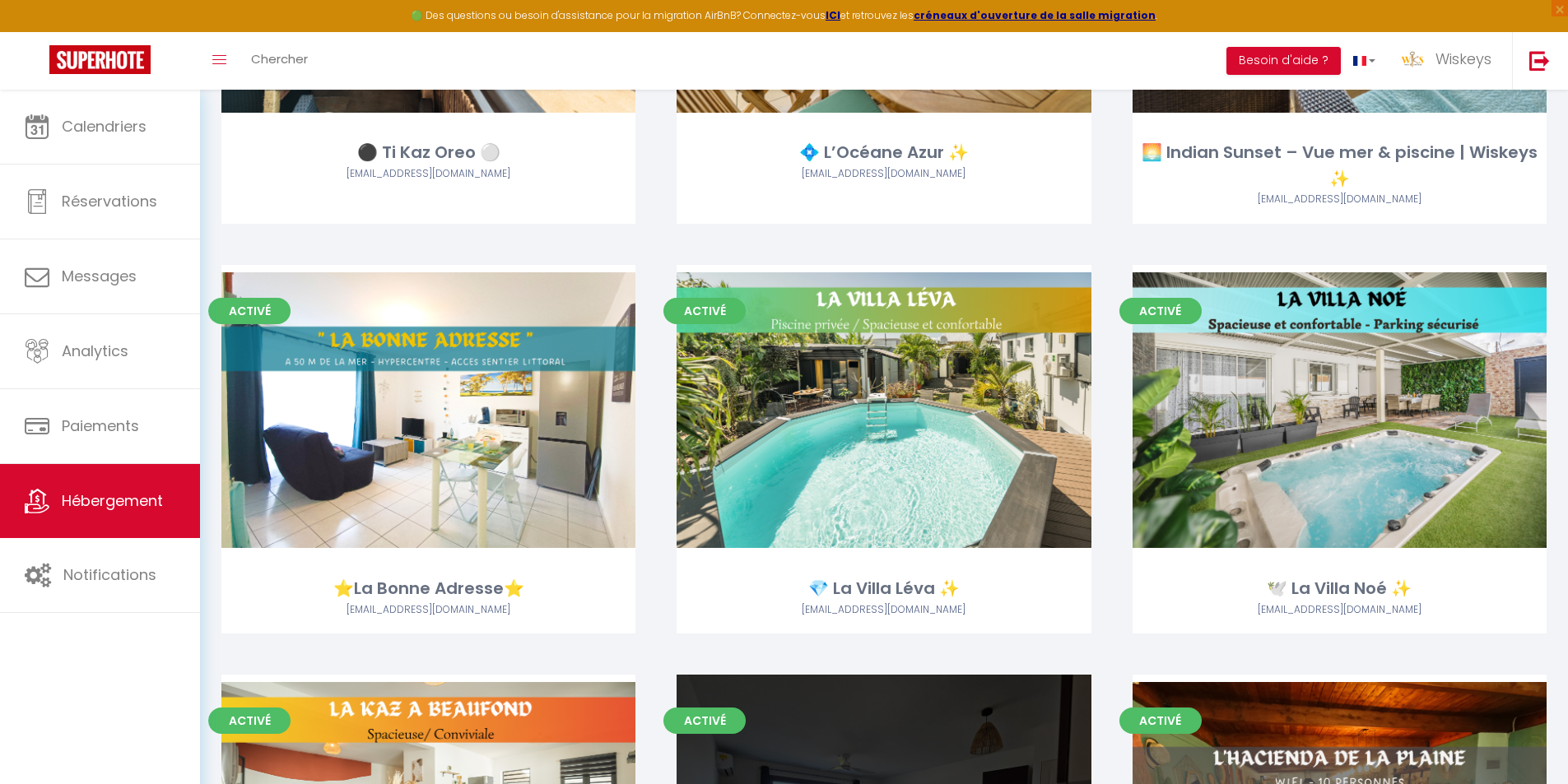
scroll to position [3126, 0]
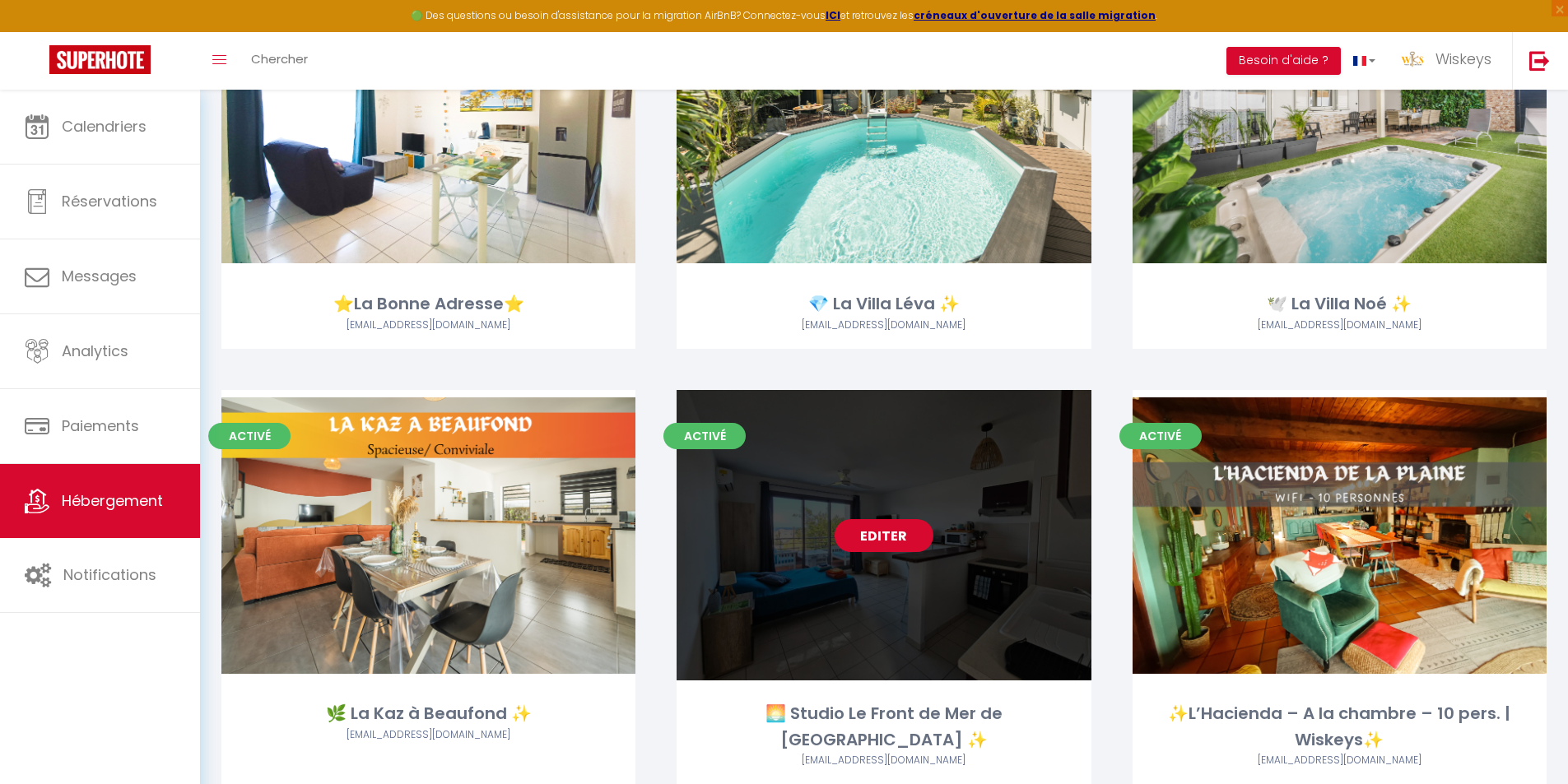
click at [896, 536] on link "Editer" at bounding box center [884, 536] width 99 height 33
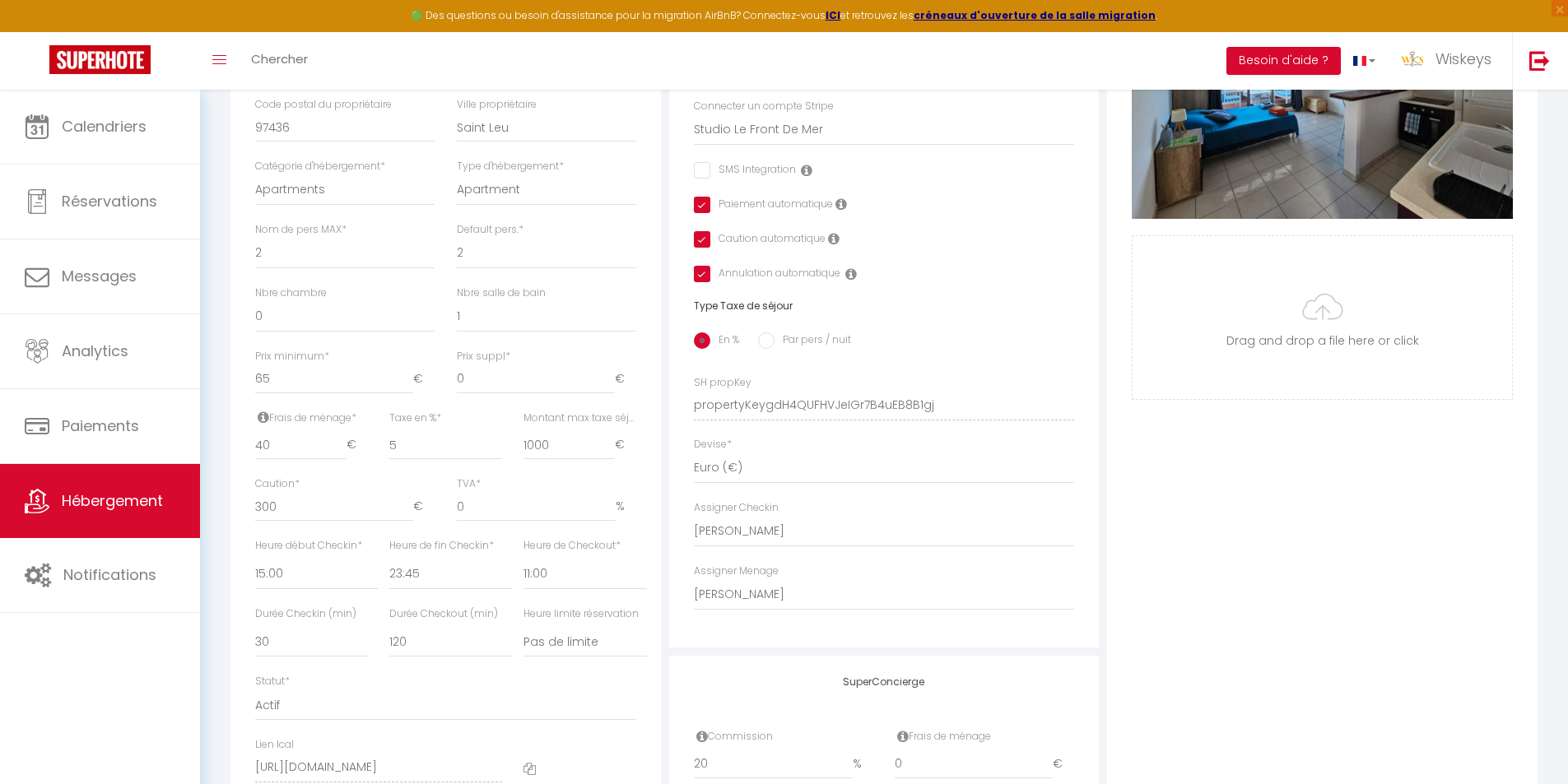
scroll to position [678, 0]
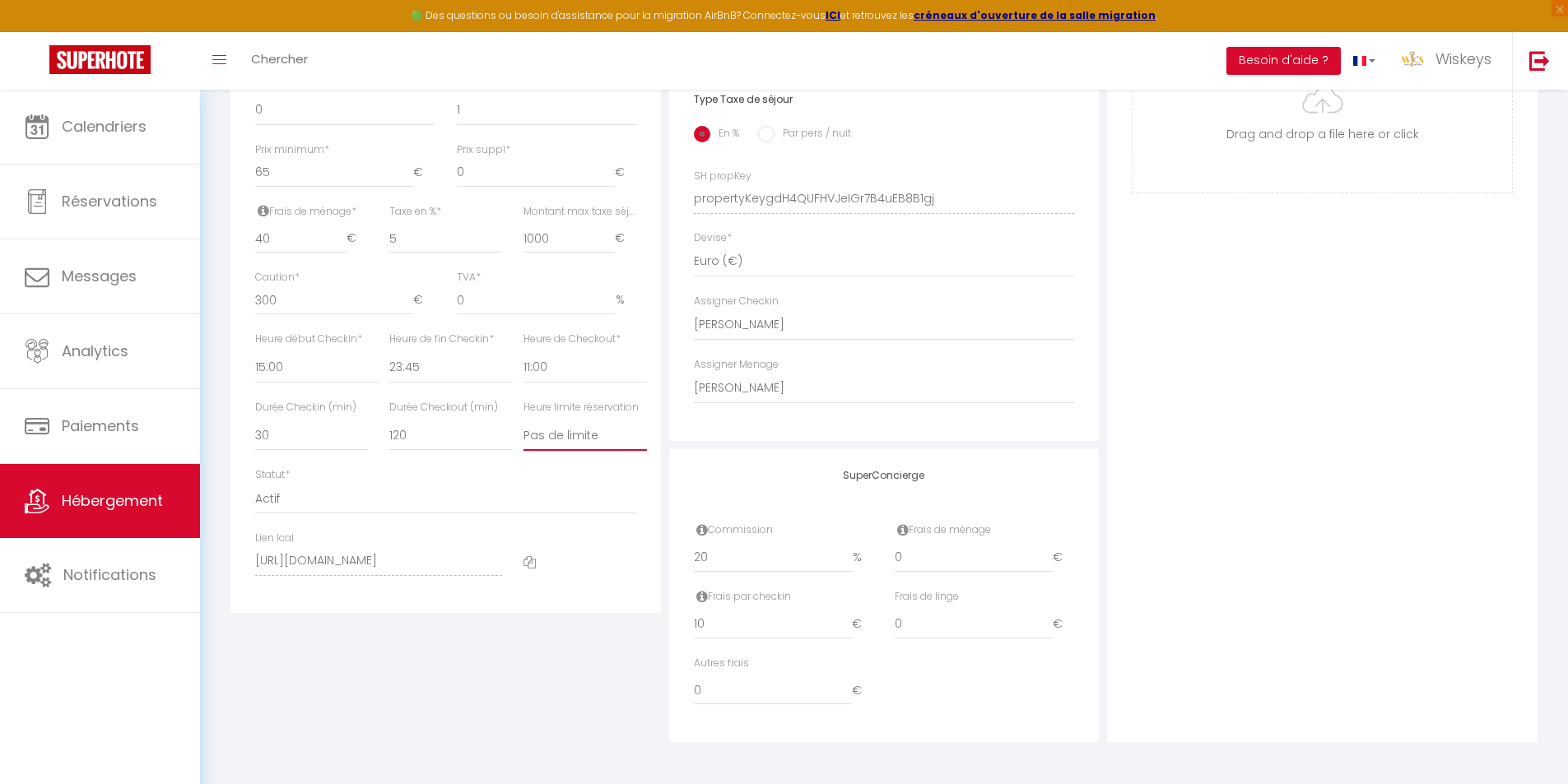
click at [617, 436] on select "Pas de limite 01:00 02:00 03:00 04:00 05:00 06:00 07:00 08:00 09:00 10:00 11:00…" at bounding box center [584, 435] width 123 height 31
click at [523, 419] on select "Pas de limite 01:00 02:00 03:00 04:00 05:00 06:00 07:00 08:00 09:00 10:00 11:00…" at bounding box center [584, 435] width 123 height 31
click at [1452, 408] on div "Photo Photo Supprimer Drag and drop a file here or click Ooops, something wrong…" at bounding box center [1321, 187] width 430 height 1110
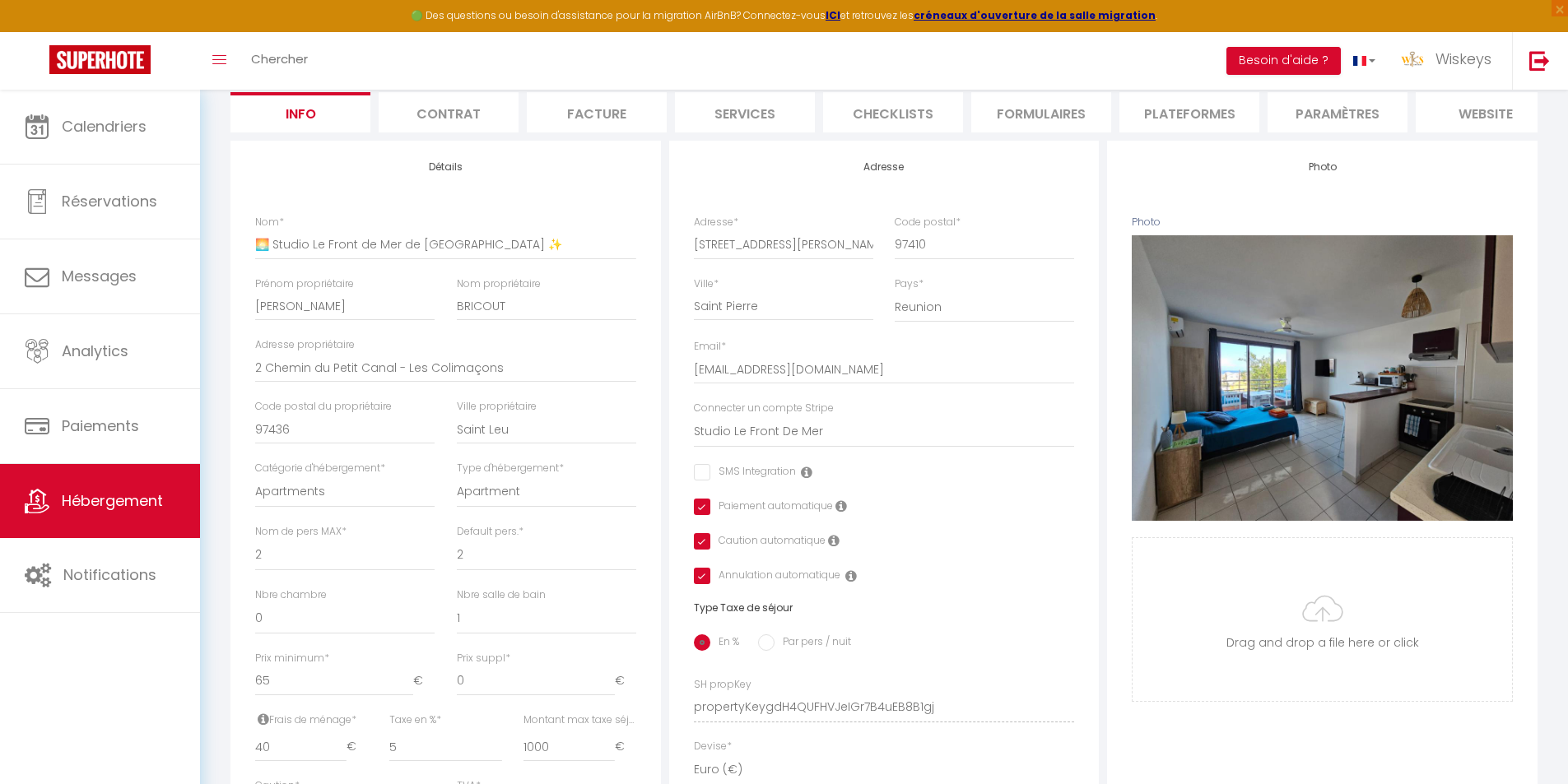
scroll to position [0, 0]
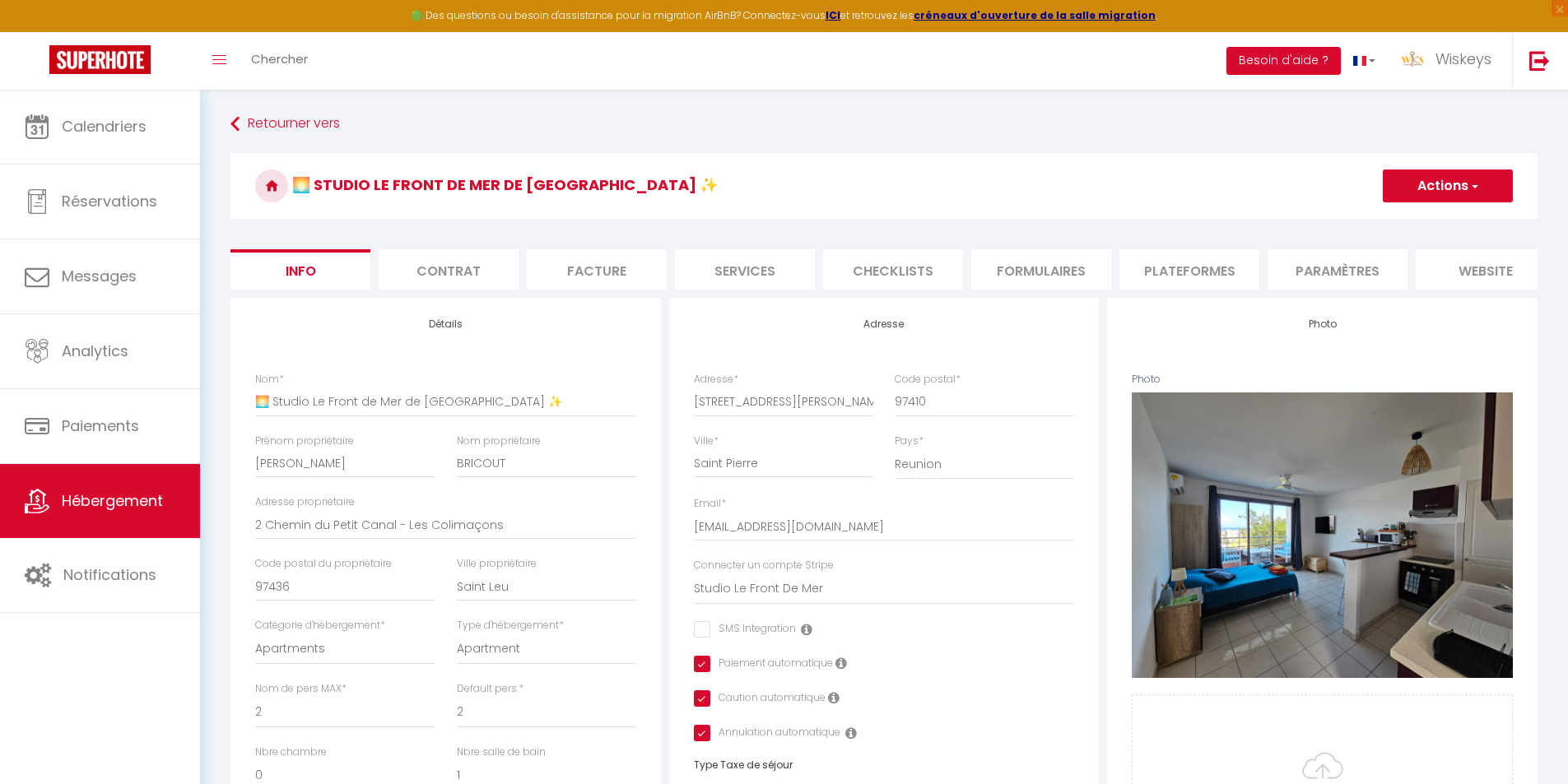
click at [1453, 168] on h3 "🌅 Studio Le Front de Mer de [GEOGRAPHIC_DATA] ✨" at bounding box center [884, 186] width 1307 height 66
click at [1435, 197] on button "Actions" at bounding box center [1448, 186] width 130 height 33
click at [1398, 220] on input "Enregistrer" at bounding box center [1383, 221] width 61 height 16
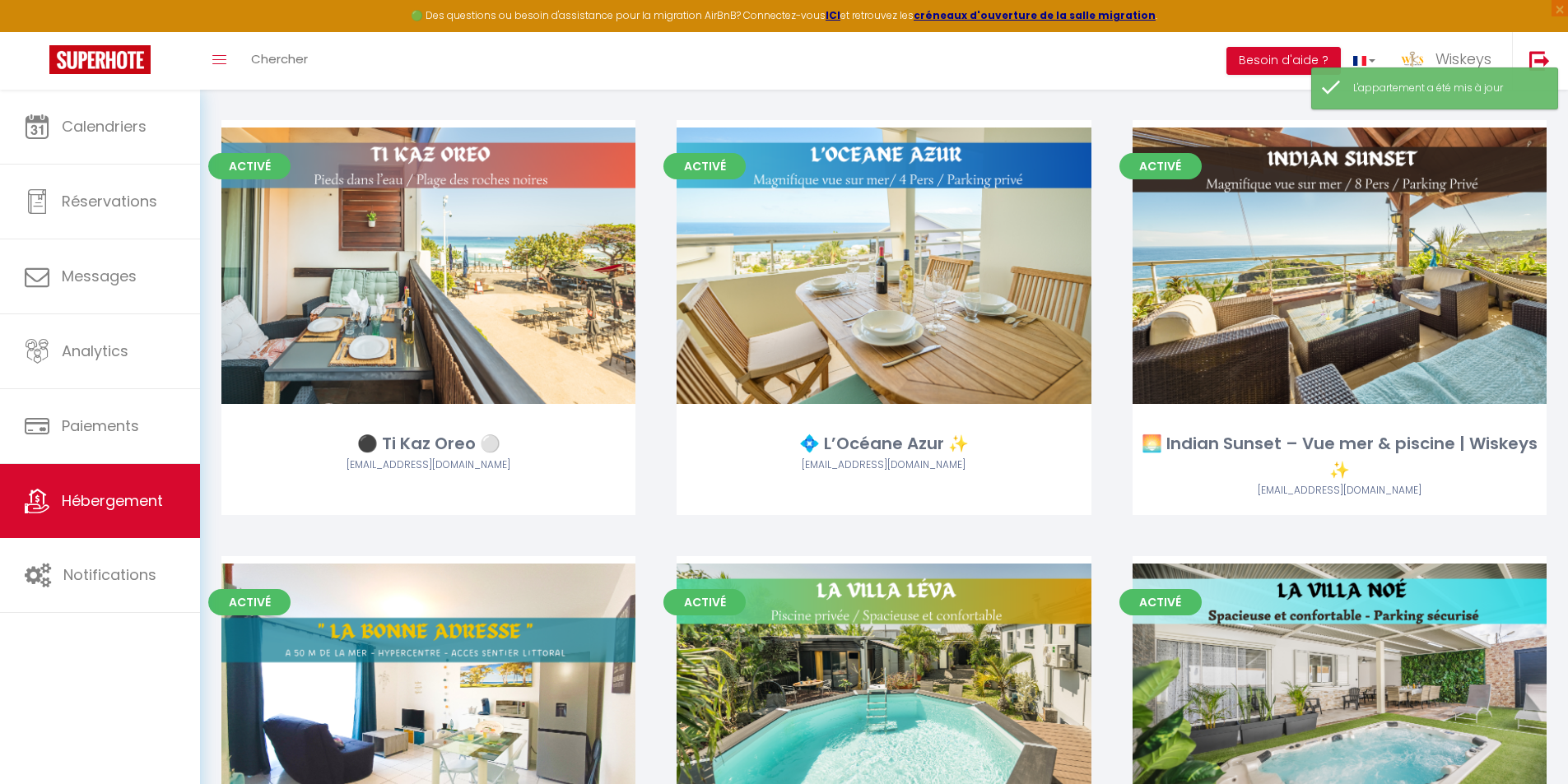
scroll to position [3291, 0]
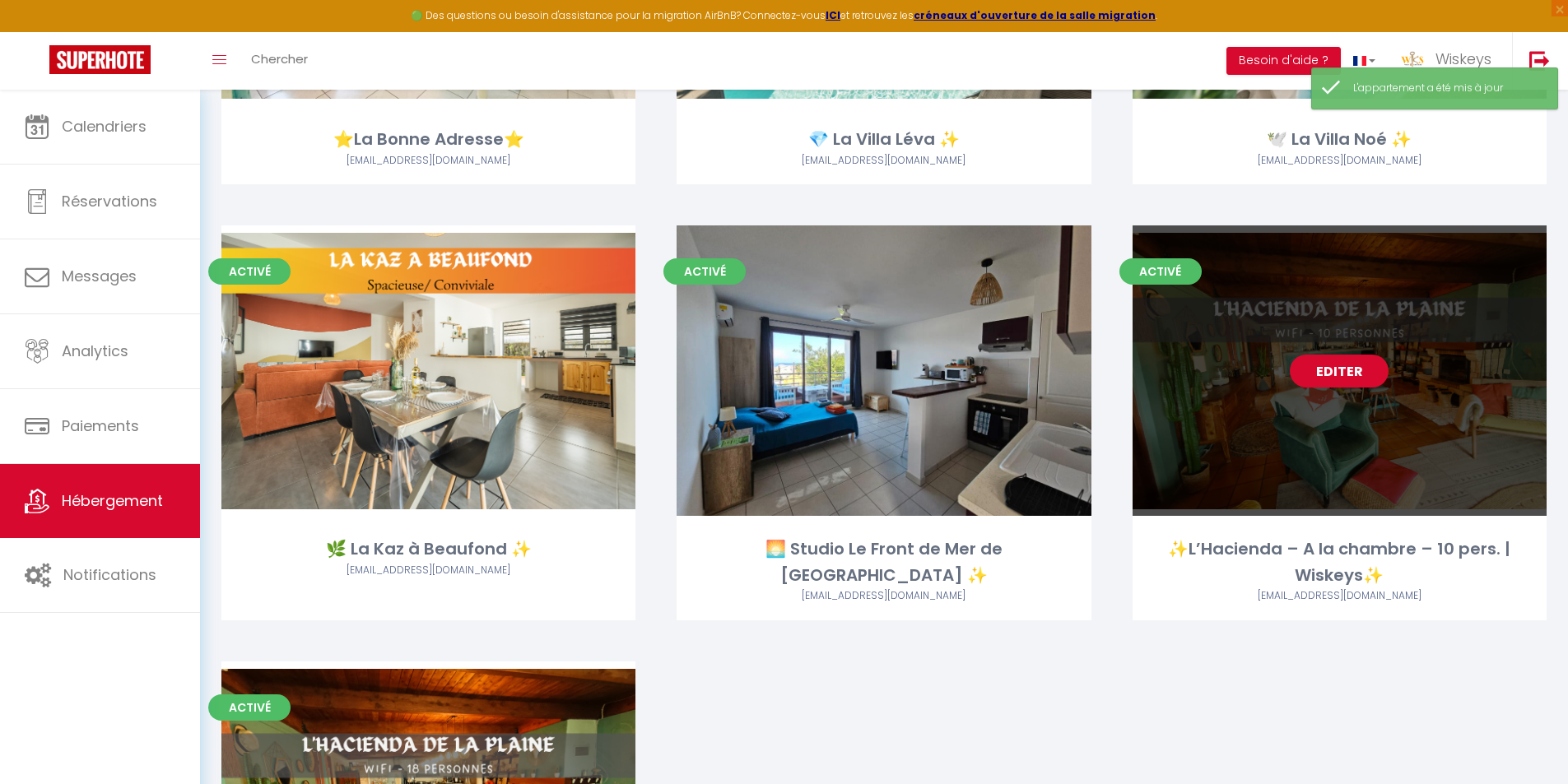
click at [1314, 373] on link "Editer" at bounding box center [1340, 371] width 99 height 33
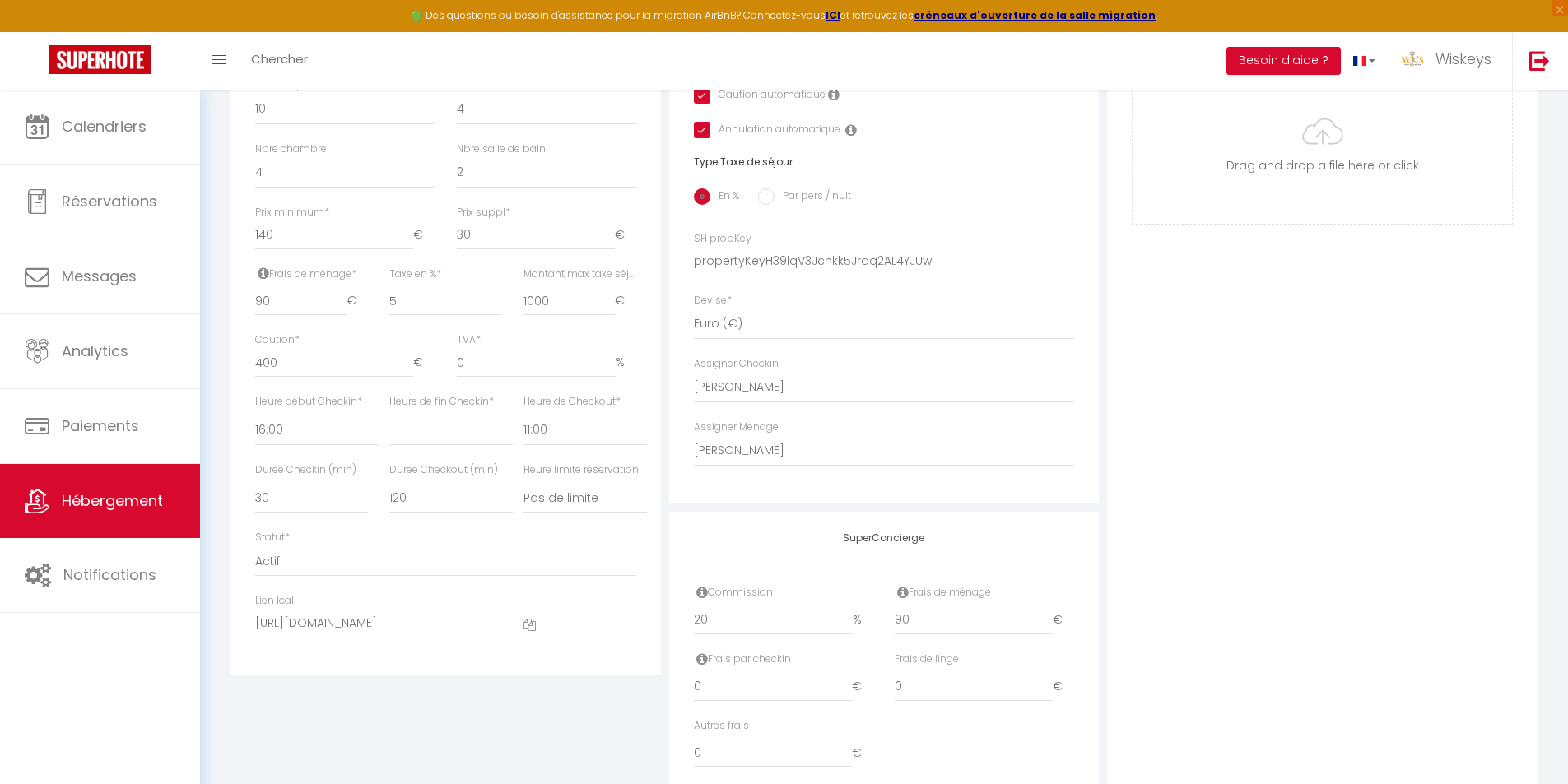
scroll to position [658, 0]
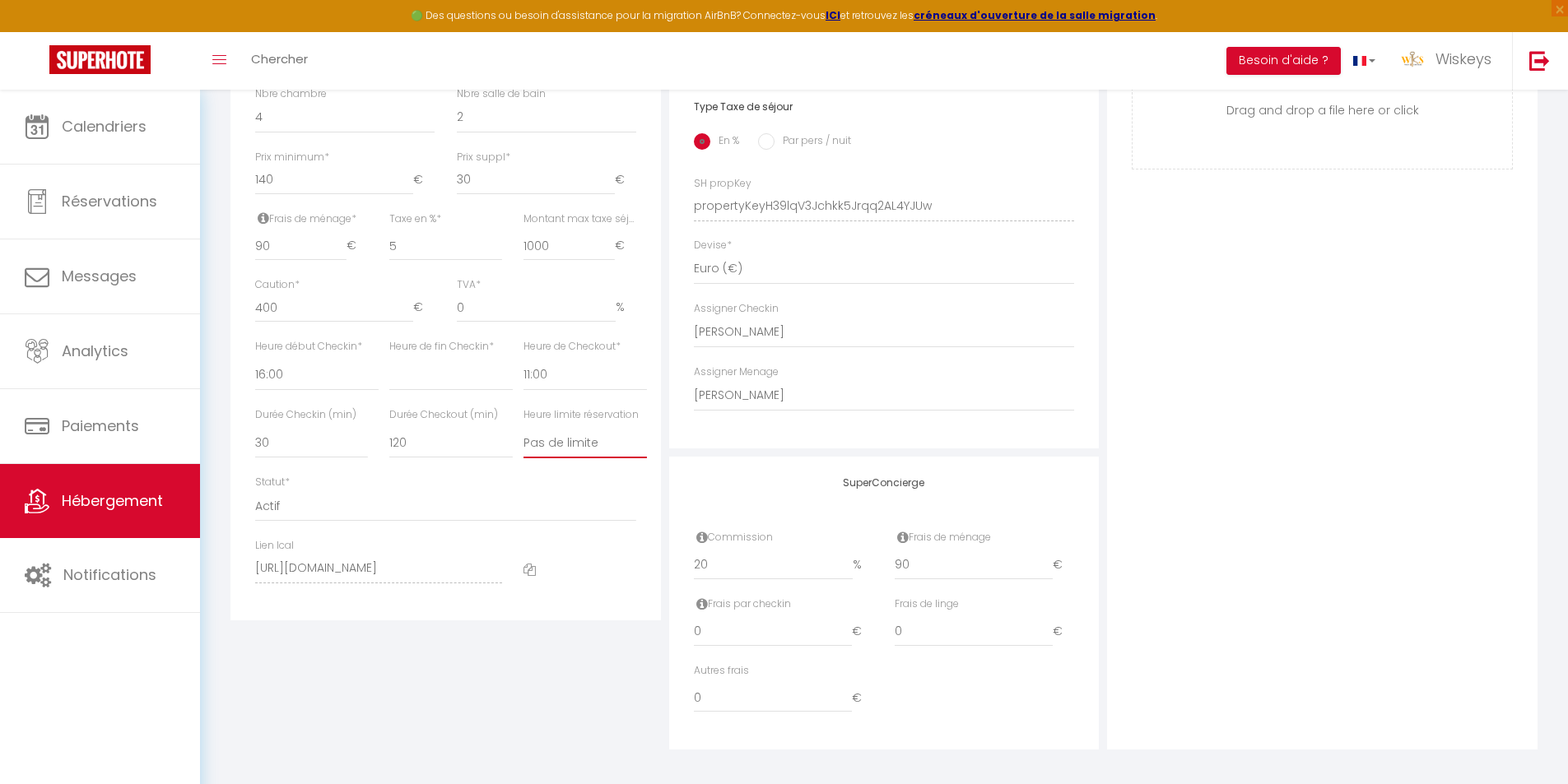
click at [570, 456] on select "Pas de limite 01:00 02:00 03:00 04:00 05:00 06:00 07:00 08:00 09:00 10:00 11:00…" at bounding box center [584, 442] width 123 height 31
click at [523, 440] on select "Pas de limite 01:00 02:00 03:00 04:00 05:00 06:00 07:00 08:00 09:00 10:00 11:00…" at bounding box center [584, 442] width 123 height 31
click at [1230, 472] on div "Photo Photo Supprimer Drag and drop a file here or click Ooops, something wrong…" at bounding box center [1321, 195] width 430 height 1110
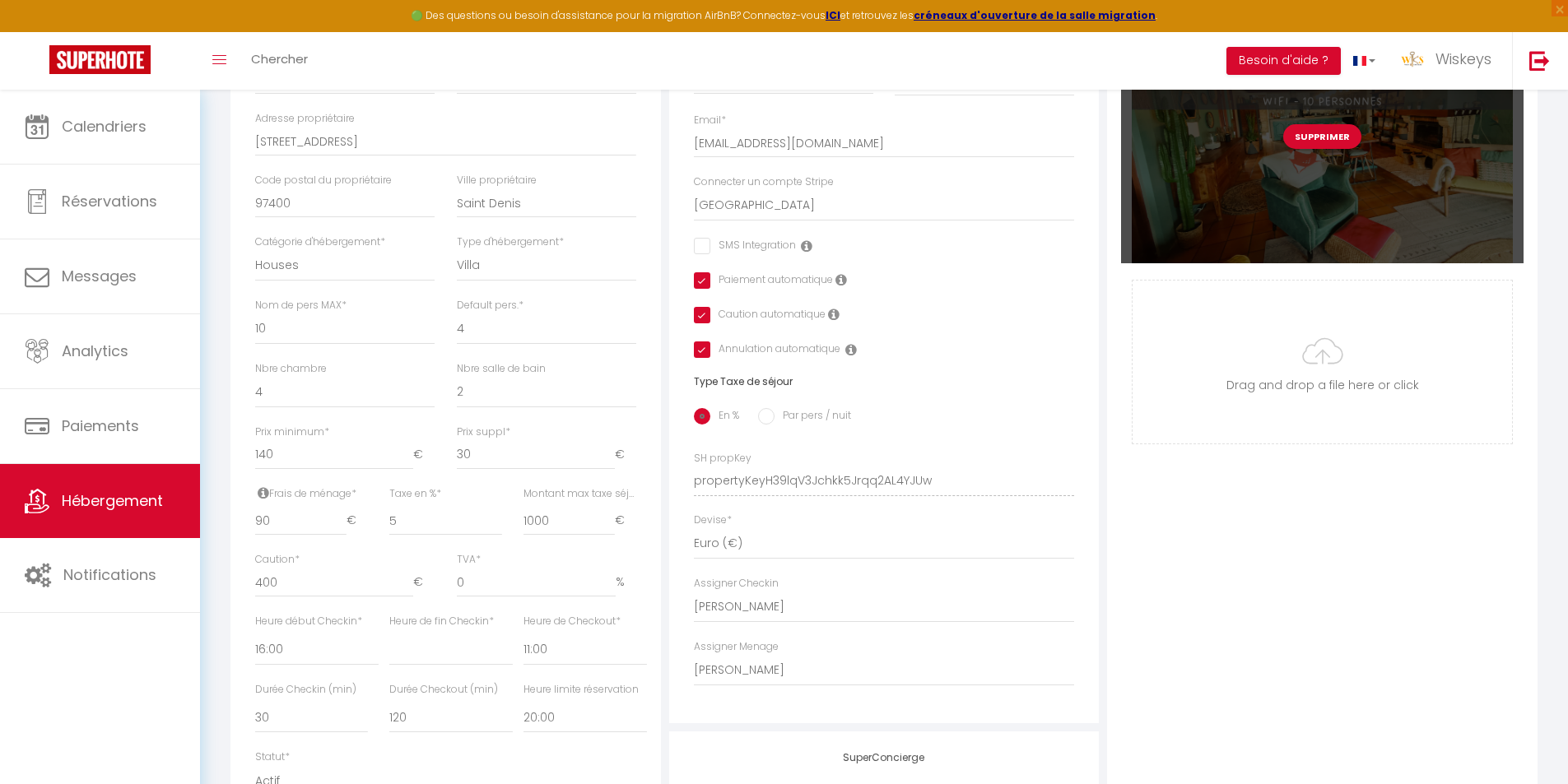
scroll to position [0, 0]
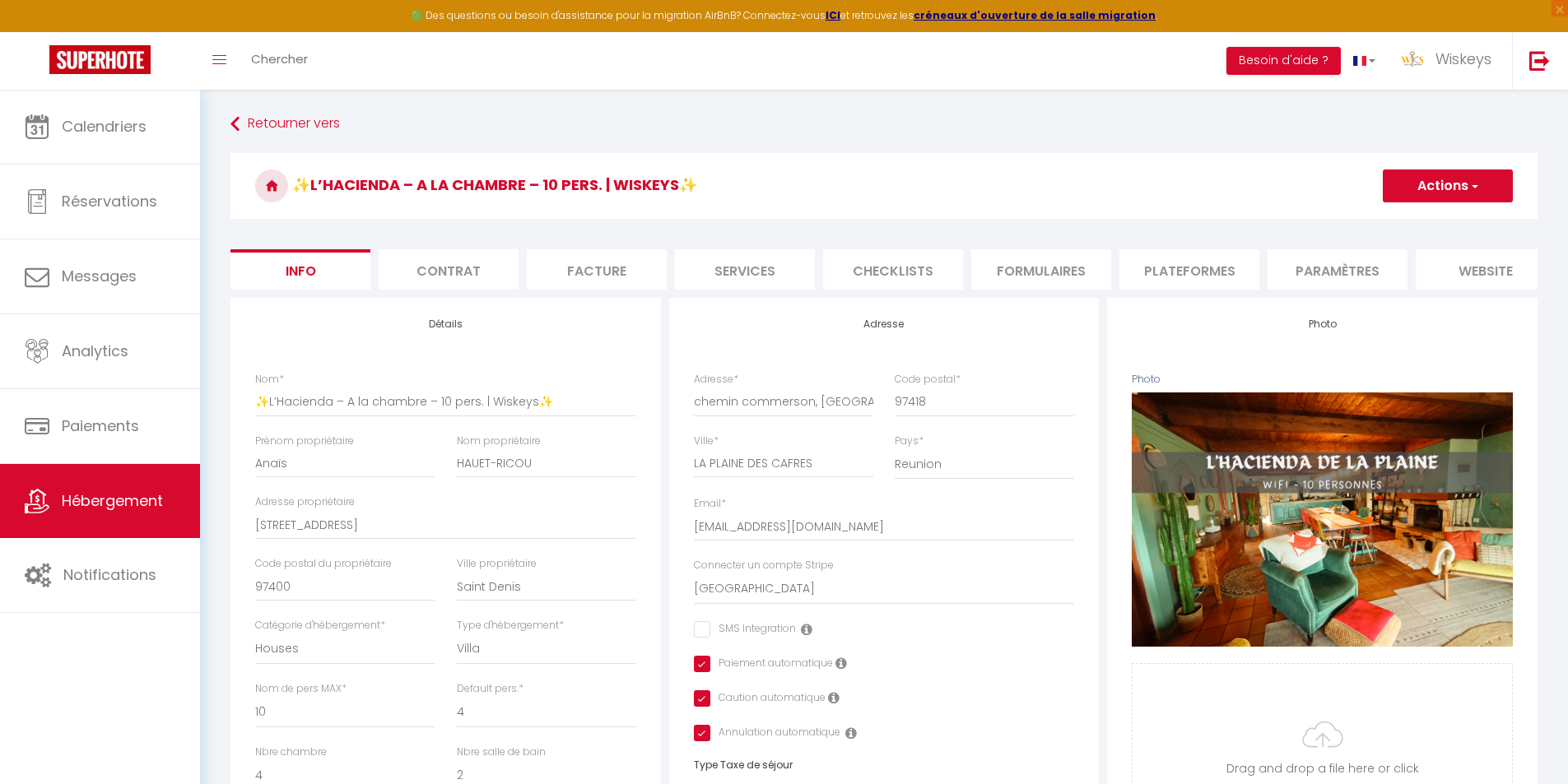
click at [1460, 190] on button "Actions" at bounding box center [1448, 186] width 130 height 33
click at [1406, 215] on input "Enregistrer" at bounding box center [1383, 221] width 61 height 16
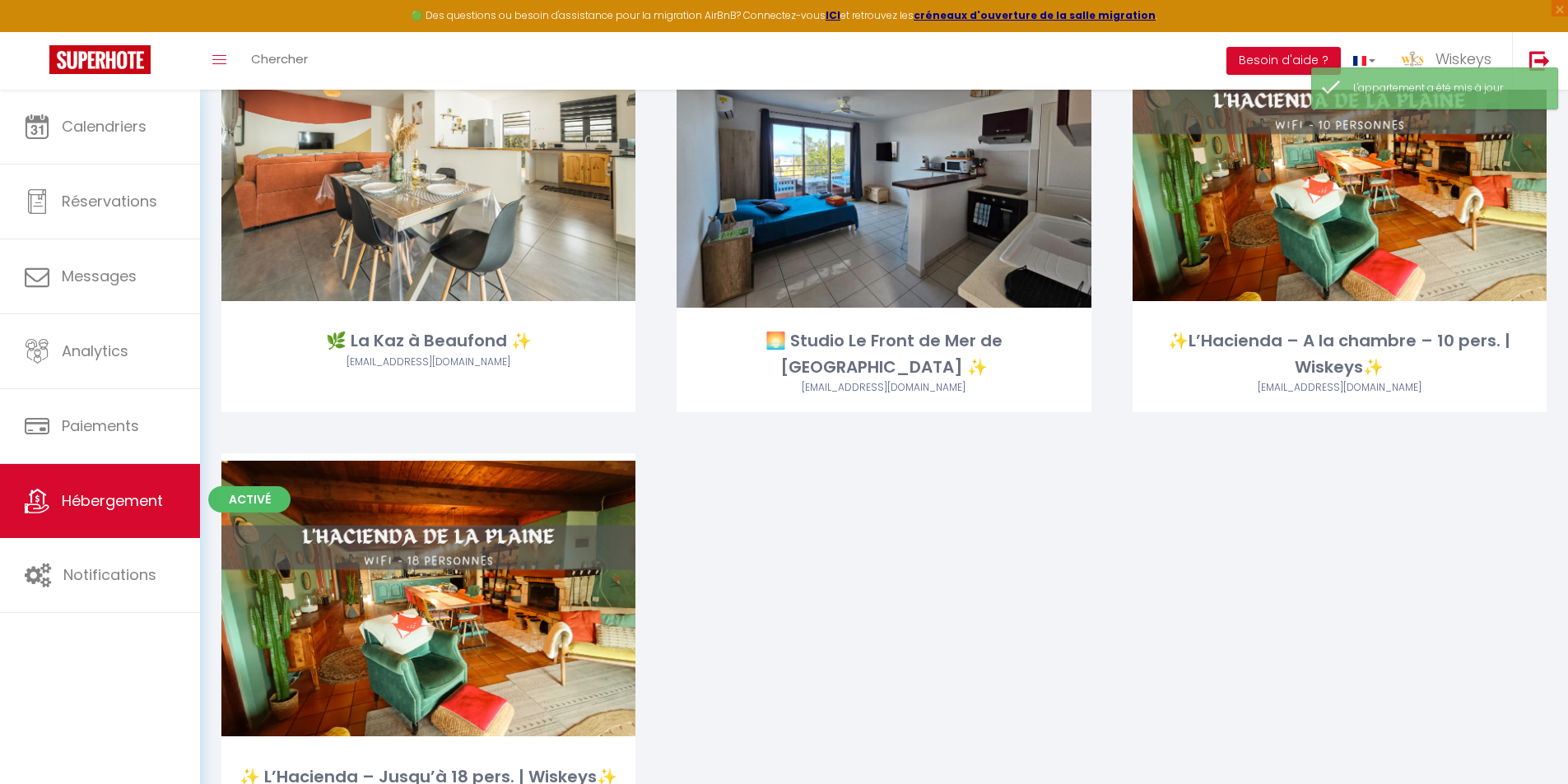
scroll to position [3598, 0]
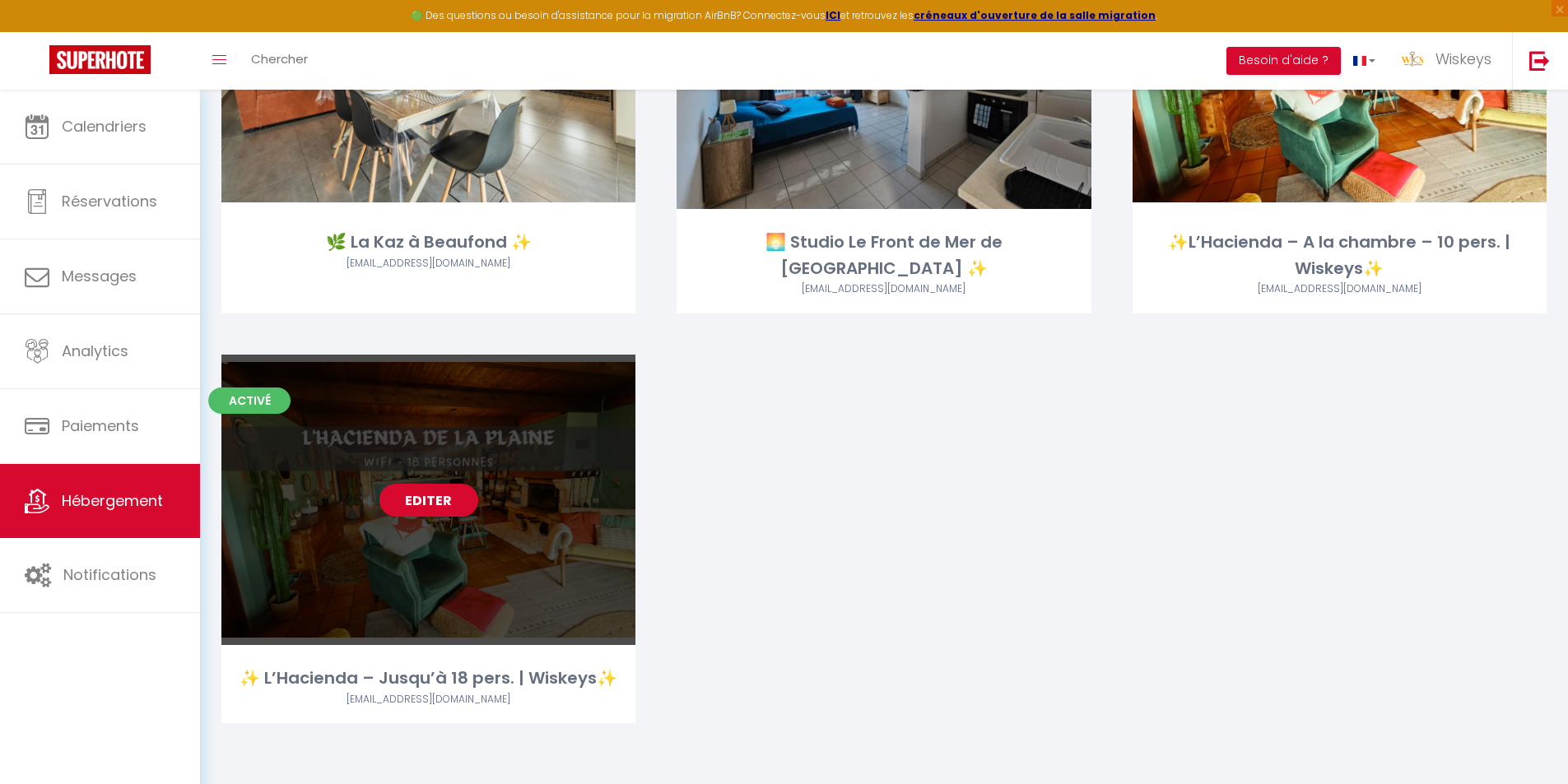
click at [465, 507] on link "Editer" at bounding box center [429, 501] width 99 height 33
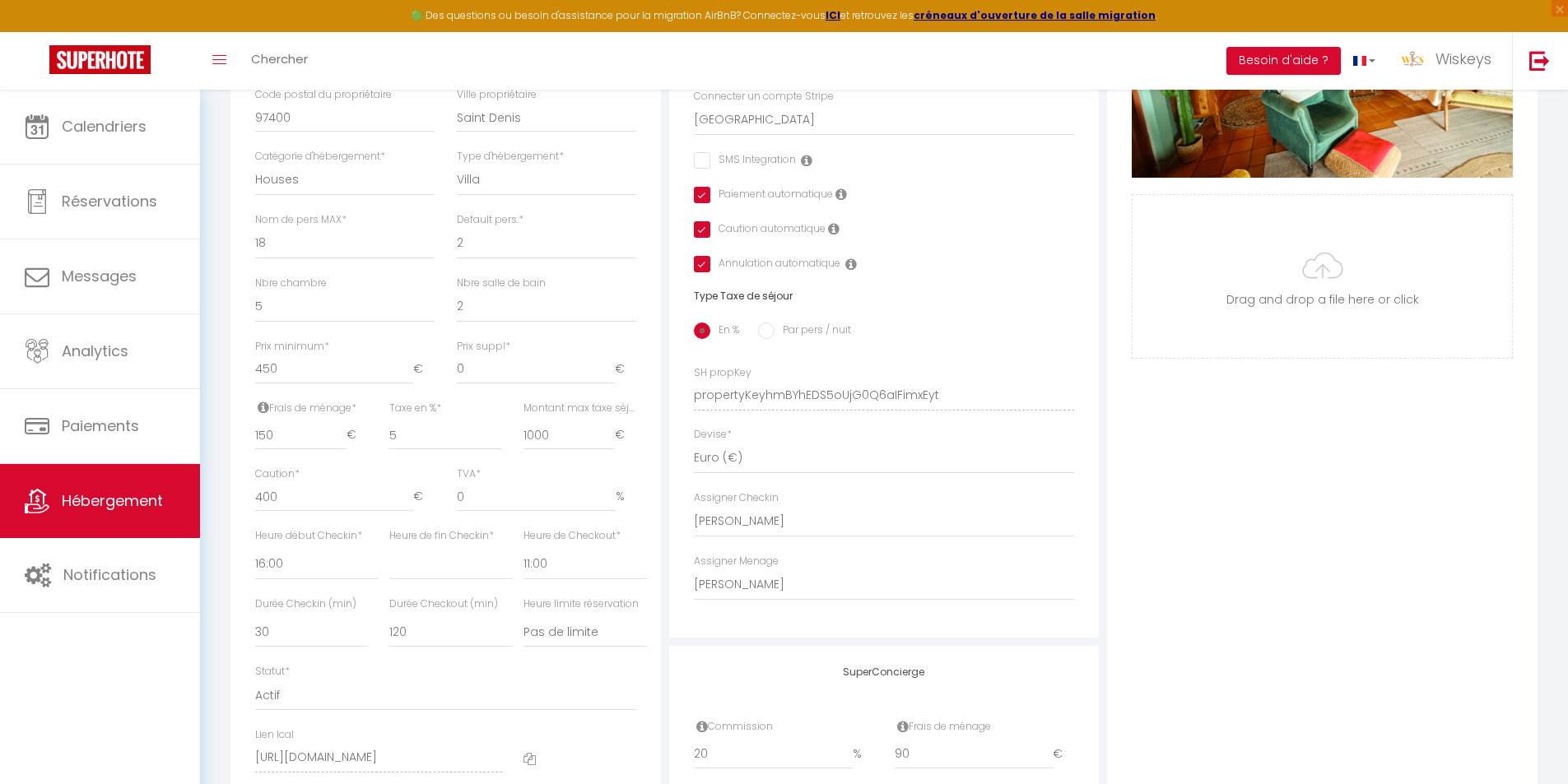
scroll to position [678, 0]
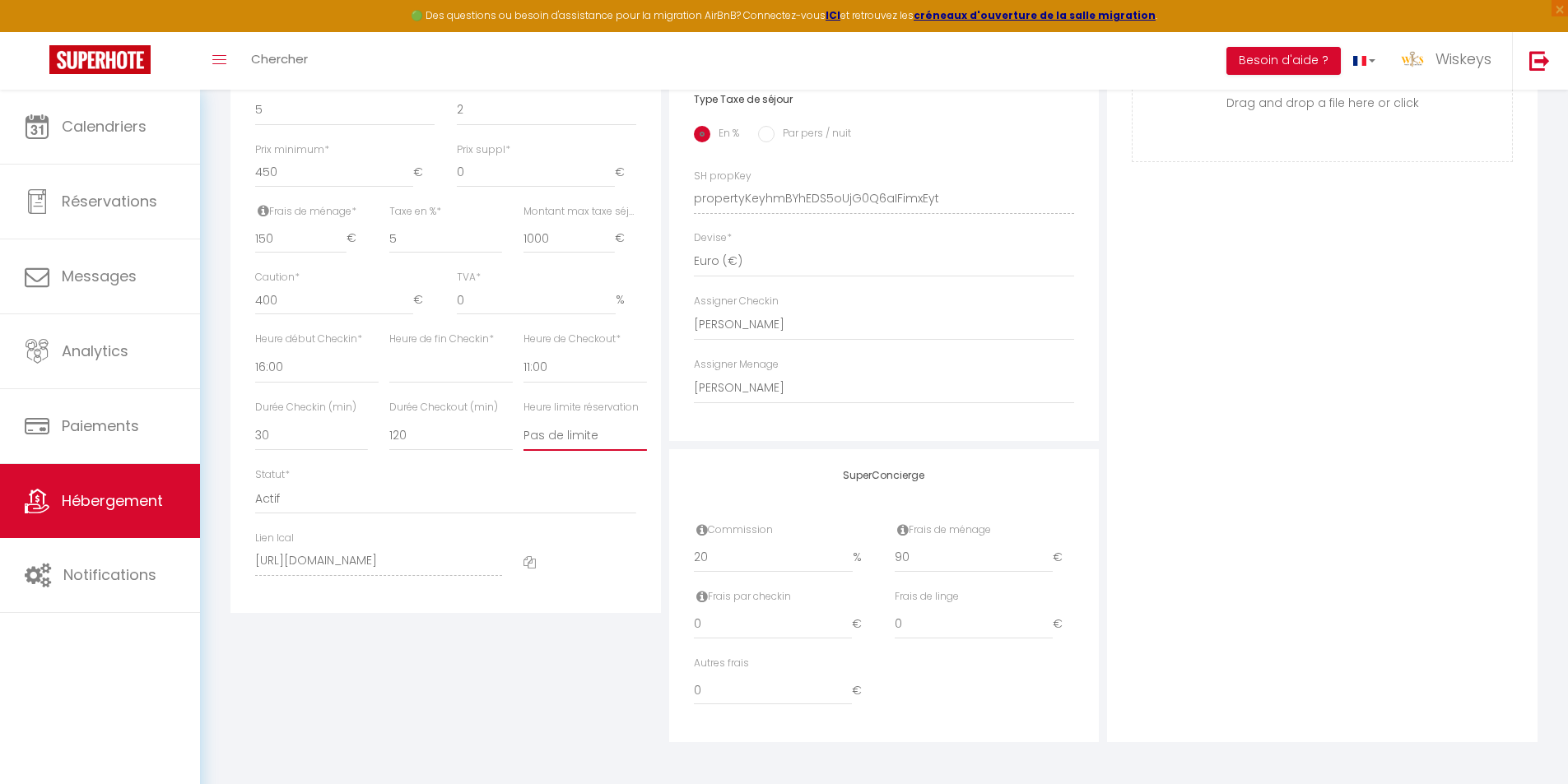
click at [557, 435] on select "Pas de limite 01:00 02:00 03:00 04:00 05:00 06:00 07:00 08:00 09:00 10:00 11:00…" at bounding box center [584, 435] width 123 height 31
click at [523, 419] on select "Pas de limite 01:00 02:00 03:00 04:00 05:00 06:00 07:00 08:00 09:00 10:00 11:00…" at bounding box center [584, 435] width 123 height 31
click at [1325, 408] on div "Photo Photo Supprimer Drag and drop a file here or click Ooops, something wrong…" at bounding box center [1321, 187] width 430 height 1110
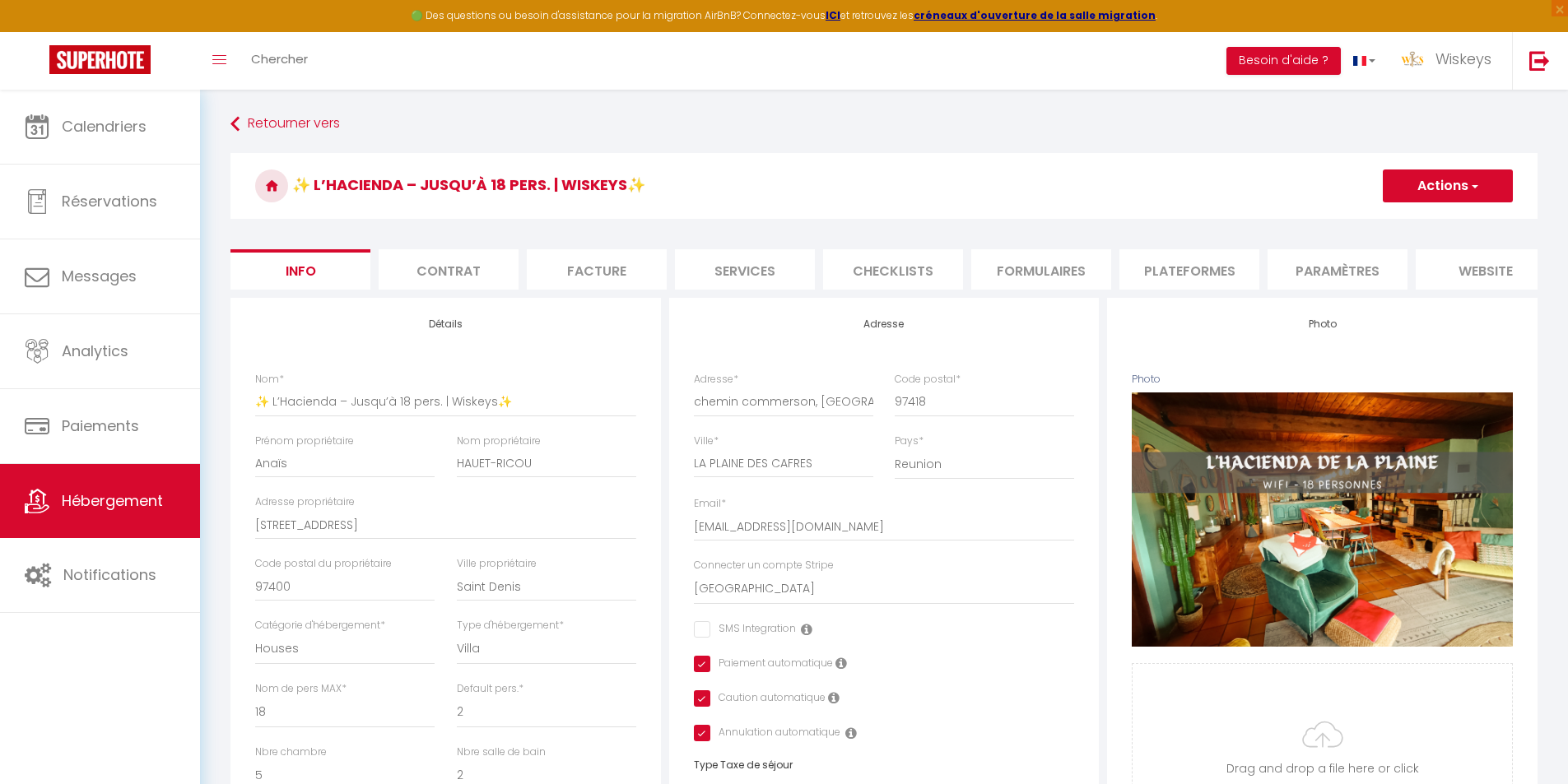
drag, startPoint x: 1473, startPoint y: 194, endPoint x: 1388, endPoint y: 226, distance: 90.8
click at [1472, 195] on button "Actions" at bounding box center [1448, 186] width 130 height 33
click at [1377, 229] on input "Enregistrer" at bounding box center [1383, 221] width 61 height 16
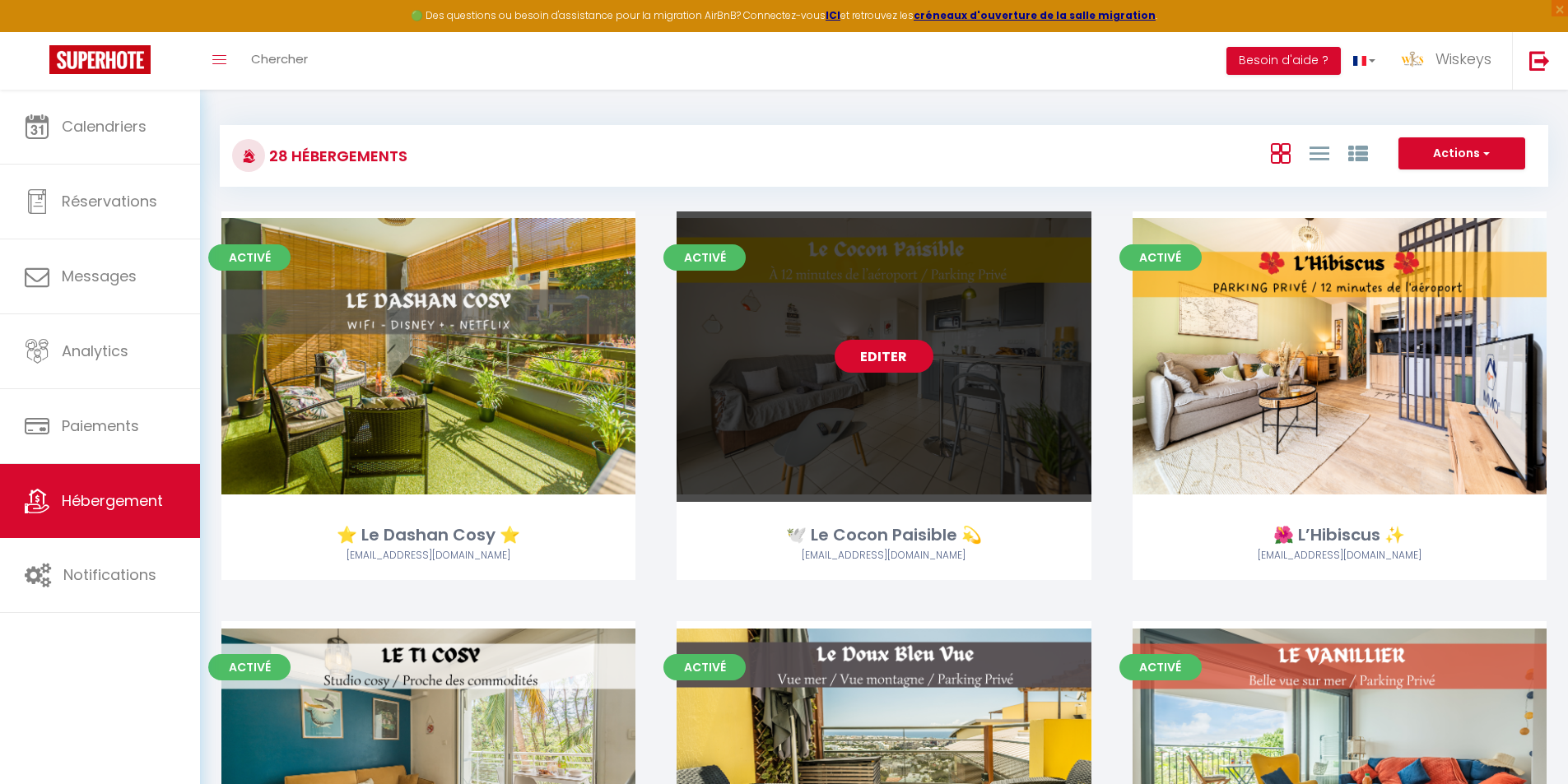
click at [841, 357] on link "Editer" at bounding box center [884, 356] width 99 height 33
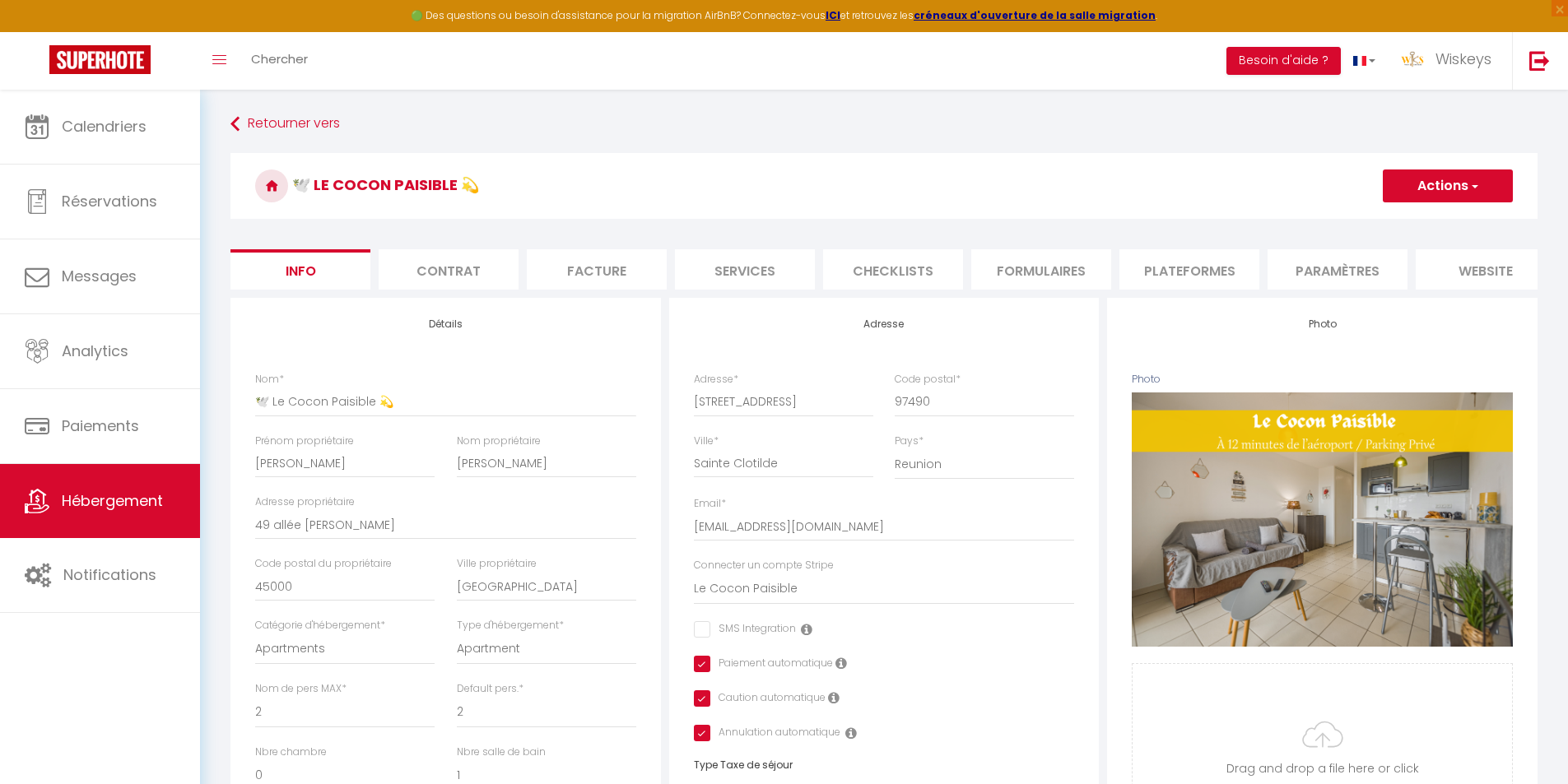
click at [440, 274] on li "Contrat" at bounding box center [449, 270] width 140 height 41
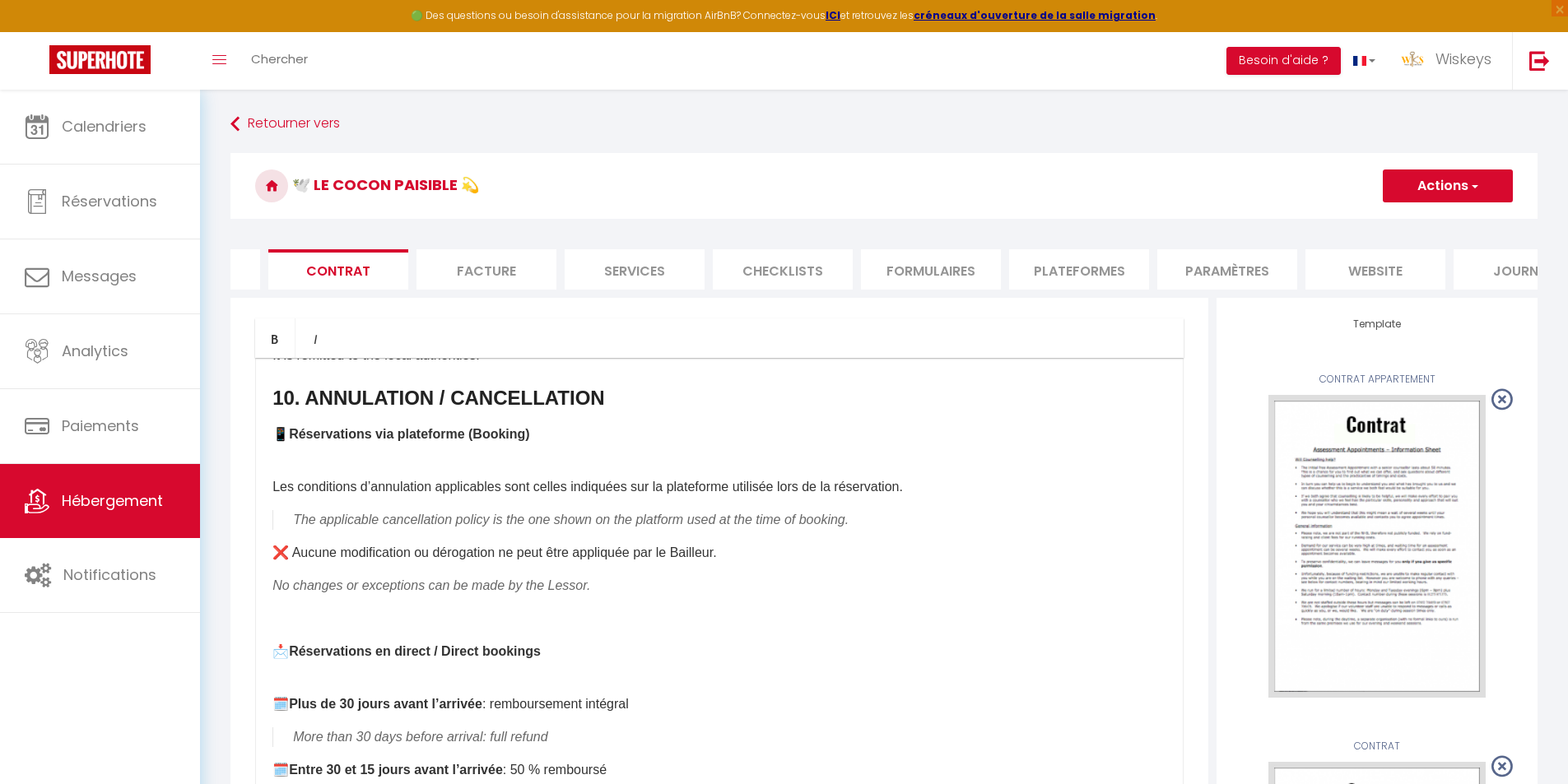
scroll to position [0, 175]
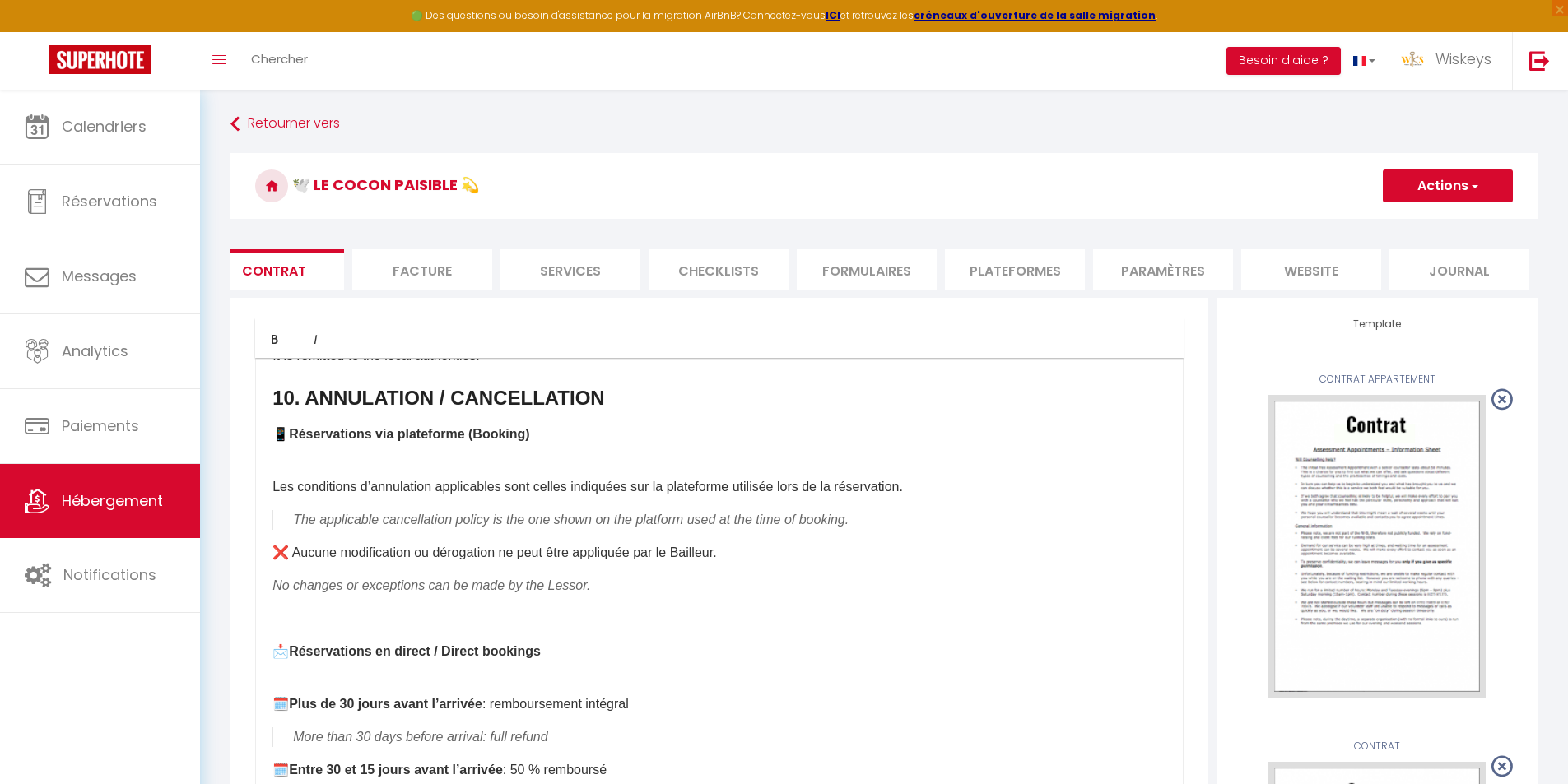
click at [1339, 268] on li "website" at bounding box center [1312, 270] width 140 height 41
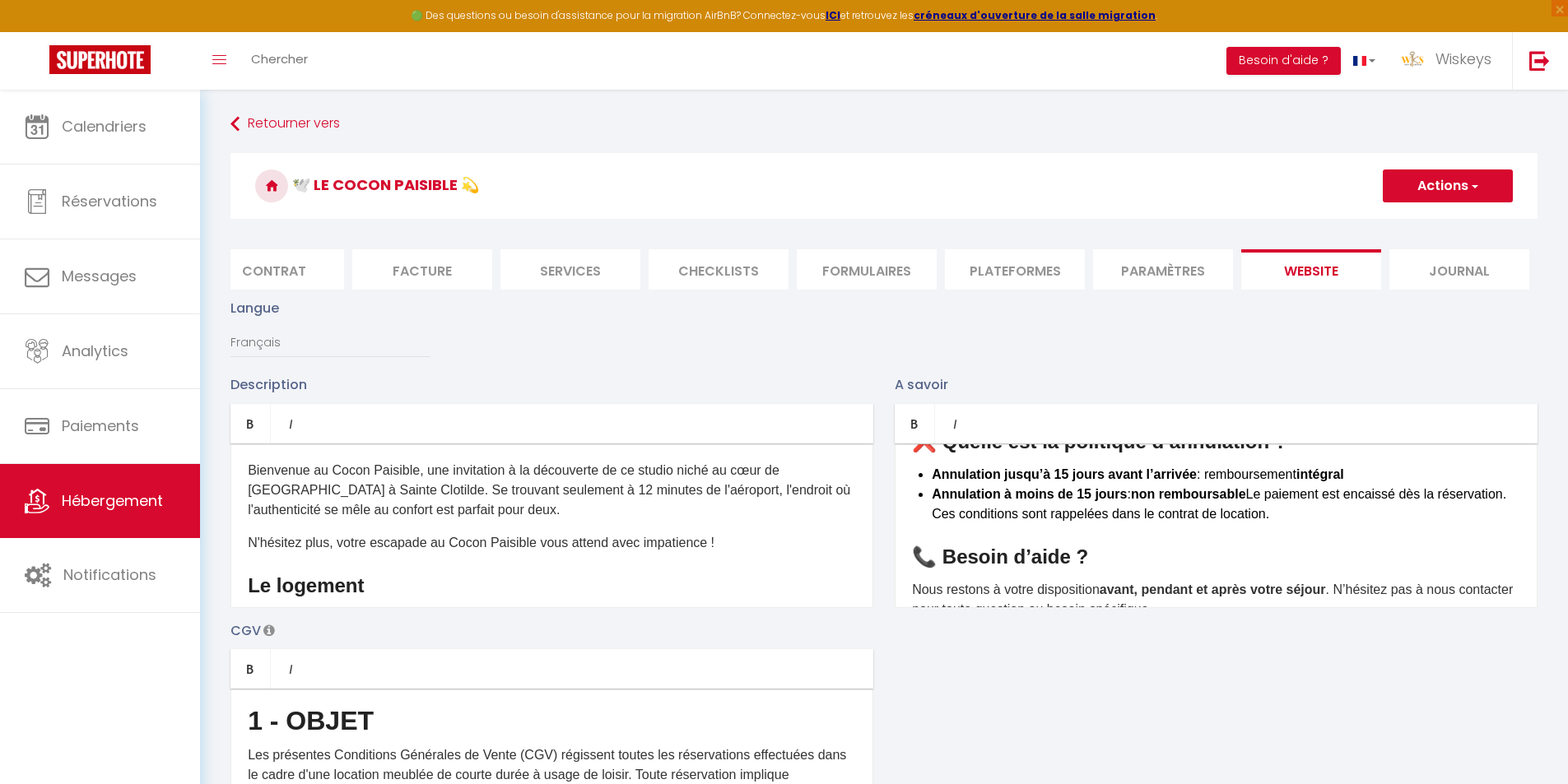
scroll to position [576, 0]
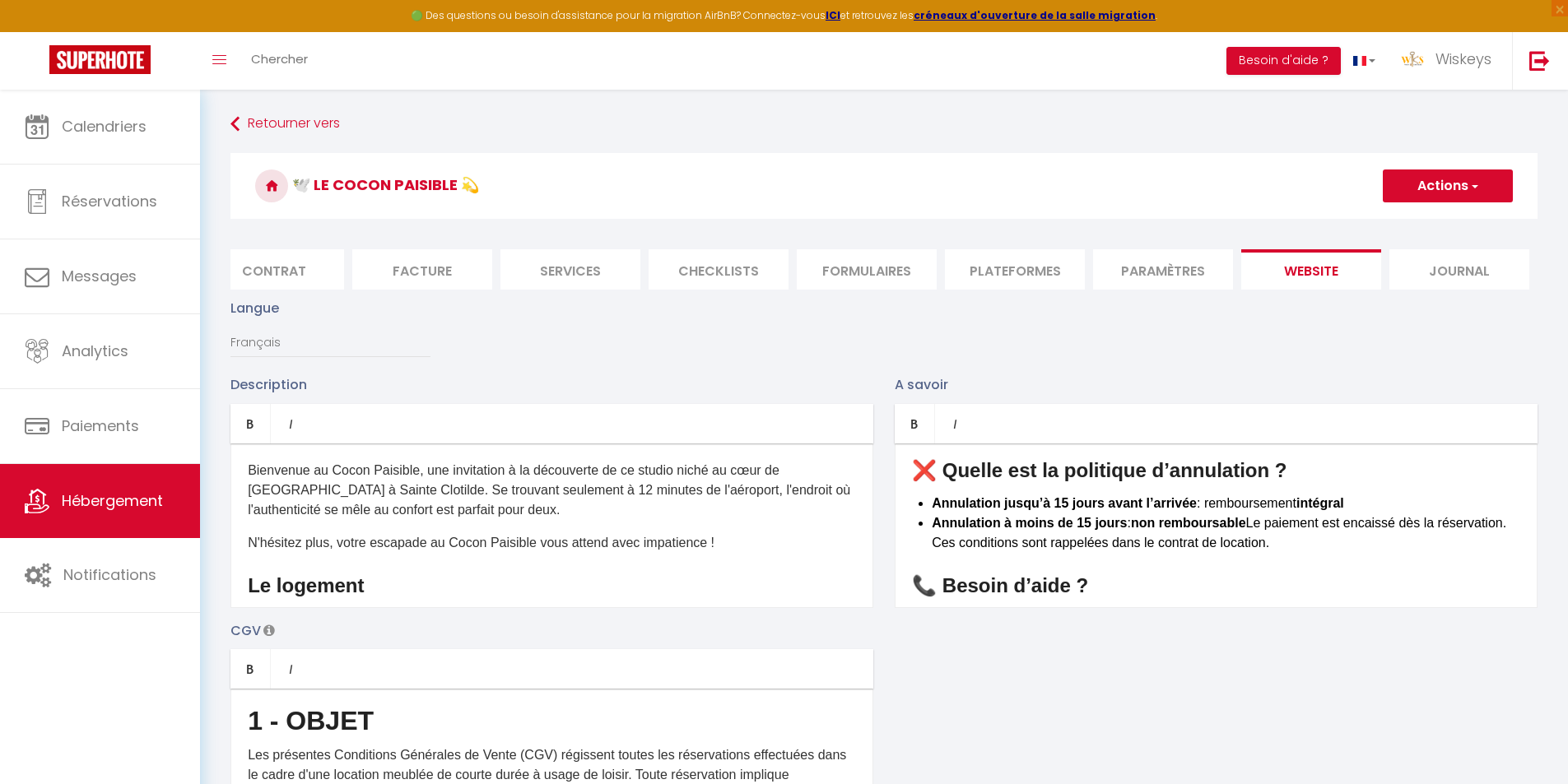
click at [288, 267] on li "Contrat" at bounding box center [274, 270] width 140 height 41
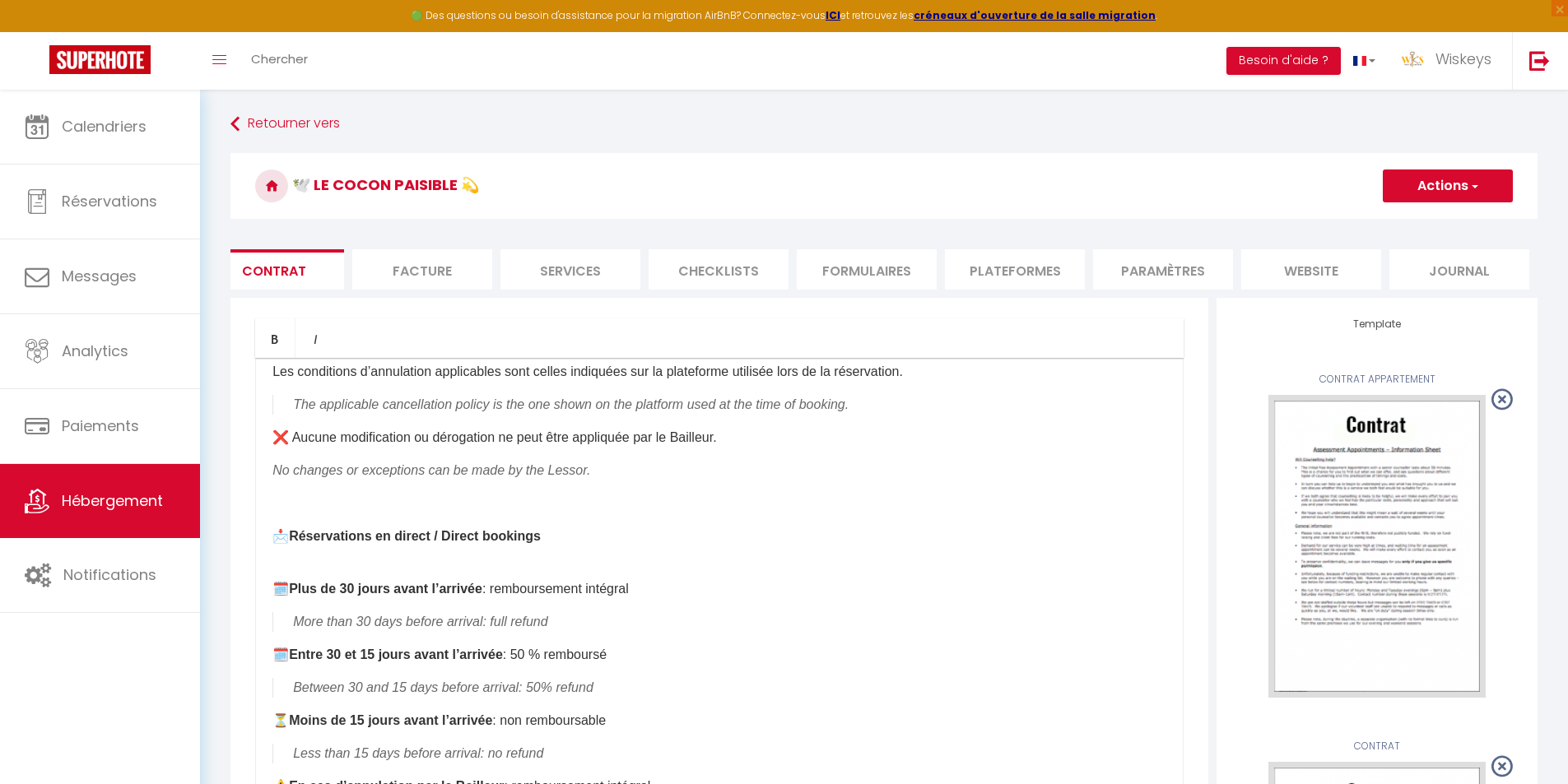
scroll to position [2468, 0]
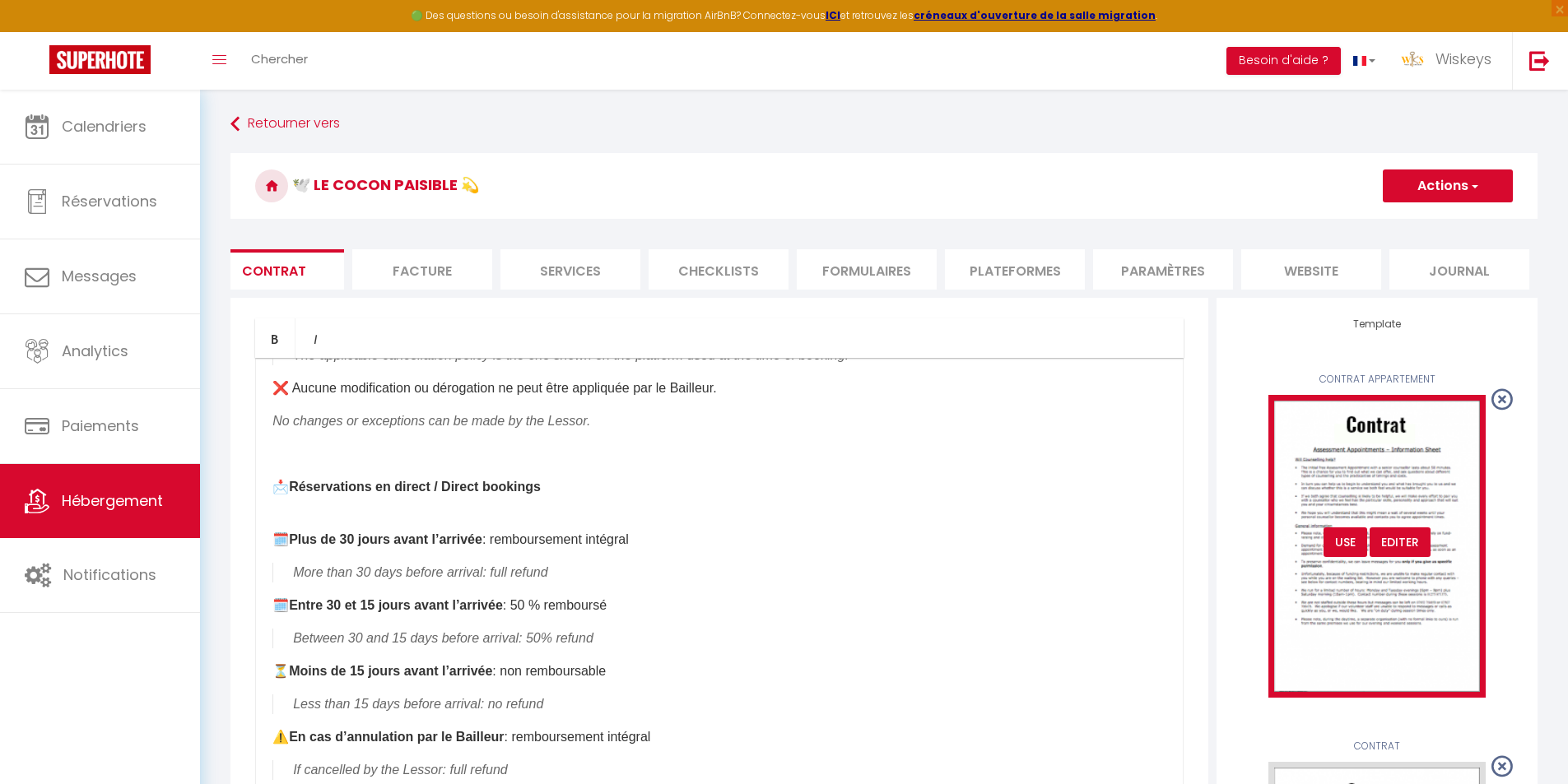
click at [1399, 549] on div "Editer" at bounding box center [1400, 542] width 61 height 30
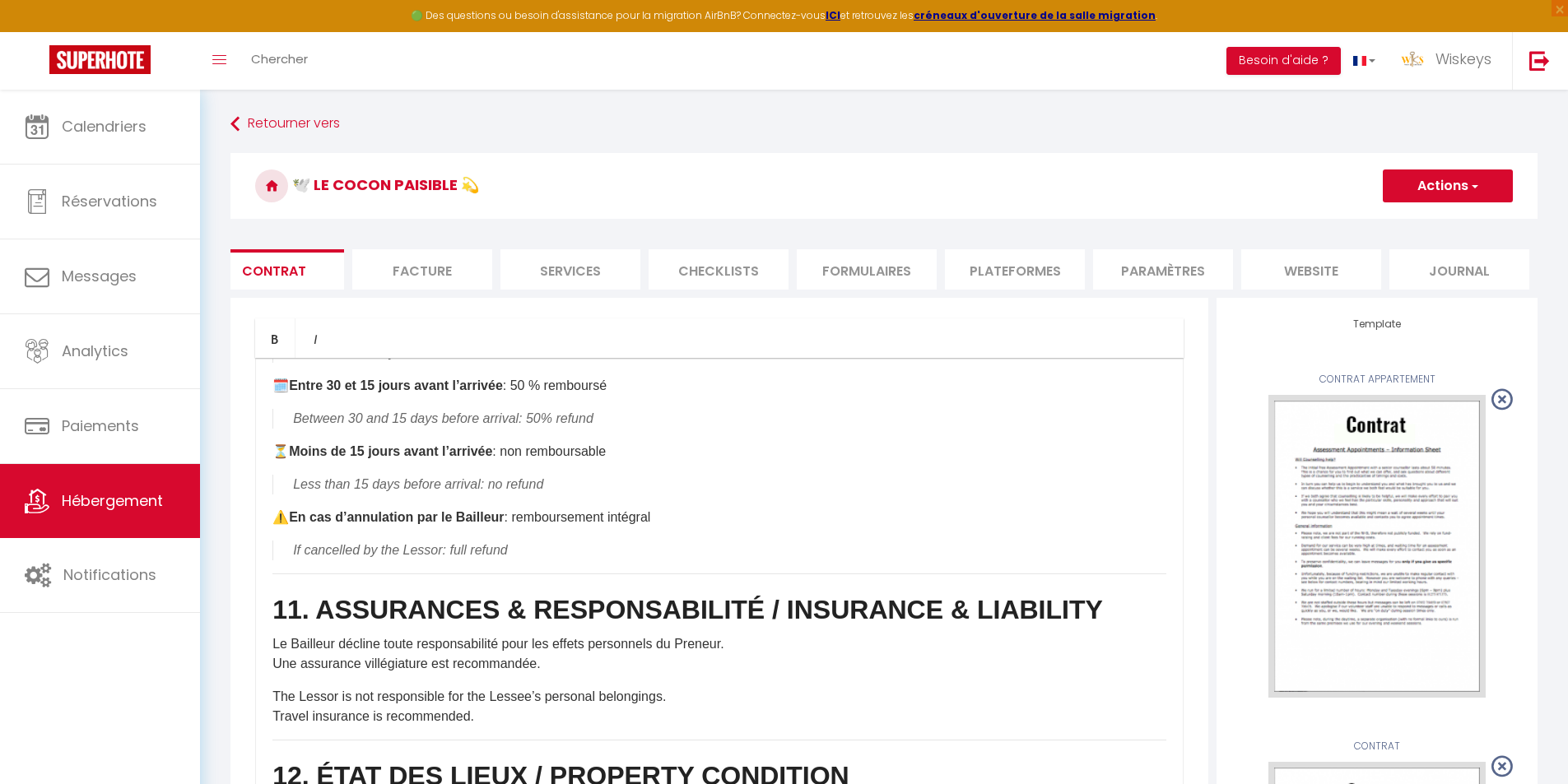
scroll to position [2550, 0]
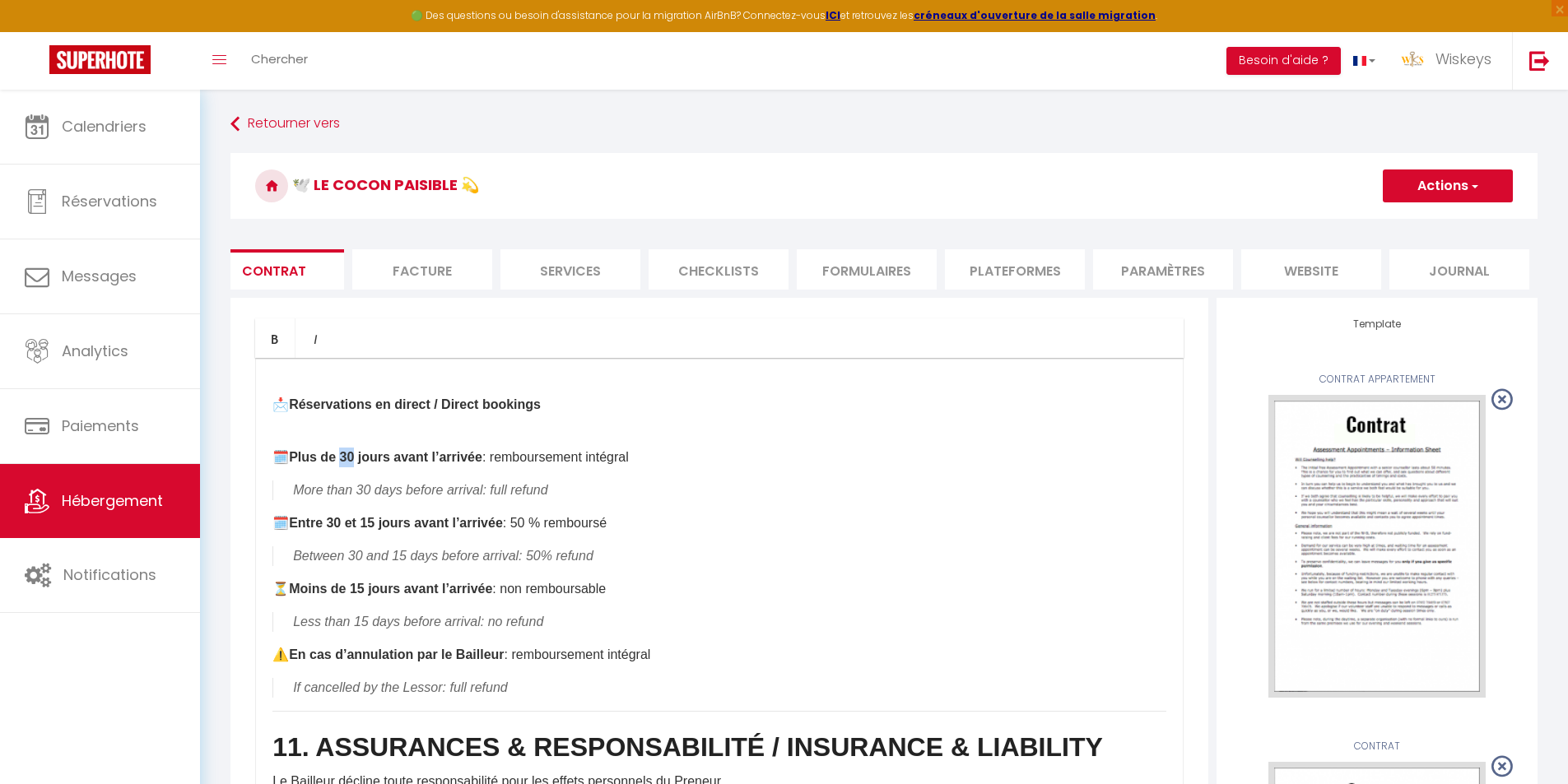
drag, startPoint x: 371, startPoint y: 441, endPoint x: 358, endPoint y: 441, distance: 13.0
click at [358, 450] on strong "Plus de 30 jours avant l’arrivée" at bounding box center [385, 457] width 193 height 14
drag, startPoint x: 635, startPoint y: 571, endPoint x: 311, endPoint y: 569, distance: 324.0
click at [311, 579] on p "⏳ Moins de 15 jours avant l’arrivée : non remboursable" at bounding box center [719, 589] width 894 height 19
copy p "Moins de 15 jours avant l’arrivée : non remboursable"
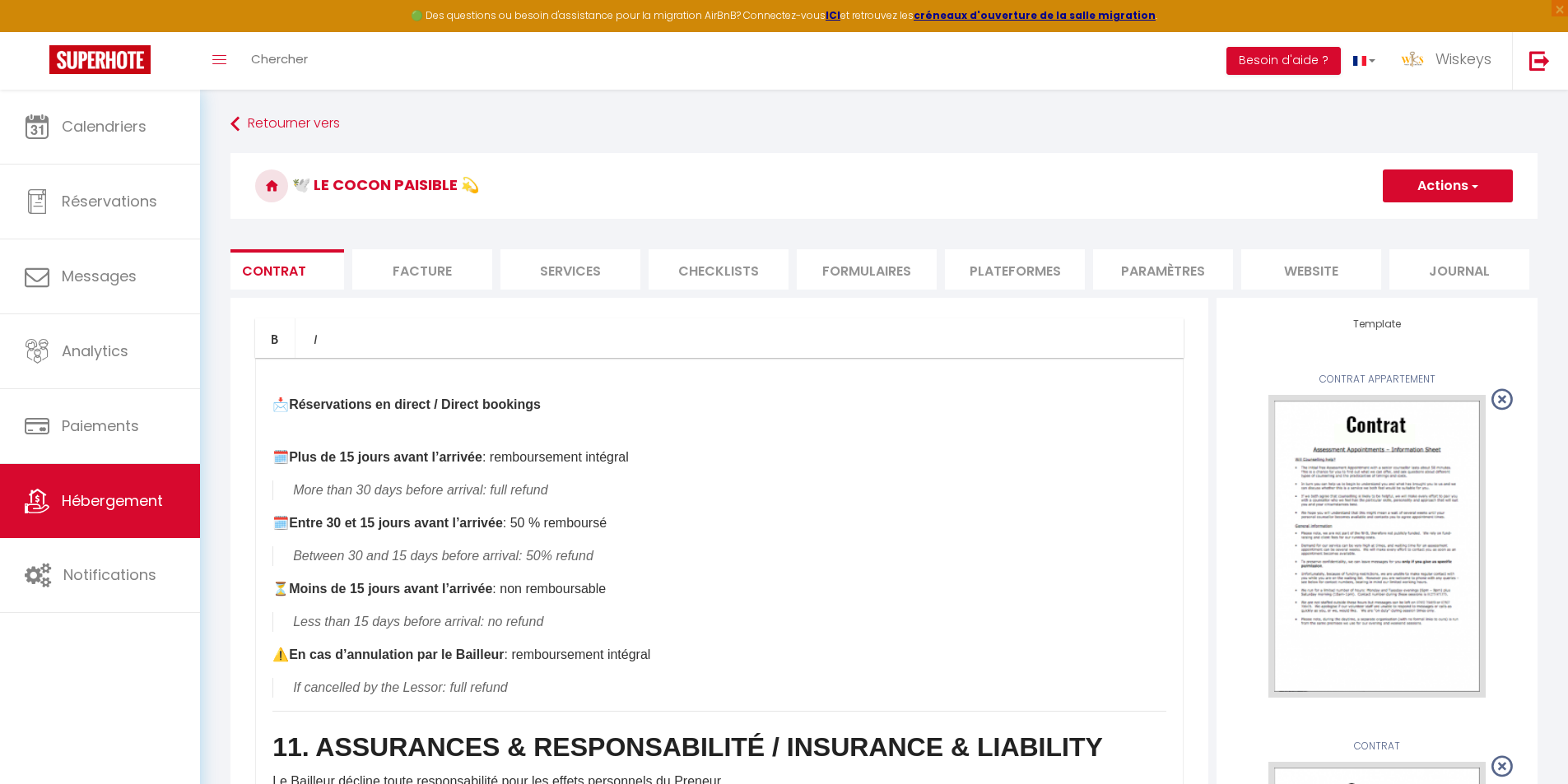
drag, startPoint x: 661, startPoint y: 501, endPoint x: 312, endPoint y: 506, distance: 349.0
click at [312, 513] on p "🗓️ Entre 30 et 15 jours avant l’arrivée : 50 % remboursé" at bounding box center [719, 523] width 894 height 19
click at [410, 582] on div "1. OBJET DU CONTRAT DE LOCATION / PURPOSE OF THE AGREEMENT Le logement est loué…" at bounding box center [719, 687] width 928 height 658
drag, startPoint x: 629, startPoint y: 506, endPoint x: 977, endPoint y: 505, distance: 348.0
click at [977, 513] on p "🗓️ Moins de 15 jours avant l’arrivée : non remboursable Moins de 15 jours avant…" at bounding box center [719, 523] width 894 height 19
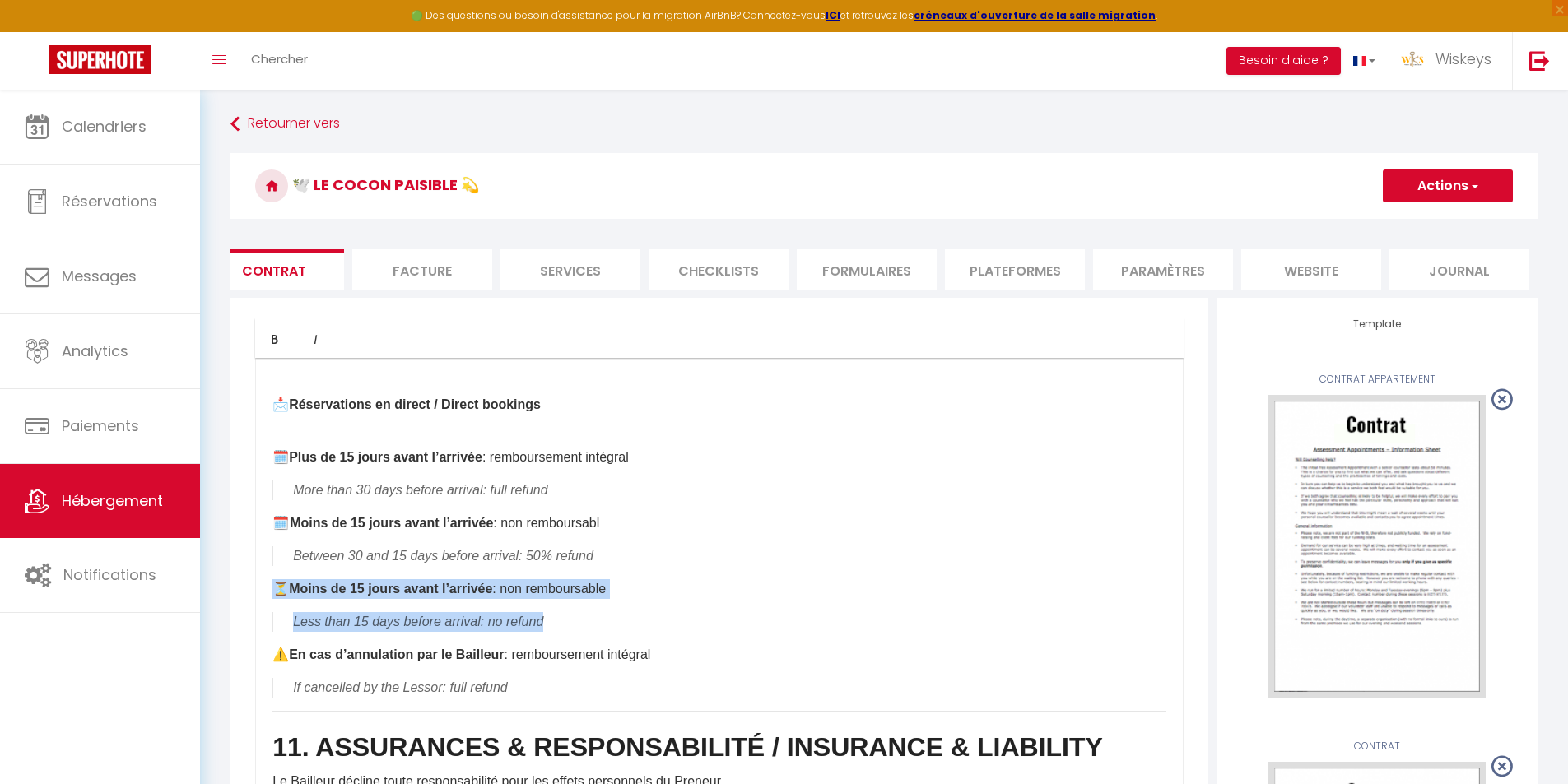
drag, startPoint x: 557, startPoint y: 604, endPoint x: 234, endPoint y: 564, distance: 325.5
click at [234, 564] on div "Bold Italic Rich text editor 1. OBJET DU CONTRAT DE LOCATION / PURPOSE OF THE A…" at bounding box center [718, 667] width 978 height 738
click at [387, 581] on strong "Moins de 15 jours avant l’arrivée" at bounding box center [390, 588] width 203 height 14
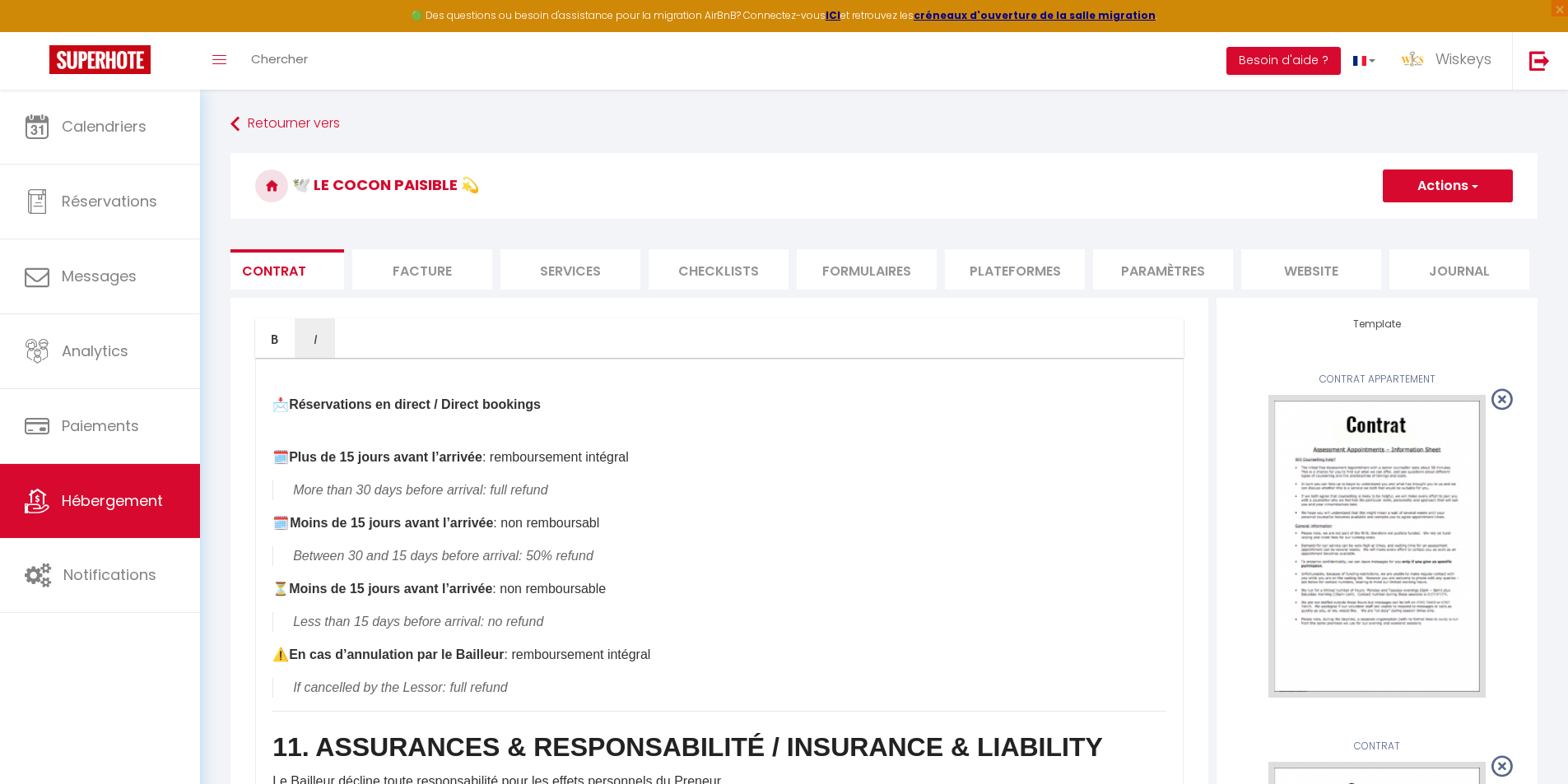
drag, startPoint x: 664, startPoint y: 566, endPoint x: 295, endPoint y: 530, distance: 370.8
click at [295, 530] on div "1. OBJET DU CONTRAT DE LOCATION / PURPOSE OF THE AGREEMENT Le logement est loué…" at bounding box center [719, 687] width 928 height 658
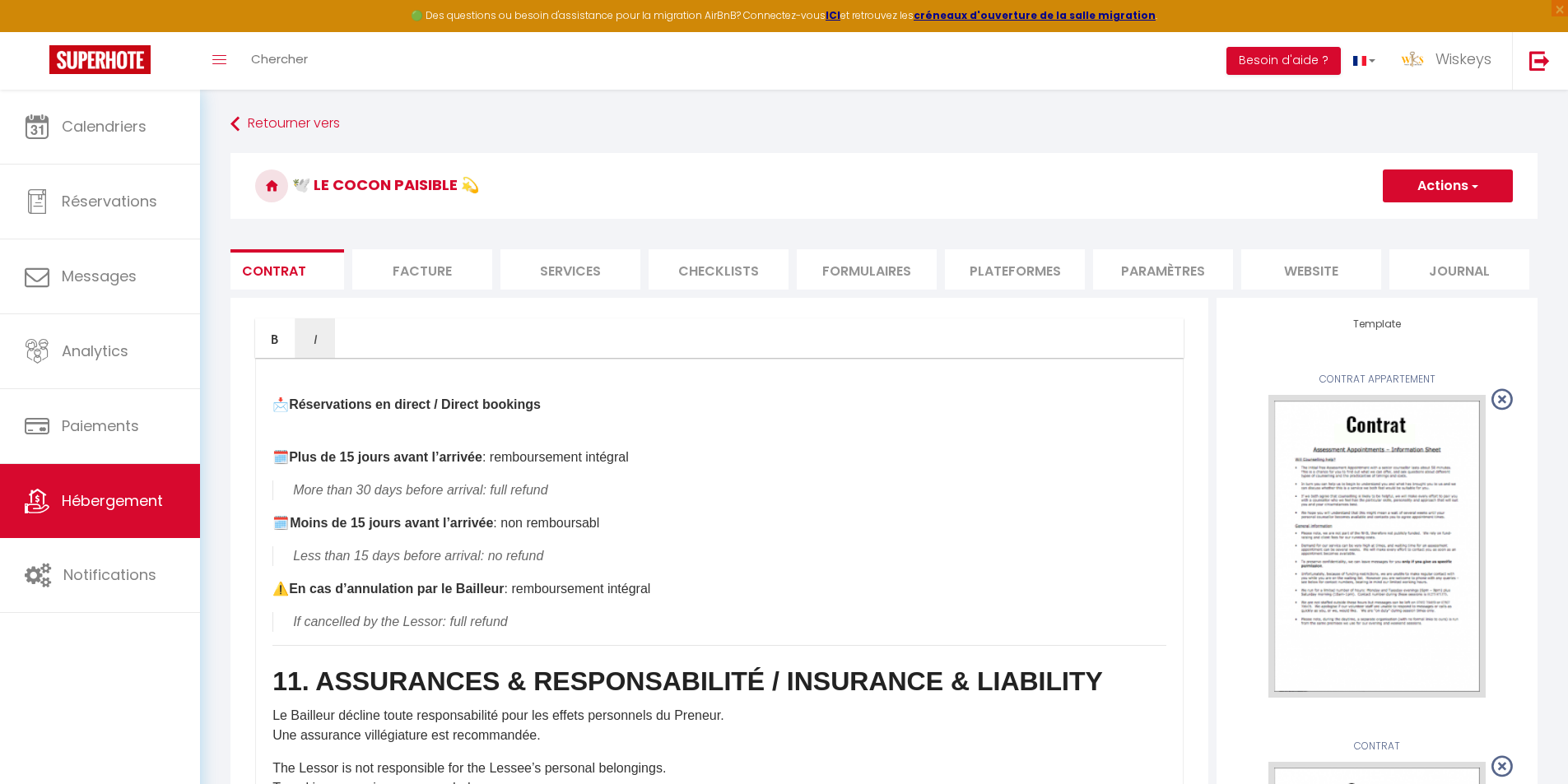
click at [768, 513] on p "🗓️ Moins de 15 jours avant l’arrivée : non remboursabl ​" at bounding box center [719, 523] width 894 height 19
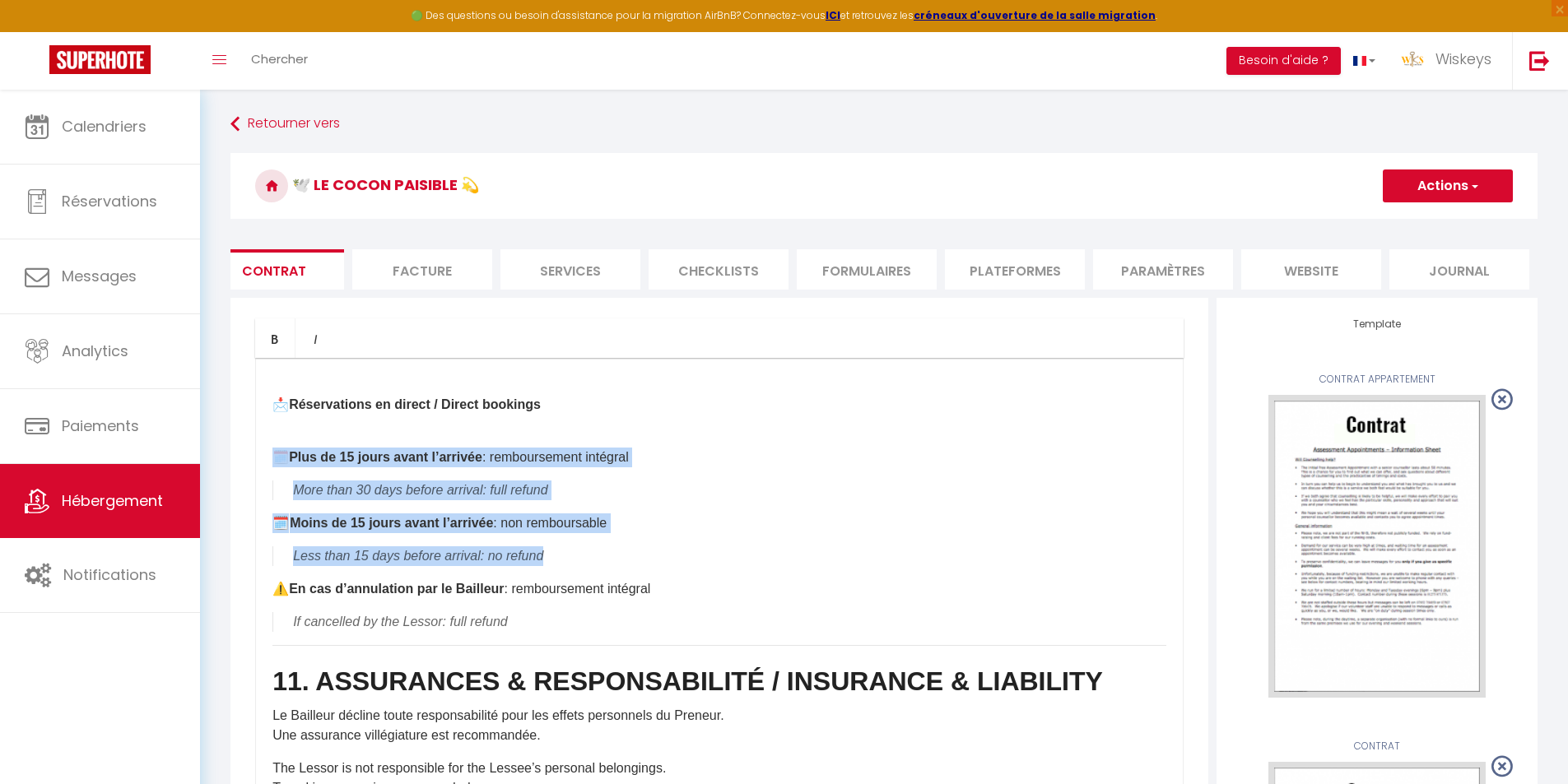
drag, startPoint x: 555, startPoint y: 537, endPoint x: 253, endPoint y: 429, distance: 320.7
click at [253, 429] on div "Bold Italic Rich text editor 1. OBJET DU CONTRAT DE LOCATION / PURPOSE OF THE A…" at bounding box center [718, 667] width 978 height 738
copy div "🗓️ Plus de 15 jours avant l’arrivée : remboursement intégral More than 30 days …"
click at [1431, 191] on button "Actions" at bounding box center [1448, 186] width 130 height 33
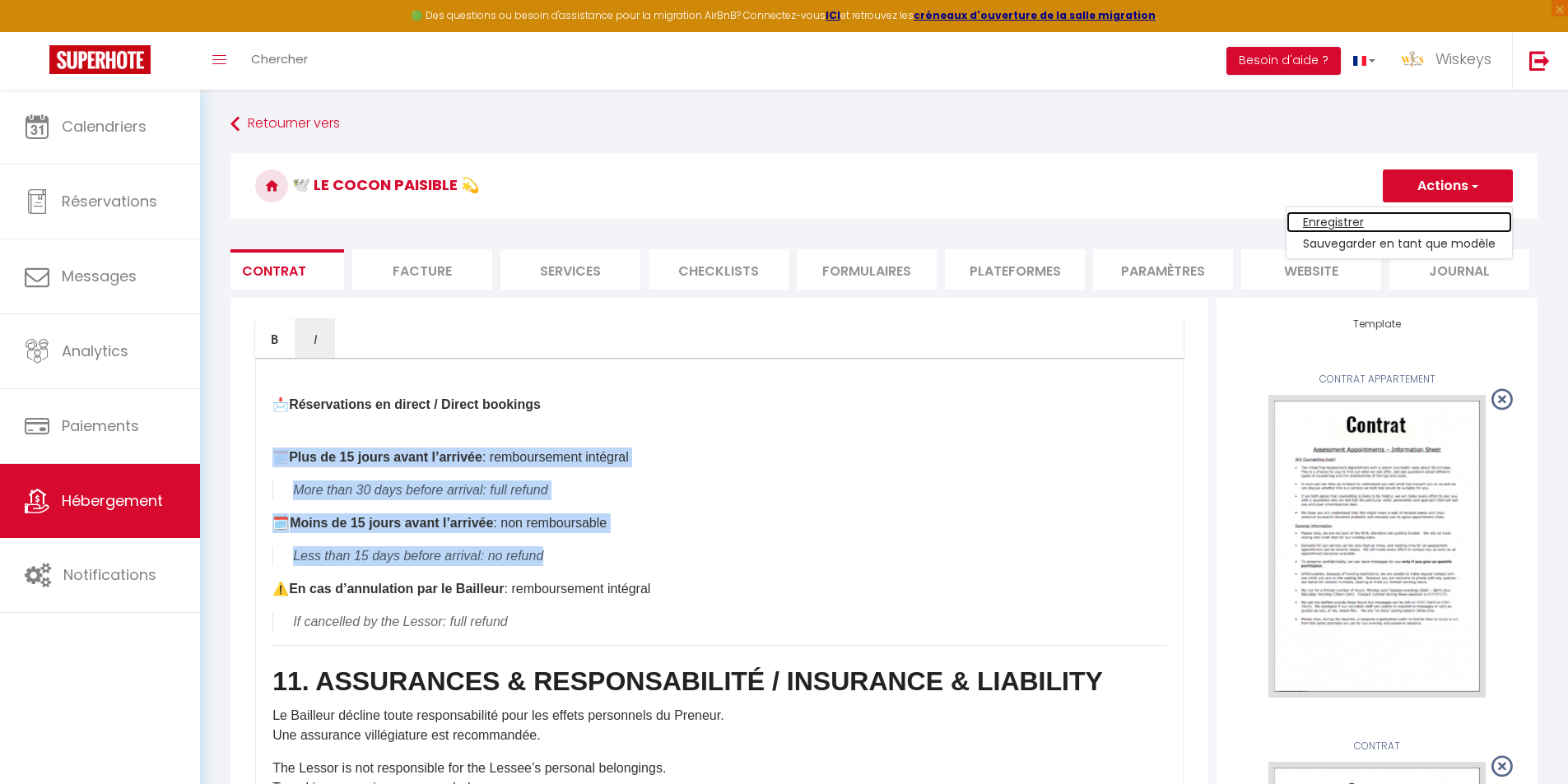
click at [1352, 216] on link "Enregistrer" at bounding box center [1399, 222] width 225 height 21
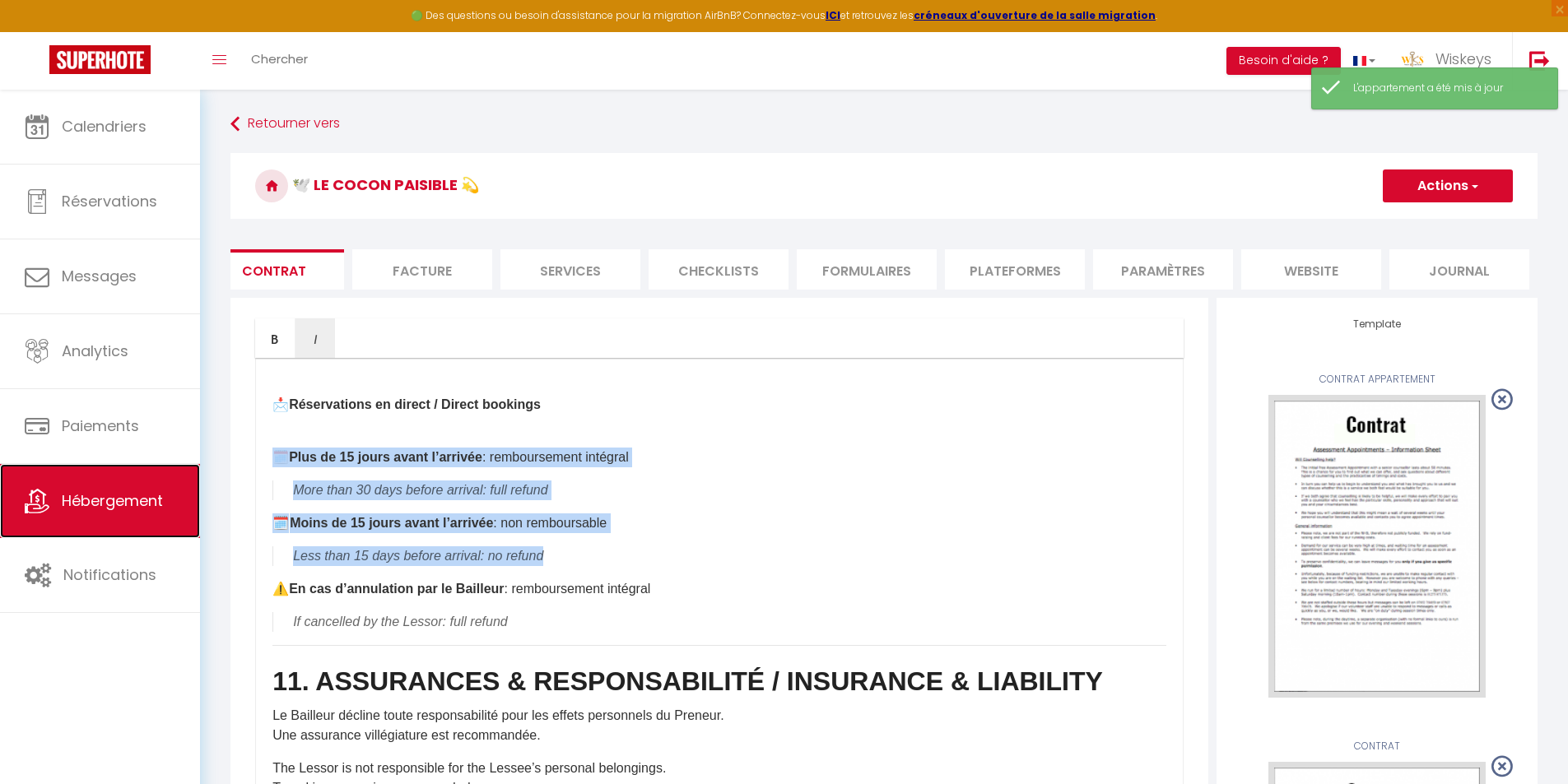
click at [117, 502] on span "Hébergement" at bounding box center [113, 500] width 101 height 20
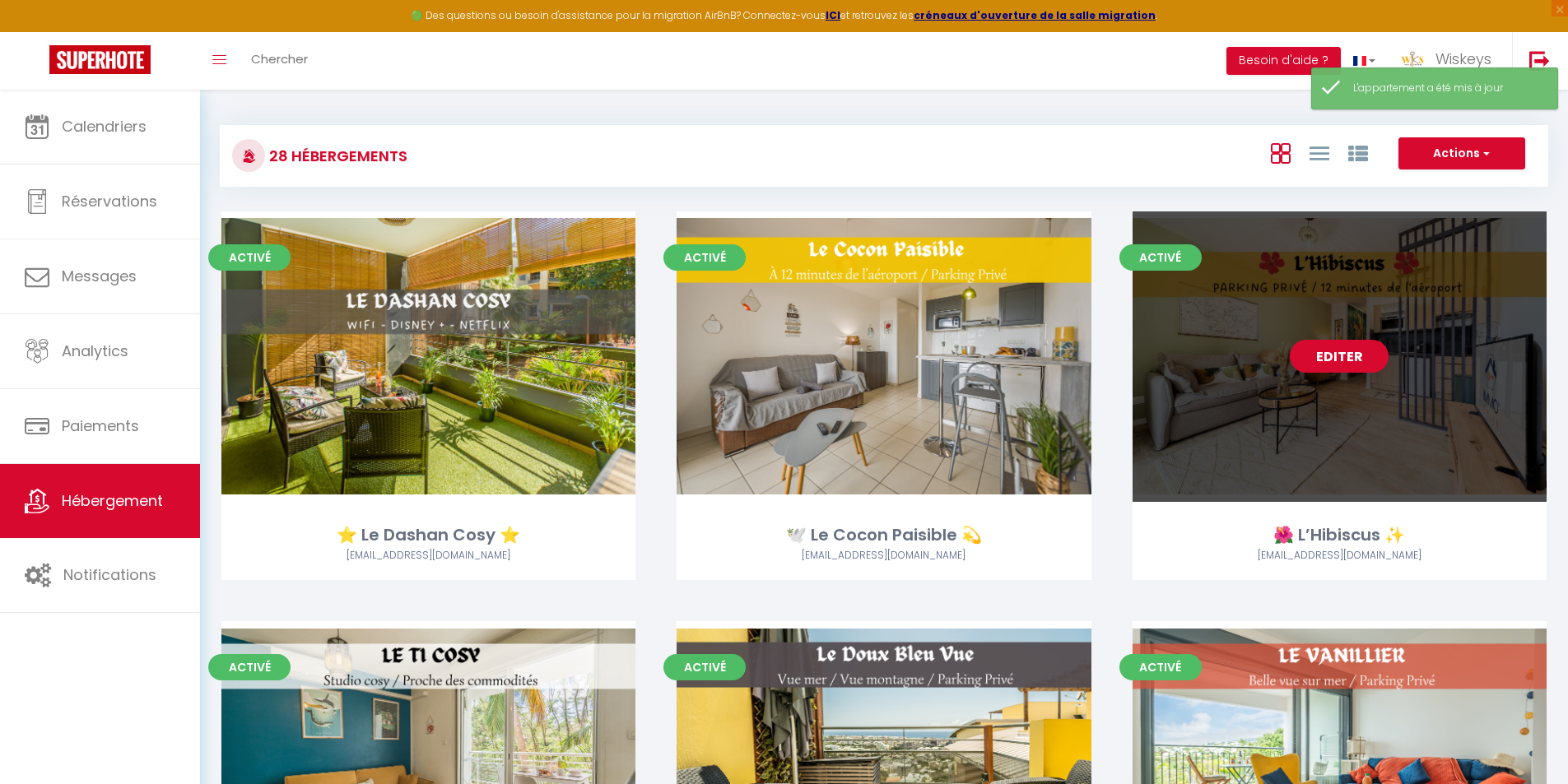
click at [1318, 350] on link "Editer" at bounding box center [1340, 356] width 99 height 33
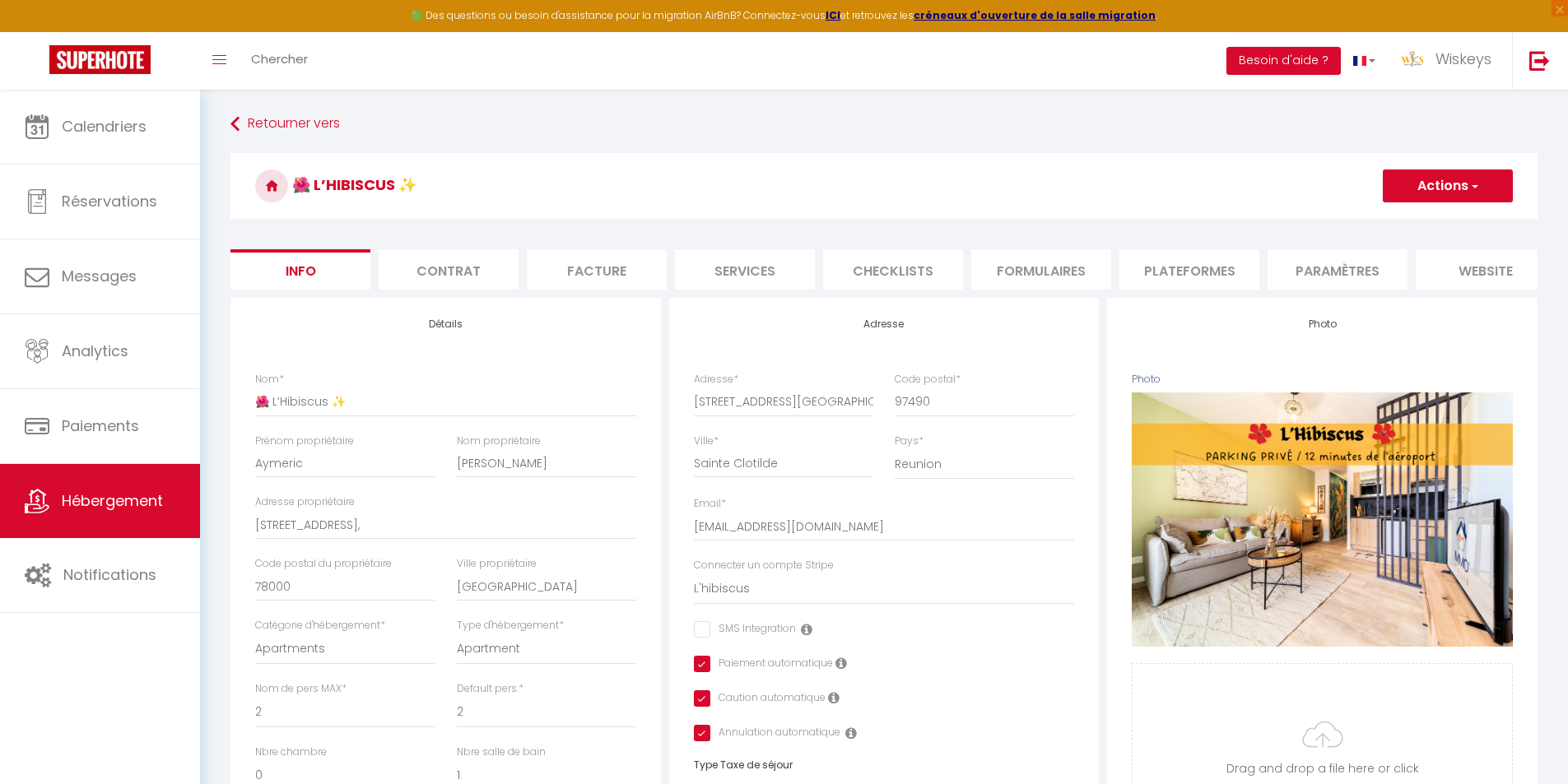
click at [457, 270] on li "Contrat" at bounding box center [449, 270] width 140 height 41
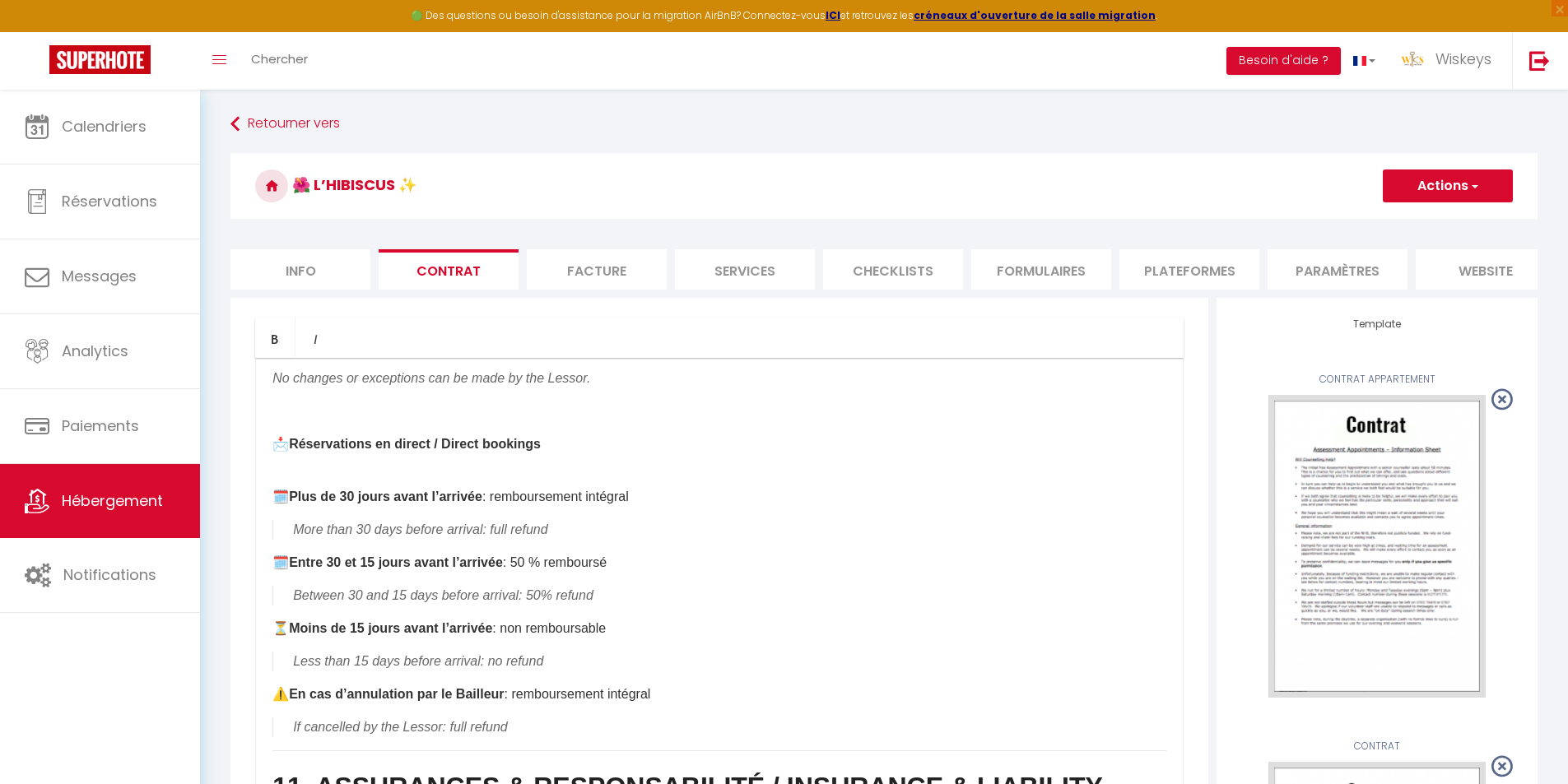
scroll to position [2550, 0]
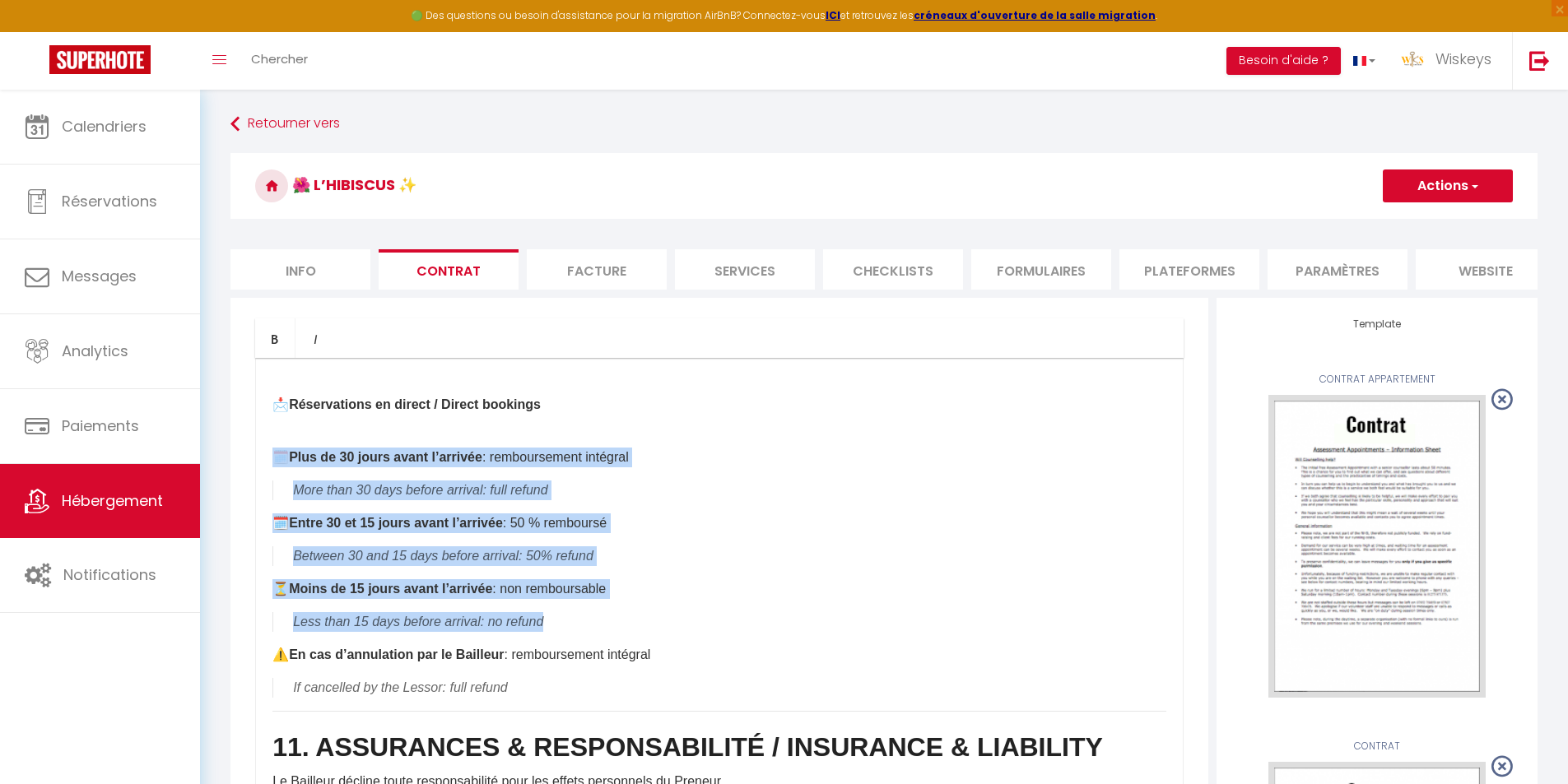
drag, startPoint x: 564, startPoint y: 608, endPoint x: 278, endPoint y: 435, distance: 334.3
click at [278, 435] on div "1. OBJET DU CONTRAT DE LOCATION / PURPOSE OF THE AGREEMENT Le logement est loué…" at bounding box center [719, 687] width 928 height 658
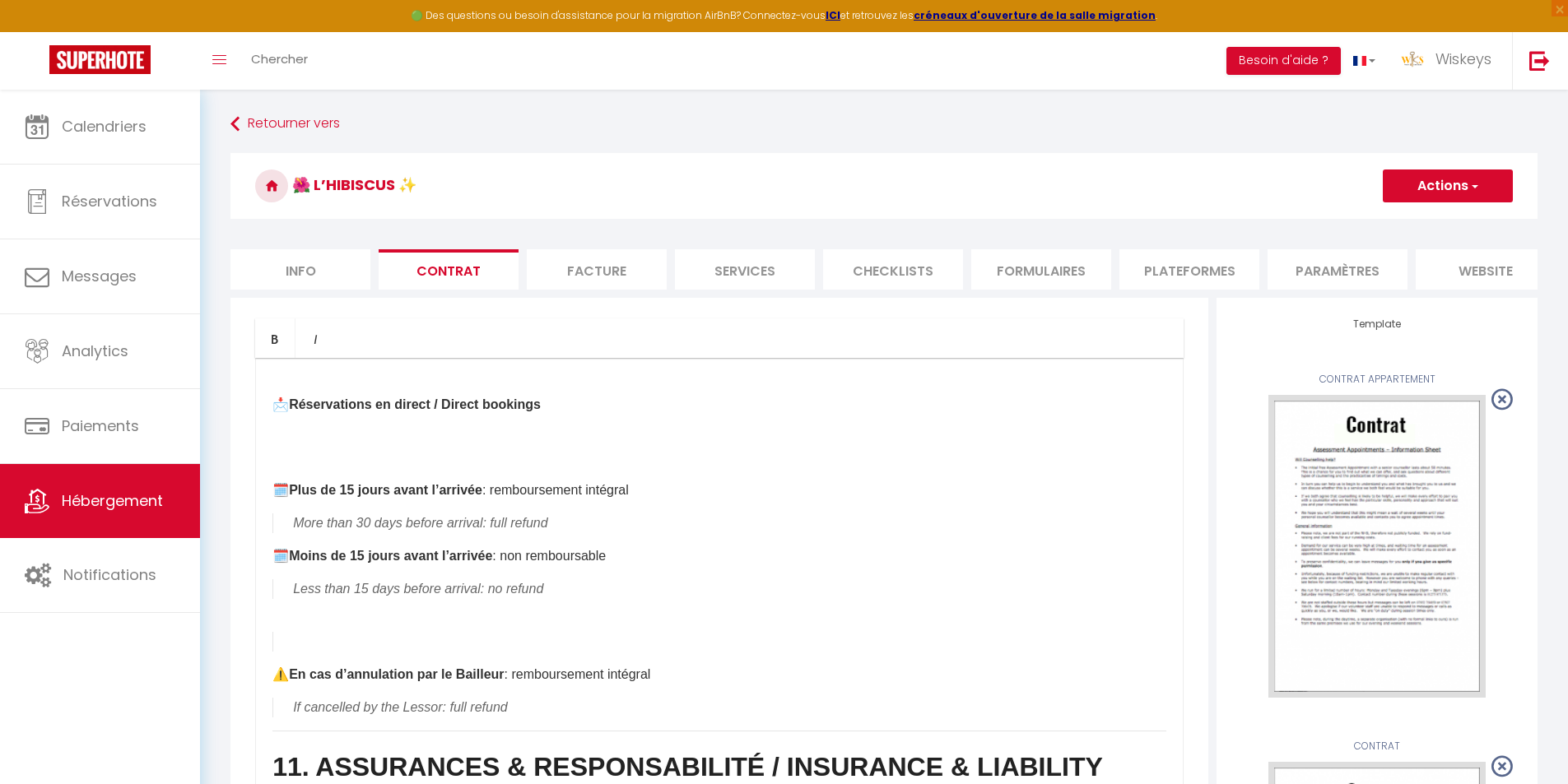
click at [282, 430] on div "1. OBJET DU CONTRAT DE LOCATION / PURPOSE OF THE AGREEMENT Le logement est loué…" at bounding box center [719, 687] width 928 height 658
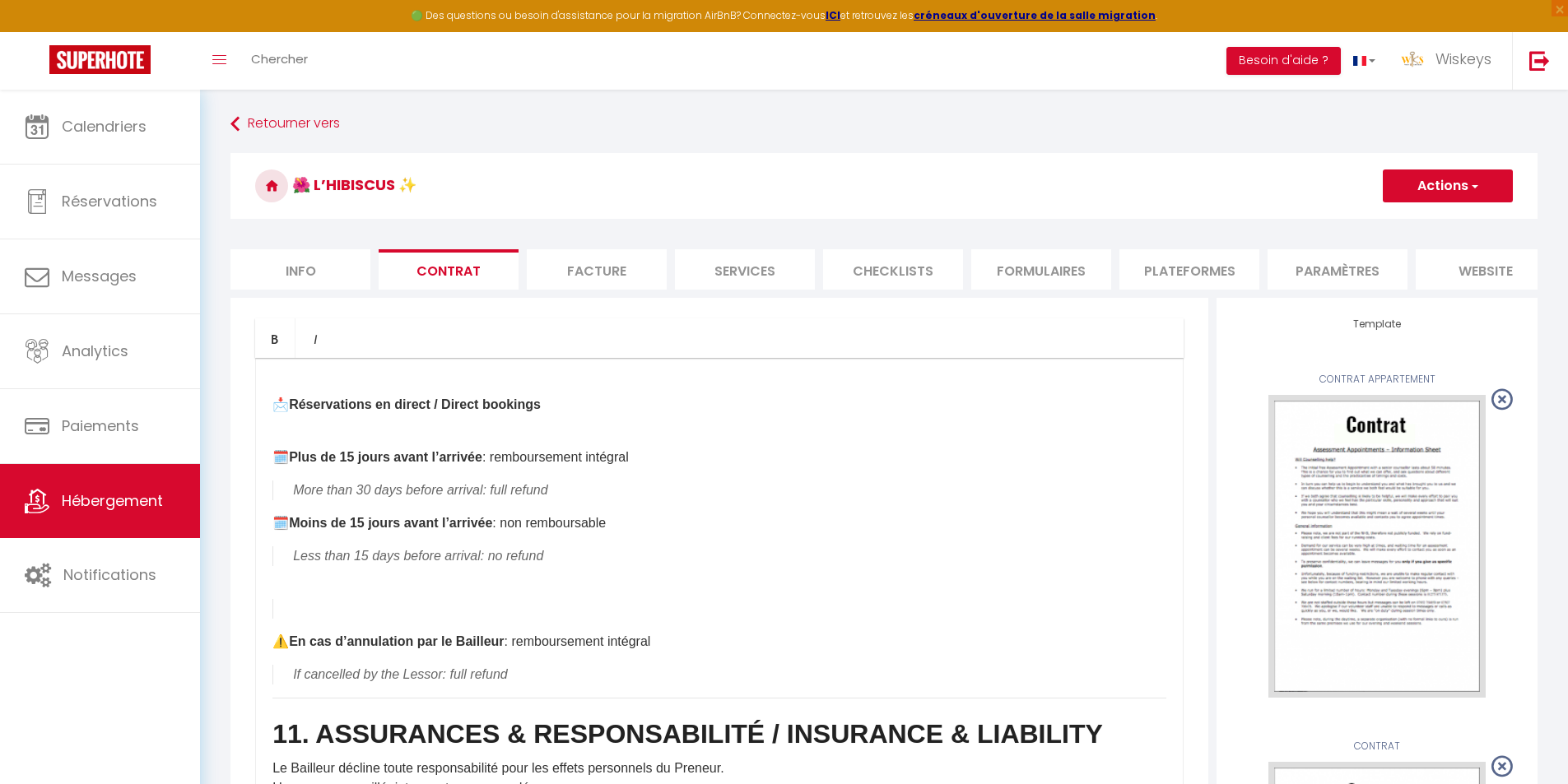
click at [382, 599] on blockquote at bounding box center [719, 608] width 894 height 19
click at [375, 570] on div "1. OBJET DU CONTRAT DE LOCATION / PURPOSE OF THE AGREEMENT Le logement est loué…" at bounding box center [719, 687] width 928 height 658
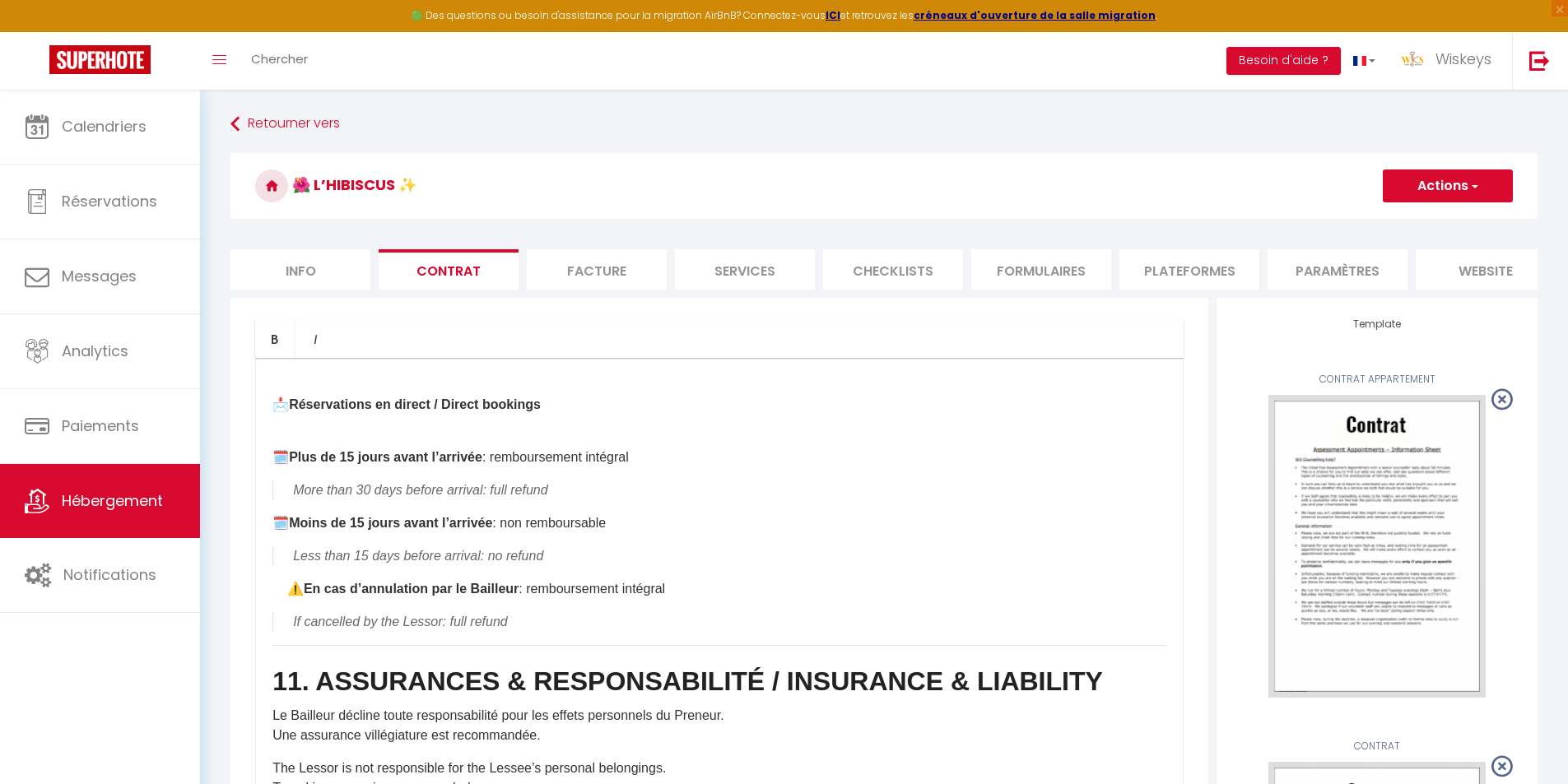
drag, startPoint x: 1451, startPoint y: 188, endPoint x: 1412, endPoint y: 202, distance: 41.4
click at [1450, 188] on button "Actions" at bounding box center [1448, 186] width 130 height 33
click at [1356, 219] on link "Enregistrer" at bounding box center [1399, 222] width 225 height 21
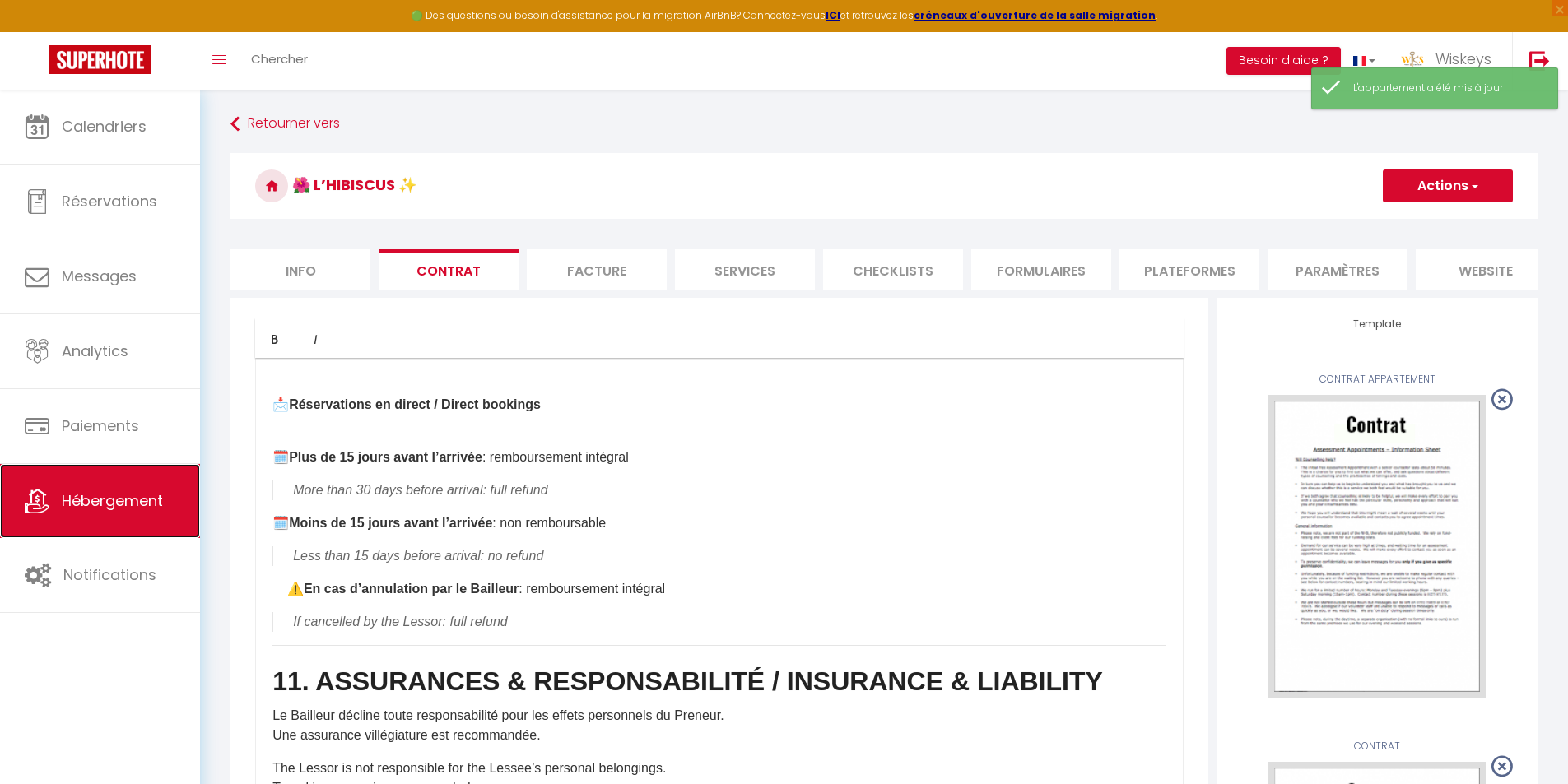
click at [106, 495] on span "Hébergement" at bounding box center [113, 500] width 101 height 20
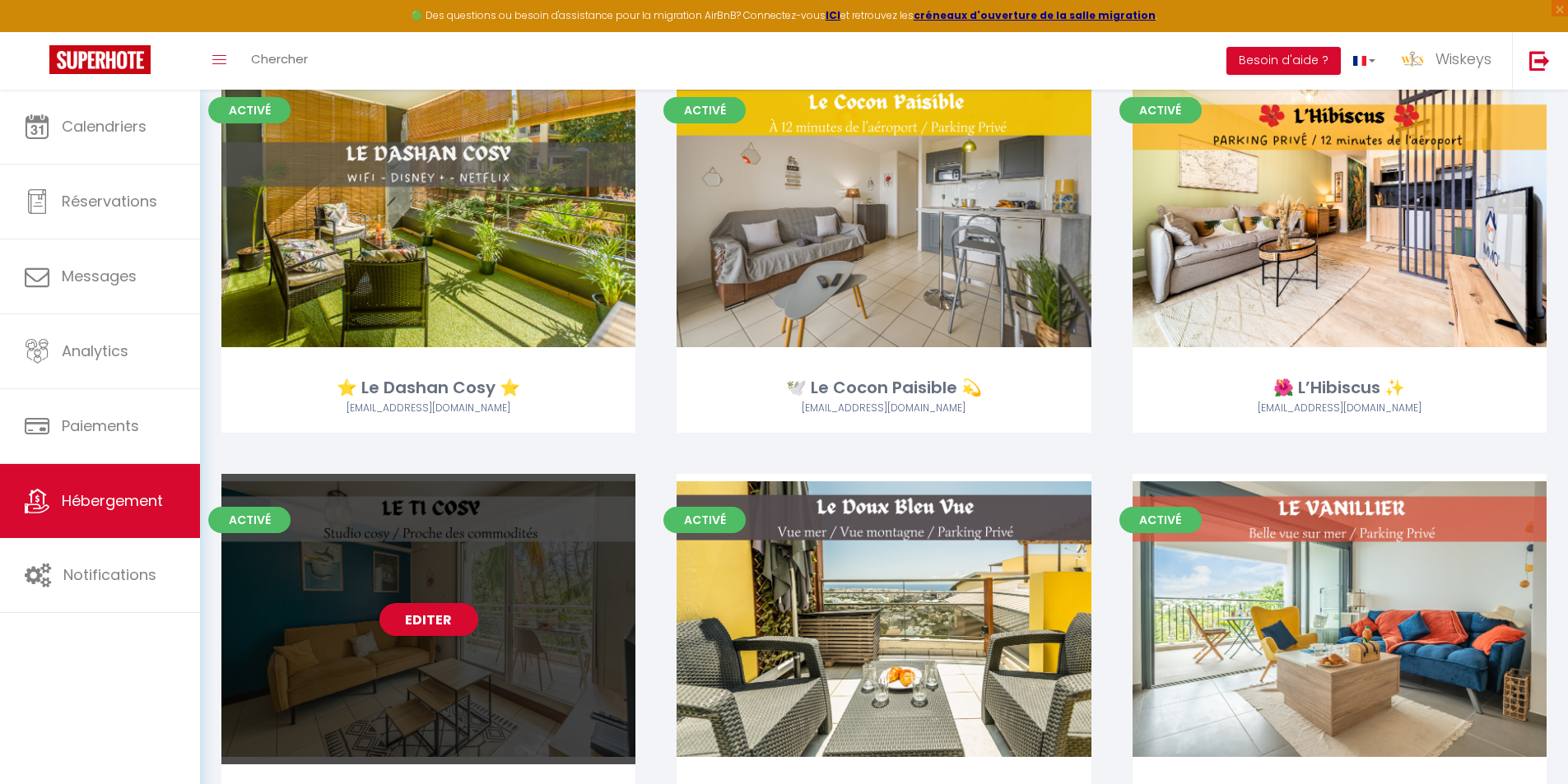
scroll to position [165, 0]
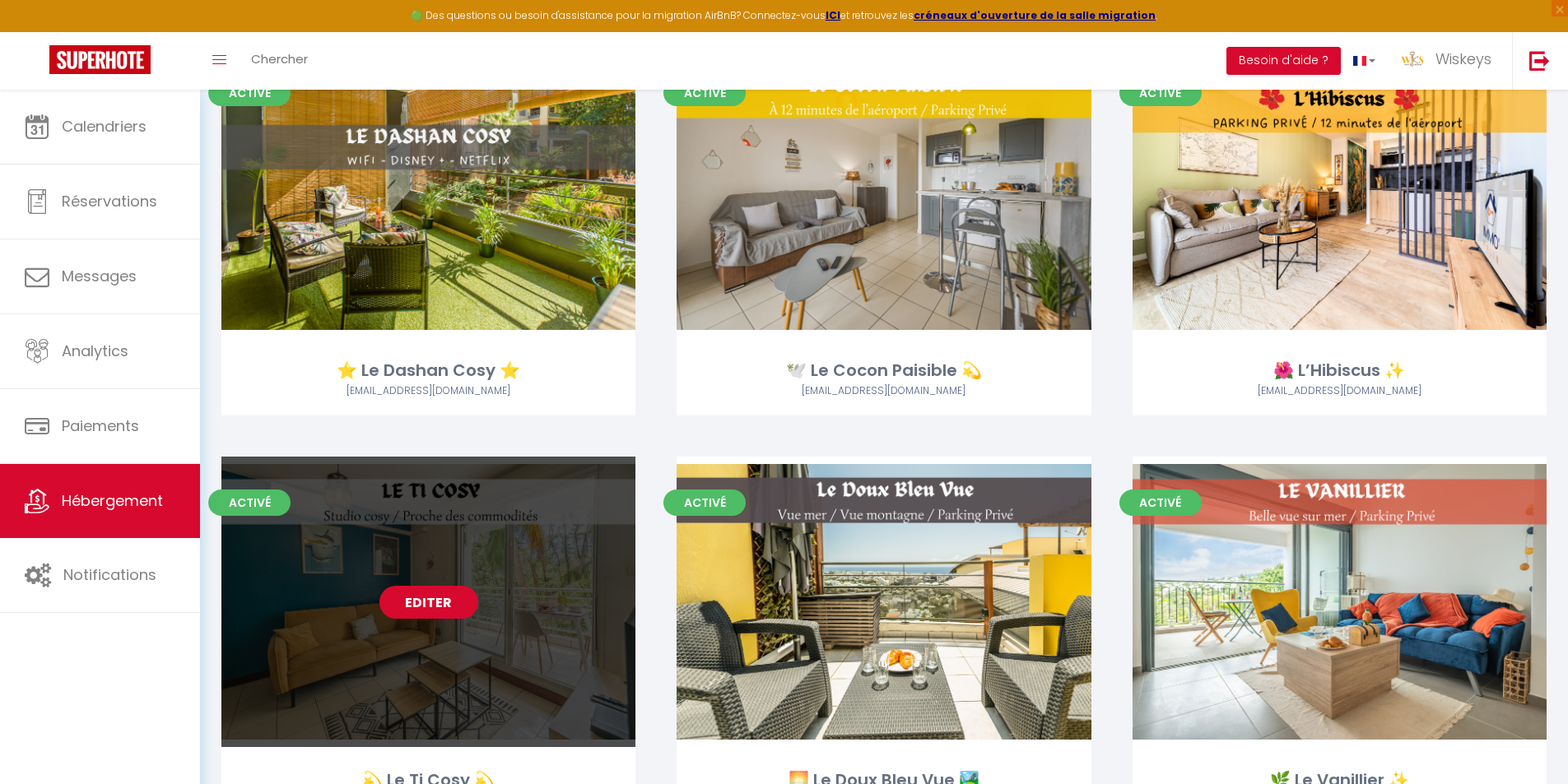
click at [454, 609] on link "Editer" at bounding box center [429, 603] width 99 height 33
click at [472, 596] on link "Editer" at bounding box center [429, 603] width 99 height 33
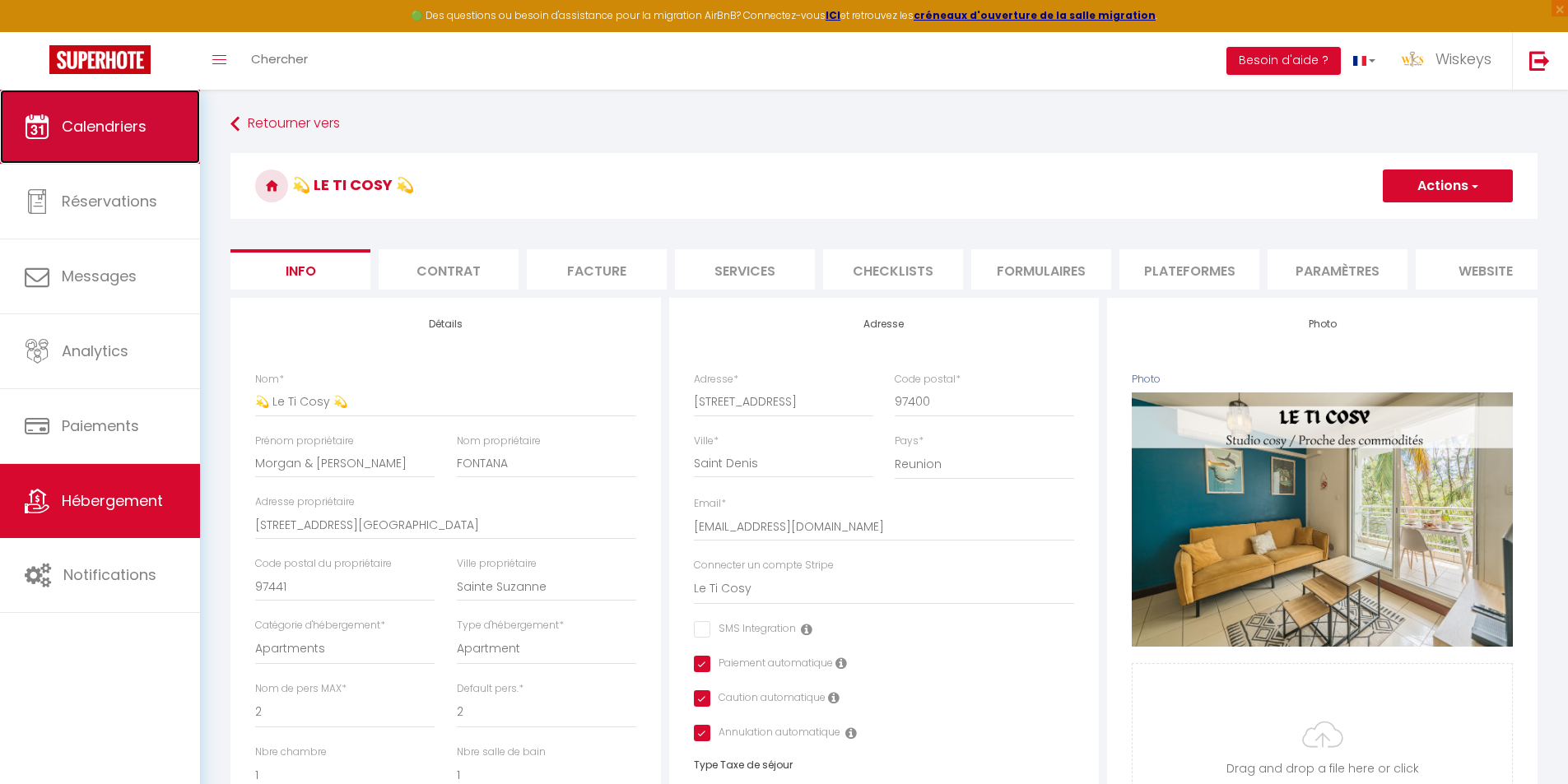
click at [110, 132] on span "Calendriers" at bounding box center [104, 126] width 84 height 20
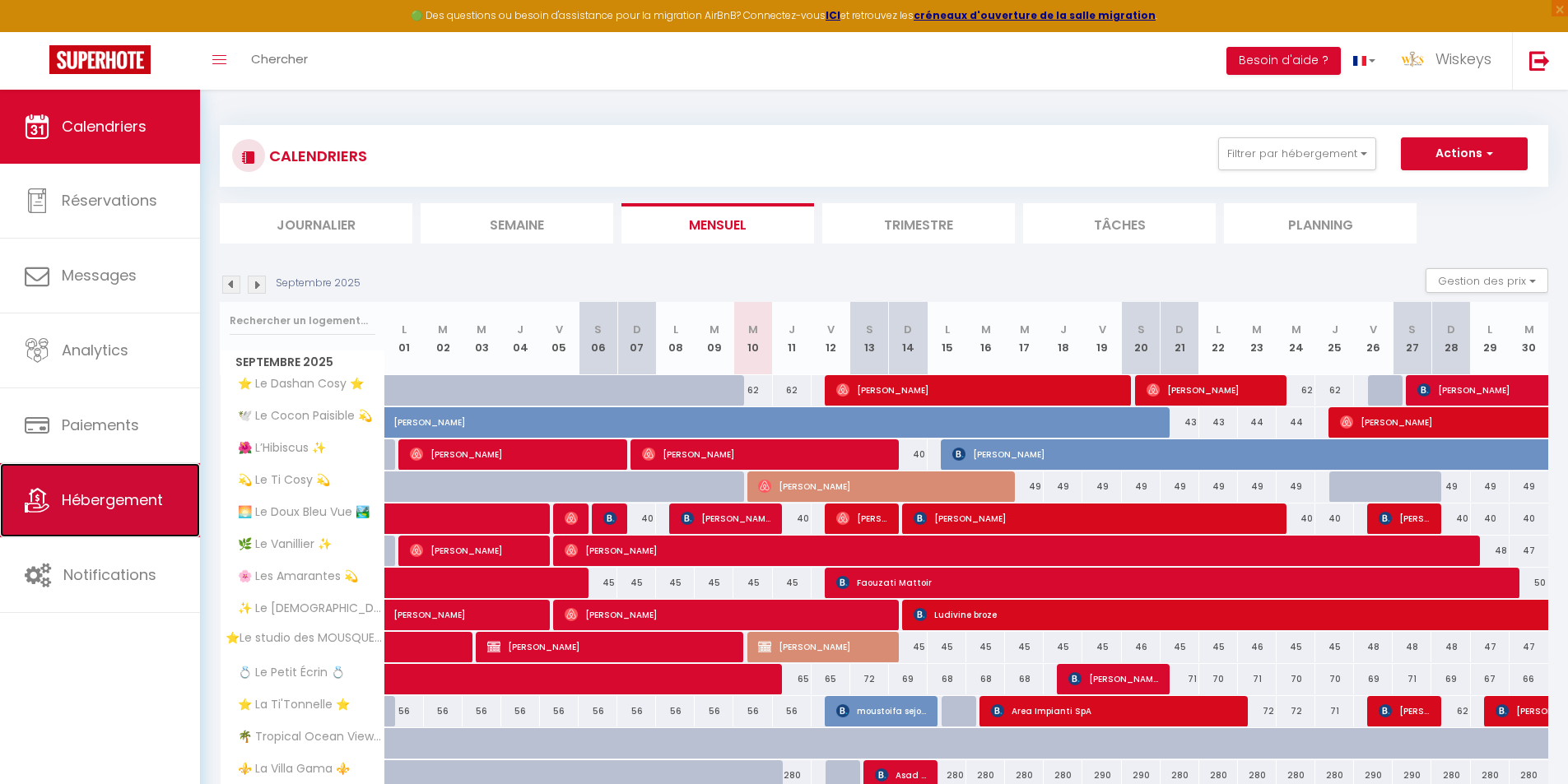
click at [153, 492] on span "Hébergement" at bounding box center [113, 499] width 101 height 20
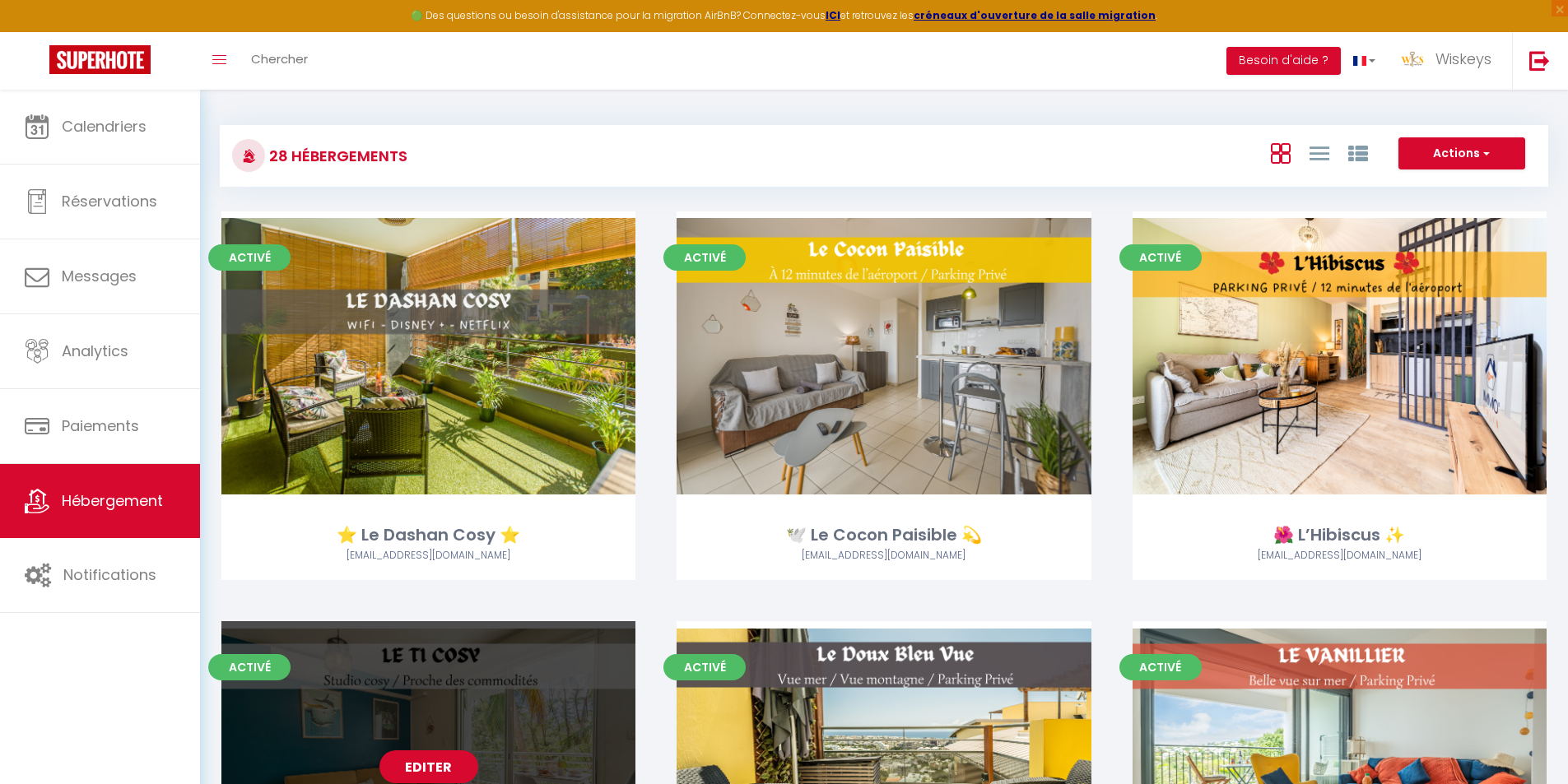
click at [450, 760] on link "Editer" at bounding box center [429, 767] width 99 height 33
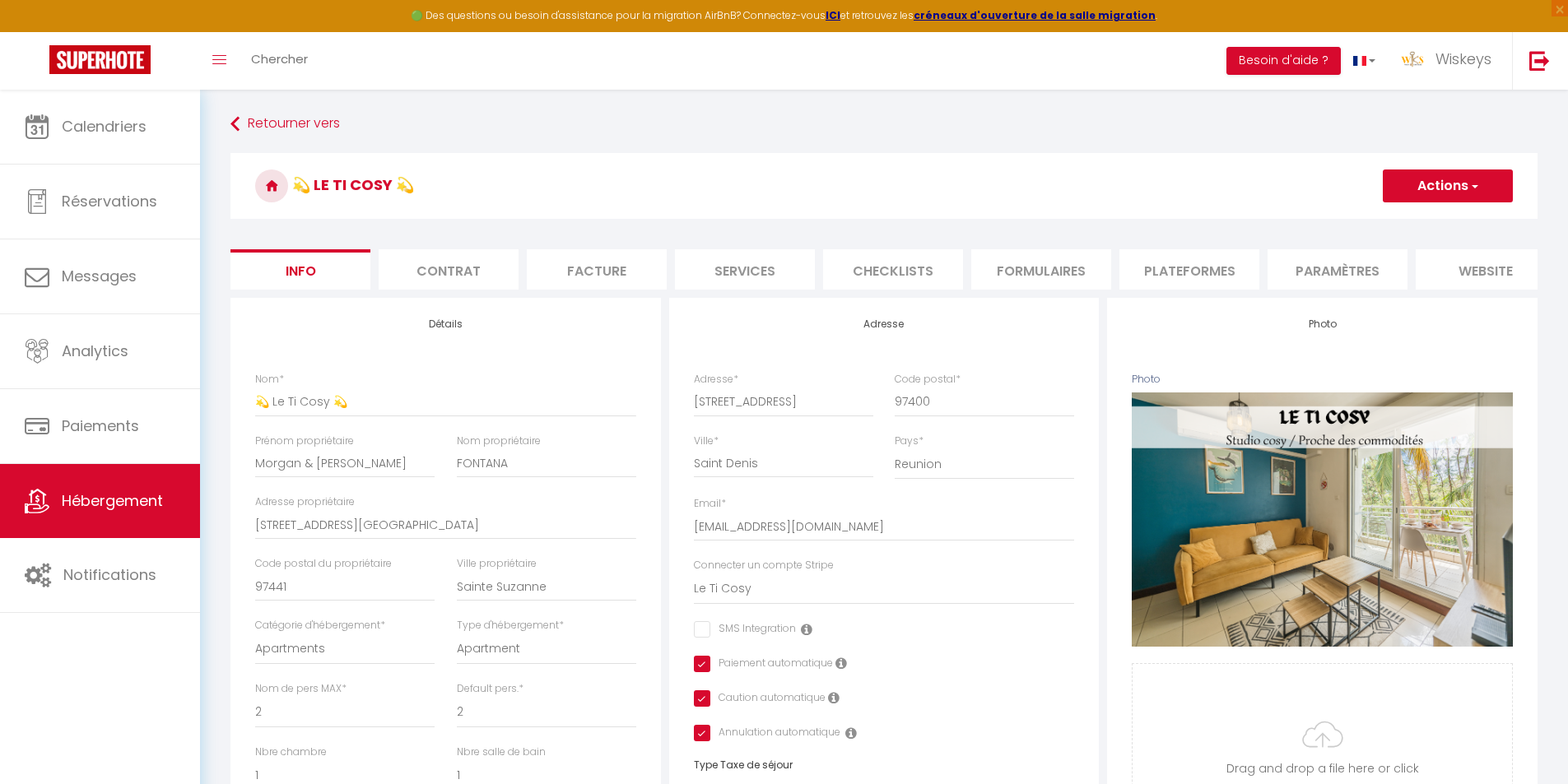
click at [748, 256] on li "Services" at bounding box center [745, 270] width 140 height 41
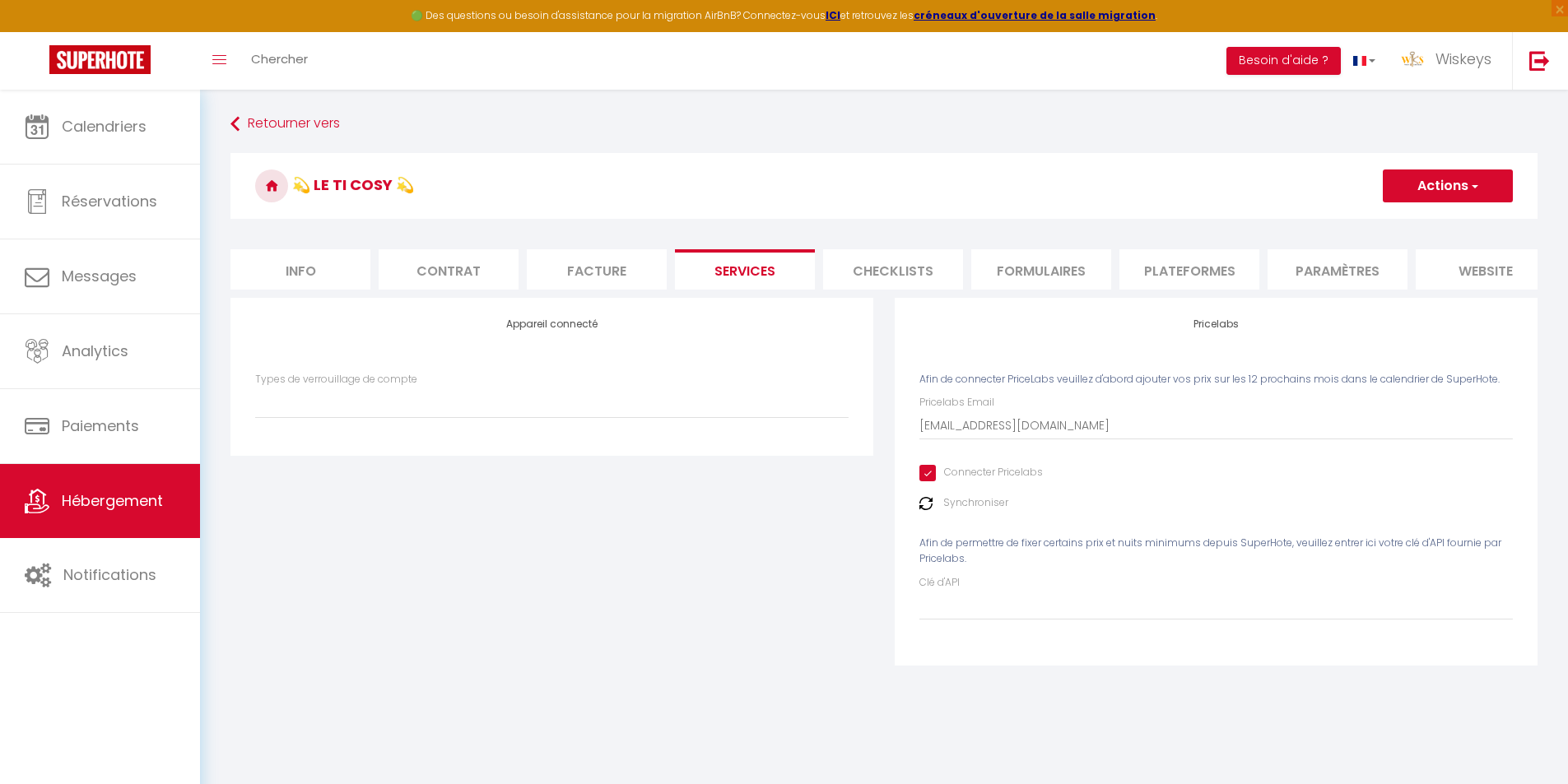
click at [471, 272] on li "Contrat" at bounding box center [449, 270] width 140 height 41
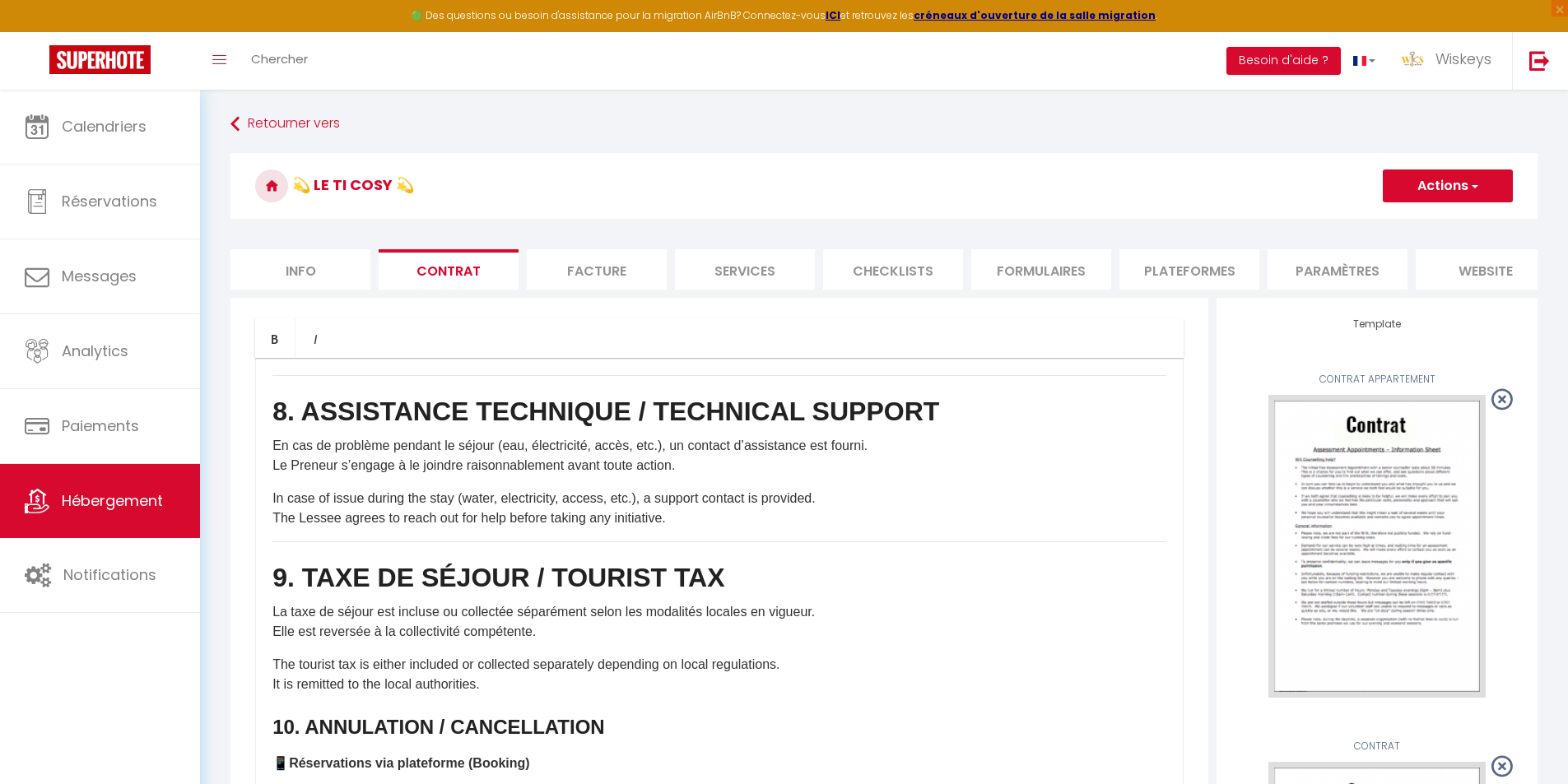
scroll to position [2550, 0]
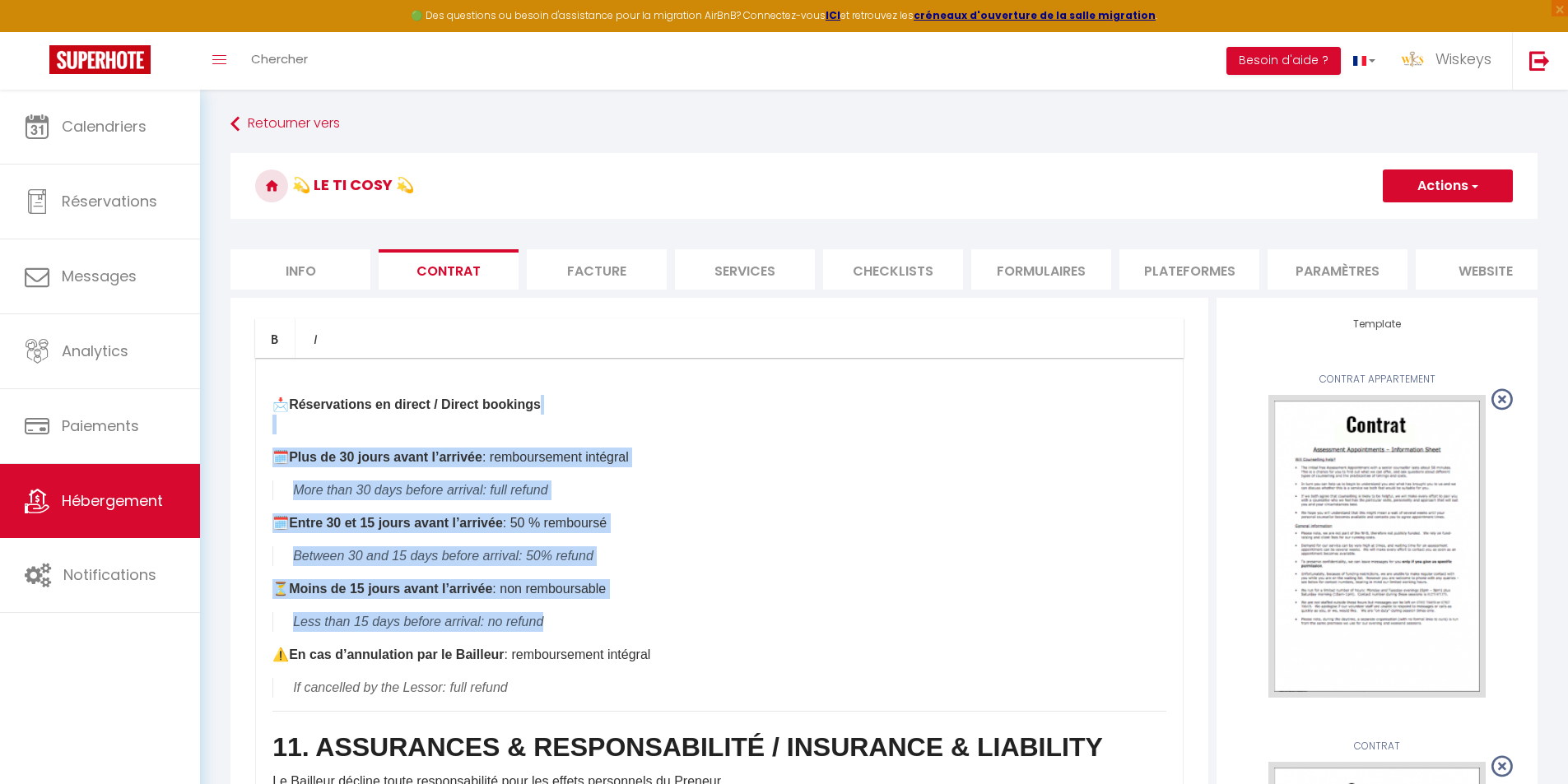
drag, startPoint x: 566, startPoint y: 601, endPoint x: 278, endPoint y: 410, distance: 345.6
click at [278, 410] on div "1. OBJET DU CONTRAT DE LOCATION / PURPOSE OF THE AGREEMENT Le logement est loué…" at bounding box center [719, 687] width 928 height 658
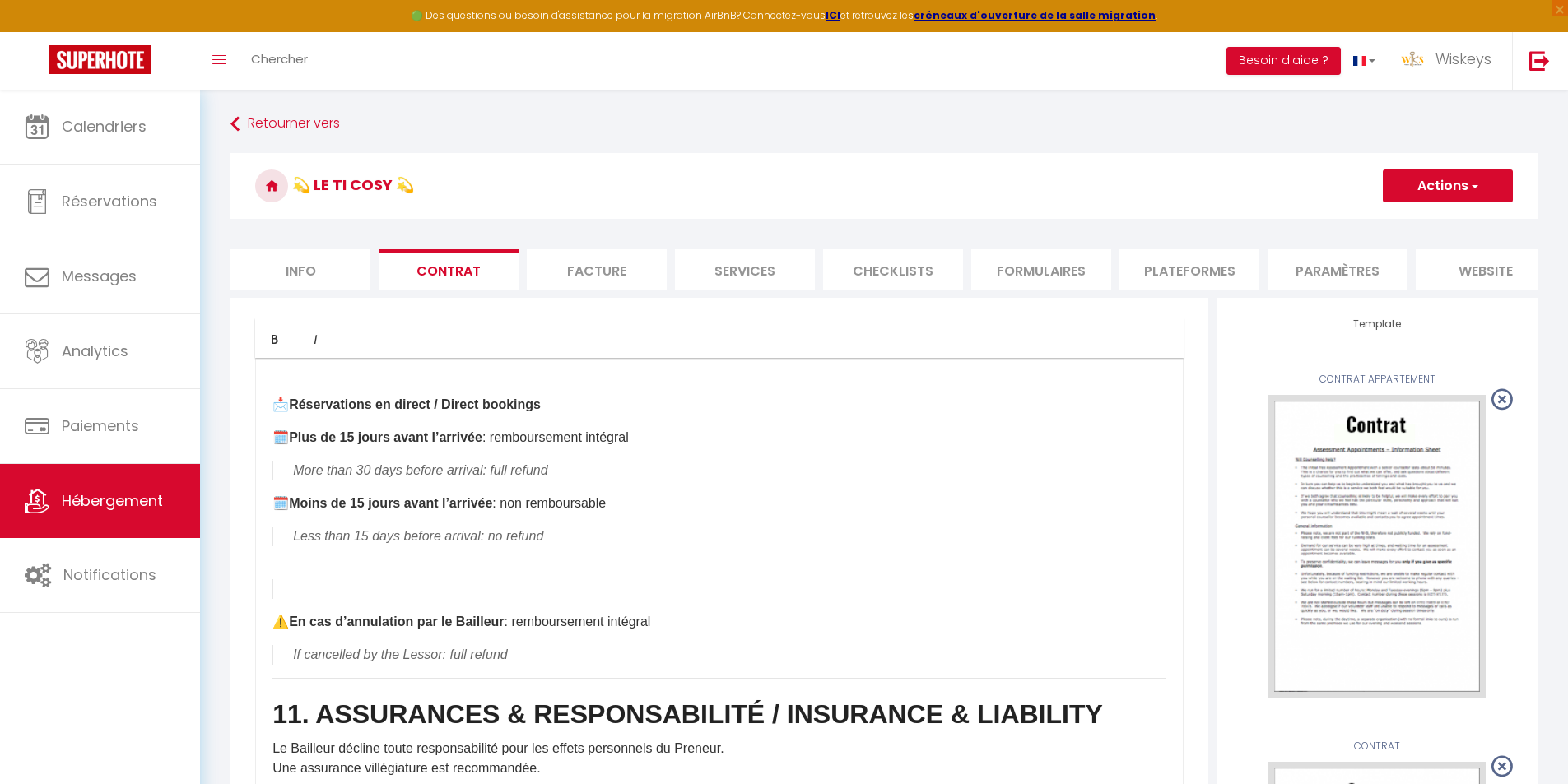
click at [496, 579] on blockquote at bounding box center [719, 589] width 894 height 19
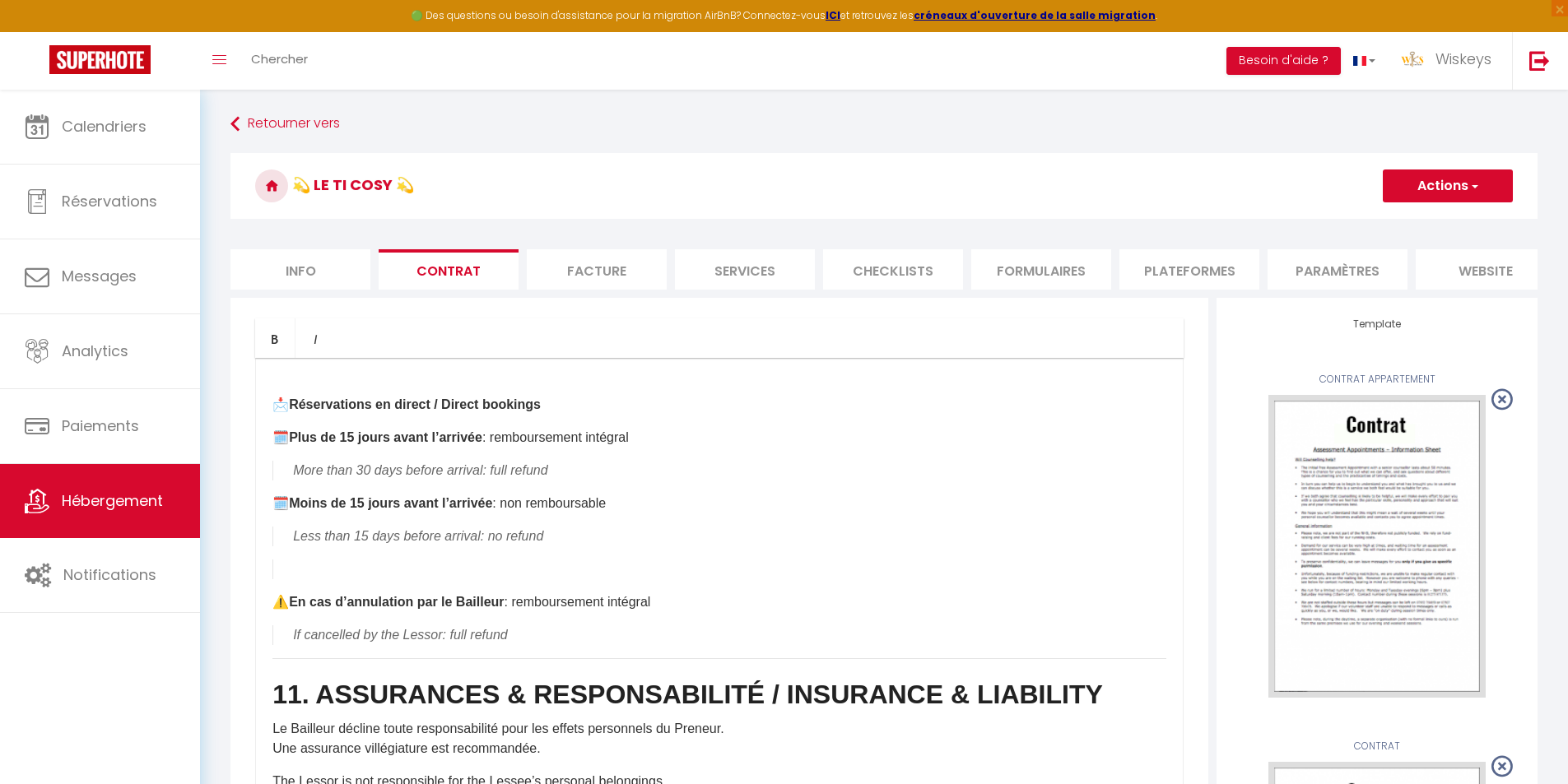
click at [495, 567] on div "1. OBJET DU CONTRAT DE LOCATION / PURPOSE OF THE AGREEMENT Le logement est loué…" at bounding box center [719, 687] width 928 height 658
click at [485, 560] on blockquote at bounding box center [719, 570] width 894 height 19
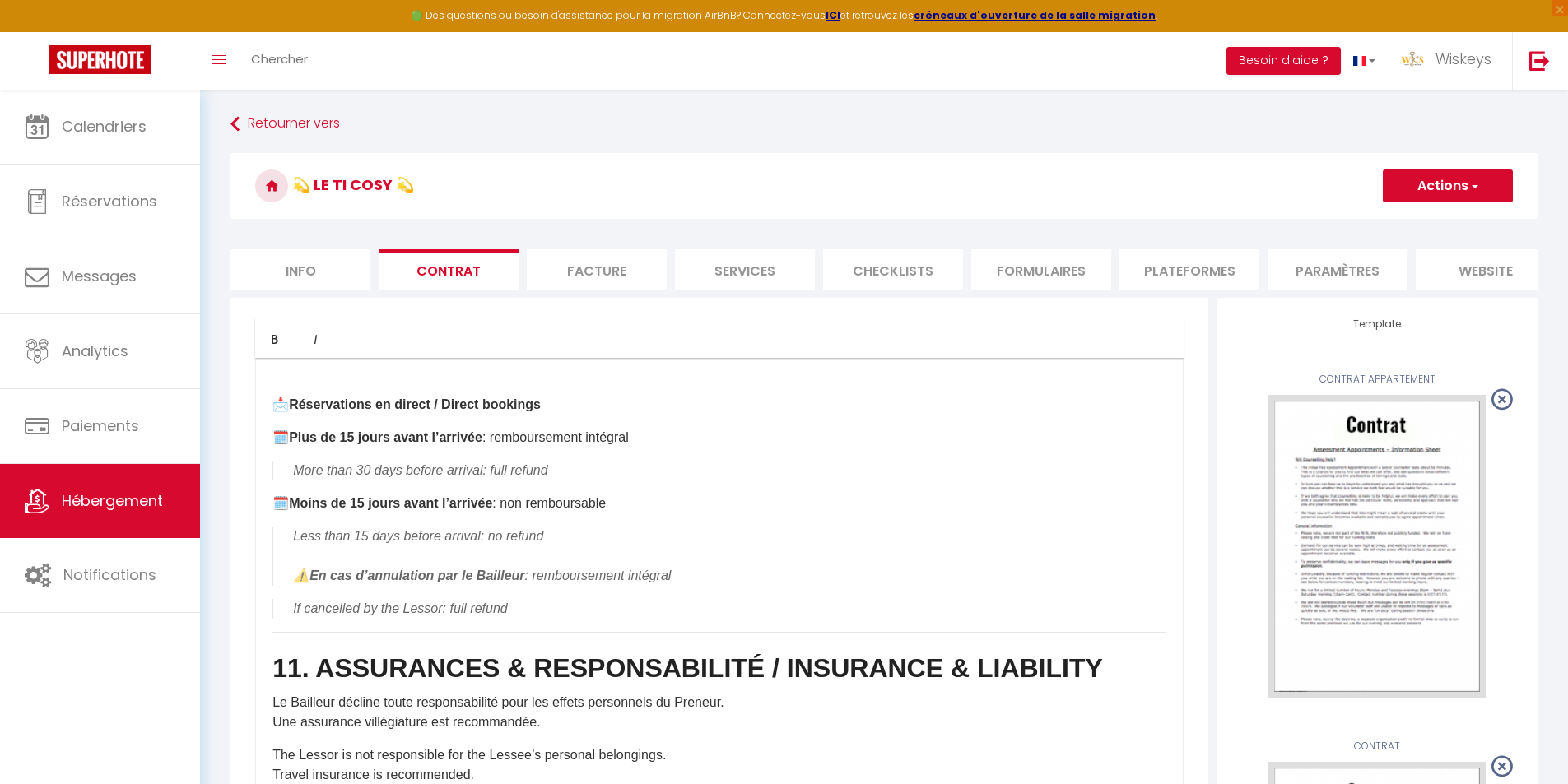
click at [1437, 207] on h3 "💫 Le Ti Cosy 💫" at bounding box center [884, 186] width 1307 height 66
click at [1443, 186] on button "Actions" at bounding box center [1448, 186] width 130 height 33
click at [1371, 214] on link "Enregistrer" at bounding box center [1399, 222] width 225 height 21
click at [1422, 183] on button "Actions" at bounding box center [1448, 186] width 130 height 33
click at [1408, 245] on link "Sauvegarder en tant que modèle" at bounding box center [1399, 244] width 225 height 21
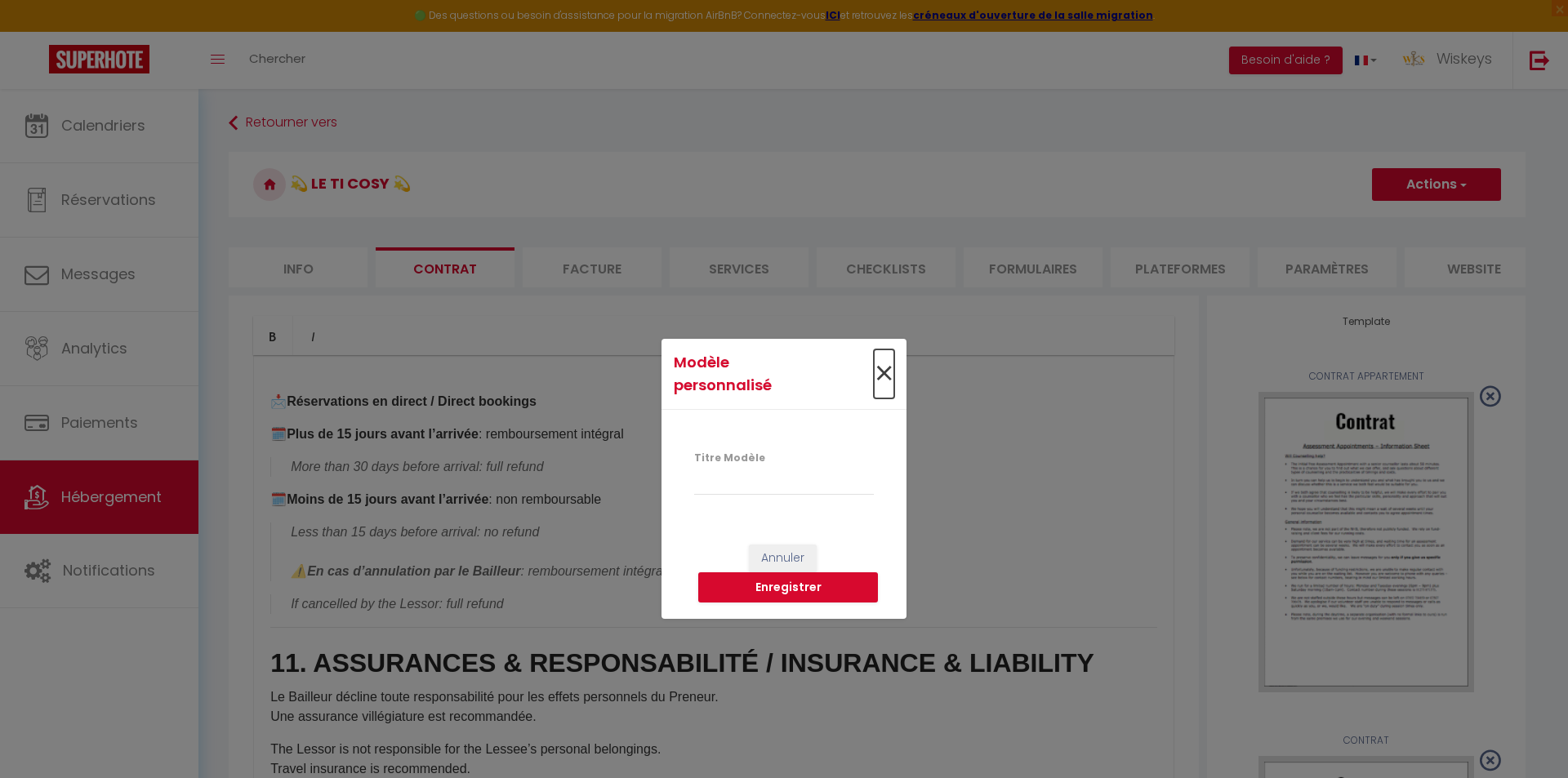
click at [883, 363] on span "×" at bounding box center [883, 374] width 20 height 49
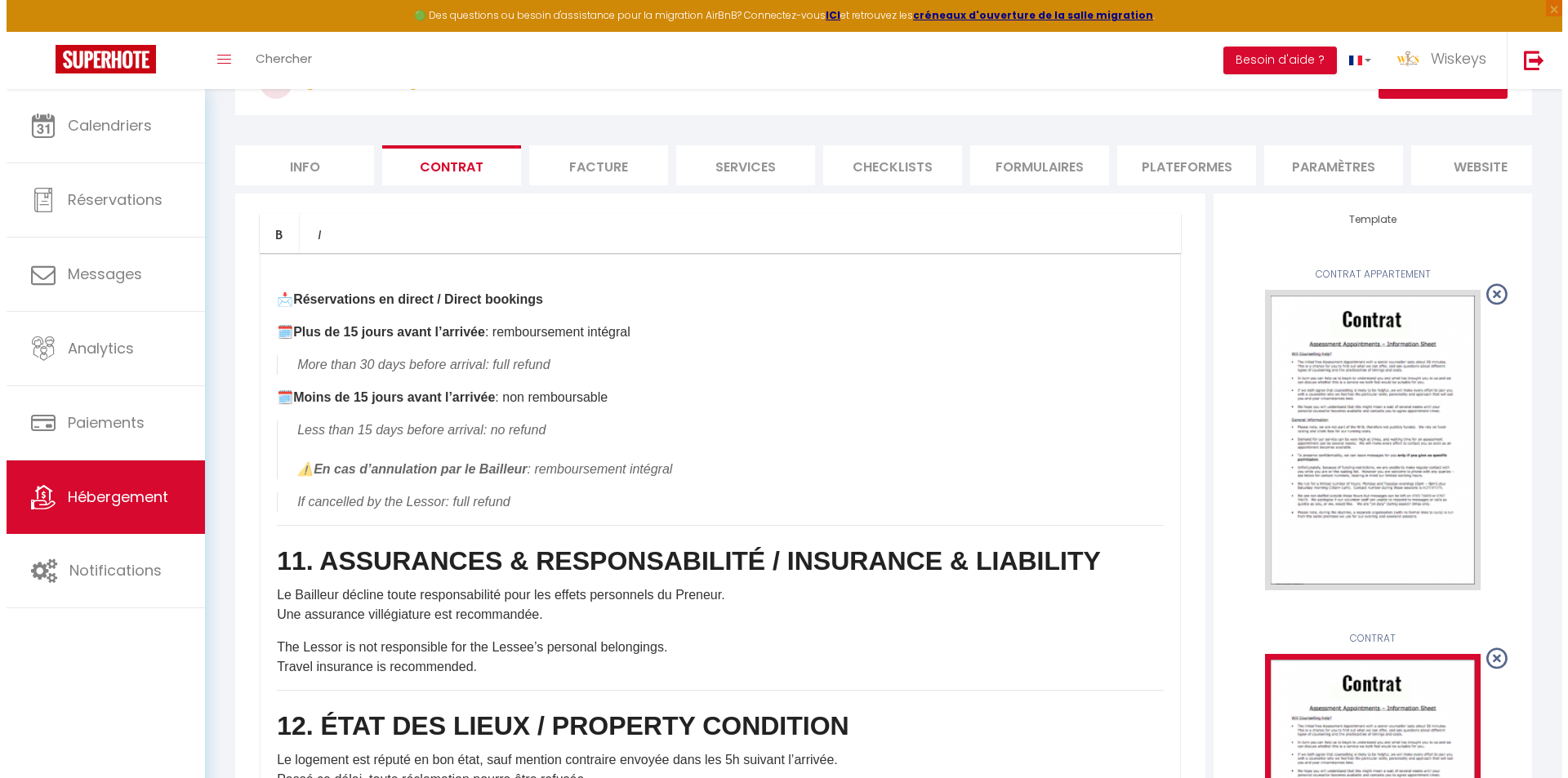
scroll to position [63, 0]
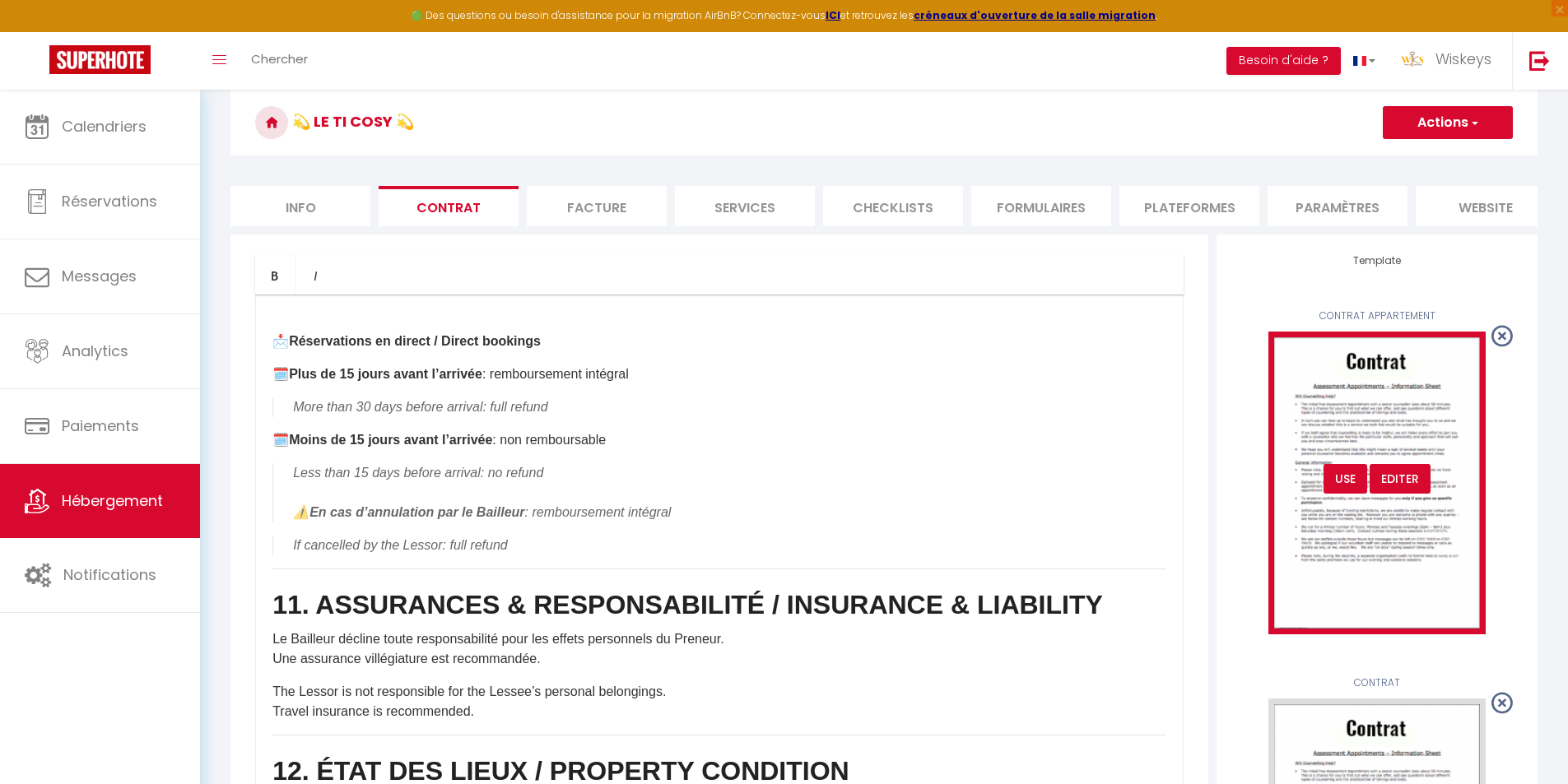
click at [1397, 494] on div "Editer" at bounding box center [1400, 478] width 61 height 30
click at [1388, 494] on div "Editer" at bounding box center [1400, 478] width 61 height 30
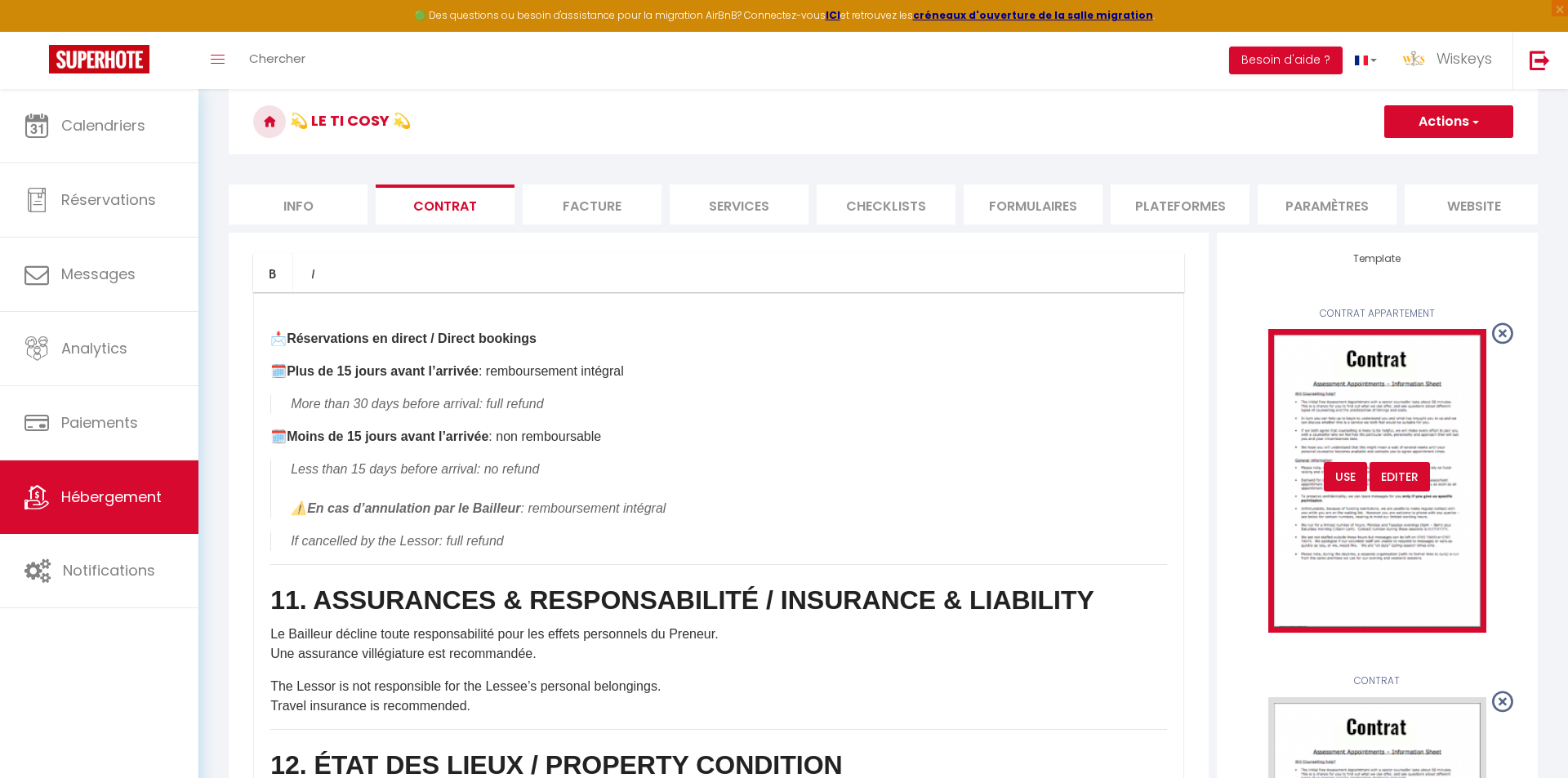
click at [1377, 493] on body "🟢 Des questions ou besoin d'assistance pour la migration AirBnB? Connectez-vous…" at bounding box center [784, 728] width 1568 height 1404
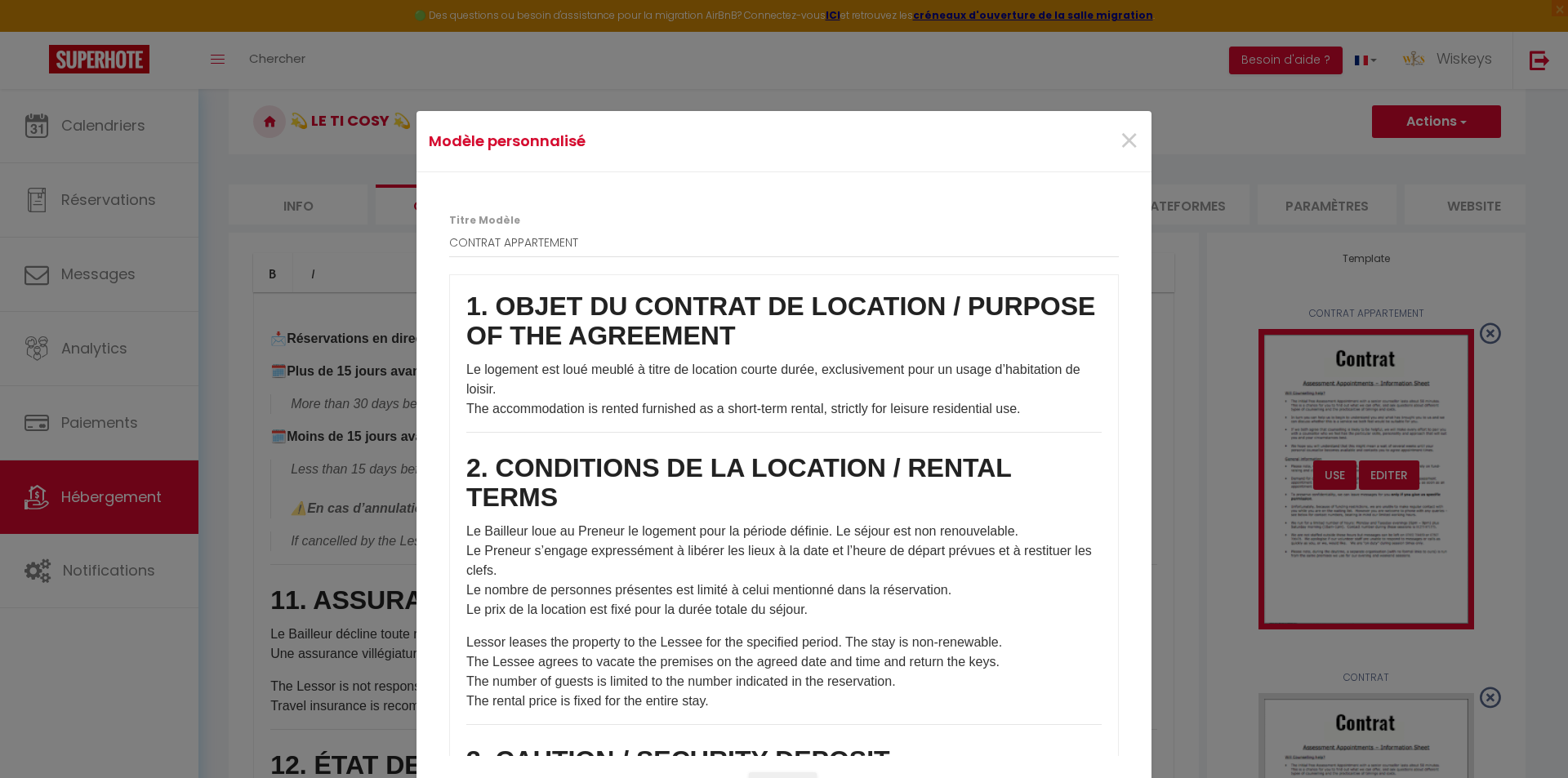
click at [1377, 493] on div "Modèle personnalisé × Titre Modèle CONTRAT APPARTEMENT 1. OBJET DU CONTRAT DE L…" at bounding box center [784, 422] width 1568 height 713
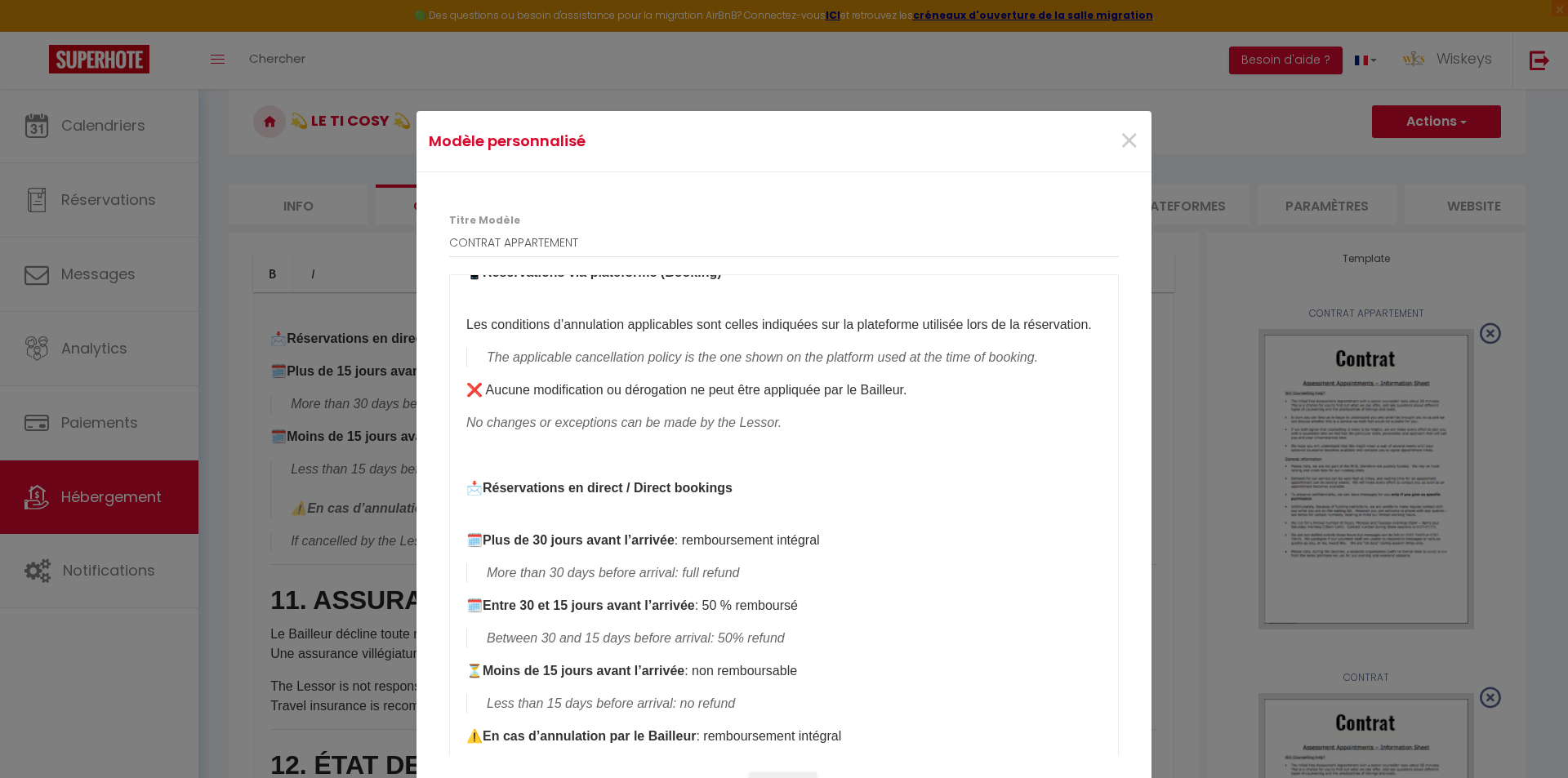
scroll to position [3102, 0]
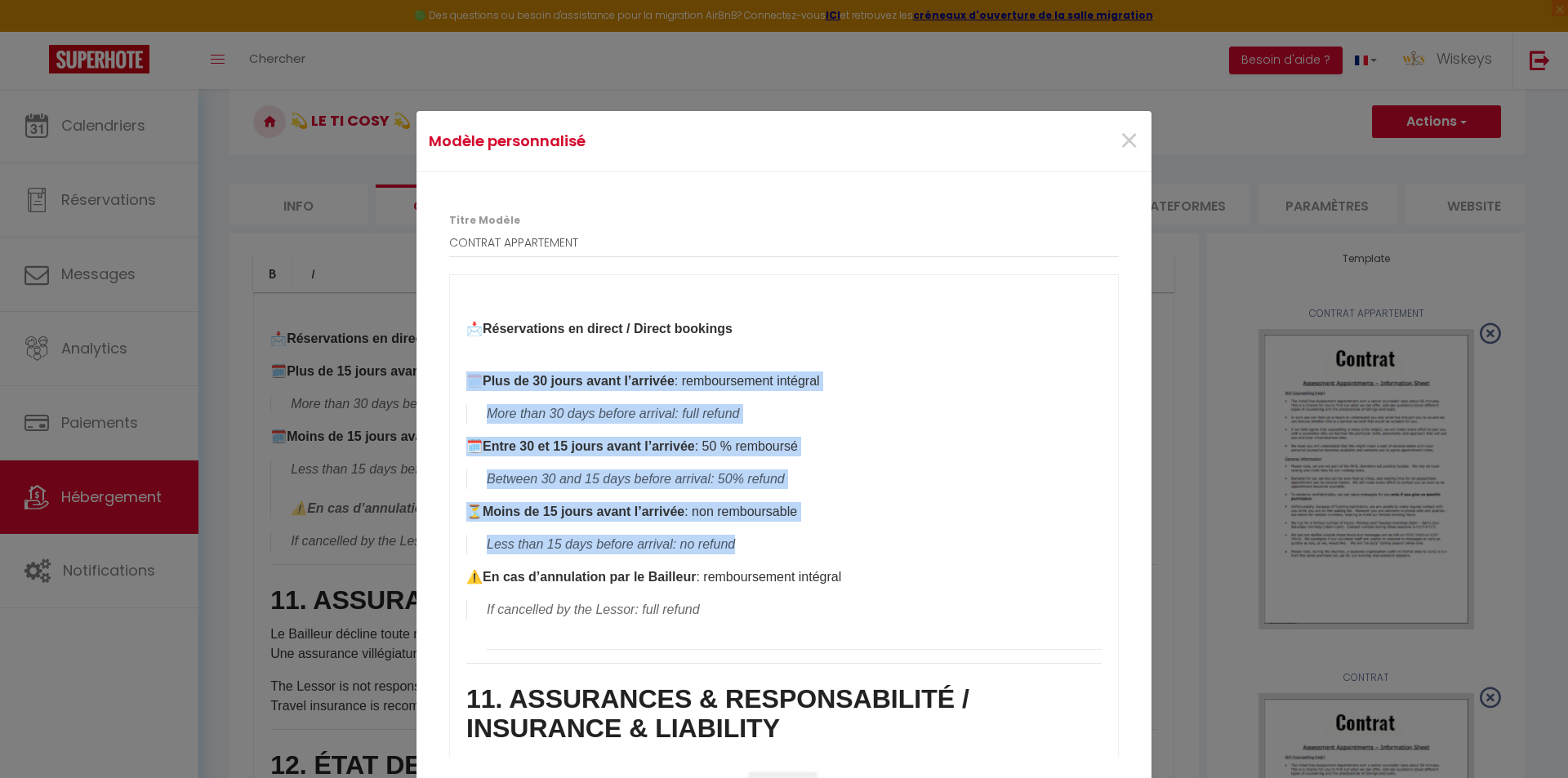
drag, startPoint x: 750, startPoint y: 519, endPoint x: 445, endPoint y: 358, distance: 344.9
click at [449, 358] on div "1. OBJET DU CONTRAT DE LOCATION / PURPOSE OF THE AGREEMENT Le logement est loué…" at bounding box center [783, 601] width 669 height 653
paste div
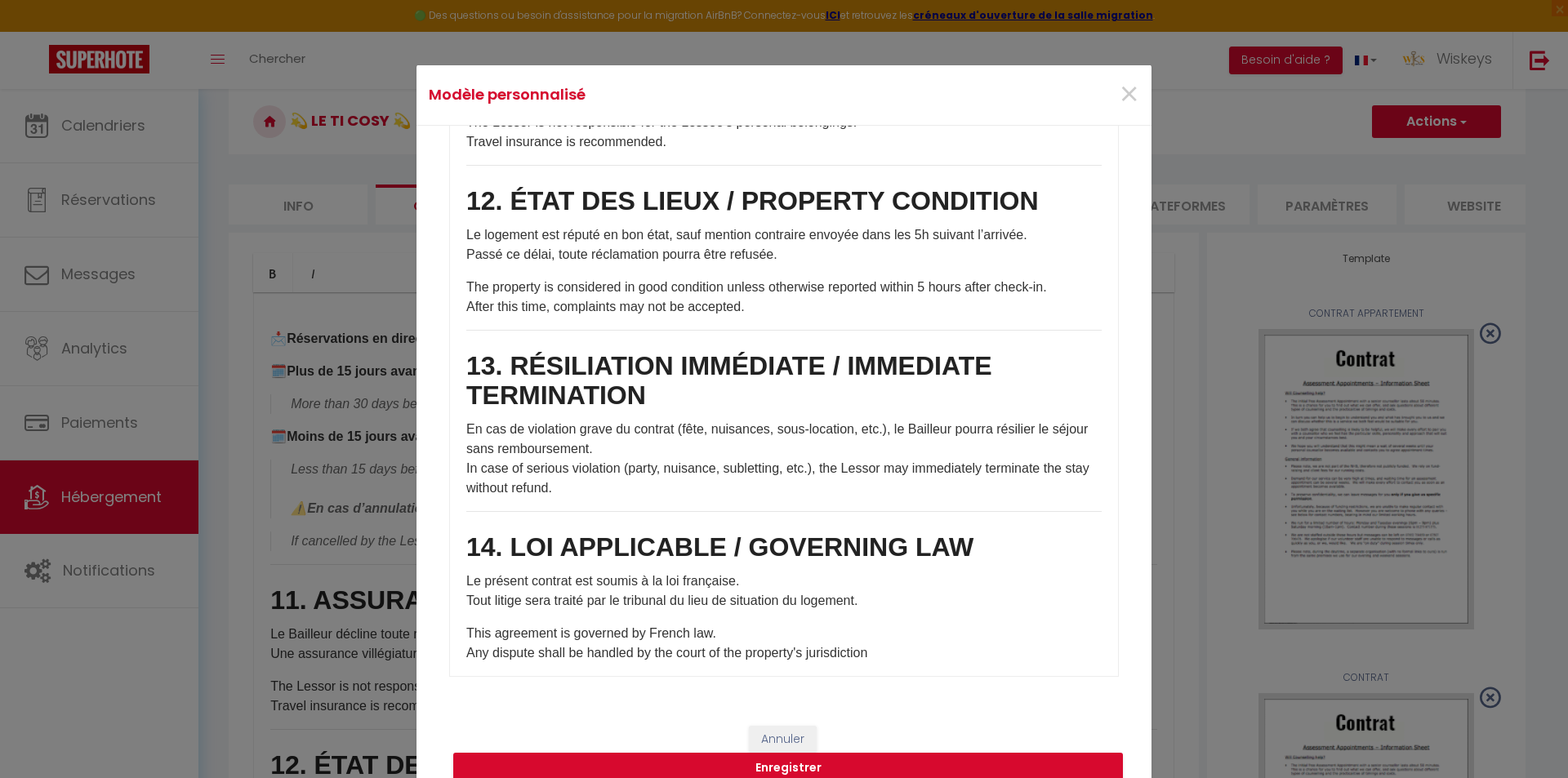
scroll to position [68, 0]
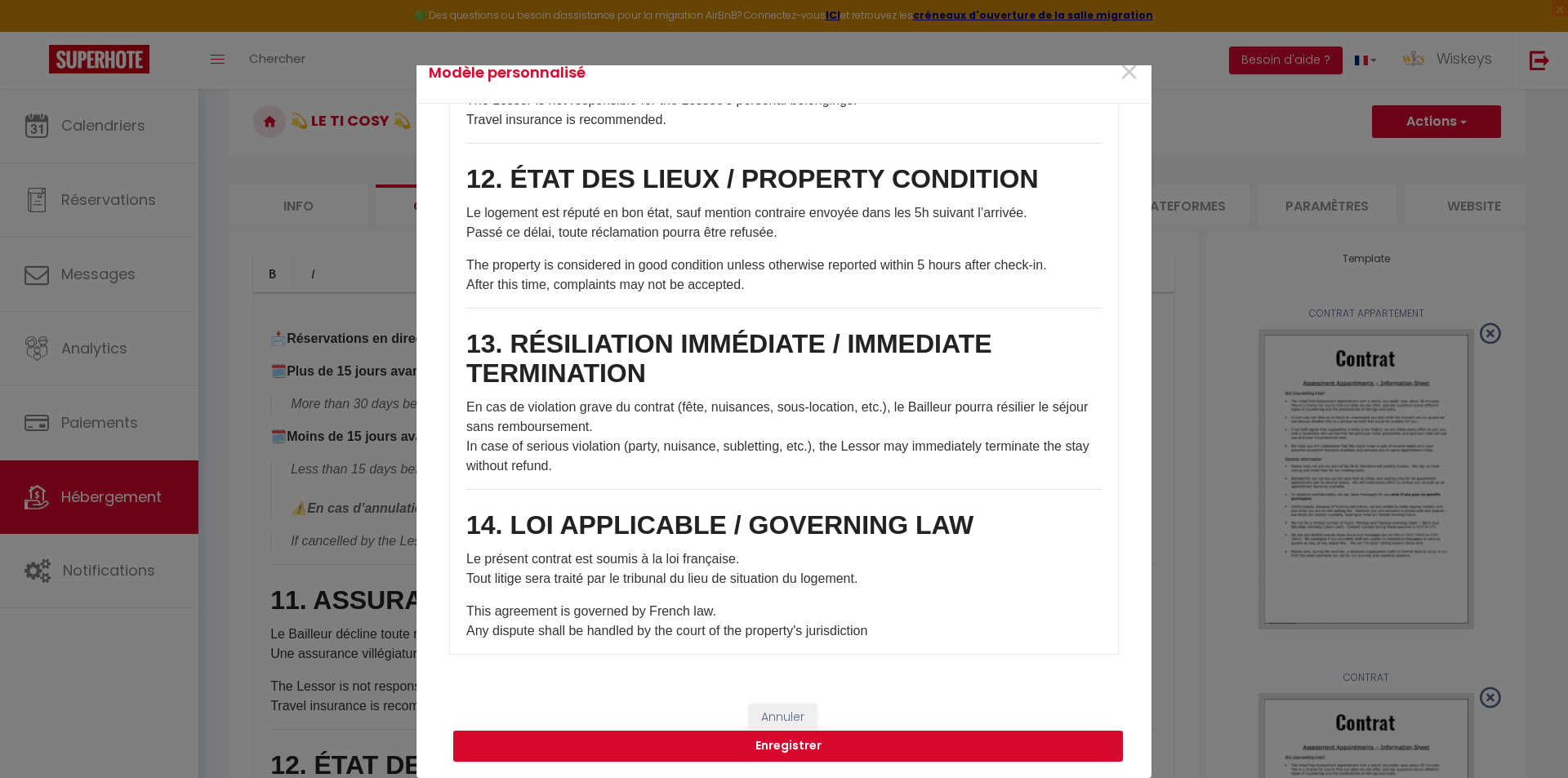
click at [780, 751] on button "Enregistrer" at bounding box center [788, 746] width 669 height 31
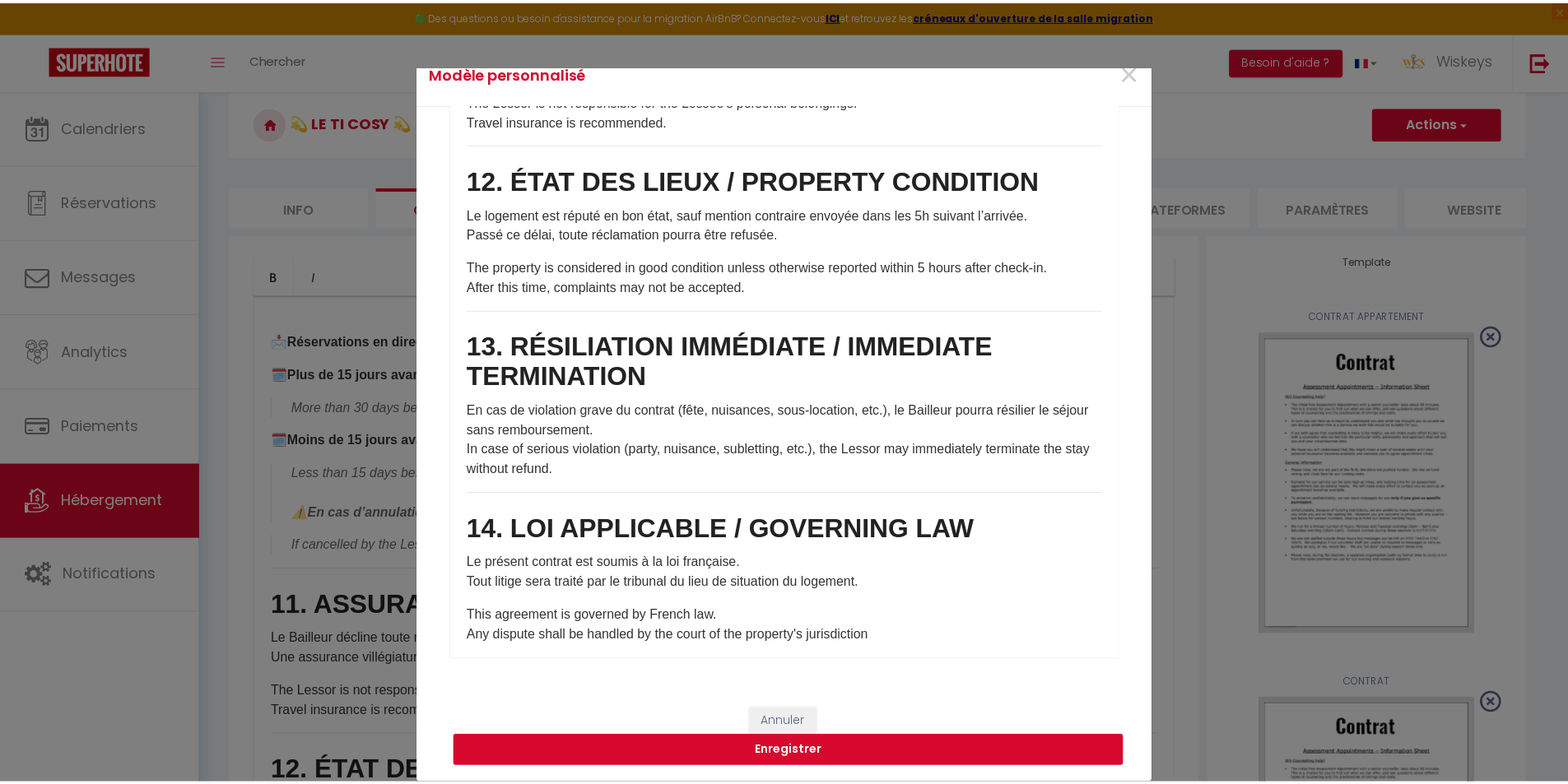
scroll to position [0, 0]
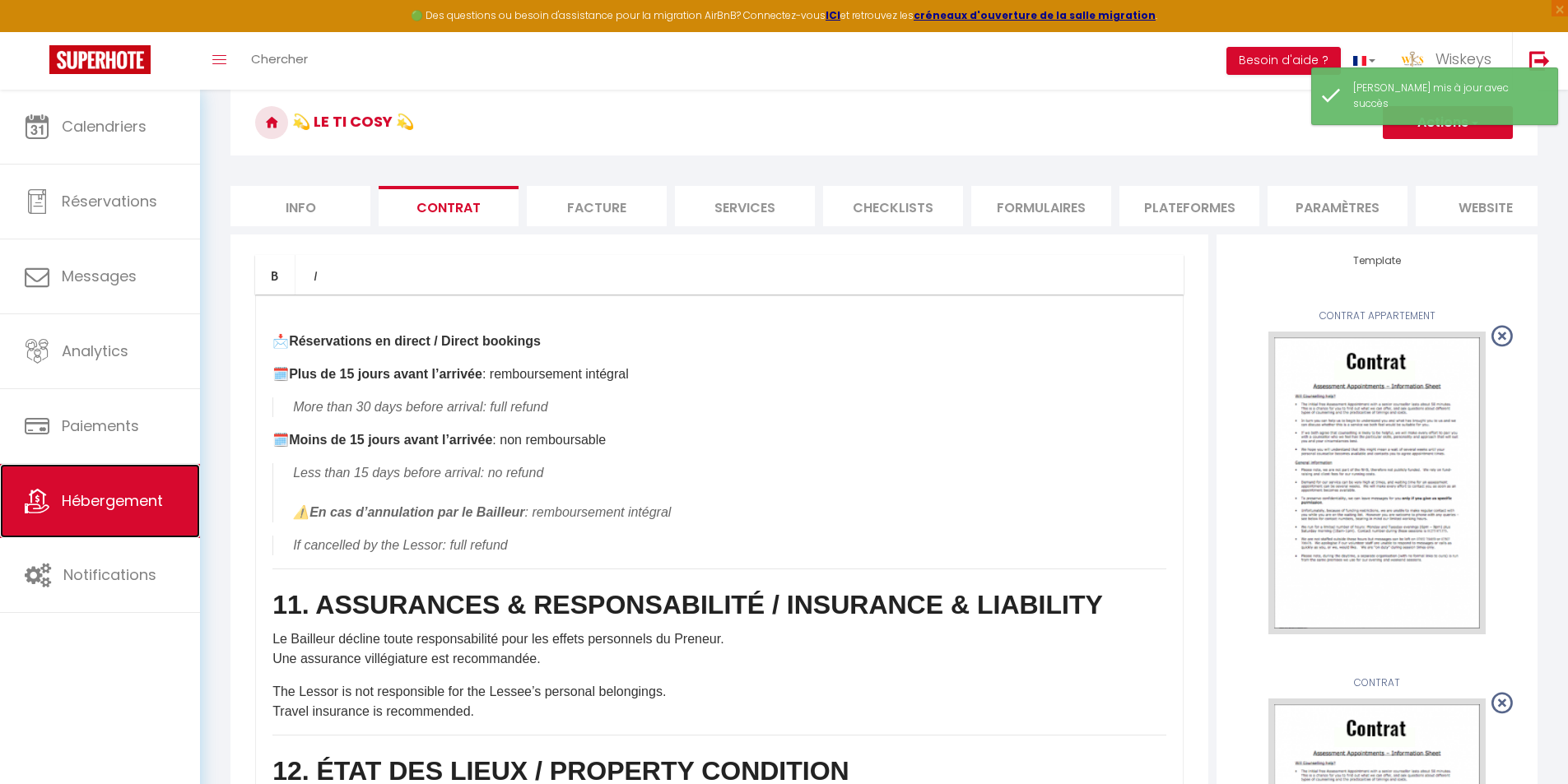
click at [111, 484] on link "Hébergement" at bounding box center [100, 501] width 200 height 74
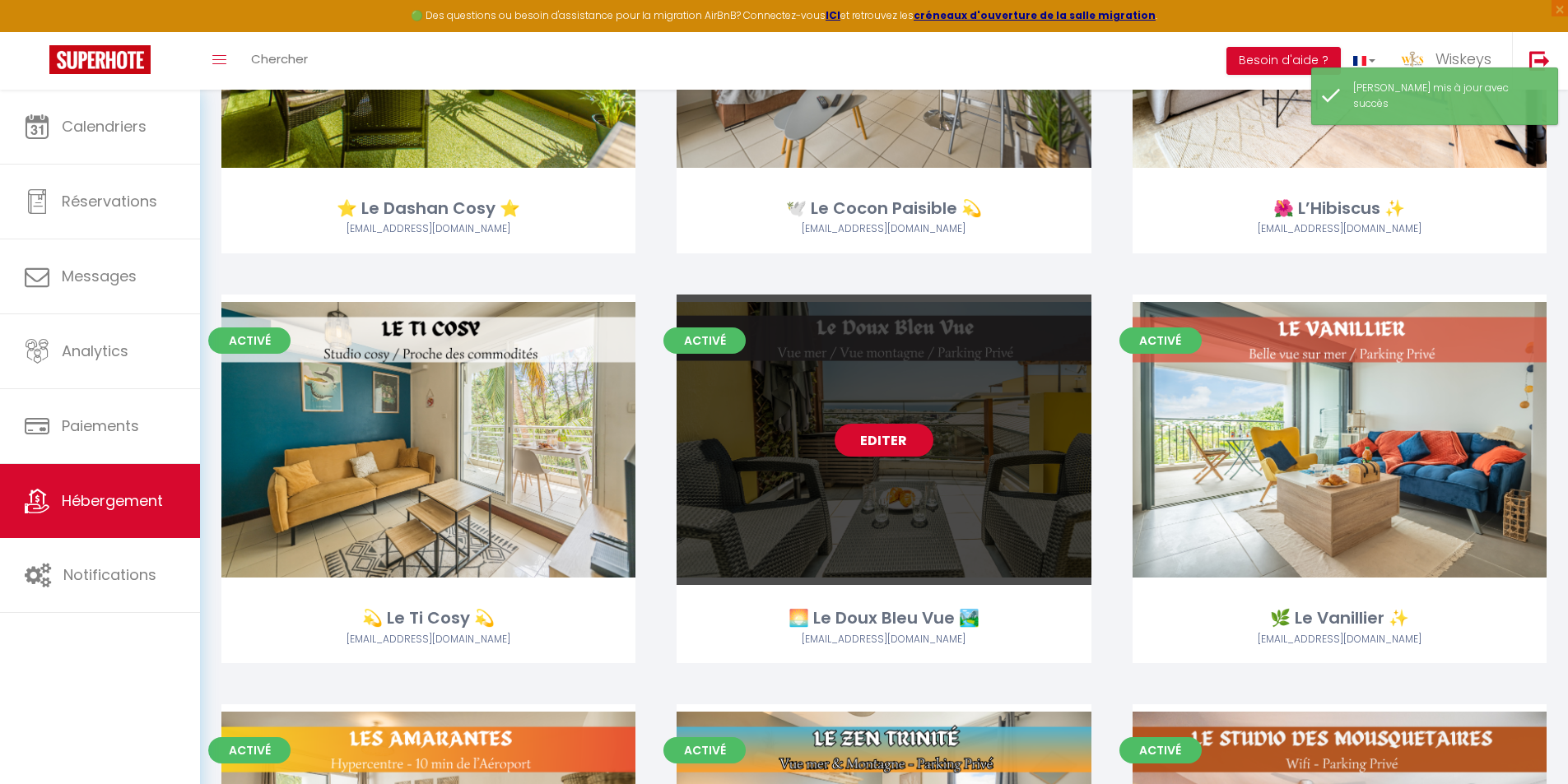
scroll to position [329, 0]
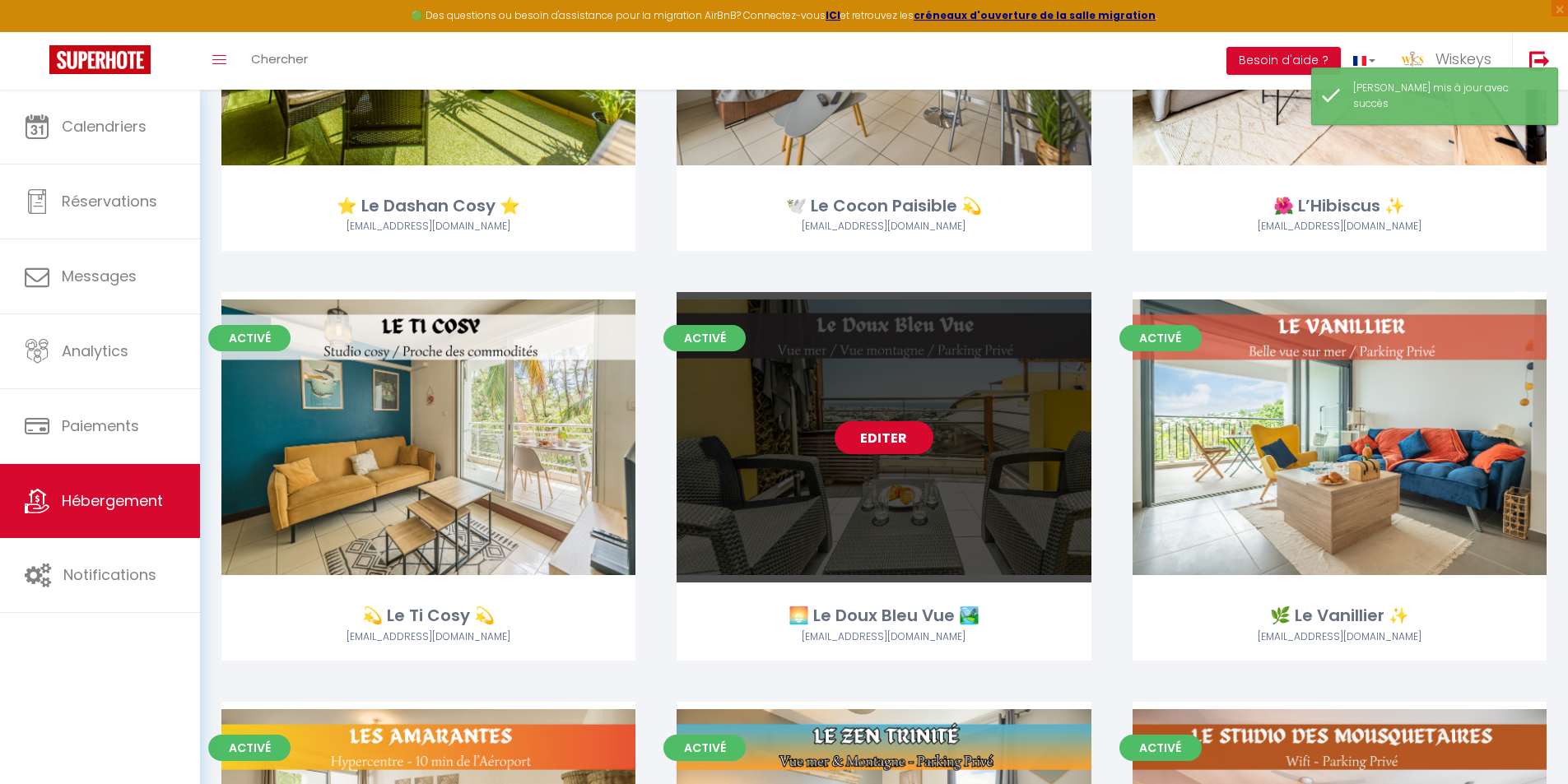
click at [884, 438] on link "Editer" at bounding box center [884, 438] width 99 height 33
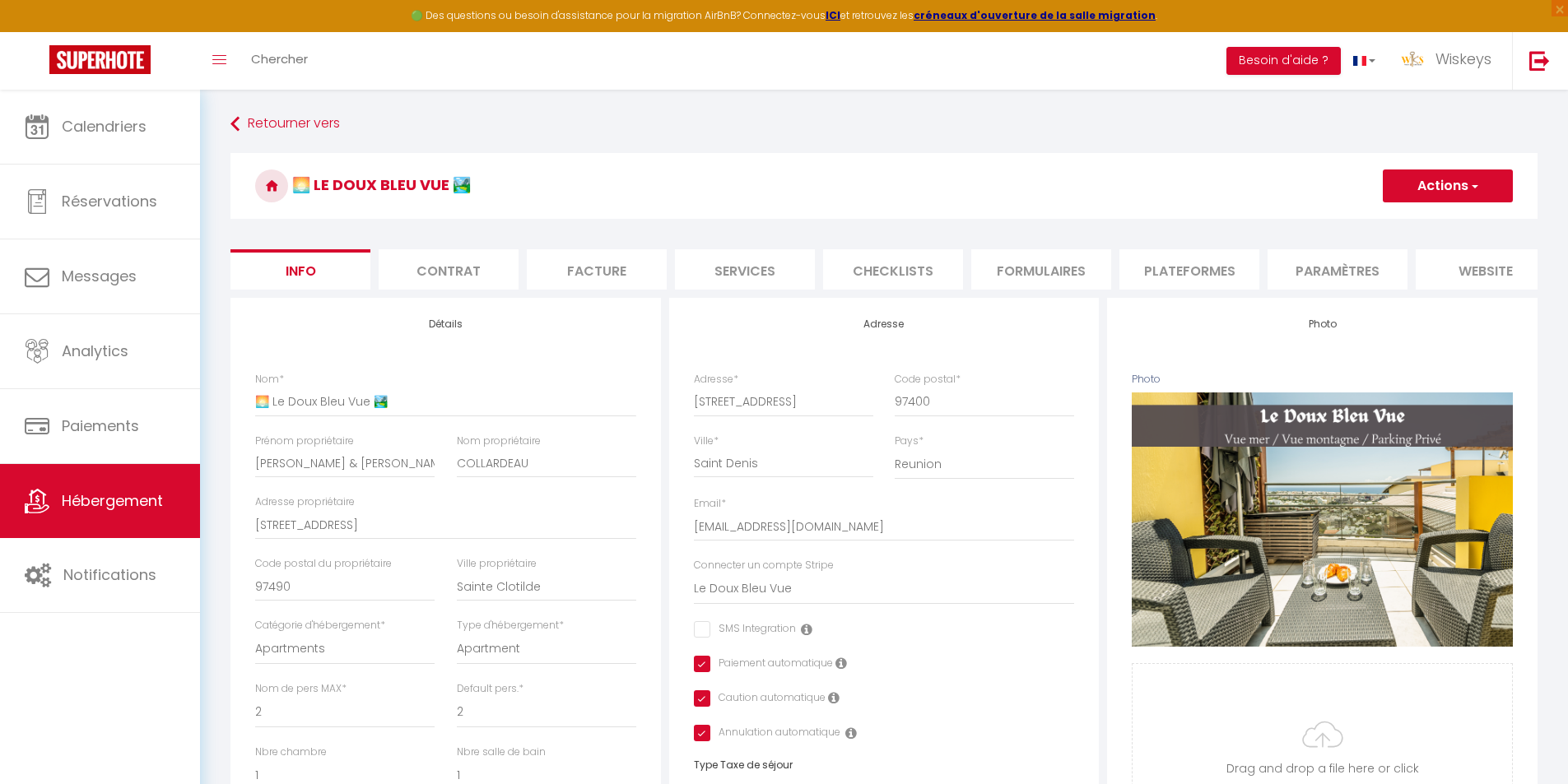
click at [441, 284] on li "Contrat" at bounding box center [449, 270] width 140 height 41
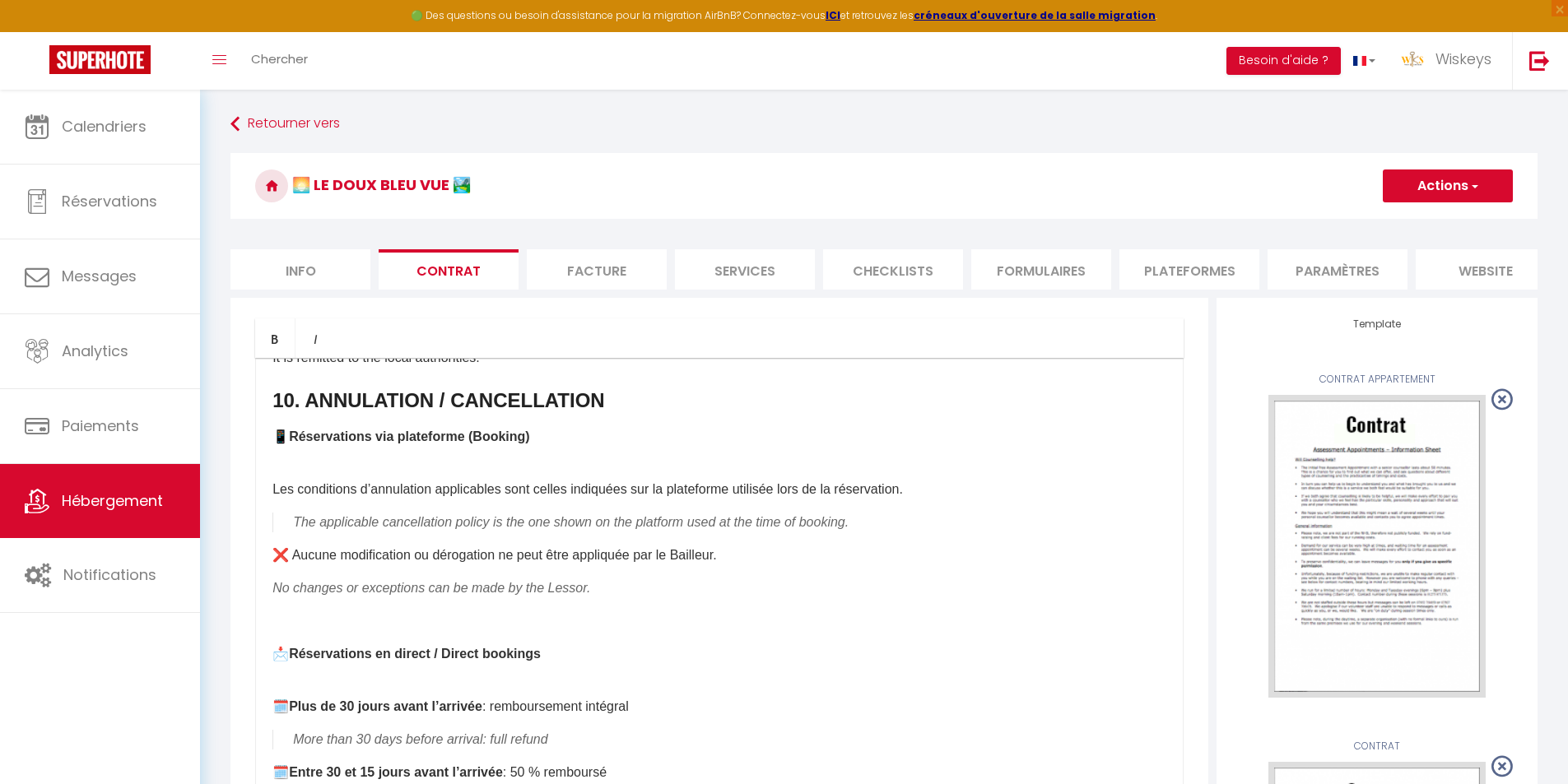
scroll to position [2386, 0]
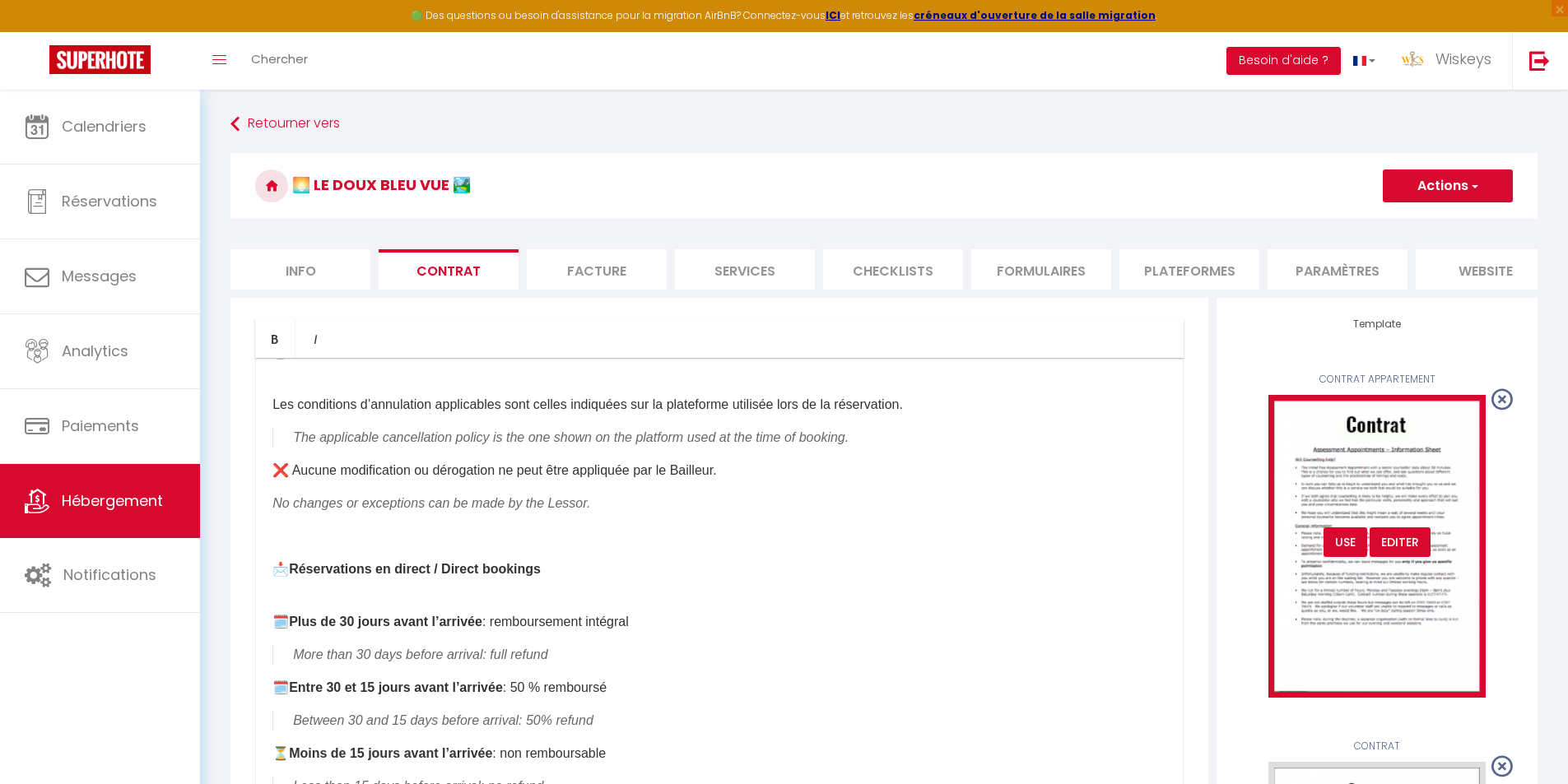
click at [1355, 478] on img at bounding box center [1378, 545] width 217 height 302
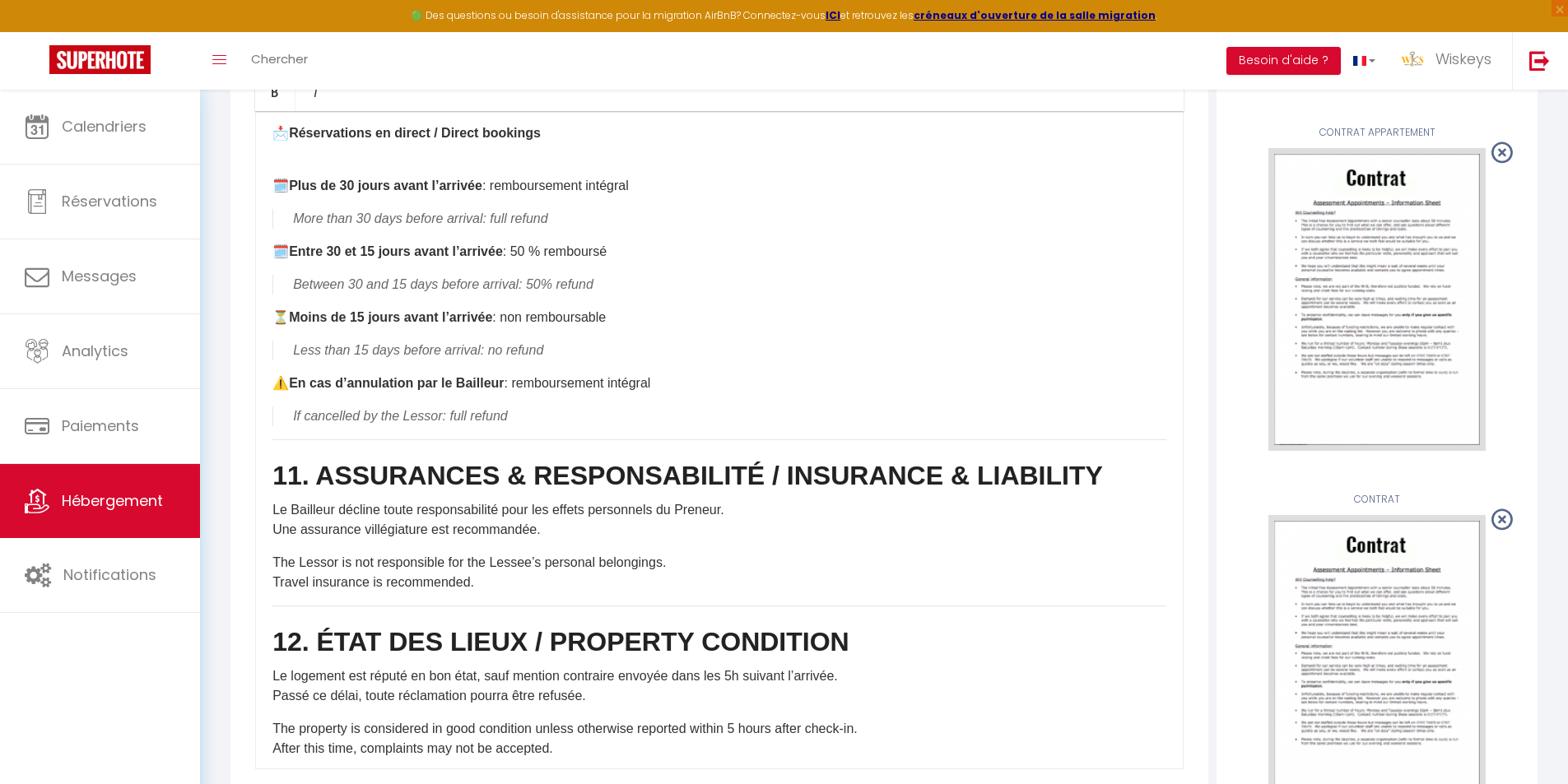
scroll to position [2519, 0]
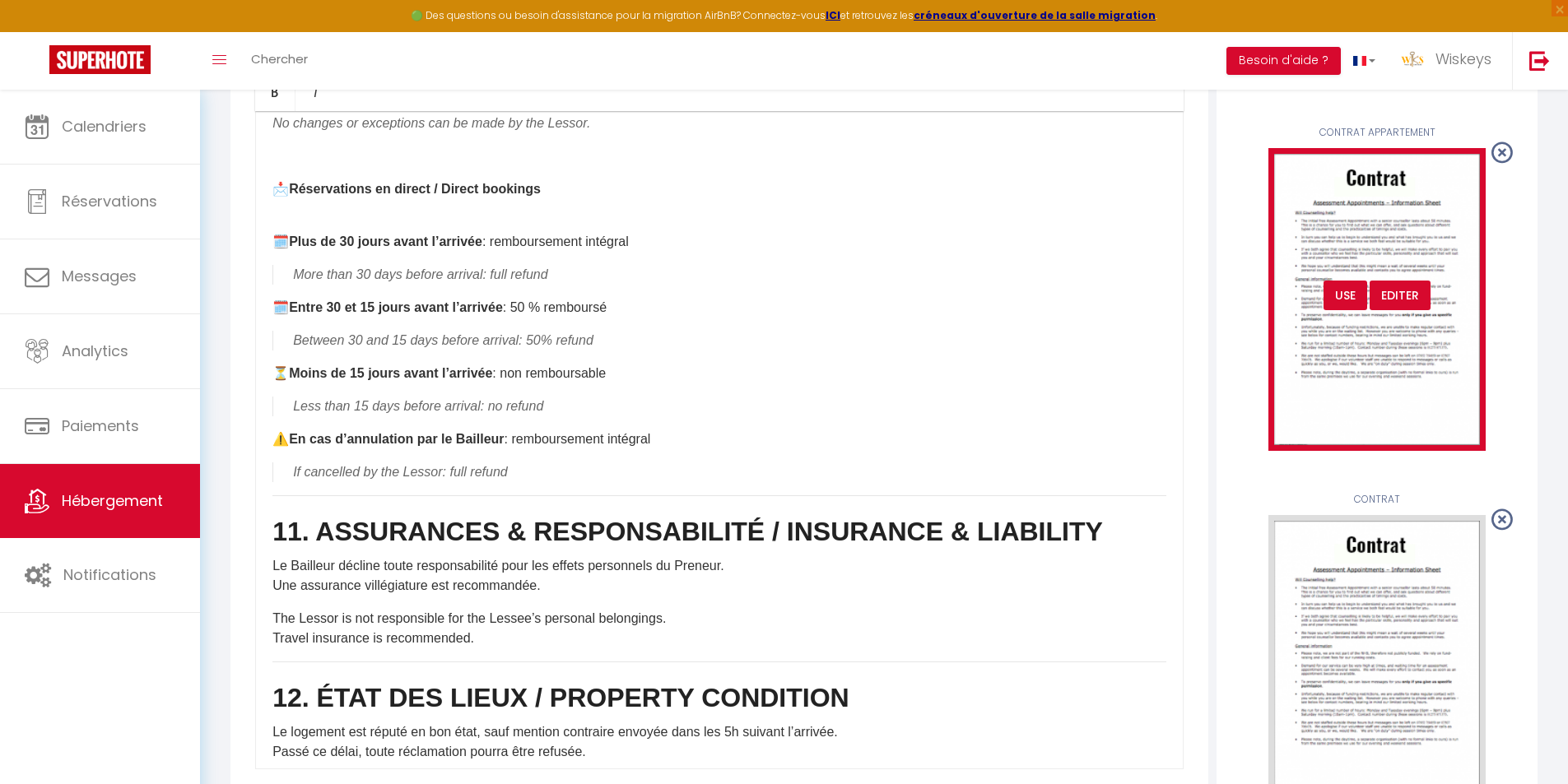
click at [1345, 310] on div "USE" at bounding box center [1345, 295] width 44 height 30
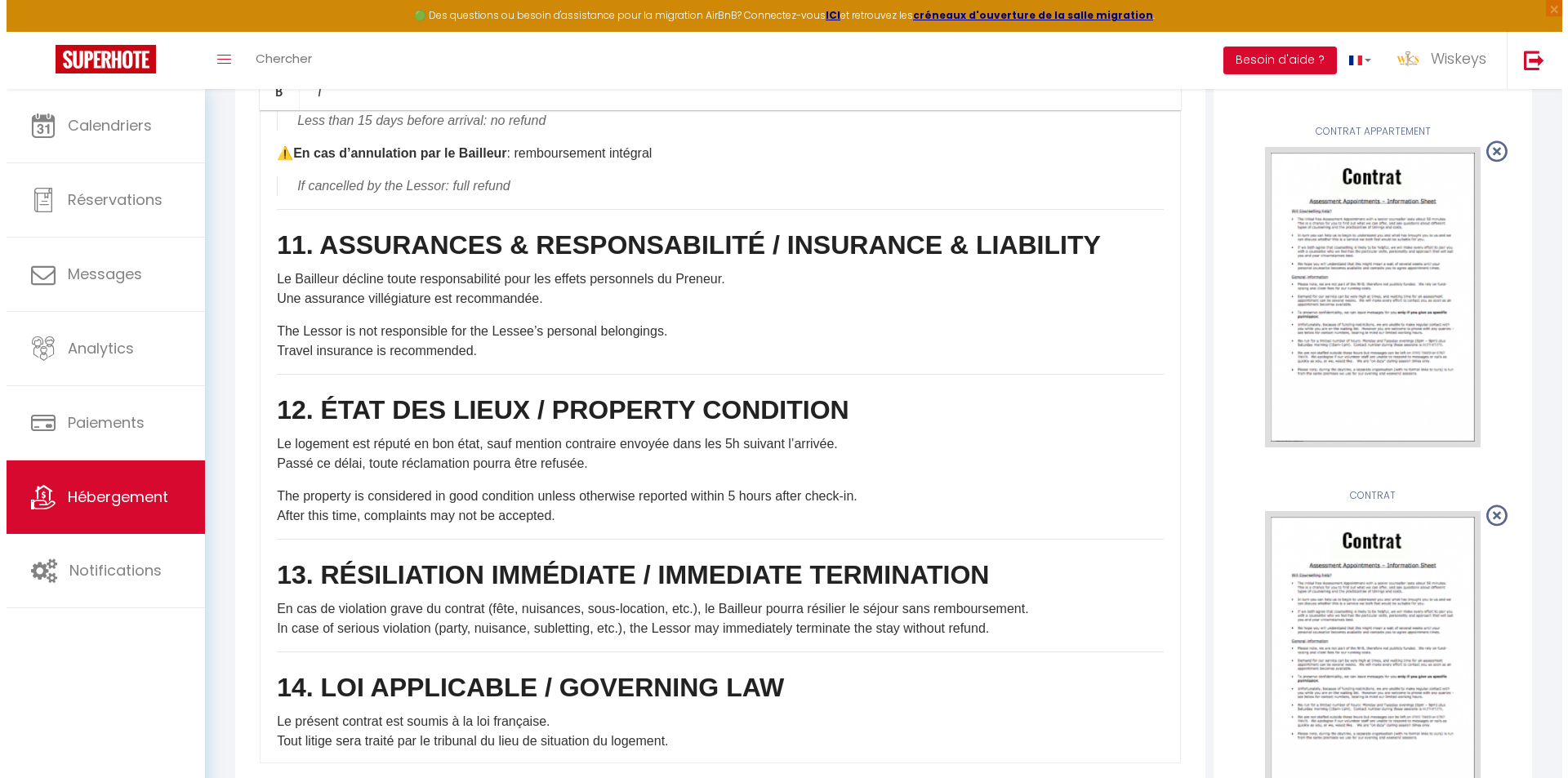
scroll to position [2762, 0]
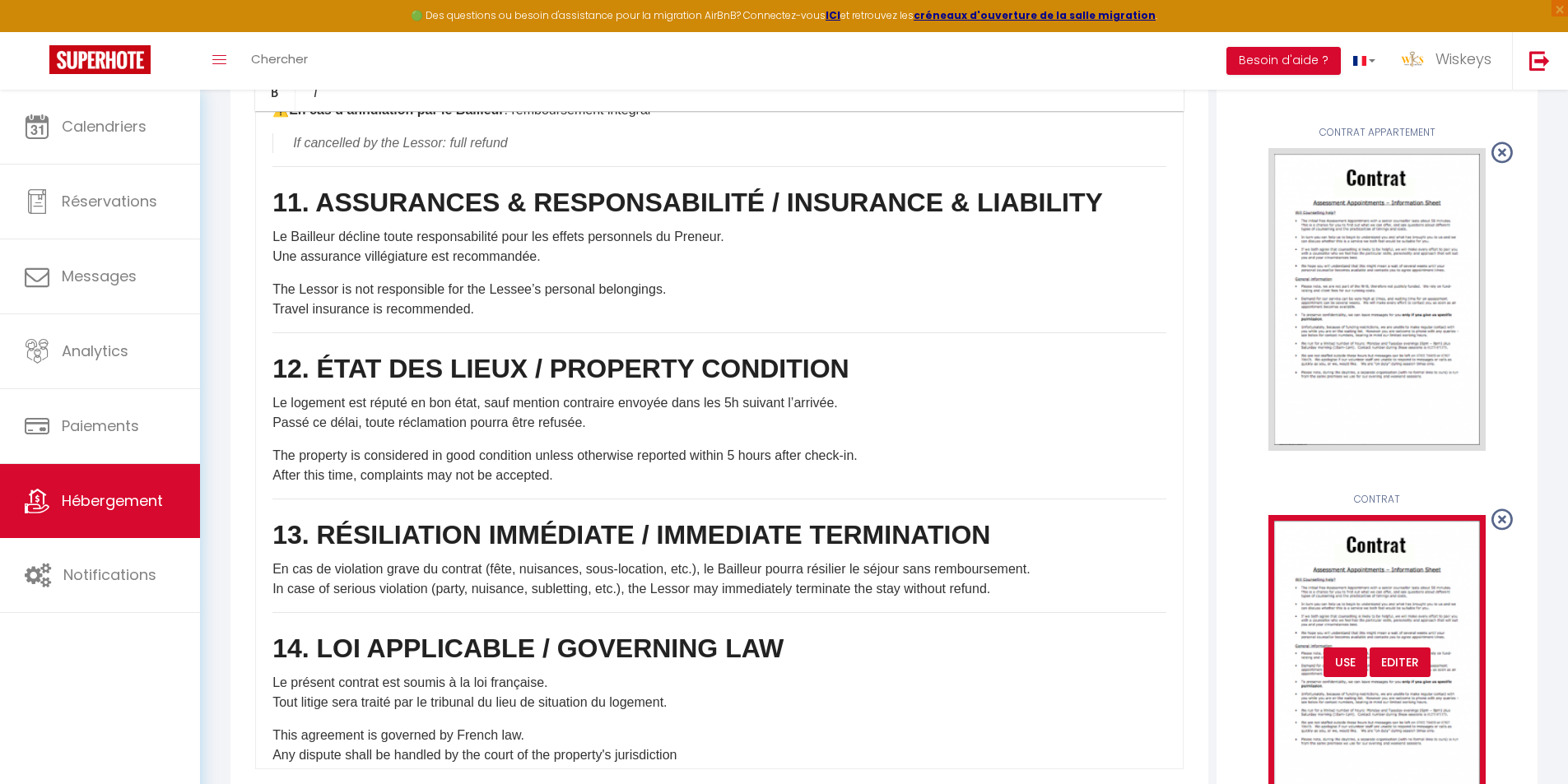
click at [1381, 666] on div "Editer" at bounding box center [1400, 662] width 61 height 30
click at [1415, 674] on div "Editer" at bounding box center [1400, 662] width 61 height 30
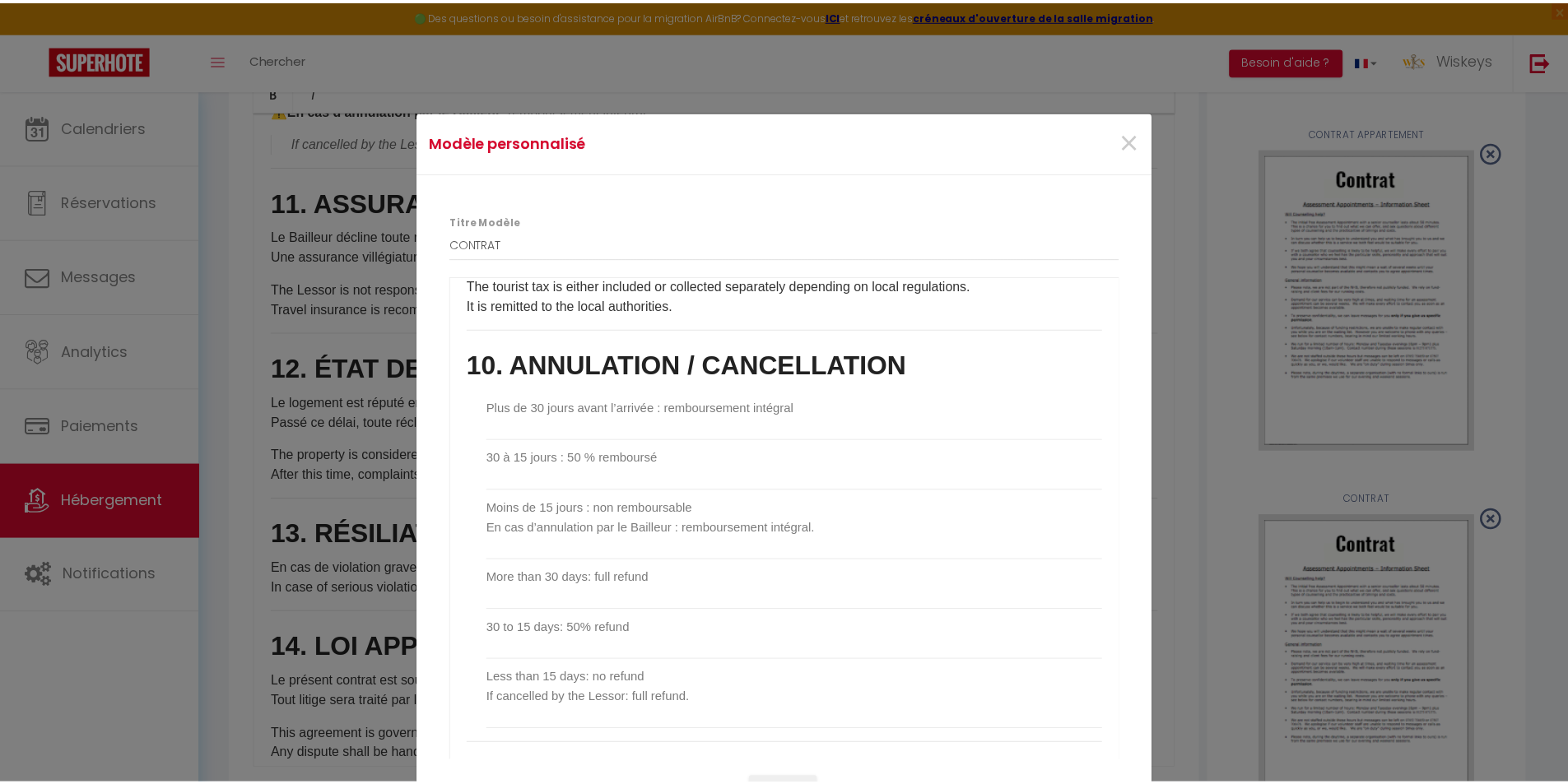
scroll to position [2636, 0]
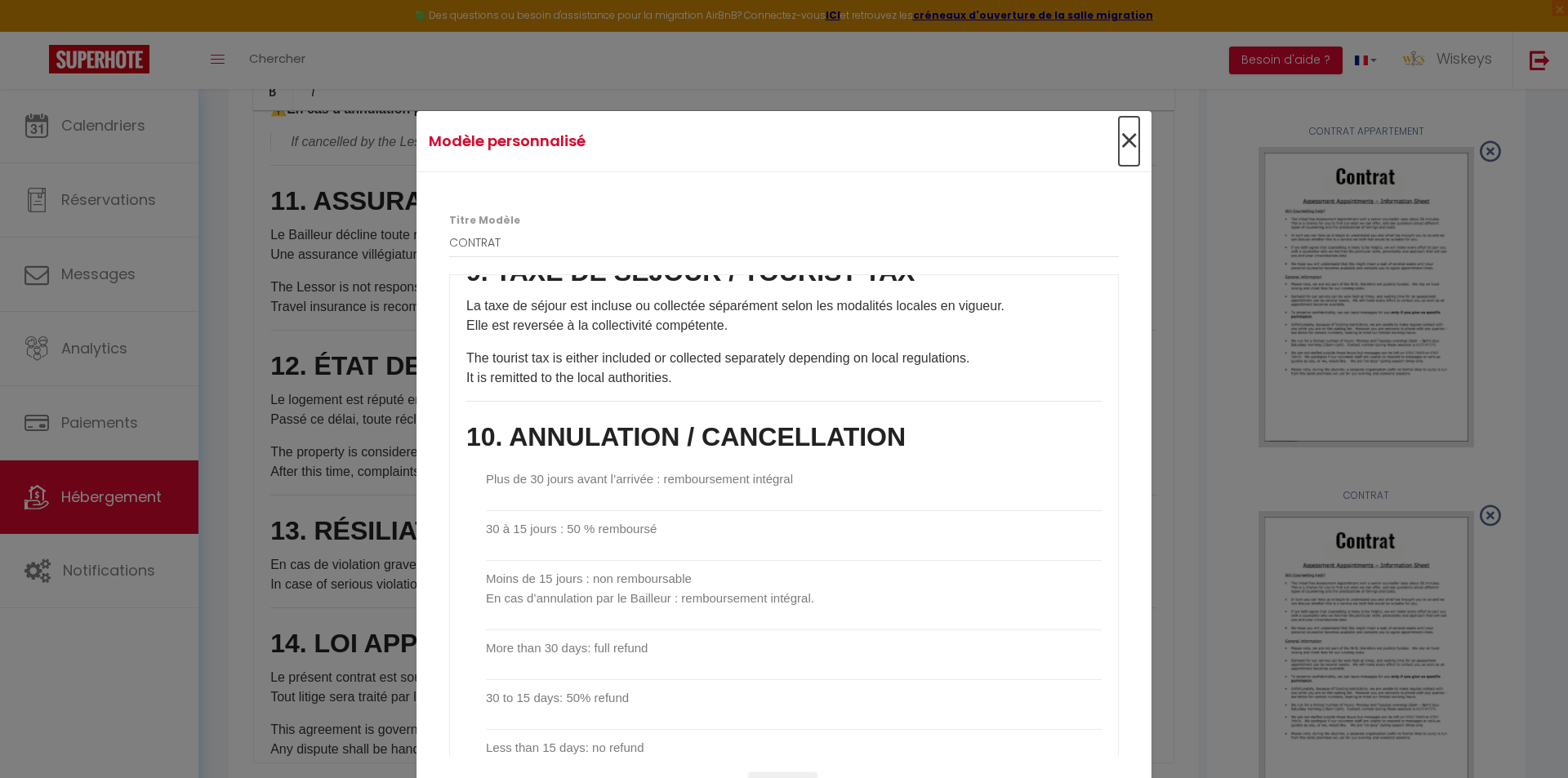
click at [1126, 139] on span "×" at bounding box center [1129, 141] width 20 height 49
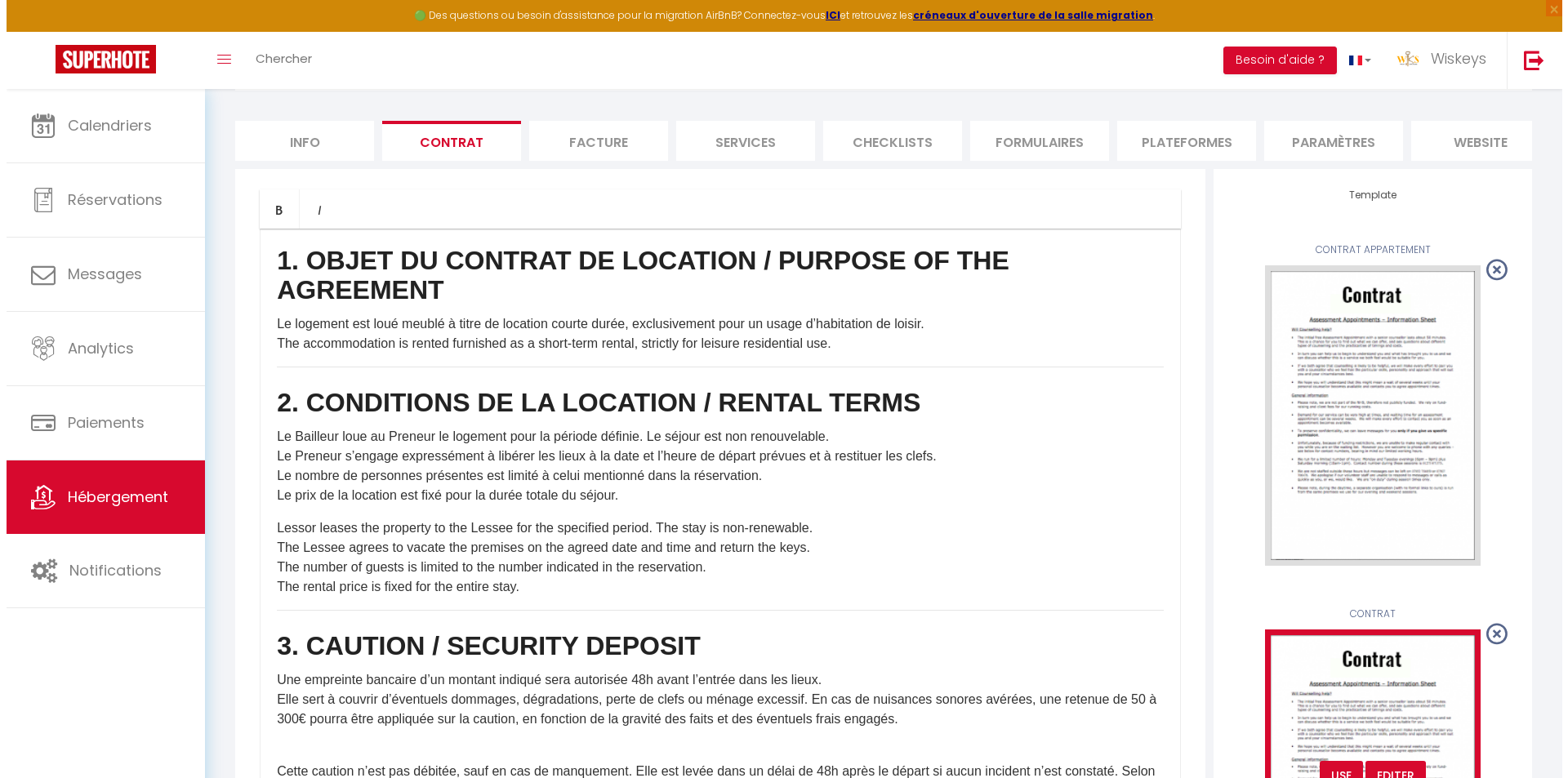
scroll to position [63, 0]
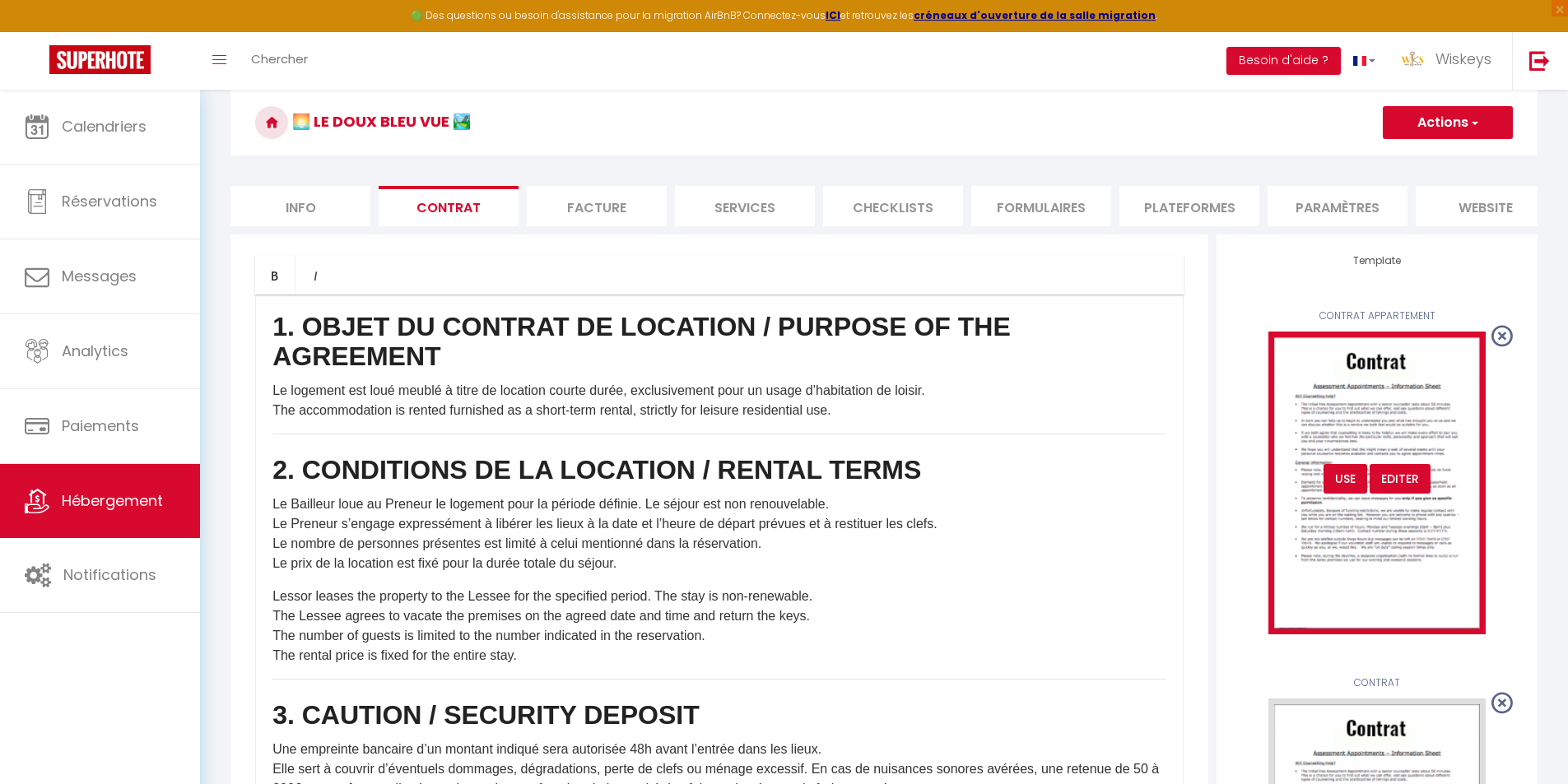
click at [1351, 494] on div "USE" at bounding box center [1345, 478] width 44 height 30
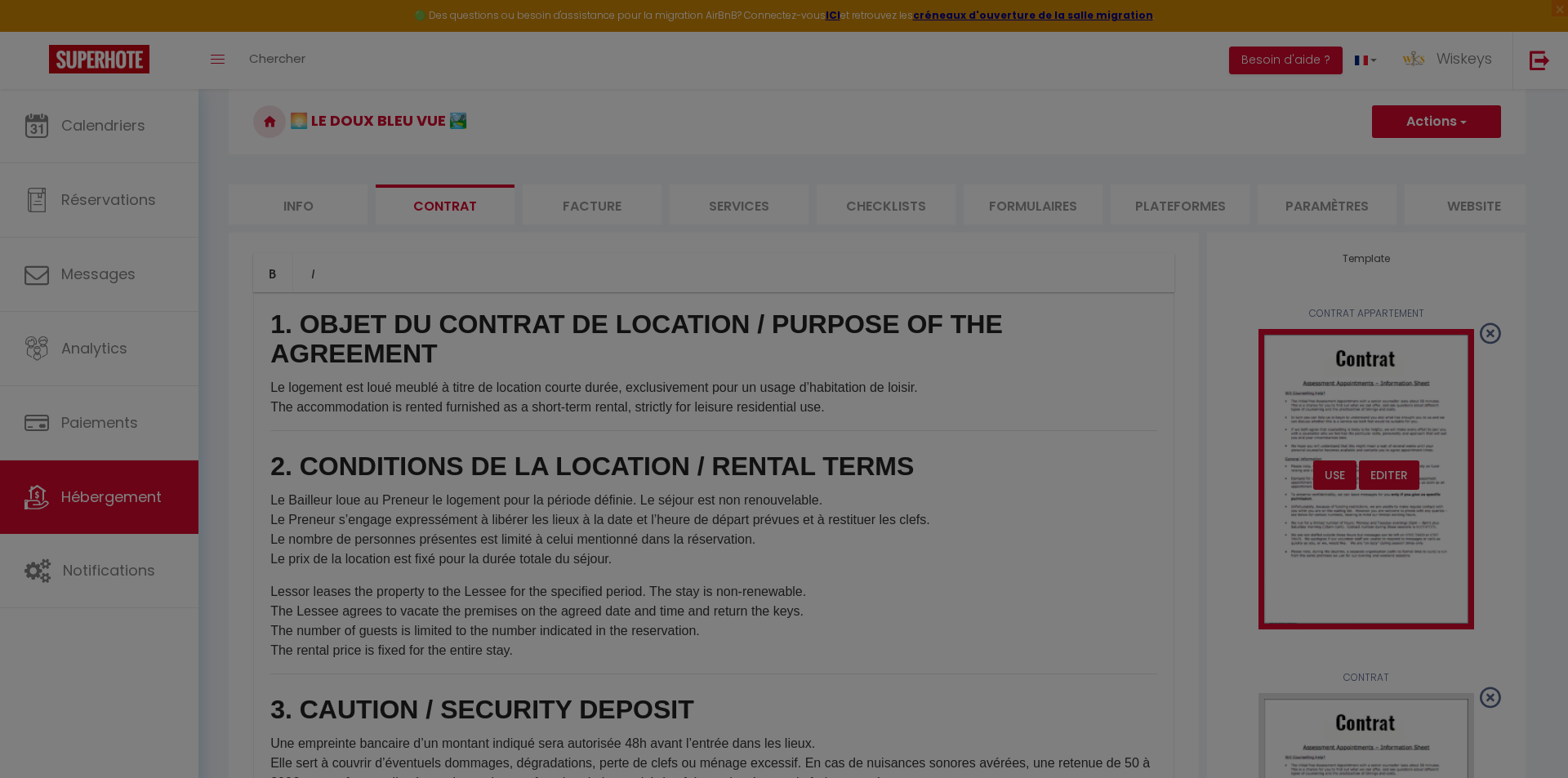
scroll to position [2635, 0]
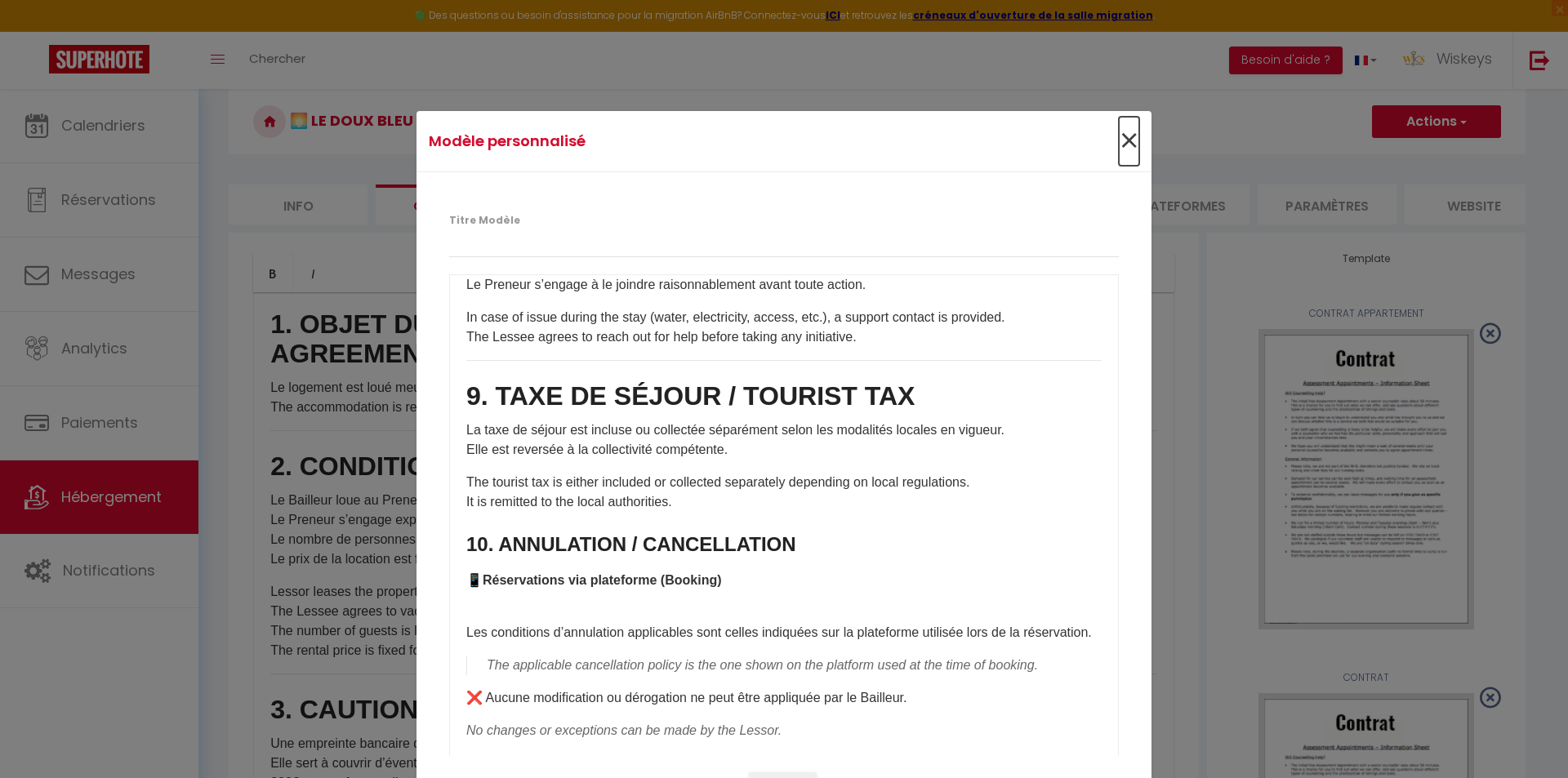
click at [1123, 137] on span "×" at bounding box center [1129, 141] width 20 height 49
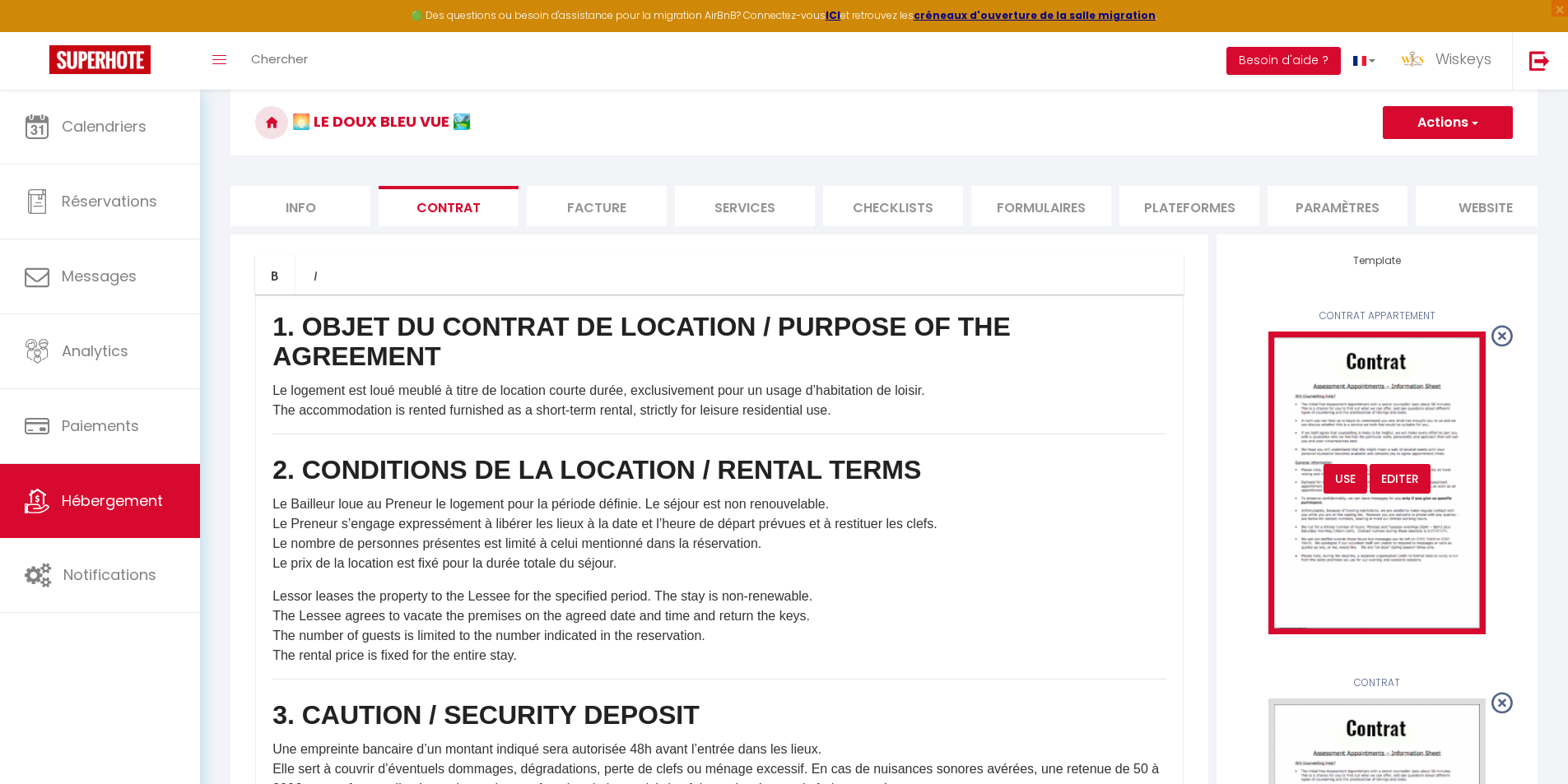
click at [1351, 491] on div "USE" at bounding box center [1345, 478] width 44 height 30
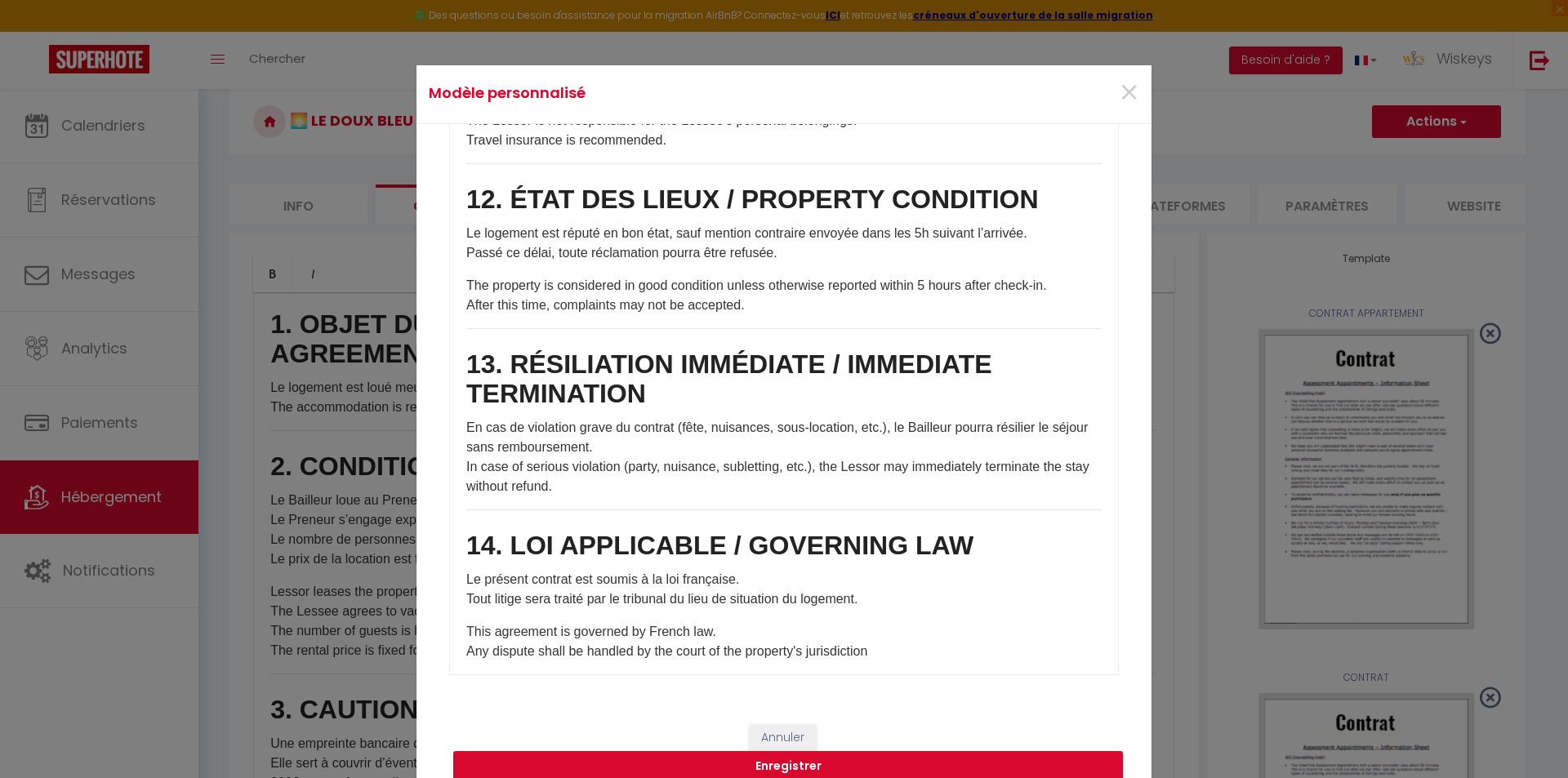
scroll to position [68, 0]
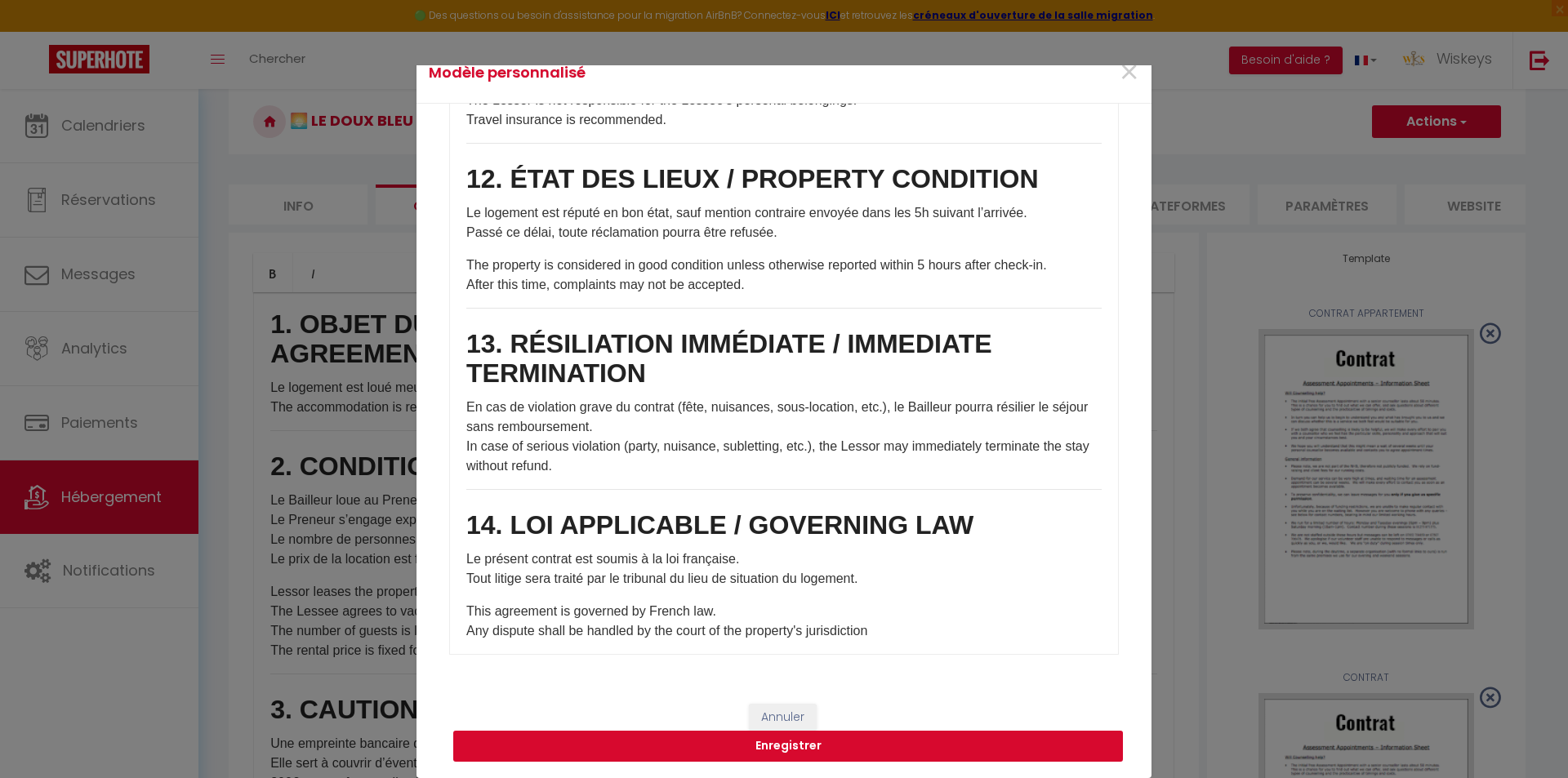
click at [865, 738] on button "Enregistrer" at bounding box center [788, 746] width 669 height 31
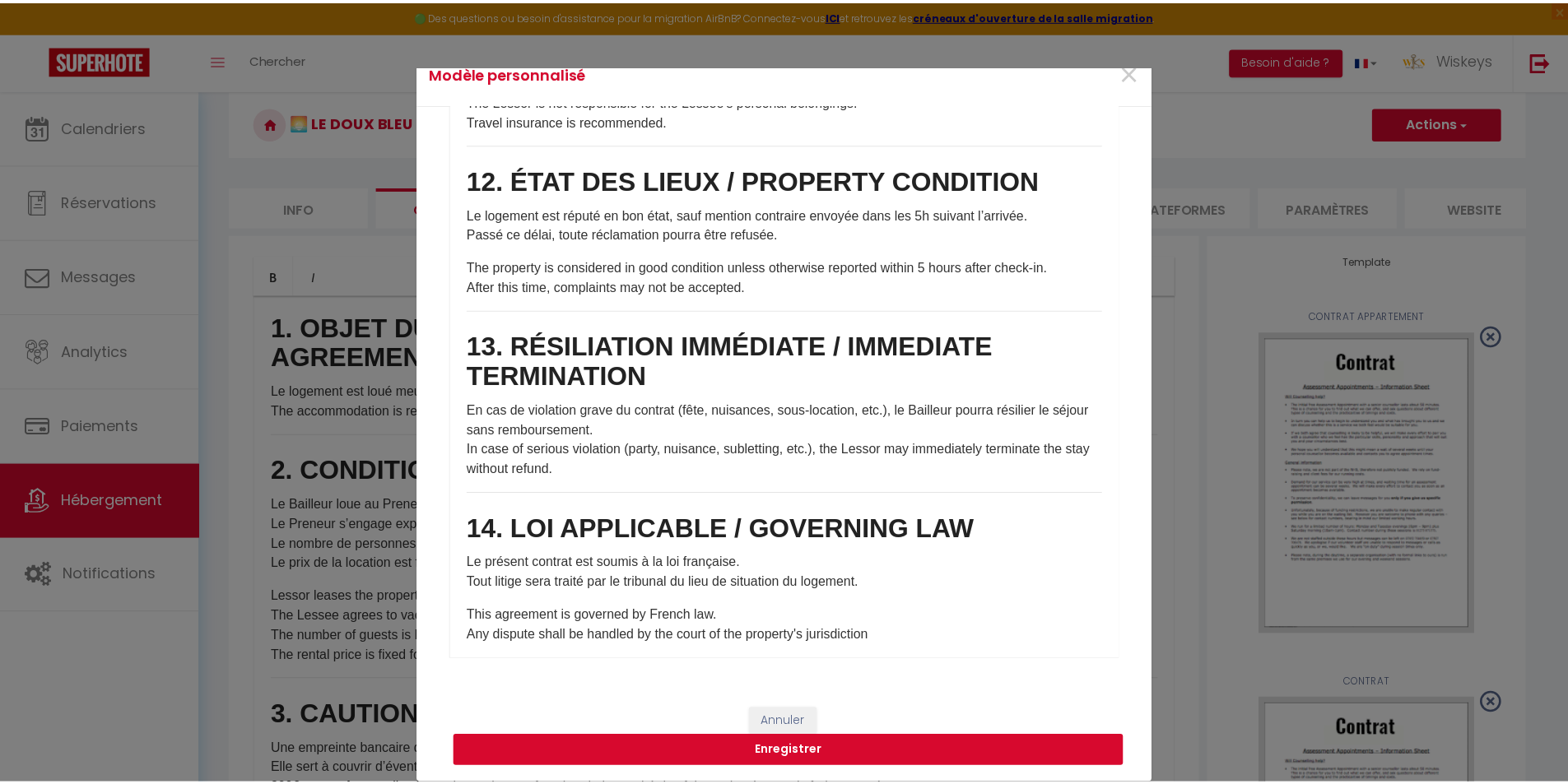
scroll to position [57, 0]
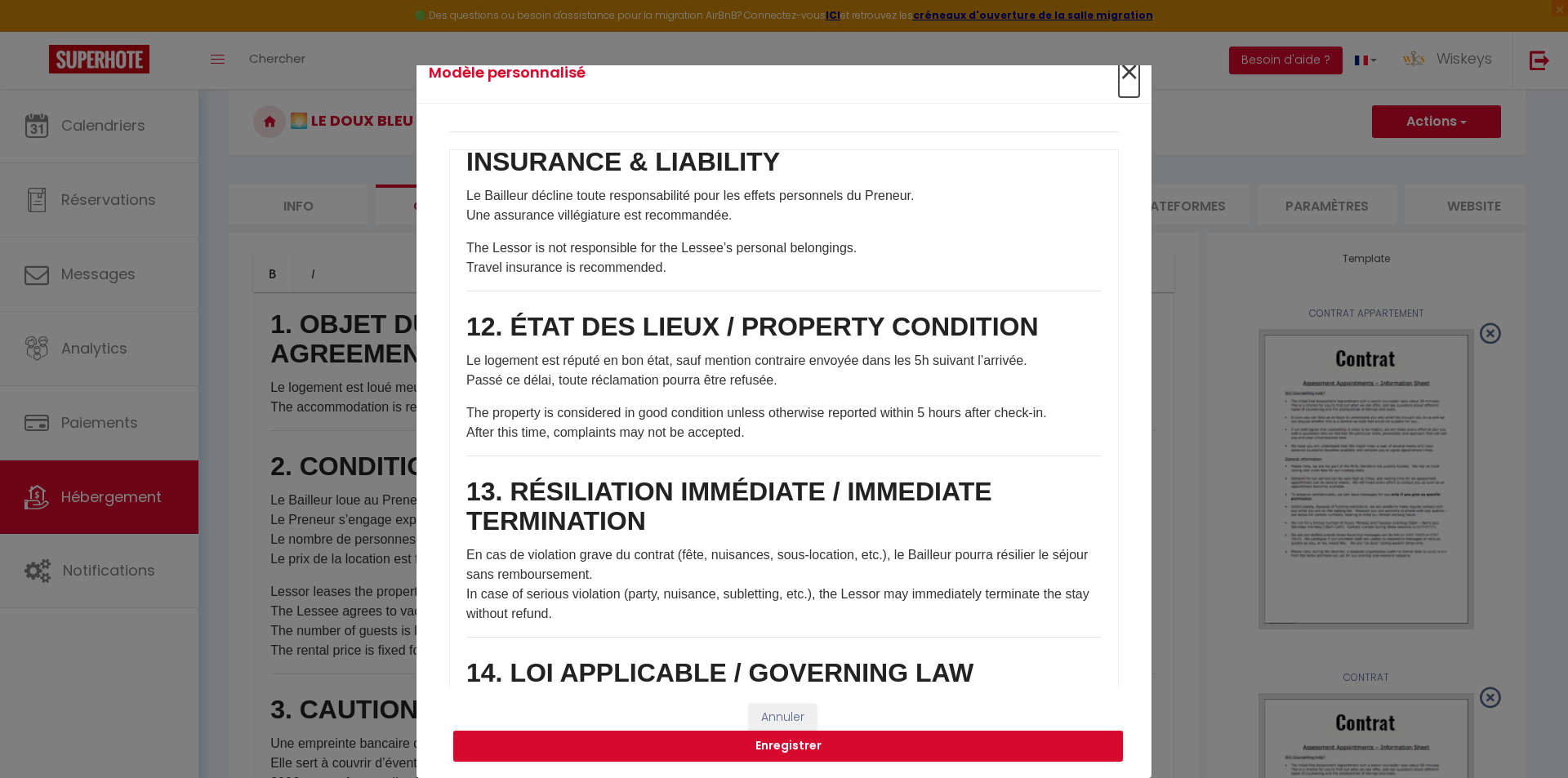
click at [1125, 74] on span "×" at bounding box center [1129, 72] width 20 height 49
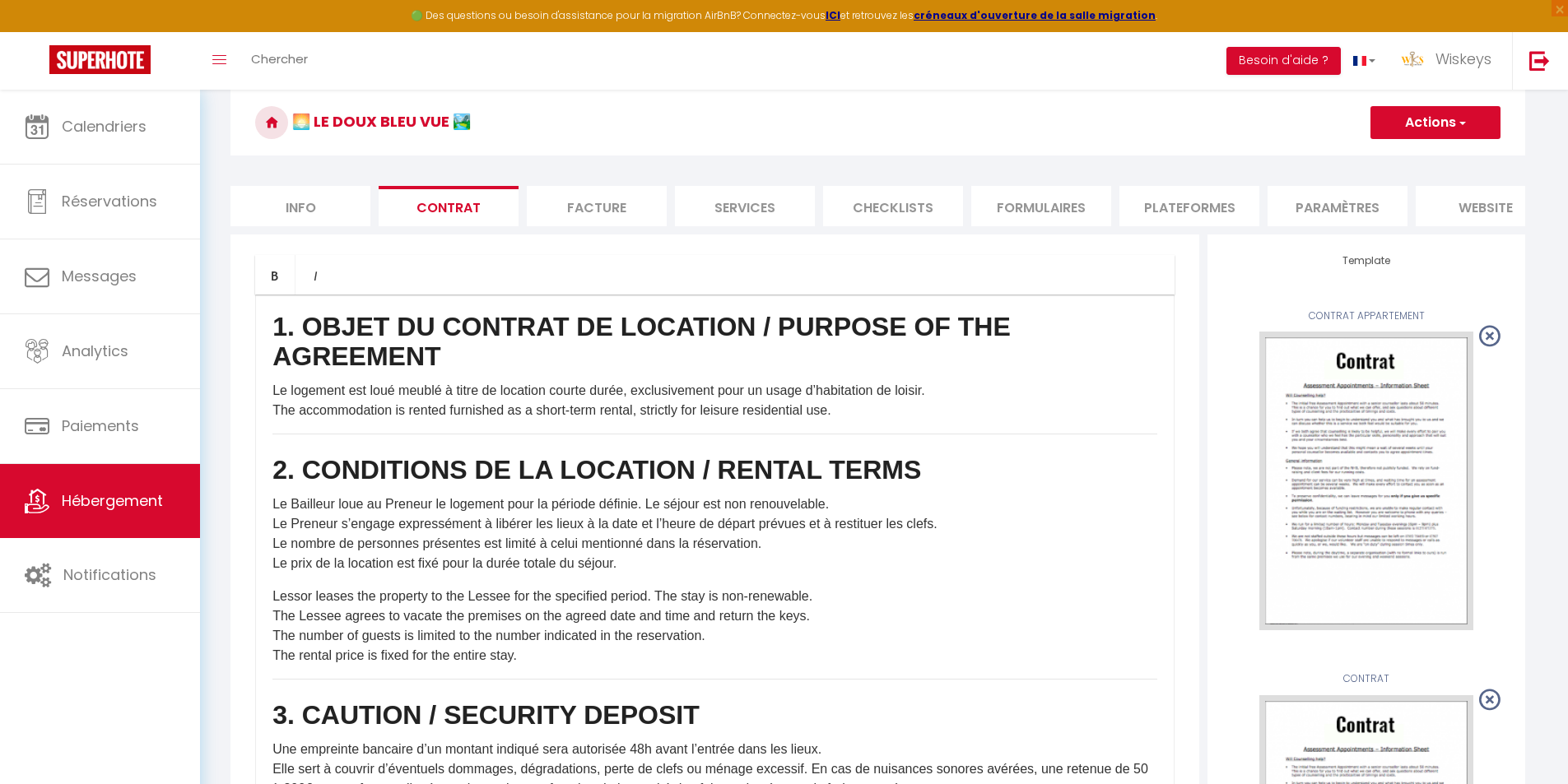
scroll to position [0, 0]
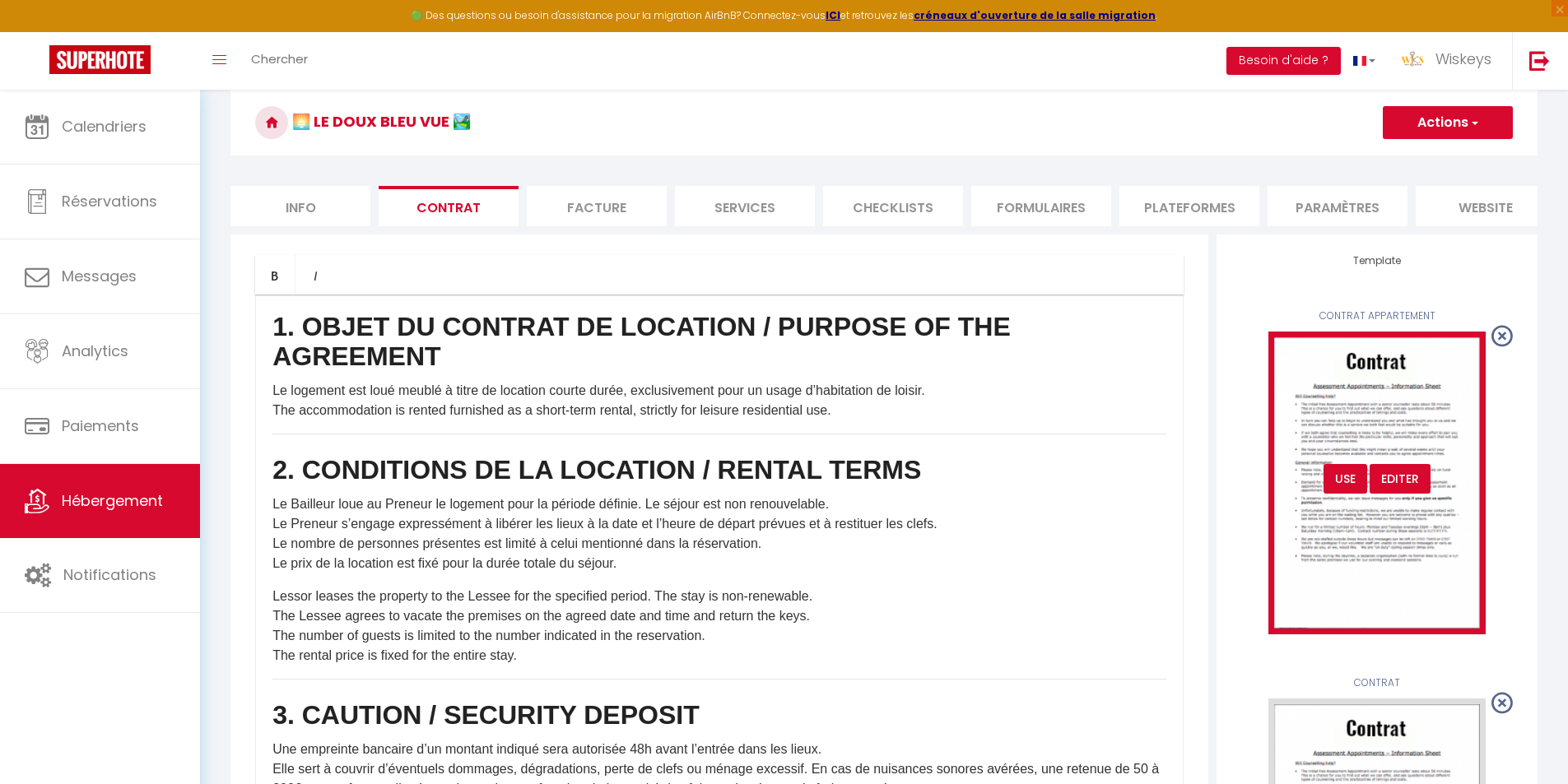
click at [1355, 384] on img at bounding box center [1378, 482] width 217 height 302
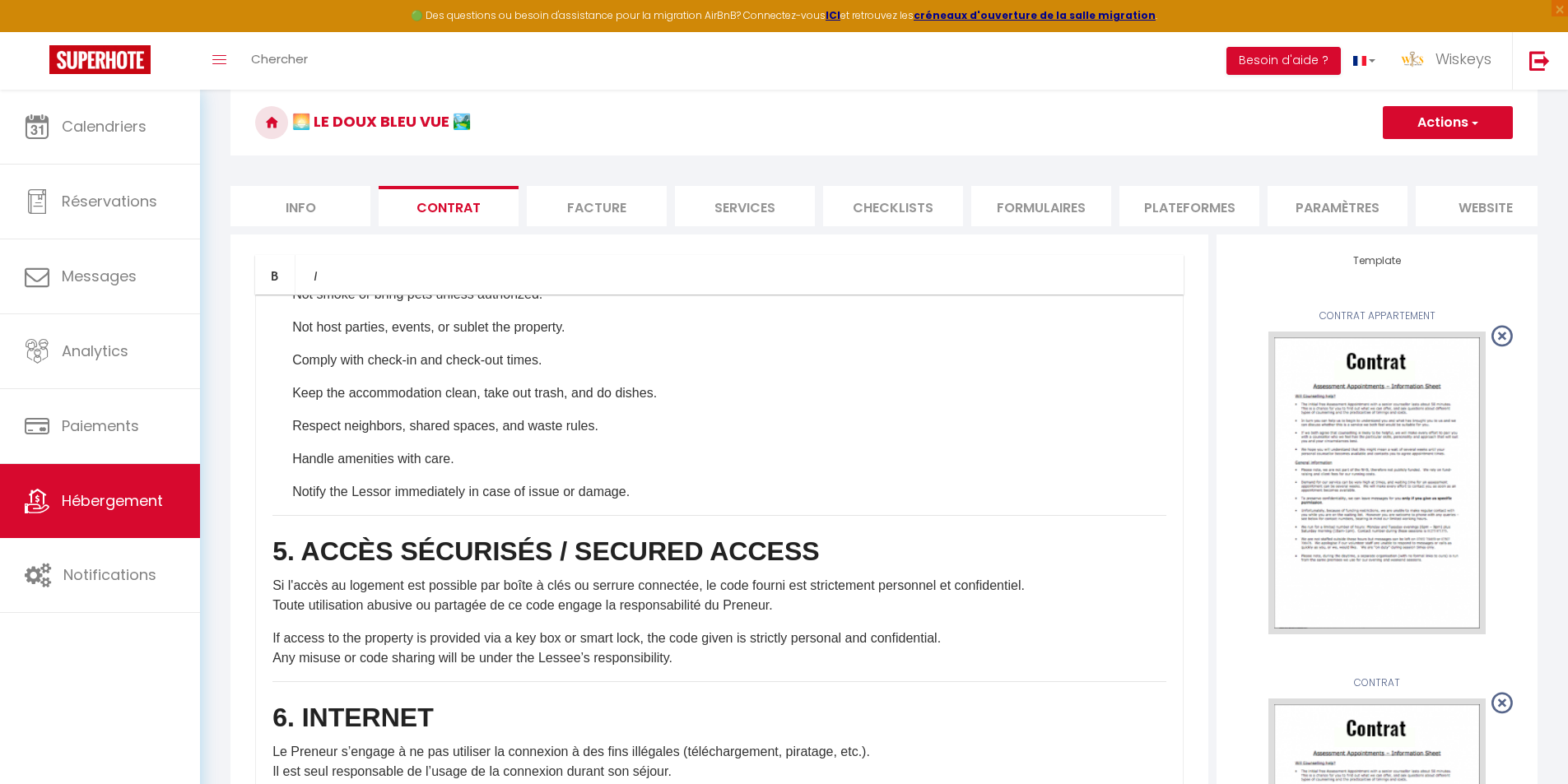
scroll to position [1234, 0]
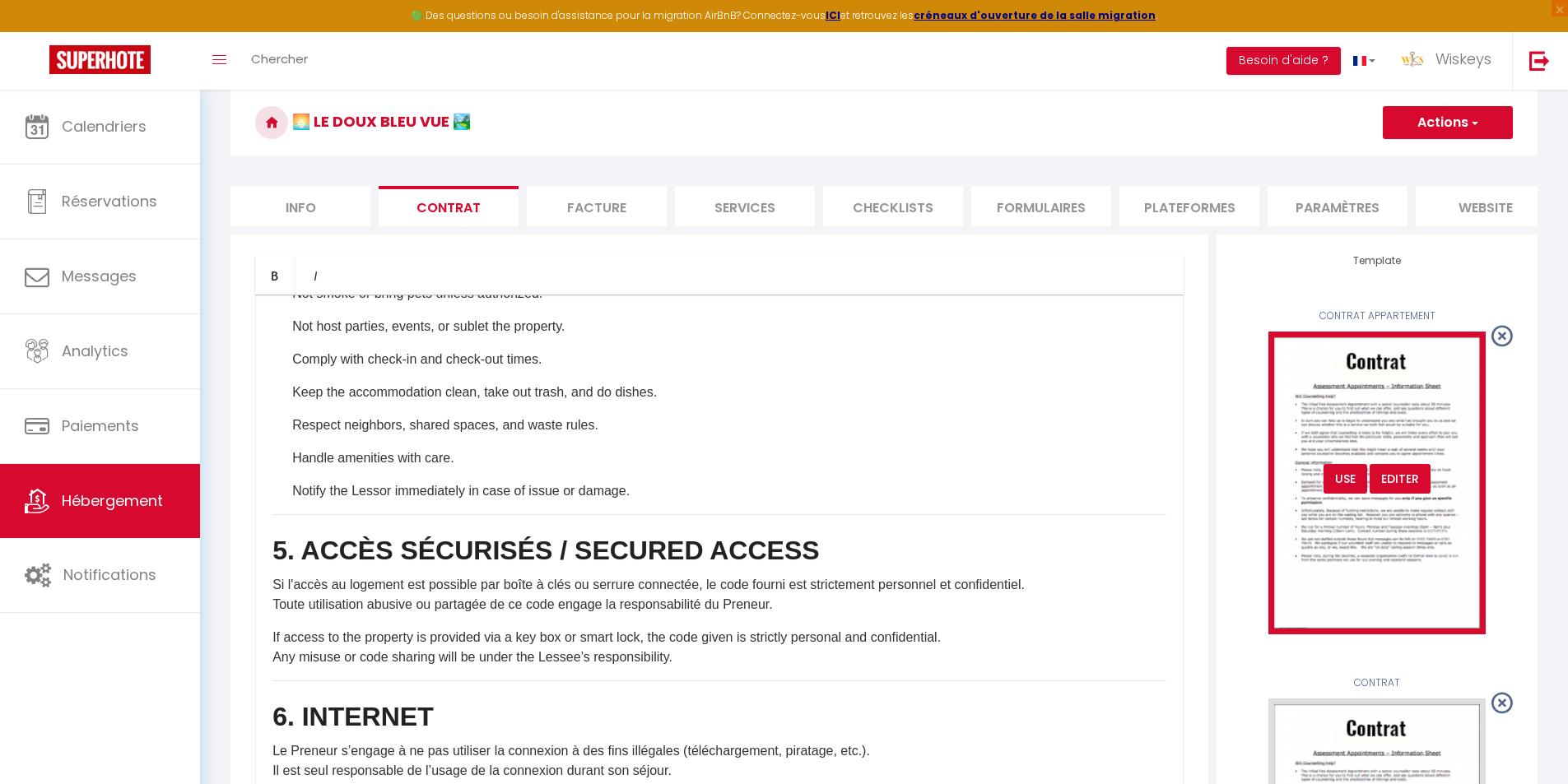
click at [1329, 494] on div "USE" at bounding box center [1345, 478] width 44 height 30
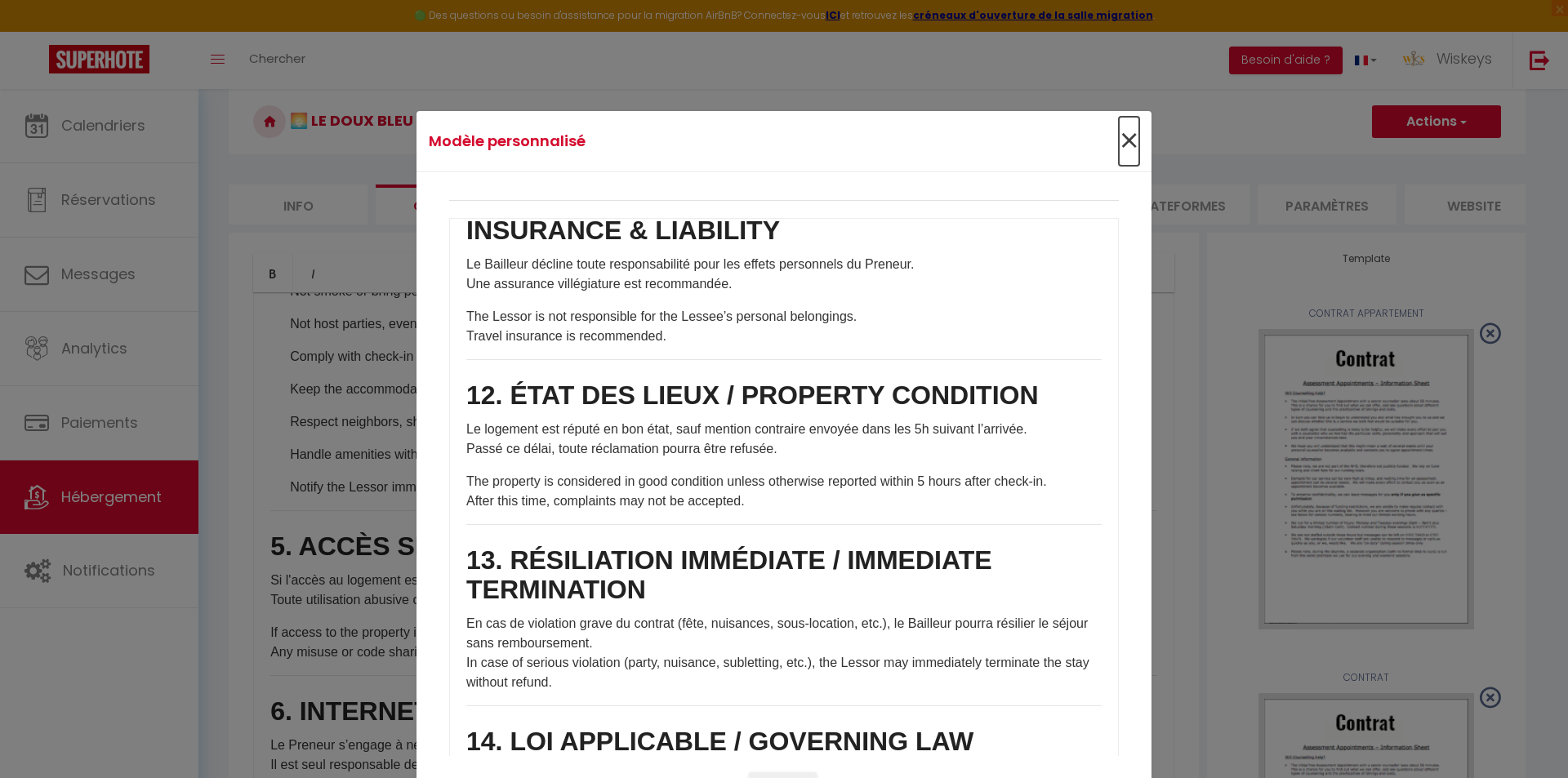
click at [1119, 143] on span "×" at bounding box center [1129, 141] width 20 height 49
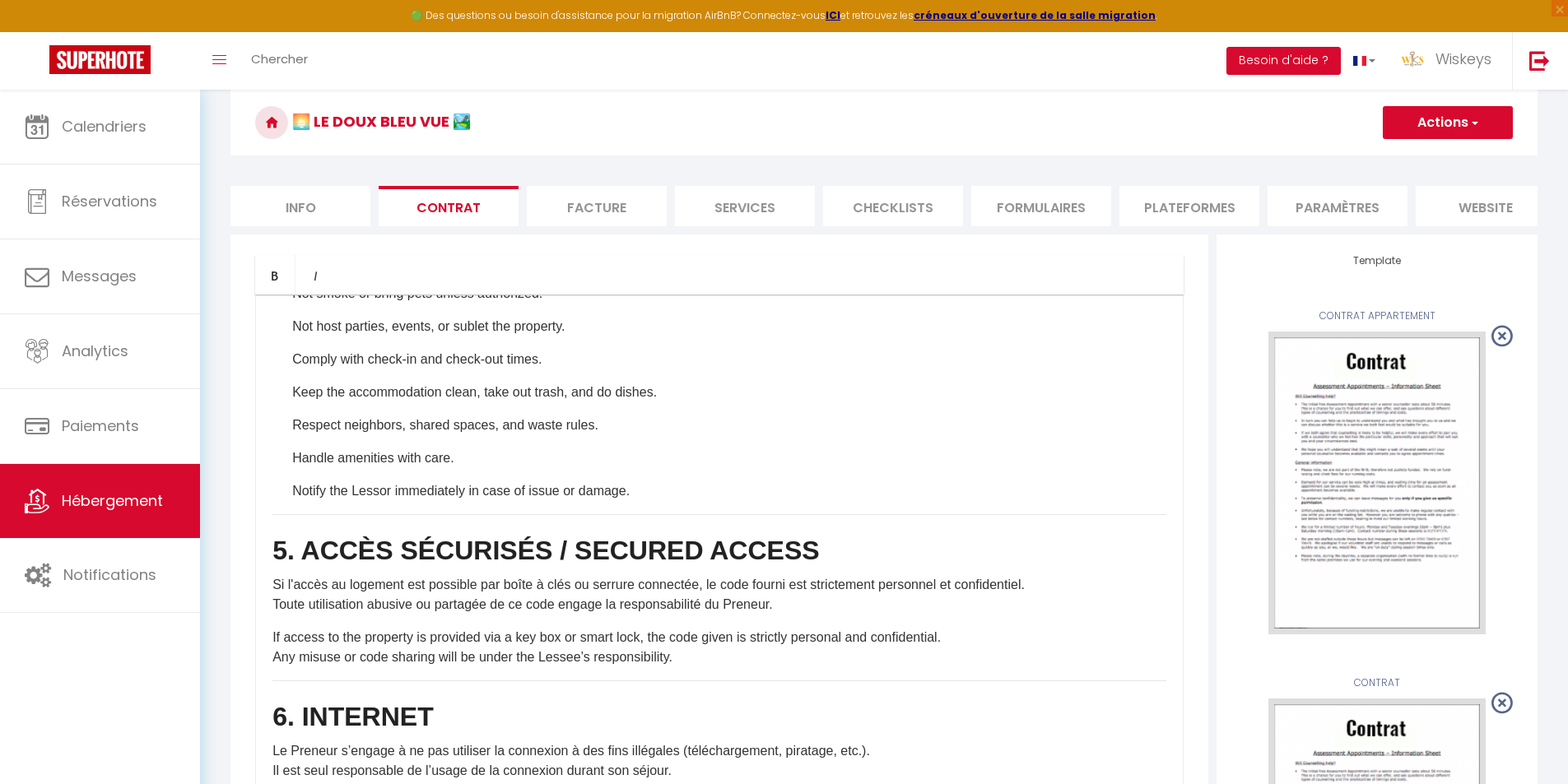
click at [302, 203] on li "Info" at bounding box center [300, 207] width 140 height 41
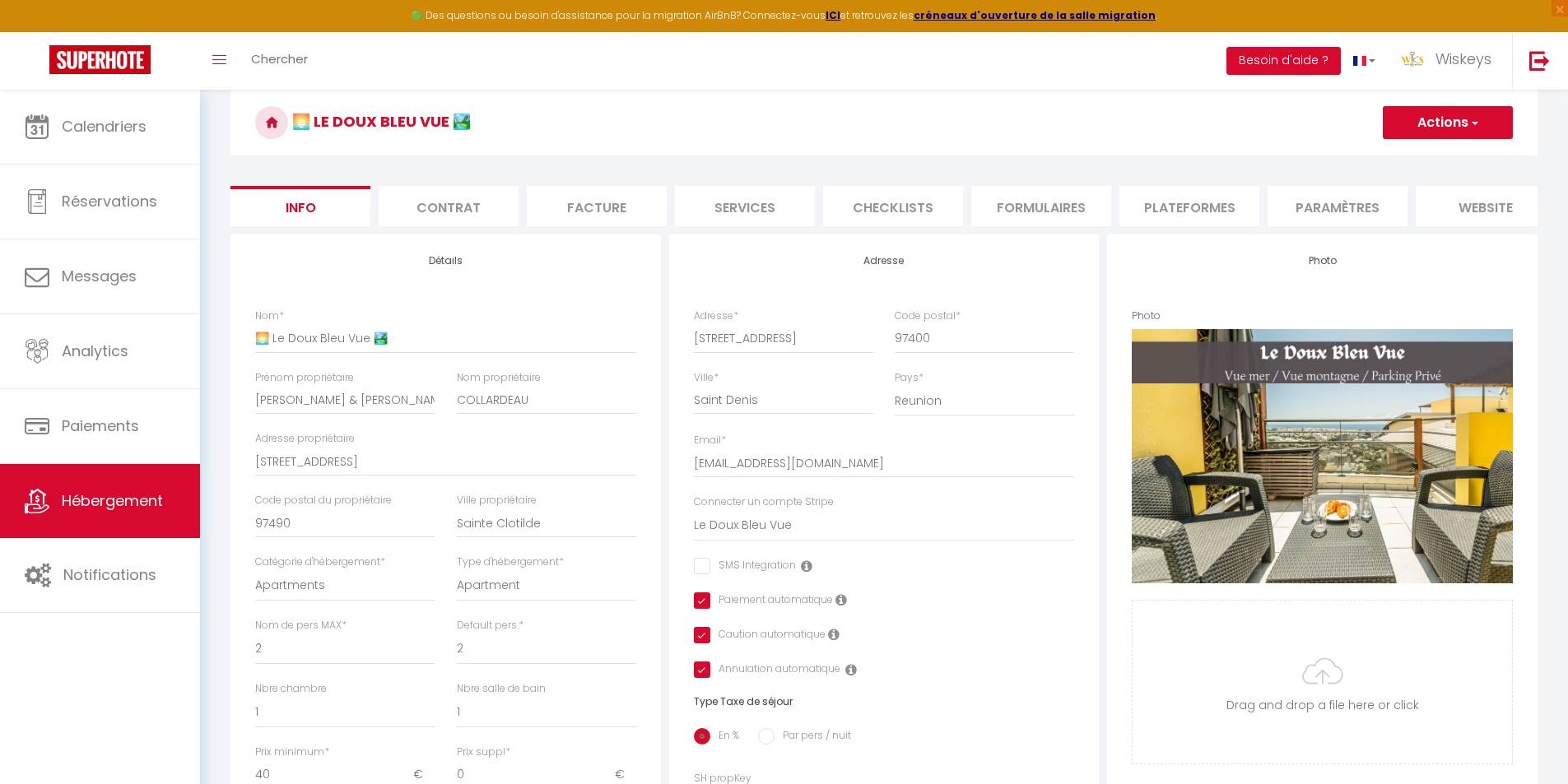
click at [417, 203] on li "Contrat" at bounding box center [449, 207] width 140 height 41
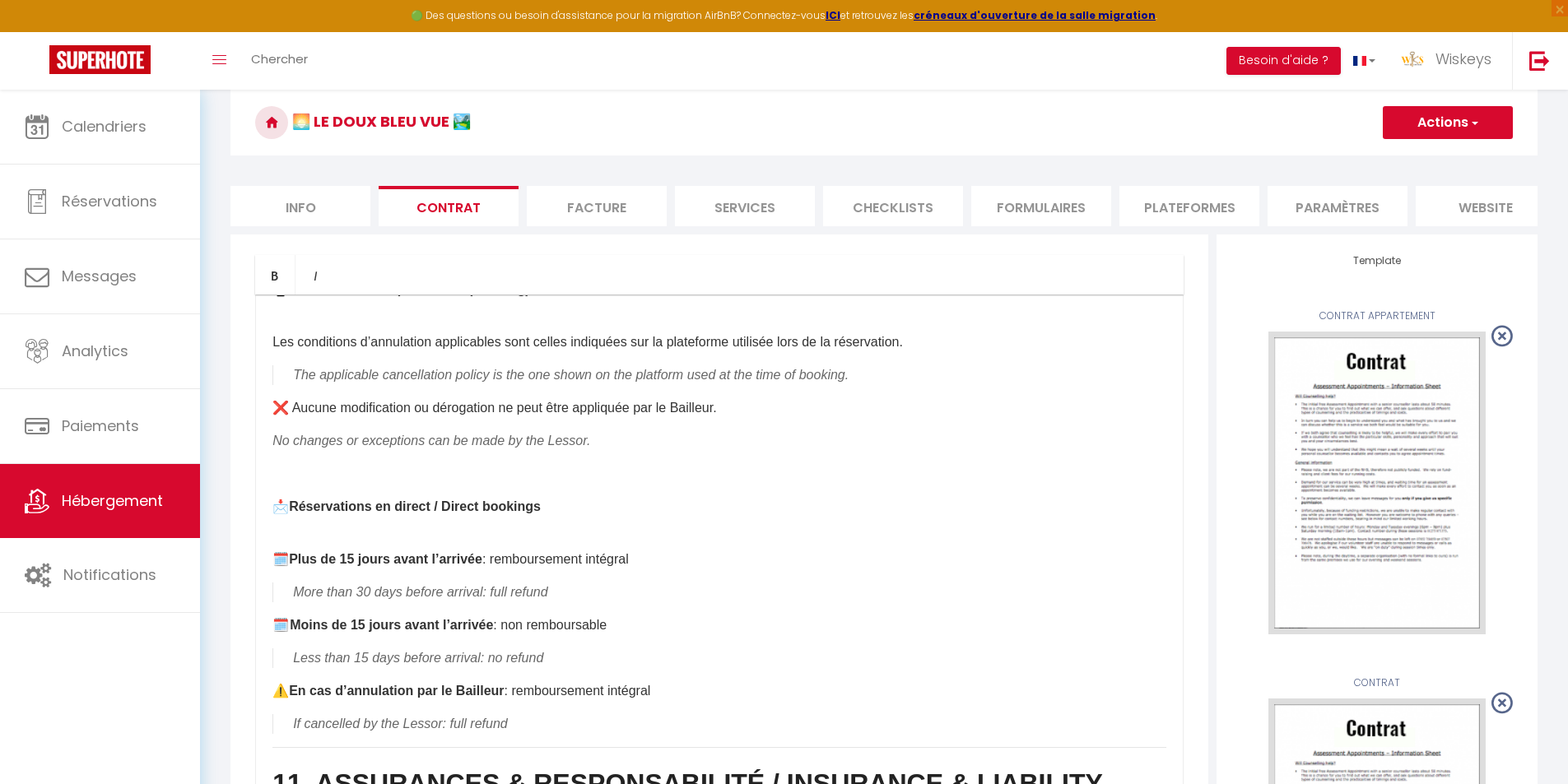
scroll to position [2386, 0]
drag, startPoint x: 1431, startPoint y: 127, endPoint x: 1399, endPoint y: 143, distance: 35.8
click at [1431, 127] on button "Actions" at bounding box center [1448, 122] width 130 height 33
click at [1340, 156] on link "Enregistrer" at bounding box center [1399, 159] width 225 height 21
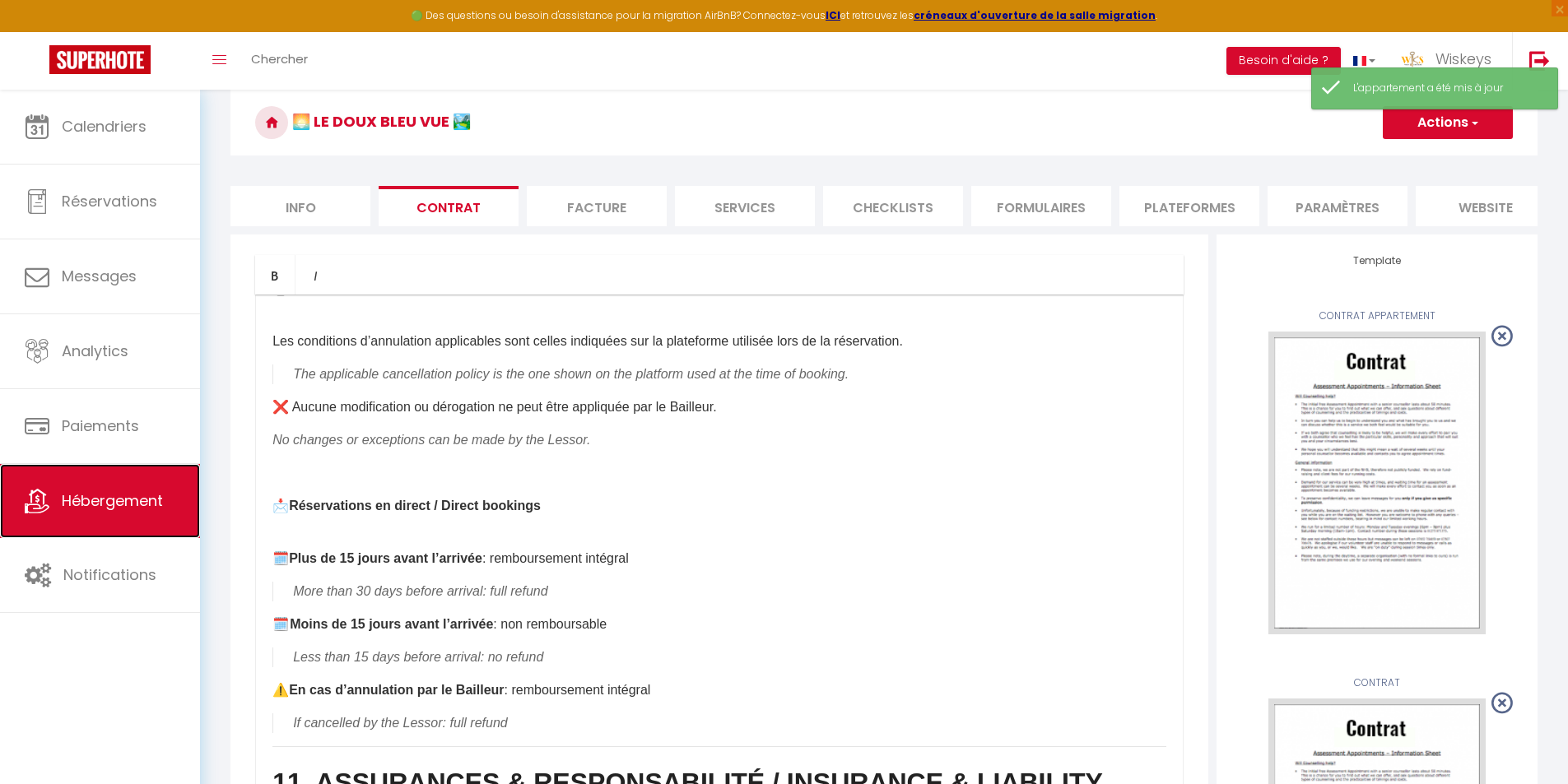
click at [153, 514] on link "Hébergement" at bounding box center [100, 501] width 200 height 74
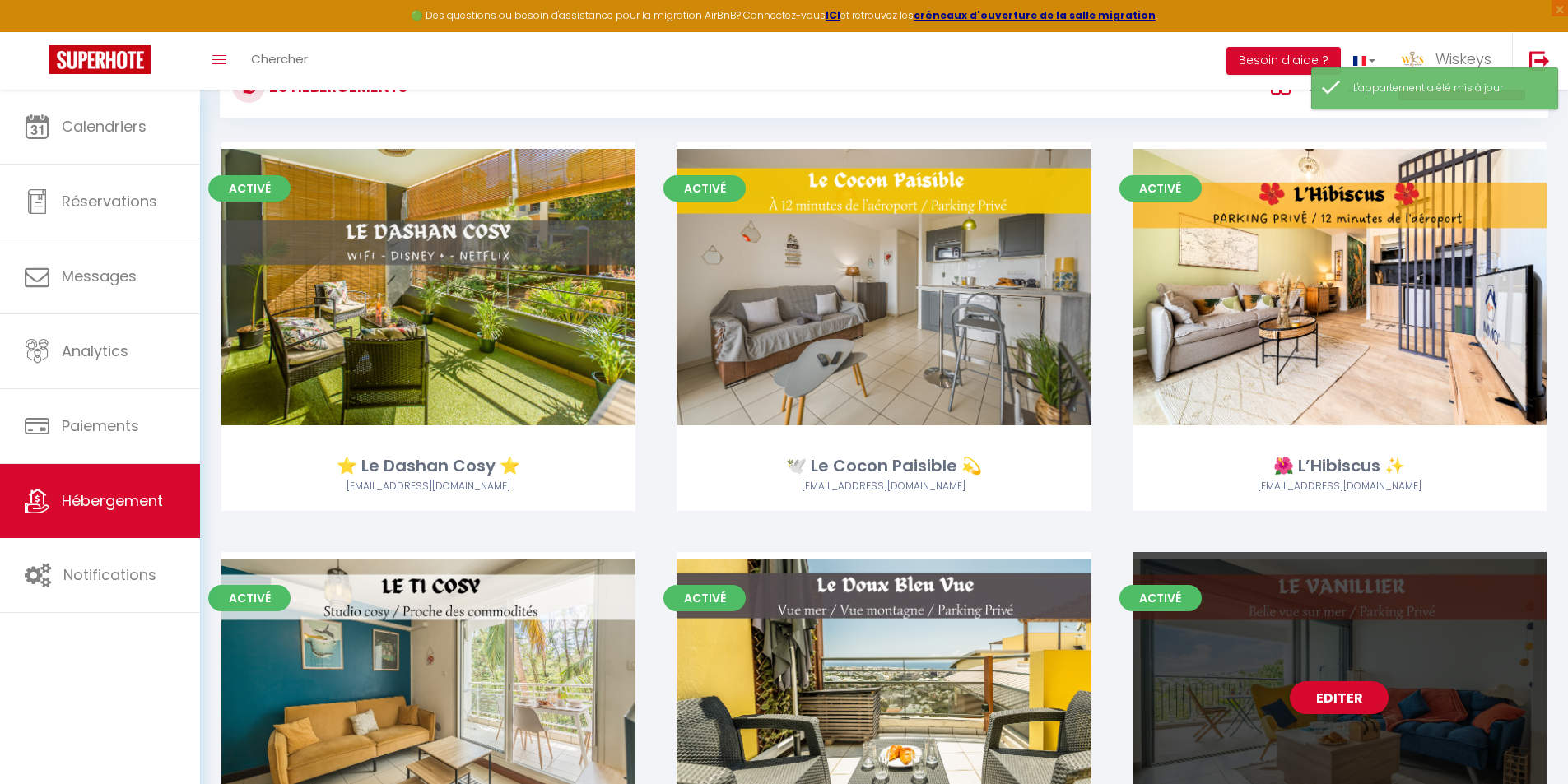
scroll to position [165, 0]
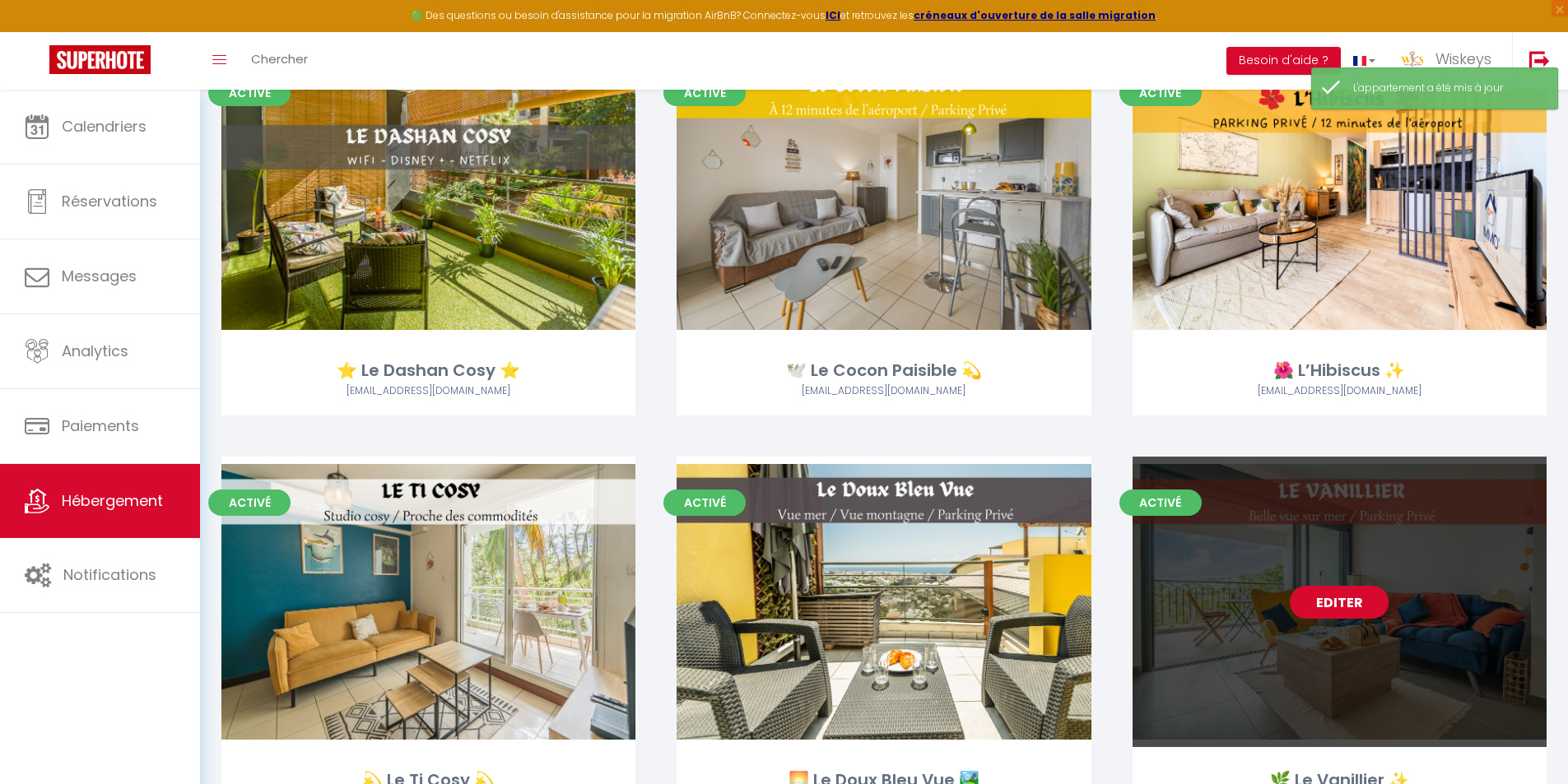
click at [1332, 587] on link "Editer" at bounding box center [1340, 603] width 99 height 33
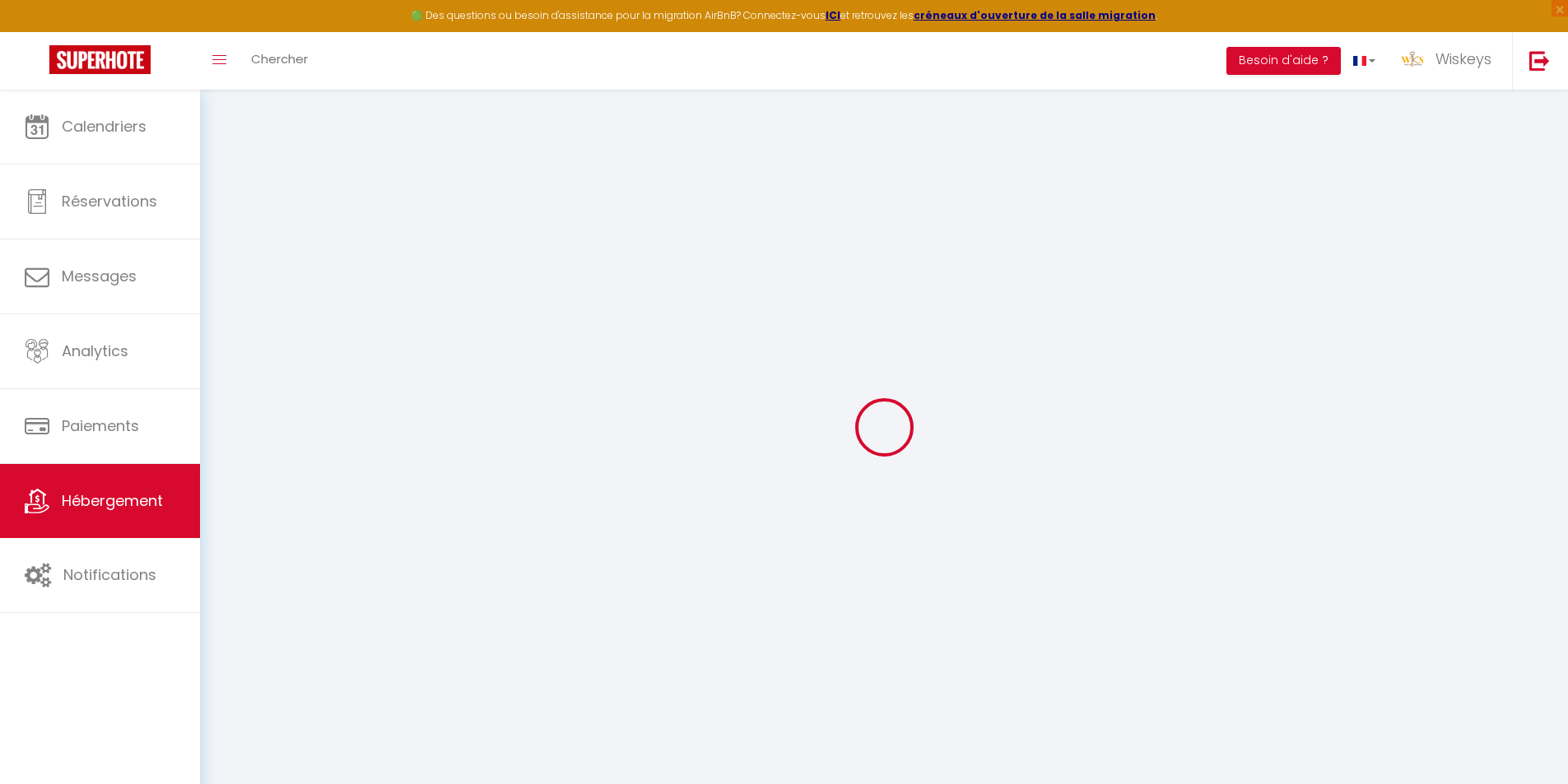
checkbox input "false"
checkbox input "true"
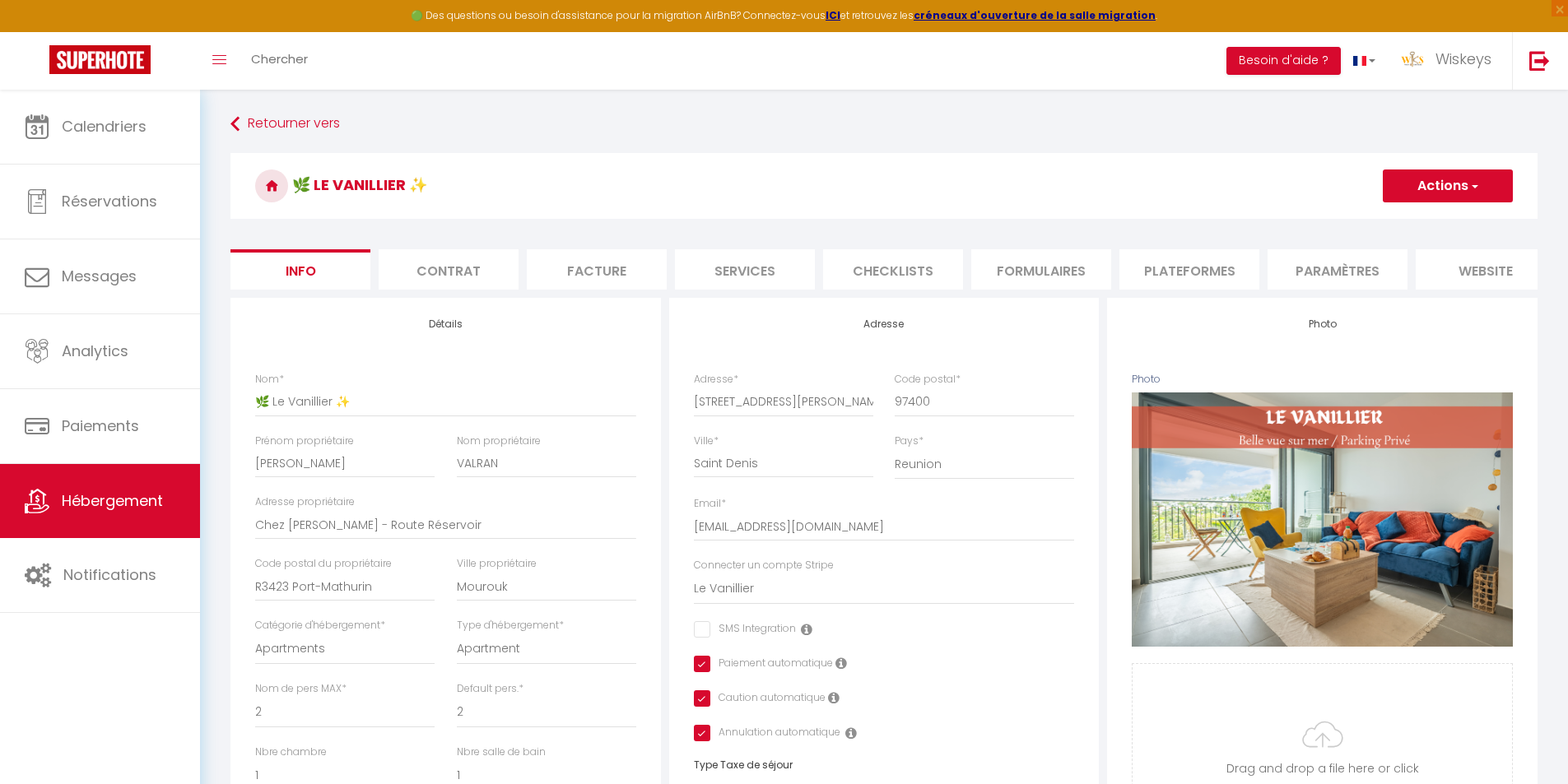
scroll to position [0, 2]
click at [450, 275] on li "Contrat" at bounding box center [447, 270] width 140 height 41
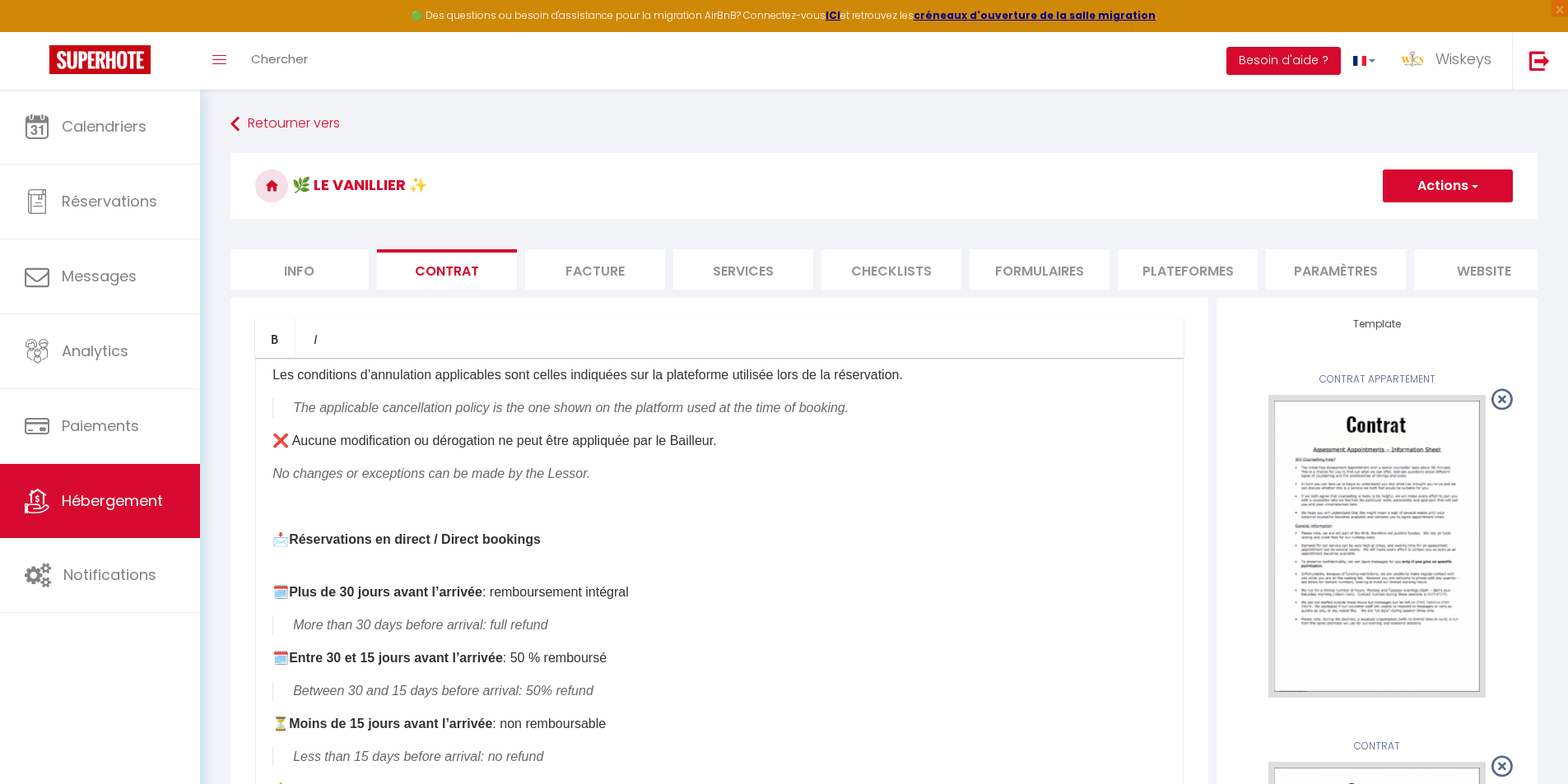
scroll to position [2468, 0]
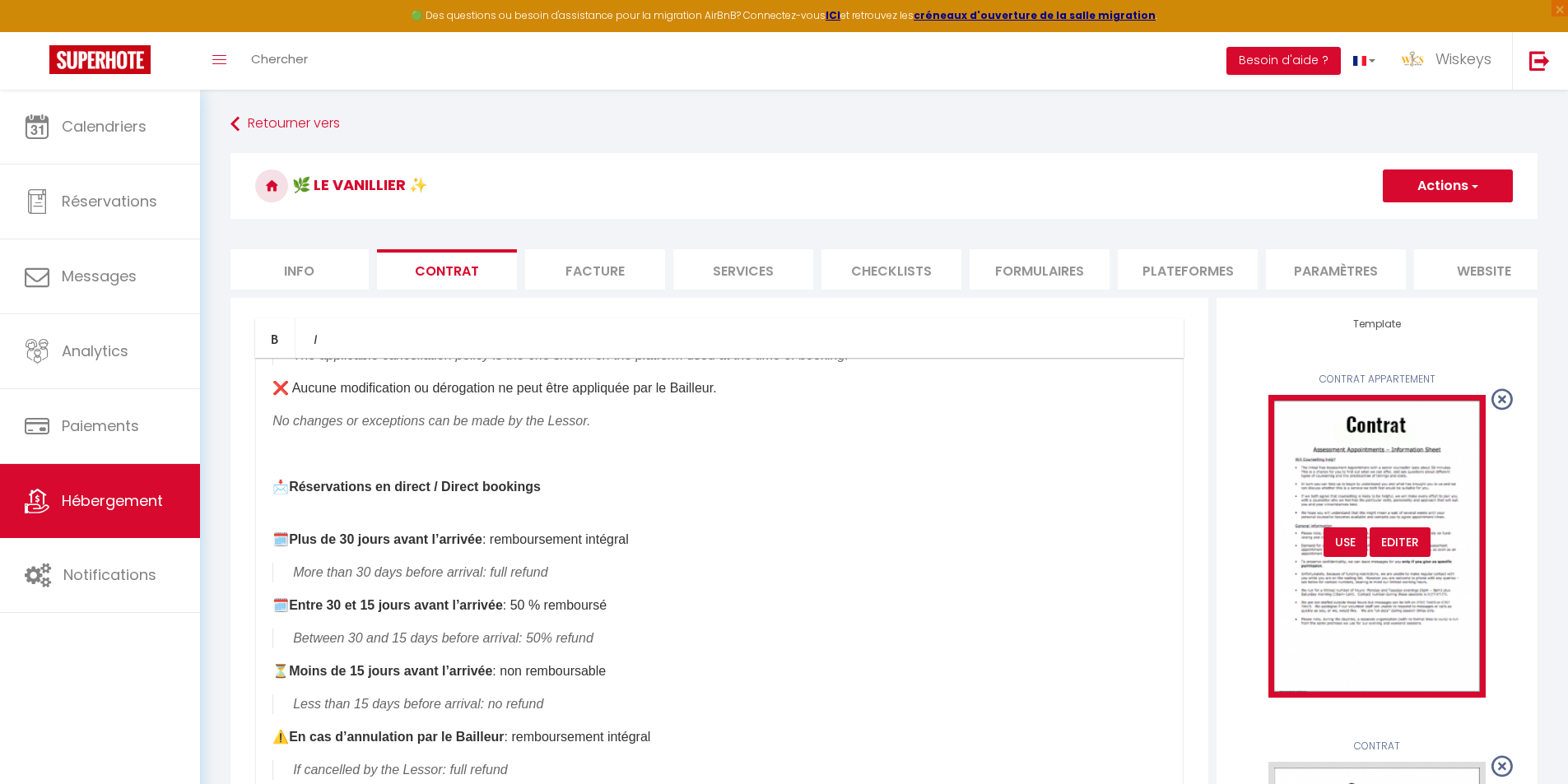
click at [1346, 550] on div "USE" at bounding box center [1345, 542] width 44 height 30
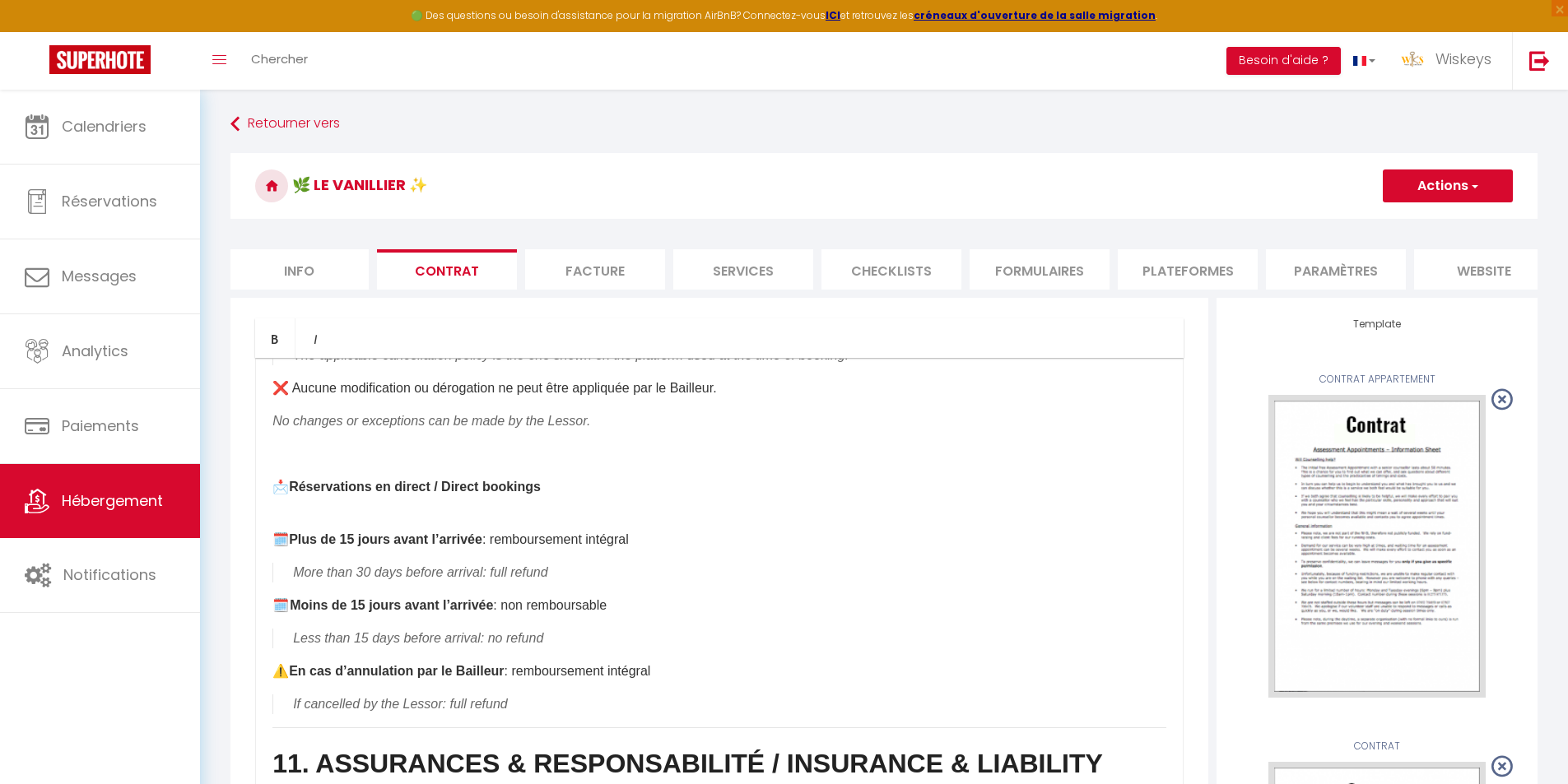
click at [1453, 191] on button "Actions" at bounding box center [1448, 186] width 130 height 33
click at [1336, 222] on link "Enregistrer" at bounding box center [1399, 222] width 225 height 21
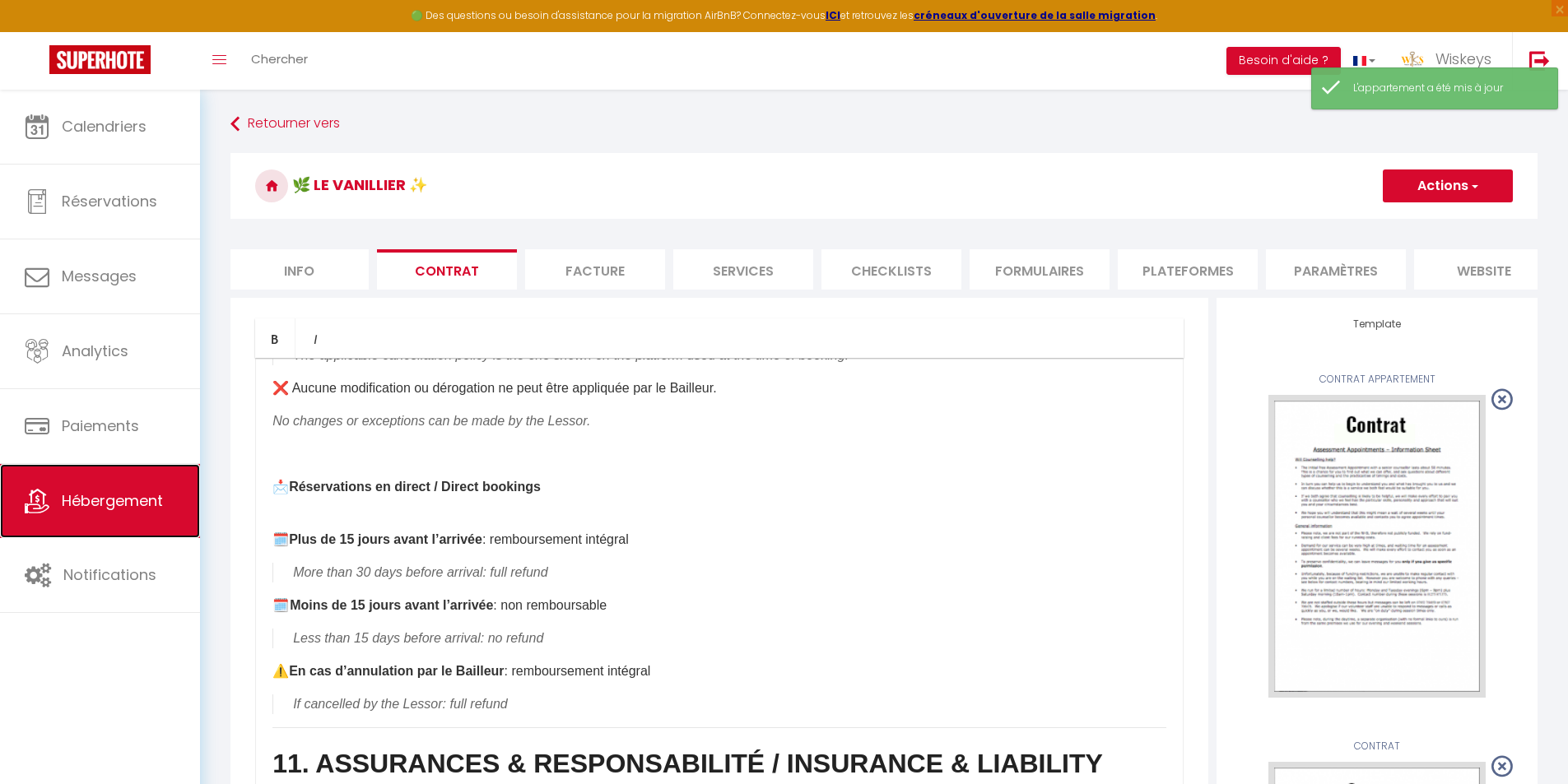
click at [134, 491] on span "Hébergement" at bounding box center [113, 500] width 101 height 20
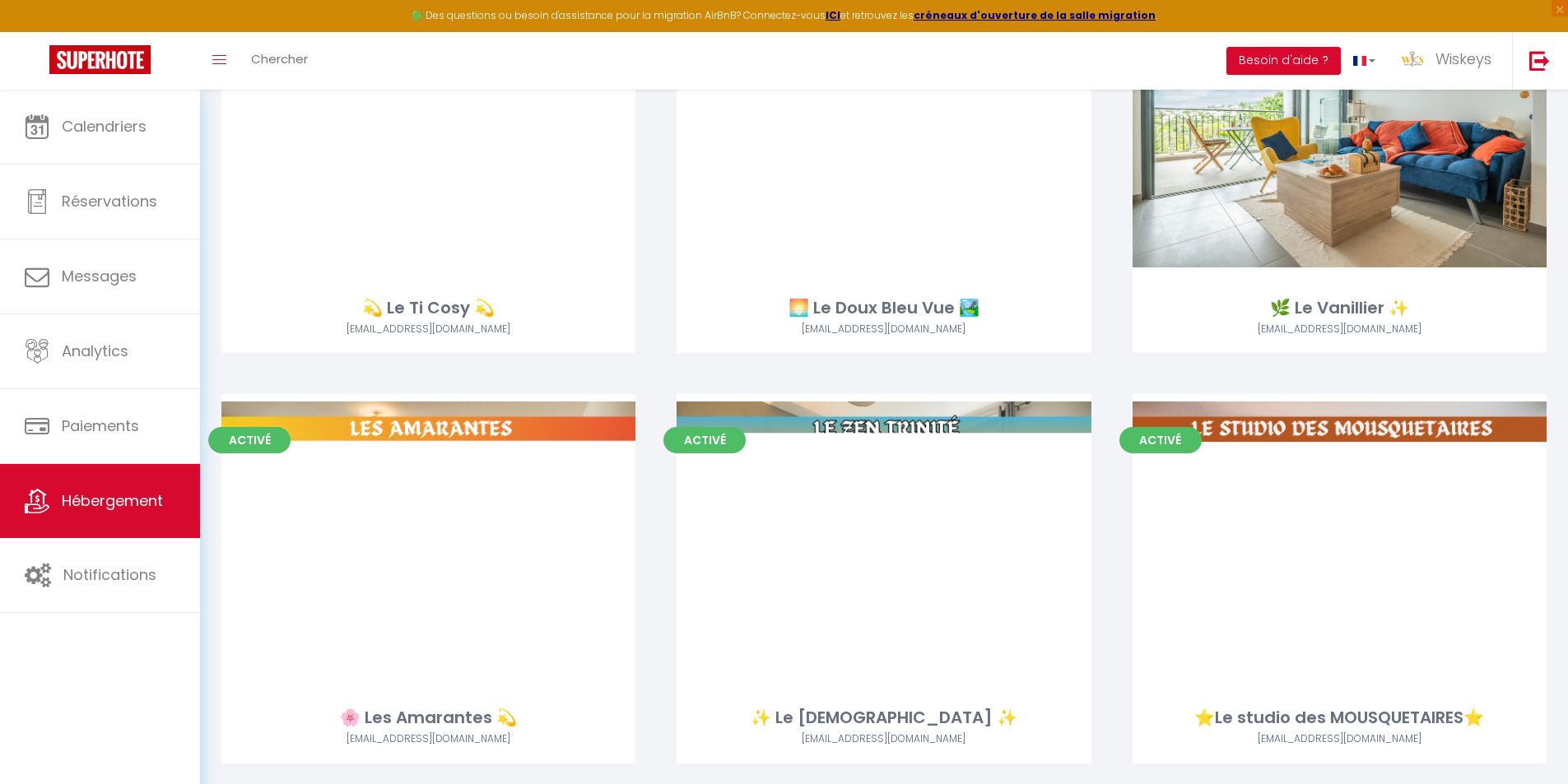
scroll to position [905, 0]
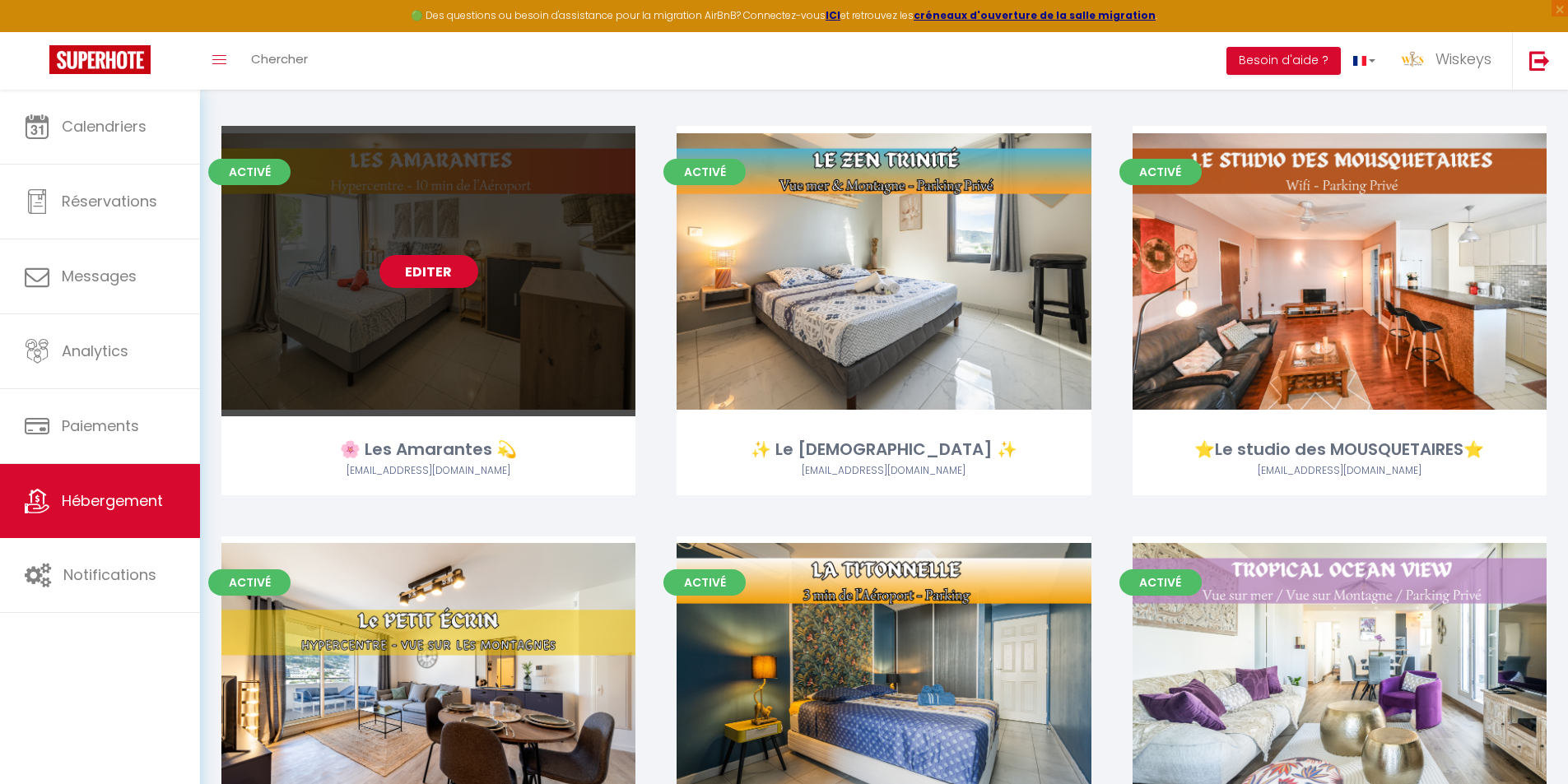
click at [460, 281] on link "Editer" at bounding box center [429, 272] width 99 height 33
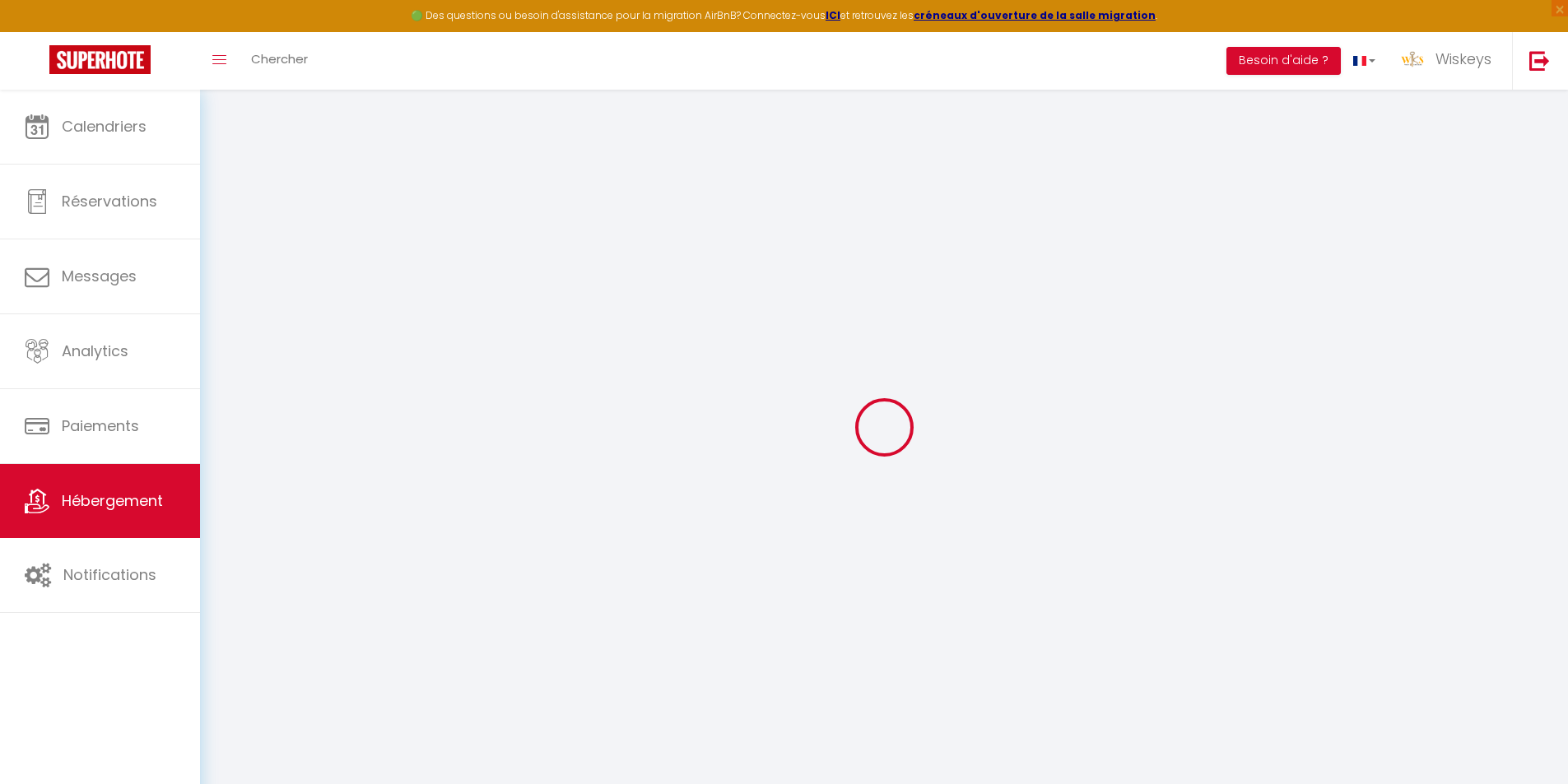
select select
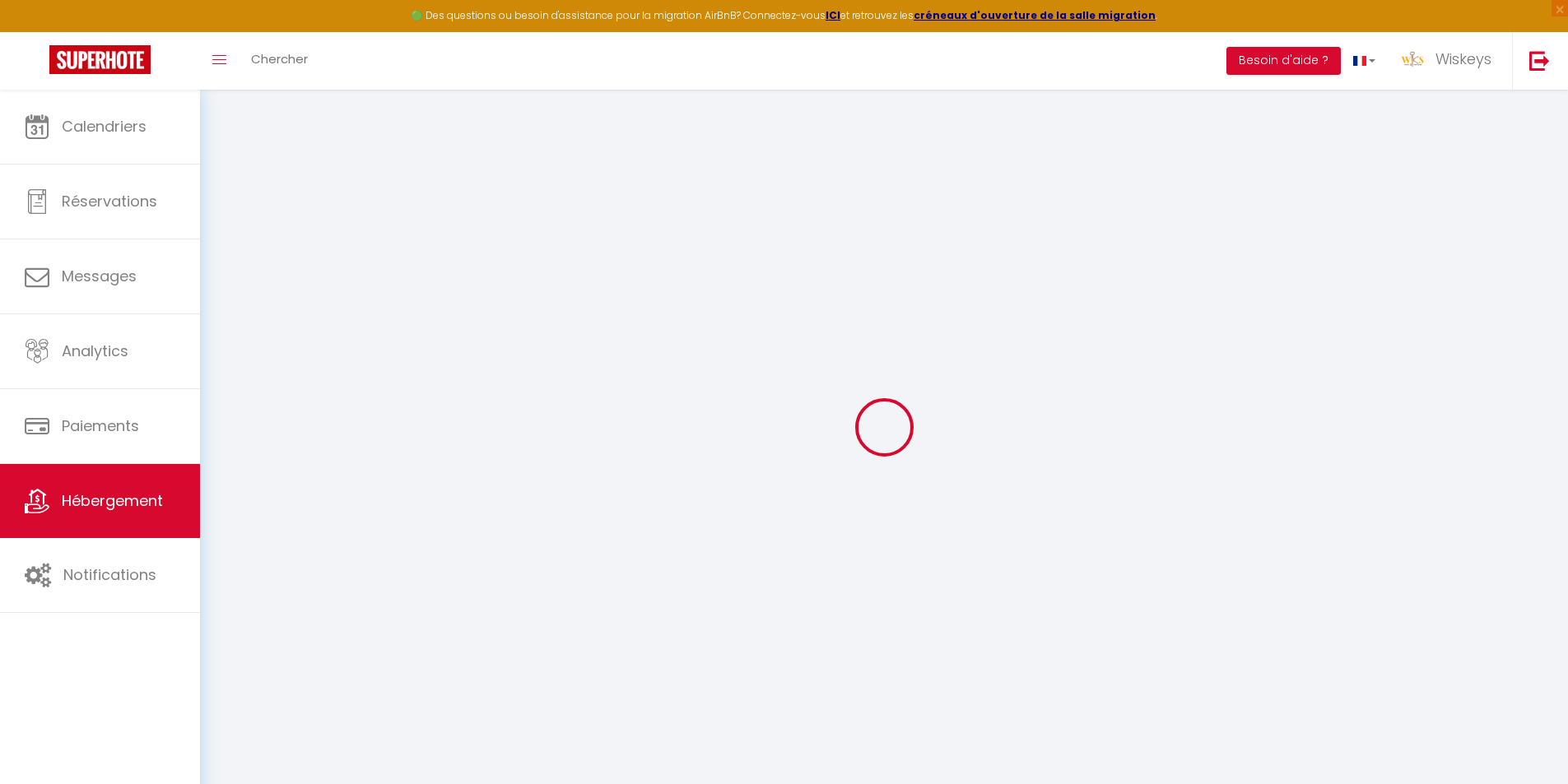
select select
checkbox input "false"
checkbox input "true"
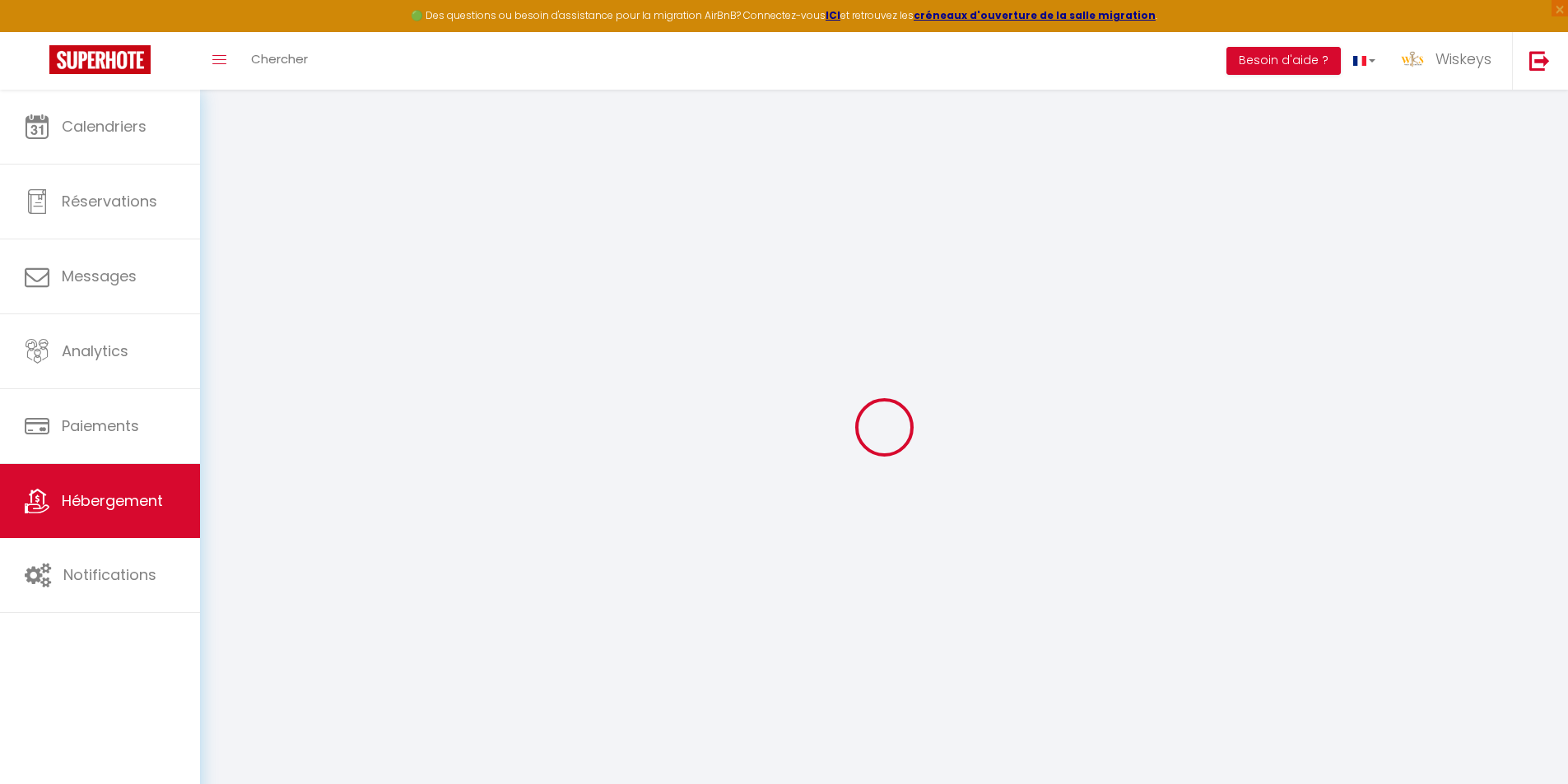
select select
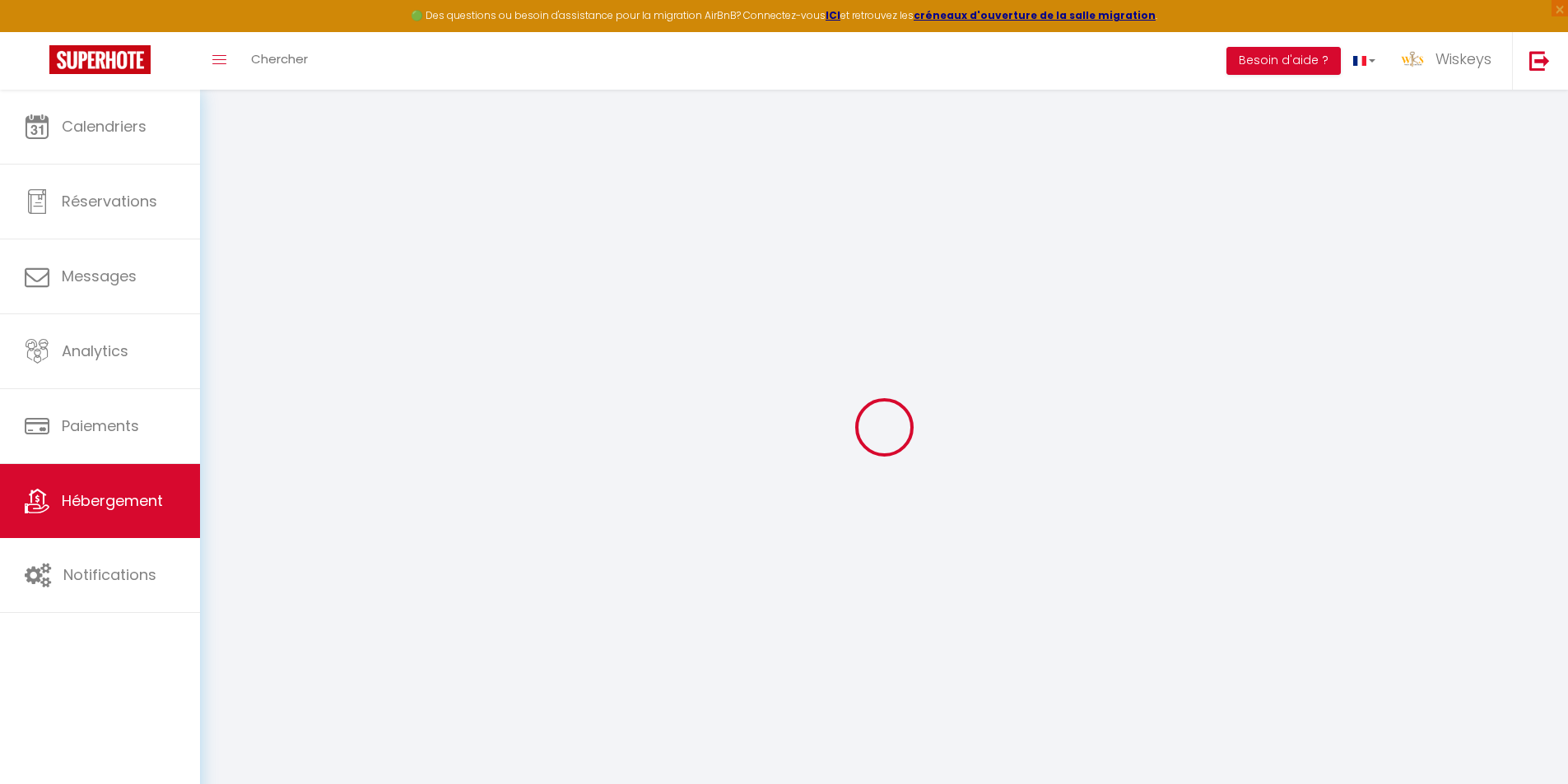
select select
checkbox input "false"
checkbox input "true"
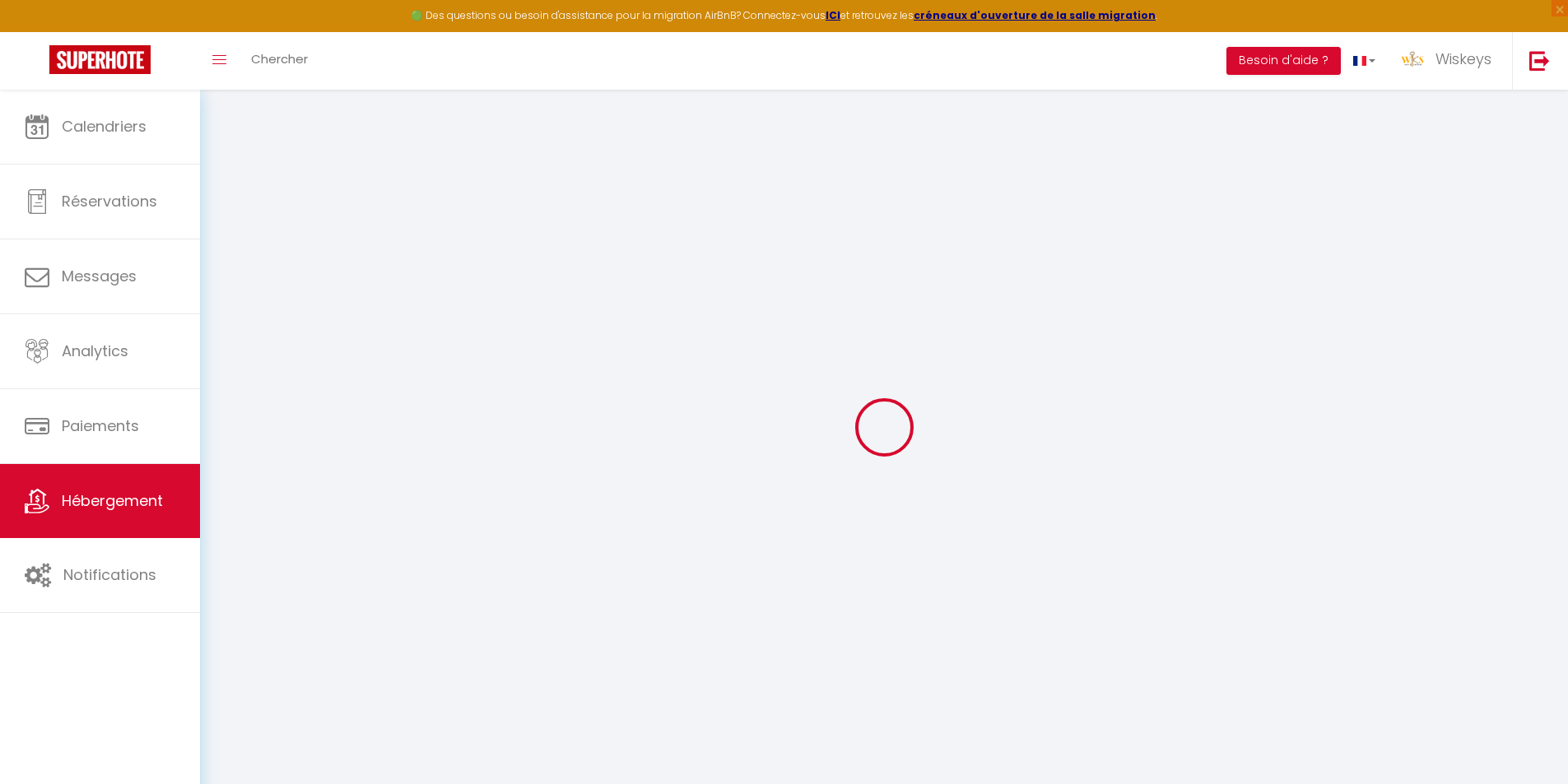
checkbox input "false"
checkbox input "true"
select select "15:00"
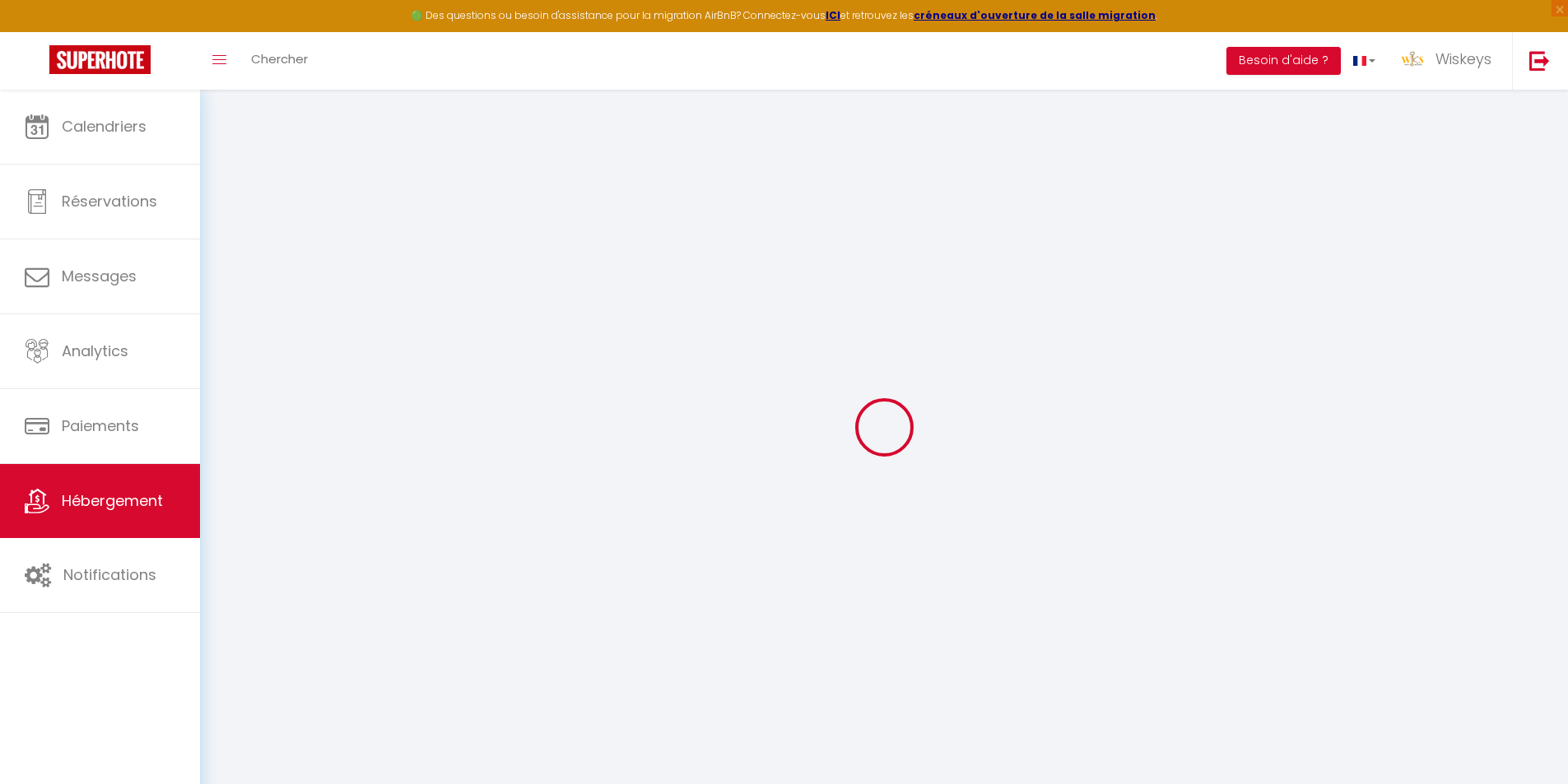
select select "19:00"
select select "11:00"
select select "30"
select select "120"
select select "20:00"
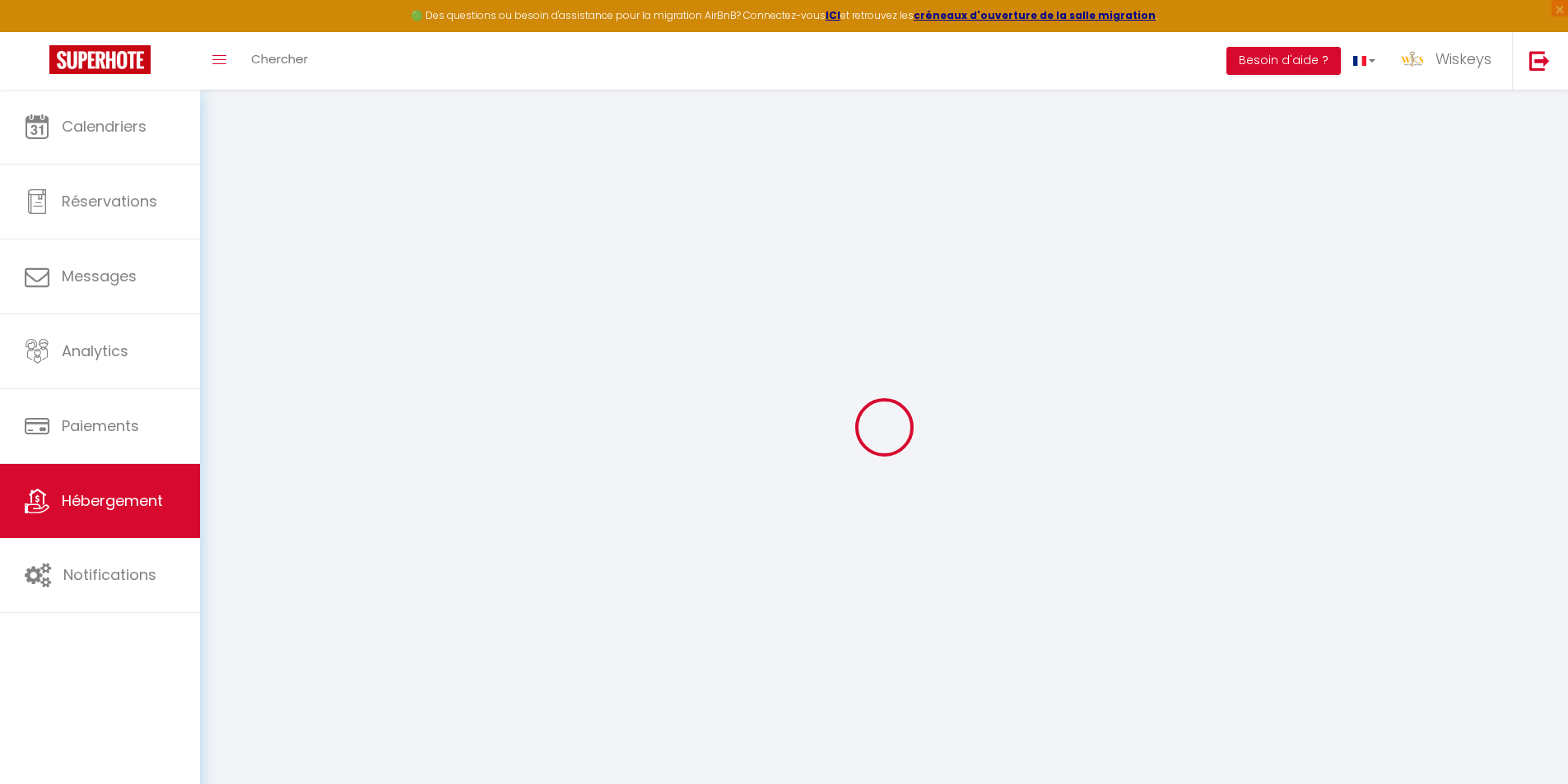
checkbox input "false"
checkbox input "true"
checkbox input "false"
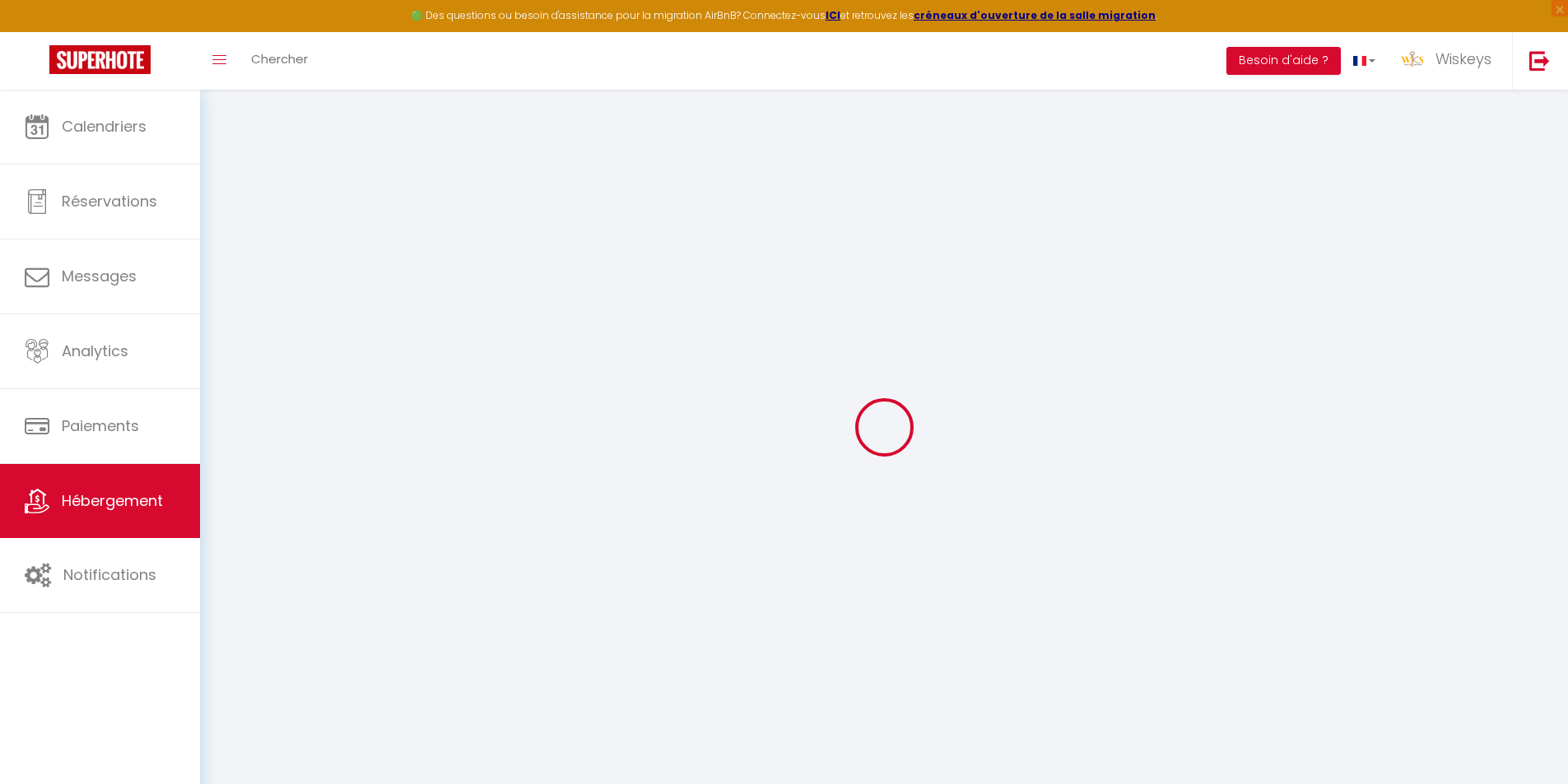
checkbox input "true"
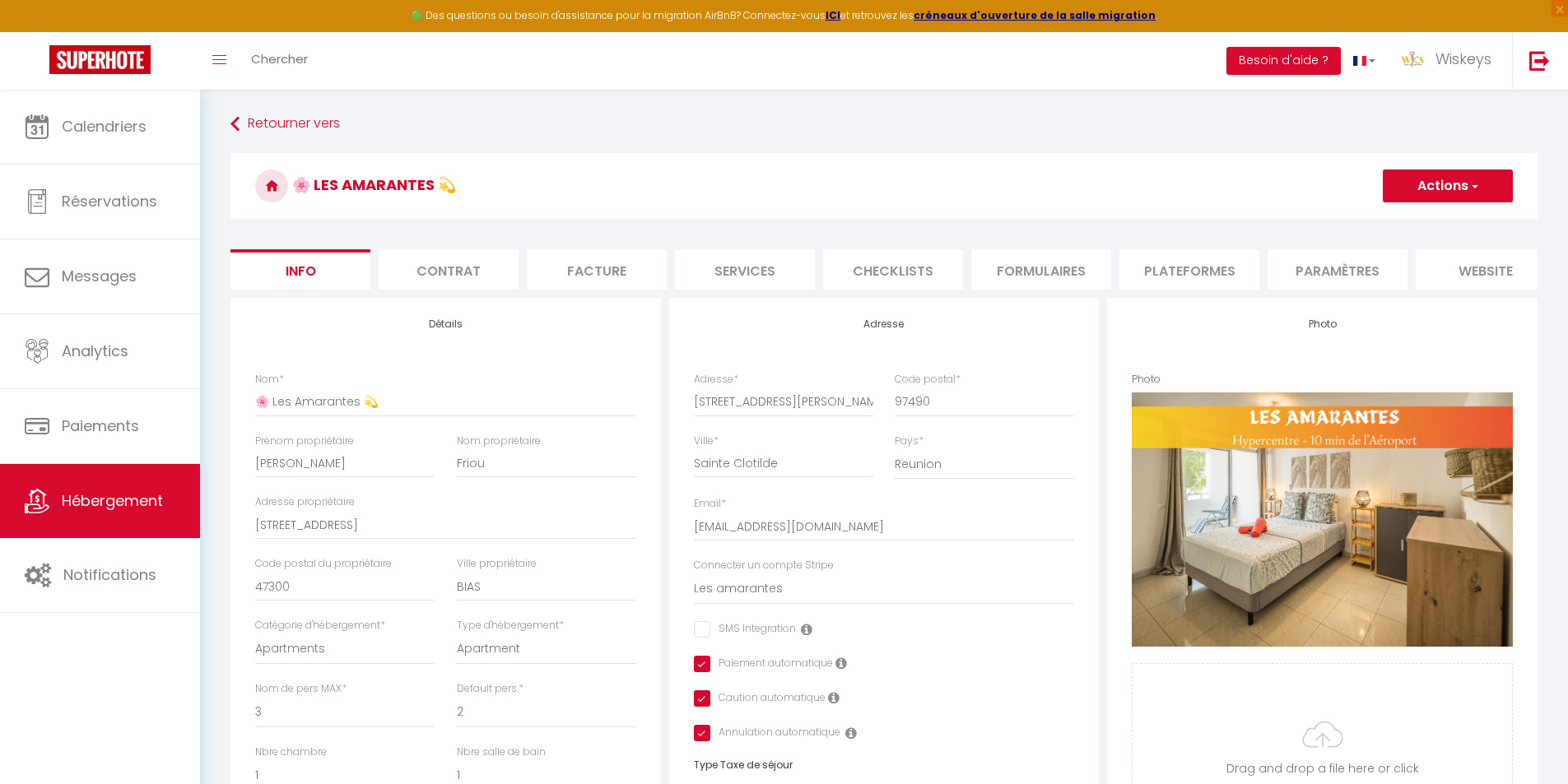
click at [484, 276] on li "Contrat" at bounding box center [449, 270] width 140 height 41
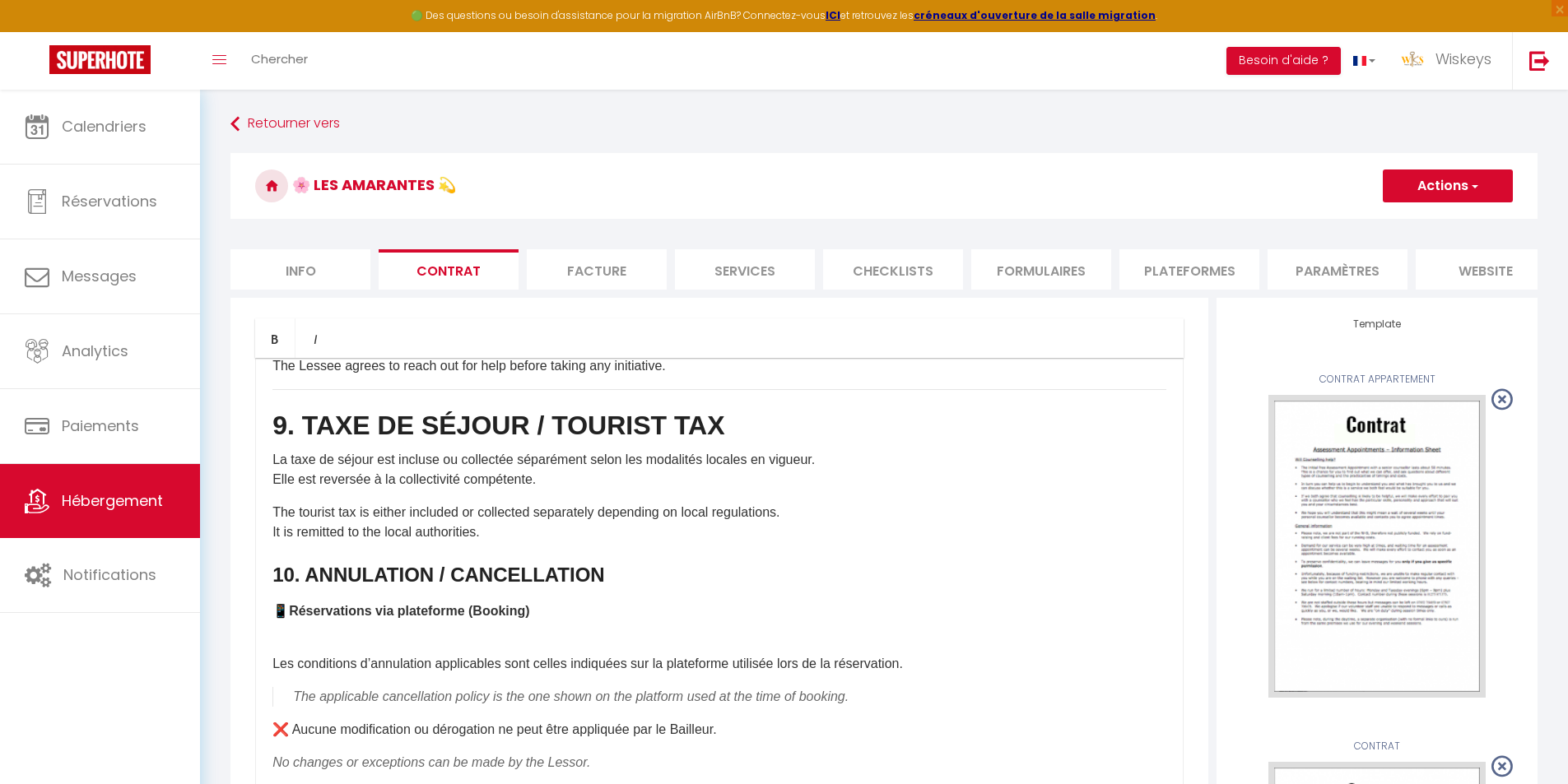
scroll to position [2386, 0]
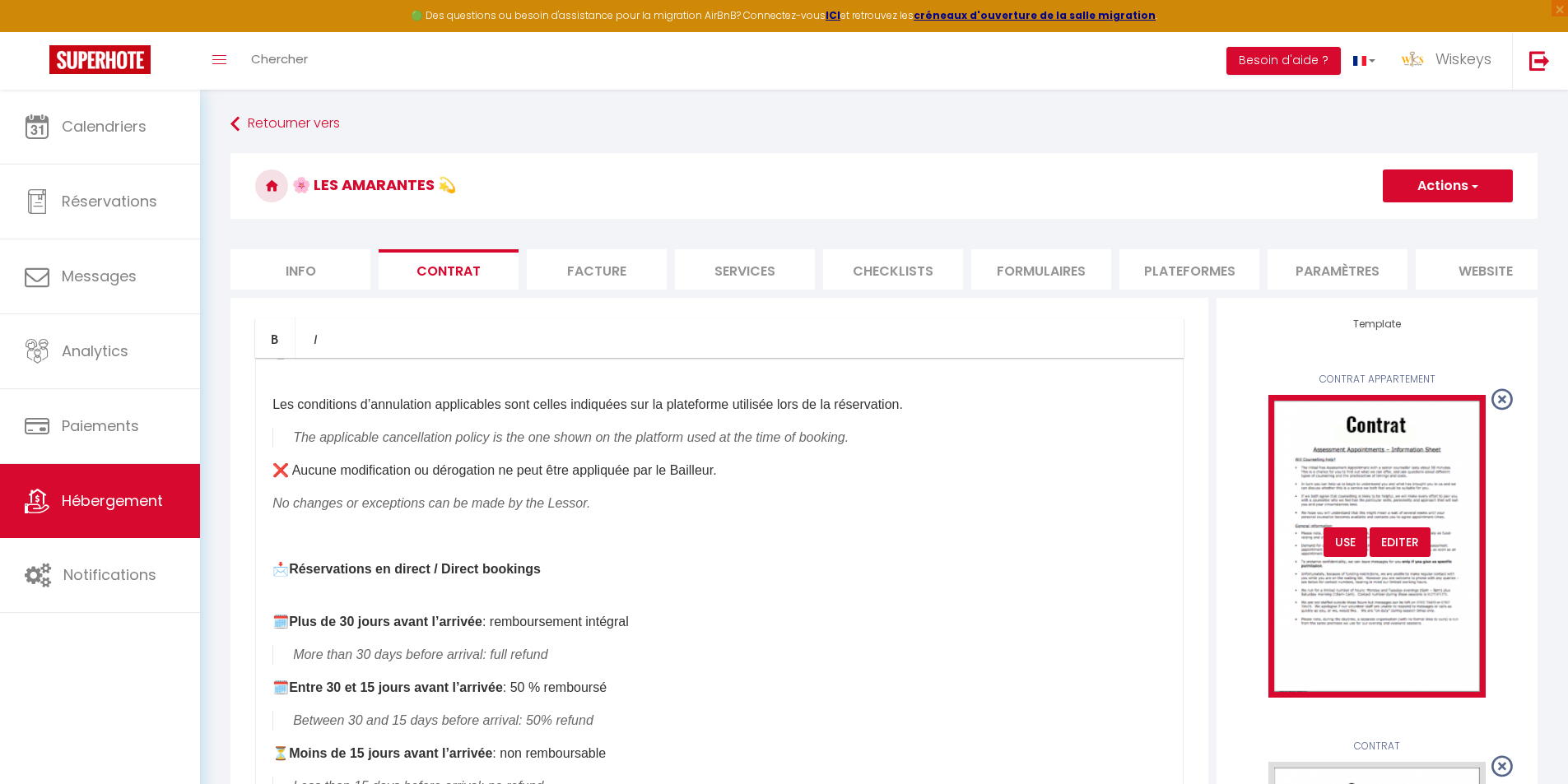
click at [1335, 557] on div "USE" at bounding box center [1345, 542] width 44 height 30
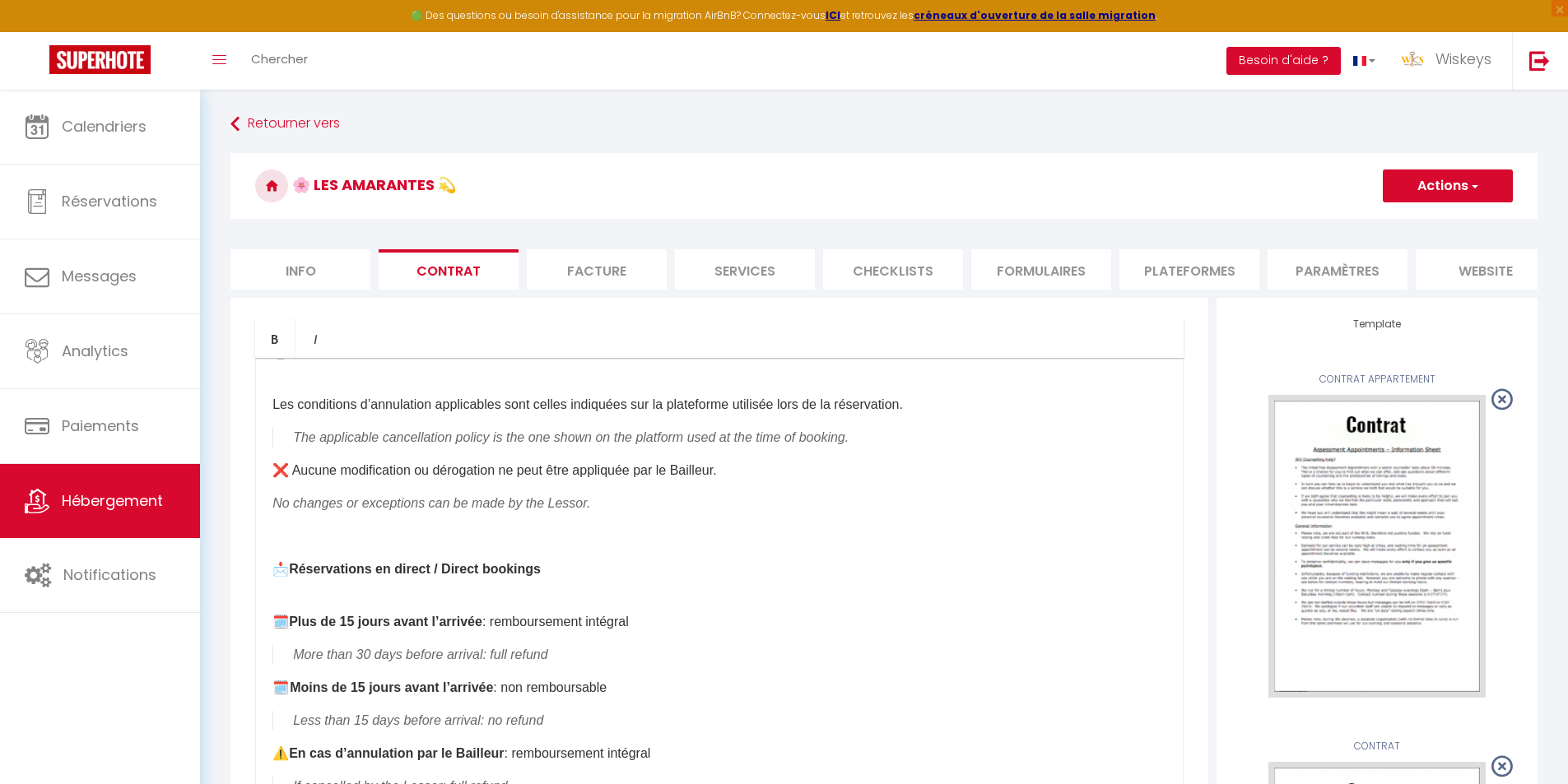
click at [1456, 186] on button "Actions" at bounding box center [1448, 186] width 130 height 33
click at [1344, 223] on link "Enregistrer" at bounding box center [1399, 222] width 225 height 21
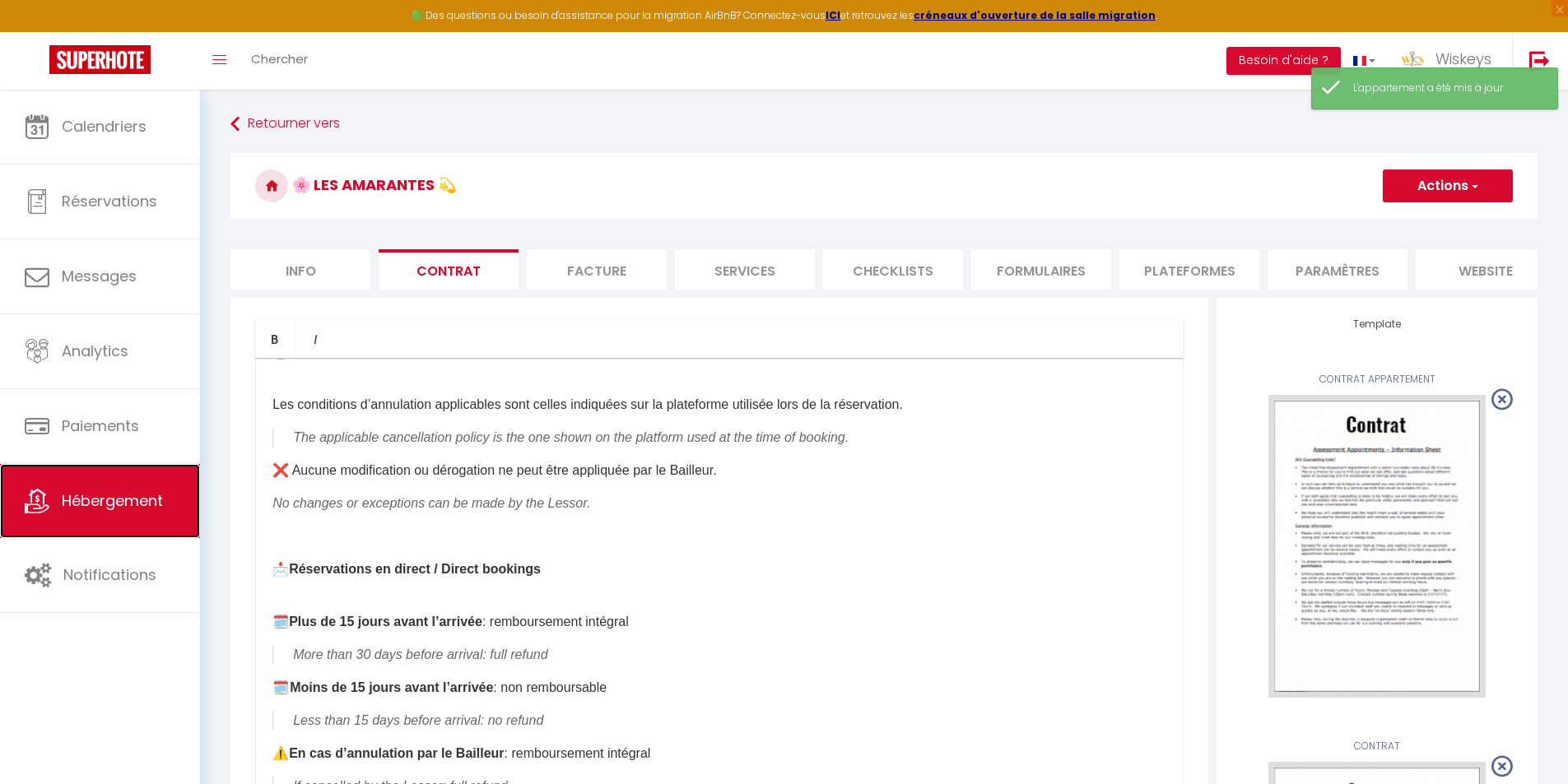
click at [68, 520] on link "Hébergement" at bounding box center [100, 501] width 200 height 74
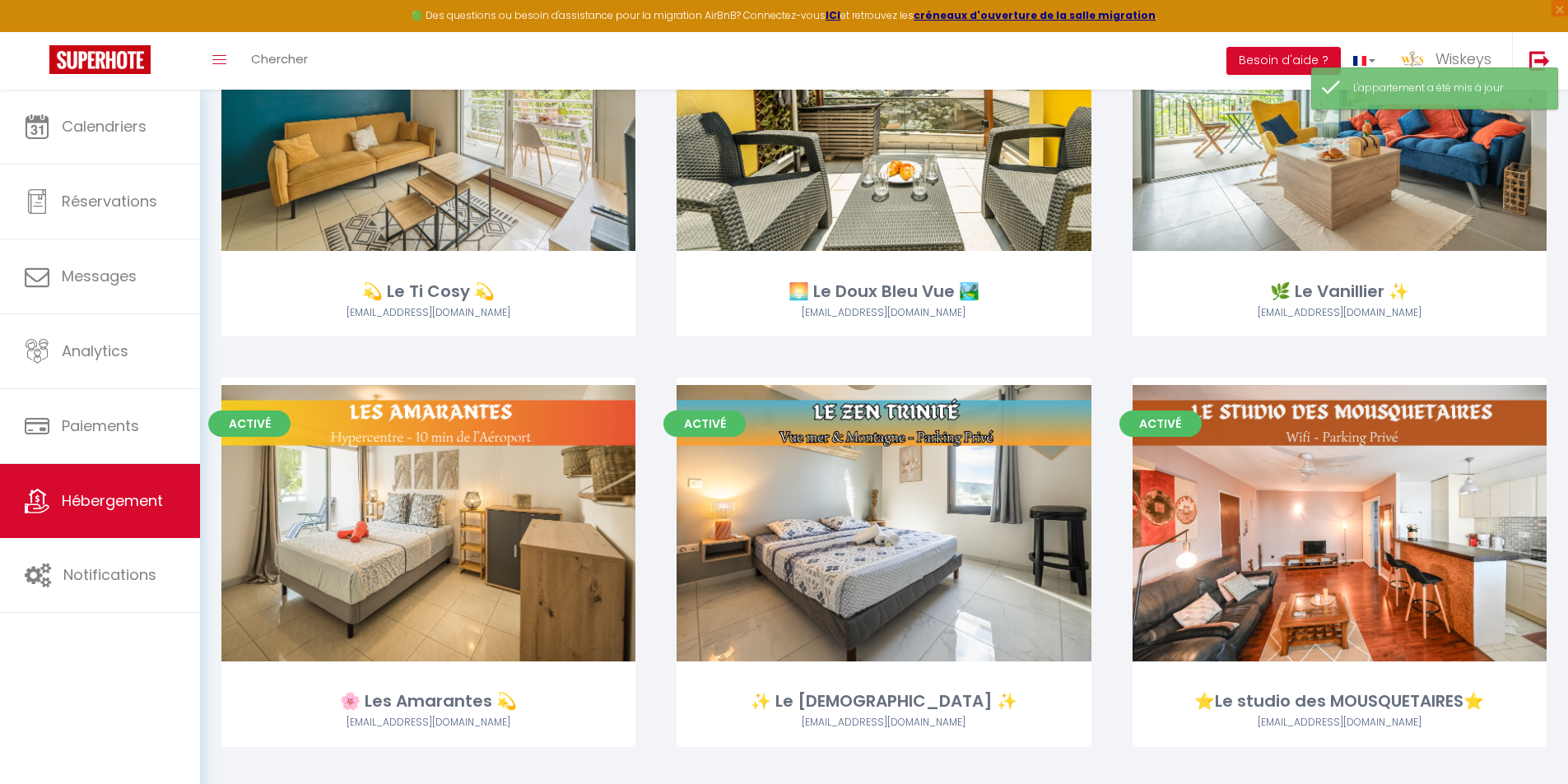
scroll to position [658, 0]
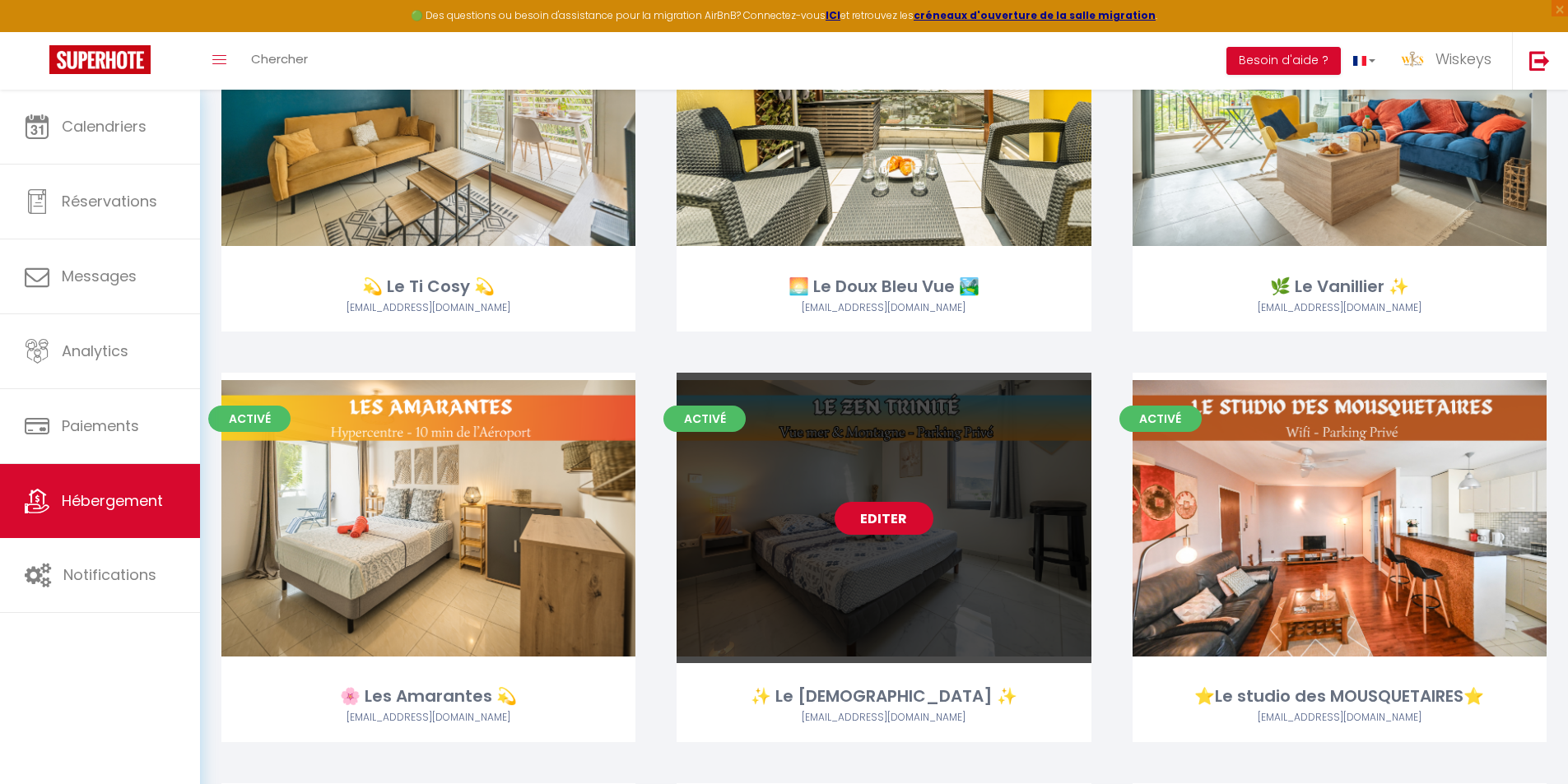
click at [928, 514] on link "Editer" at bounding box center [884, 518] width 99 height 33
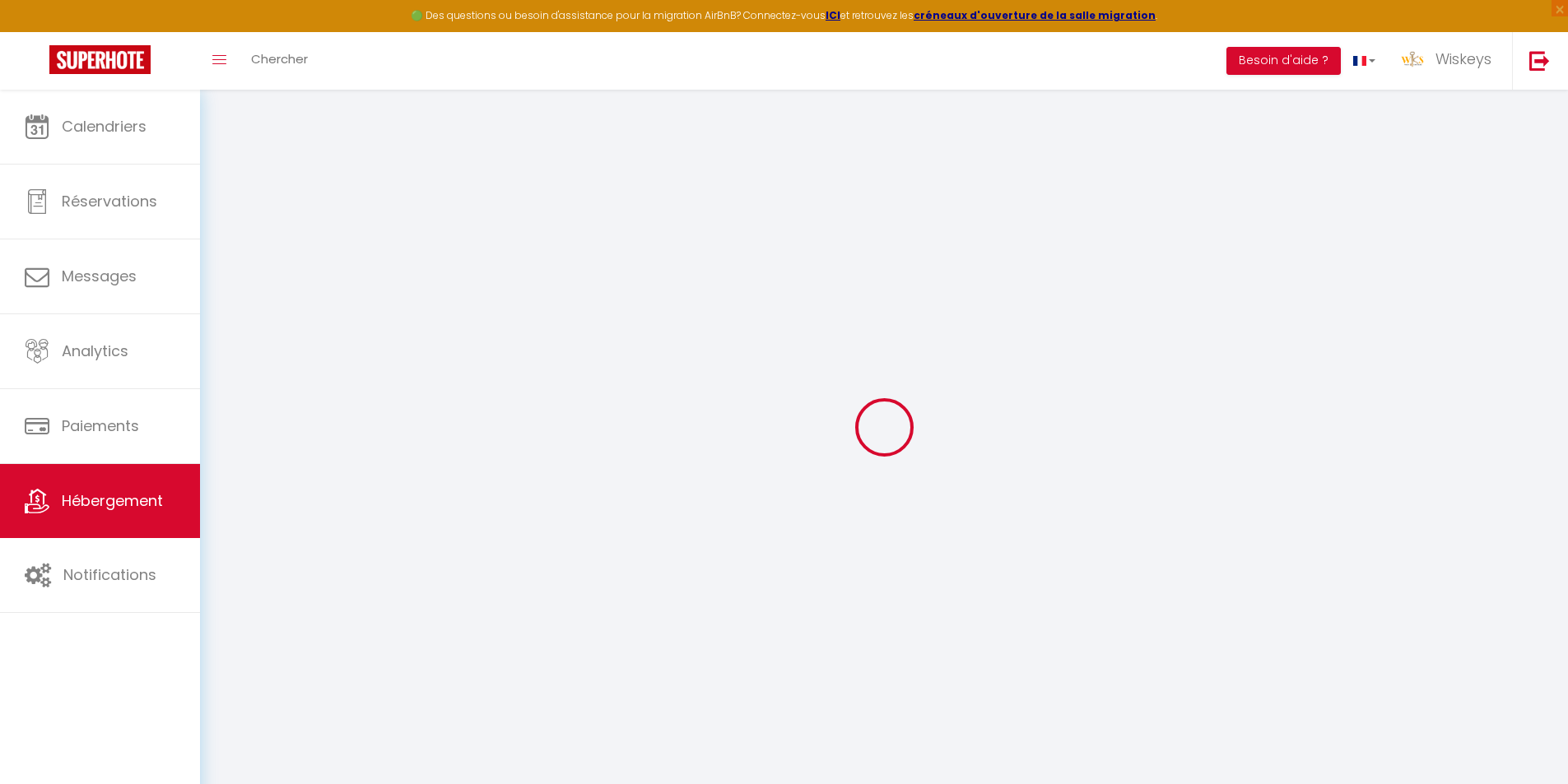
checkbox input "false"
checkbox input "true"
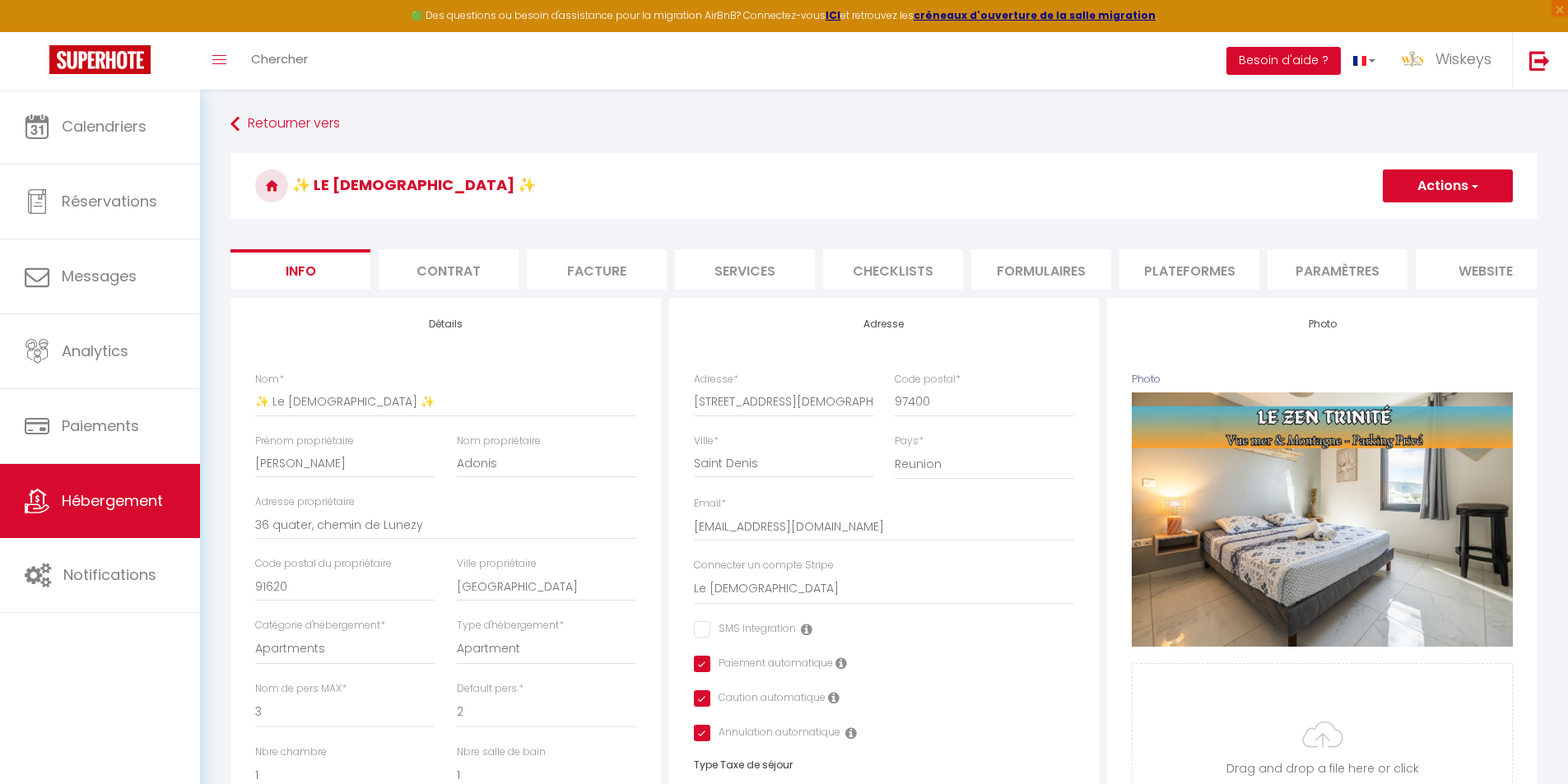
checkbox input "false"
checkbox input "true"
click at [473, 267] on li "Contrat" at bounding box center [449, 270] width 140 height 41
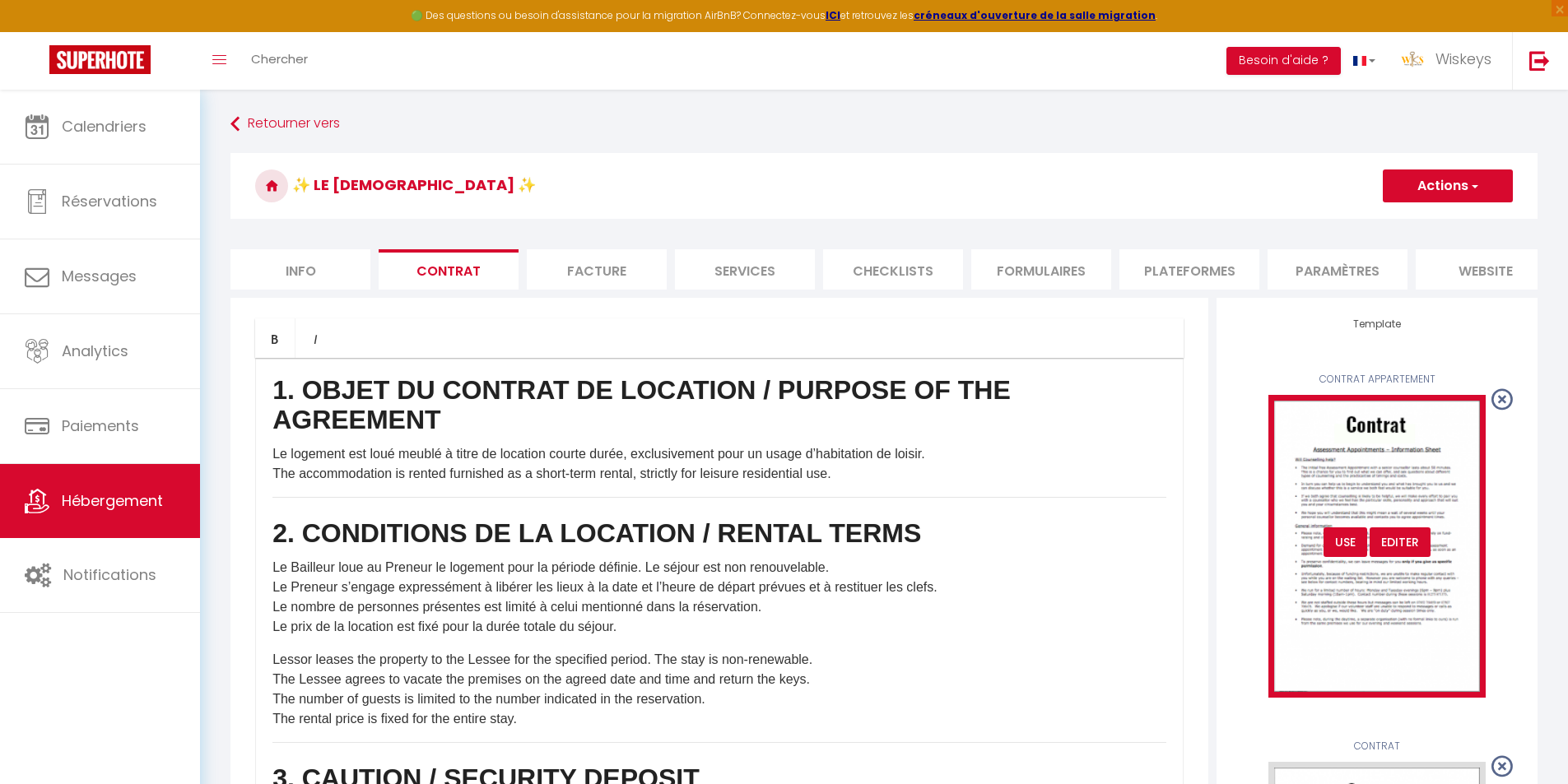
click at [1355, 554] on div "USE" at bounding box center [1345, 542] width 44 height 30
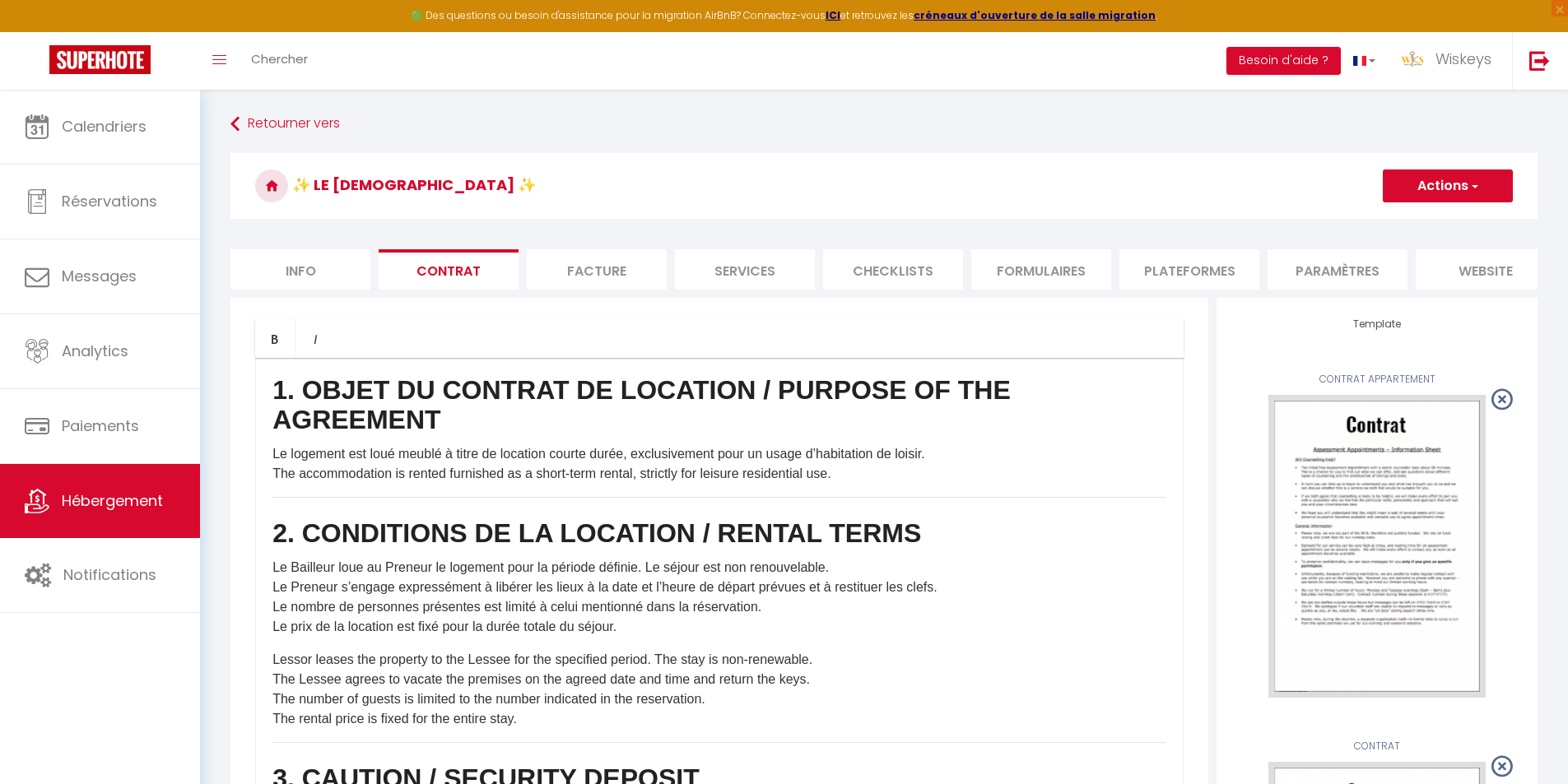
click at [1454, 197] on button "Actions" at bounding box center [1448, 186] width 130 height 33
click at [1350, 219] on link "Enregistrer" at bounding box center [1399, 222] width 225 height 21
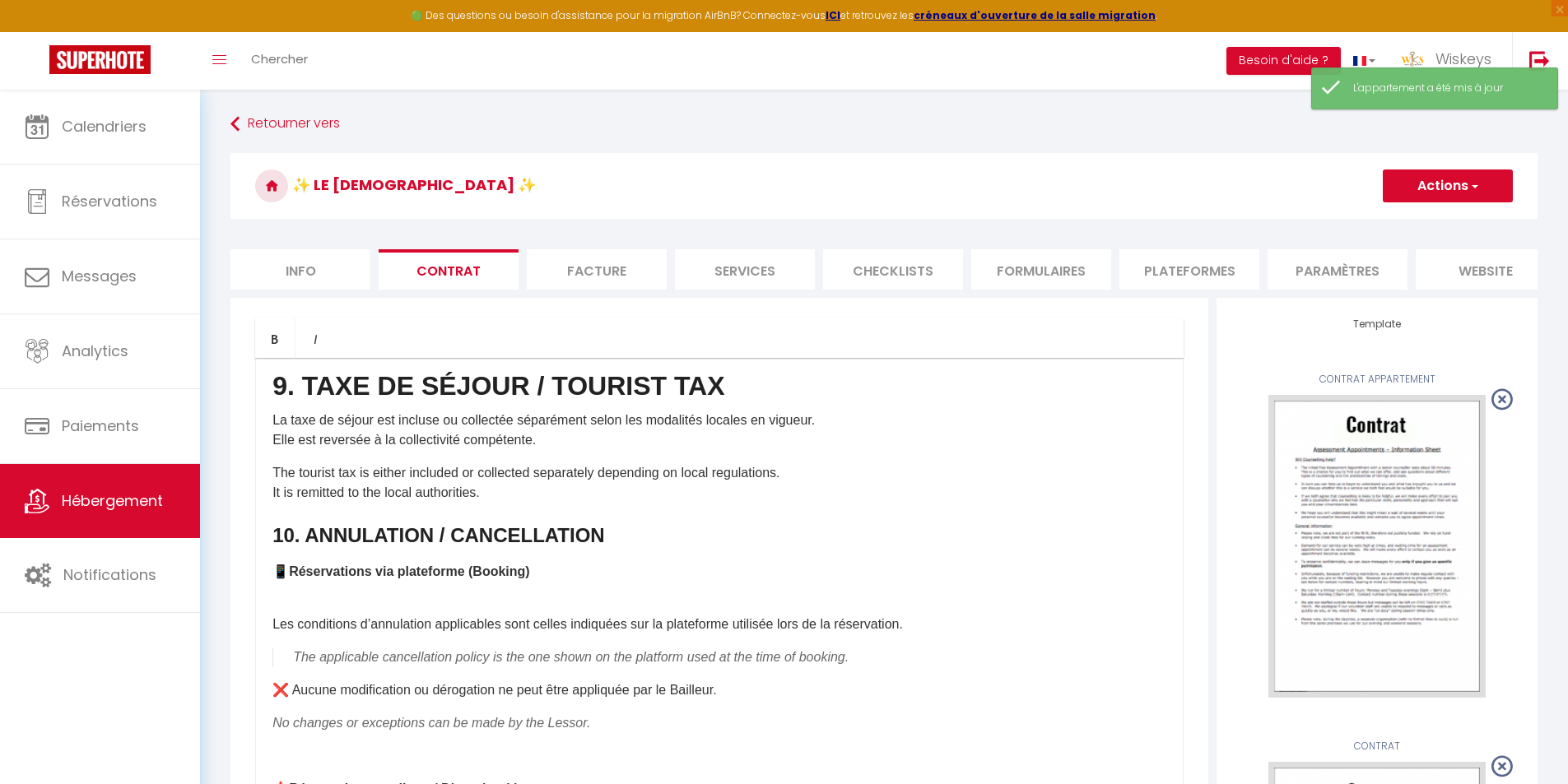
scroll to position [2303, 0]
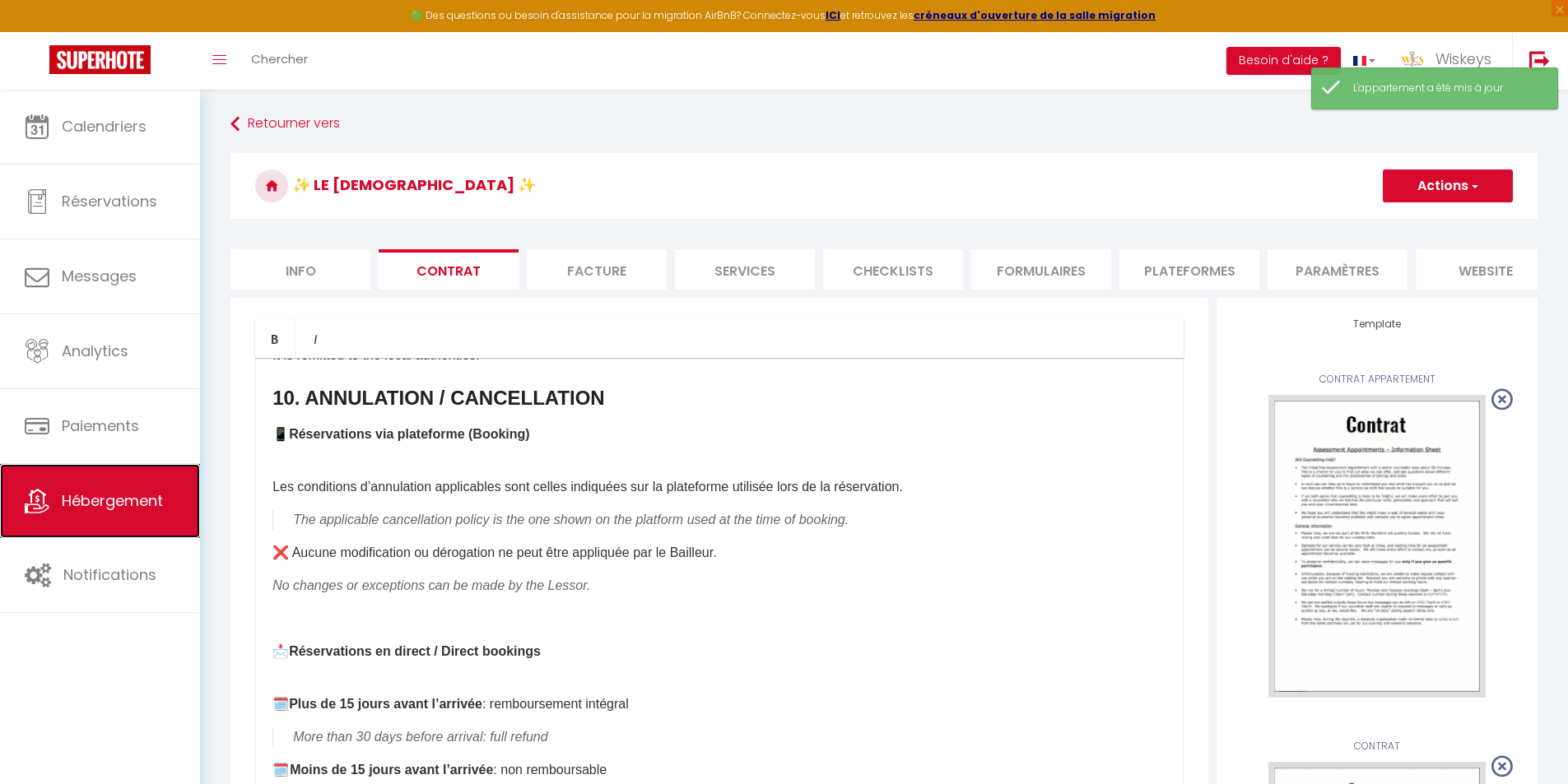
click at [159, 504] on span "Hébergement" at bounding box center [113, 500] width 101 height 20
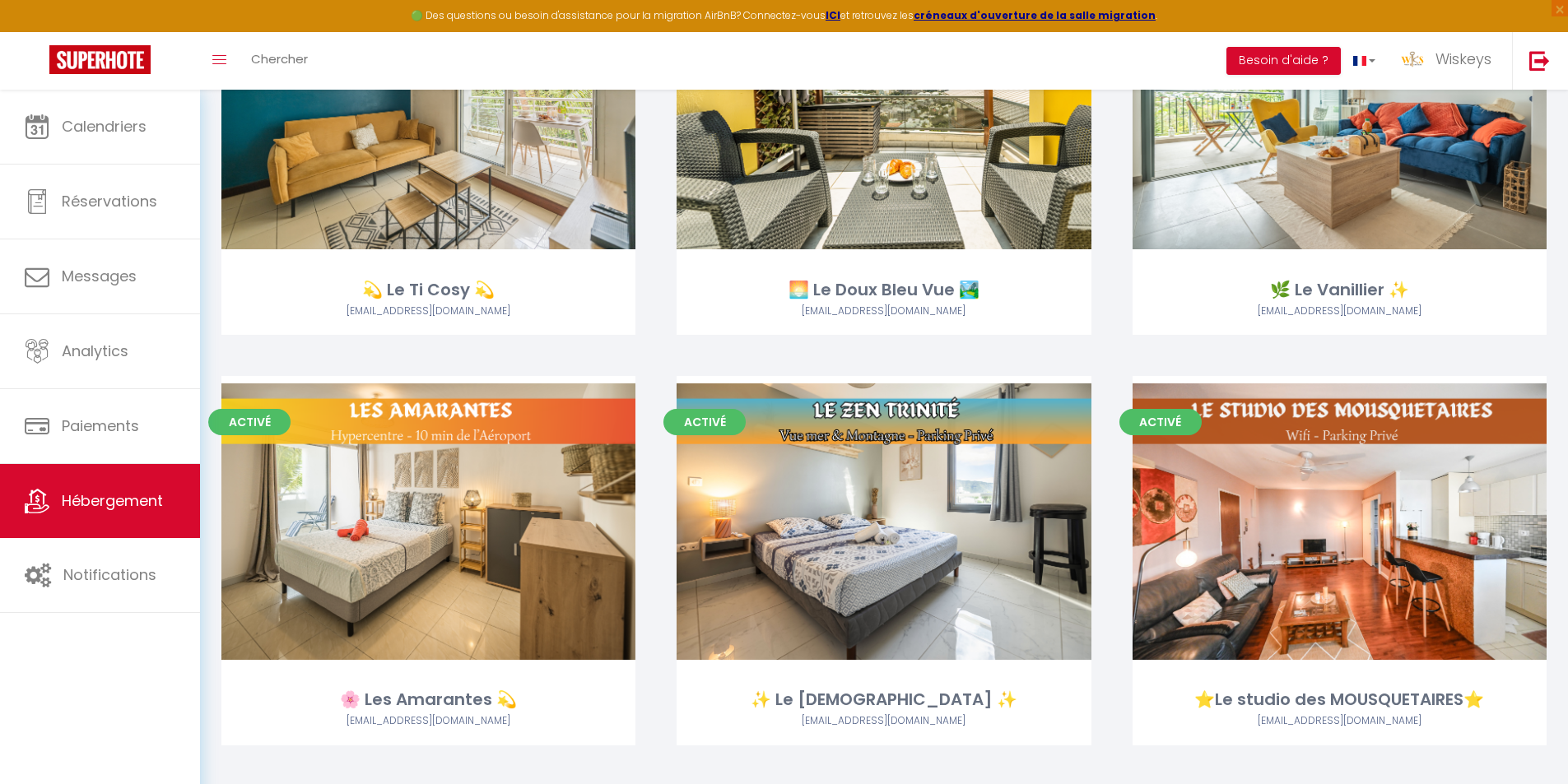
scroll to position [658, 0]
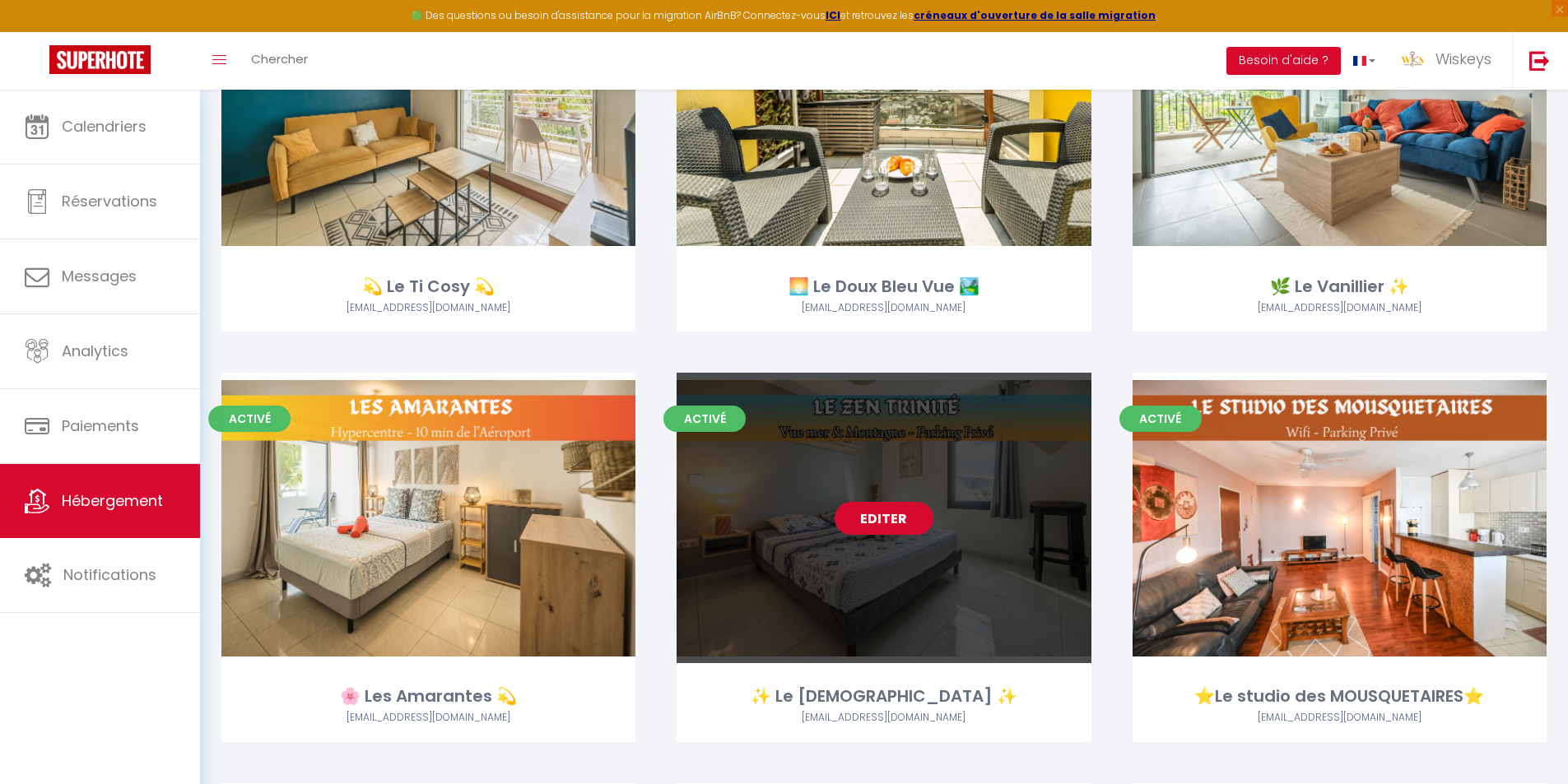
click at [903, 517] on link "Editer" at bounding box center [884, 518] width 99 height 33
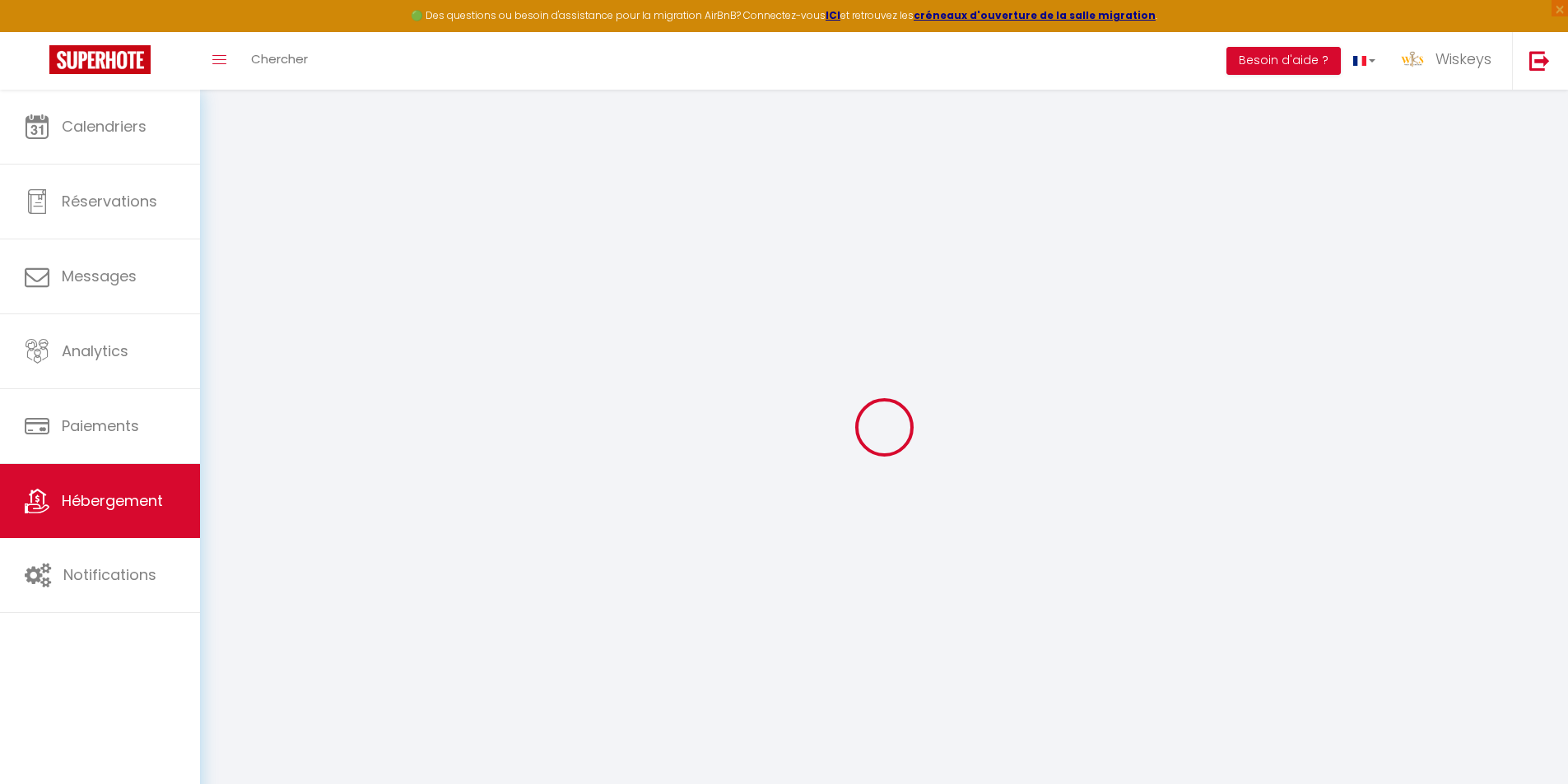
checkbox input "false"
checkbox input "true"
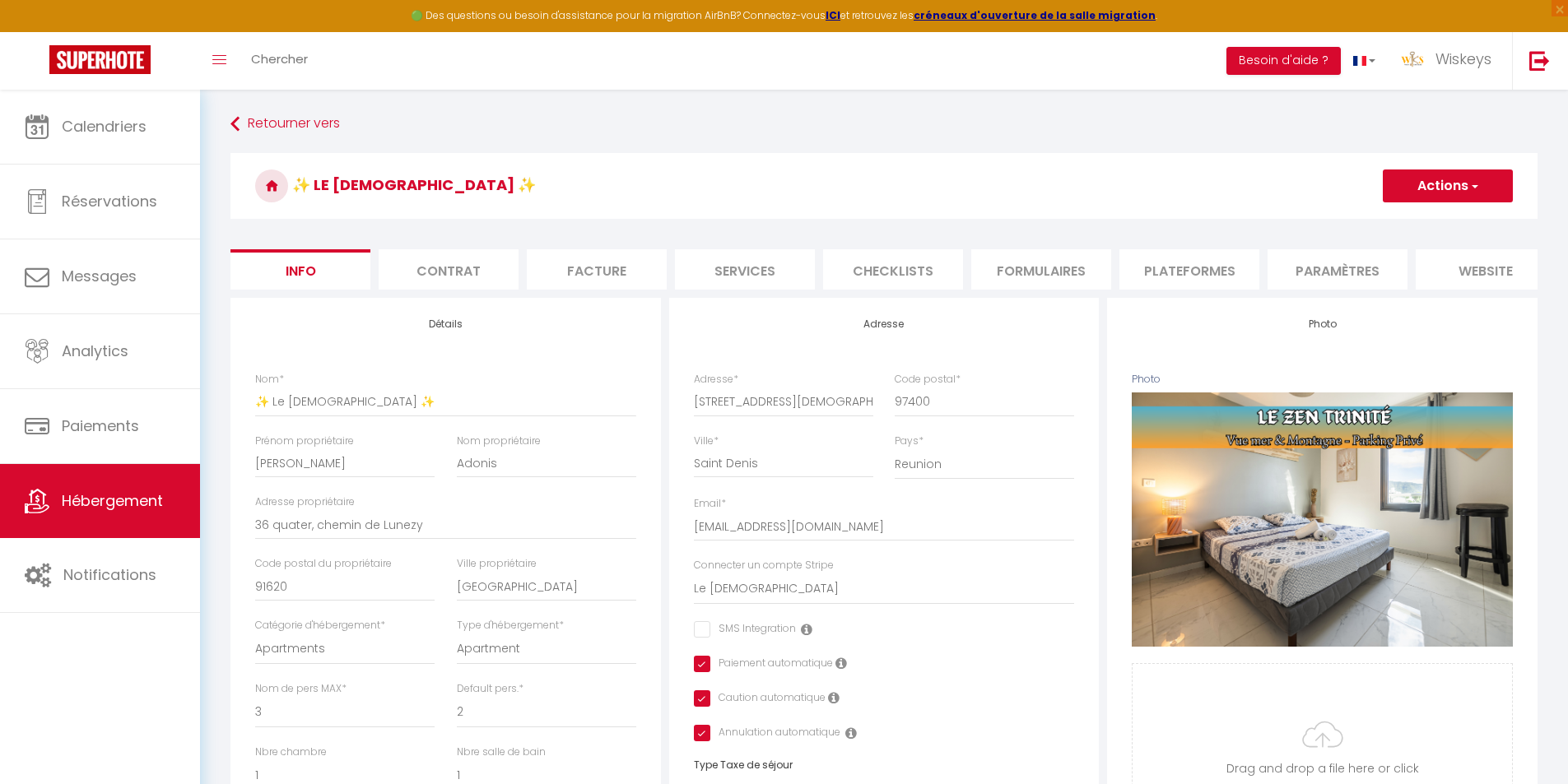
click at [489, 280] on li "Contrat" at bounding box center [449, 270] width 140 height 41
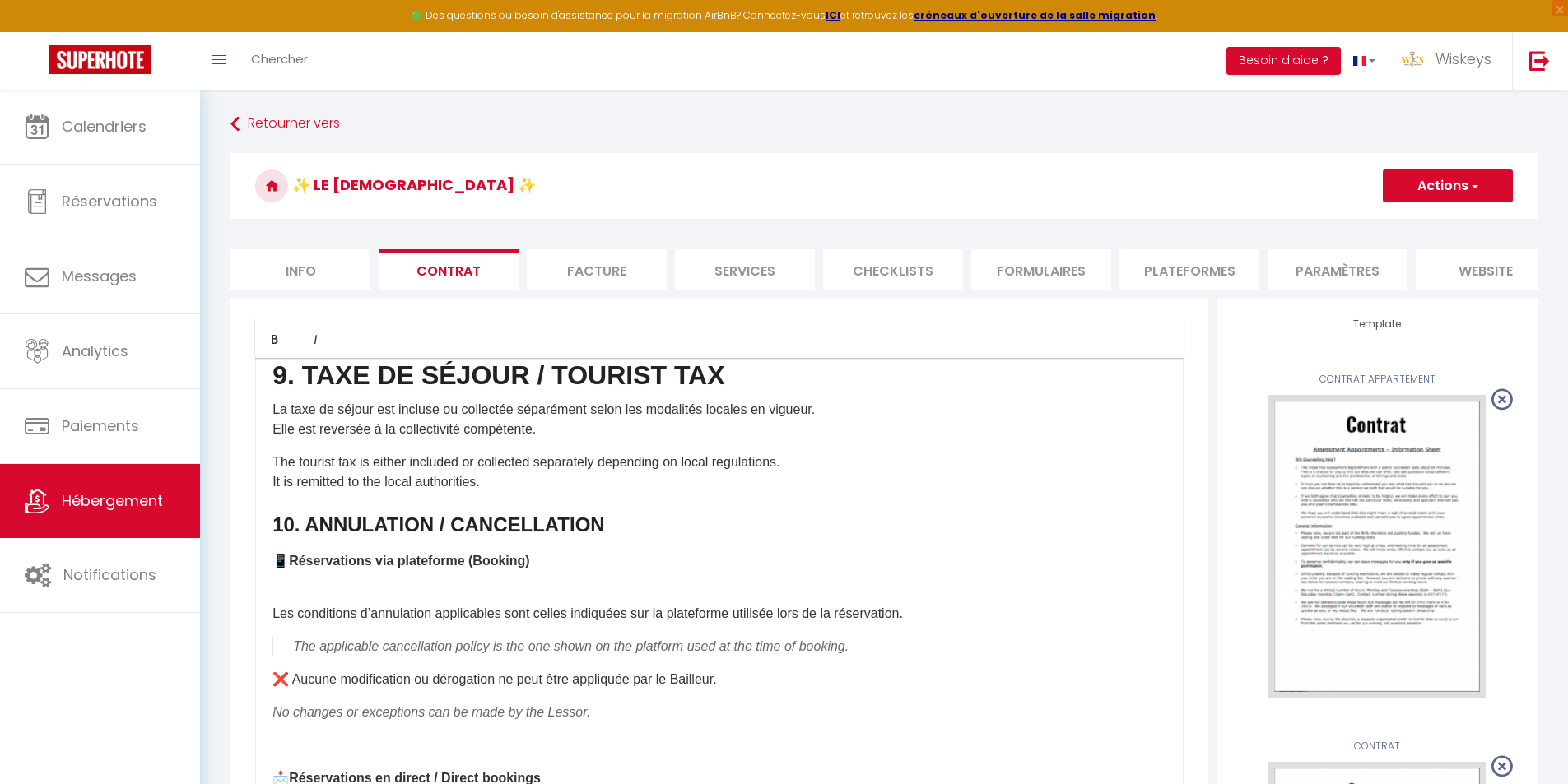
scroll to position [2386, 0]
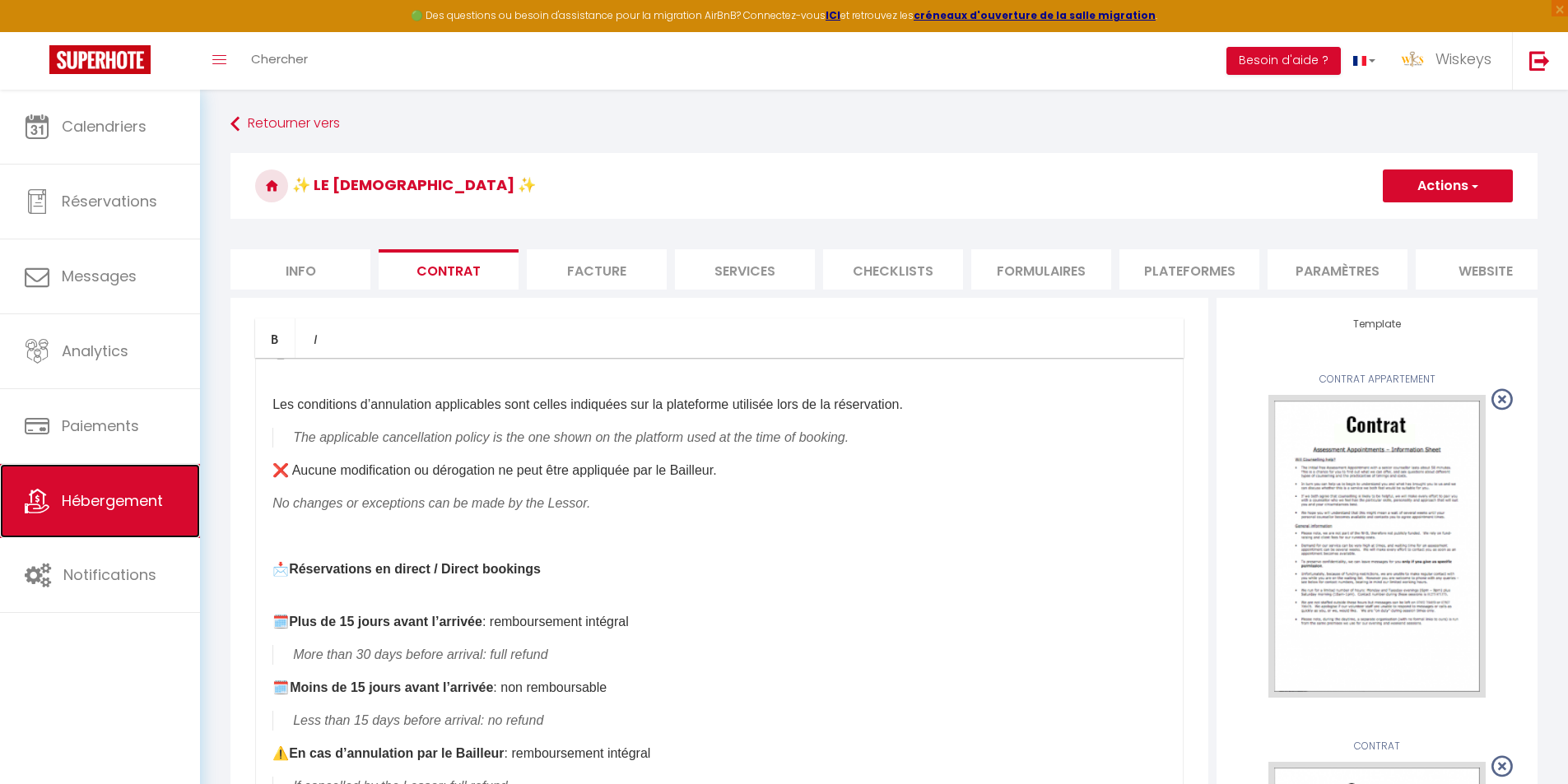
click at [145, 502] on span "Hébergement" at bounding box center [113, 500] width 101 height 20
